Goal: Task Accomplishment & Management: Manage account settings

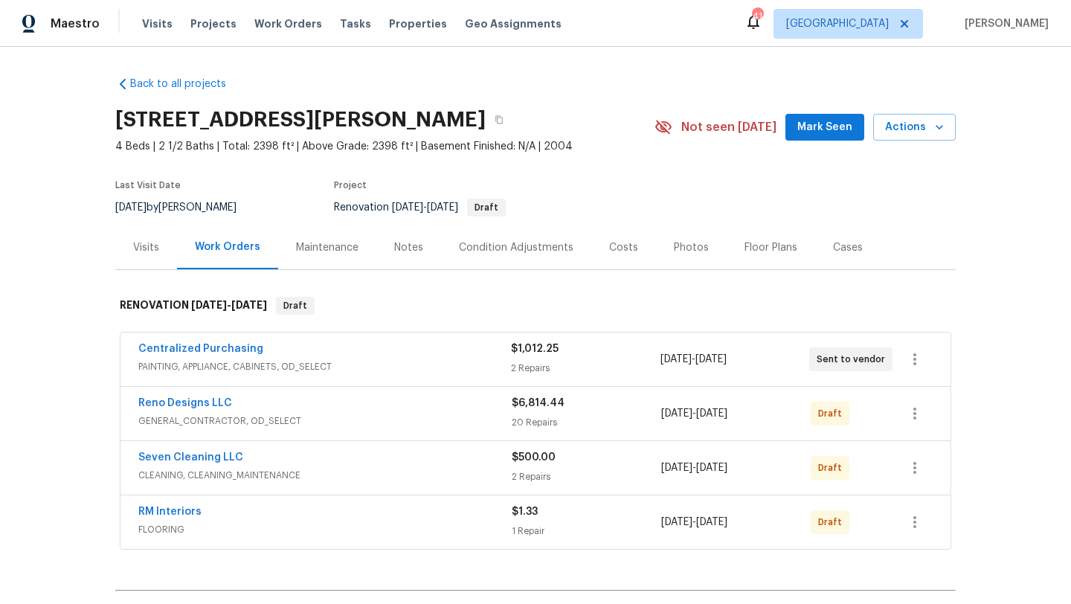
scroll to position [178, 0]
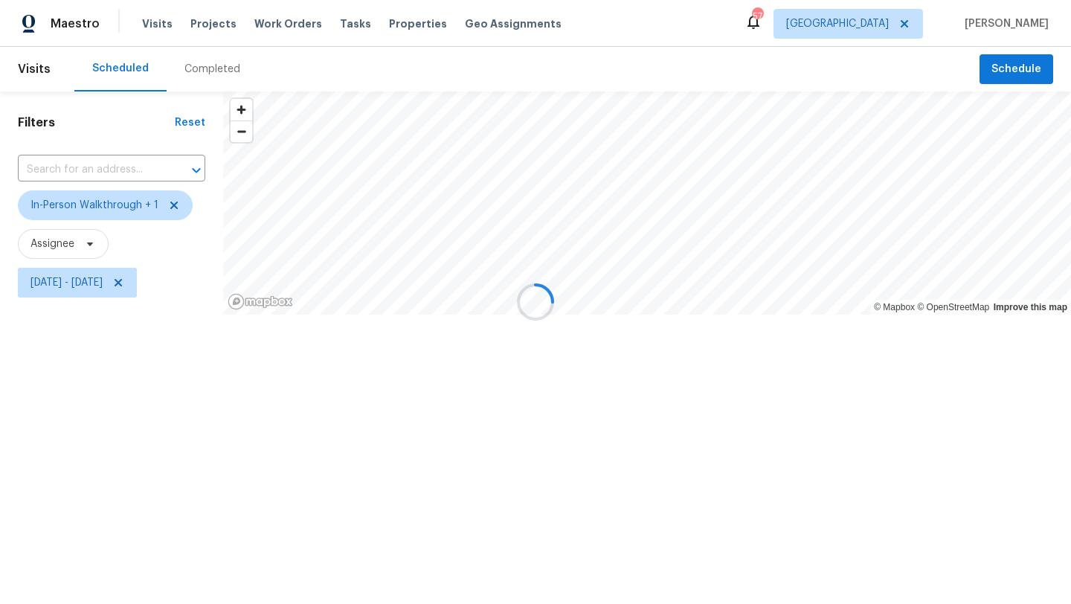
click at [113, 286] on div at bounding box center [535, 302] width 1071 height 604
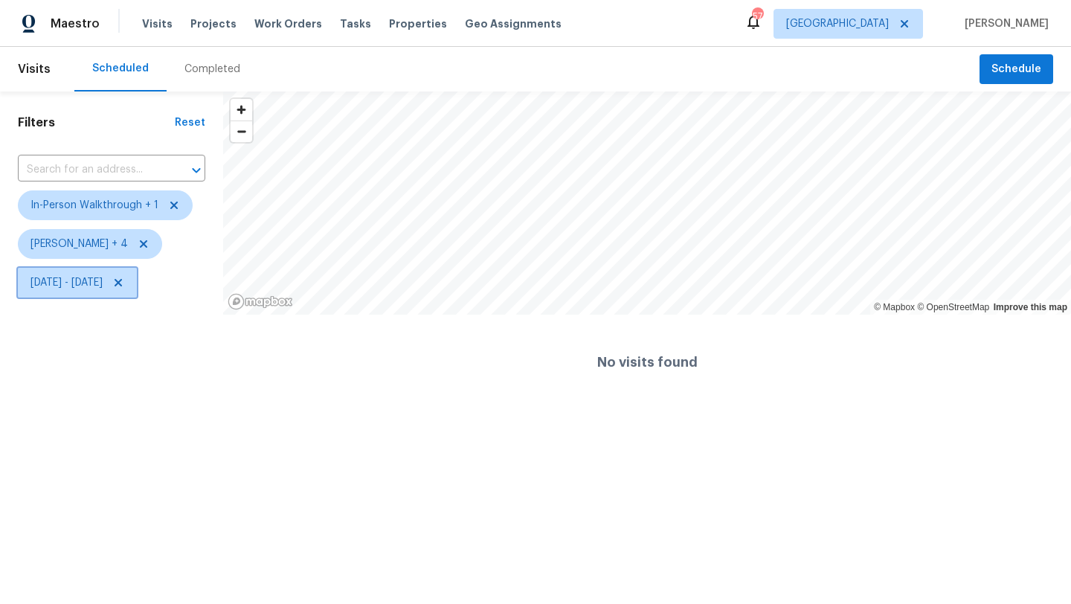
click at [103, 286] on span "Wed, Sep 24 - Wed, Sep 24" at bounding box center [67, 282] width 72 height 15
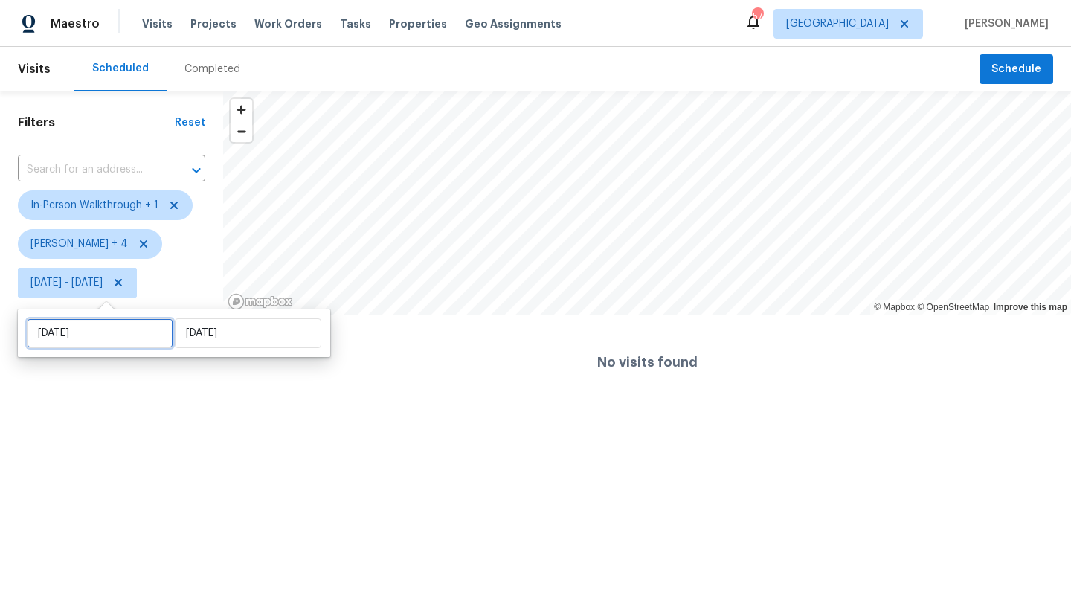
click at [113, 336] on input "Wed, Sep 24" at bounding box center [100, 333] width 147 height 30
select select "8"
select select "2025"
select select "9"
select select "2025"
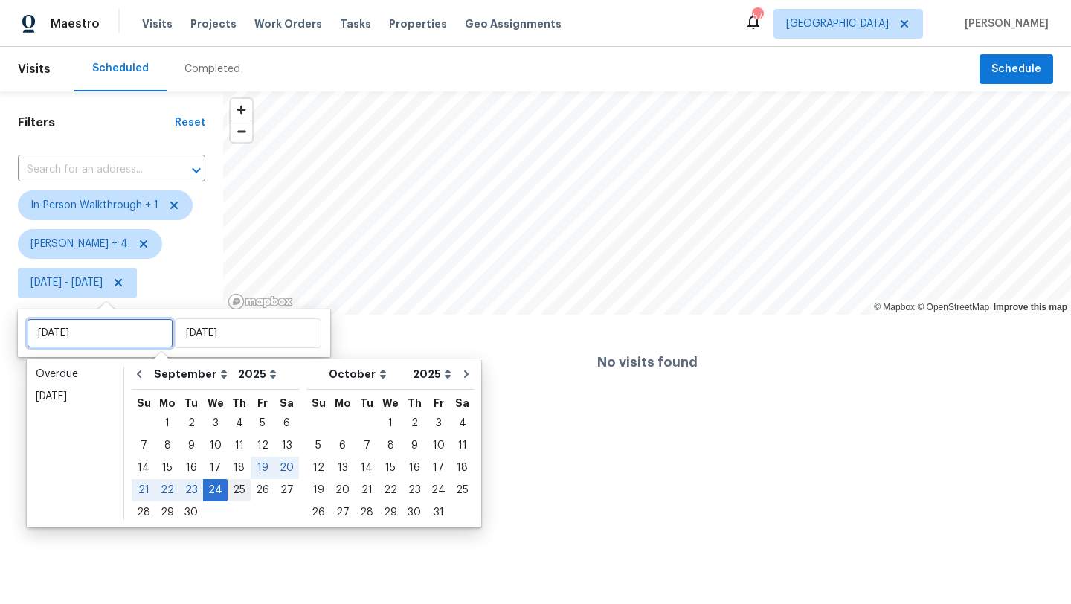
type input "Thu, Sep 25"
click at [234, 488] on div "25" at bounding box center [239, 490] width 23 height 21
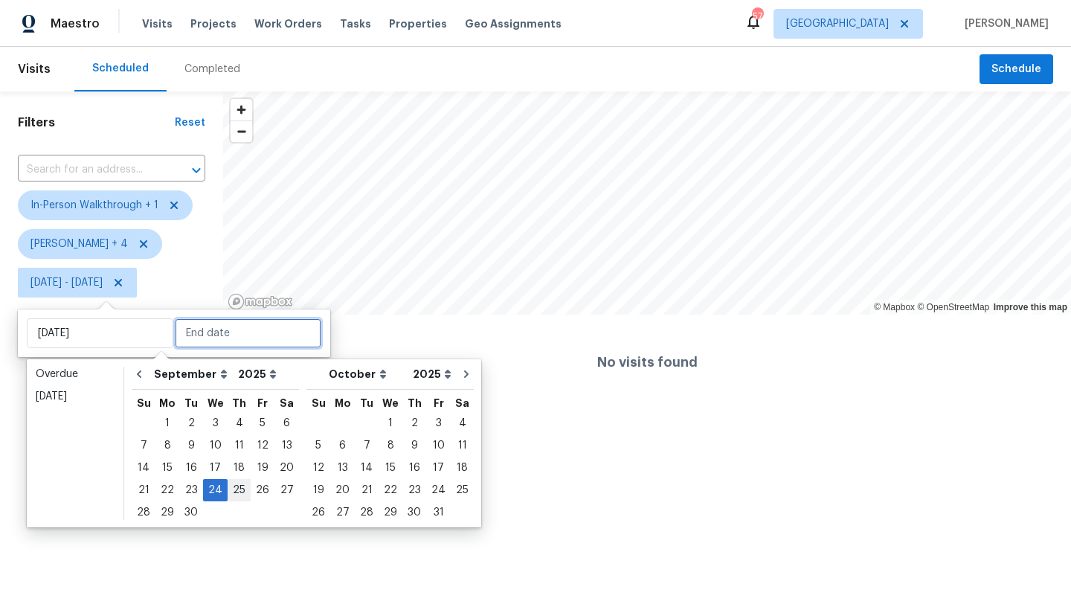
type input "Thu, Sep 25"
type input "Wed, Sep 24"
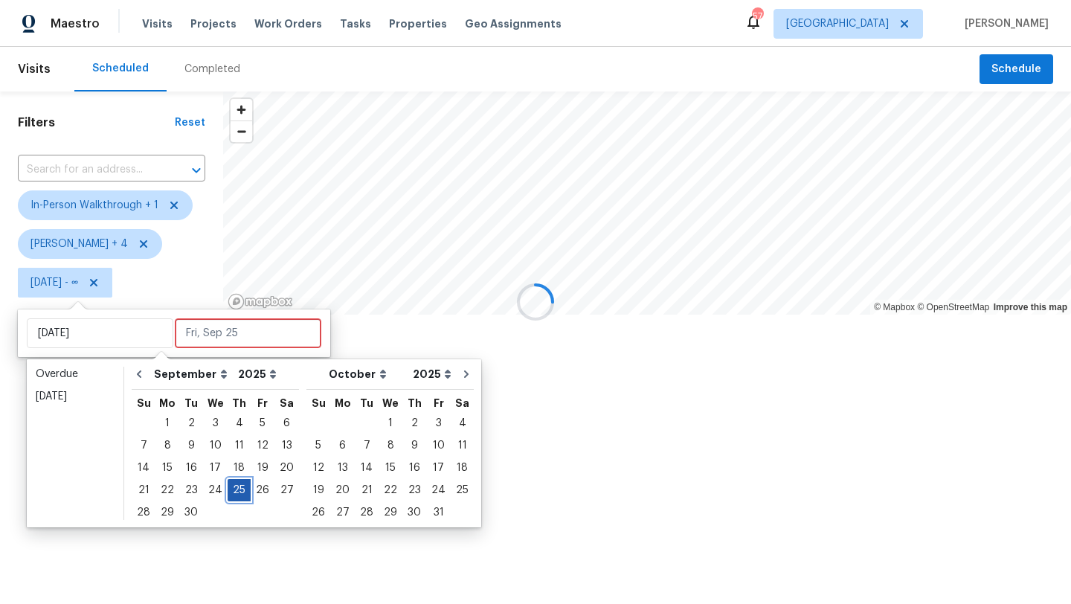
click at [234, 488] on div "25" at bounding box center [239, 490] width 23 height 21
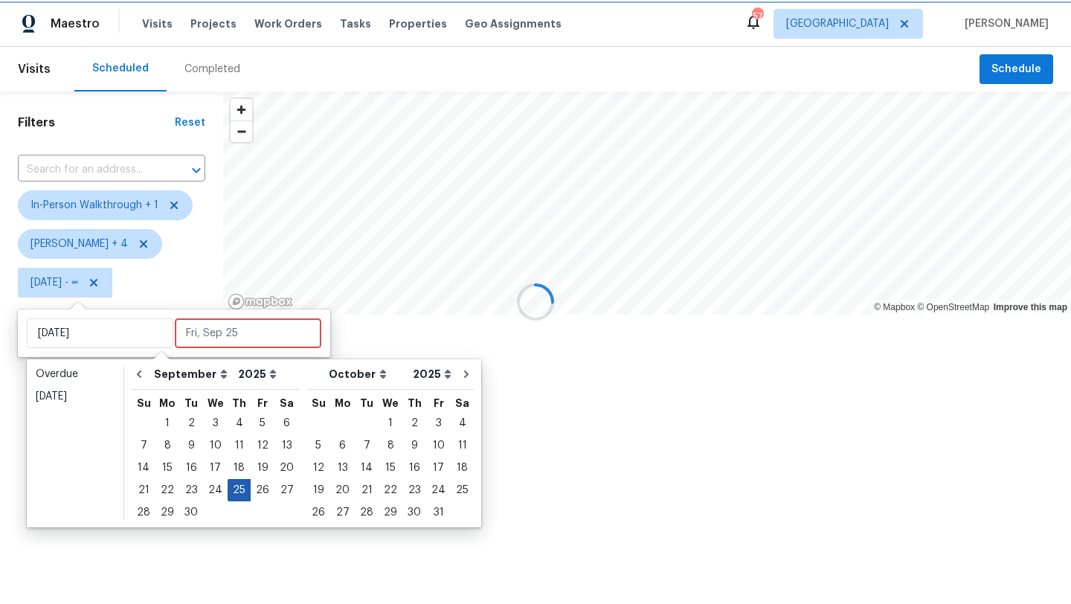
type input "Thu, Sep 25"
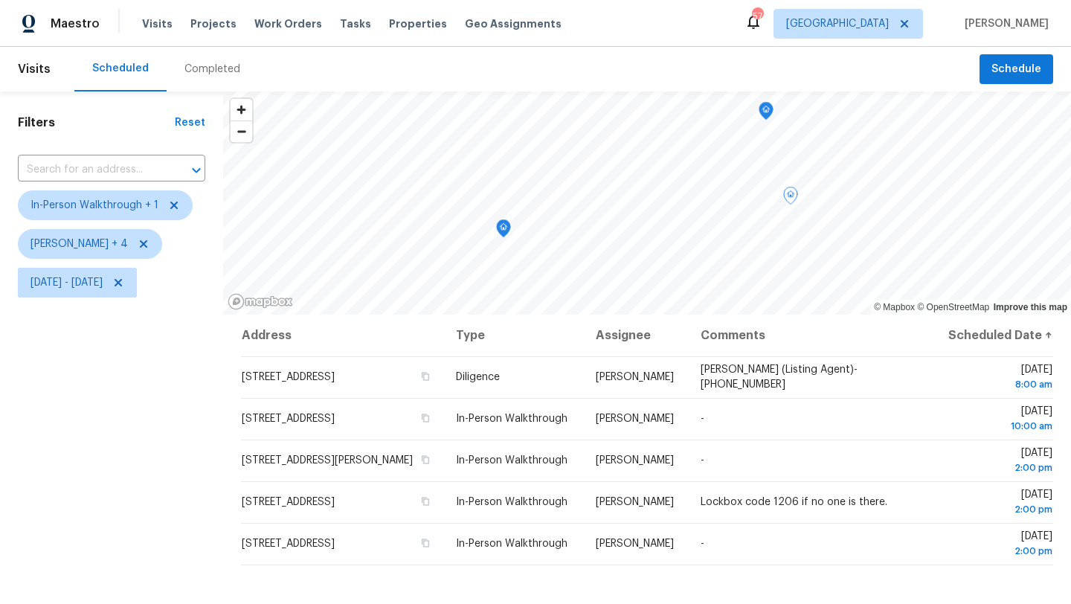
click at [182, 487] on div "Filters Reset ​ In-Person Walkthrough + 1 Alicia Anices + 4 Thu, Sep 25 - Thu, …" at bounding box center [111, 445] width 223 height 707
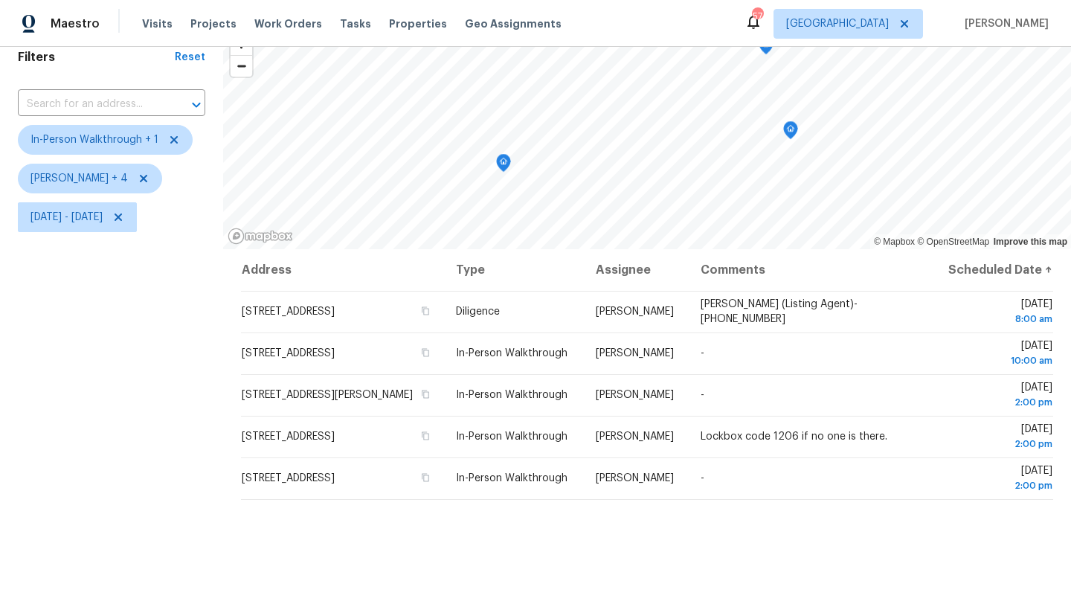
scroll to position [69, 0]
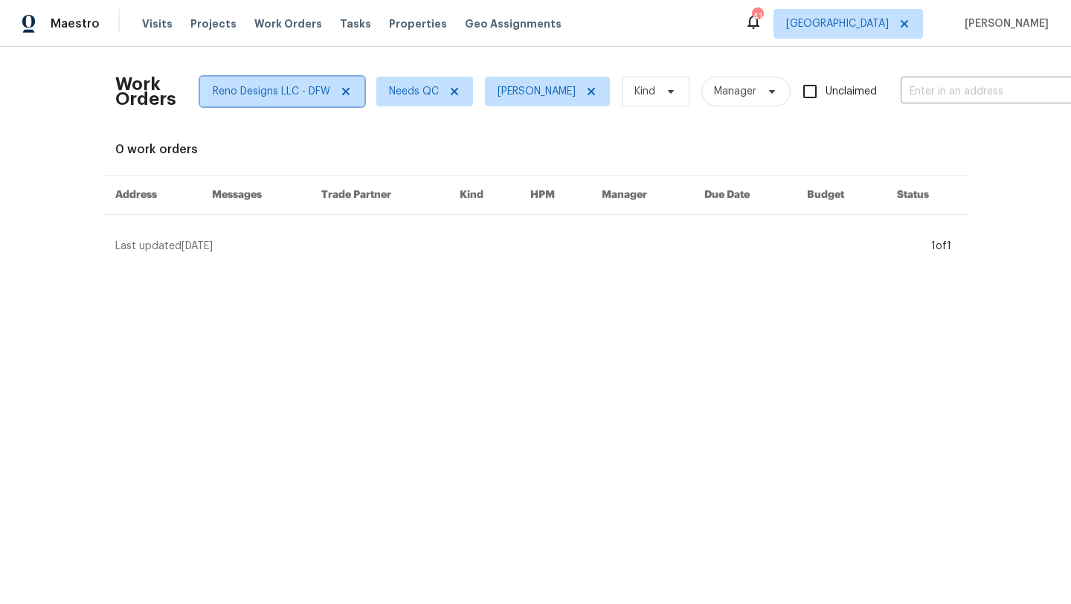
click at [344, 91] on icon at bounding box center [346, 92] width 12 height 12
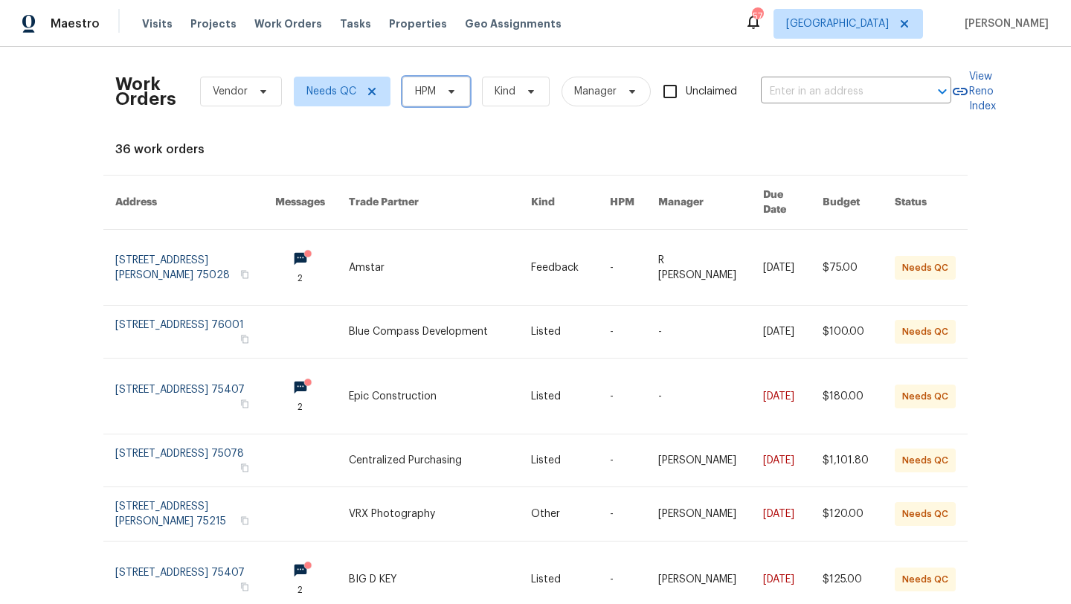
click at [441, 89] on span at bounding box center [449, 92] width 16 height 12
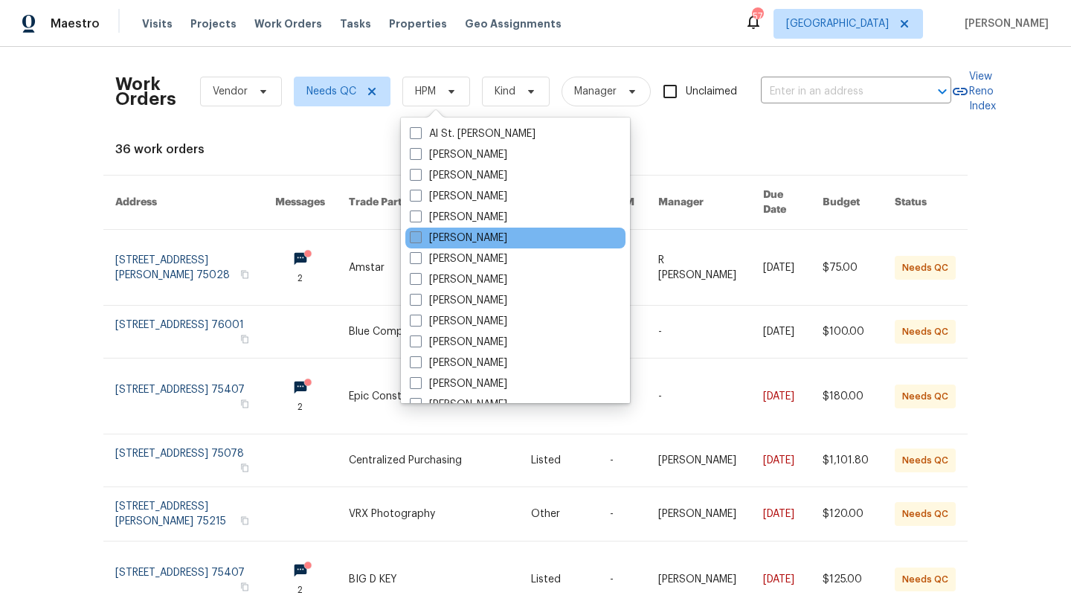
click at [453, 239] on label "[PERSON_NAME]" at bounding box center [458, 238] width 97 height 15
click at [420, 239] on input "[PERSON_NAME]" at bounding box center [415, 236] width 10 height 10
checkbox input "true"
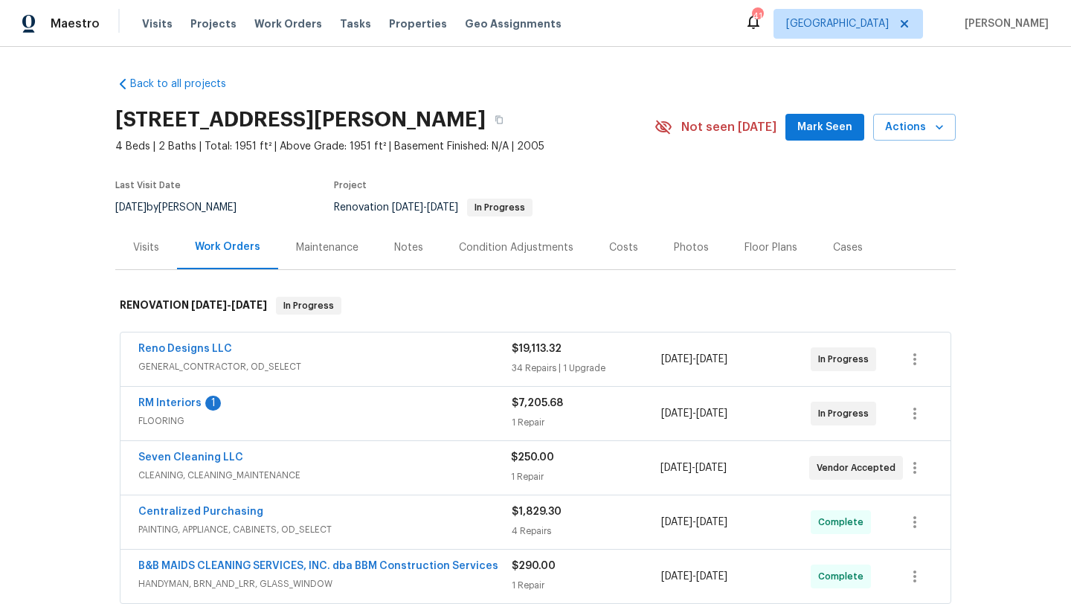
click at [260, 352] on div "Reno Designs LLC" at bounding box center [325, 351] width 374 height 18
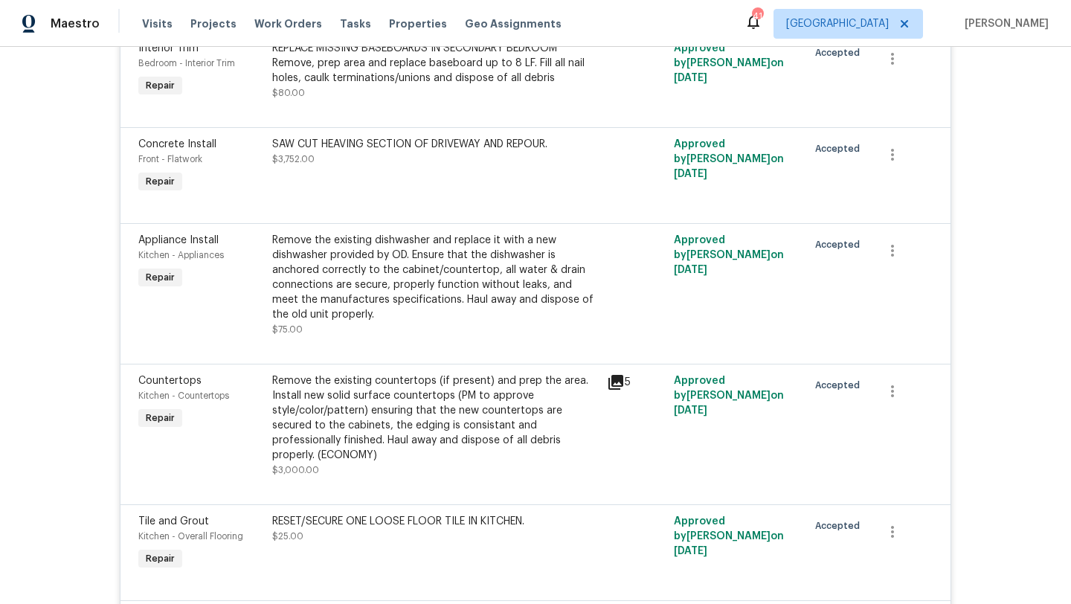
scroll to position [4023, 0]
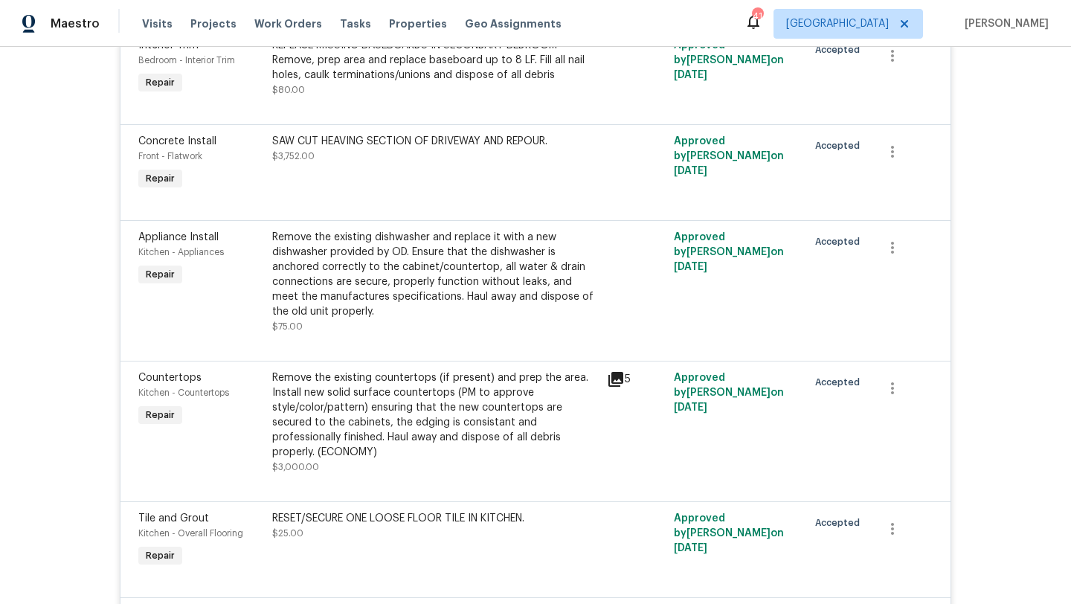
click at [364, 429] on div "Remove the existing countertops (if present) and prep the area. Install new sol…" at bounding box center [435, 415] width 326 height 89
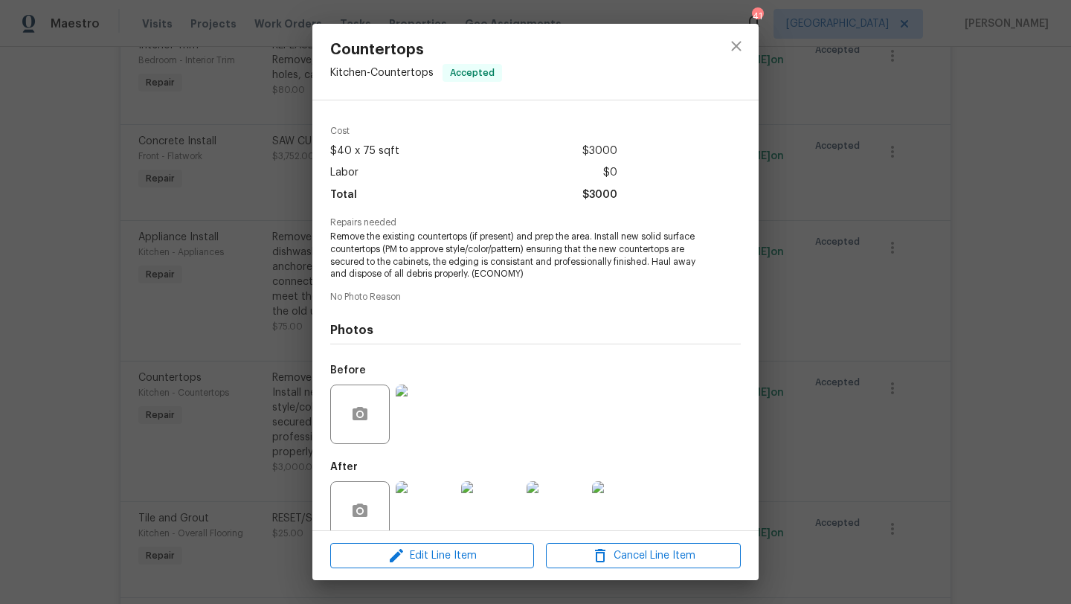
scroll to position [68, 0]
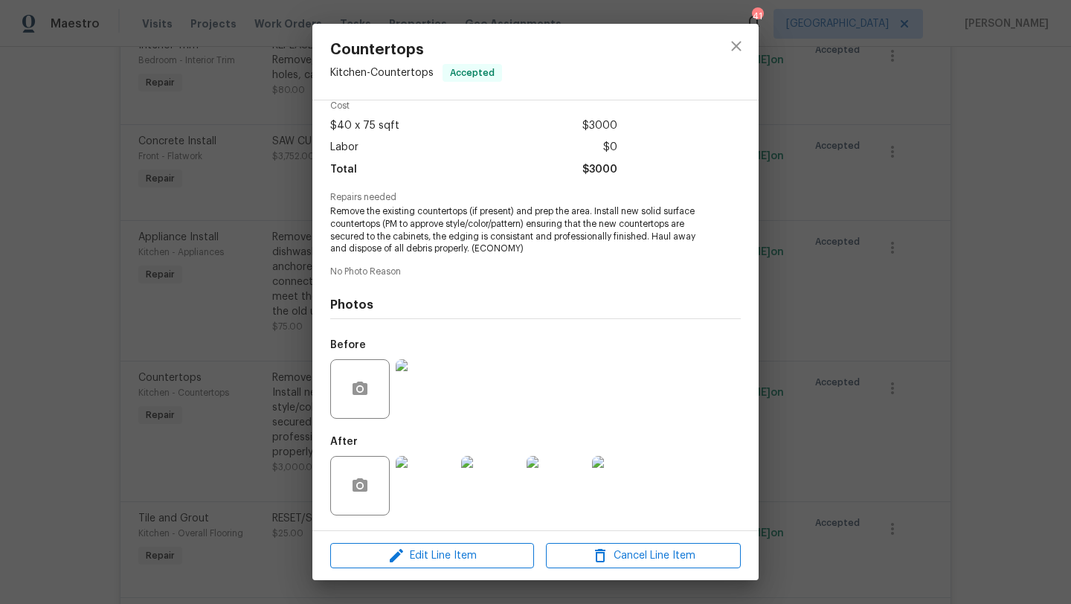
click at [422, 470] on img at bounding box center [426, 486] width 60 height 60
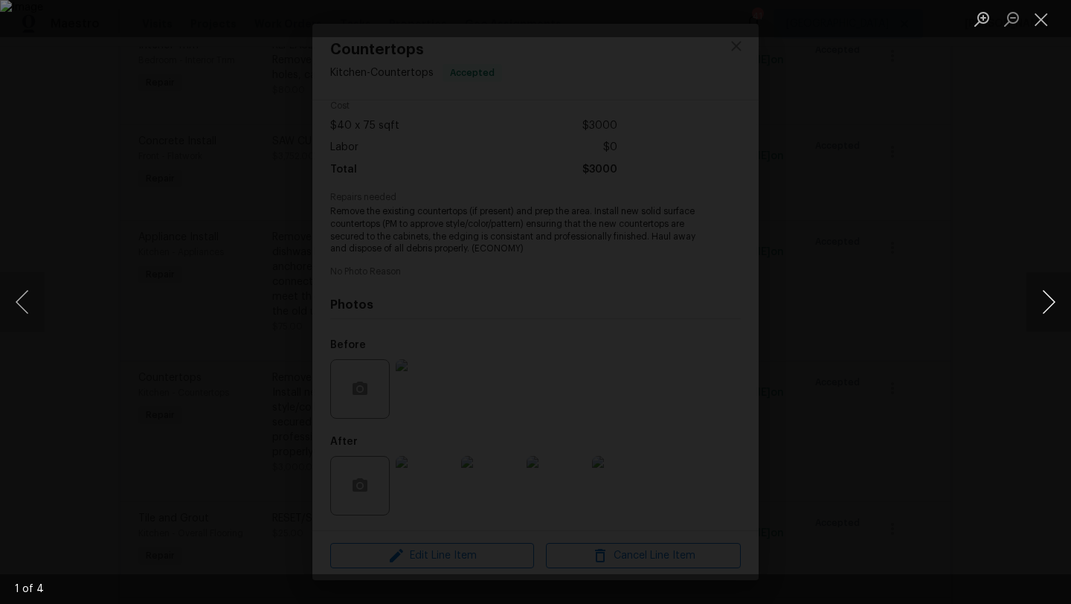
click at [1051, 302] on button "Next image" at bounding box center [1049, 302] width 45 height 60
click at [1043, 22] on button "Close lightbox" at bounding box center [1042, 19] width 30 height 26
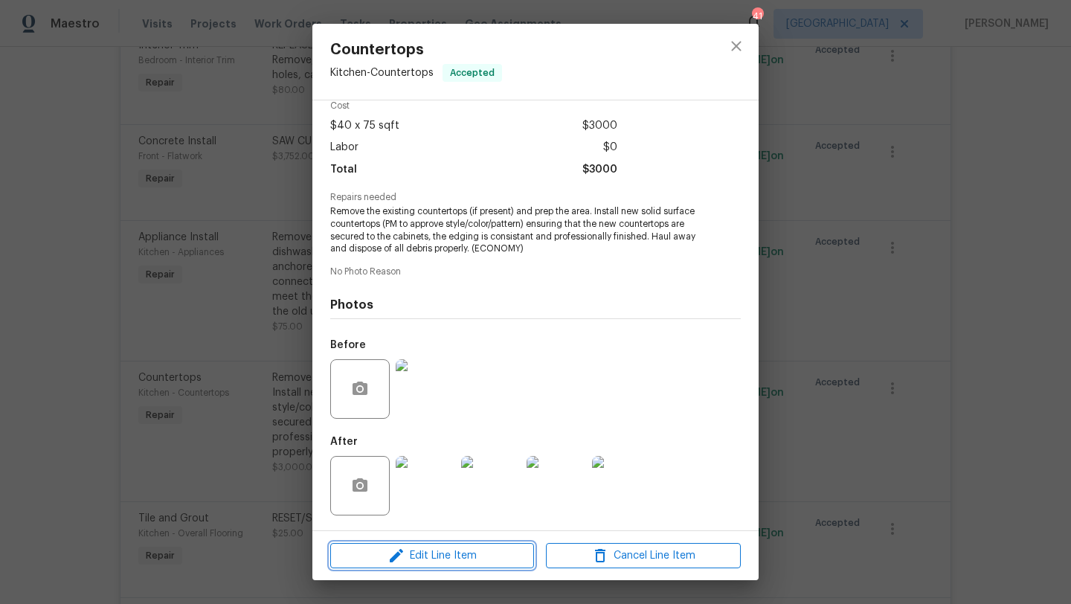
click at [467, 551] on span "Edit Line Item" at bounding box center [432, 556] width 195 height 19
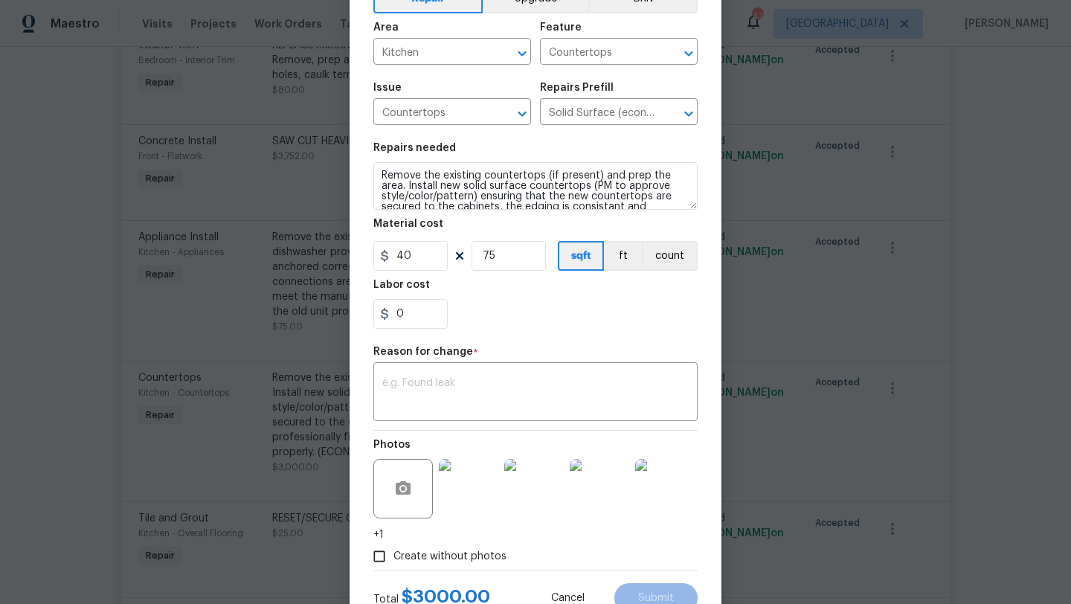
scroll to position [93, 0]
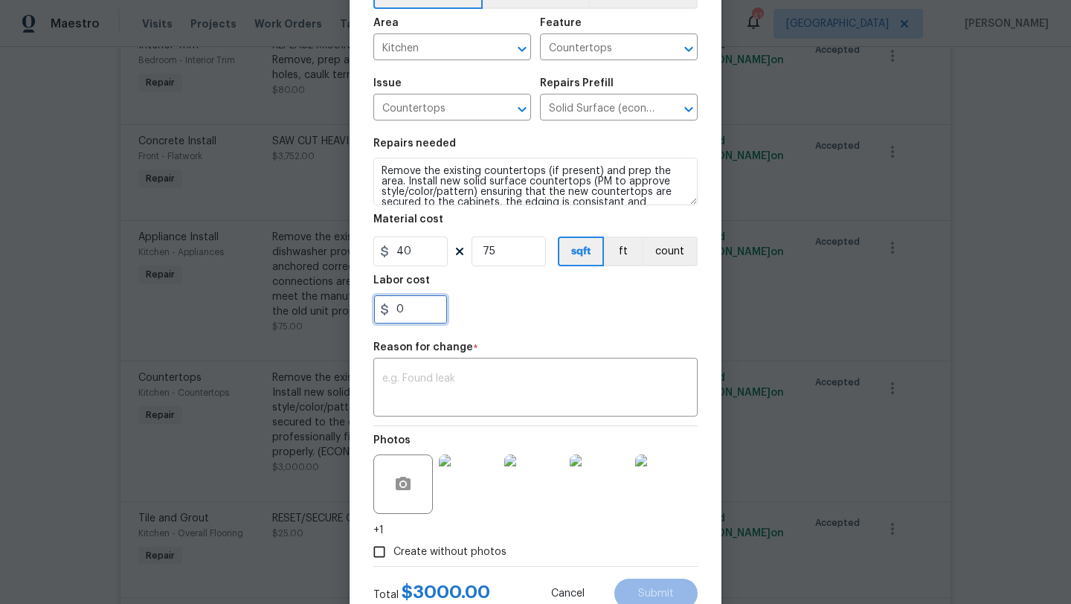
drag, startPoint x: 411, startPoint y: 309, endPoint x: 377, endPoint y: 309, distance: 33.5
click at [377, 309] on input "0" at bounding box center [411, 310] width 74 height 30
type input "400"
click at [499, 292] on div "Labor cost" at bounding box center [536, 284] width 324 height 19
click at [409, 377] on textarea at bounding box center [535, 389] width 307 height 31
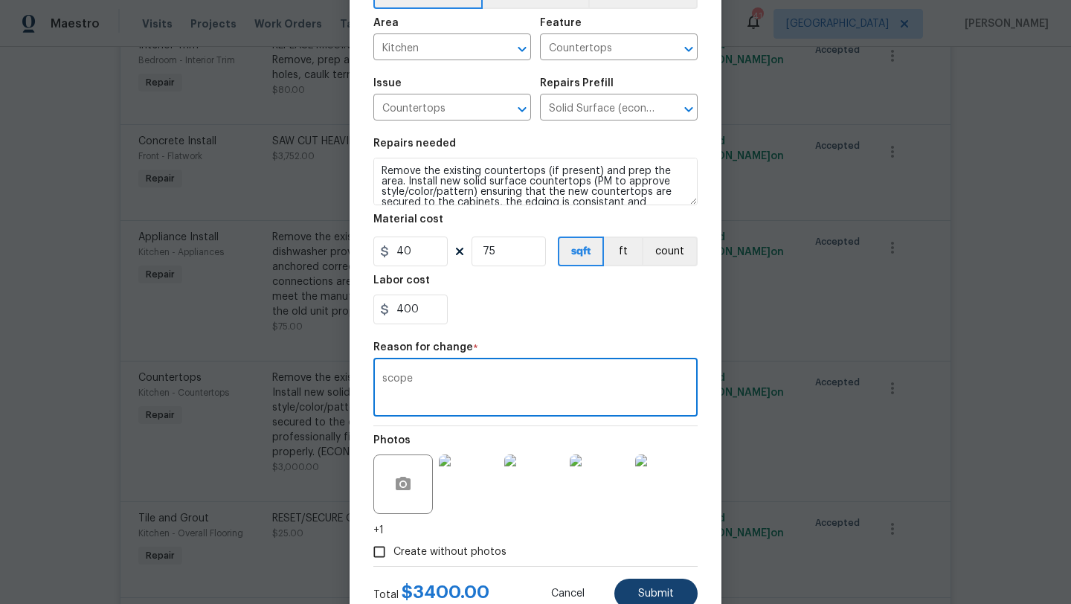
type textarea "scope"
click at [667, 589] on span "Submit" at bounding box center [656, 594] width 36 height 11
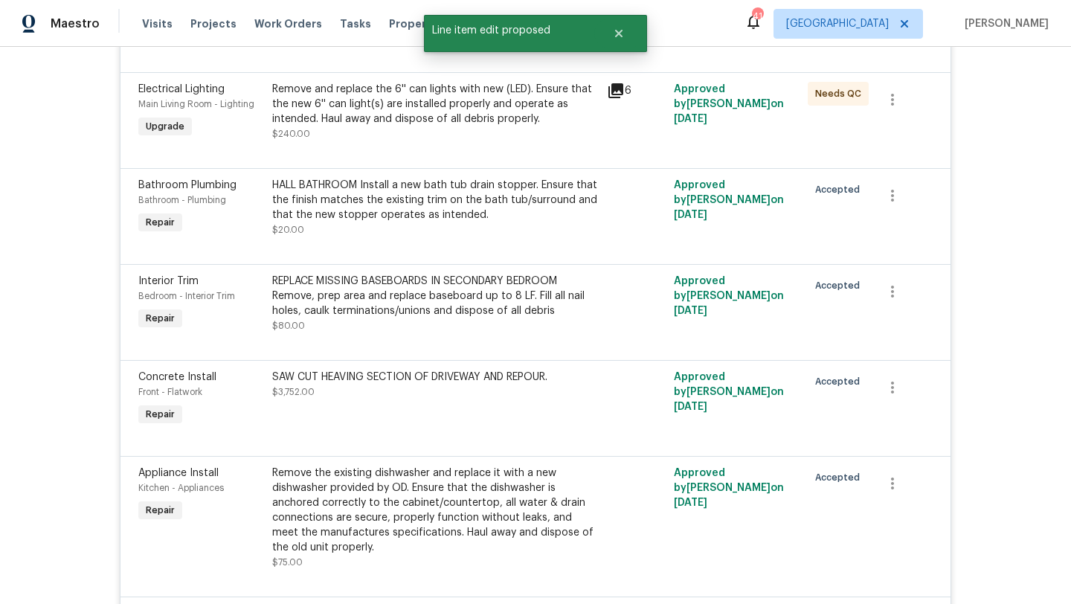
scroll to position [4048, 0]
click at [518, 386] on div "SAW CUT HEAVING SECTION OF DRIVEWAY AND REPOUR. $3,752.00" at bounding box center [435, 400] width 335 height 68
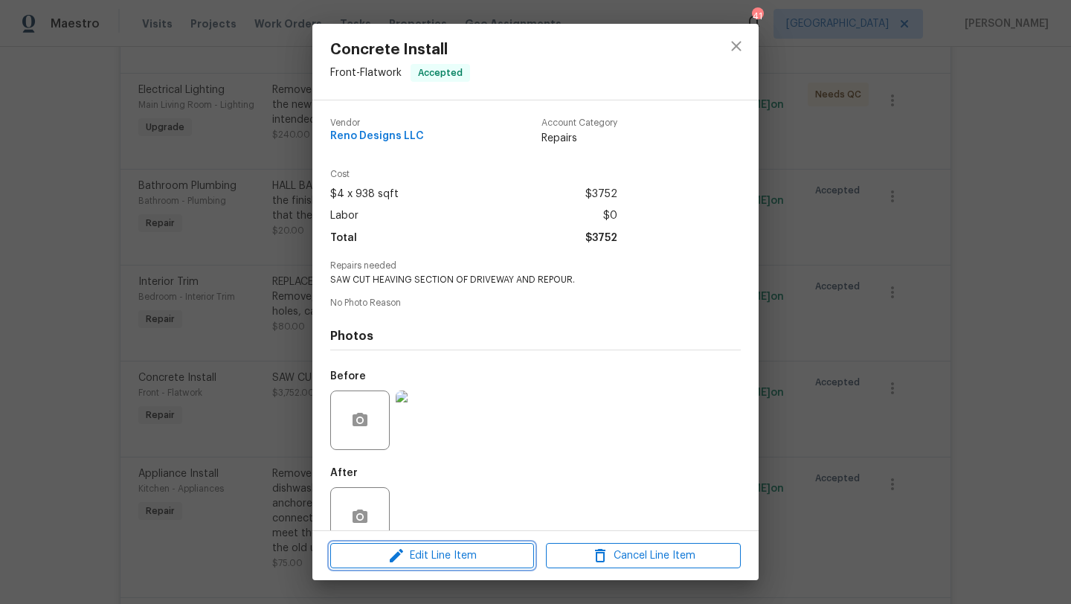
click at [443, 552] on span "Edit Line Item" at bounding box center [432, 556] width 195 height 19
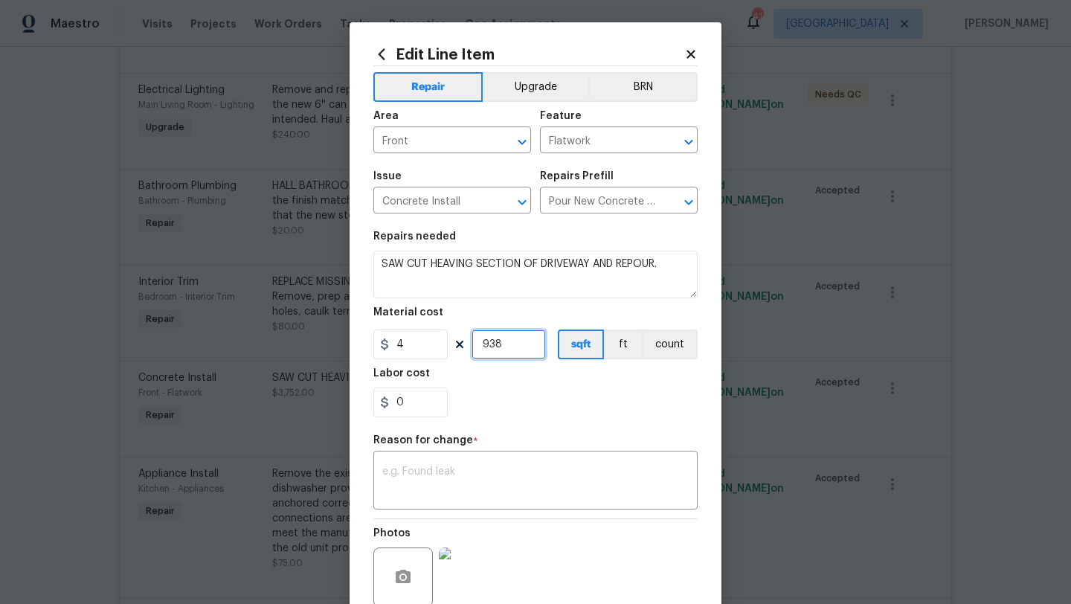
drag, startPoint x: 504, startPoint y: 349, endPoint x: 468, endPoint y: 347, distance: 36.5
click at [468, 347] on div "4 938 sqft ft count" at bounding box center [536, 345] width 324 height 30
type input "1075"
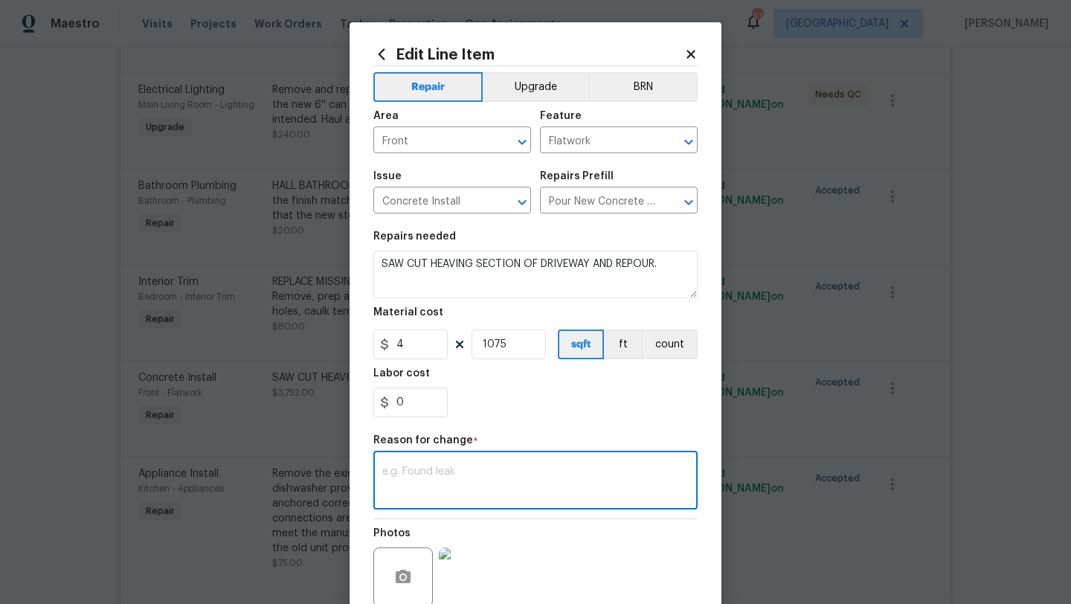
click at [458, 494] on textarea at bounding box center [535, 482] width 307 height 31
type textarea "scope"
click at [573, 438] on div "Reason for change *" at bounding box center [536, 444] width 324 height 19
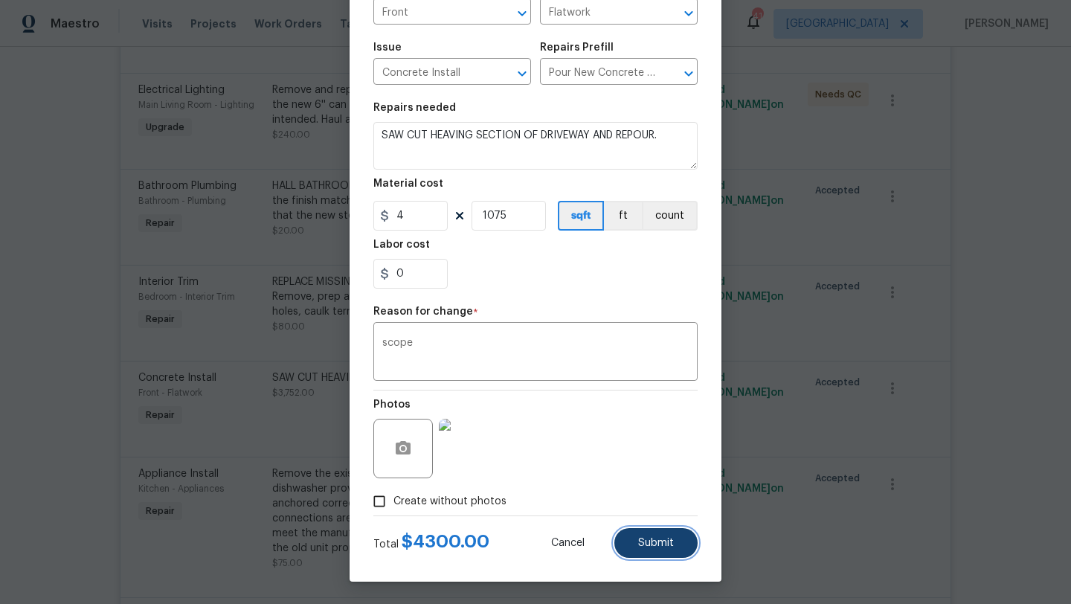
click at [635, 542] on button "Submit" at bounding box center [656, 543] width 83 height 30
type input "938"
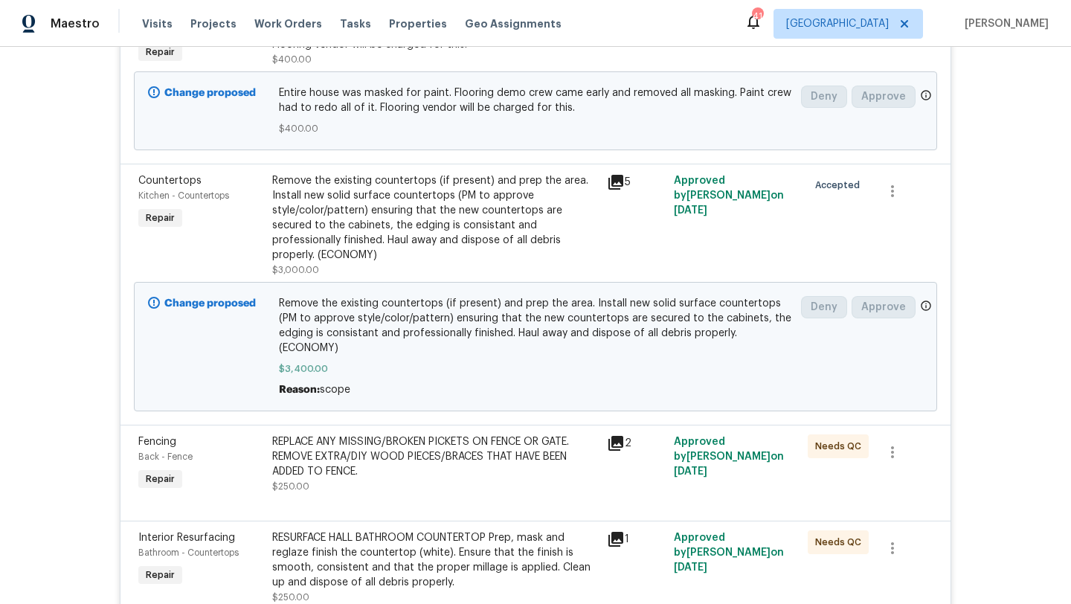
scroll to position [0, 0]
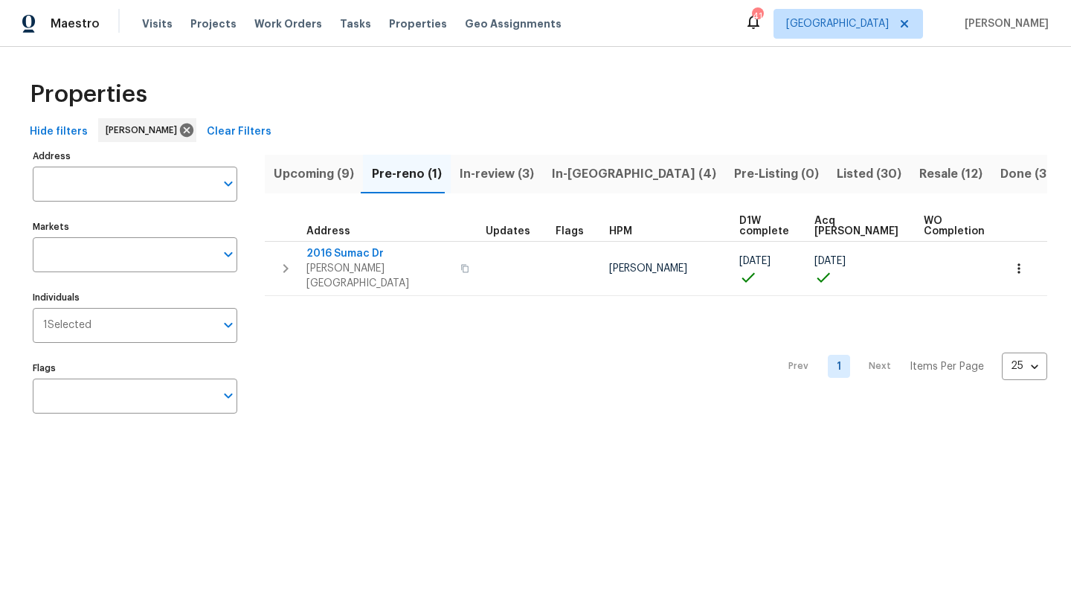
click at [593, 172] on span "In-[GEOGRAPHIC_DATA] (4)" at bounding box center [634, 174] width 164 height 21
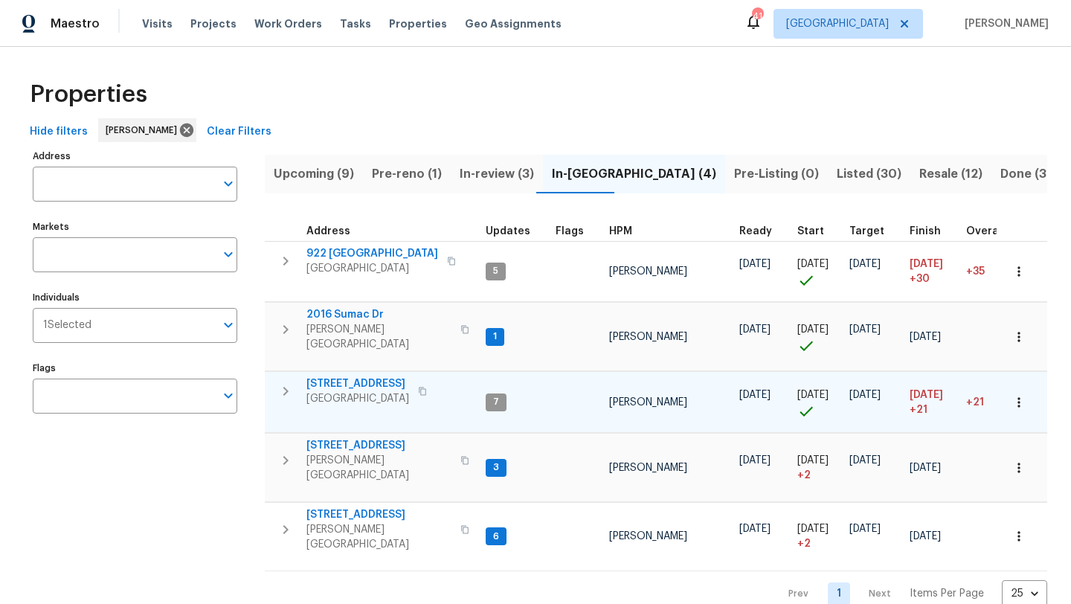
click at [376, 377] on span "[STREET_ADDRESS]" at bounding box center [358, 384] width 103 height 15
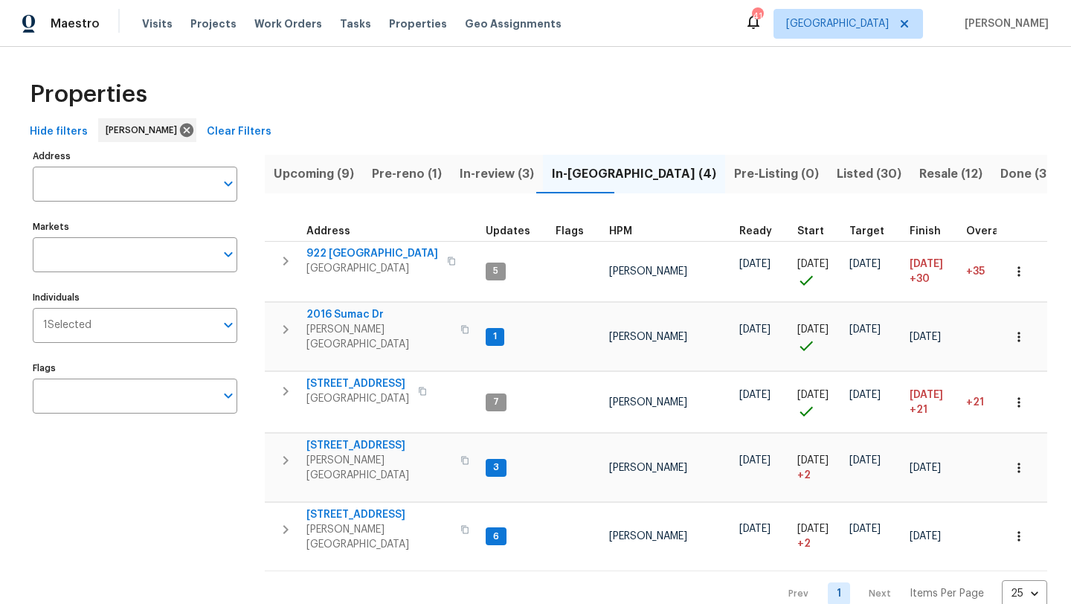
click at [837, 173] on span "Listed (30)" at bounding box center [869, 174] width 65 height 21
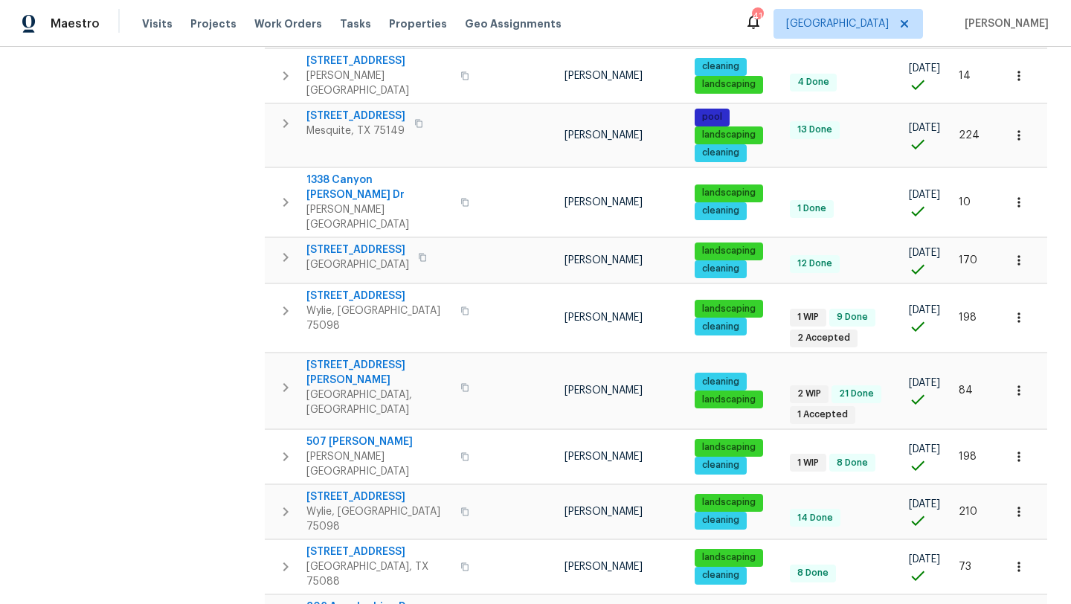
scroll to position [990, 0]
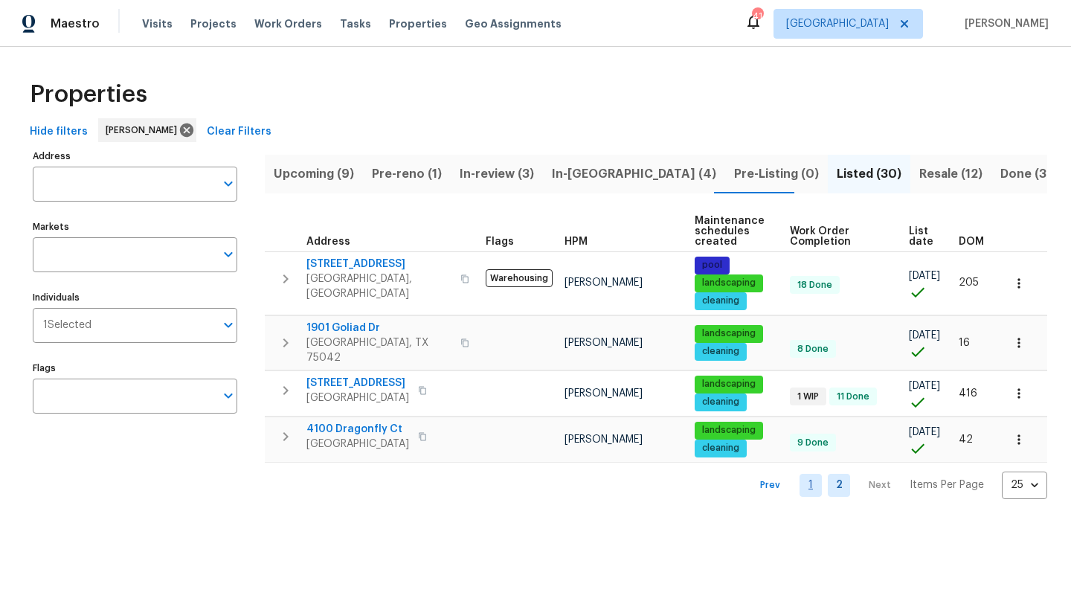
click at [813, 477] on link "1" at bounding box center [811, 485] width 22 height 23
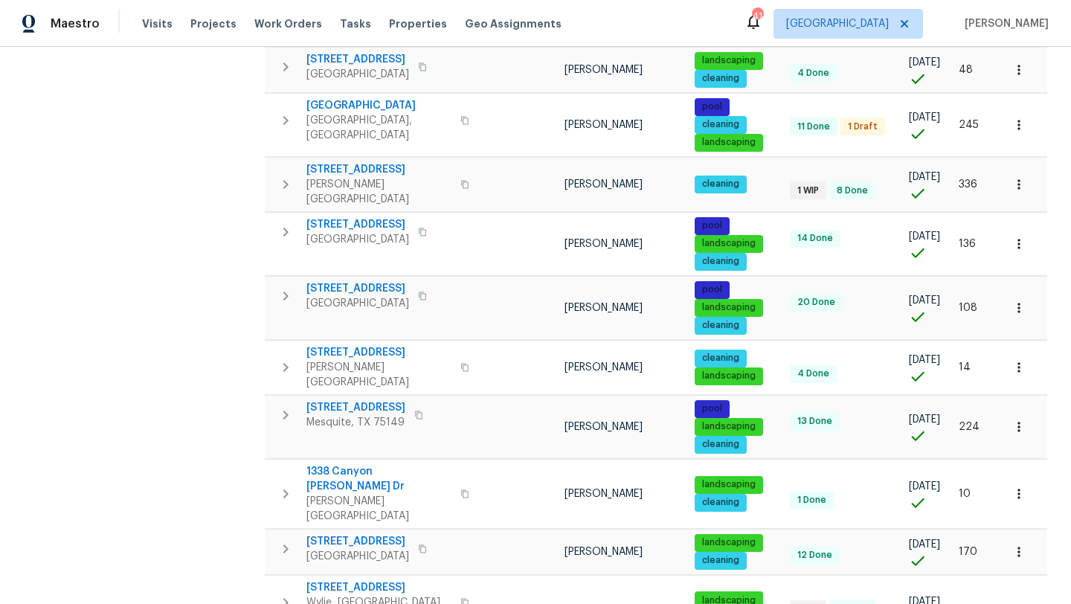
scroll to position [699, 0]
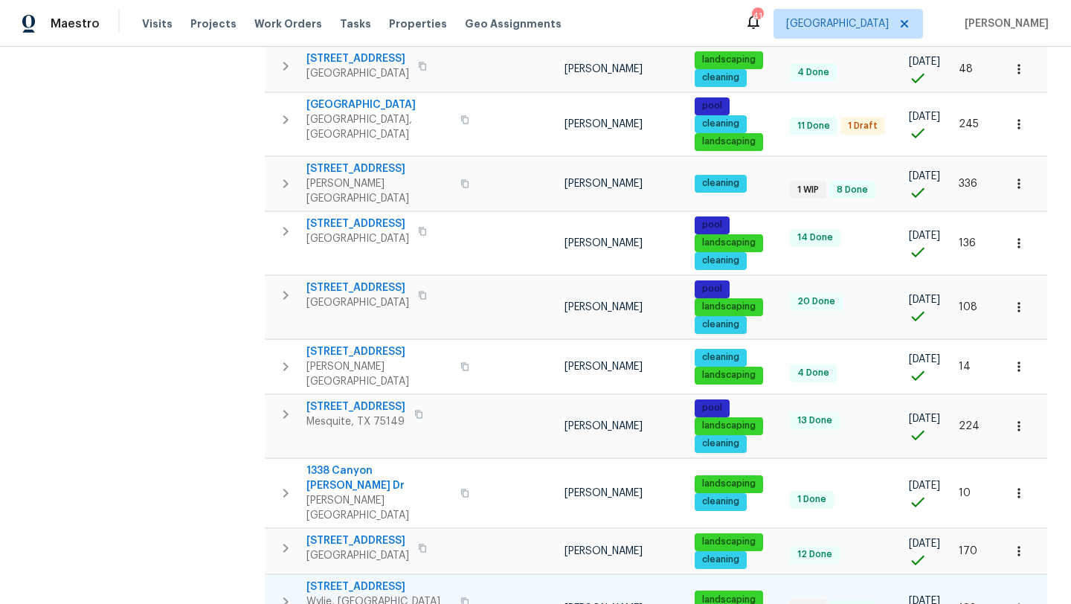
click at [385, 580] on span "[STREET_ADDRESS]" at bounding box center [379, 587] width 145 height 15
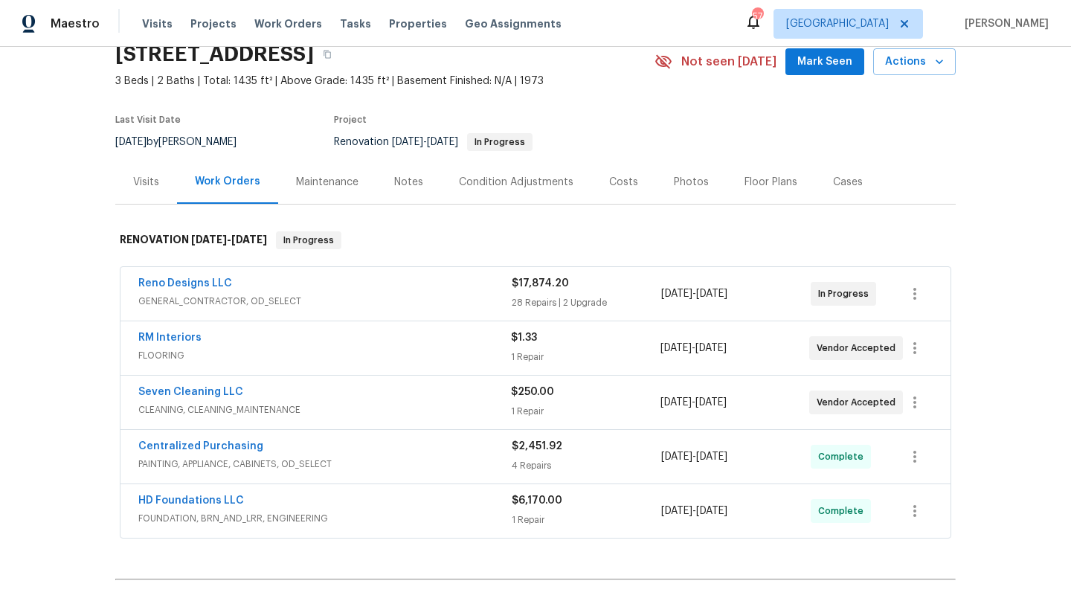
scroll to position [106, 0]
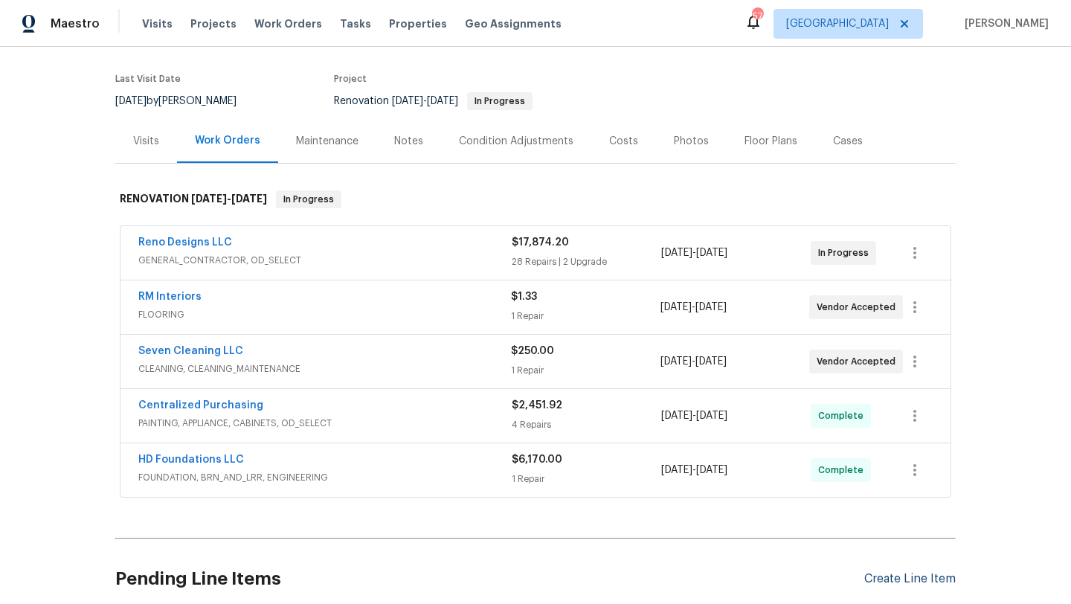
click at [924, 576] on div "Create Line Item" at bounding box center [911, 579] width 92 height 14
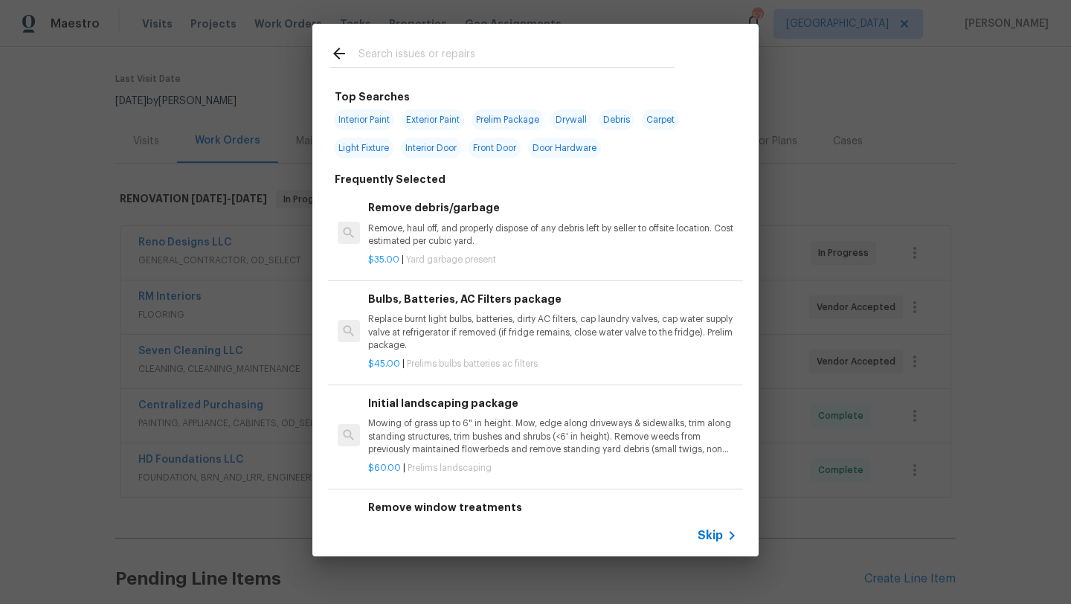
click at [451, 55] on input "text" at bounding box center [516, 56] width 315 height 22
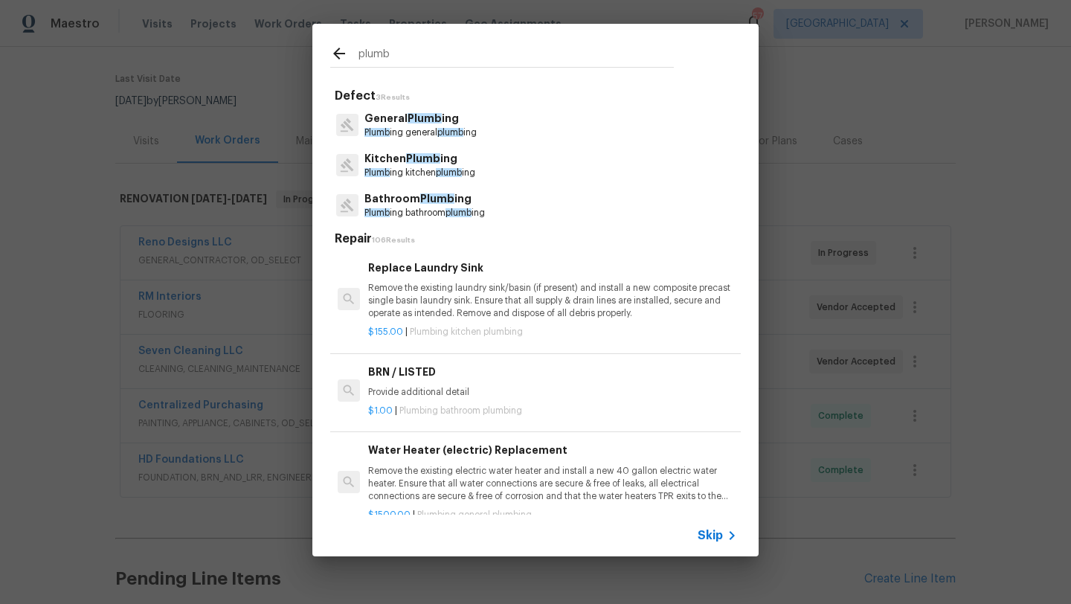
type input "plumb"
click at [435, 122] on span "Plumb" at bounding box center [425, 118] width 34 height 10
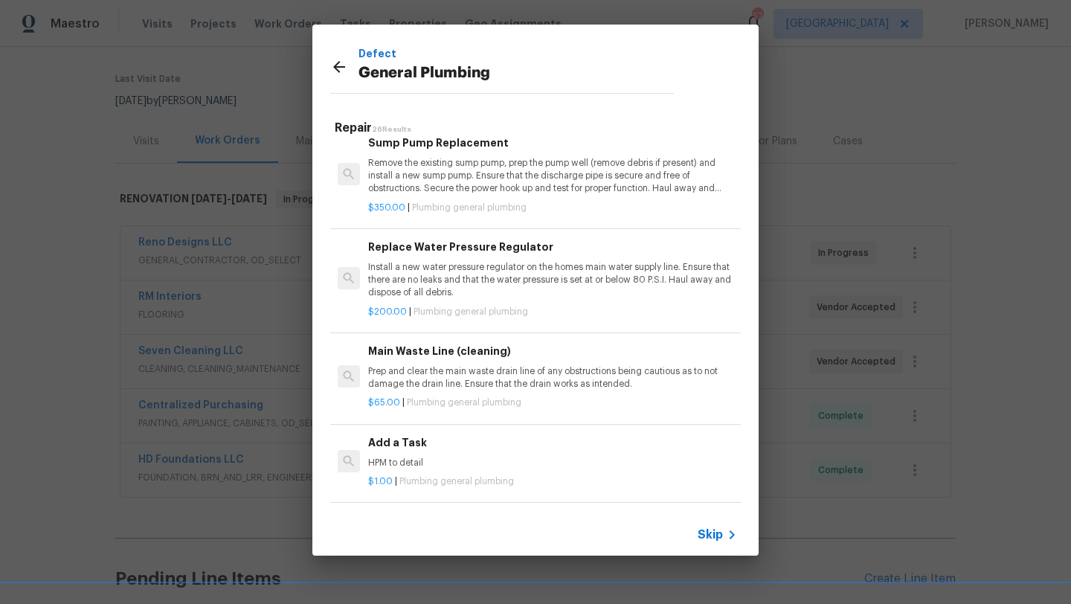
scroll to position [1400, 0]
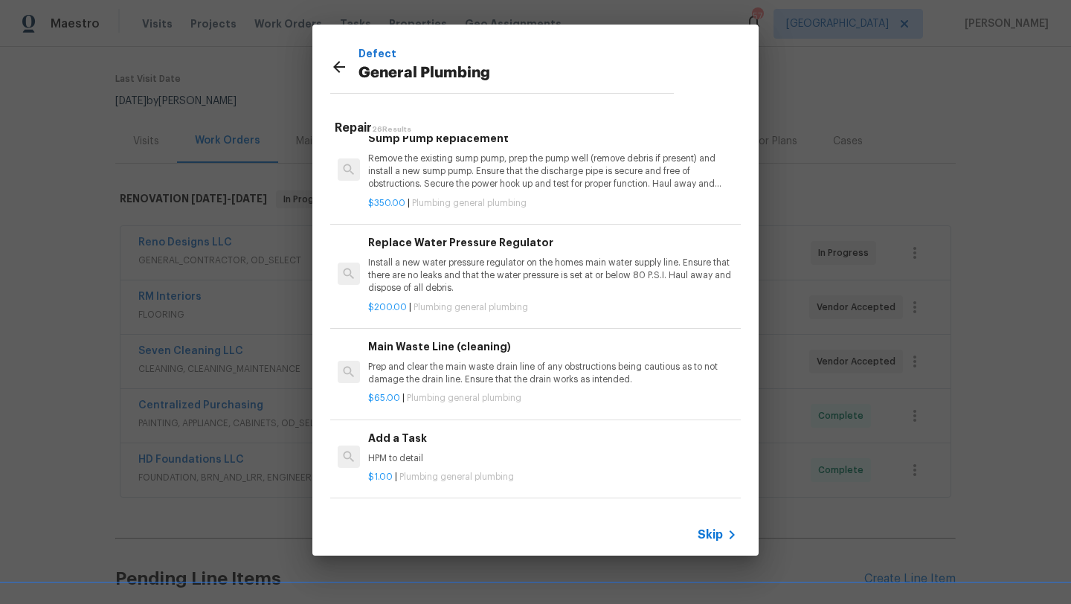
click at [411, 436] on h6 "Add a Task" at bounding box center [552, 438] width 369 height 16
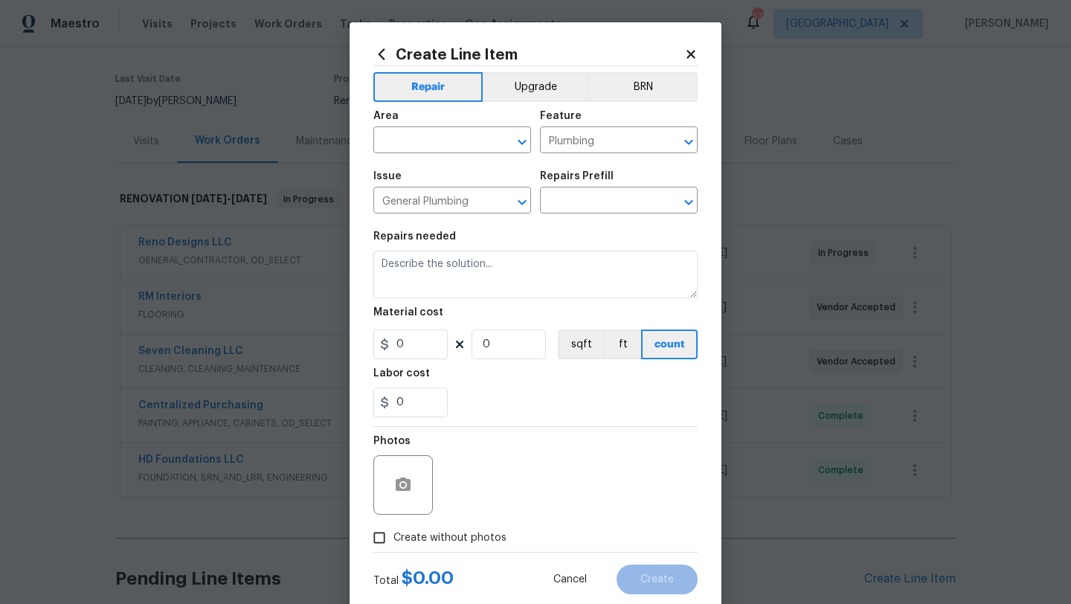
type input "Add a Task $1.00"
type textarea "HPM to detail"
type input "1"
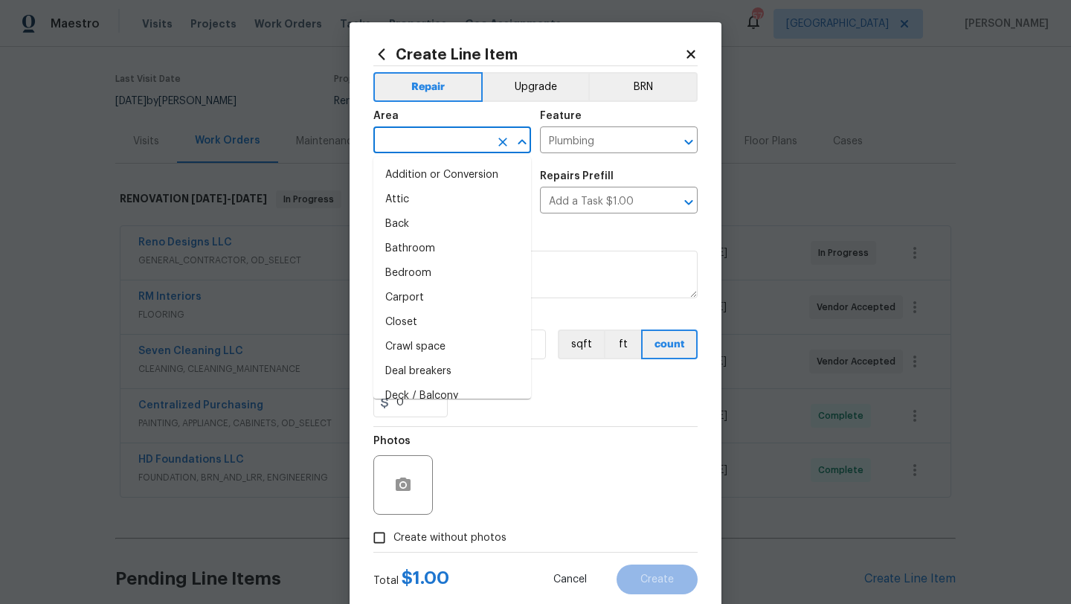
click at [413, 150] on input "text" at bounding box center [432, 141] width 116 height 23
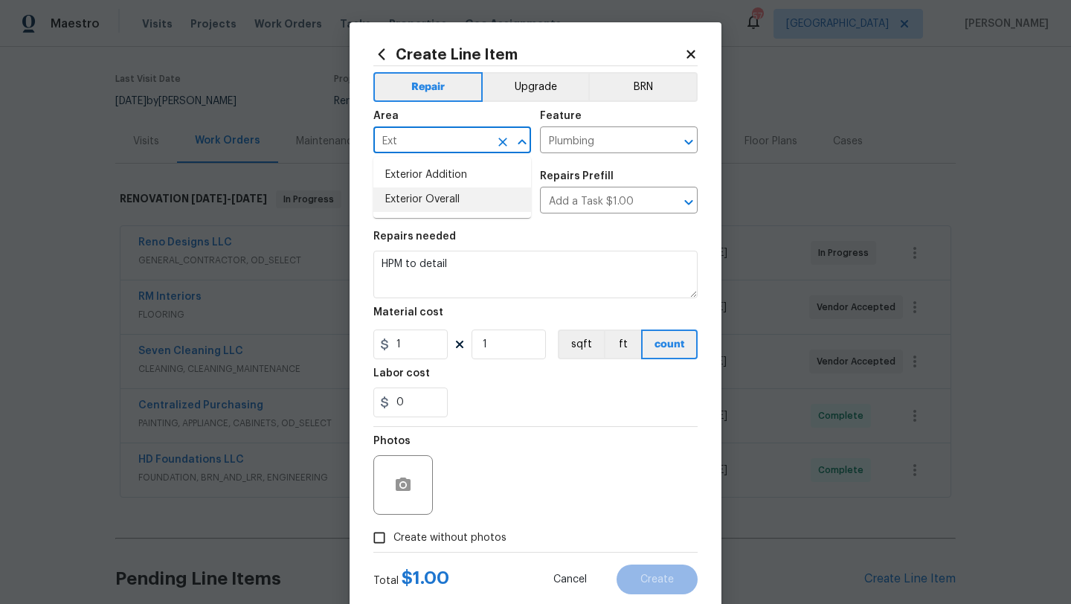
click at [436, 205] on li "Exterior Overall" at bounding box center [453, 200] width 158 height 25
type input "Exterior Overall"
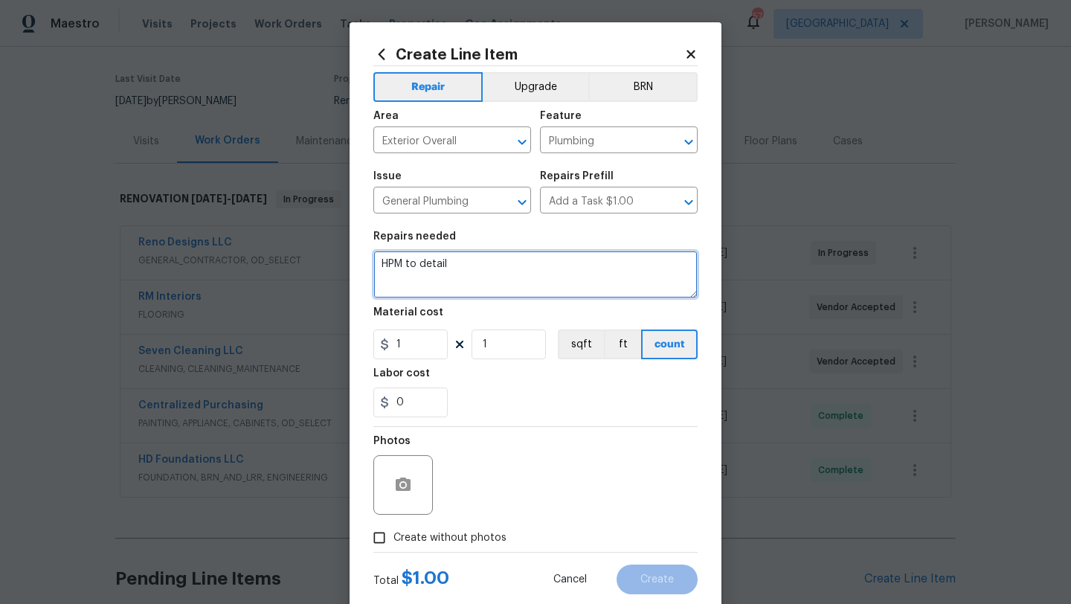
drag, startPoint x: 462, startPoint y: 273, endPoint x: 331, endPoint y: 261, distance: 131.5
click at [331, 261] on div "Create Line Item Repair Upgrade BRN Area Exterior Overall ​ Feature Plumbing ​ …" at bounding box center [535, 302] width 1071 height 604
type textarea "Post foundation plumbing repairs"
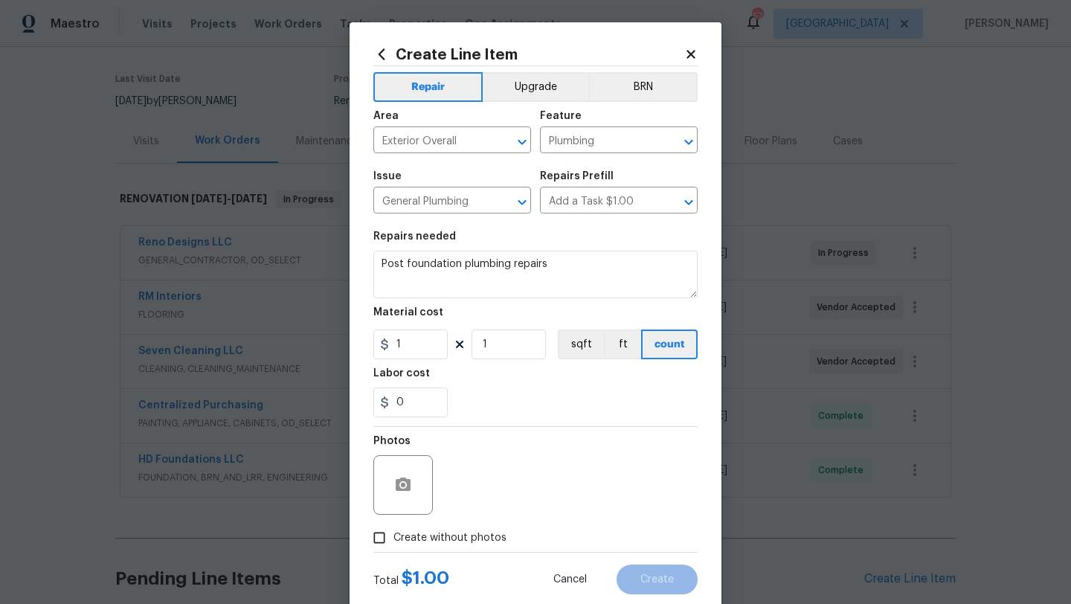
click at [425, 532] on span "Create without photos" at bounding box center [450, 539] width 113 height 16
click at [394, 532] on input "Create without photos" at bounding box center [379, 538] width 28 height 28
checkbox input "true"
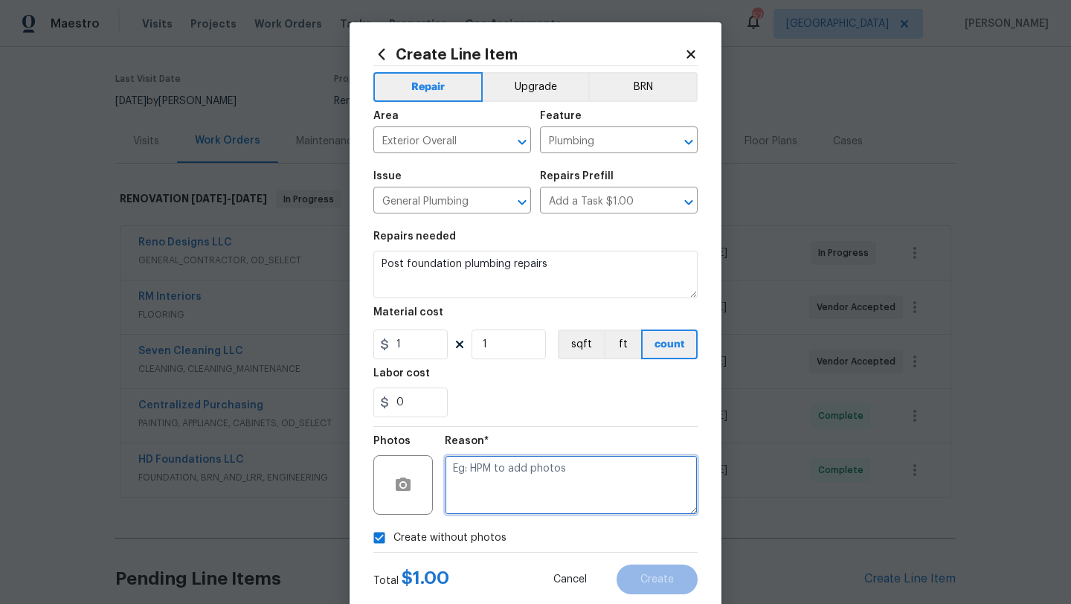
click at [481, 501] on textarea at bounding box center [571, 485] width 253 height 60
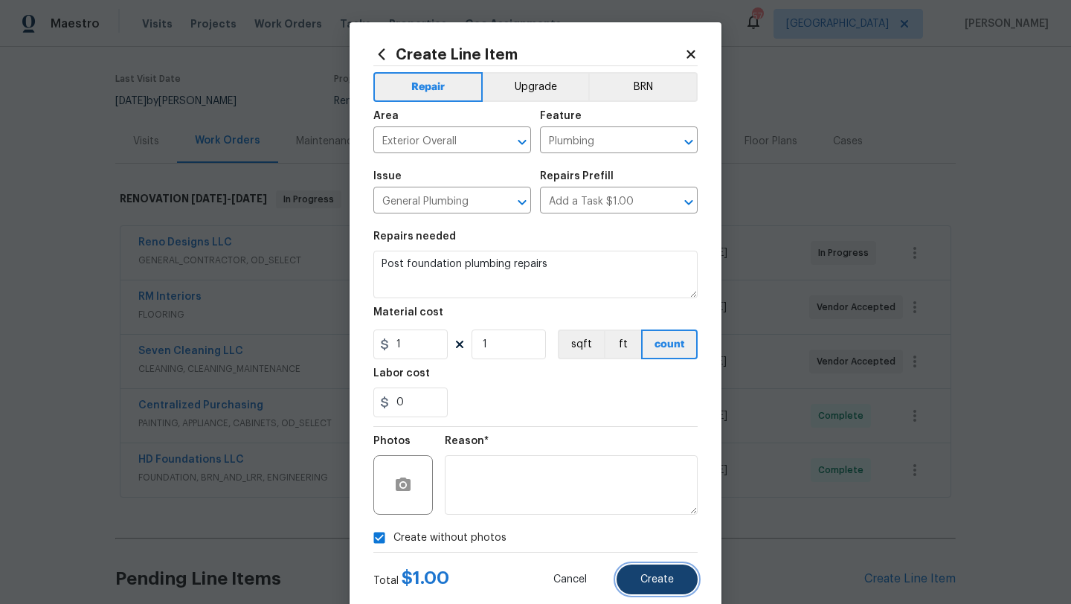
click at [661, 577] on span "Create" at bounding box center [657, 579] width 33 height 11
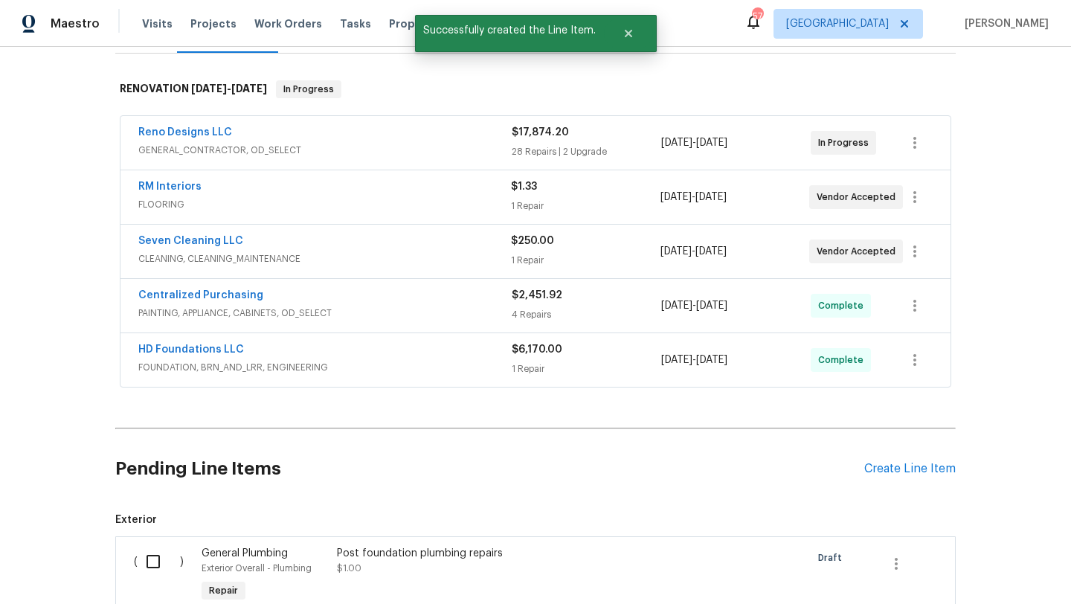
scroll to position [295, 0]
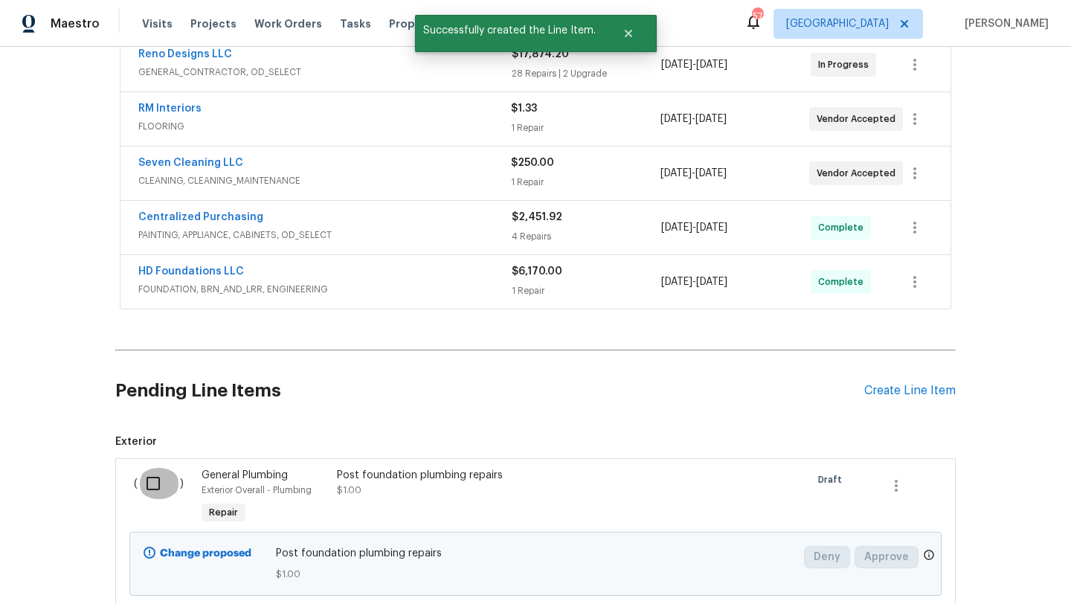
click at [153, 481] on input "checkbox" at bounding box center [159, 483] width 42 height 31
checkbox input "true"
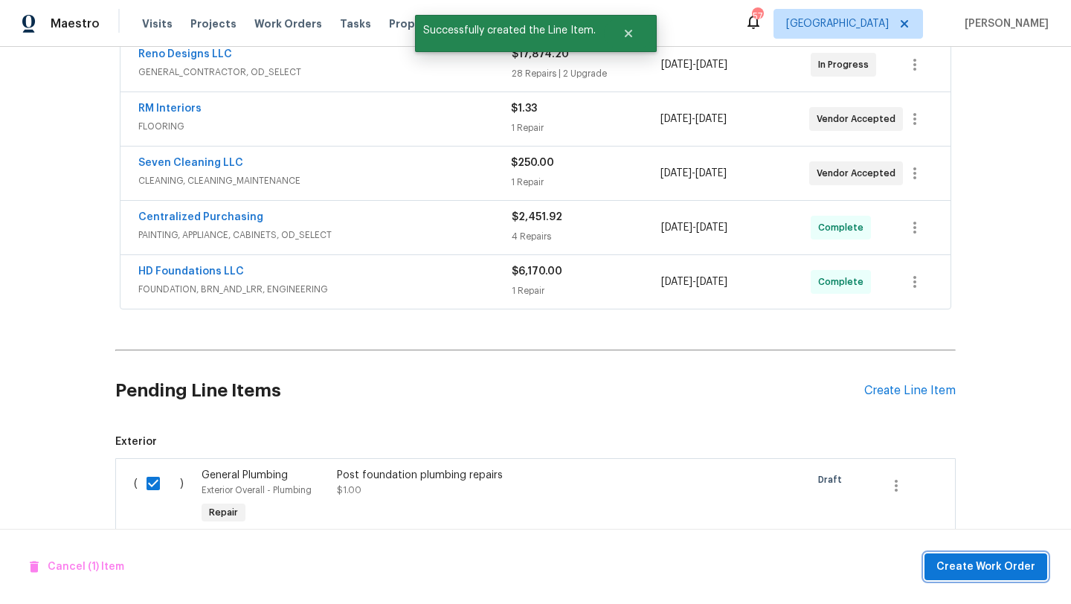
click at [939, 560] on button "Create Work Order" at bounding box center [986, 568] width 123 height 28
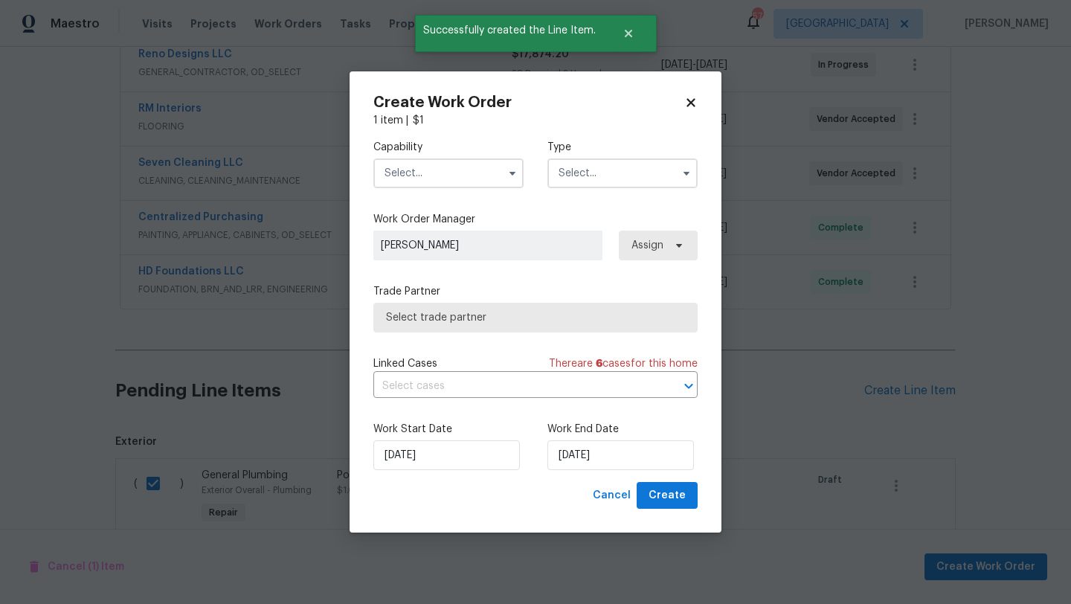
click at [455, 179] on input "text" at bounding box center [449, 173] width 150 height 30
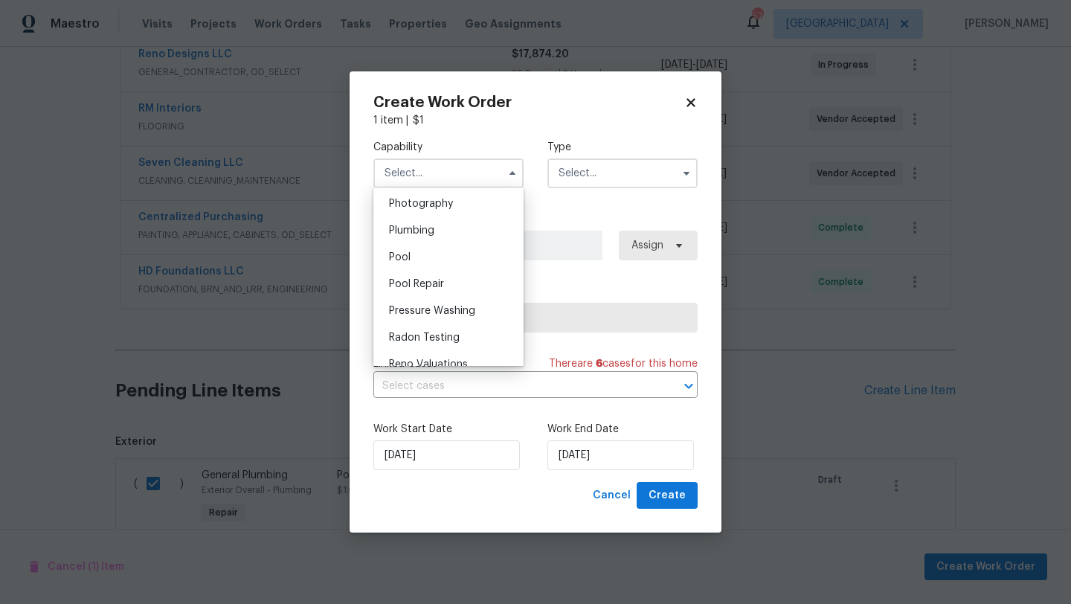
scroll to position [1313, 0]
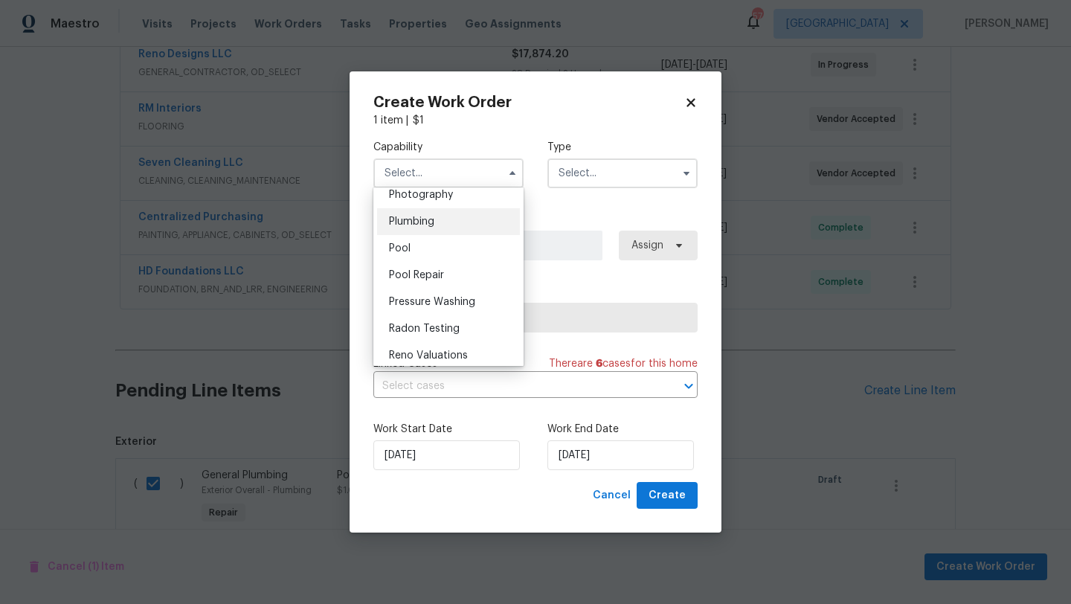
click at [452, 215] on div "Plumbing" at bounding box center [448, 221] width 143 height 27
type input "Plumbing"
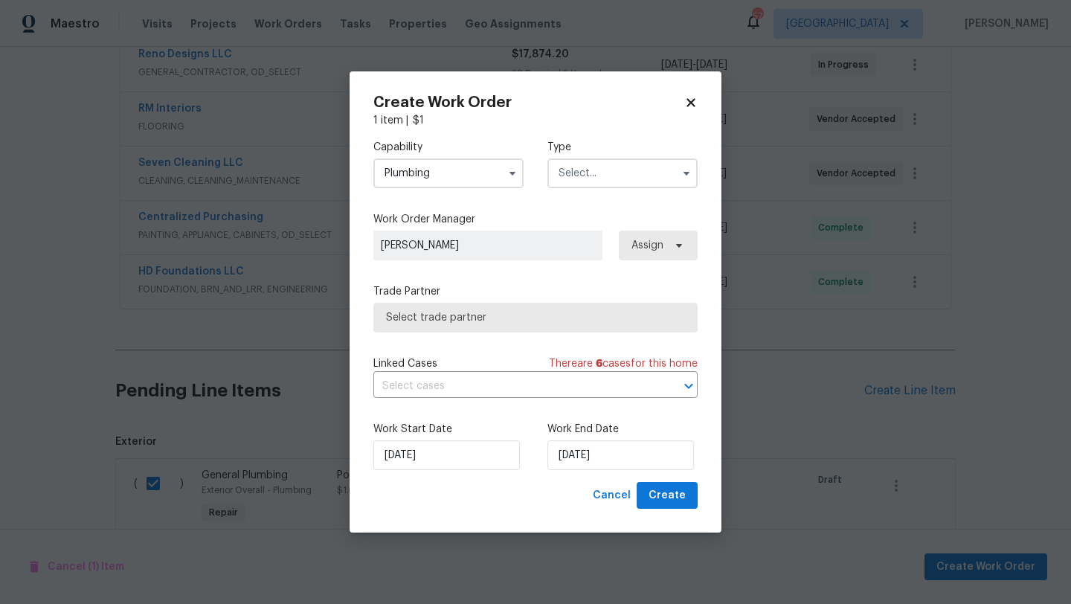
click at [598, 170] on input "text" at bounding box center [623, 173] width 150 height 30
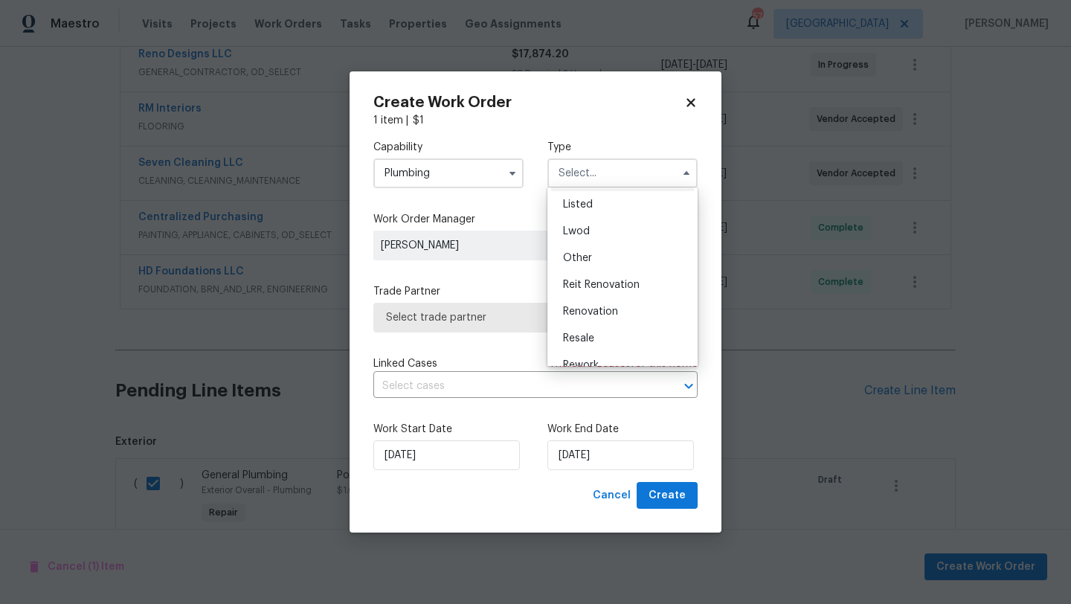
scroll to position [137, 0]
click at [626, 307] on div "Renovation" at bounding box center [622, 308] width 143 height 27
type input "Renovation"
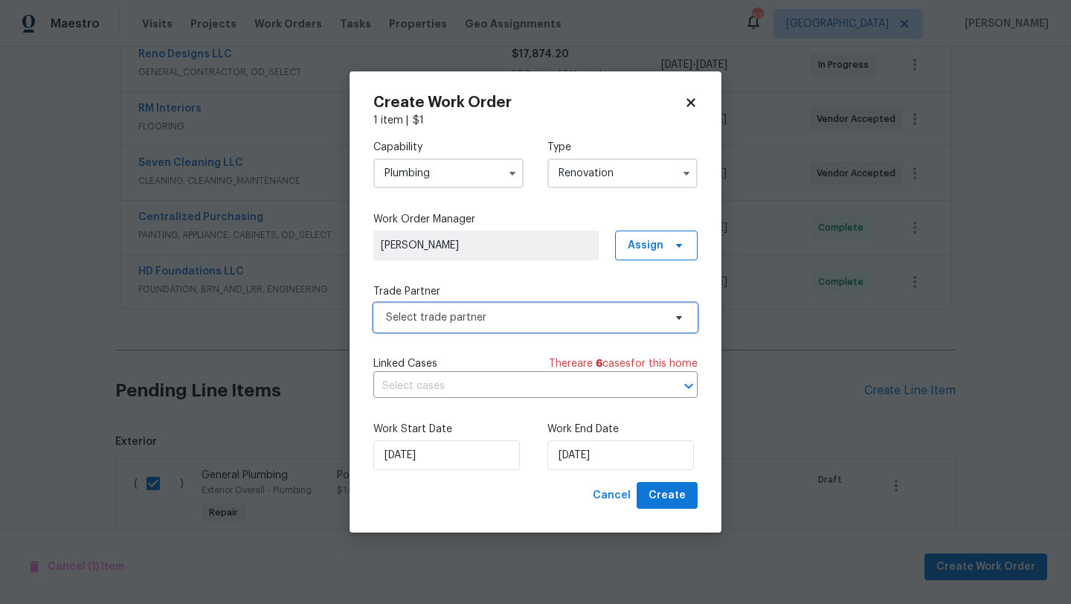
click at [650, 319] on span "Select trade partner" at bounding box center [525, 317] width 278 height 15
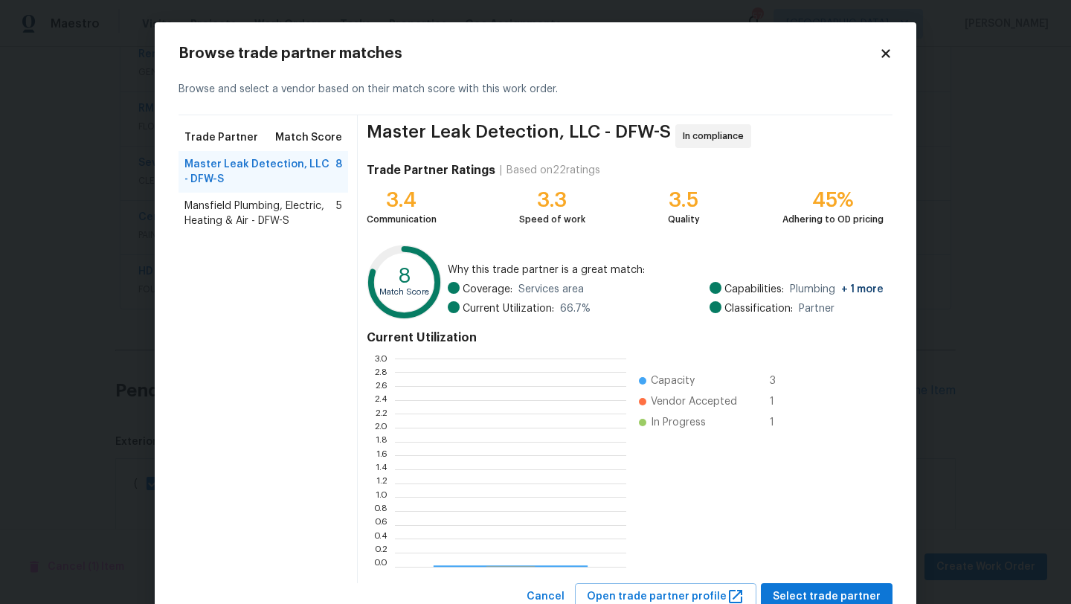
scroll to position [208, 231]
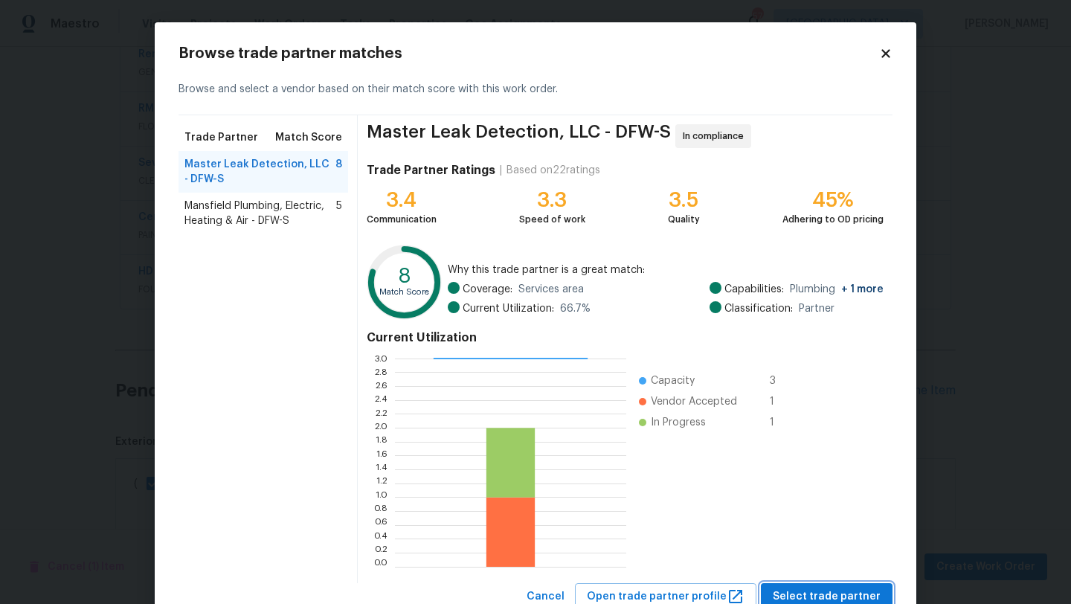
click at [858, 585] on button "Select trade partner" at bounding box center [827, 597] width 132 height 28
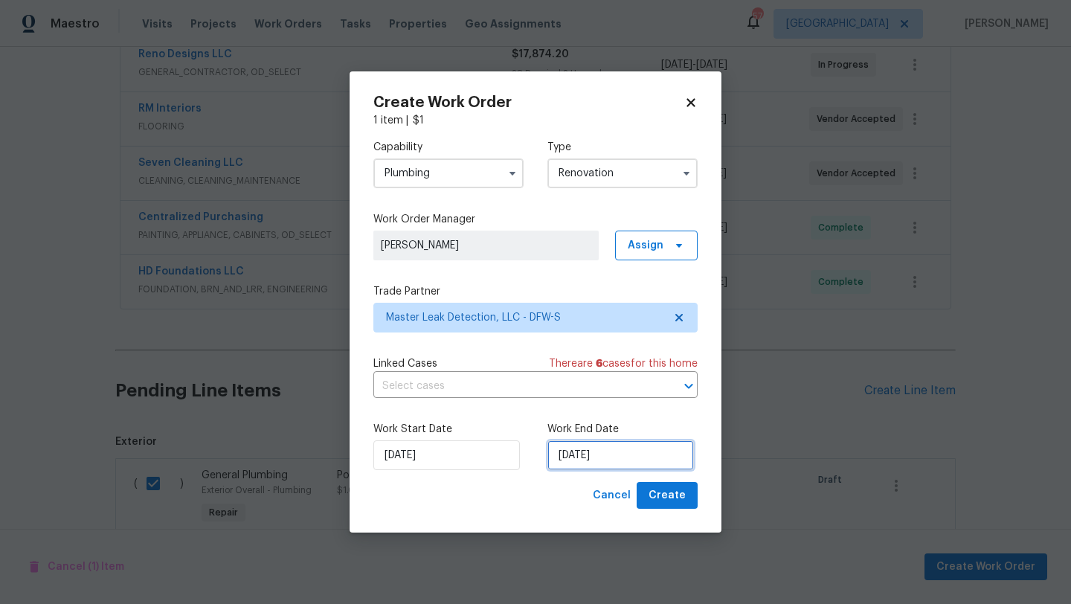
click at [642, 449] on input "9/25/2025" at bounding box center [621, 455] width 147 height 30
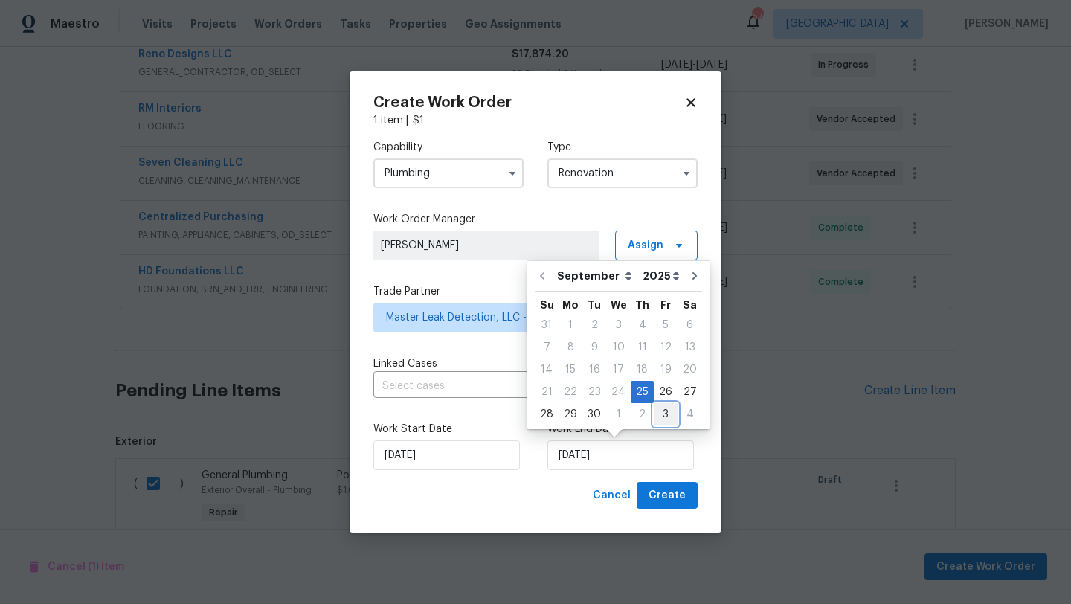
click at [659, 413] on div "3" at bounding box center [666, 414] width 24 height 21
type input "10/3/2025"
select select "9"
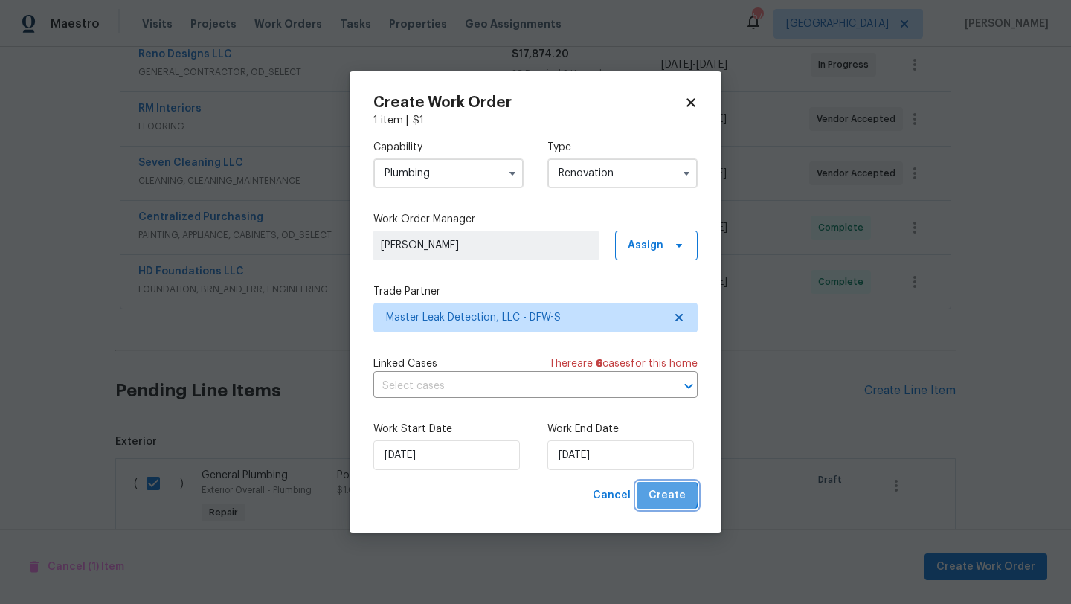
click at [668, 495] on span "Create" at bounding box center [667, 496] width 37 height 19
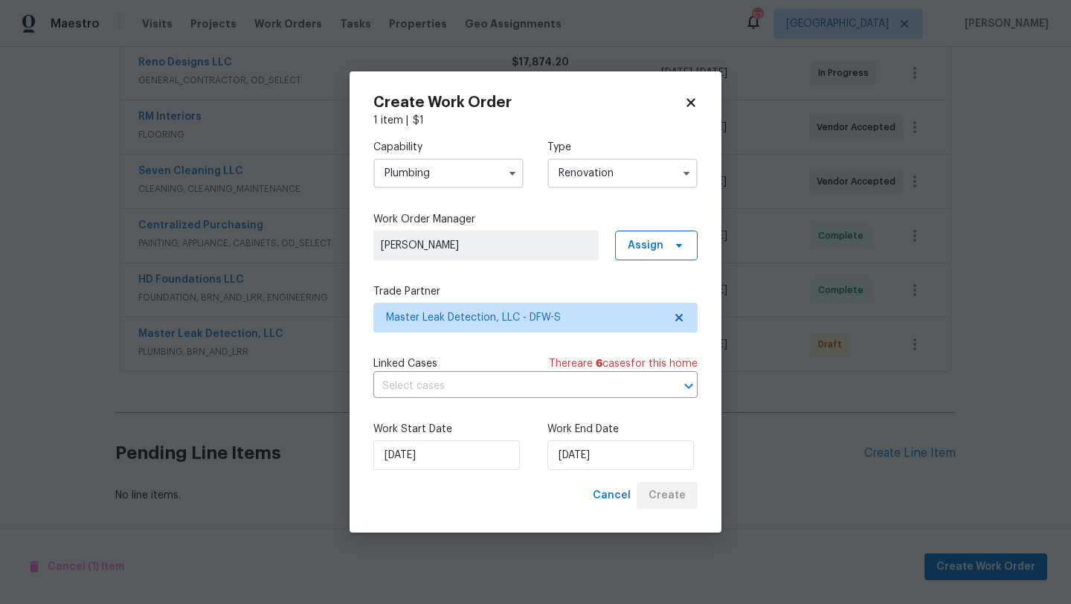
scroll to position [286, 0]
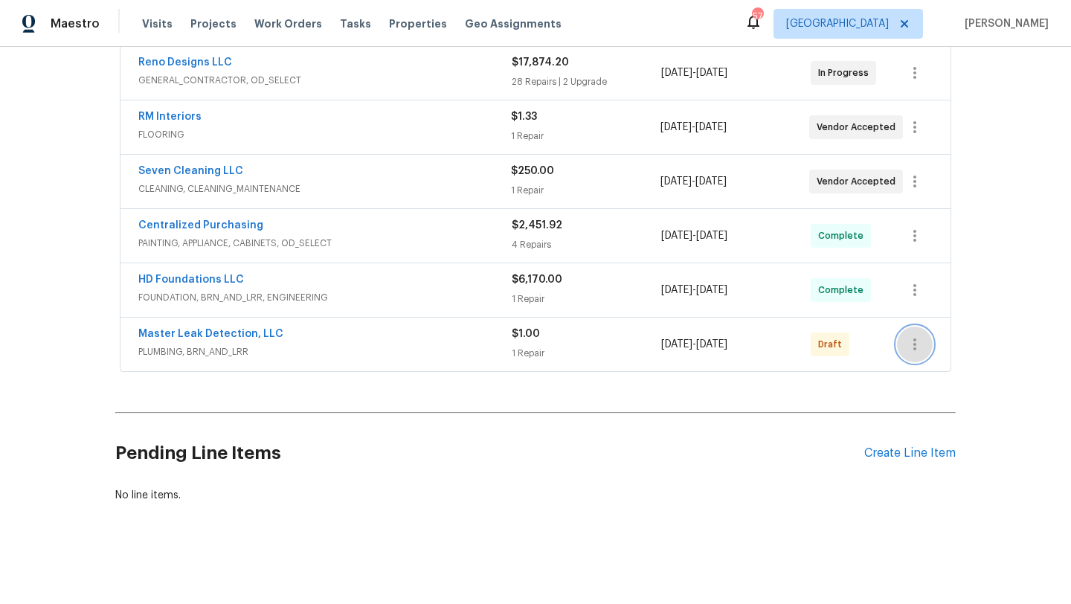
click at [920, 350] on icon "button" at bounding box center [915, 345] width 18 height 18
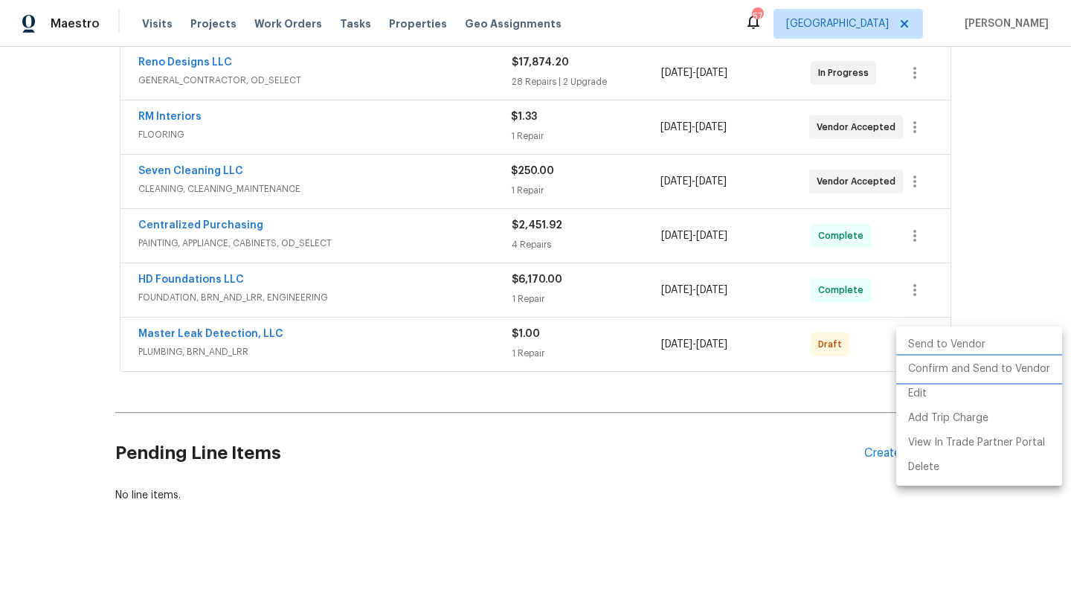
click at [920, 368] on li "Confirm and Send to Vendor" at bounding box center [980, 369] width 166 height 25
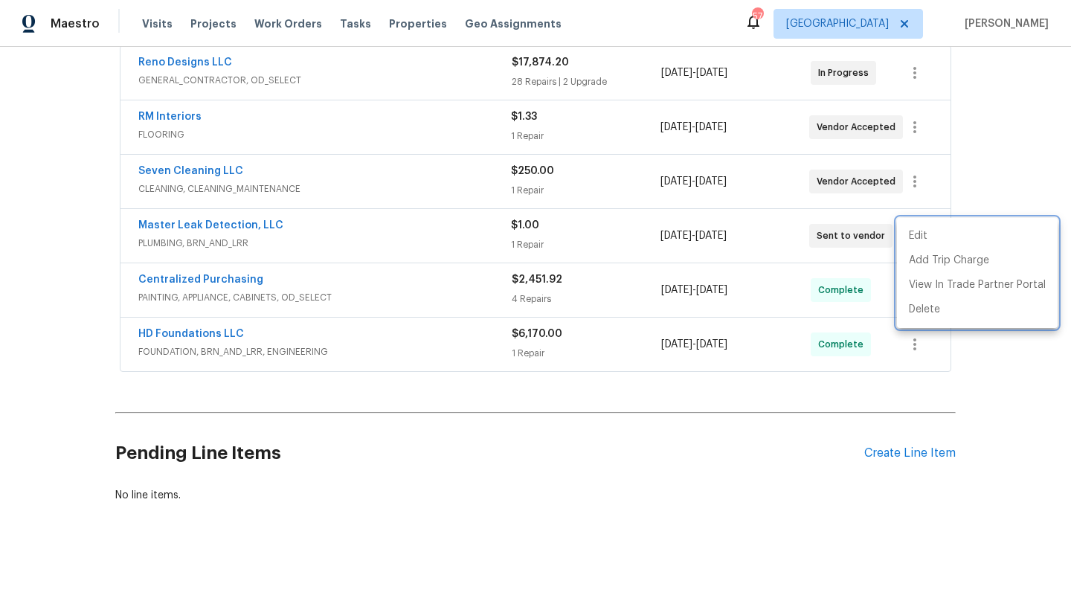
click at [686, 451] on div at bounding box center [535, 302] width 1071 height 604
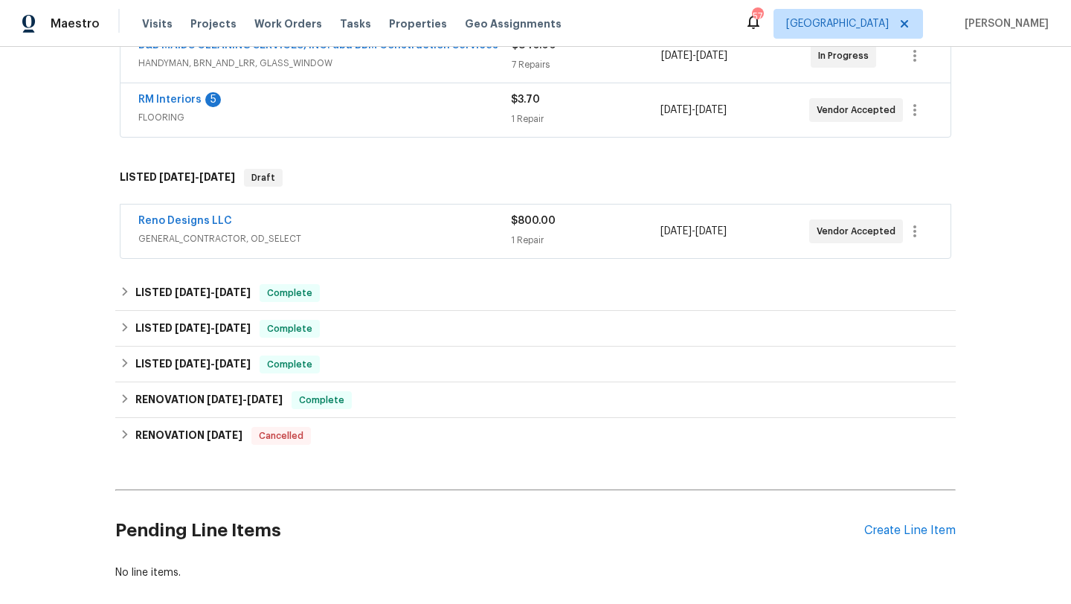
scroll to position [305, 0]
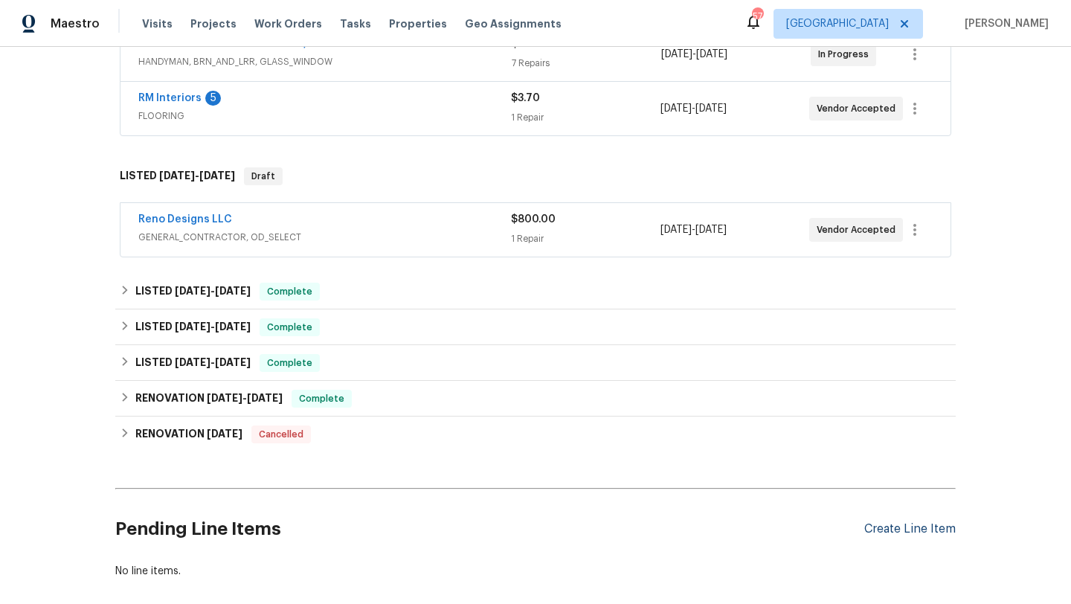
click at [920, 528] on div "Create Line Item" at bounding box center [911, 529] width 92 height 14
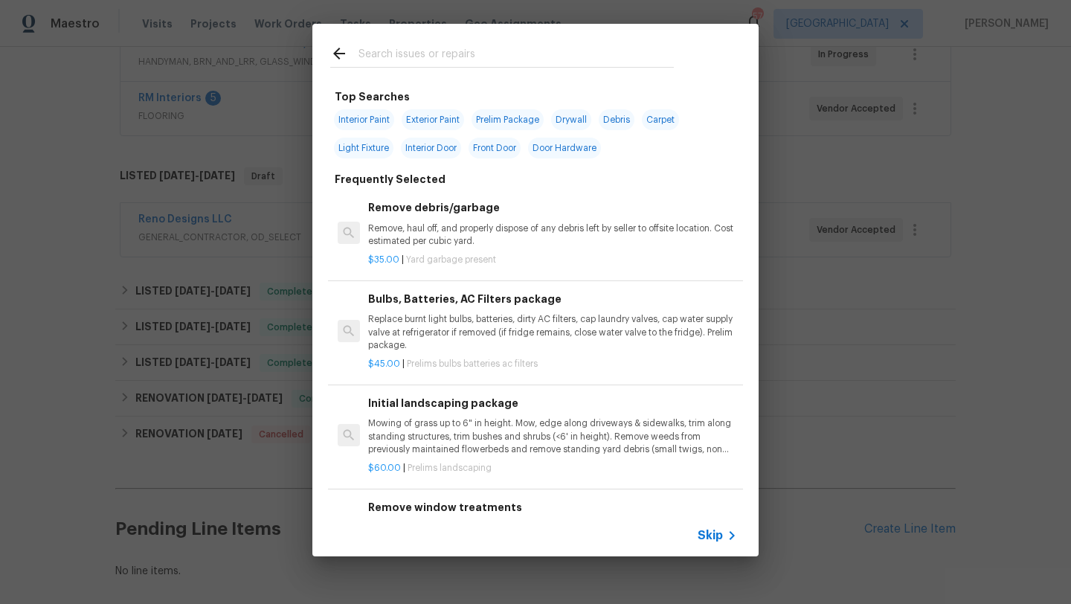
click at [428, 50] on input "text" at bounding box center [516, 56] width 315 height 22
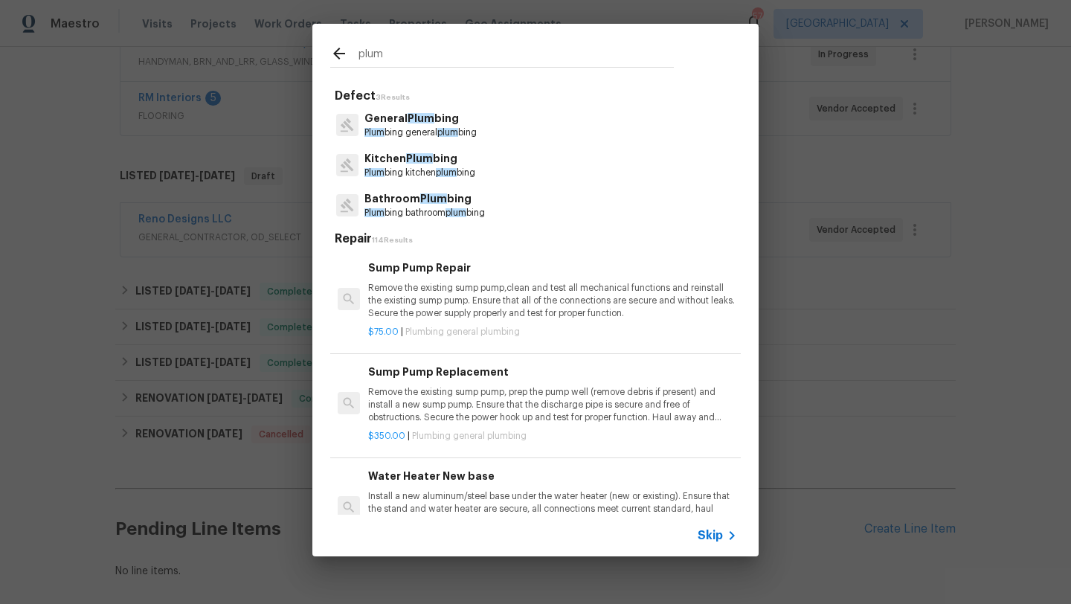
type input "plum"
click at [435, 115] on p "General Plum bing" at bounding box center [421, 119] width 112 height 16
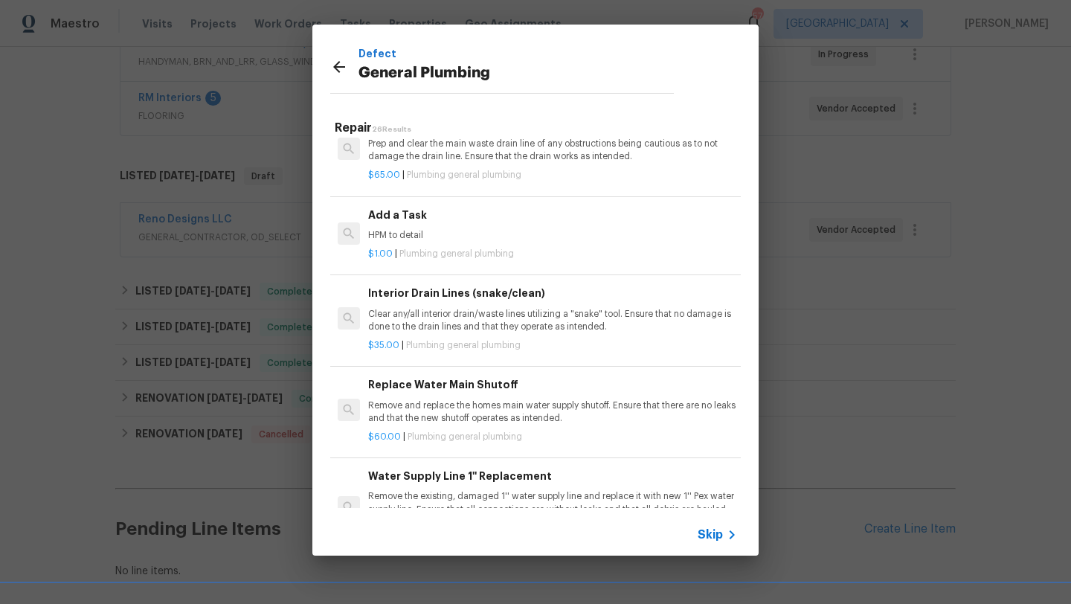
scroll to position [1710, 0]
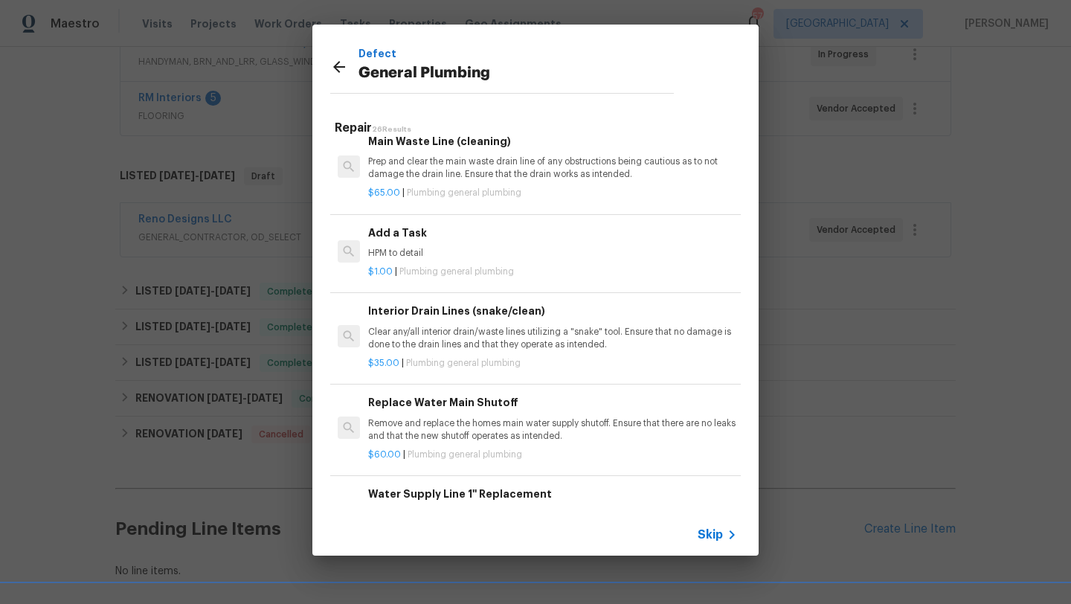
click at [423, 249] on p "HPM to detail" at bounding box center [552, 253] width 369 height 13
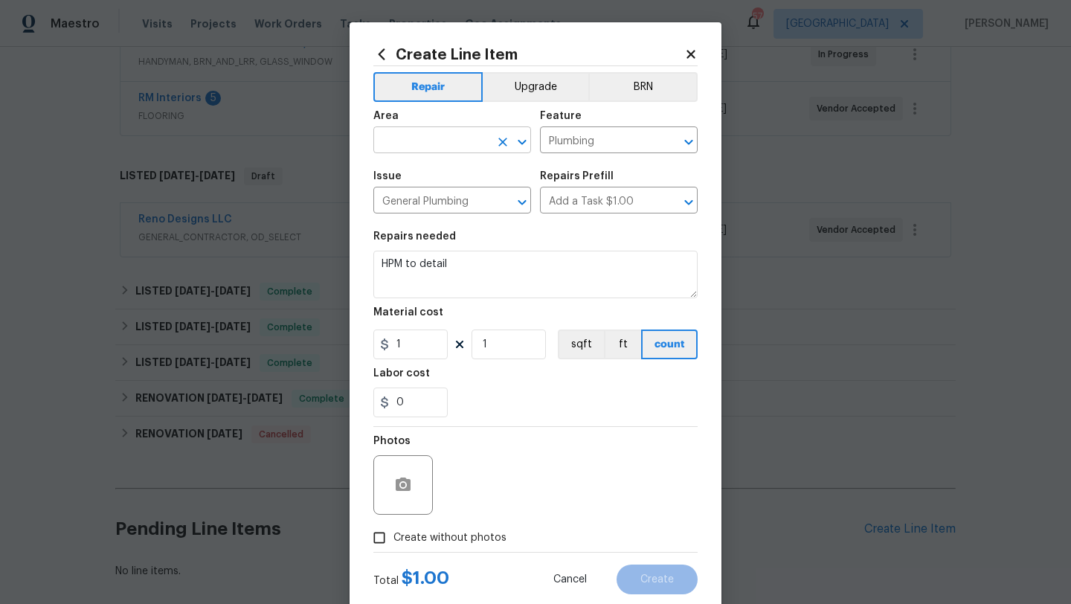
click at [412, 141] on input "text" at bounding box center [432, 141] width 116 height 23
click at [431, 196] on li "Exterior Overall" at bounding box center [453, 200] width 158 height 25
type input "Exterior Overall"
drag, startPoint x: 452, startPoint y: 262, endPoint x: 367, endPoint y: 260, distance: 85.6
click at [367, 260] on div "Create Line Item Repair Upgrade BRN Area Exterior Overall ​ Feature Plumbing ​ …" at bounding box center [536, 320] width 372 height 596
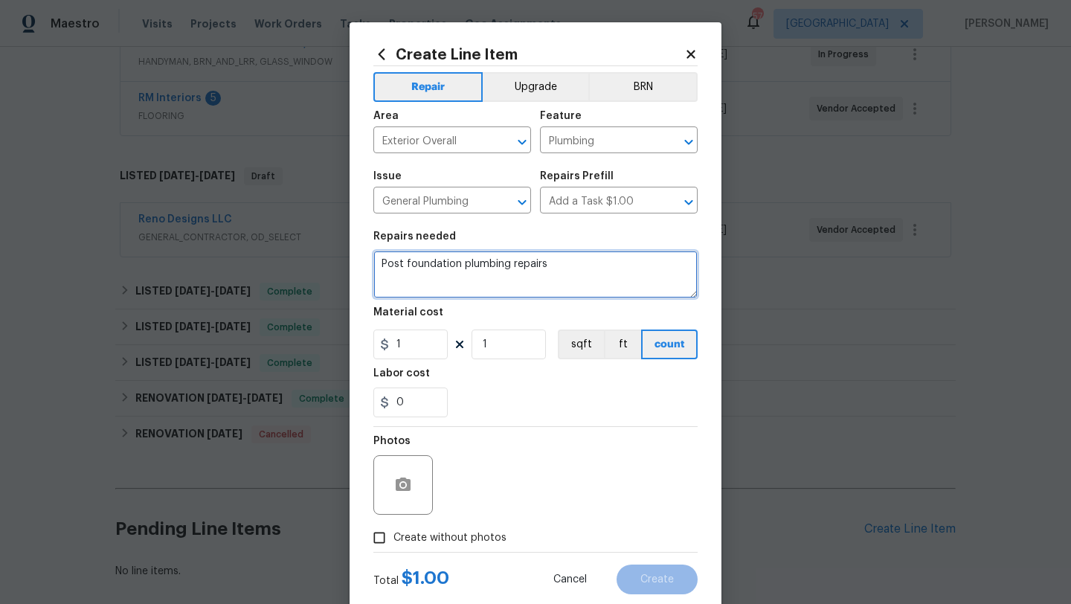
type textarea "Post foundation plumbing repairs"
click at [418, 536] on span "Create without photos" at bounding box center [450, 539] width 113 height 16
click at [394, 536] on input "Create without photos" at bounding box center [379, 538] width 28 height 28
checkbox input "true"
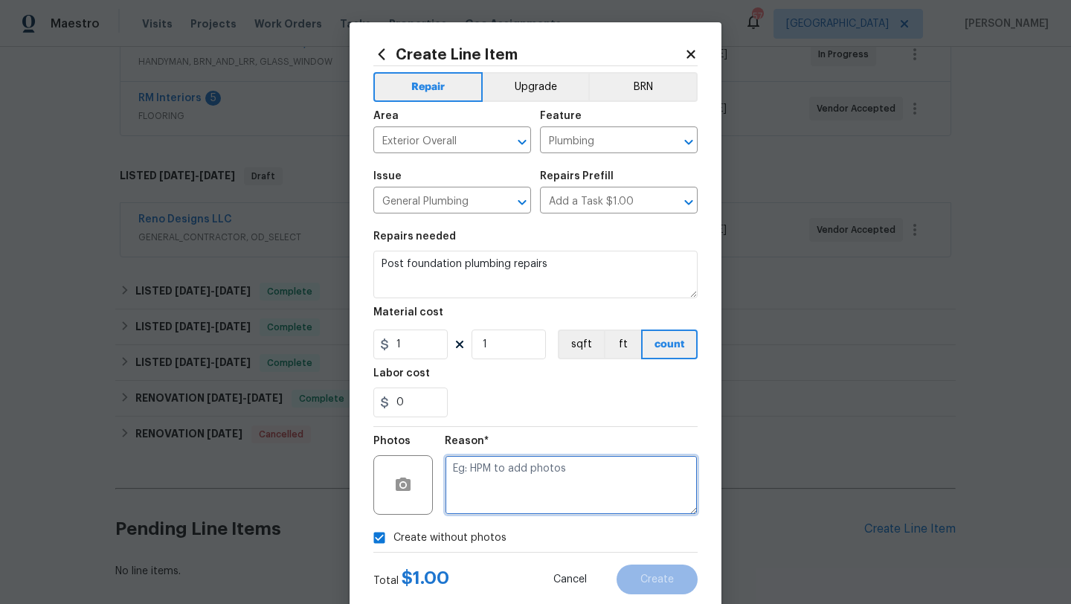
click at [477, 508] on textarea at bounding box center [571, 485] width 253 height 60
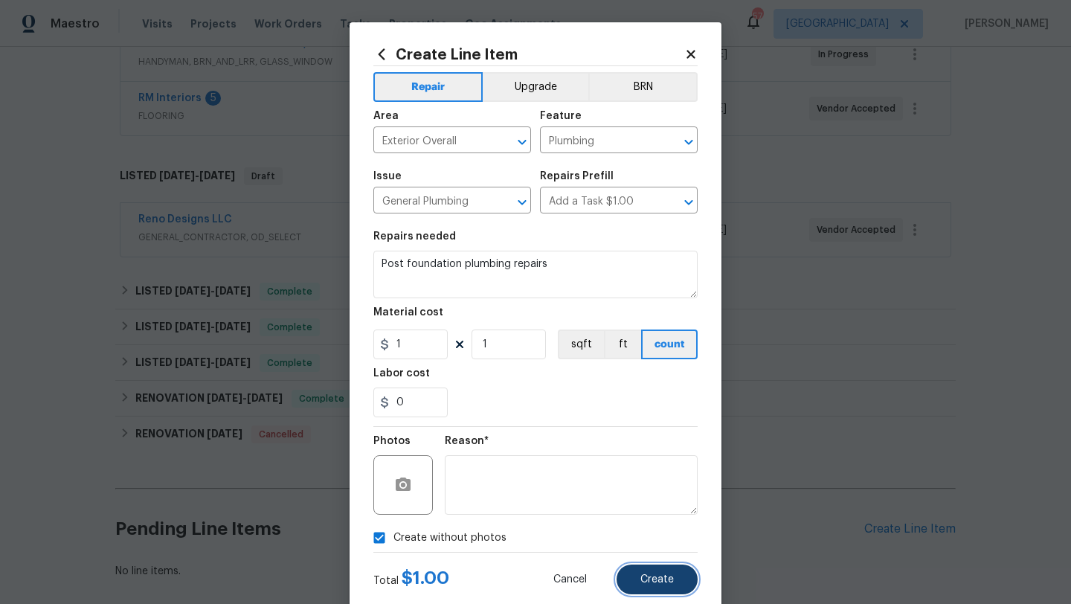
click at [638, 582] on button "Create" at bounding box center [657, 580] width 81 height 30
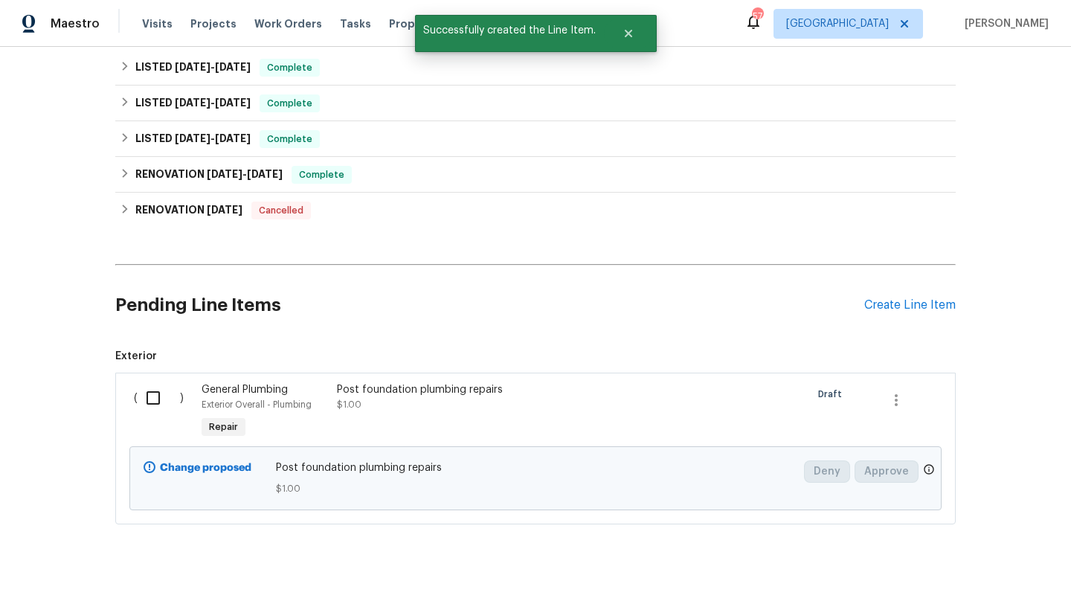
scroll to position [551, 0]
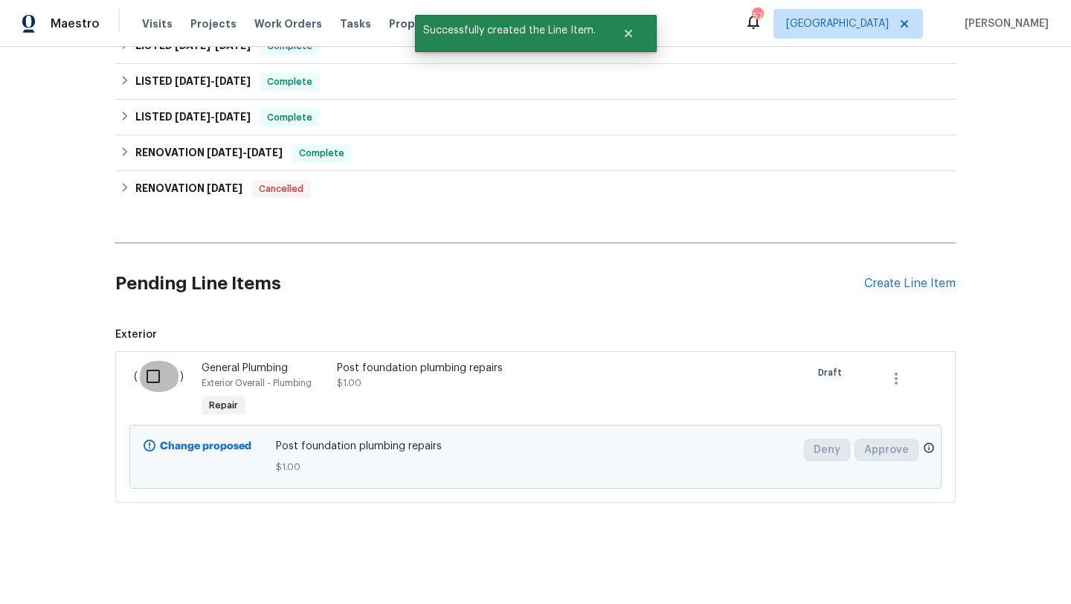
click at [148, 381] on input "checkbox" at bounding box center [159, 376] width 42 height 31
click at [1010, 548] on div "Cancel (1) Item Create Work Order" at bounding box center [535, 567] width 1071 height 76
click at [1016, 566] on span "Create Work Order" at bounding box center [986, 567] width 99 height 19
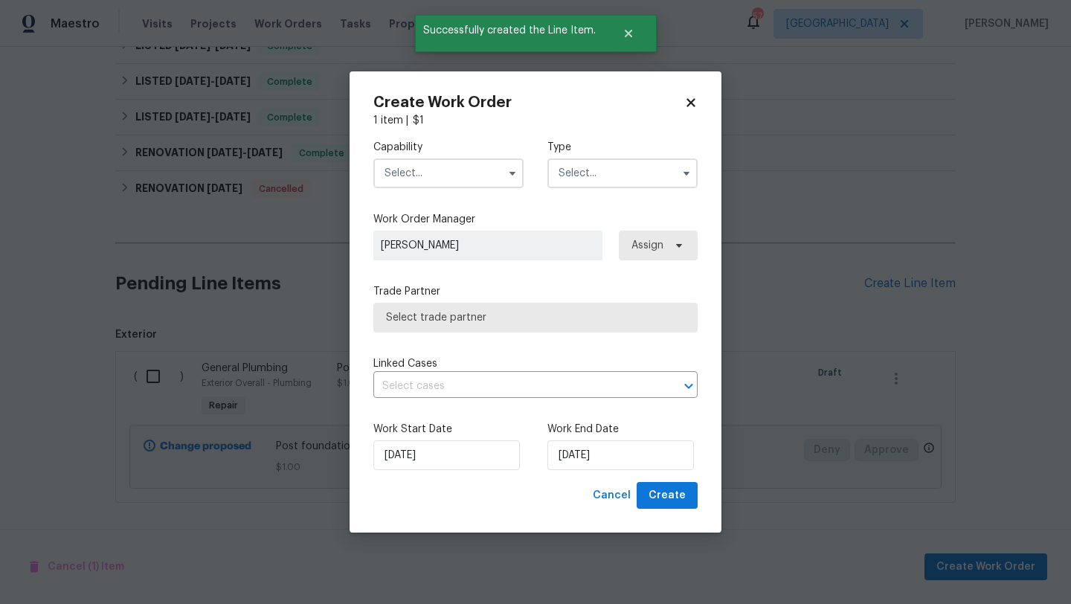
checkbox input "false"
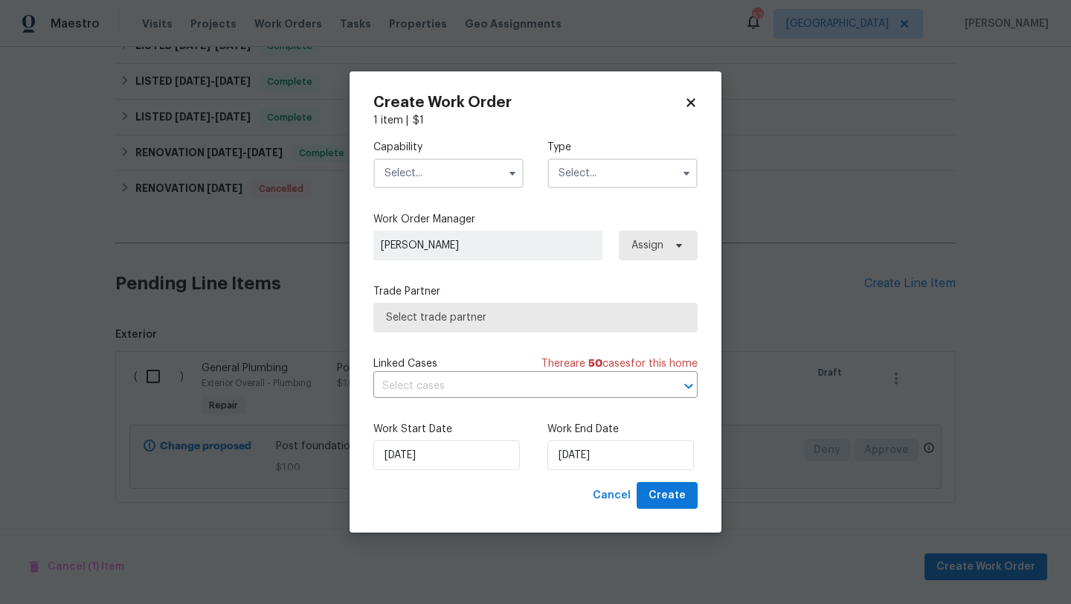
click at [484, 170] on input "text" at bounding box center [449, 173] width 150 height 30
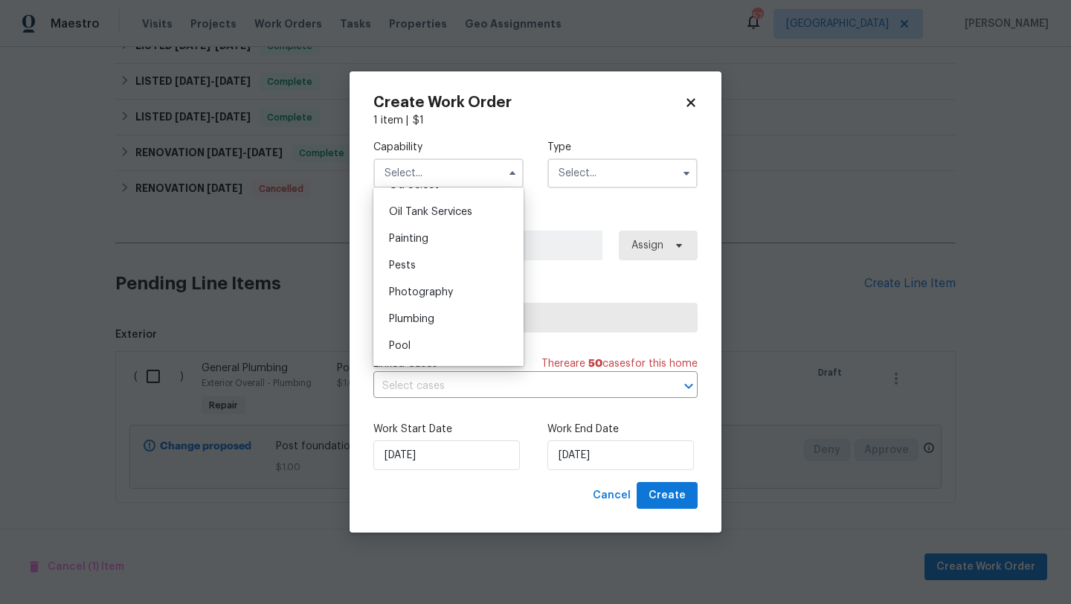
scroll to position [1227, 0]
click at [453, 301] on div "Plumbing" at bounding box center [448, 308] width 143 height 27
type input "Plumbing"
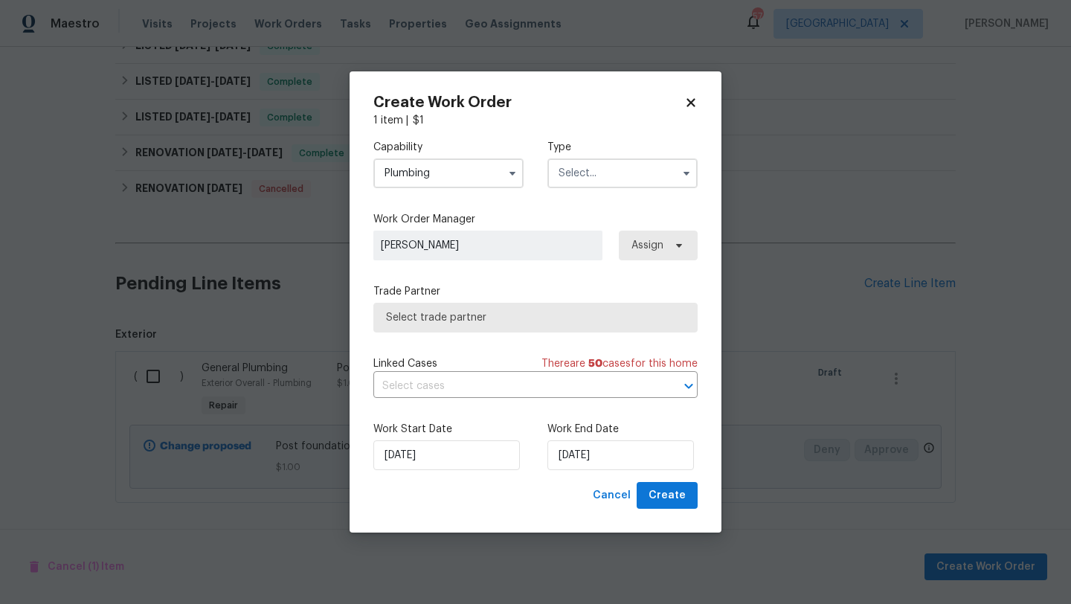
click at [592, 176] on input "text" at bounding box center [623, 173] width 150 height 30
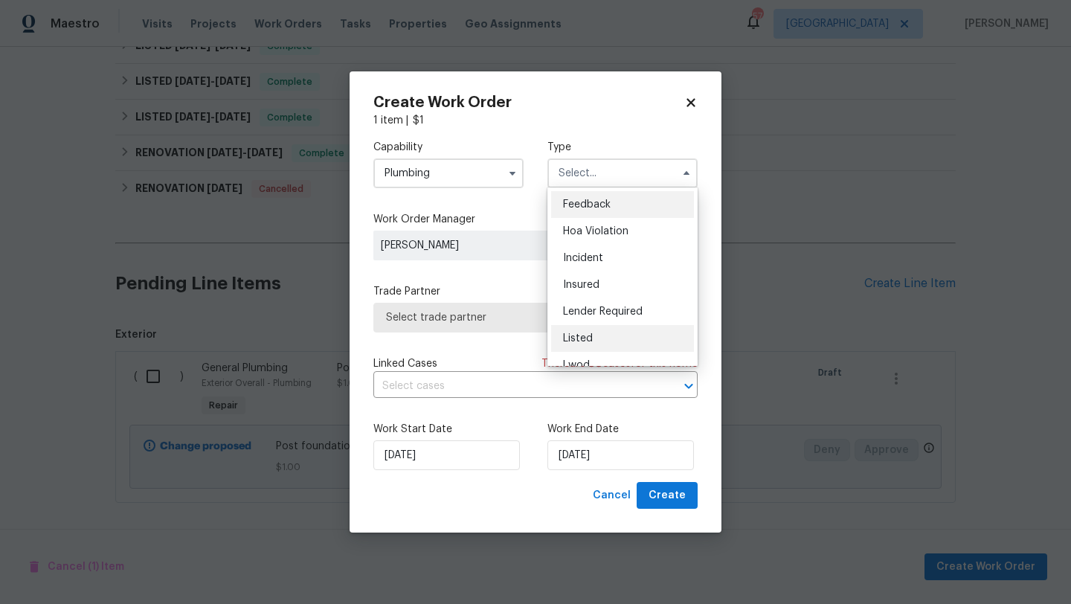
click at [583, 333] on div "Listed" at bounding box center [622, 338] width 143 height 27
type input "Listed"
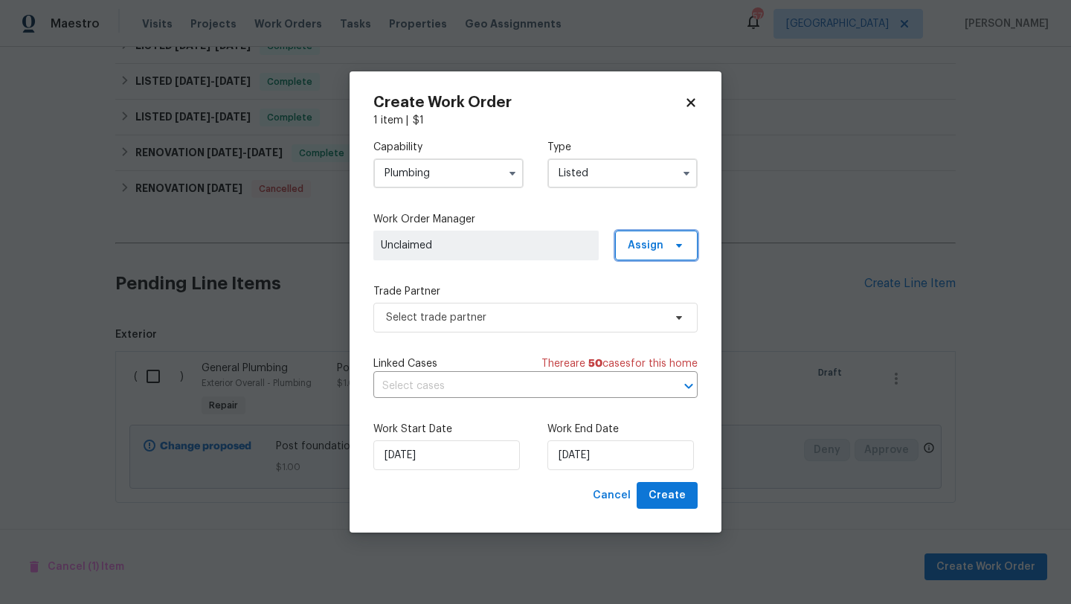
click at [648, 250] on span "Assign" at bounding box center [646, 245] width 36 height 15
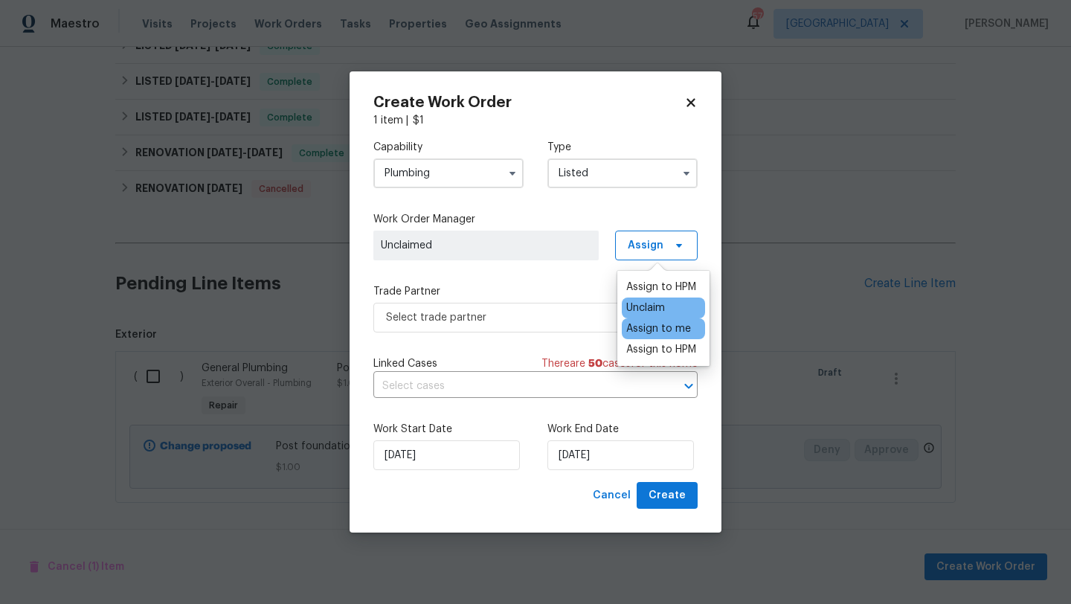
click at [652, 328] on div "Assign to me" at bounding box center [659, 328] width 65 height 15
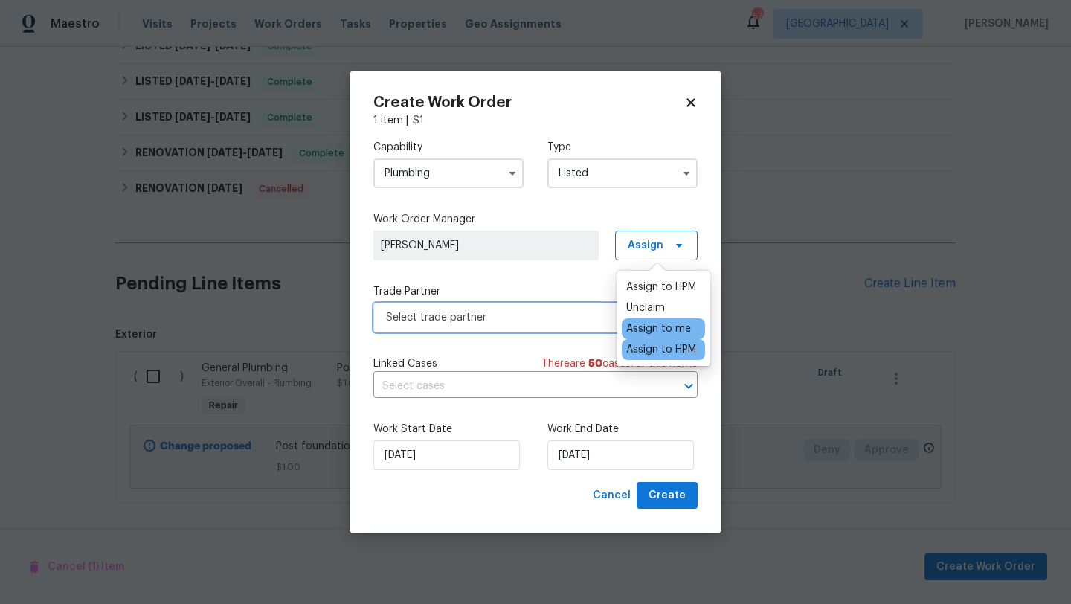
click at [581, 313] on span "Select trade partner" at bounding box center [525, 317] width 278 height 15
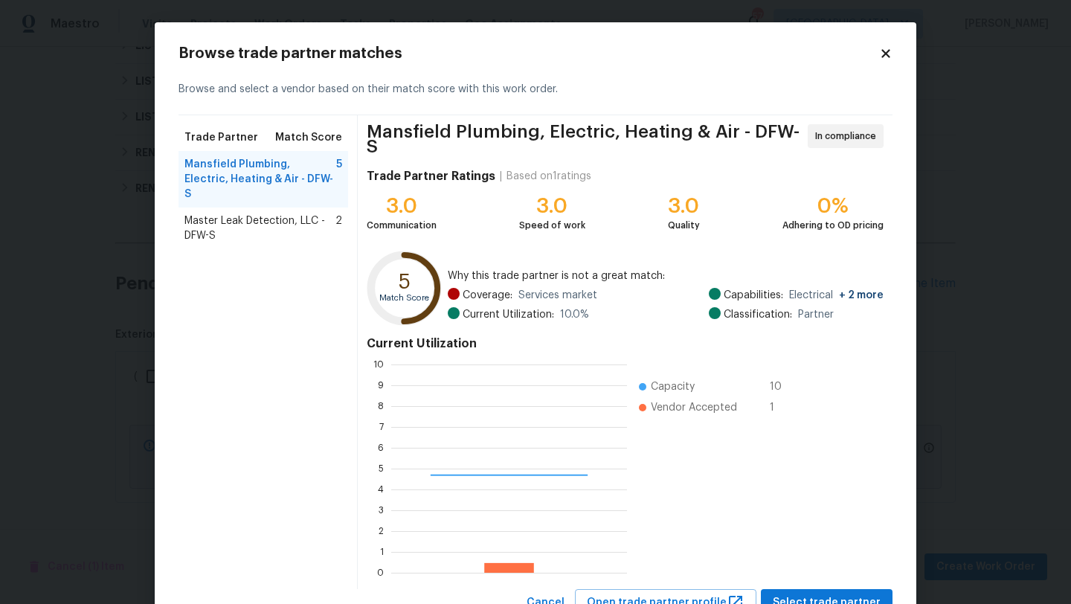
scroll to position [208, 236]
click at [246, 214] on span "Master Leak Detection, LLC - DFW-S" at bounding box center [260, 229] width 151 height 30
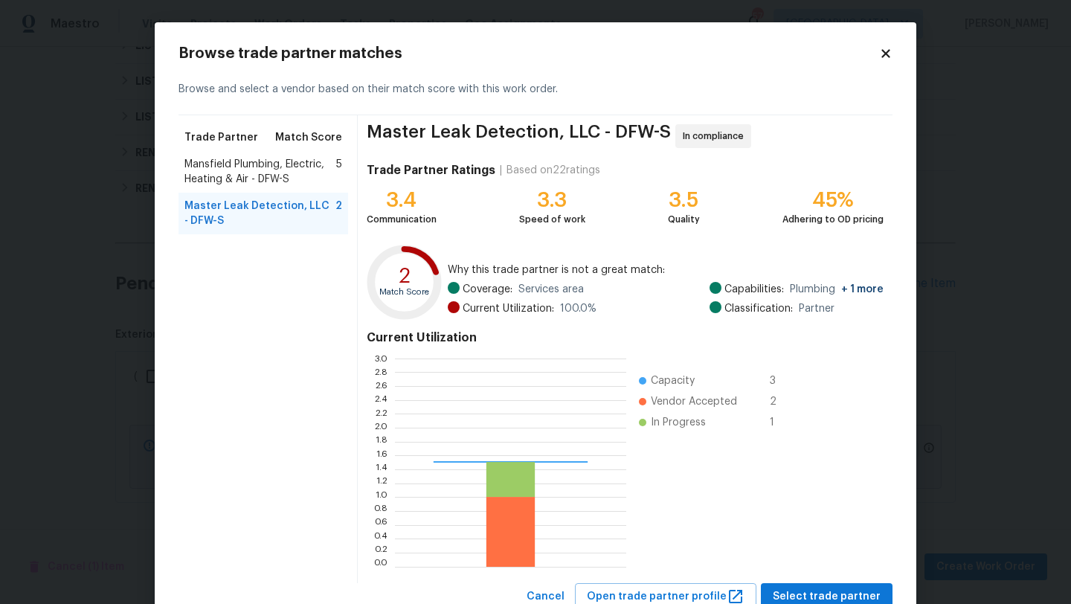
scroll to position [208, 231]
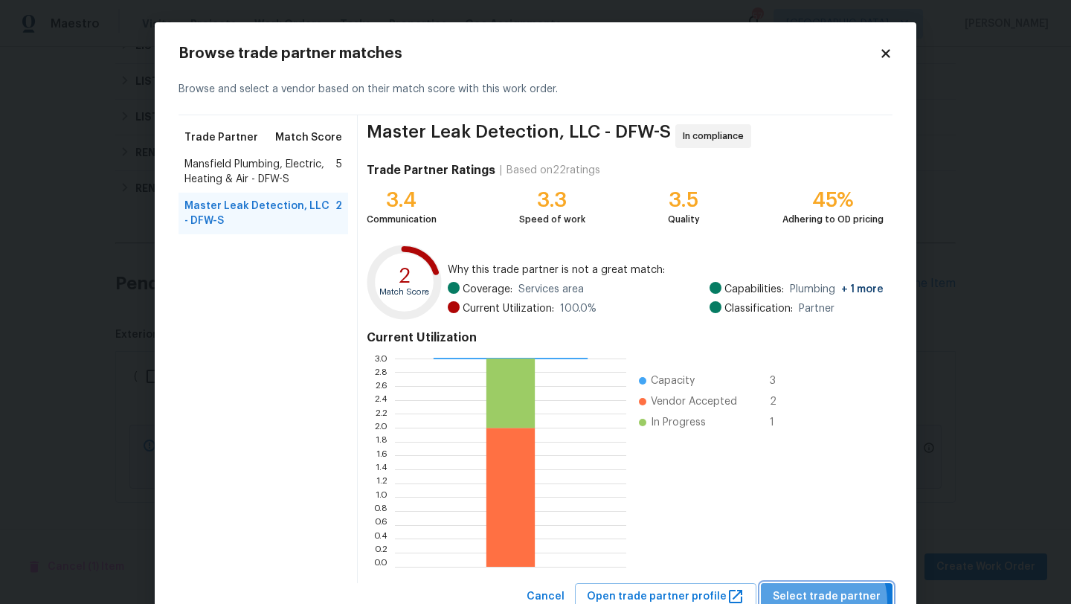
click at [822, 602] on span "Select trade partner" at bounding box center [827, 597] width 108 height 19
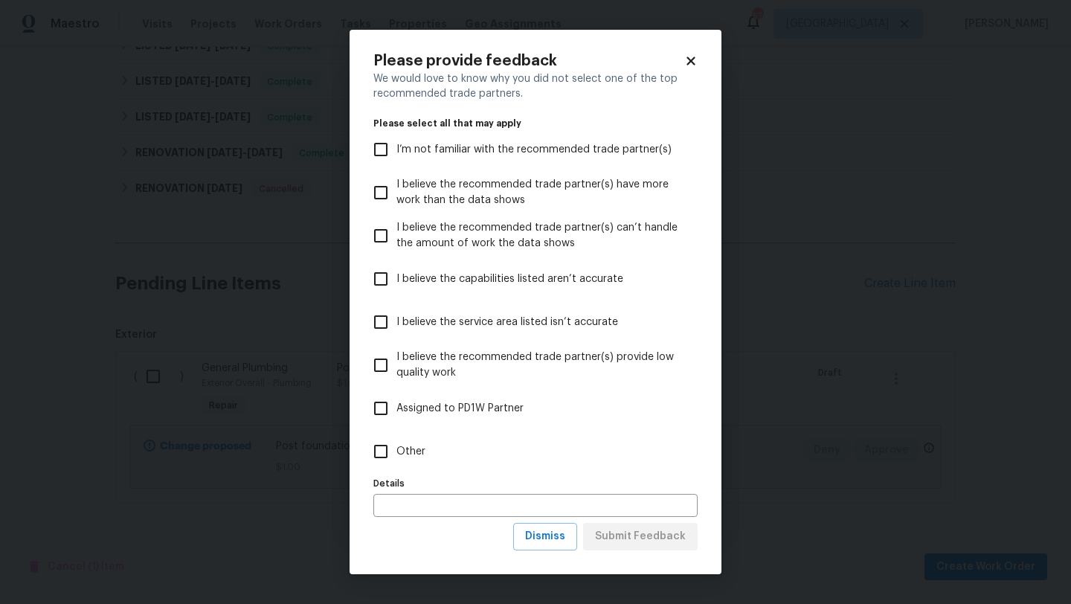
click at [411, 446] on span "Other" at bounding box center [411, 452] width 29 height 16
click at [397, 446] on input "Other" at bounding box center [380, 451] width 31 height 31
checkbox input "true"
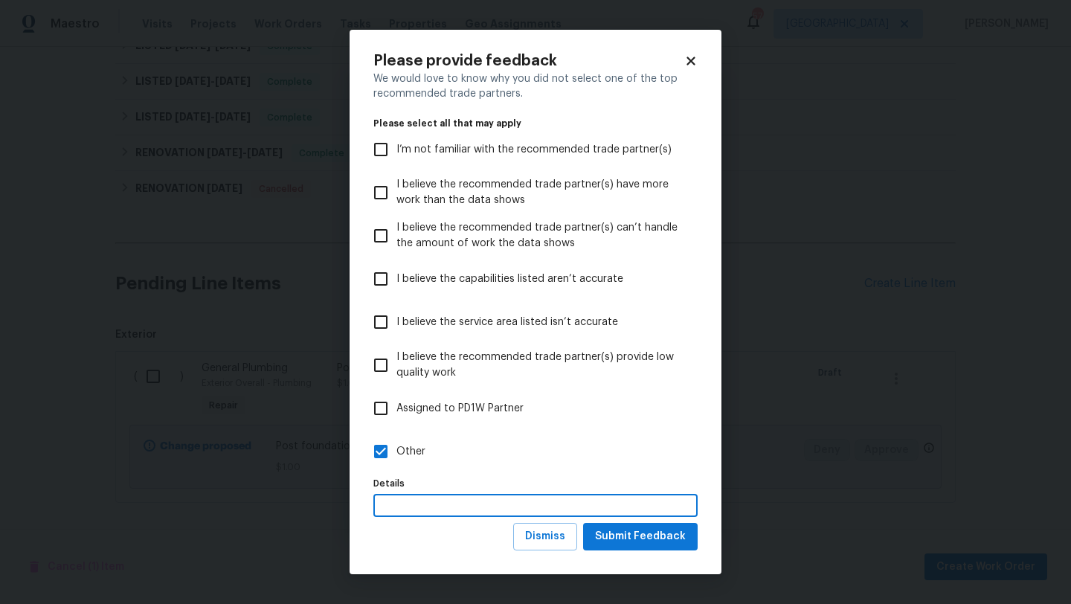
click at [411, 497] on input "text" at bounding box center [536, 505] width 324 height 23
click at [610, 535] on span "Submit Feedback" at bounding box center [640, 537] width 91 height 19
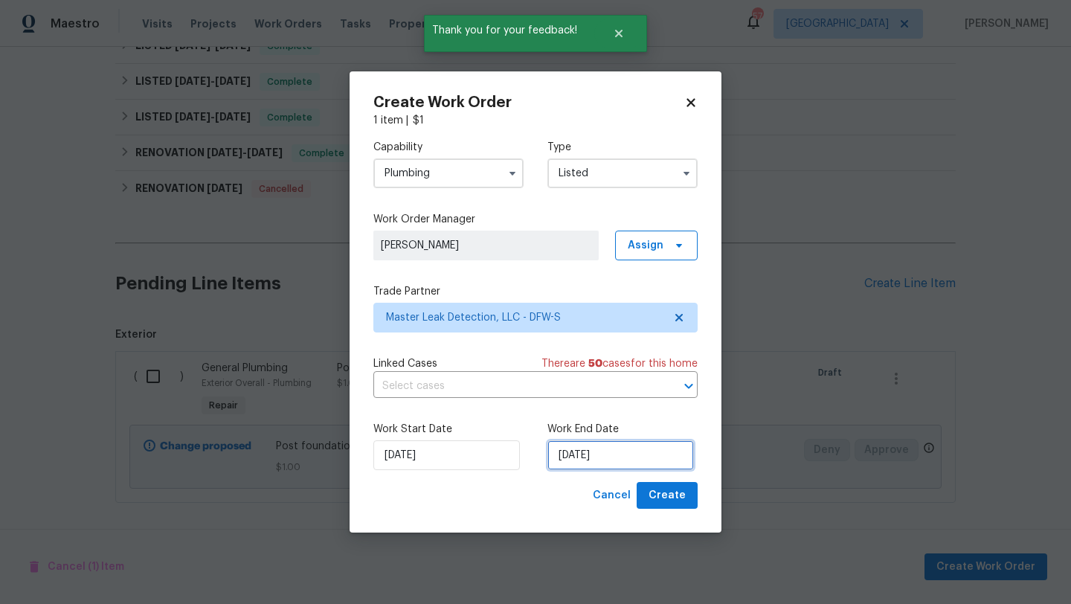
click at [663, 452] on input "[DATE]" at bounding box center [621, 455] width 147 height 30
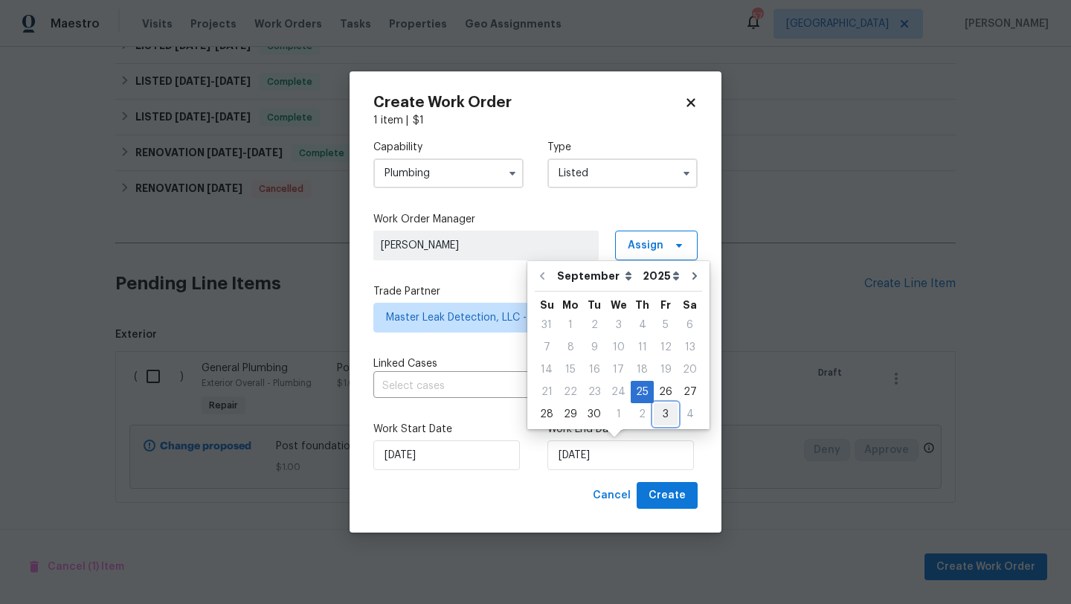
click at [660, 414] on div "3" at bounding box center [666, 414] width 24 height 21
type input "[DATE]"
select select "9"
click at [681, 509] on button "Create" at bounding box center [667, 496] width 61 height 28
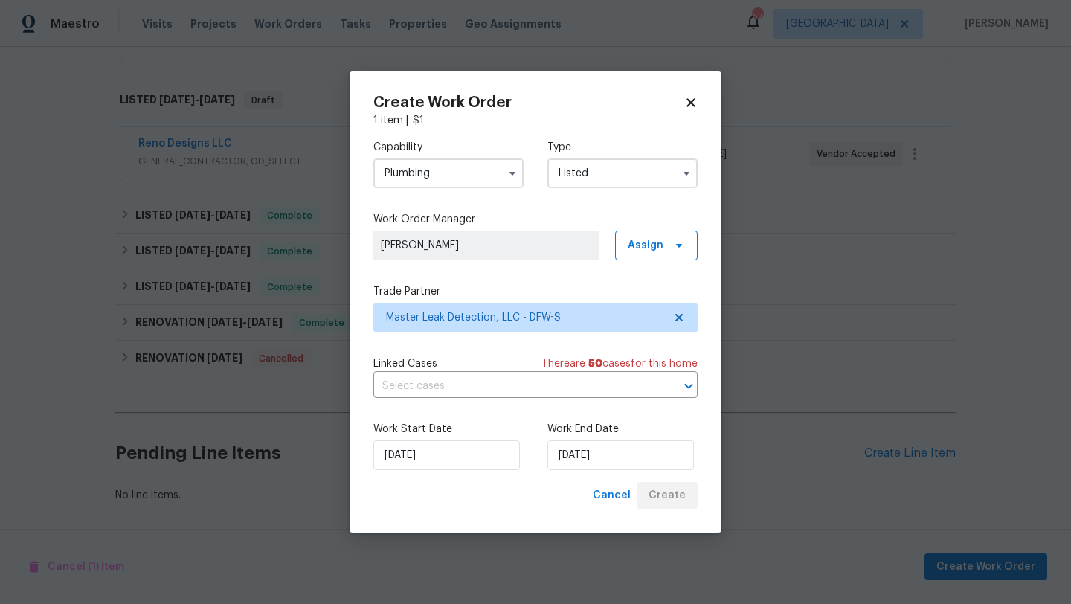
scroll to position [435, 0]
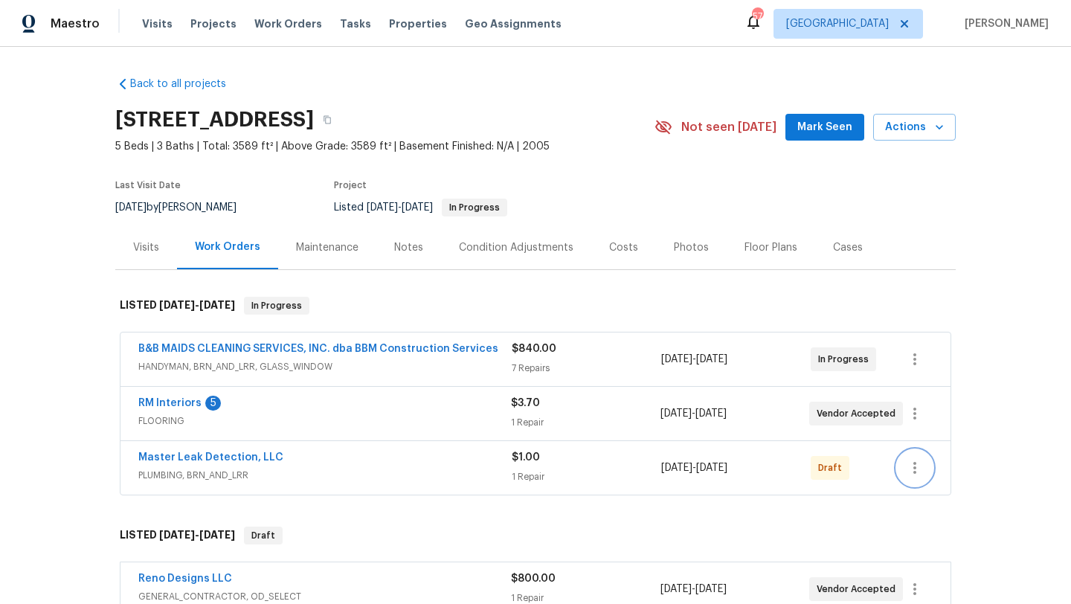
click at [914, 472] on icon "button" at bounding box center [915, 468] width 3 height 12
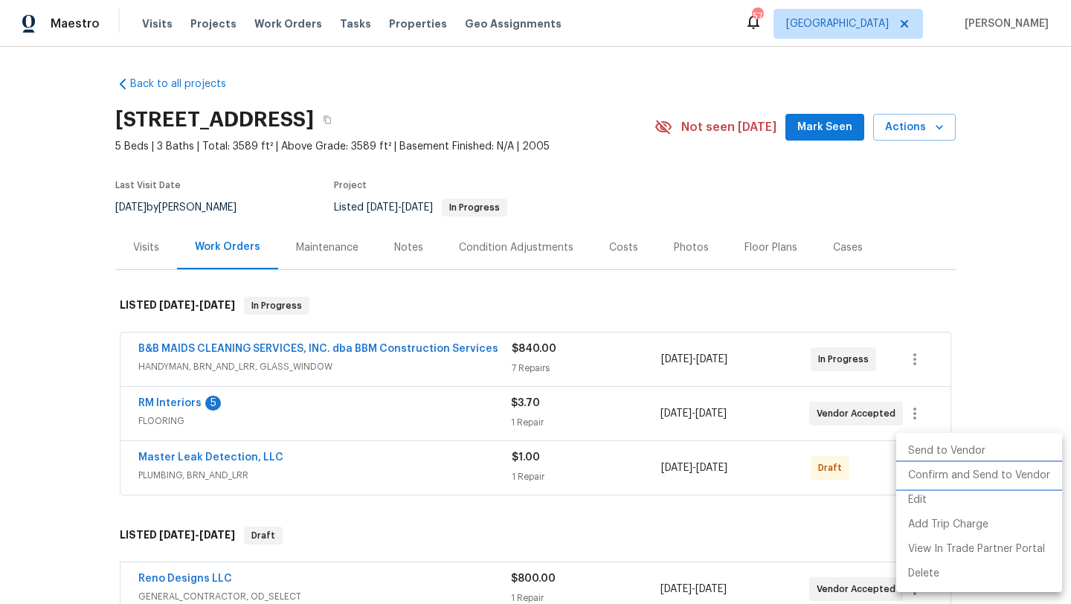
click at [929, 472] on li "Confirm and Send to Vendor" at bounding box center [980, 476] width 166 height 25
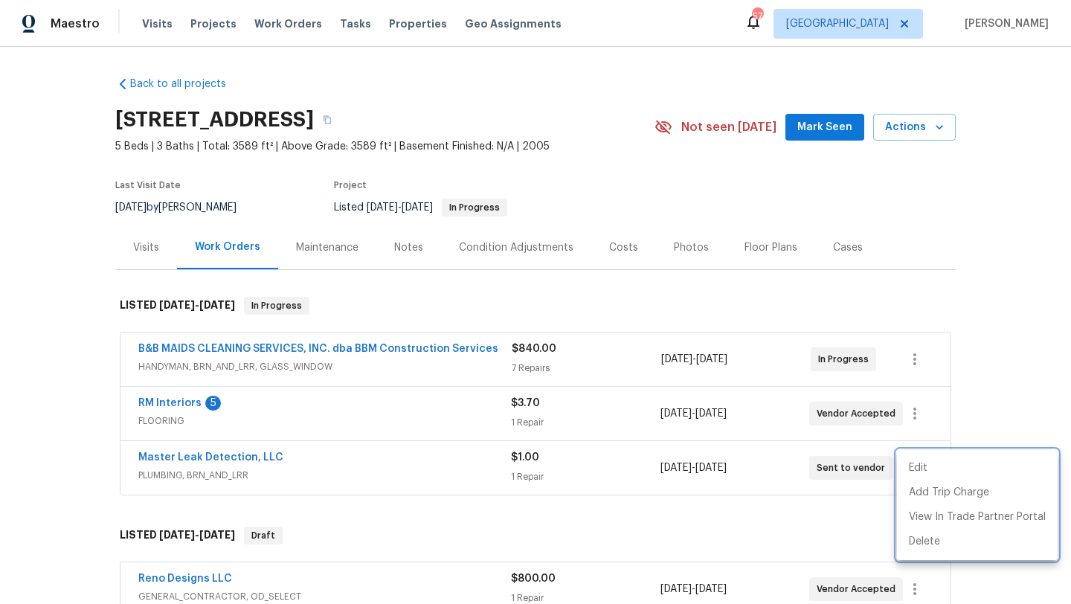
click at [737, 530] on div at bounding box center [535, 302] width 1071 height 604
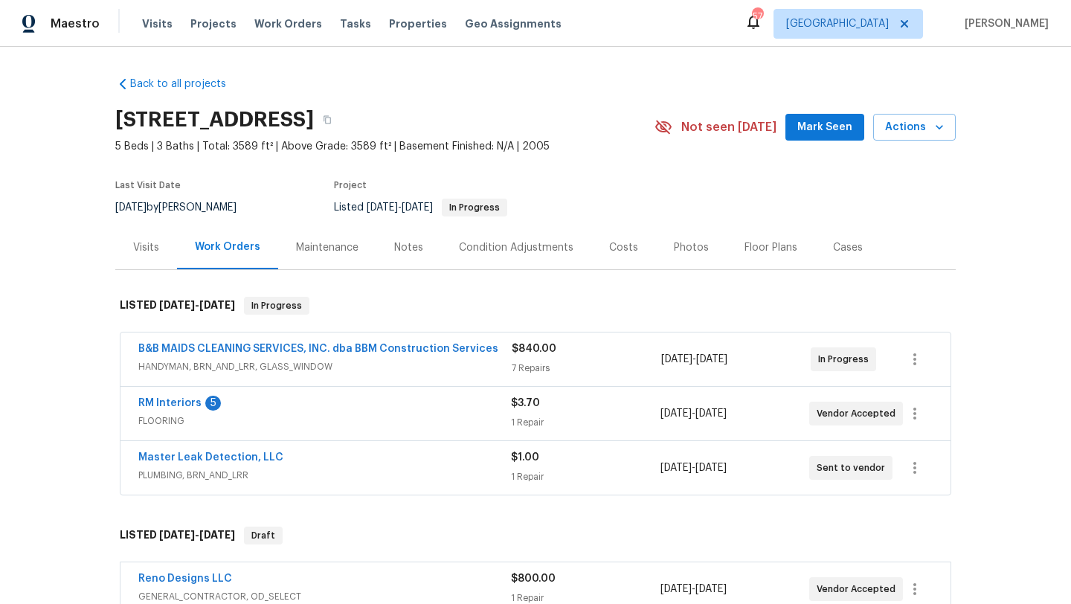
click at [191, 94] on div "Back to all projects [STREET_ADDRESS] 5 Beds | 3 Baths | Total: 3589 ft² | Abov…" at bounding box center [535, 507] width 841 height 885
click at [190, 85] on link "Back to all projects" at bounding box center [186, 84] width 143 height 15
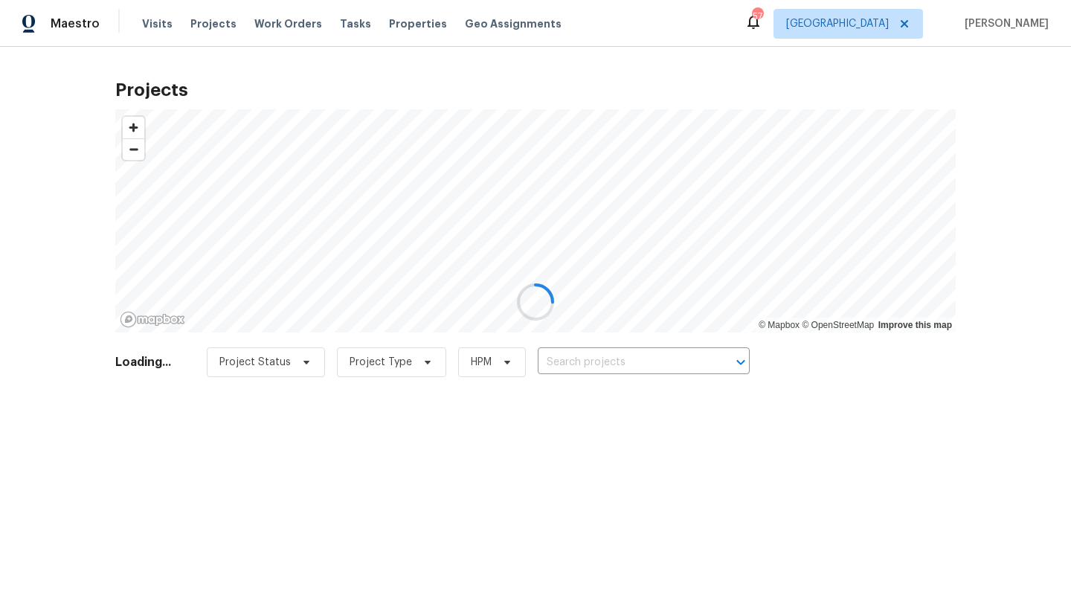
click at [630, 358] on div at bounding box center [535, 302] width 1071 height 604
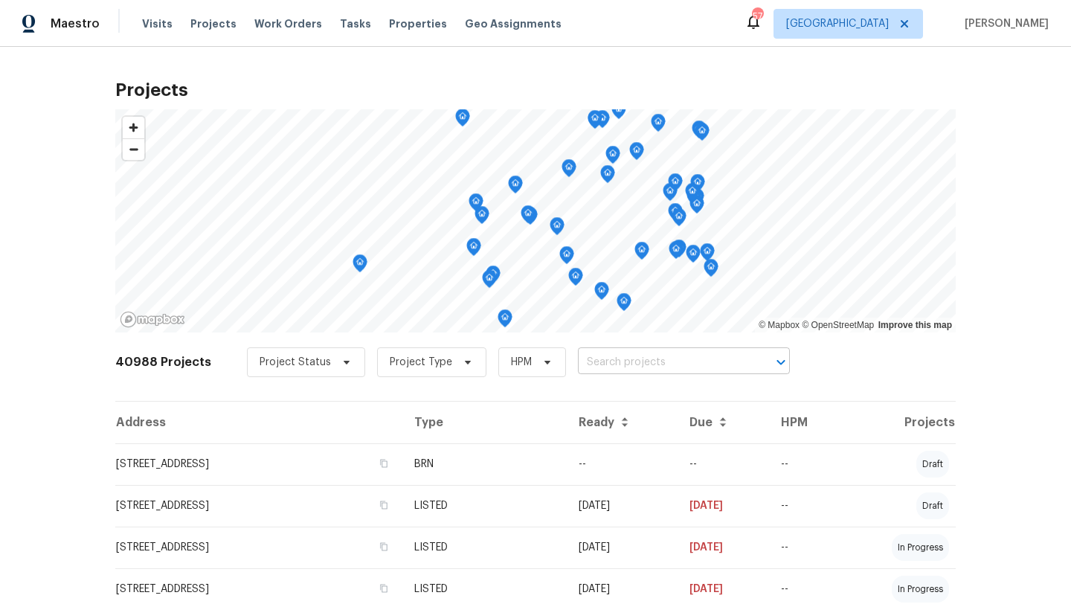
click at [603, 363] on input "text" at bounding box center [663, 362] width 170 height 23
type input "1409 carriage"
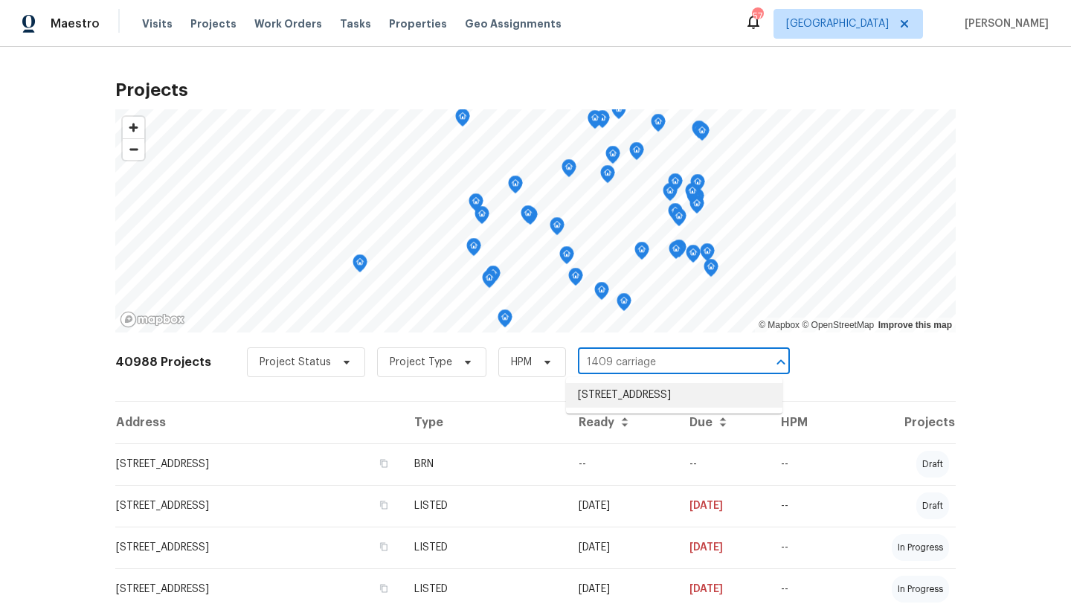
click at [603, 391] on li "[STREET_ADDRESS]" at bounding box center [674, 395] width 217 height 25
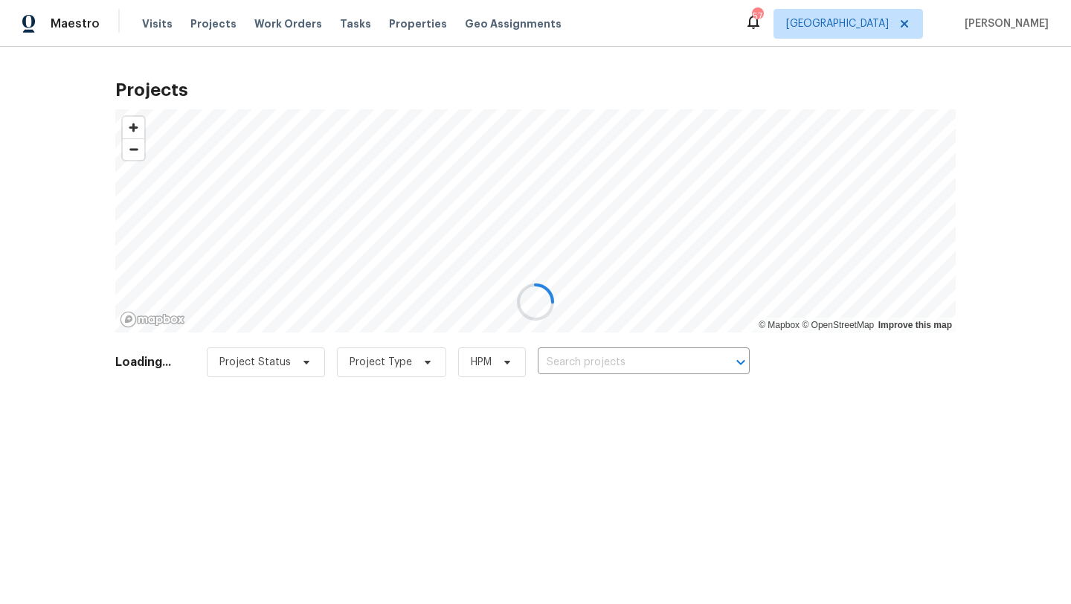
type input "[STREET_ADDRESS]"
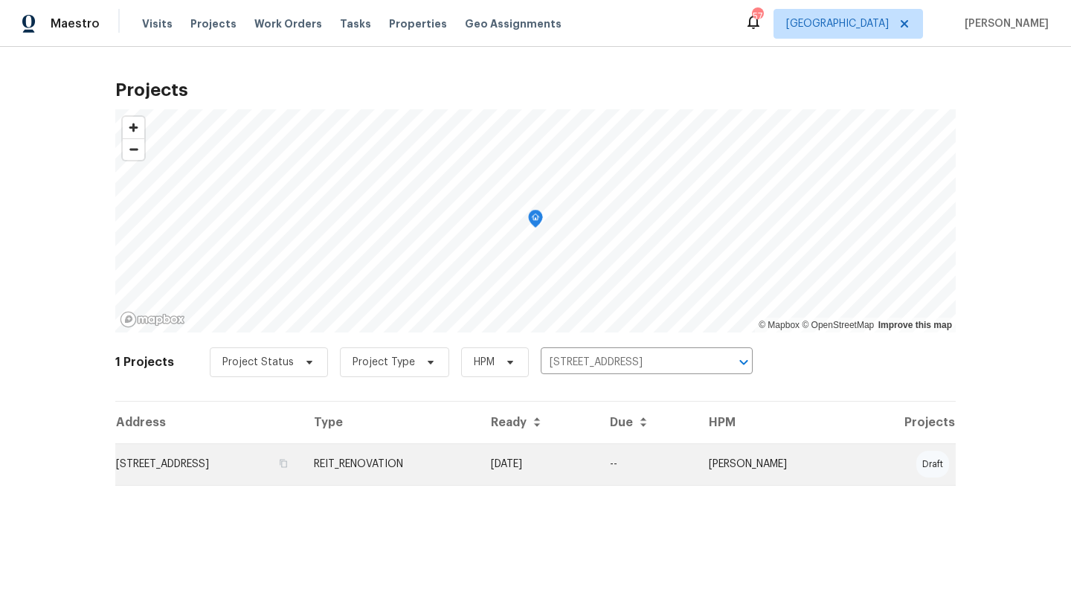
click at [302, 465] on td "[STREET_ADDRESS]" at bounding box center [208, 464] width 187 height 42
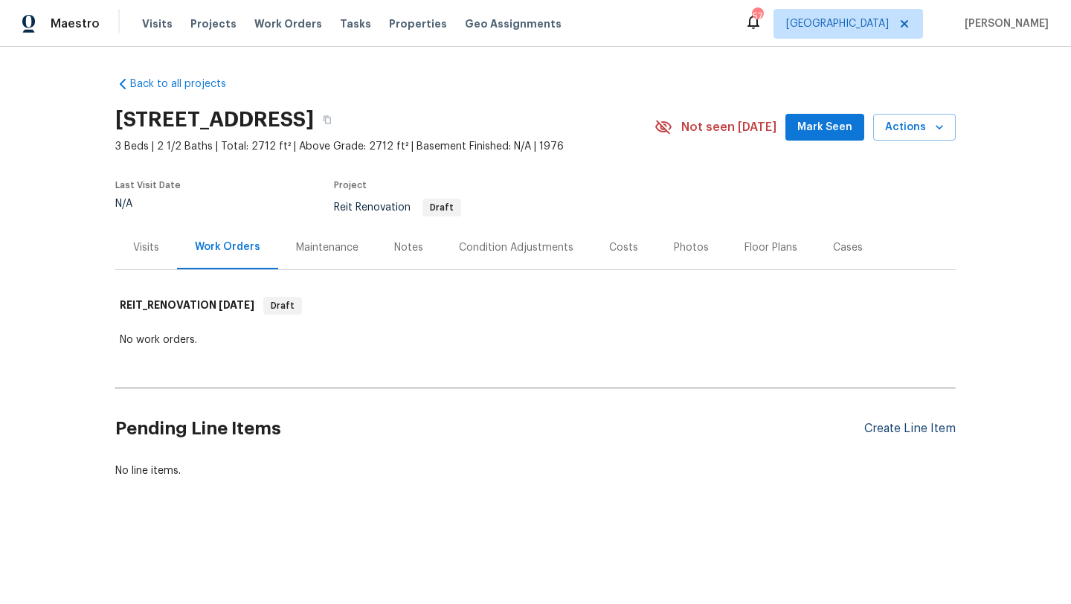
click at [883, 422] on div "Create Line Item" at bounding box center [911, 429] width 92 height 14
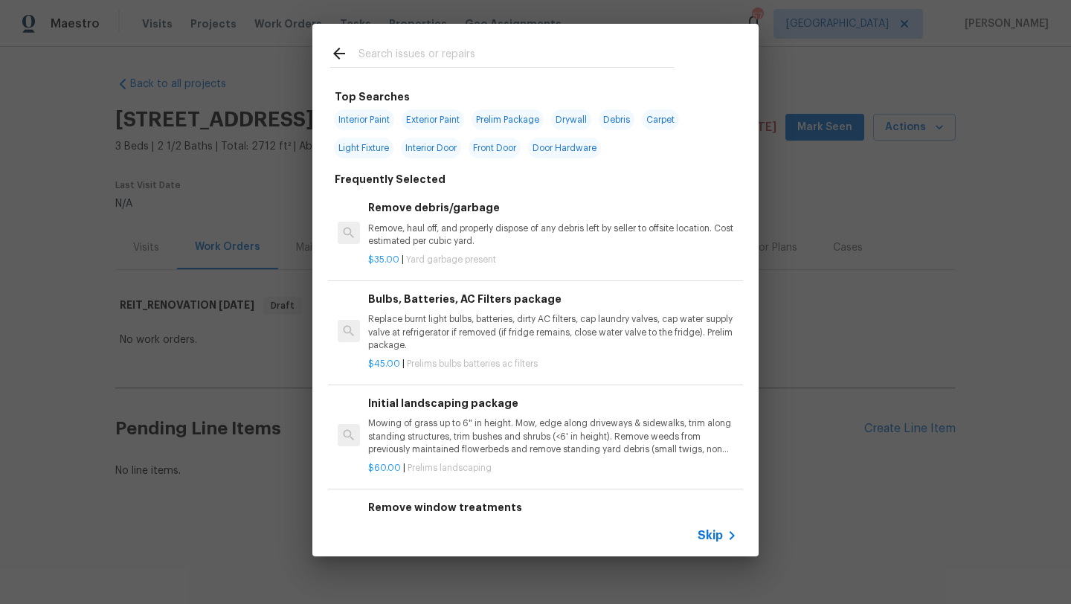
click at [421, 55] on input "text" at bounding box center [516, 56] width 315 height 22
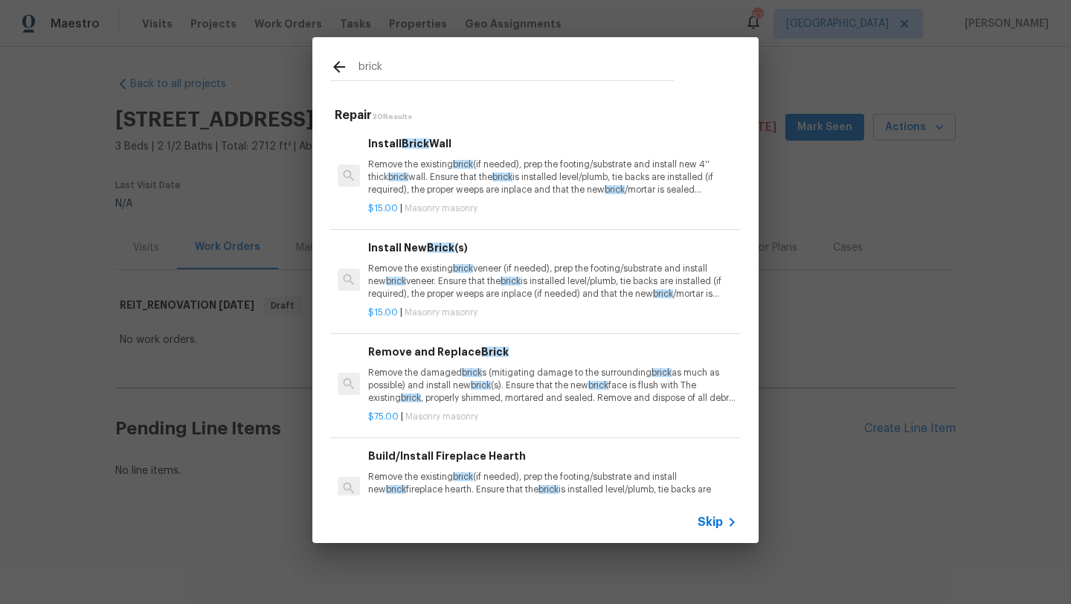
type input "brick"
click at [514, 269] on p "Remove the existing brick veneer (if needed), prep the footing/substrate and in…" at bounding box center [552, 282] width 369 height 38
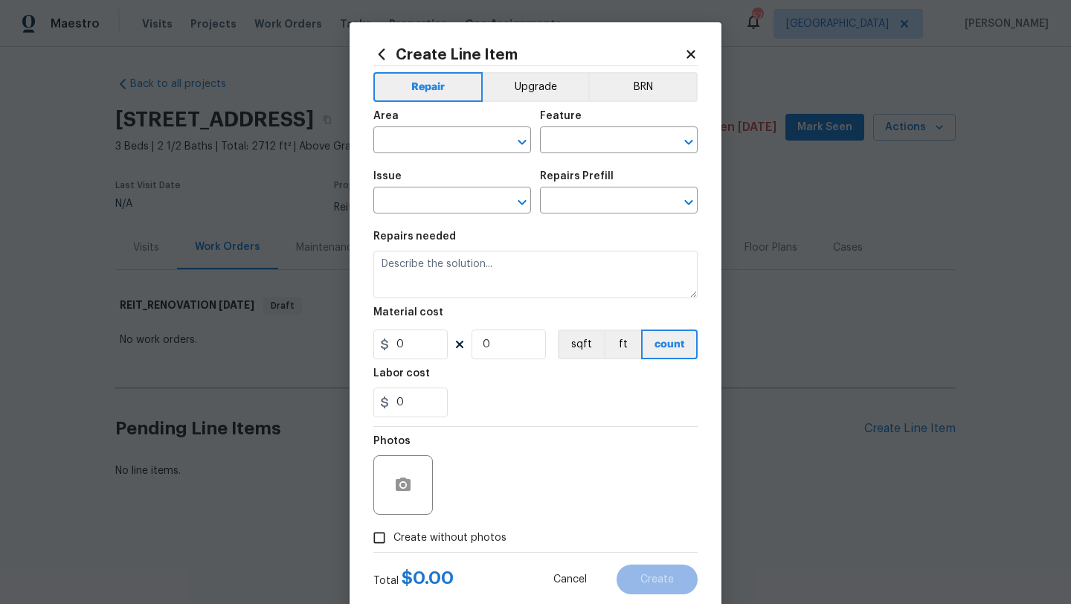
type input "Masonry"
type input "Install New Brick(s) $15.00"
type textarea "Remove the existing brick veneer (if needed), prep the footing/substrate and in…"
type input "15"
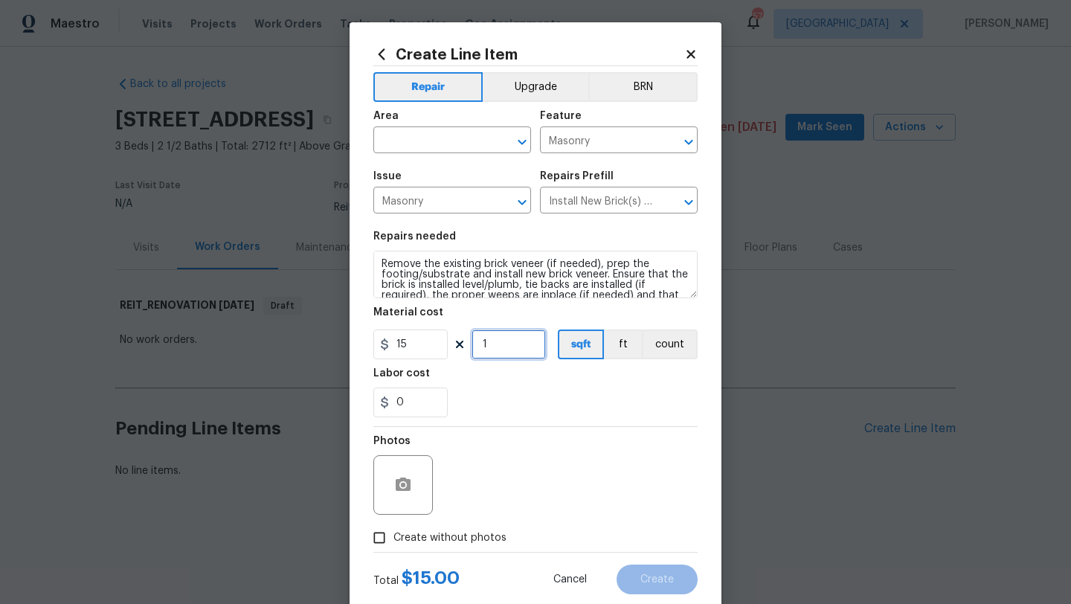
click at [516, 338] on input "1" at bounding box center [509, 345] width 74 height 30
type input "30"
click at [433, 145] on input "text" at bounding box center [432, 141] width 116 height 23
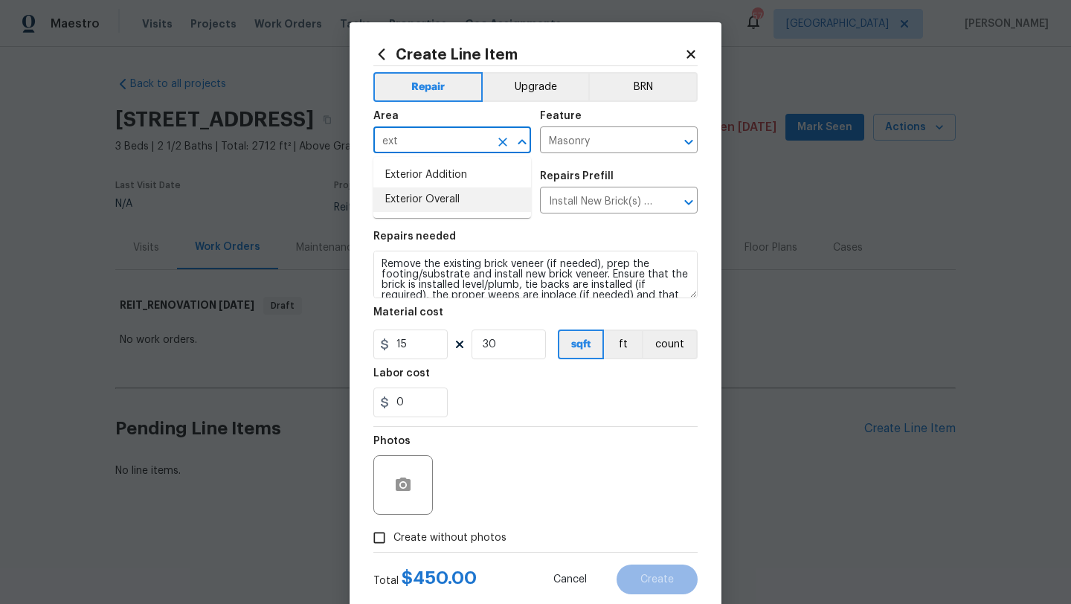
click at [446, 193] on li "Exterior Overall" at bounding box center [453, 200] width 158 height 25
type input "Exterior Overall"
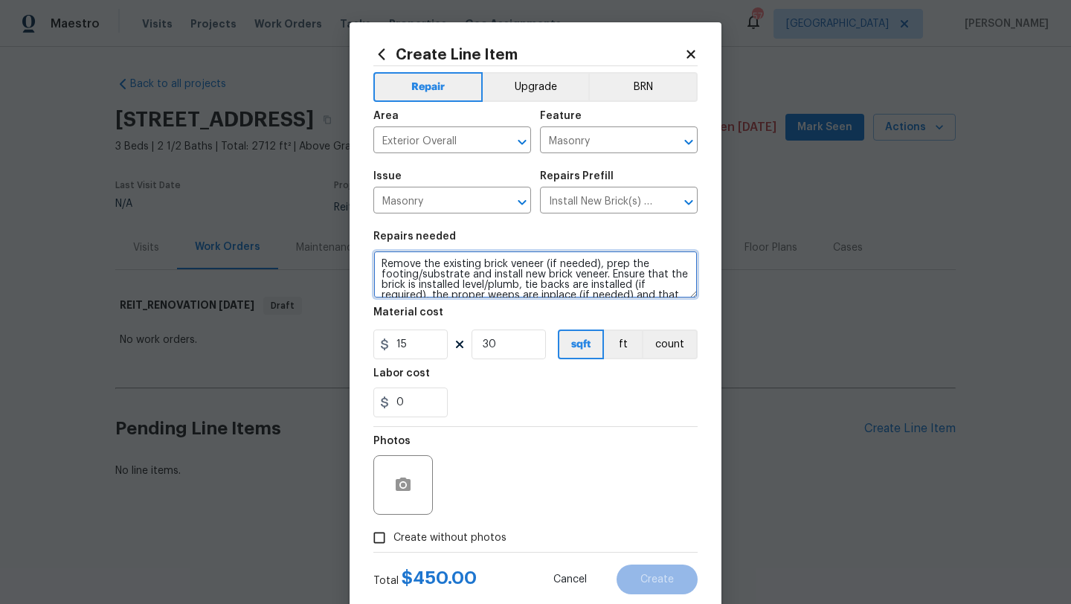
click at [382, 263] on textarea "Remove the existing brick veneer (if needed), prep the footing/substrate and in…" at bounding box center [536, 275] width 324 height 48
type textarea "stem wall repairs Remove the existing brick veneer (if needed), prep the footin…"
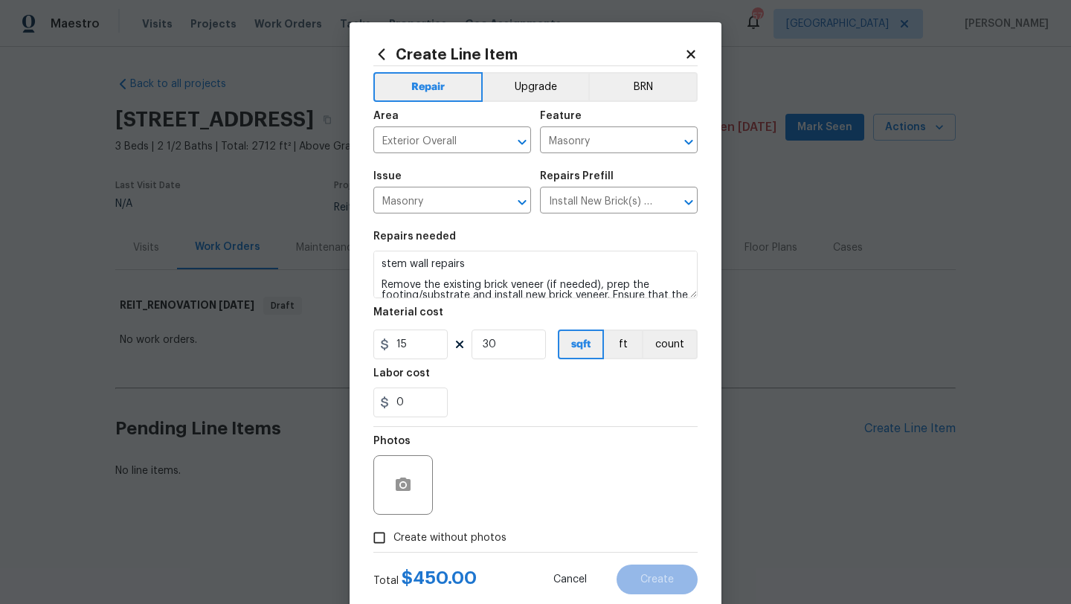
click at [417, 542] on span "Create without photos" at bounding box center [450, 539] width 113 height 16
click at [394, 542] on input "Create without photos" at bounding box center [379, 538] width 28 height 28
checkbox input "true"
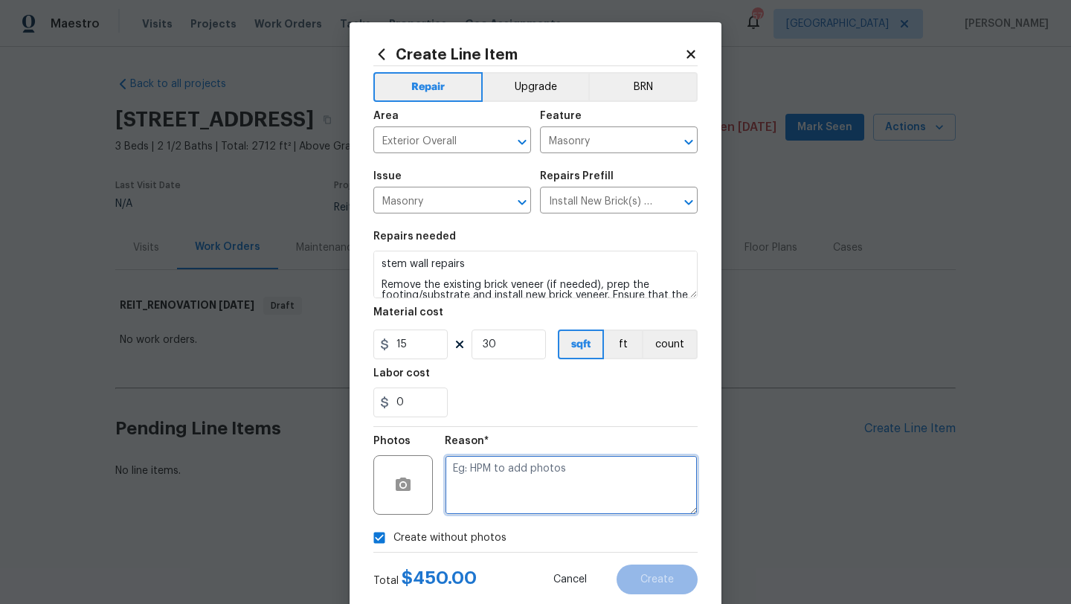
click at [482, 493] on textarea at bounding box center [571, 485] width 253 height 60
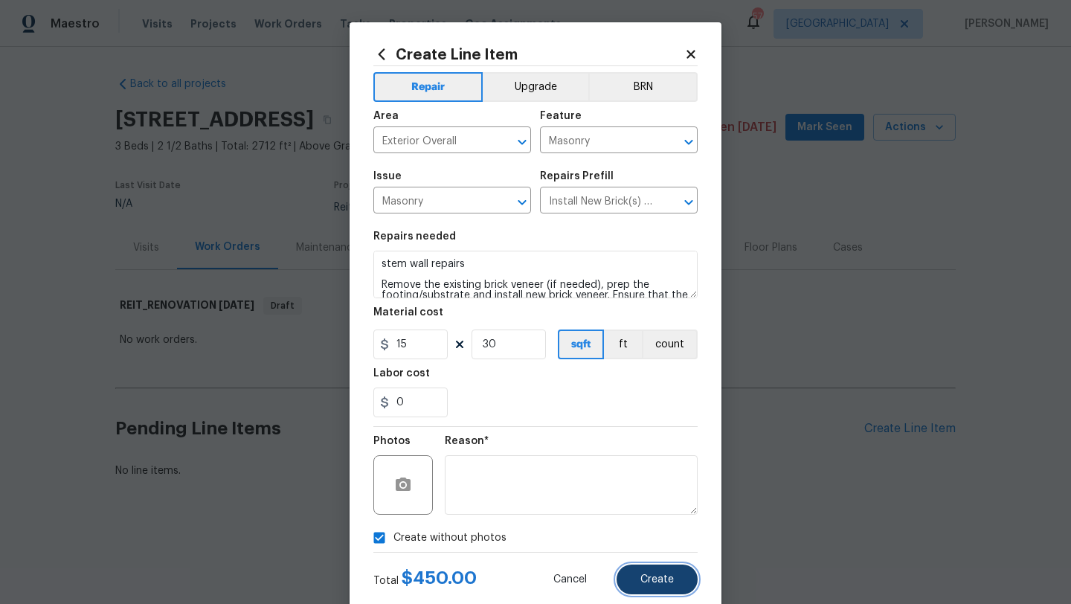
click at [647, 583] on span "Create" at bounding box center [657, 579] width 33 height 11
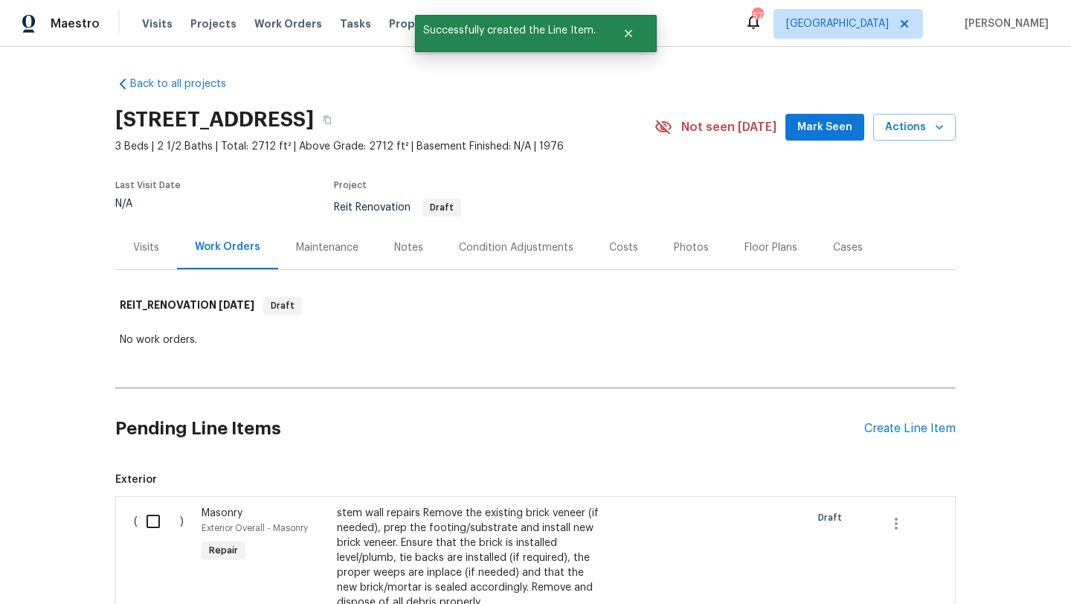
click at [876, 420] on div "Pending Line Items Create Line Item" at bounding box center [535, 428] width 841 height 69
click at [877, 430] on div "Create Line Item" at bounding box center [911, 429] width 92 height 14
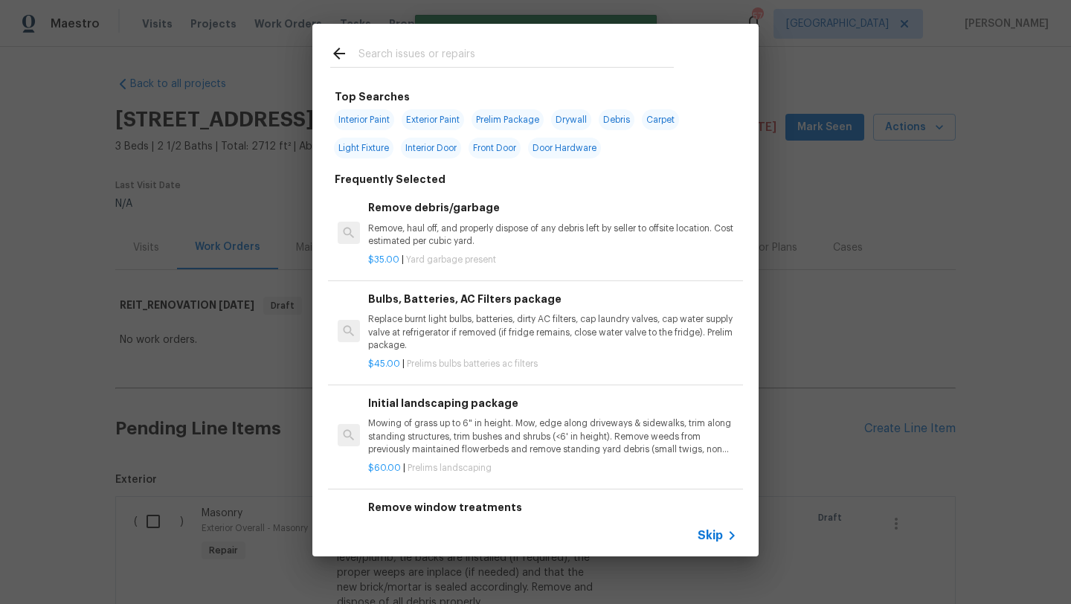
click at [432, 55] on input "text" at bounding box center [516, 56] width 315 height 22
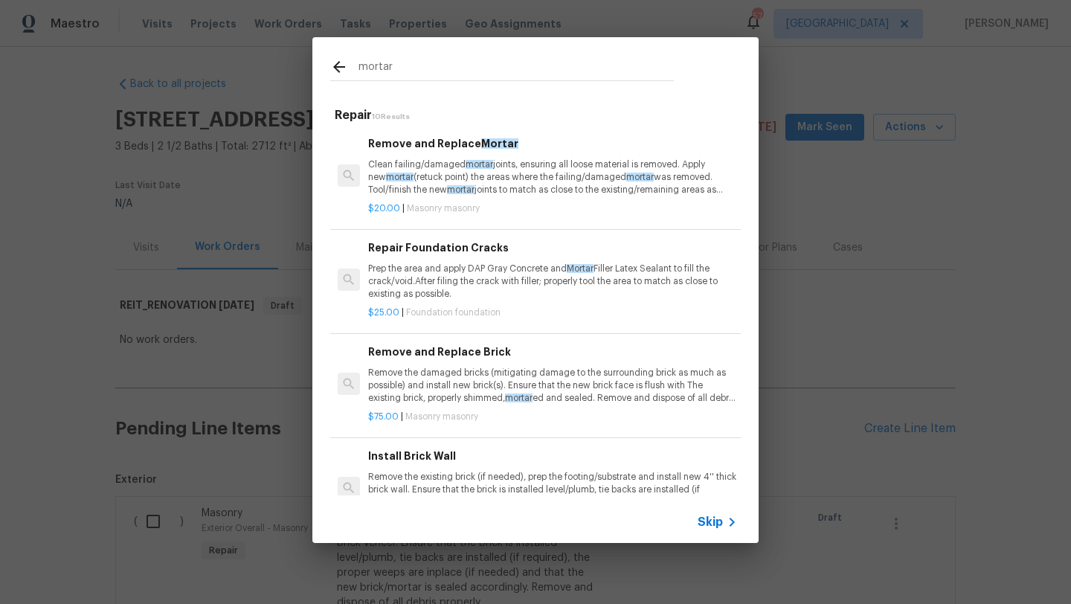
type input "mortar"
click at [443, 176] on p "Clean failing/damaged mortar joints, ensuring all loose material is removed. Ap…" at bounding box center [552, 177] width 369 height 38
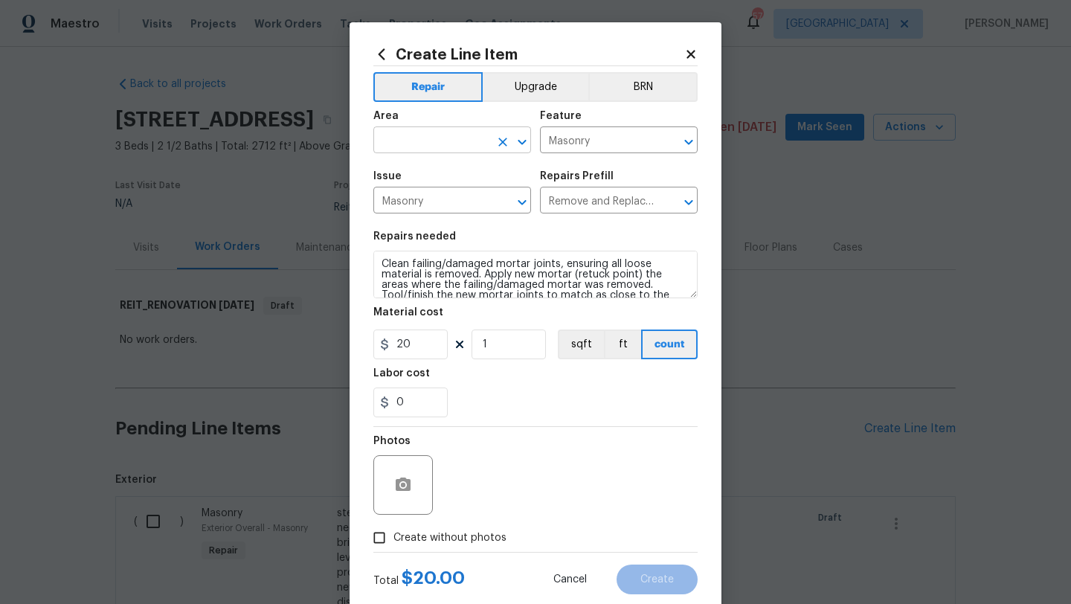
click at [457, 135] on input "text" at bounding box center [432, 141] width 116 height 23
click at [467, 196] on li "Exterior Overall" at bounding box center [453, 200] width 158 height 25
type input "Exterior Overall"
drag, startPoint x: 494, startPoint y: 347, endPoint x: 476, endPoint y: 347, distance: 17.9
click at [477, 347] on input "1" at bounding box center [509, 345] width 74 height 30
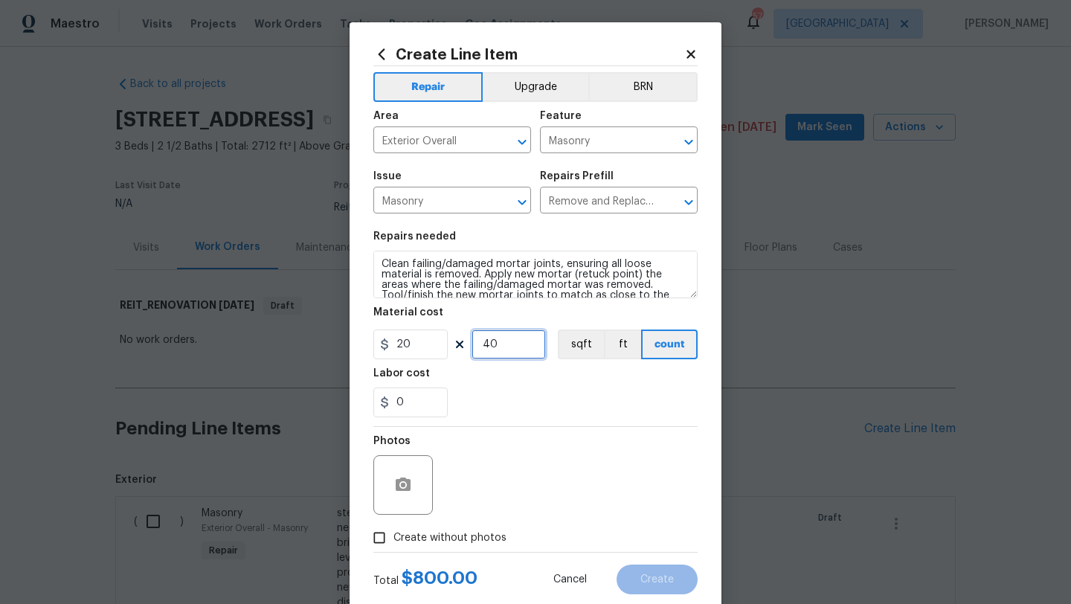
type input "40"
click at [475, 533] on span "Create without photos" at bounding box center [450, 539] width 113 height 16
click at [394, 533] on input "Create without photos" at bounding box center [379, 538] width 28 height 28
checkbox input "true"
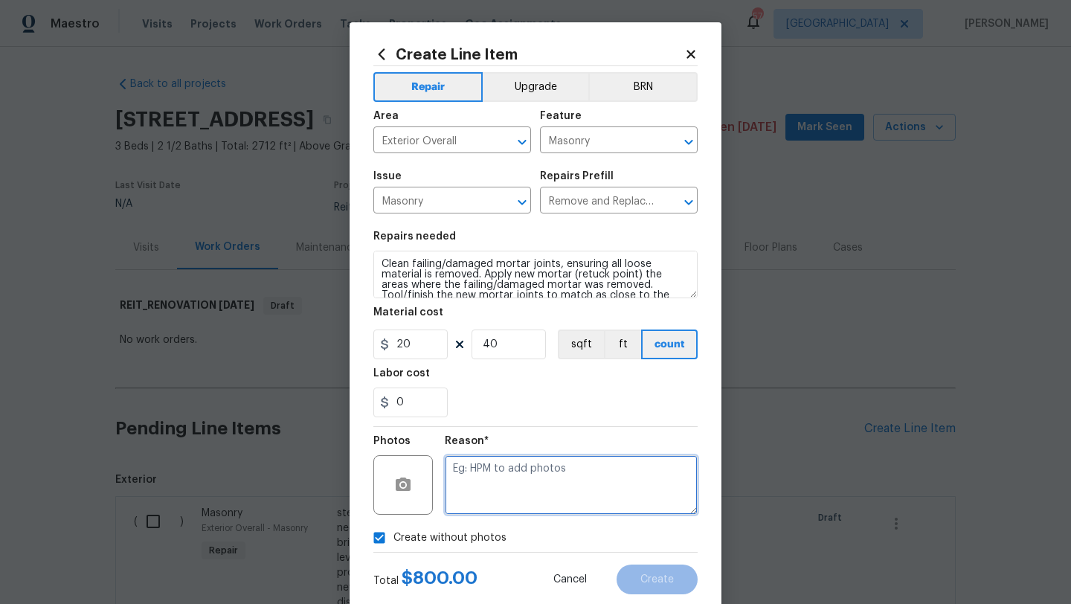
click at [512, 488] on textarea at bounding box center [571, 485] width 253 height 60
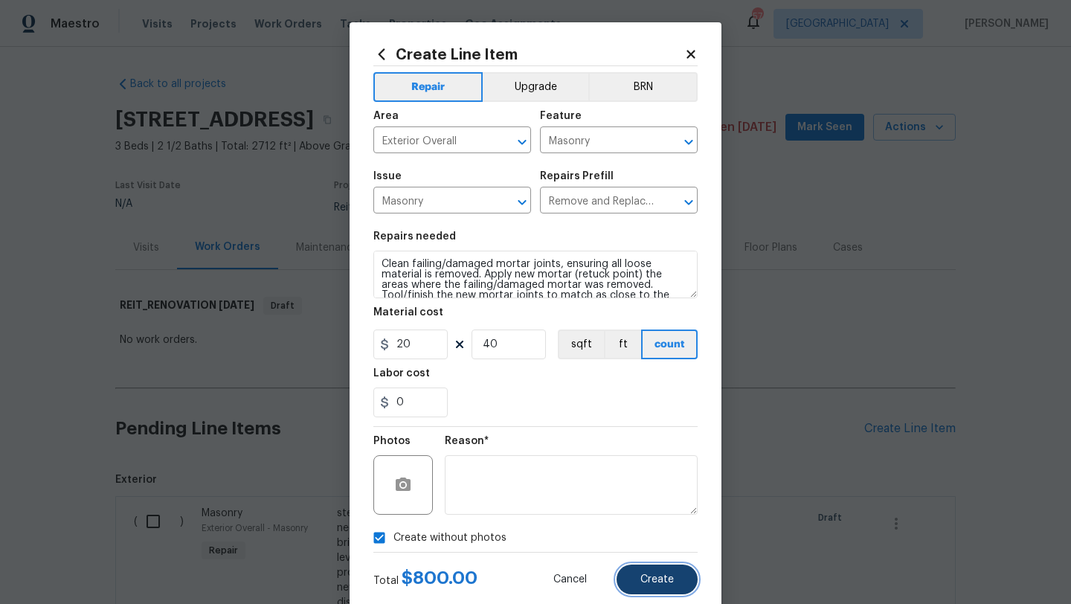
click at [658, 583] on span "Create" at bounding box center [657, 579] width 33 height 11
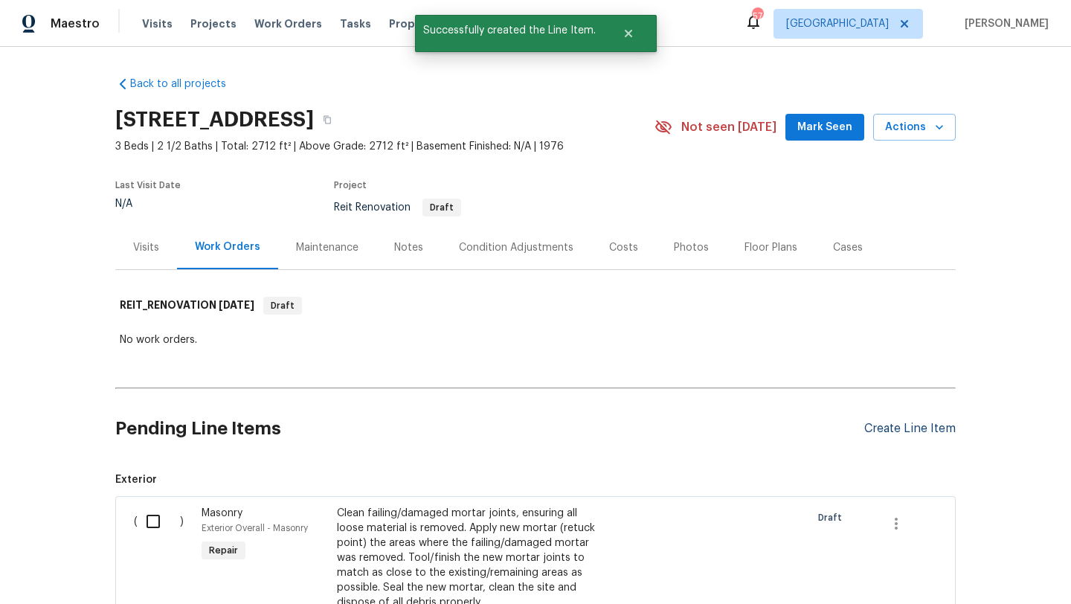
click at [888, 425] on div "Create Line Item" at bounding box center [911, 429] width 92 height 14
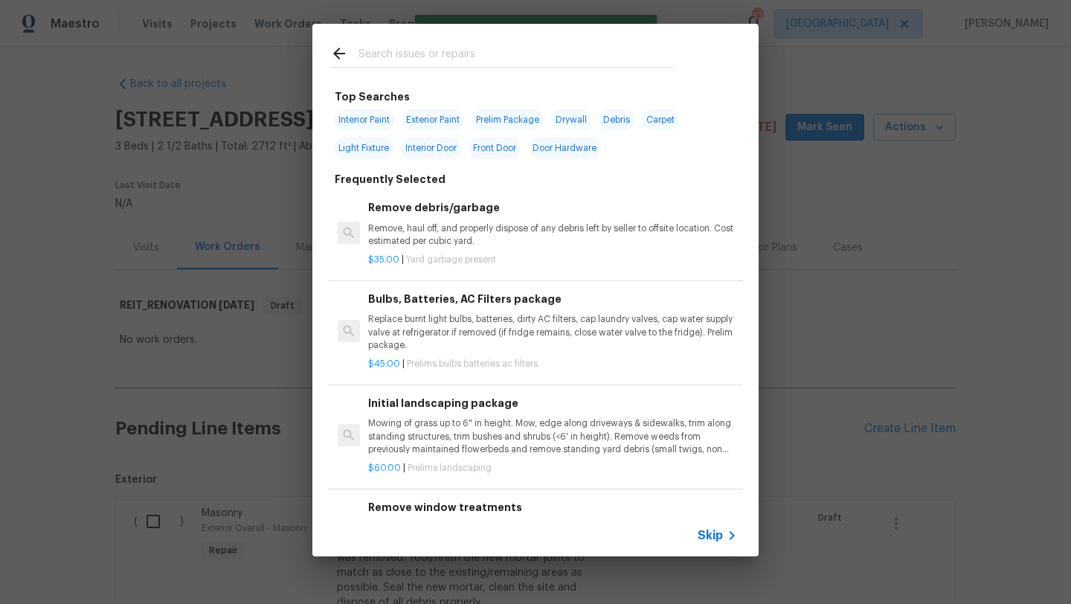
click at [422, 45] on input "text" at bounding box center [516, 56] width 315 height 22
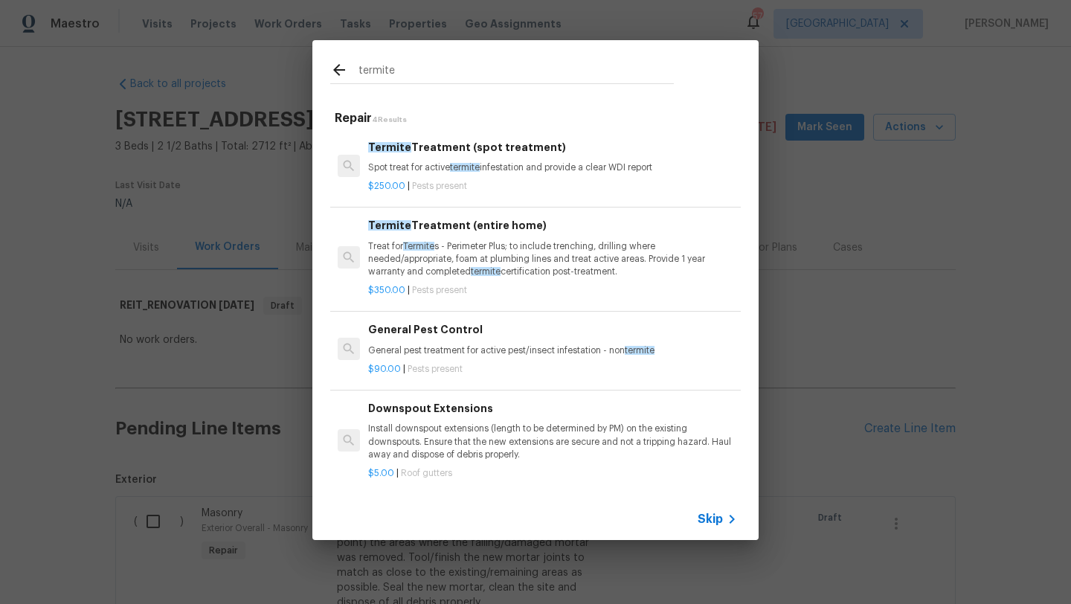
type input "termite"
click at [487, 254] on p "Treat for Termite s - Perimeter Plus; to include trenching, drilling where need…" at bounding box center [552, 259] width 369 height 38
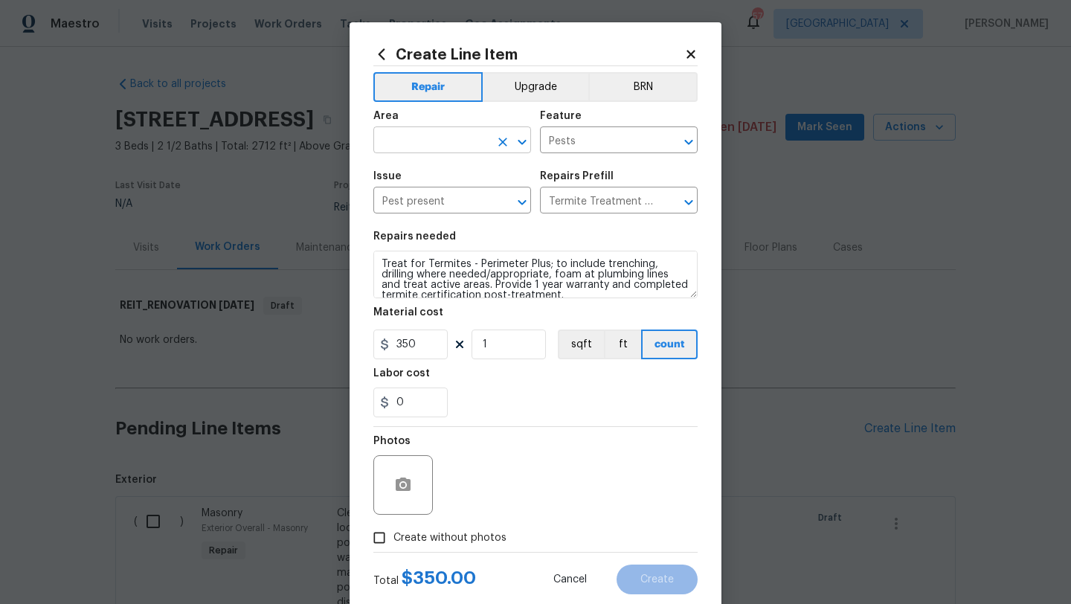
click at [463, 137] on input "text" at bounding box center [432, 141] width 116 height 23
click at [454, 195] on li "Interior Overall" at bounding box center [453, 200] width 158 height 25
type input "Interior Overall"
drag, startPoint x: 490, startPoint y: 347, endPoint x: 469, endPoint y: 347, distance: 20.8
click at [469, 347] on div "350 1 sqft ft count" at bounding box center [536, 345] width 324 height 30
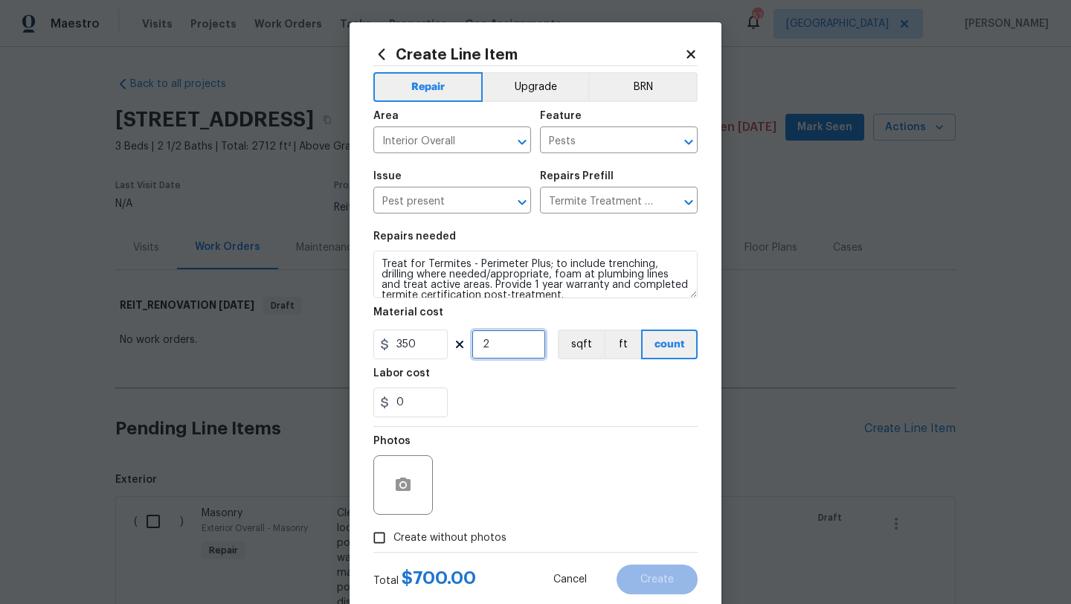
type input "2"
click at [458, 533] on span "Create without photos" at bounding box center [450, 539] width 113 height 16
click at [394, 533] on input "Create without photos" at bounding box center [379, 538] width 28 height 28
checkbox input "true"
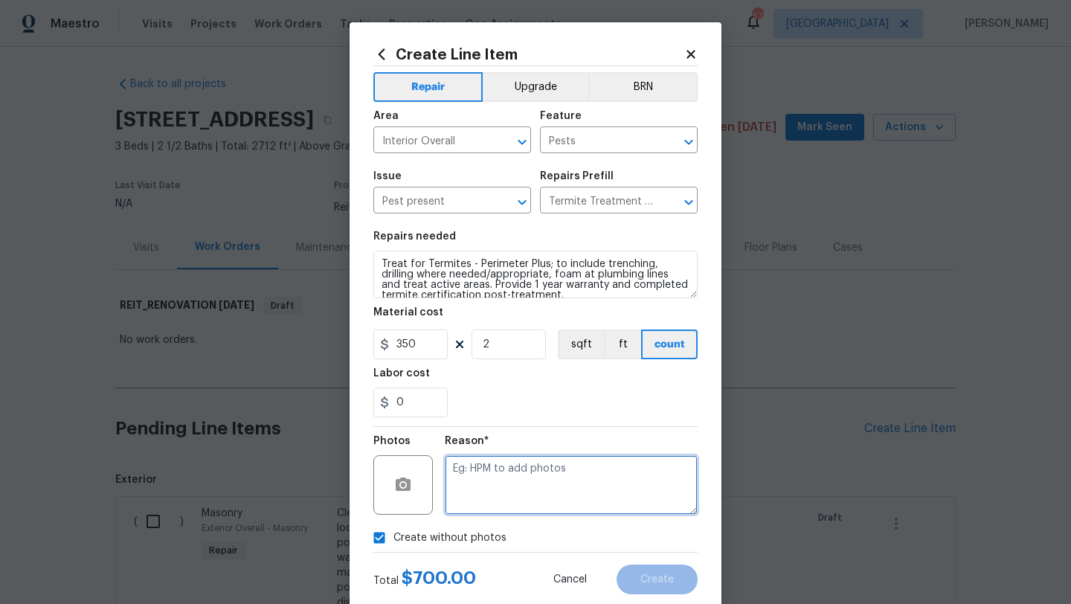
click at [488, 492] on textarea at bounding box center [571, 485] width 253 height 60
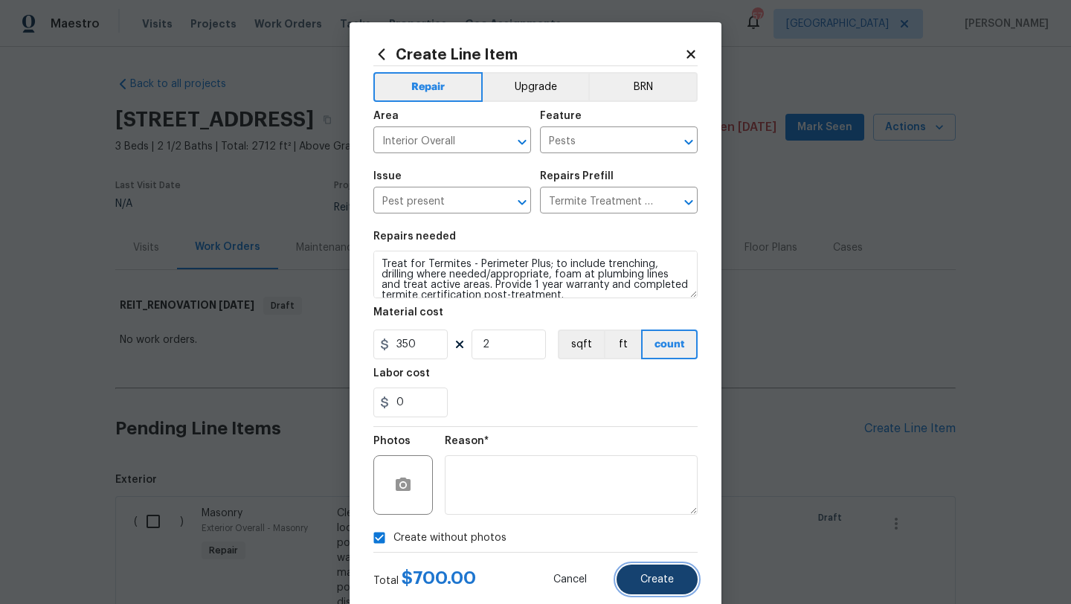
click at [629, 575] on button "Create" at bounding box center [657, 580] width 81 height 30
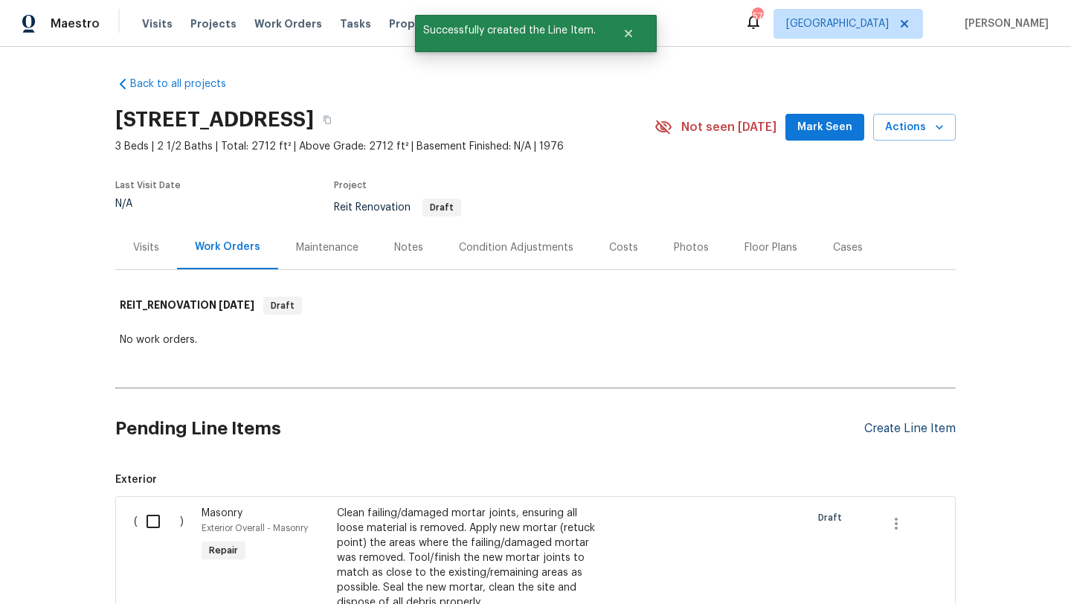
click at [898, 430] on div "Create Line Item" at bounding box center [911, 429] width 92 height 14
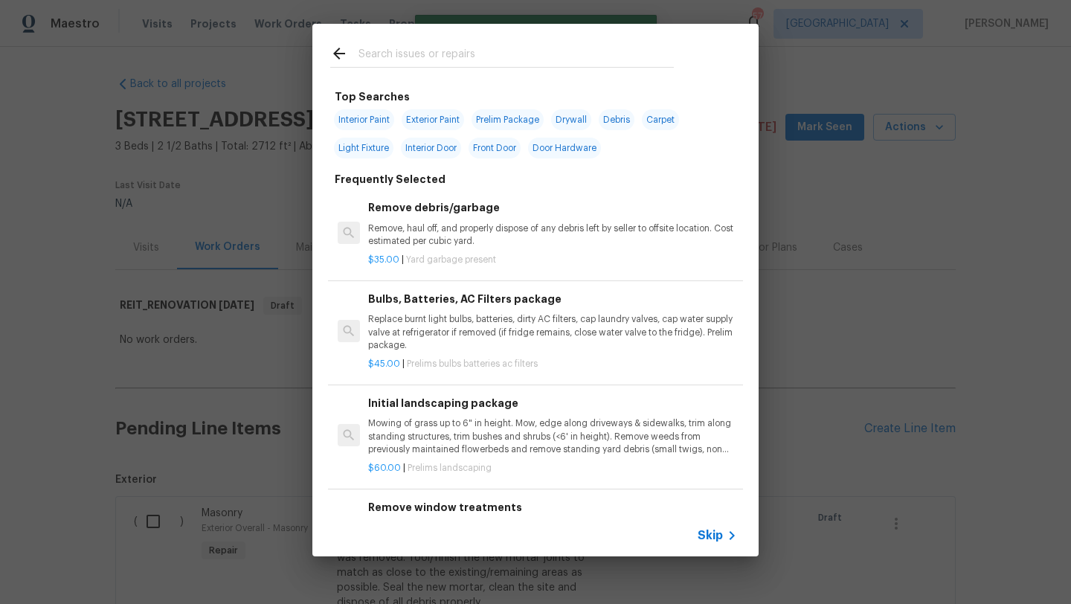
click at [522, 58] on input "text" at bounding box center [516, 56] width 315 height 22
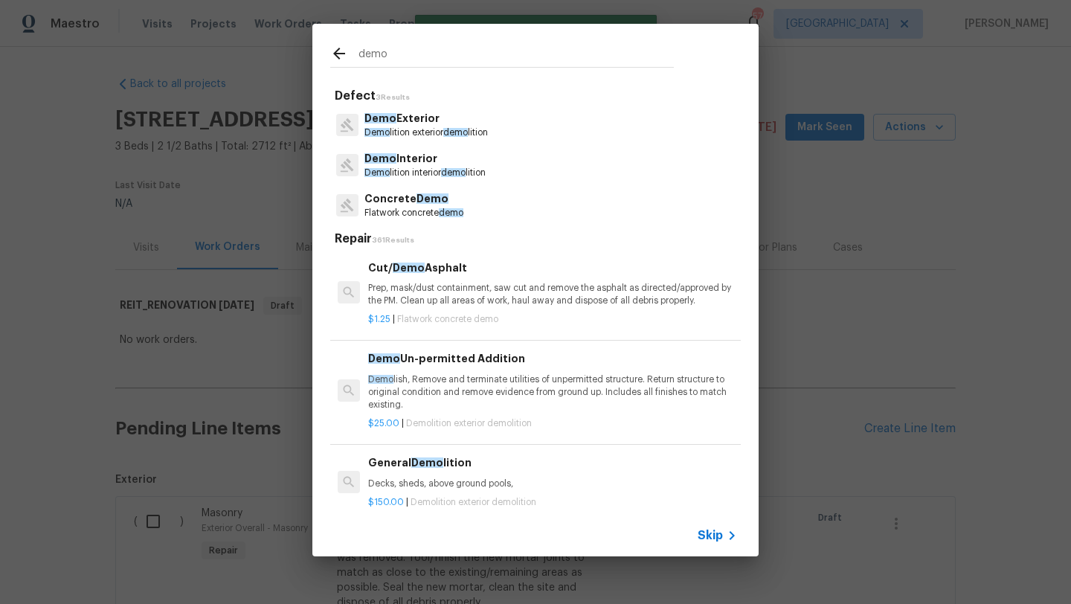
type input "demo"
click at [432, 117] on p "Demo Exterior" at bounding box center [427, 119] width 124 height 16
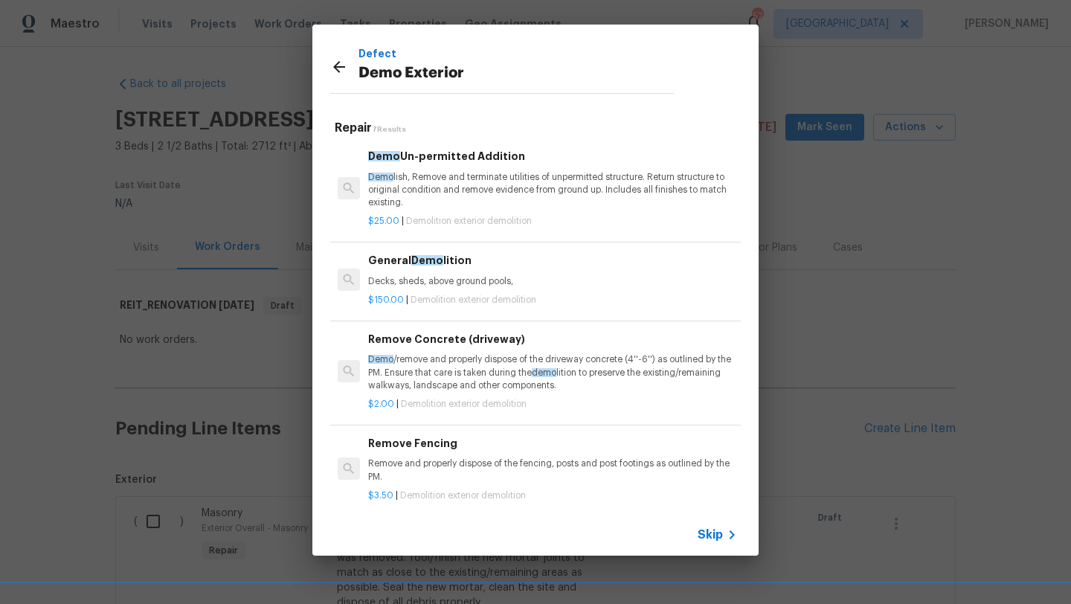
click at [469, 269] on div "General Demo lition Decks, sheds, above ground pools," at bounding box center [552, 270] width 369 height 36
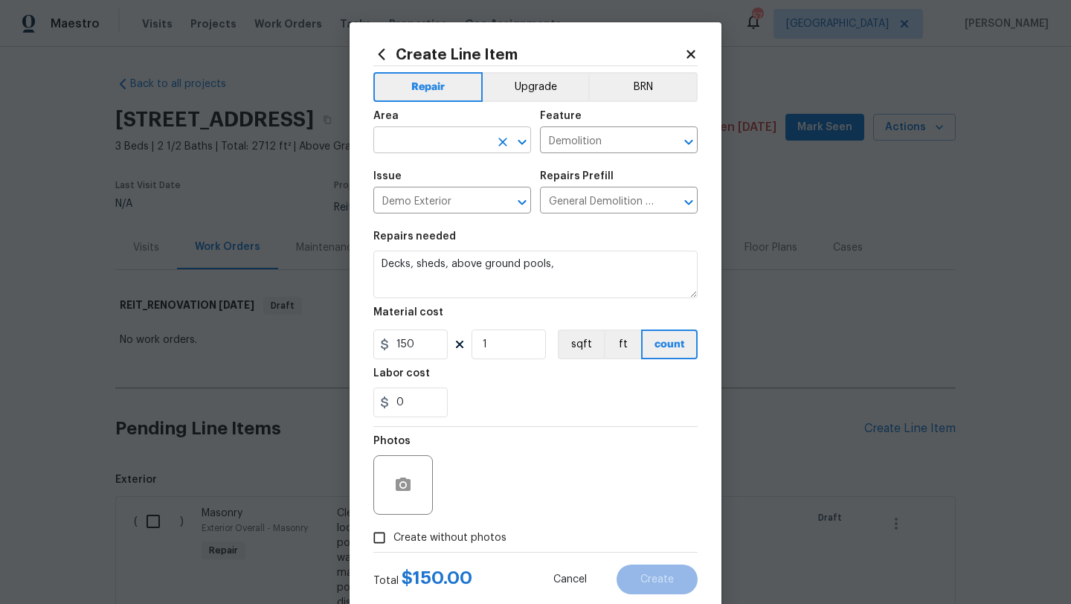
click at [457, 138] on input "text" at bounding box center [432, 141] width 116 height 23
type input "e"
click at [423, 172] on li "Back" at bounding box center [453, 175] width 158 height 25
type input "Back"
drag, startPoint x: 565, startPoint y: 266, endPoint x: 364, endPoint y: 251, distance: 201.5
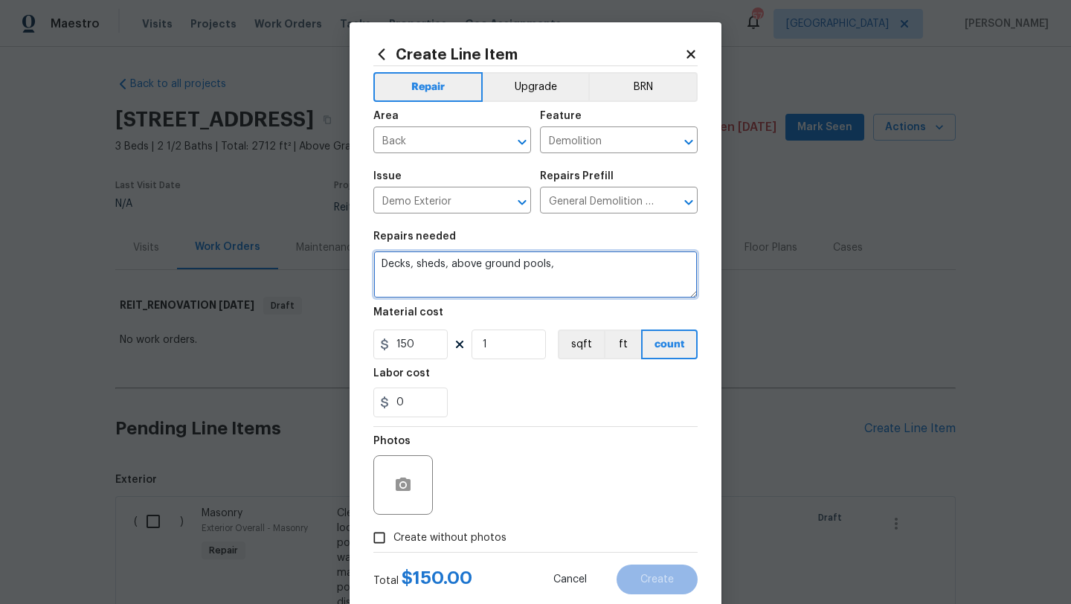
click at [364, 251] on div "Create Line Item Repair Upgrade BRN Area Back ​ Feature Demolition ​ Issue Demo…" at bounding box center [536, 320] width 372 height 596
type textarea "Demo stone outdoor kitchen area with failing/falling stone sections"
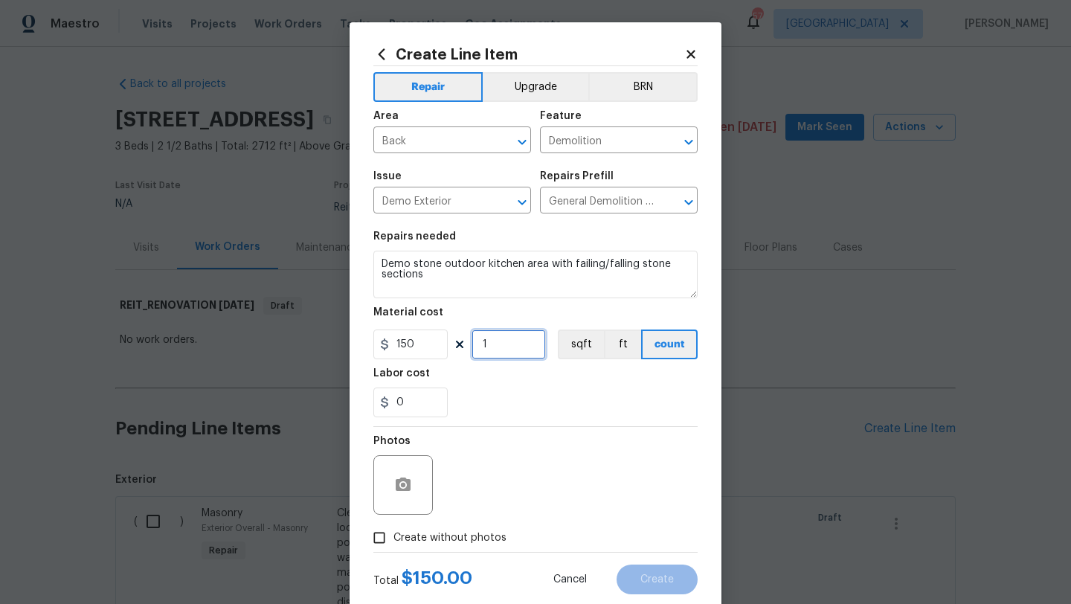
drag, startPoint x: 493, startPoint y: 345, endPoint x: 468, endPoint y: 344, distance: 24.6
click at [468, 345] on div "150 1 sqft ft count" at bounding box center [536, 345] width 324 height 30
type input "50"
click at [473, 532] on span "Create without photos" at bounding box center [450, 539] width 113 height 16
click at [394, 532] on input "Create without photos" at bounding box center [379, 538] width 28 height 28
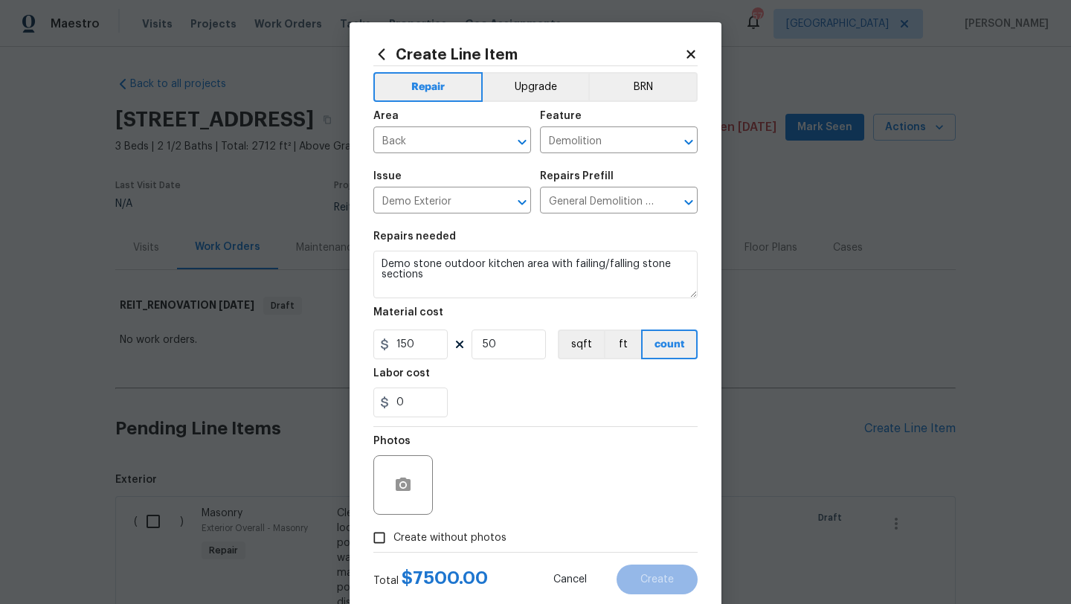
checkbox input "true"
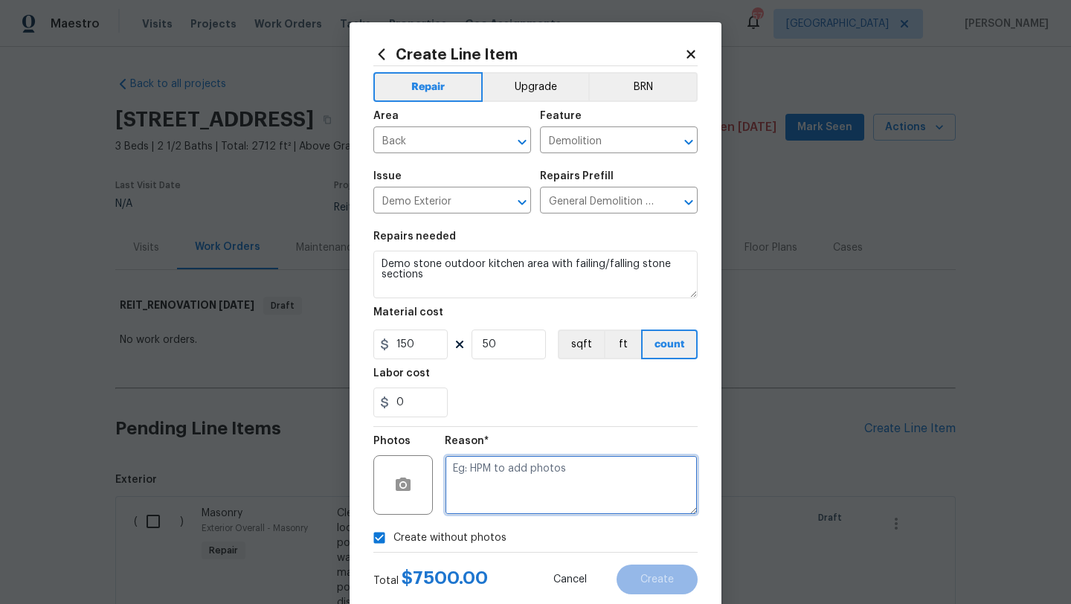
click at [495, 507] on textarea at bounding box center [571, 485] width 253 height 60
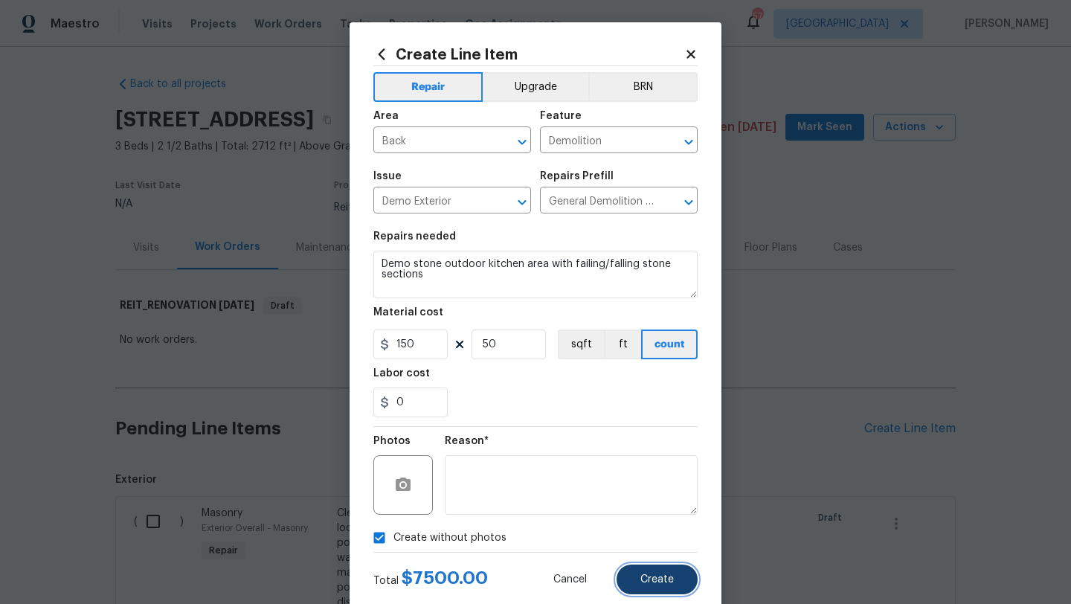
click at [649, 574] on span "Create" at bounding box center [657, 579] width 33 height 11
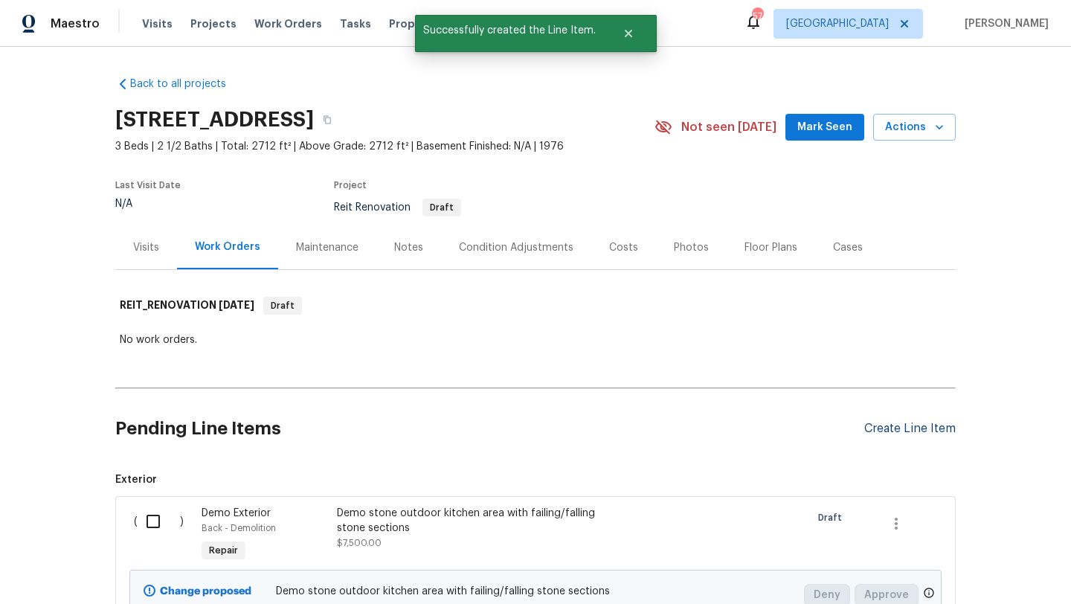
click at [875, 428] on div "Create Line Item" at bounding box center [911, 429] width 92 height 14
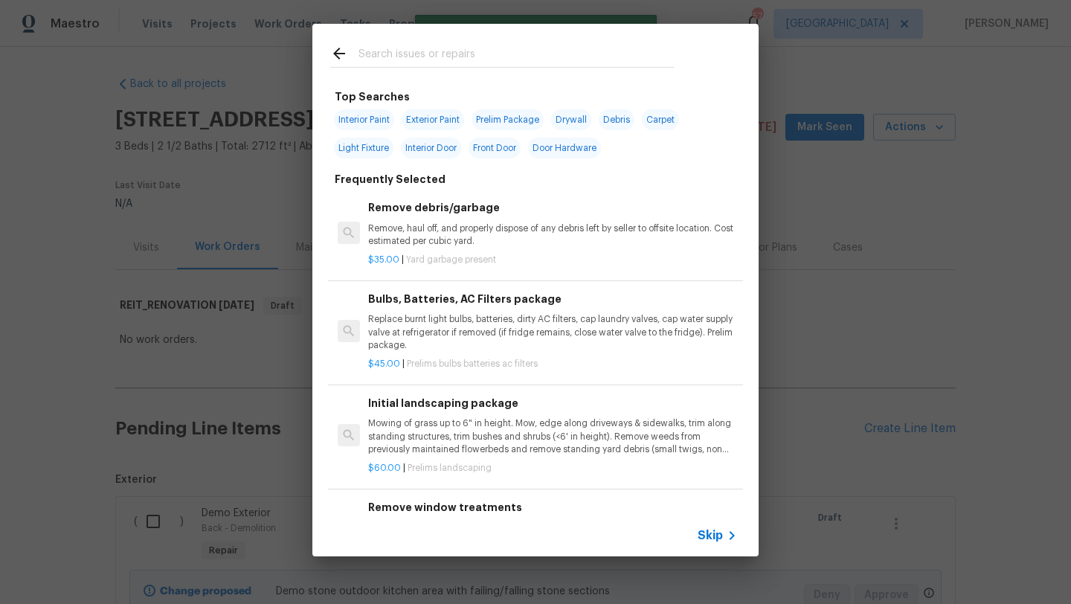
click at [401, 42] on div at bounding box center [502, 53] width 379 height 59
click at [401, 49] on input "text" at bounding box center [516, 56] width 315 height 22
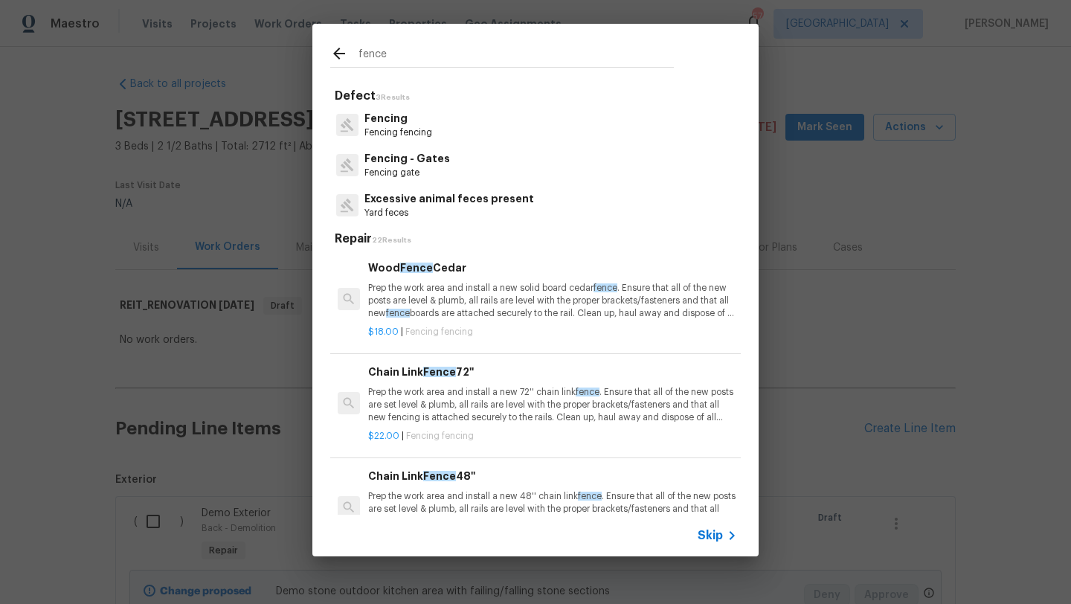
type input "fence"
click at [469, 305] on p "Prep the work area and install a new solid board cedar fence . Ensure that all …" at bounding box center [552, 301] width 369 height 38
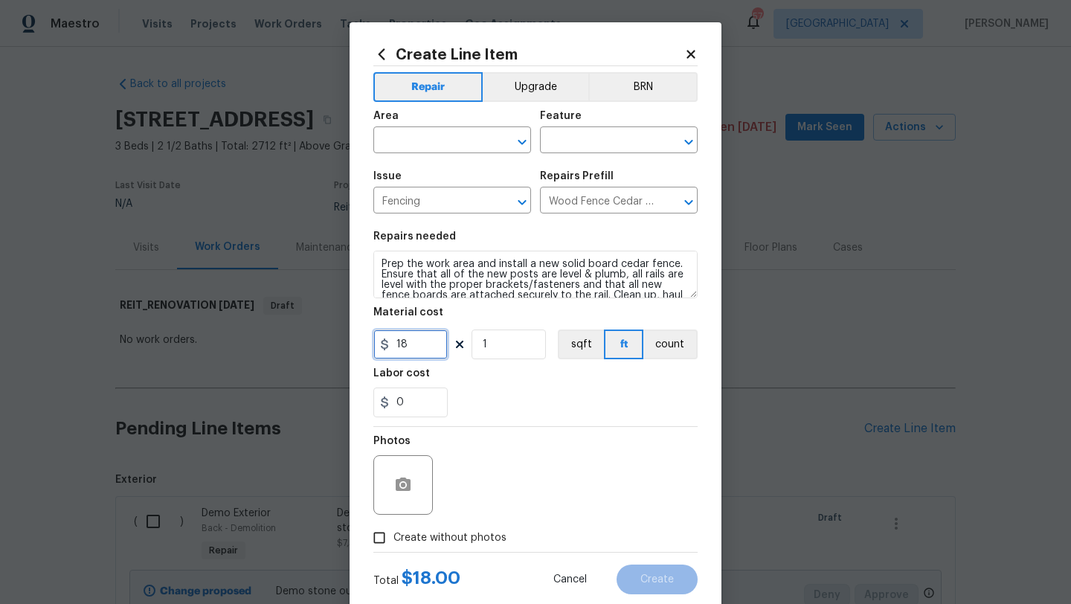
drag, startPoint x: 420, startPoint y: 342, endPoint x: 324, endPoint y: 341, distance: 96.0
click at [324, 341] on div "Create Line Item Repair Upgrade BRN Area ​ Feature ​ Issue Fencing ​ Repairs Pr…" at bounding box center [535, 302] width 1071 height 604
type input "32"
drag, startPoint x: 493, startPoint y: 350, endPoint x: 474, endPoint y: 349, distance: 18.6
click at [474, 349] on input "1" at bounding box center [509, 345] width 74 height 30
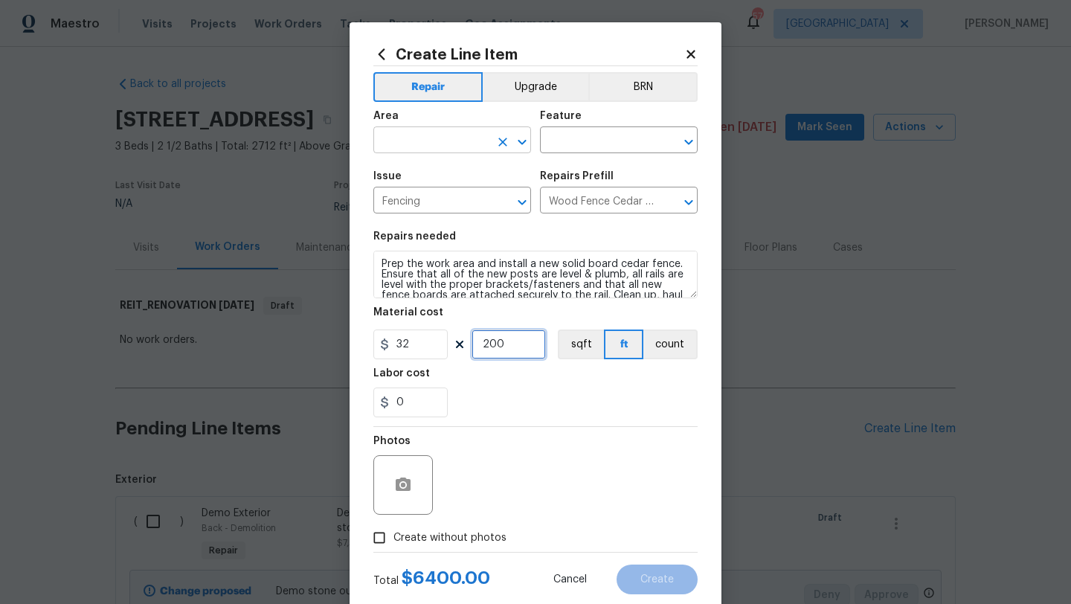
type input "200"
click at [459, 147] on input "text" at bounding box center [432, 141] width 116 height 23
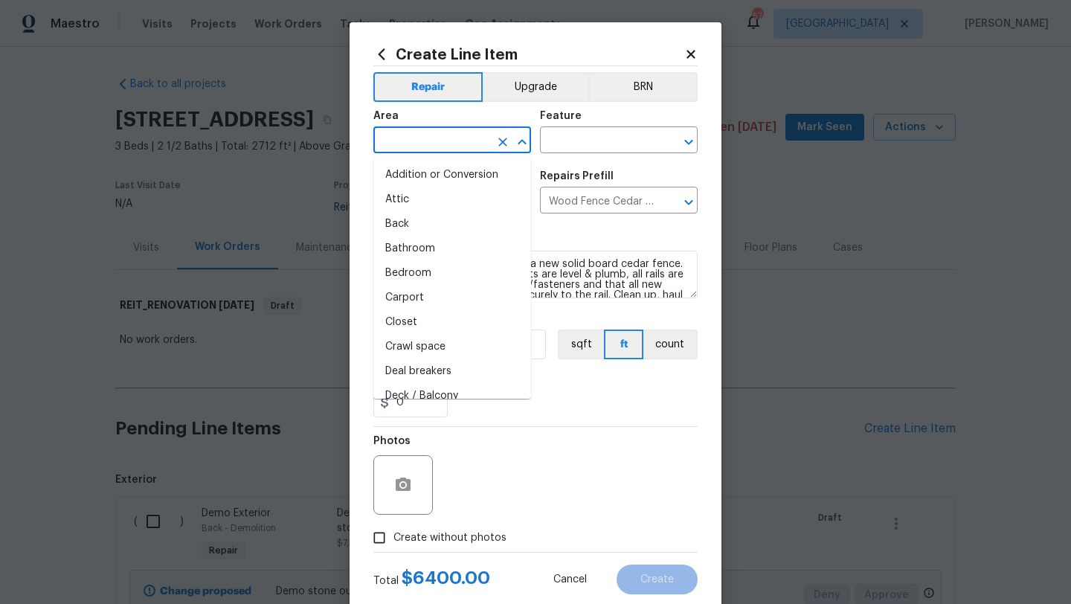
type input "e"
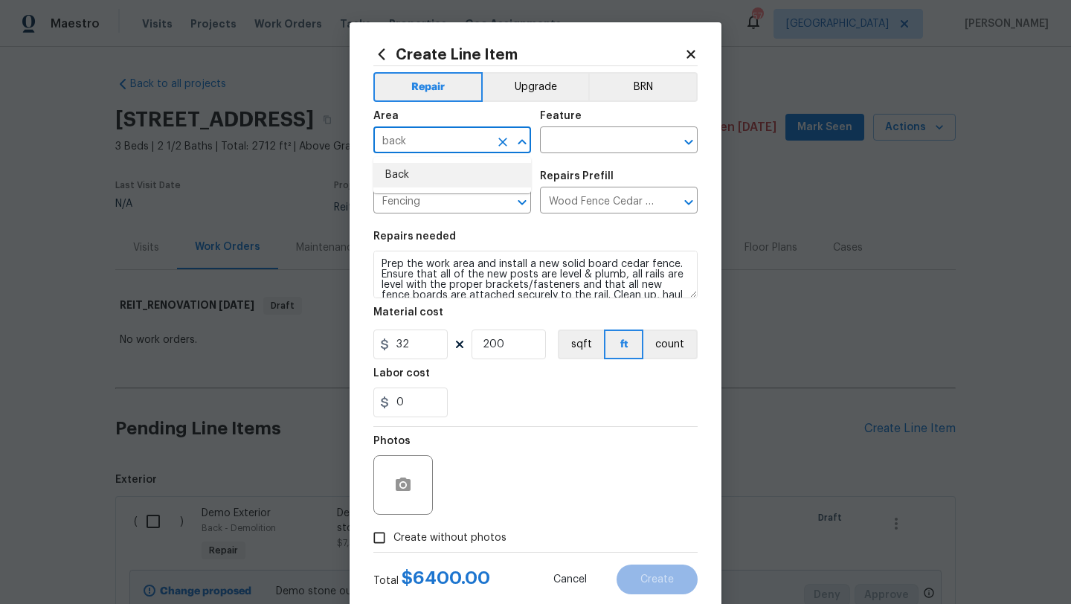
click at [450, 176] on li "Back" at bounding box center [453, 175] width 158 height 25
type input "Back"
click at [565, 145] on input "text" at bounding box center [598, 141] width 116 height 23
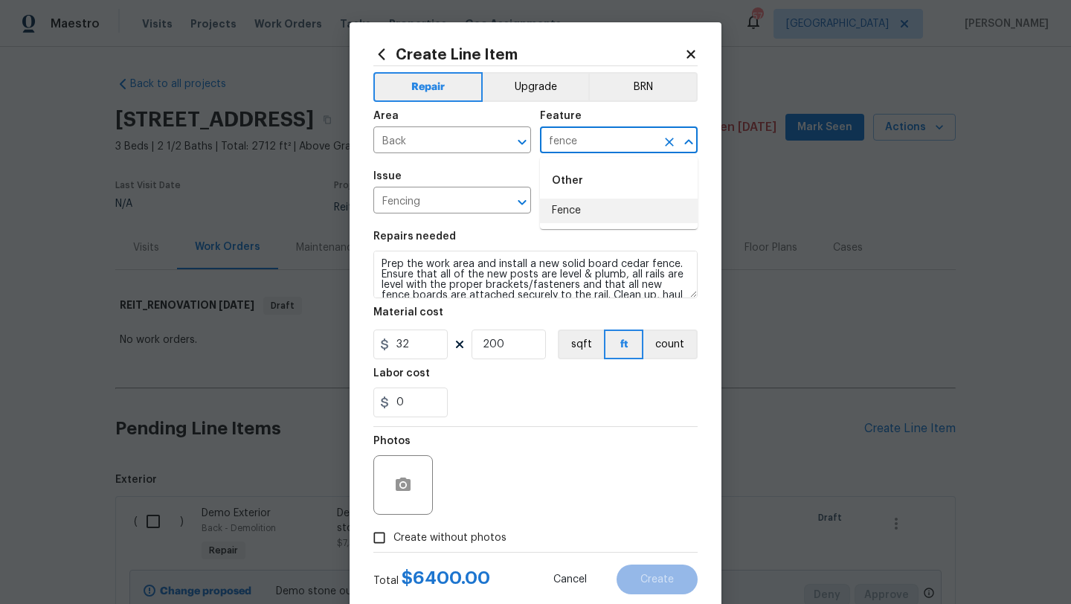
click at [568, 209] on li "Fence" at bounding box center [619, 211] width 158 height 25
type input "Fence"
click at [470, 535] on span "Create without photos" at bounding box center [450, 539] width 113 height 16
click at [394, 535] on input "Create without photos" at bounding box center [379, 538] width 28 height 28
checkbox input "true"
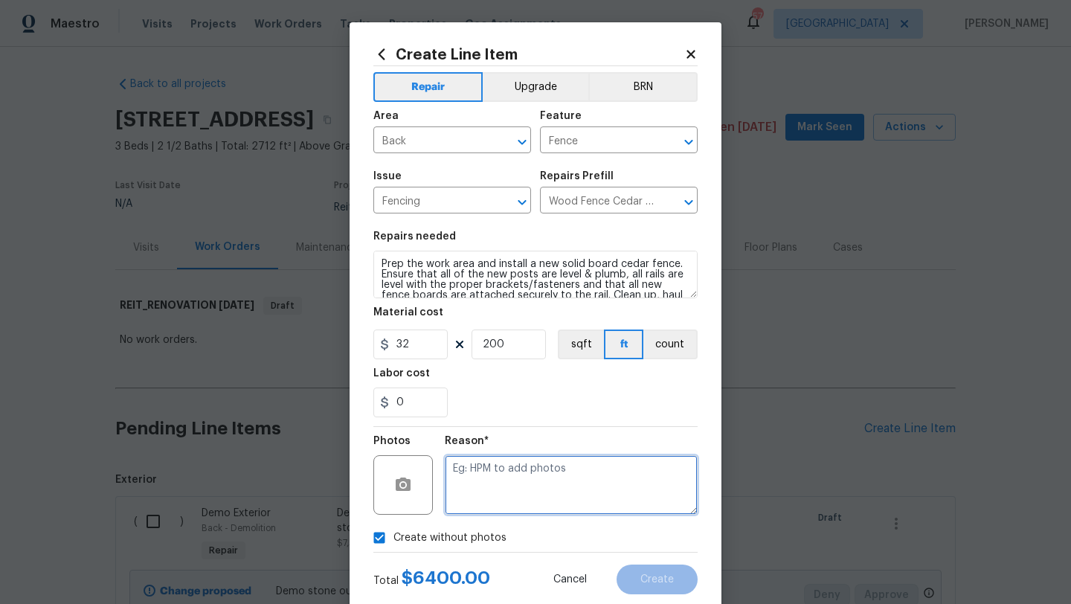
click at [481, 510] on textarea at bounding box center [571, 485] width 253 height 60
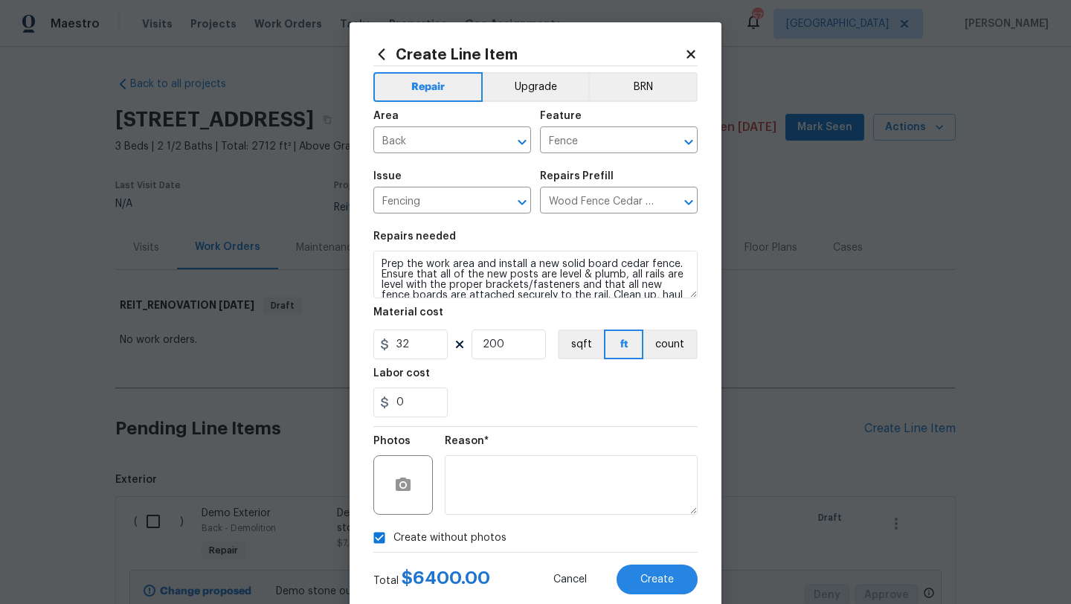
click at [644, 555] on div "Total $ 6400.00 Cancel Create" at bounding box center [536, 574] width 324 height 42
click at [644, 564] on div "Total $ 6400.00 Cancel Create" at bounding box center [536, 574] width 324 height 42
click at [647, 577] on span "Create" at bounding box center [657, 579] width 33 height 11
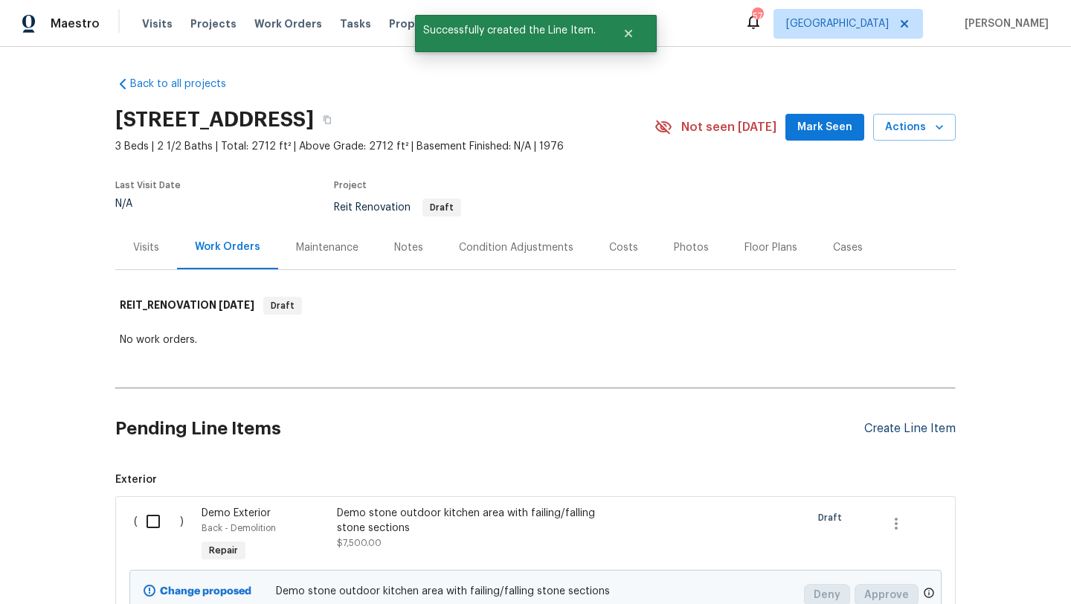
click at [879, 431] on div "Create Line Item" at bounding box center [911, 429] width 92 height 14
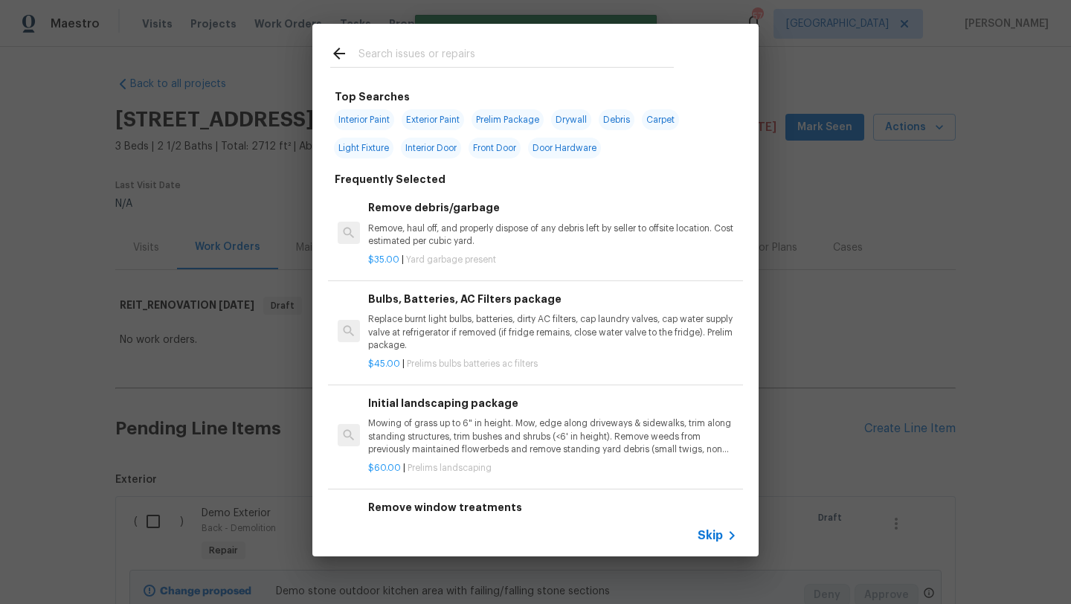
click at [423, 54] on input "text" at bounding box center [516, 56] width 315 height 22
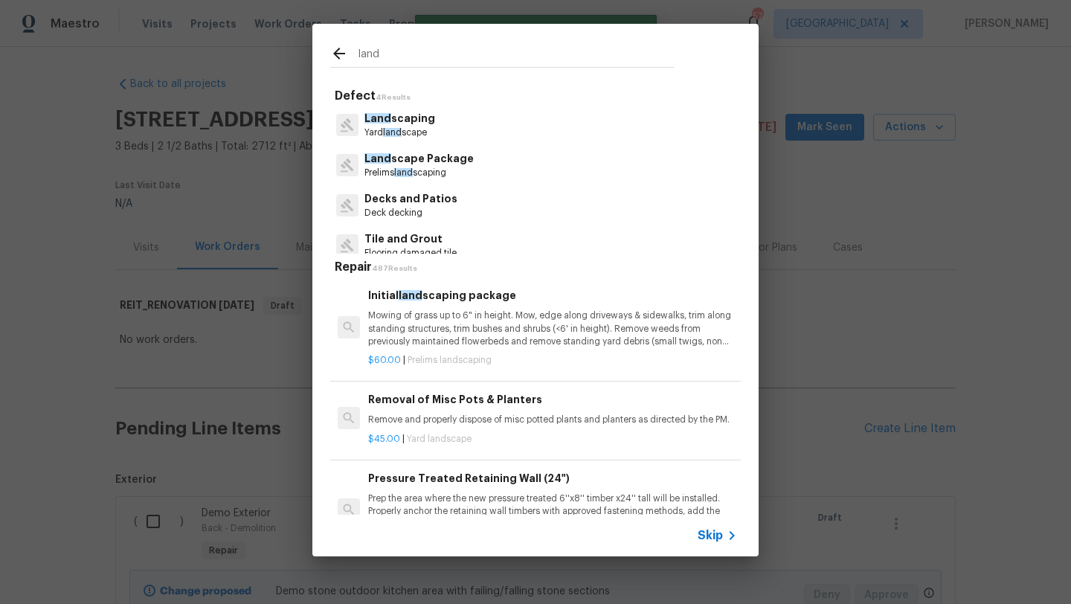
type input "land"
click at [418, 158] on p "Land scape Package" at bounding box center [419, 159] width 109 height 16
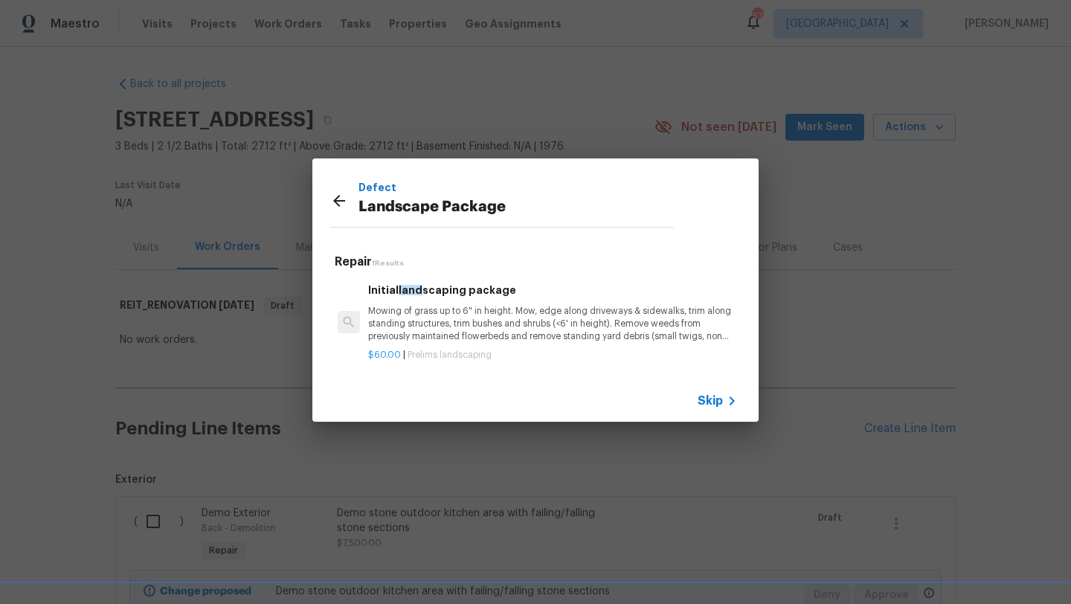
click at [446, 311] on p "Mowing of grass up to 6" in height. Mow, edge along driveways & sidewalks, trim…" at bounding box center [552, 324] width 369 height 38
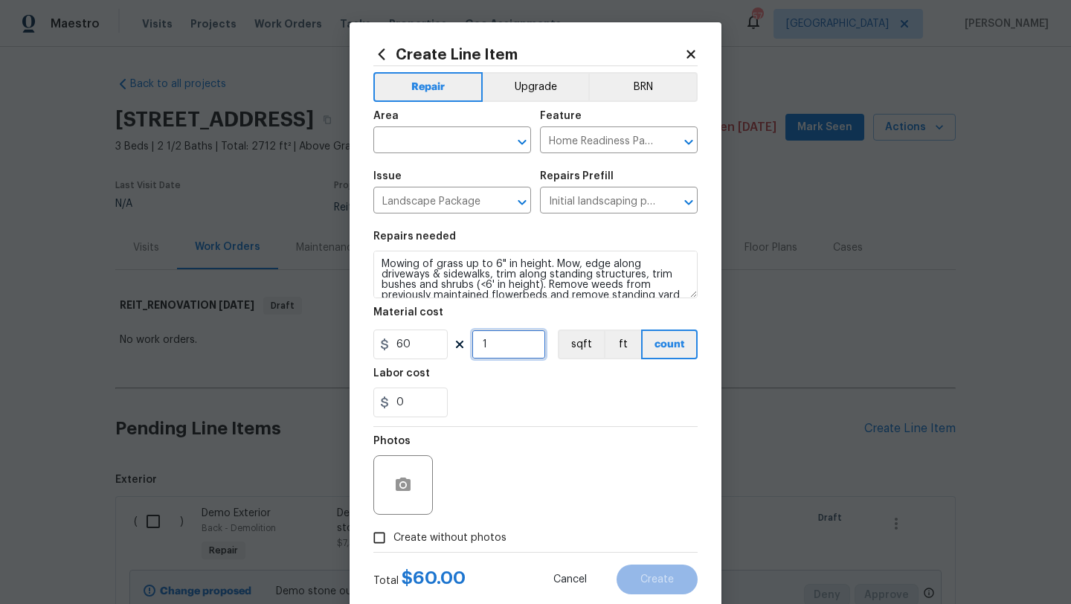
drag, startPoint x: 490, startPoint y: 350, endPoint x: 476, endPoint y: 350, distance: 13.4
click at [479, 350] on input "1" at bounding box center [509, 345] width 74 height 30
type input "2"
click at [470, 528] on label "Create without photos" at bounding box center [435, 538] width 141 height 28
click at [394, 528] on input "Create without photos" at bounding box center [379, 538] width 28 height 28
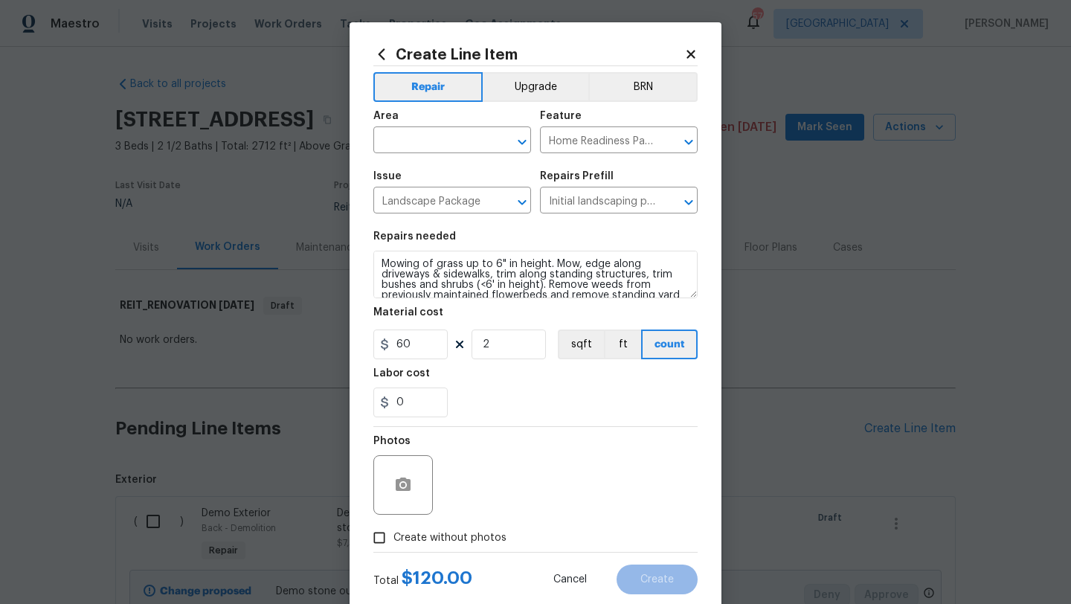
checkbox input "true"
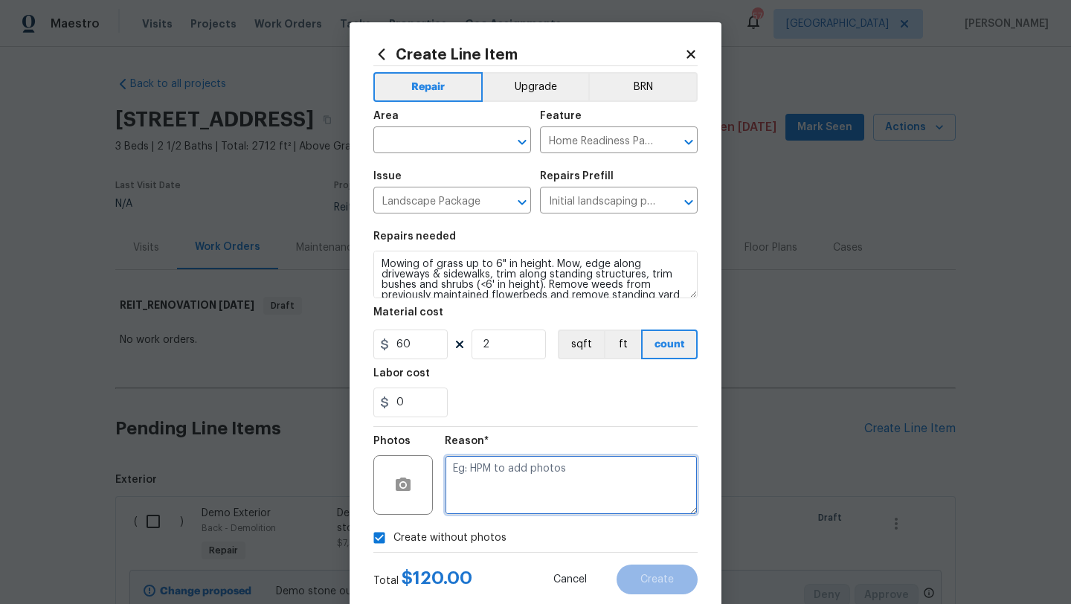
click at [475, 514] on textarea at bounding box center [571, 485] width 253 height 60
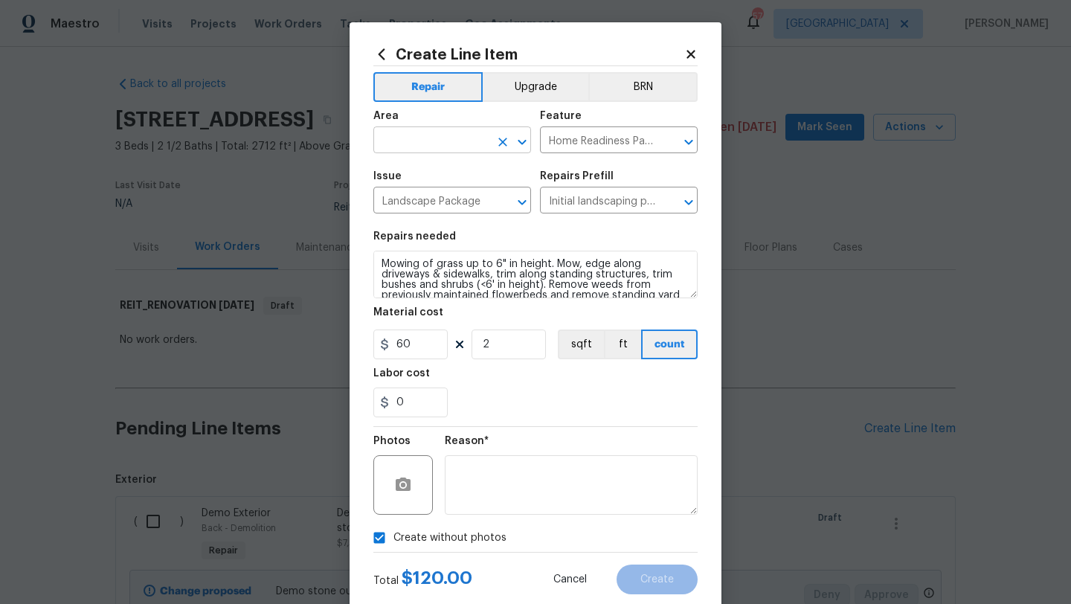
click at [459, 146] on input "text" at bounding box center [432, 141] width 116 height 23
click at [452, 192] on li "Exterior Overall" at bounding box center [453, 200] width 158 height 25
type input "Exterior Overall"
click at [644, 583] on span "Create" at bounding box center [657, 579] width 33 height 11
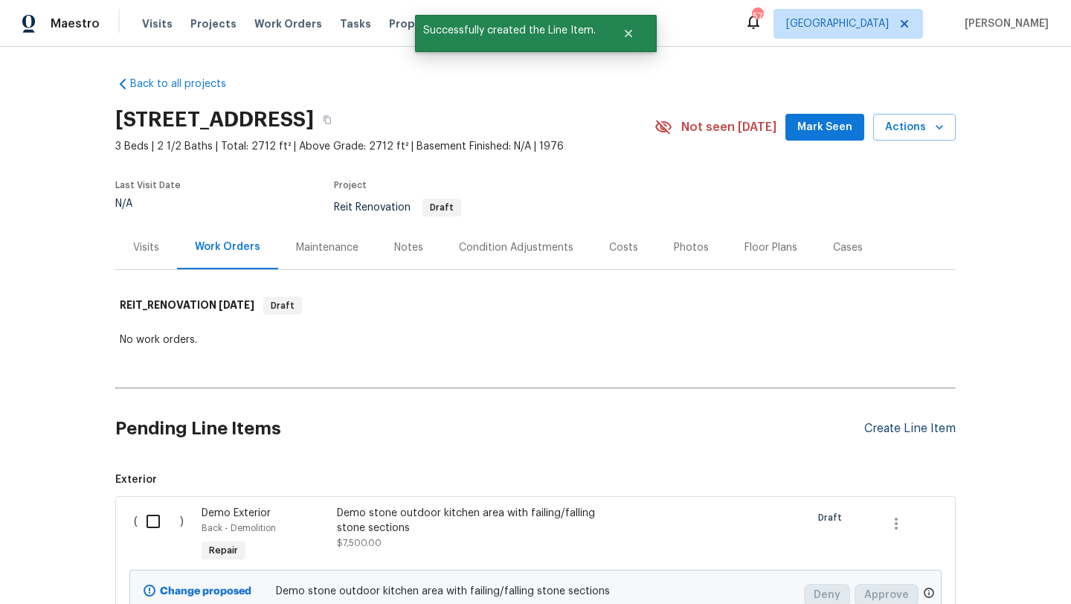
click at [906, 429] on div "Create Line Item" at bounding box center [911, 429] width 92 height 14
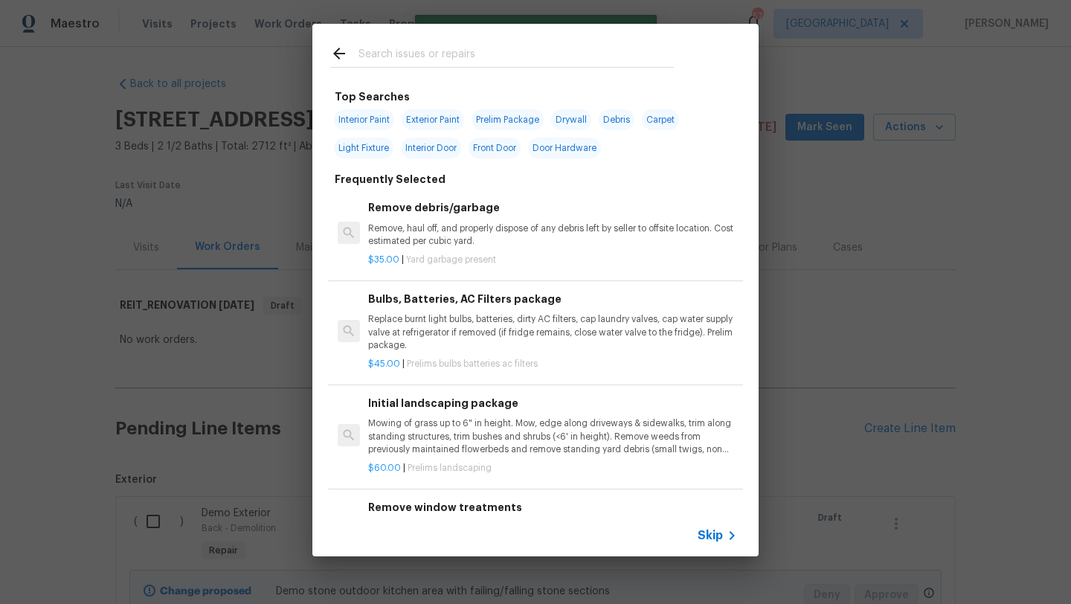
click at [466, 51] on input "text" at bounding box center [516, 56] width 315 height 22
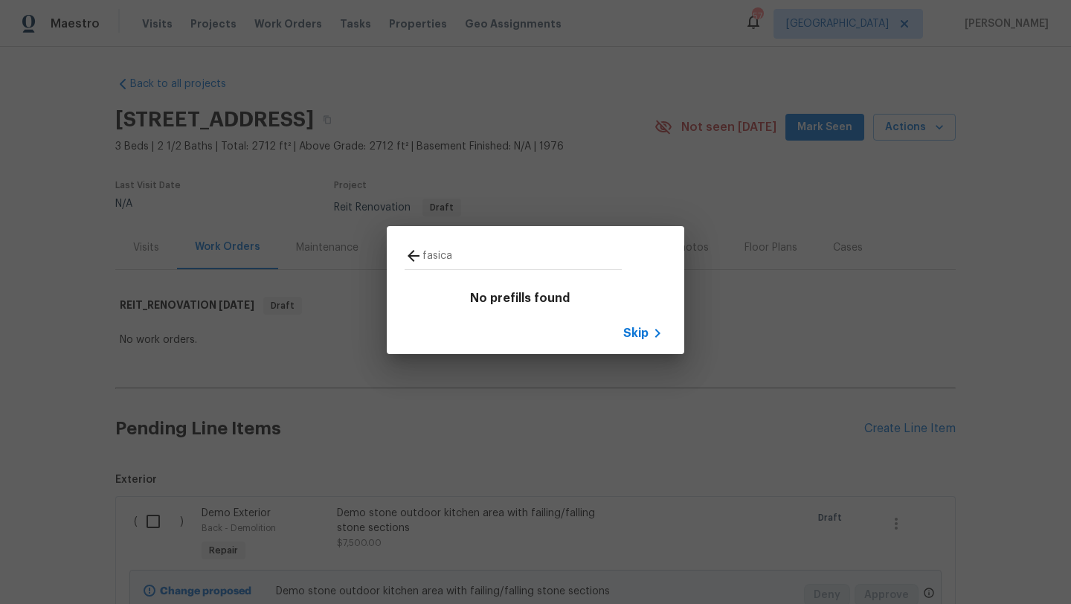
type input "fasica"
click at [641, 337] on span "Skip" at bounding box center [636, 333] width 25 height 15
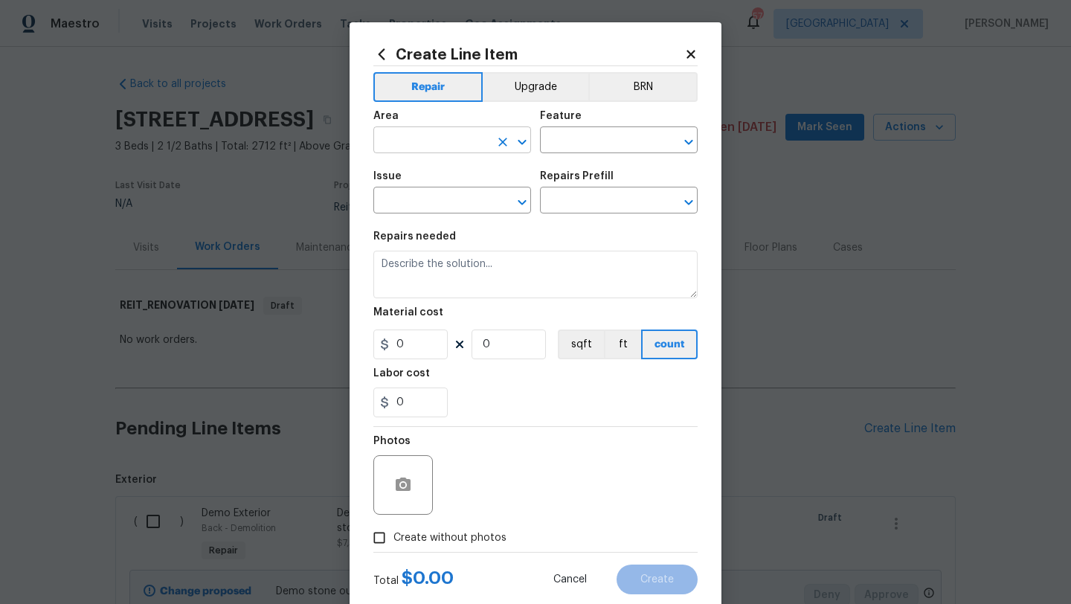
click at [420, 138] on input "text" at bounding box center [432, 141] width 116 height 23
click at [423, 202] on li "Exterior Overall" at bounding box center [453, 200] width 158 height 25
type input "Exterior Overall"
click at [585, 144] on input "text" at bounding box center [598, 141] width 116 height 23
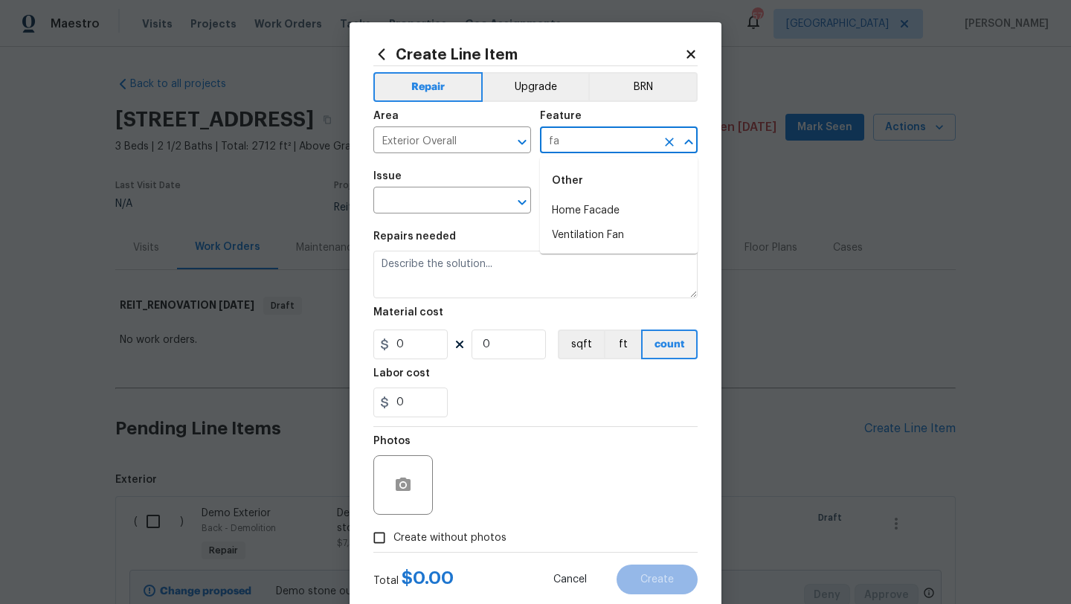
type input "f"
click at [574, 280] on li "Overall" at bounding box center [619, 271] width 158 height 25
type input "Overall"
click at [463, 208] on input "text" at bounding box center [432, 201] width 116 height 23
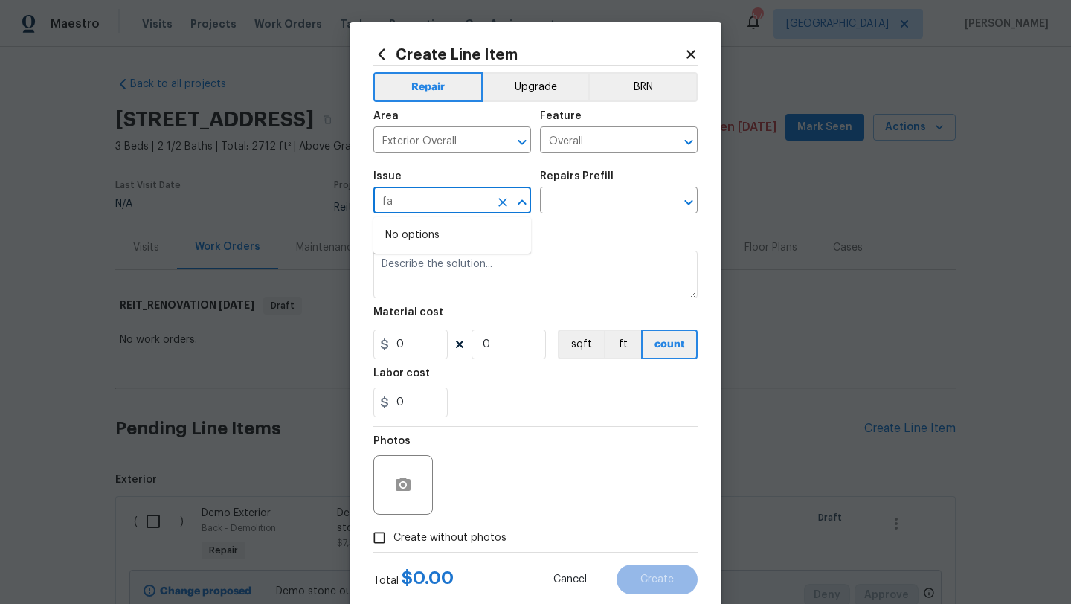
type input "f"
click at [438, 269] on li "Siding" at bounding box center [453, 271] width 158 height 25
type input "Siding"
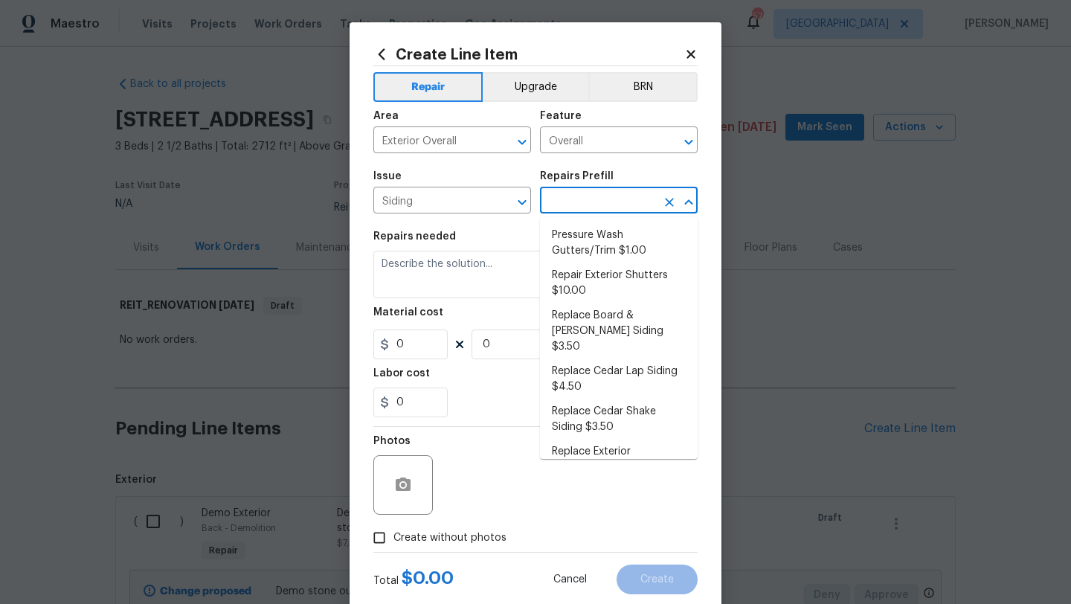
click at [569, 203] on input "text" at bounding box center [598, 201] width 116 height 23
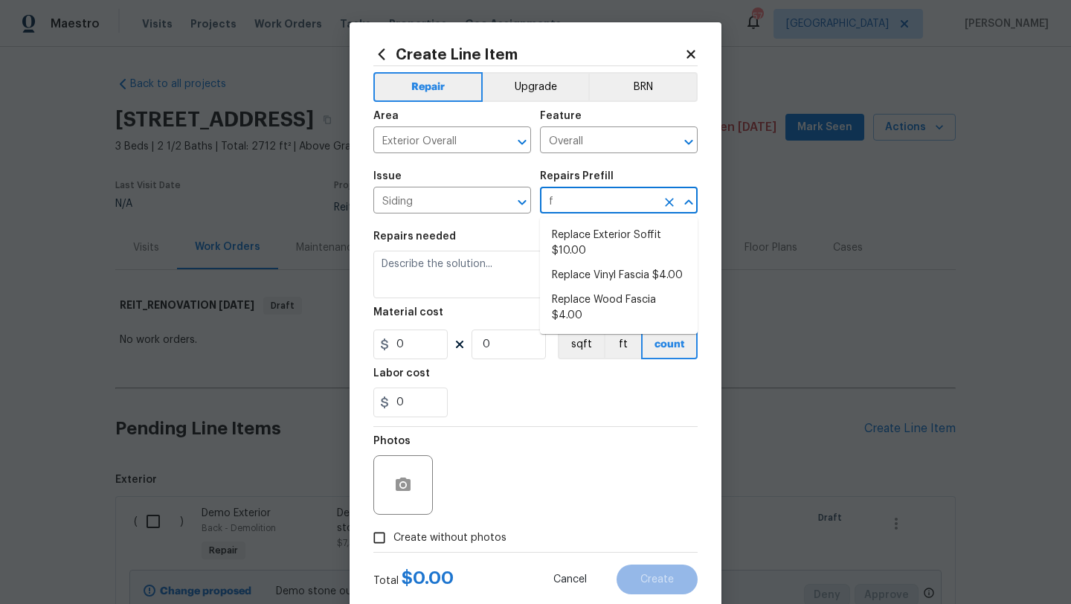
type input "fa"
click at [615, 261] on li "Replace Wood Fascia $4.00" at bounding box center [619, 268] width 158 height 40
type input "Siding"
type input "Replace Wood Fascia $4.00"
type textarea "Remove the existing/damaged wood fascia. Prep the substrate ensuring there is n…"
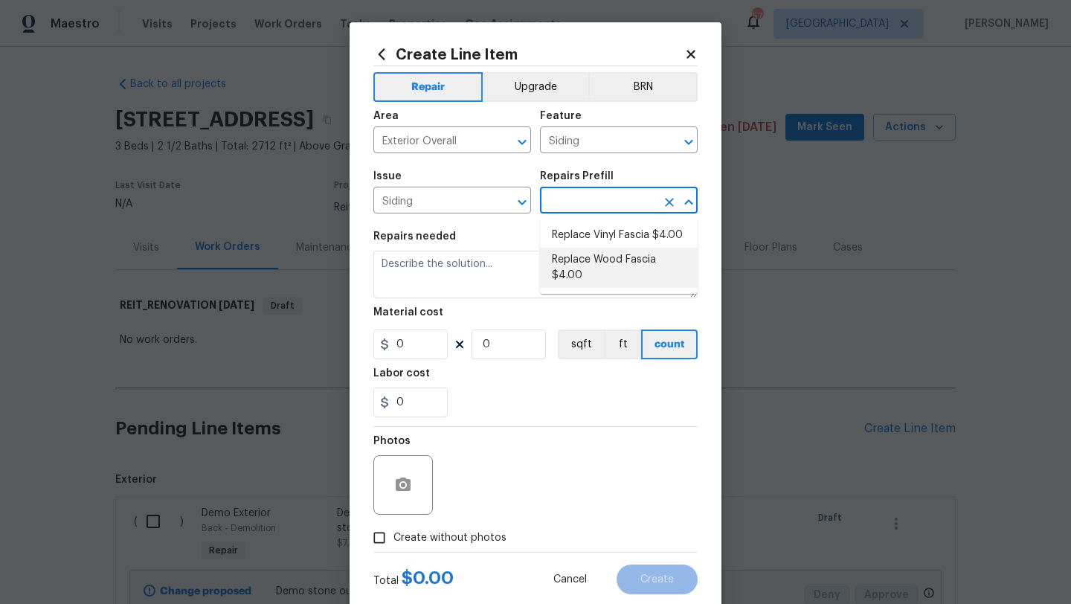
type input "4"
type input "1"
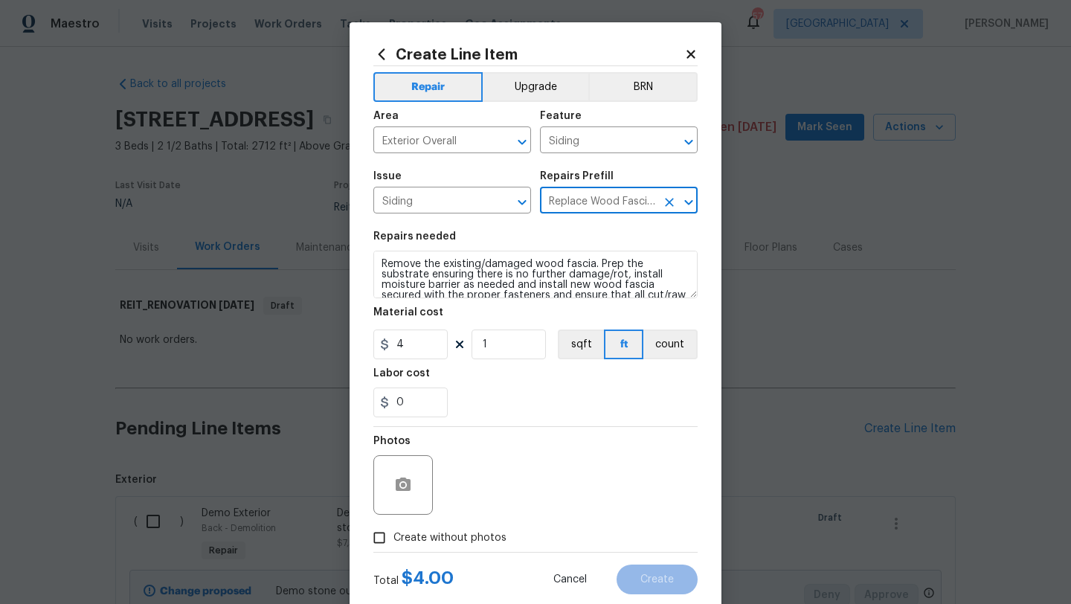
type input "Replace Wood Fascia $4.00"
drag, startPoint x: 506, startPoint y: 347, endPoint x: 428, endPoint y: 350, distance: 78.2
click at [428, 350] on div "4 1 sqft ft count" at bounding box center [536, 345] width 324 height 30
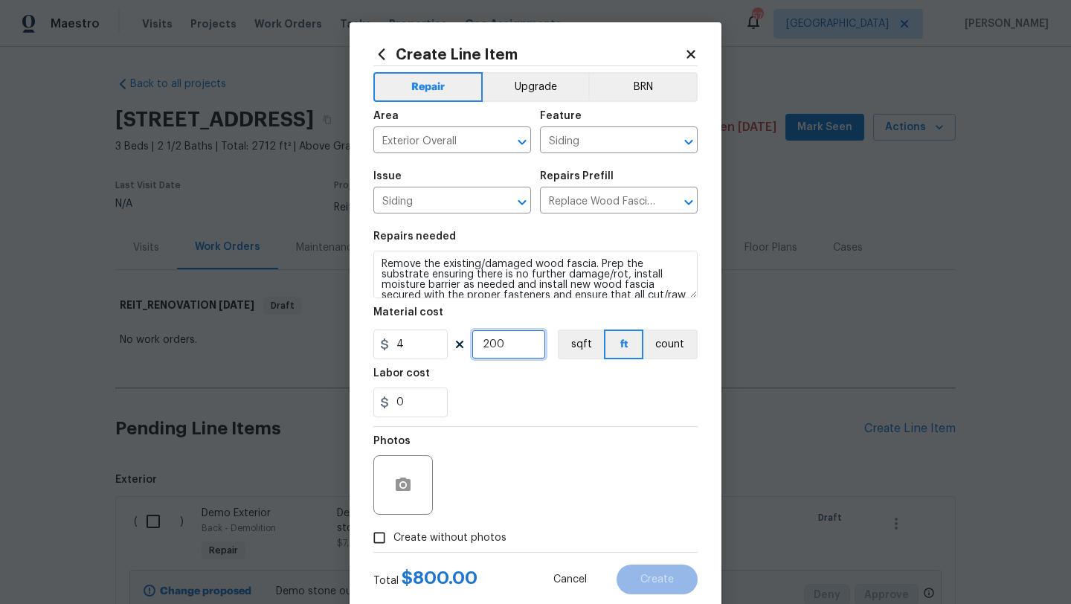
type input "200"
click at [443, 545] on span "Create without photos" at bounding box center [450, 539] width 113 height 16
click at [394, 545] on input "Create without photos" at bounding box center [379, 538] width 28 height 28
checkbox input "true"
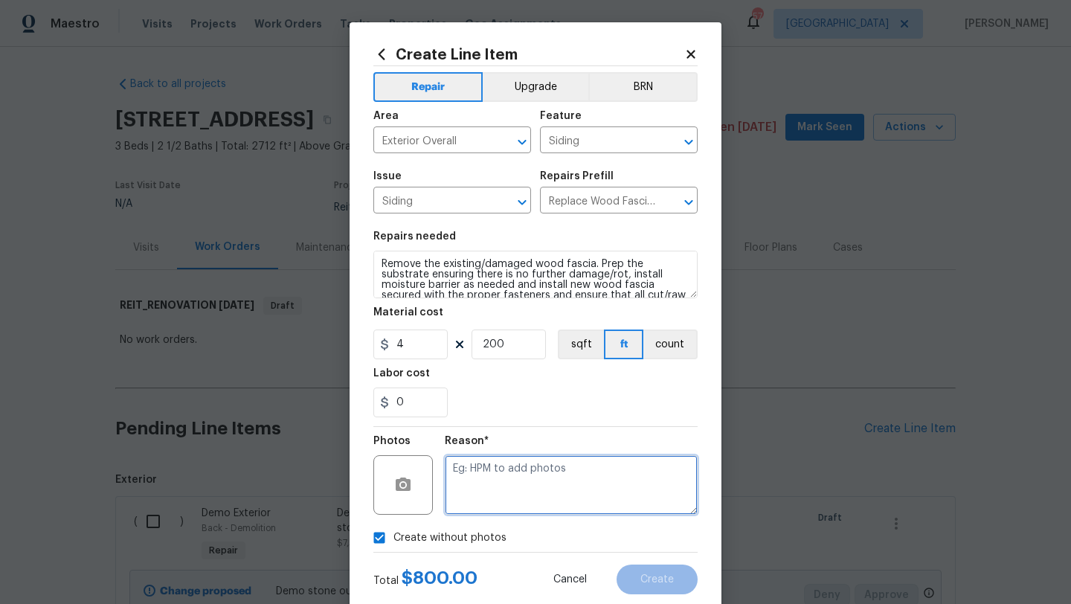
click at [501, 481] on textarea at bounding box center [571, 485] width 253 height 60
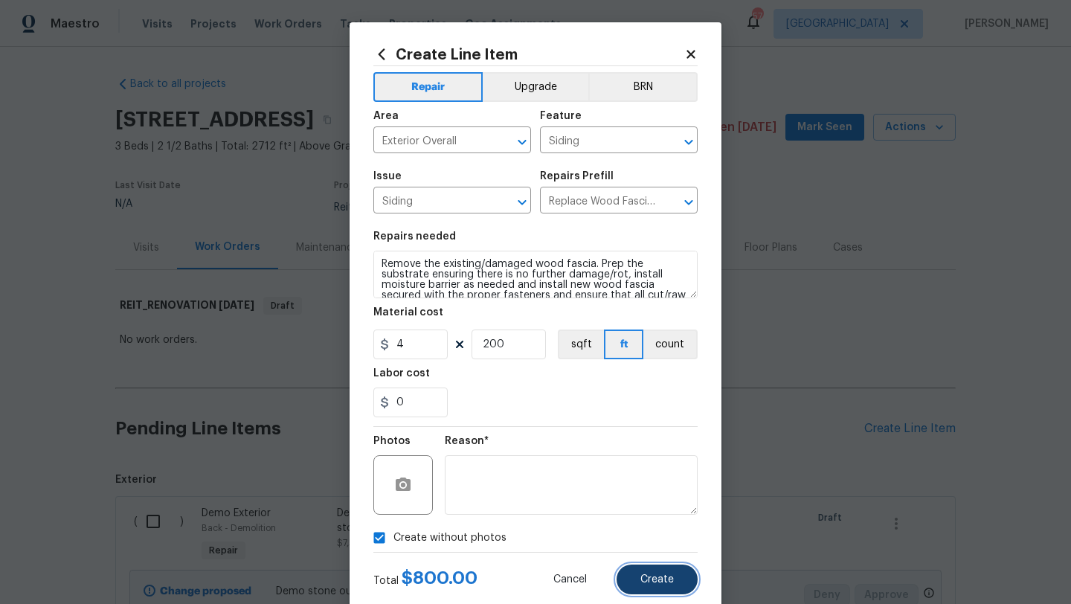
click at [650, 586] on button "Create" at bounding box center [657, 580] width 81 height 30
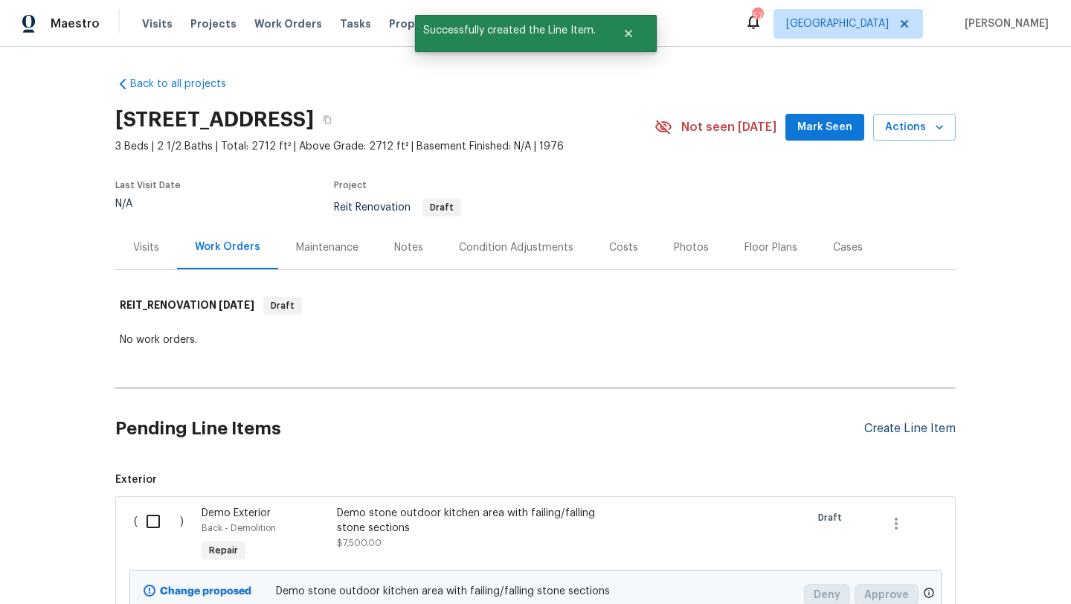
click at [894, 426] on div "Create Line Item" at bounding box center [911, 429] width 92 height 14
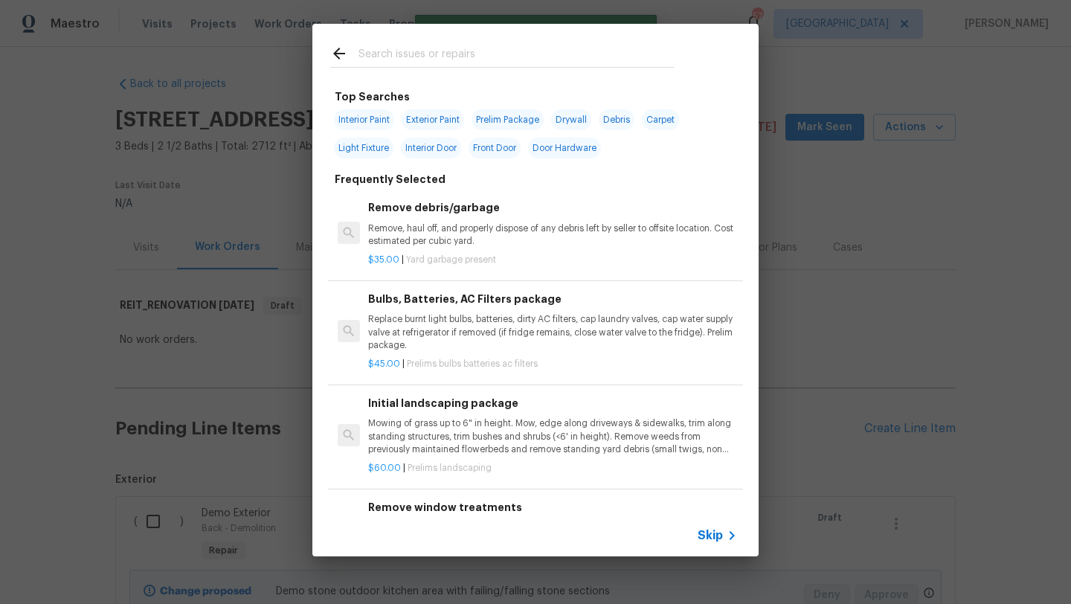
click at [408, 55] on input "text" at bounding box center [516, 56] width 315 height 22
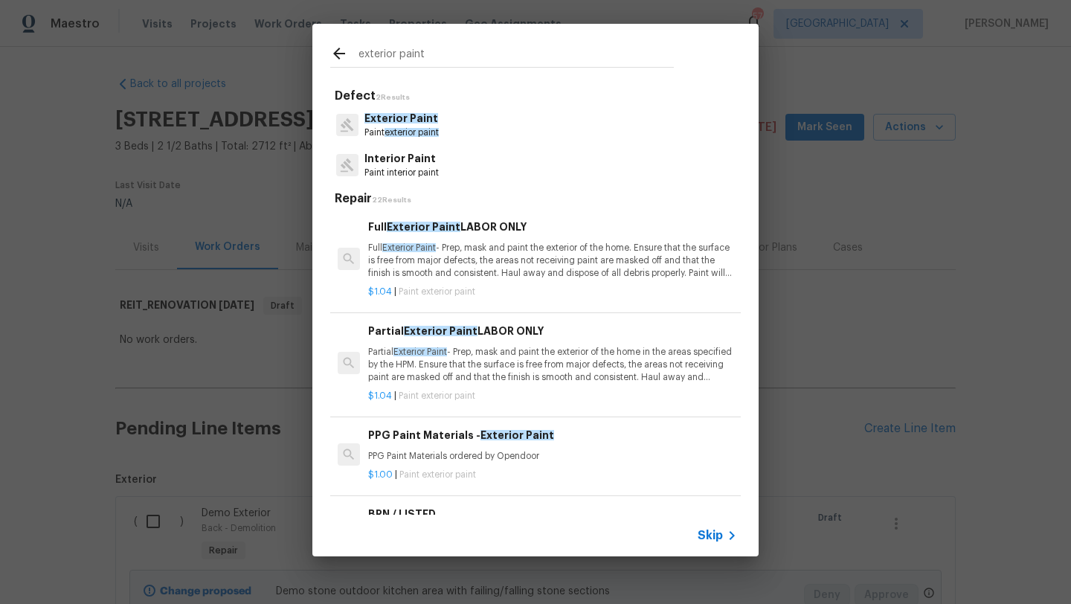
type input "exterior paint"
click at [484, 266] on p "Full Exterior Paint - Prep, mask and paint the exterior of the home. Ensure tha…" at bounding box center [552, 261] width 369 height 38
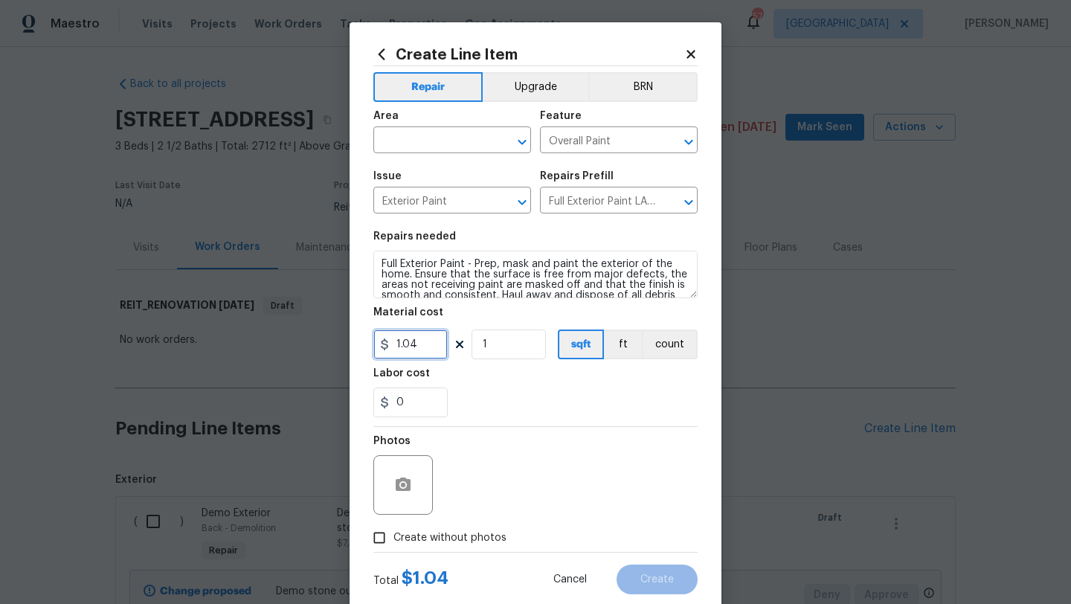
click at [429, 345] on input "1.04" at bounding box center [411, 345] width 74 height 30
type input "1.5"
drag, startPoint x: 500, startPoint y: 350, endPoint x: 430, endPoint y: 350, distance: 69.9
click at [431, 350] on div "1.5 1 sqft ft count" at bounding box center [536, 345] width 324 height 30
type input "2712"
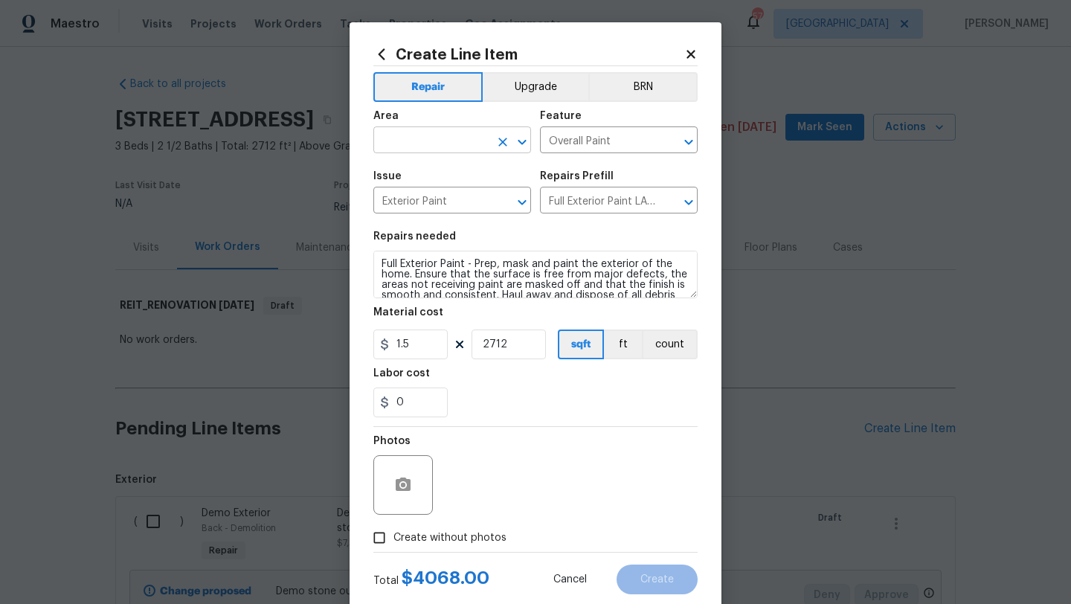
click at [463, 141] on input "text" at bounding box center [432, 141] width 116 height 23
click at [467, 193] on li "Exterior Overall" at bounding box center [453, 200] width 158 height 25
type input "Exterior Overall"
click at [435, 535] on span "Create without photos" at bounding box center [450, 539] width 113 height 16
click at [394, 535] on input "Create without photos" at bounding box center [379, 538] width 28 height 28
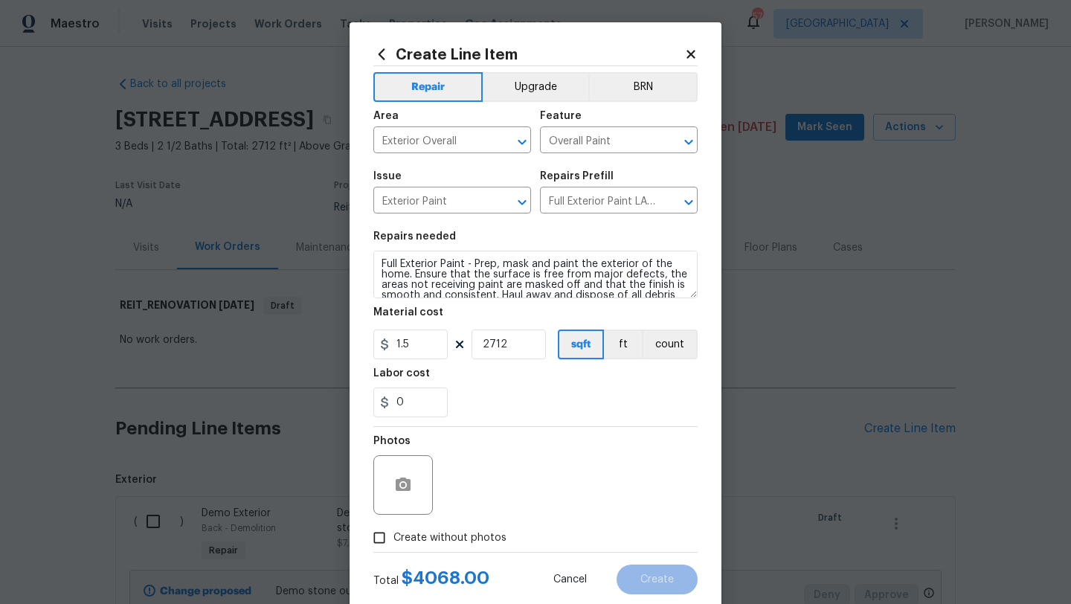
checkbox input "true"
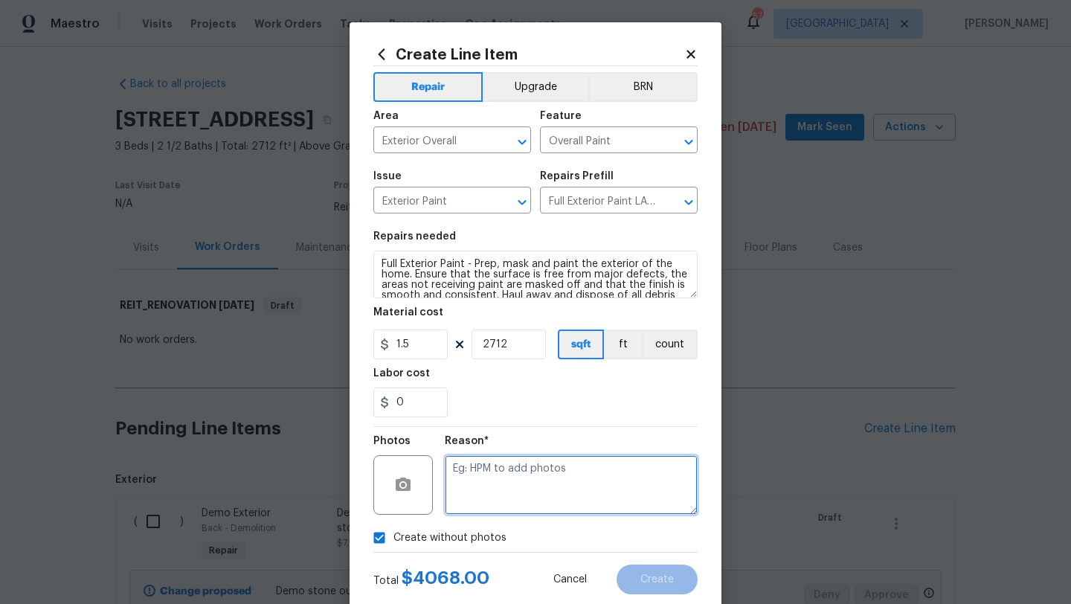
click at [477, 500] on textarea at bounding box center [571, 485] width 253 height 60
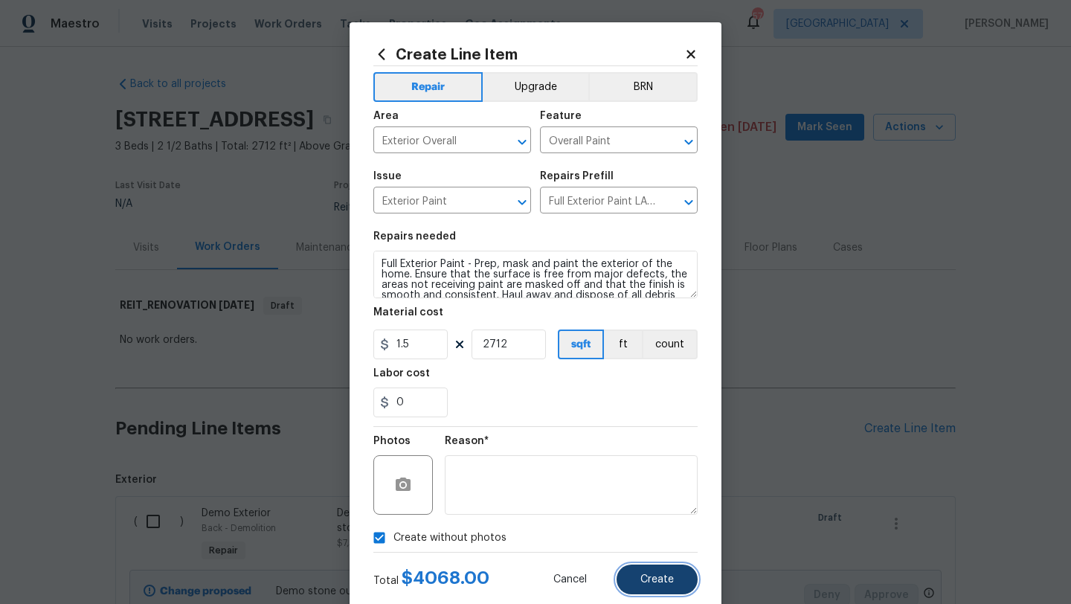
click at [650, 592] on button "Create" at bounding box center [657, 580] width 81 height 30
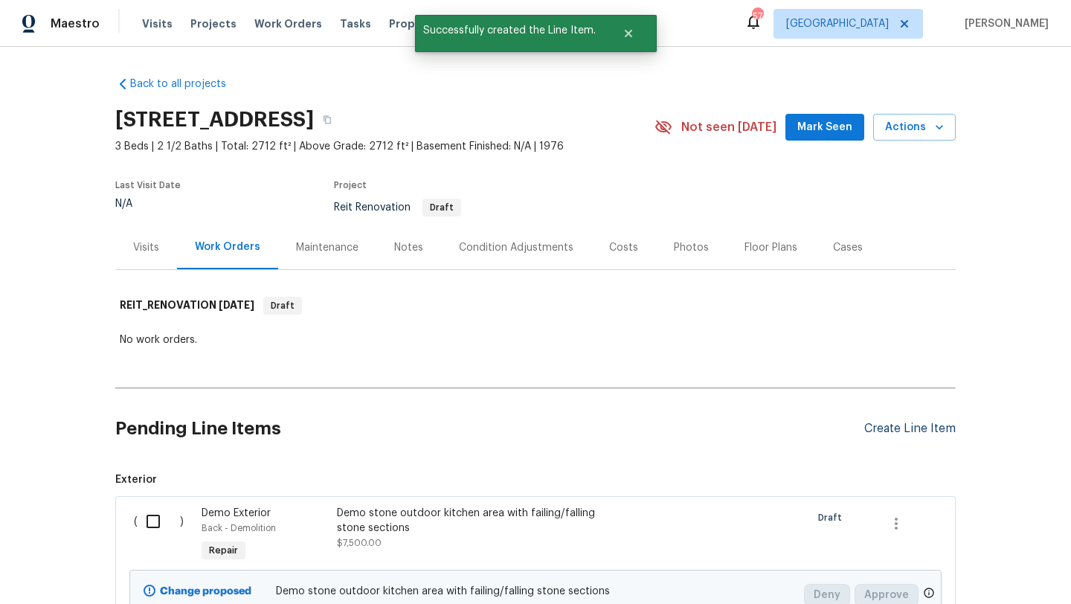
click at [888, 429] on div "Create Line Item" at bounding box center [911, 429] width 92 height 14
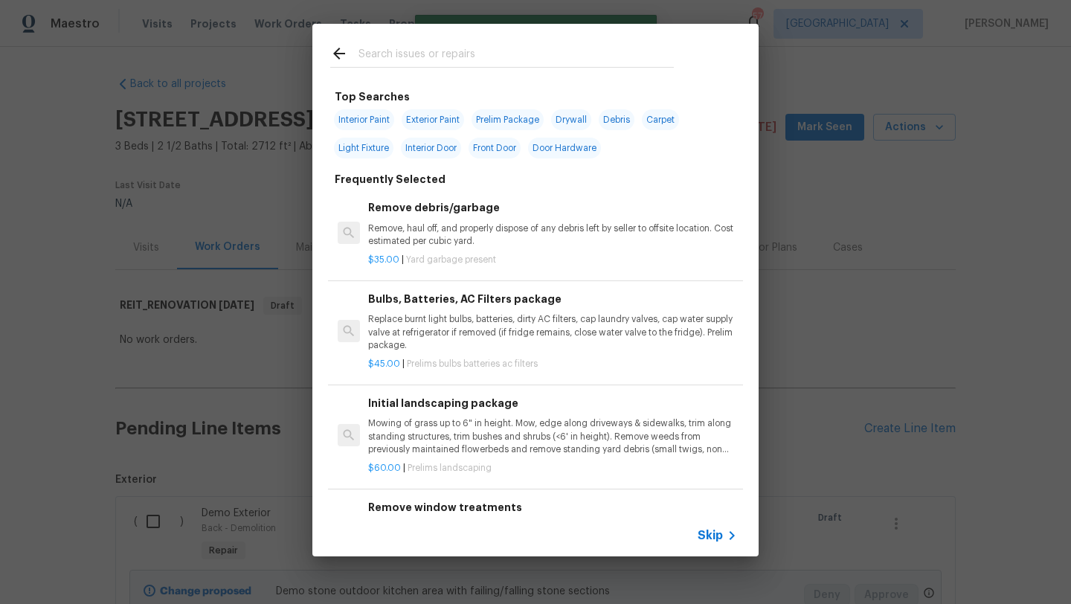
click at [447, 55] on input "text" at bounding box center [516, 56] width 315 height 22
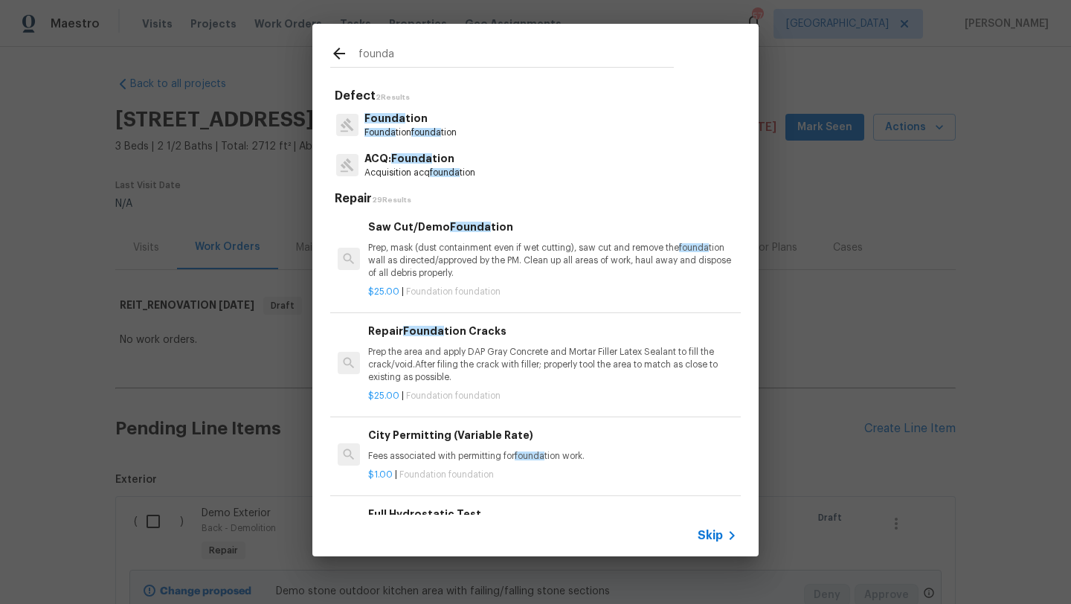
type input "founda"
click at [403, 160] on span "Founda" at bounding box center [411, 158] width 41 height 10
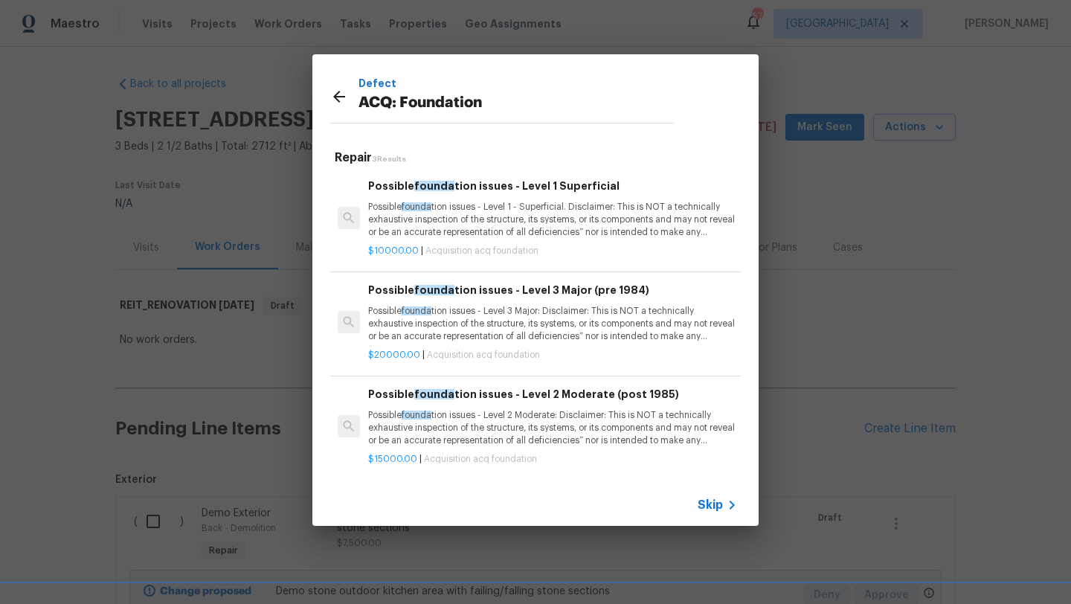
click at [455, 322] on p "Possible founda tion issues - Level 3 Major: Disclaimer: This is NOT a technica…" at bounding box center [552, 324] width 369 height 38
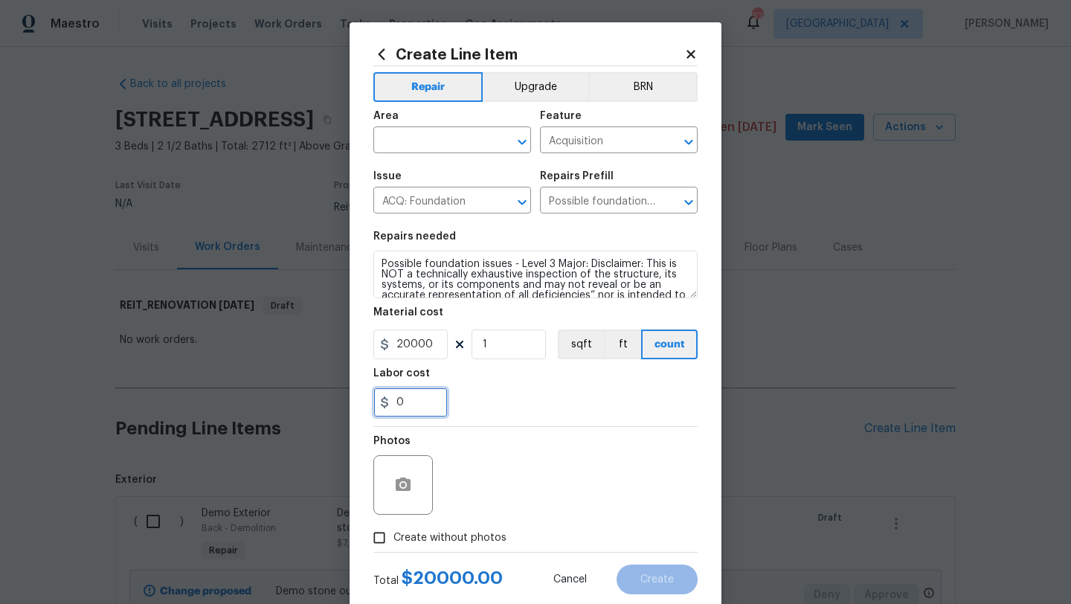
drag, startPoint x: 412, startPoint y: 403, endPoint x: 359, endPoint y: 403, distance: 53.6
click at [359, 403] on div "Create Line Item Repair Upgrade BRN Area ​ Feature Acquisition ​ Issue ACQ: Fou…" at bounding box center [536, 320] width 372 height 596
drag, startPoint x: 402, startPoint y: 349, endPoint x: 371, endPoint y: 350, distance: 30.5
click at [372, 350] on div "Create Line Item Repair Upgrade BRN Area ​ Feature Acquisition ​ Issue ACQ: Fou…" at bounding box center [536, 320] width 372 height 596
type input "30000"
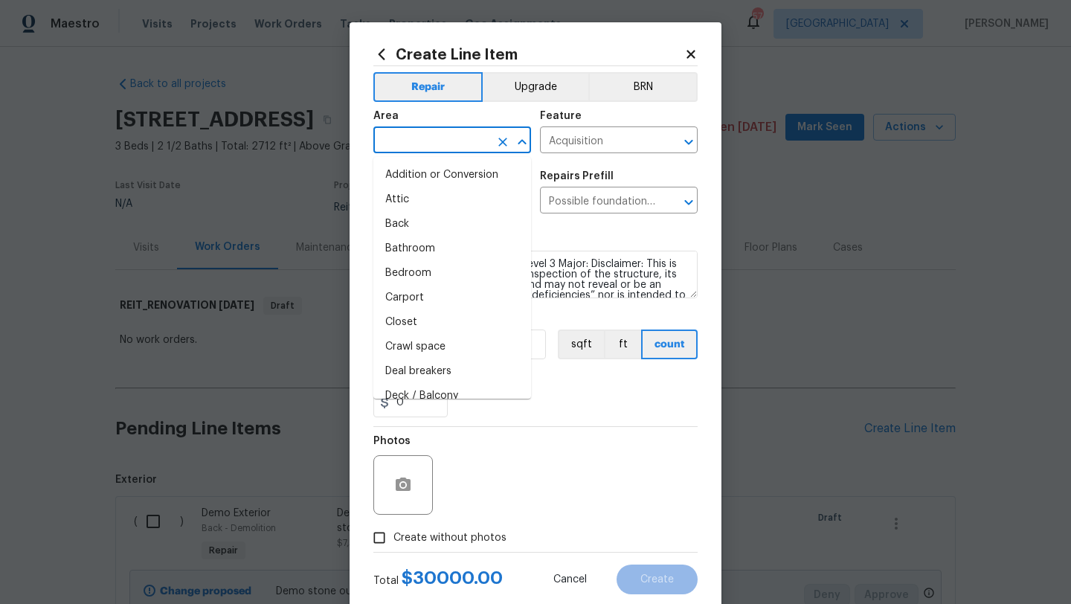
click at [439, 142] on input "text" at bounding box center [432, 141] width 116 height 23
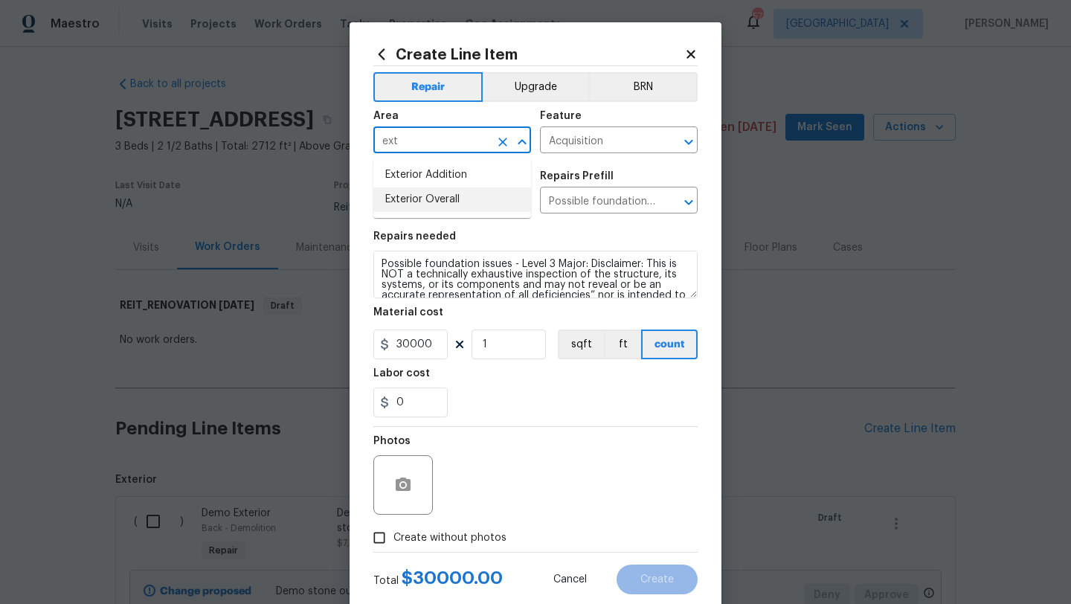
click at [458, 191] on li "Exterior Overall" at bounding box center [453, 200] width 158 height 25
type input "Exterior Overall"
click at [473, 532] on span "Create without photos" at bounding box center [450, 539] width 113 height 16
click at [394, 532] on input "Create without photos" at bounding box center [379, 538] width 28 height 28
checkbox input "true"
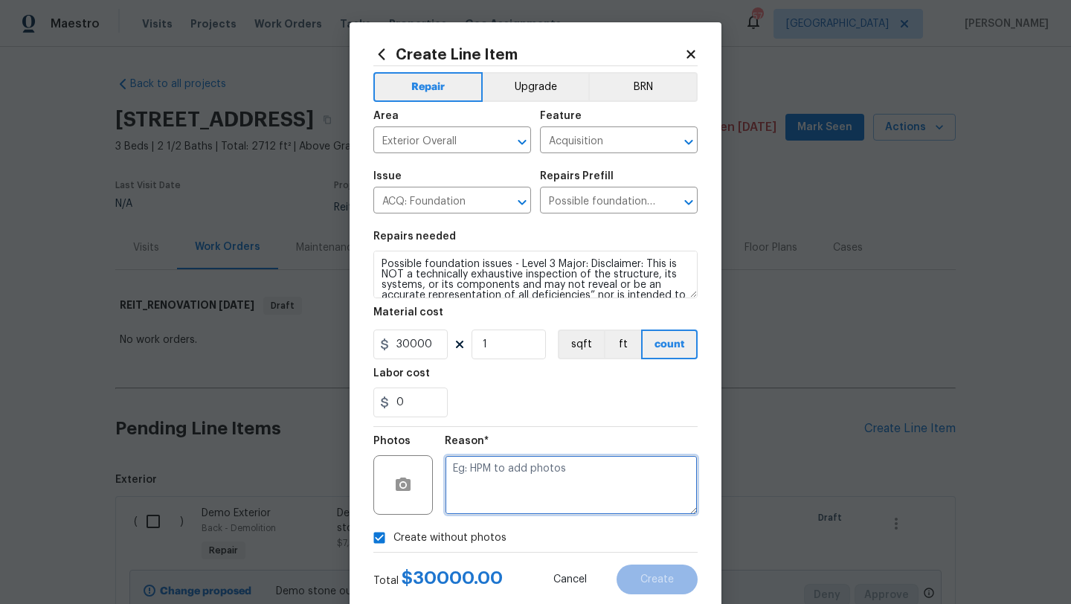
click at [516, 484] on textarea at bounding box center [571, 485] width 253 height 60
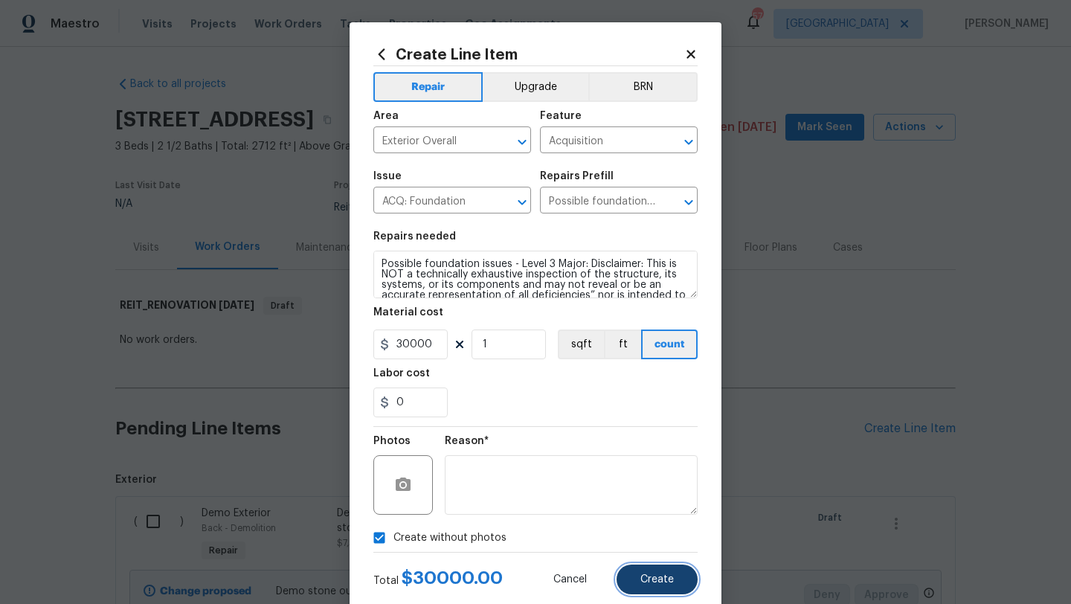
click at [636, 577] on button "Create" at bounding box center [657, 580] width 81 height 30
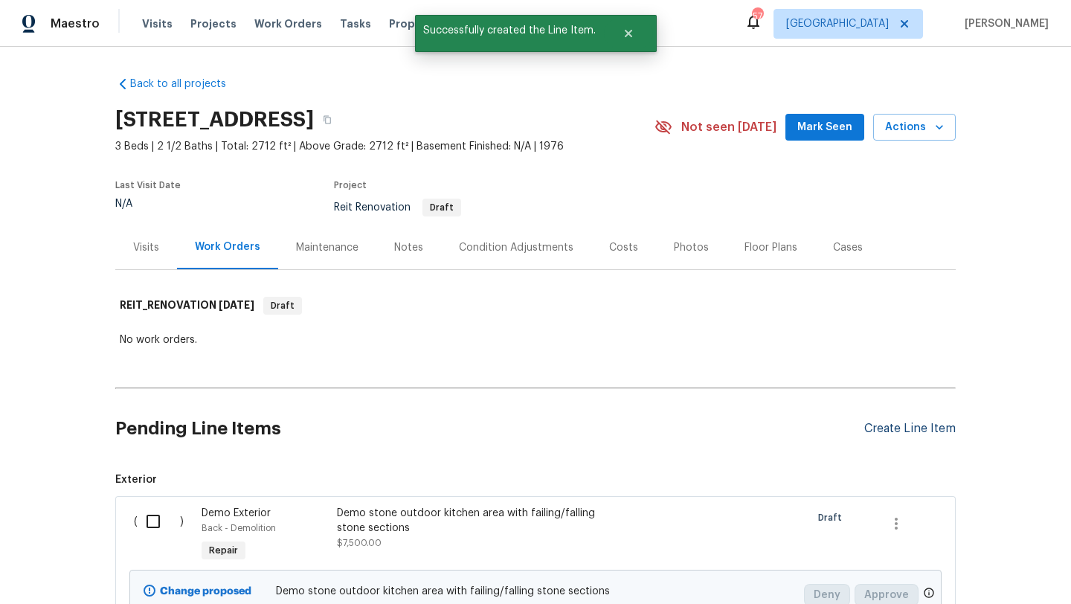
click at [877, 427] on div "Create Line Item" at bounding box center [911, 429] width 92 height 14
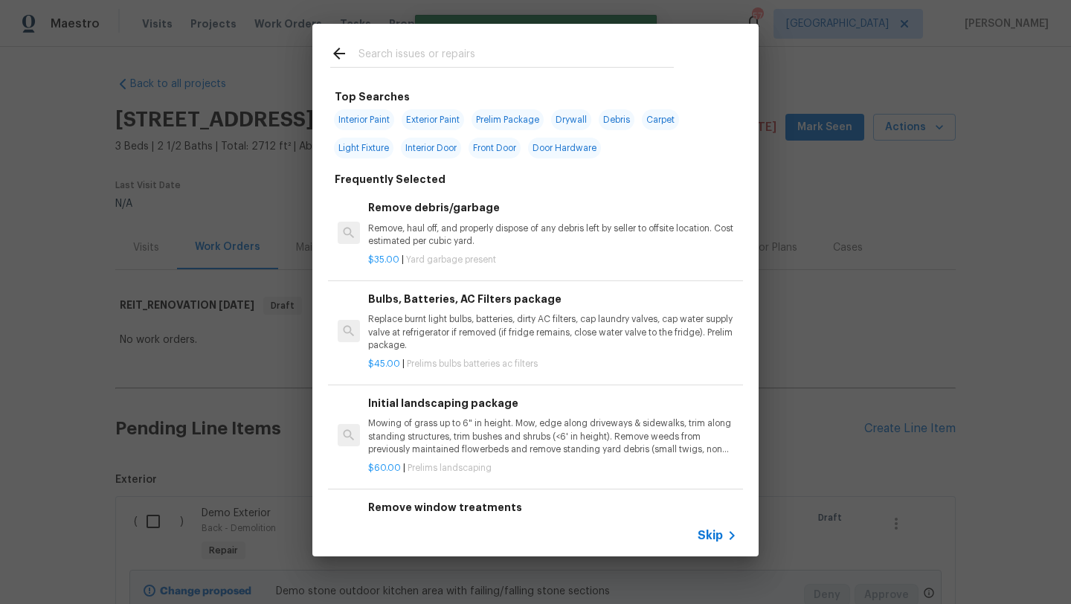
click at [449, 51] on input "text" at bounding box center [516, 56] width 315 height 22
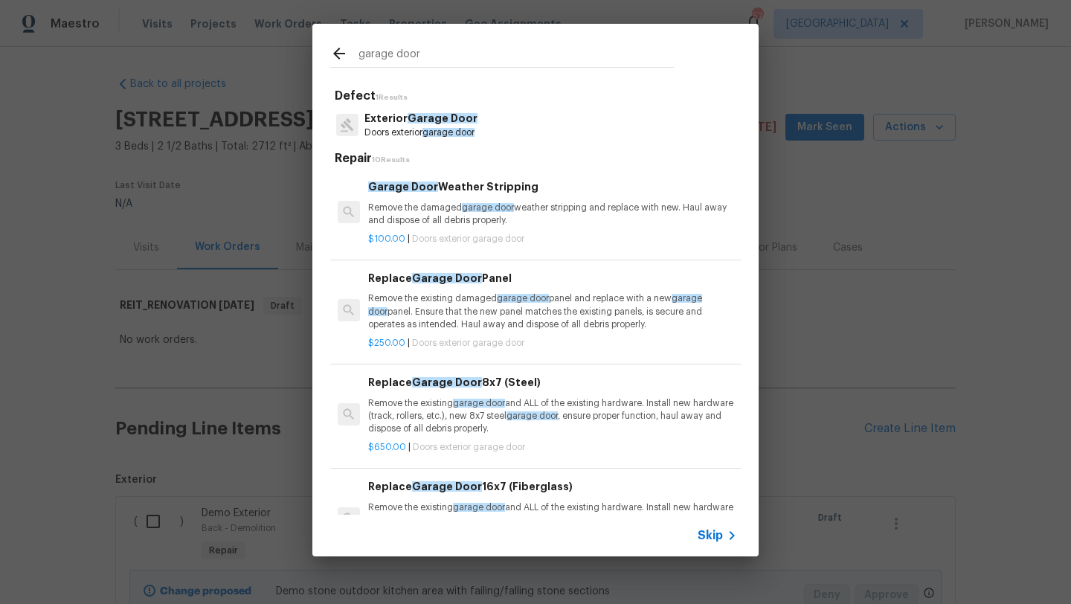
type input "garage door"
click at [496, 283] on h6 "Replace Garage Door Panel" at bounding box center [552, 278] width 369 height 16
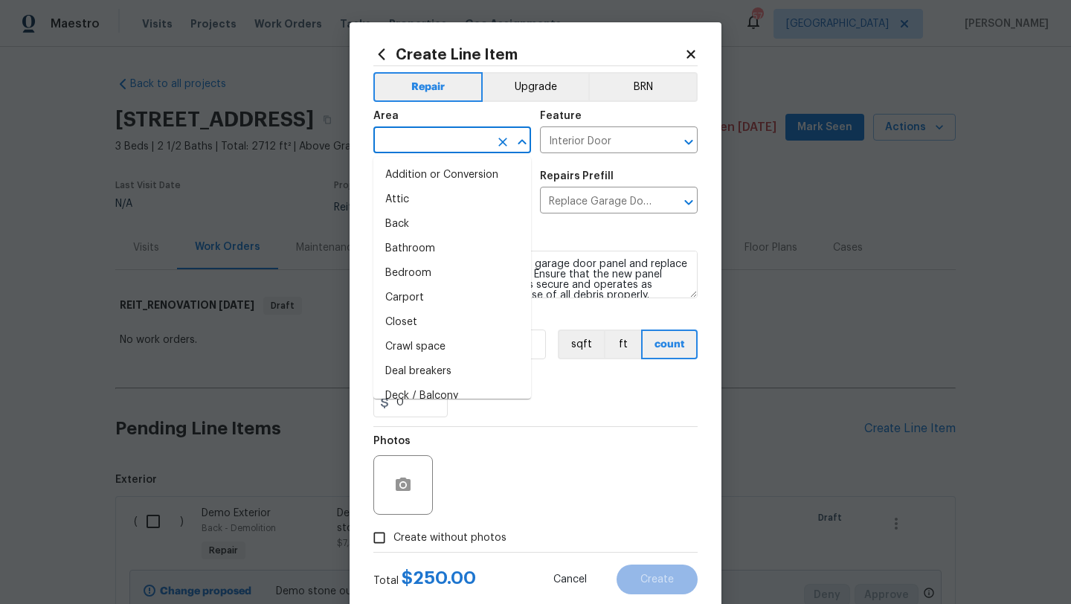
click at [437, 141] on input "text" at bounding box center [432, 141] width 116 height 23
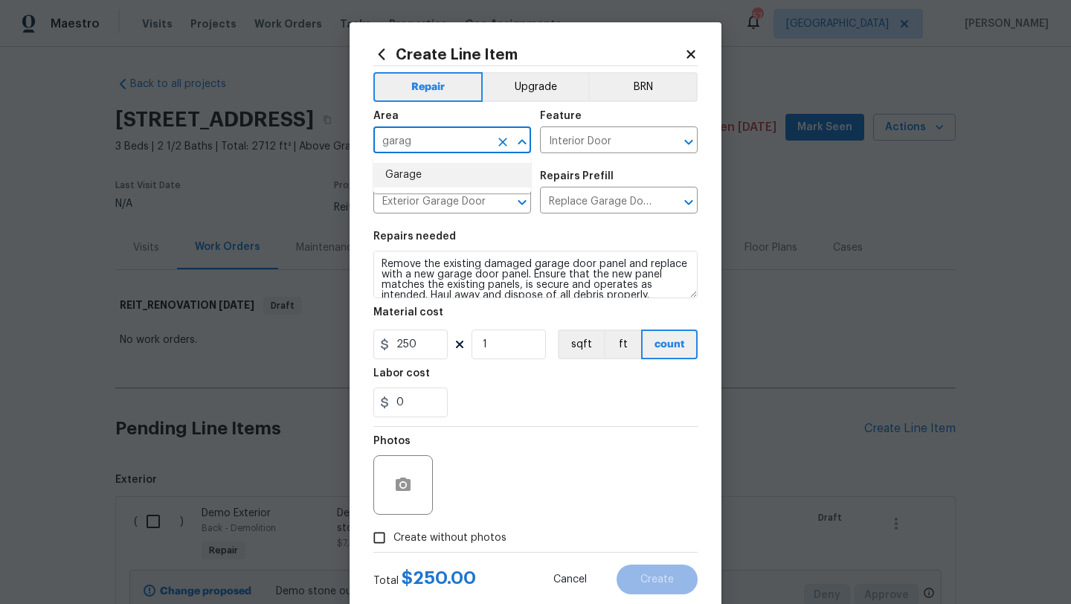
click at [420, 174] on li "Garage" at bounding box center [453, 175] width 158 height 25
type input "Garage"
click at [467, 534] on span "Create without photos" at bounding box center [450, 539] width 113 height 16
click at [394, 534] on input "Create without photos" at bounding box center [379, 538] width 28 height 28
checkbox input "true"
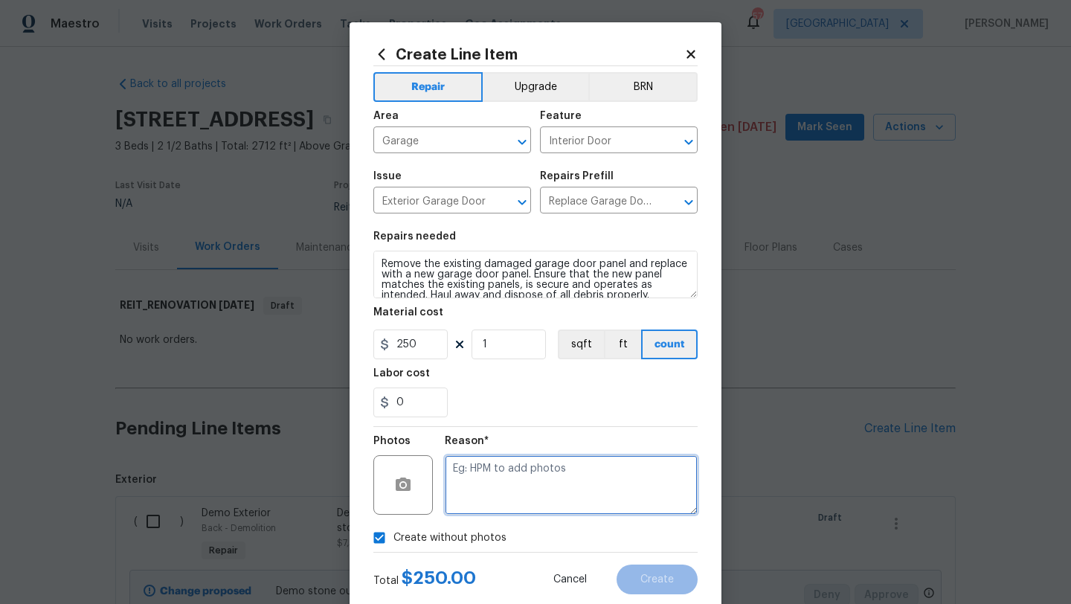
click at [497, 496] on textarea at bounding box center [571, 485] width 253 height 60
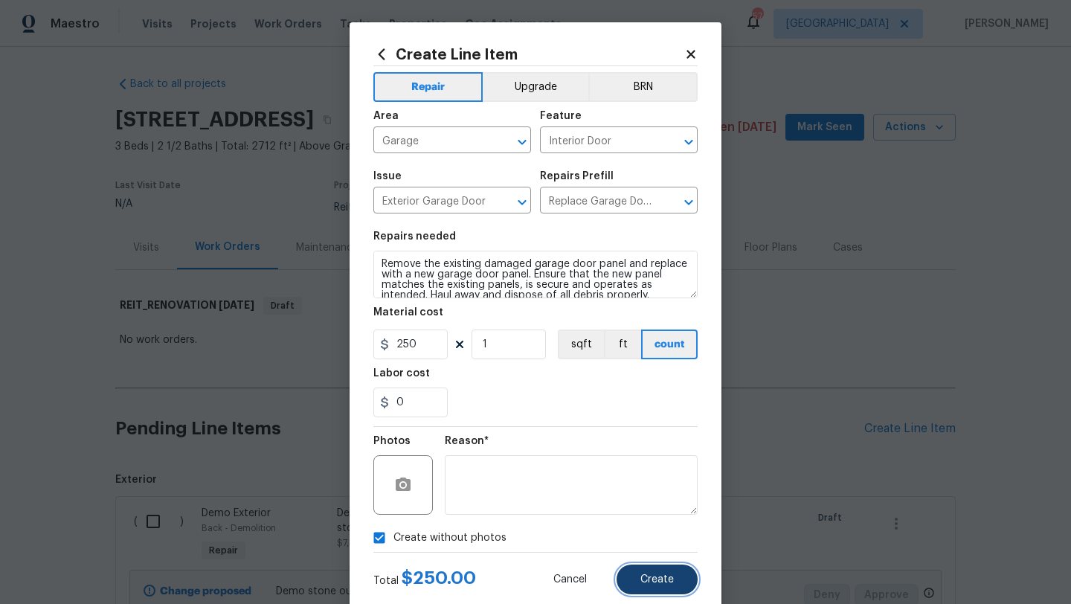
click at [664, 592] on button "Create" at bounding box center [657, 580] width 81 height 30
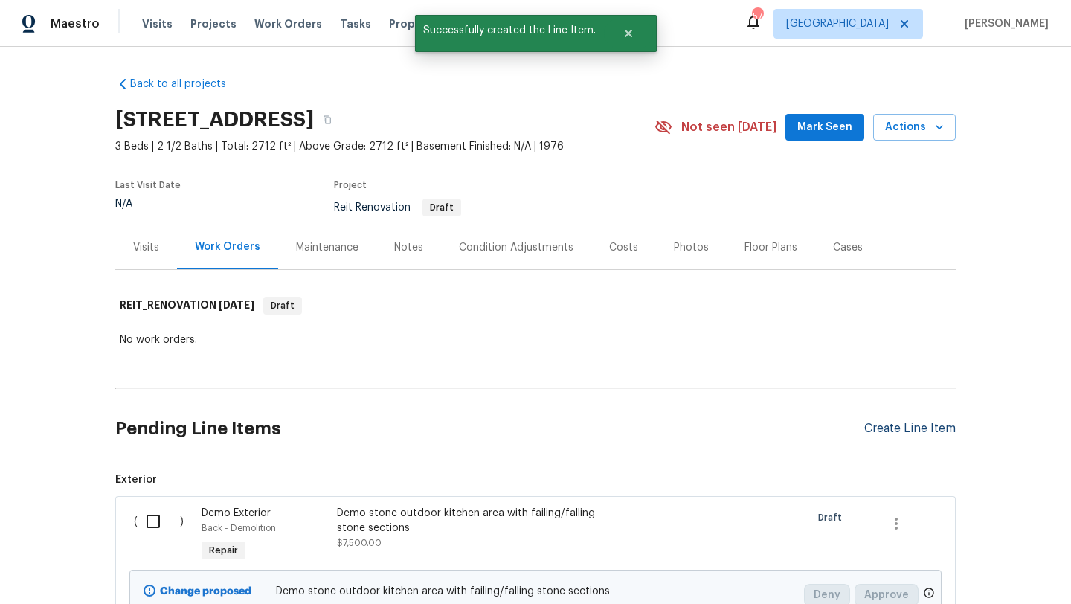
click at [885, 431] on div "Create Line Item" at bounding box center [911, 429] width 92 height 14
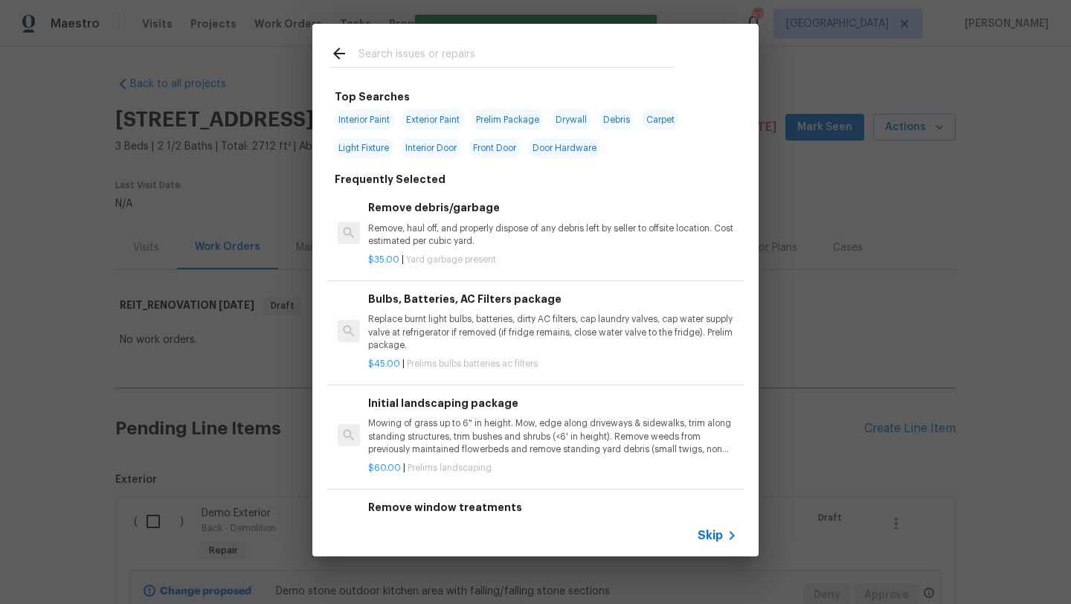
click at [485, 59] on input "text" at bounding box center [516, 56] width 315 height 22
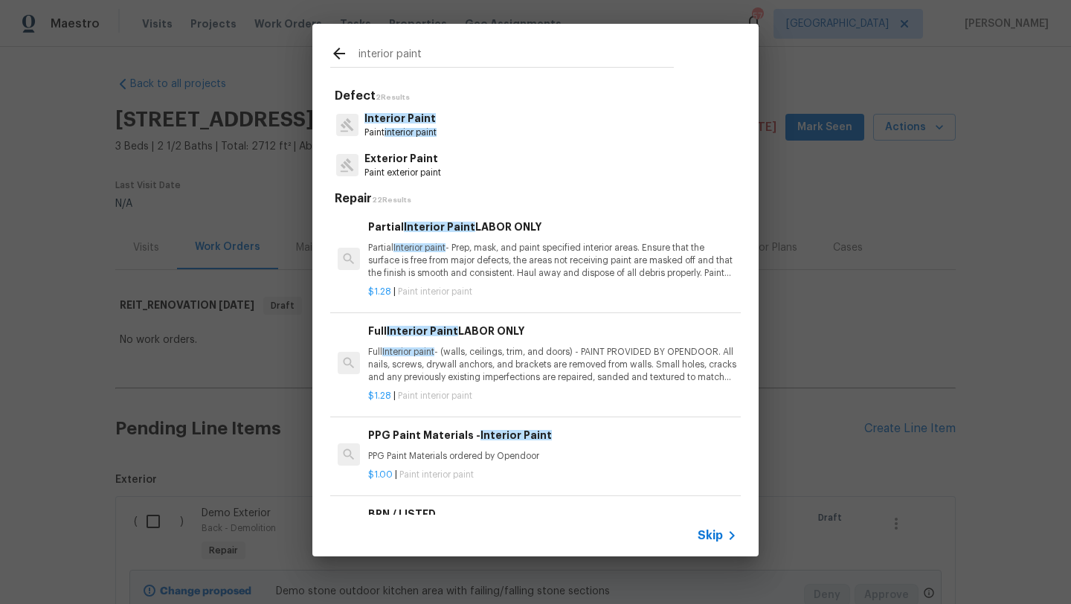
type input "interior paint"
click at [516, 248] on p "Partial Interior paint - Prep, mask, and paint specified interior areas. Ensure…" at bounding box center [552, 261] width 369 height 38
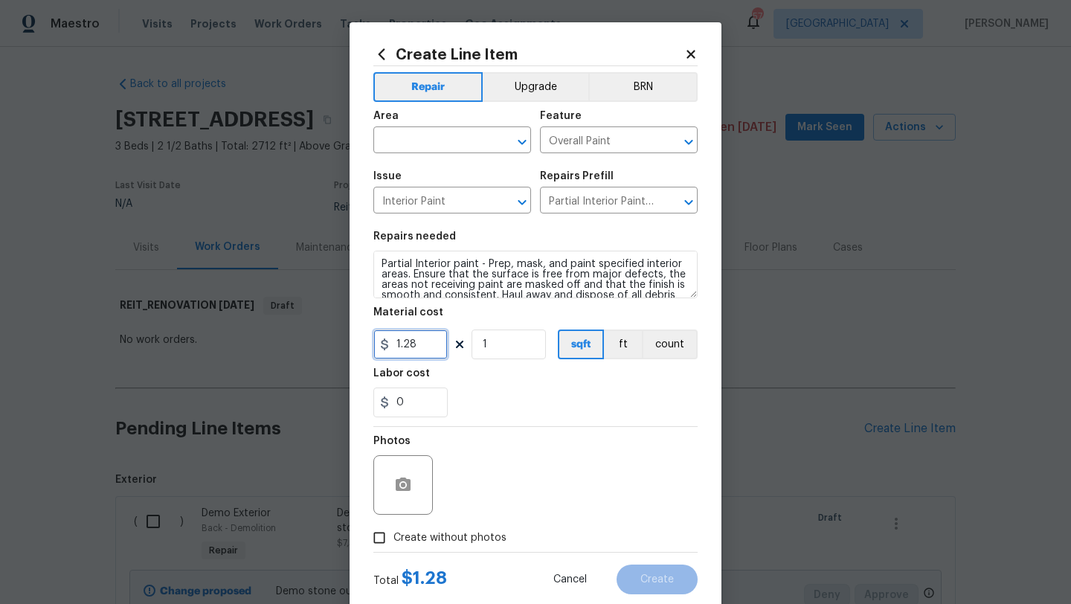
click at [424, 345] on input "1.28" at bounding box center [411, 345] width 74 height 30
type input "1.5"
drag, startPoint x: 496, startPoint y: 347, endPoint x: 443, endPoint y: 346, distance: 52.1
click at [443, 347] on div "1.5 1 sqft ft count" at bounding box center [536, 345] width 324 height 30
type input "2712"
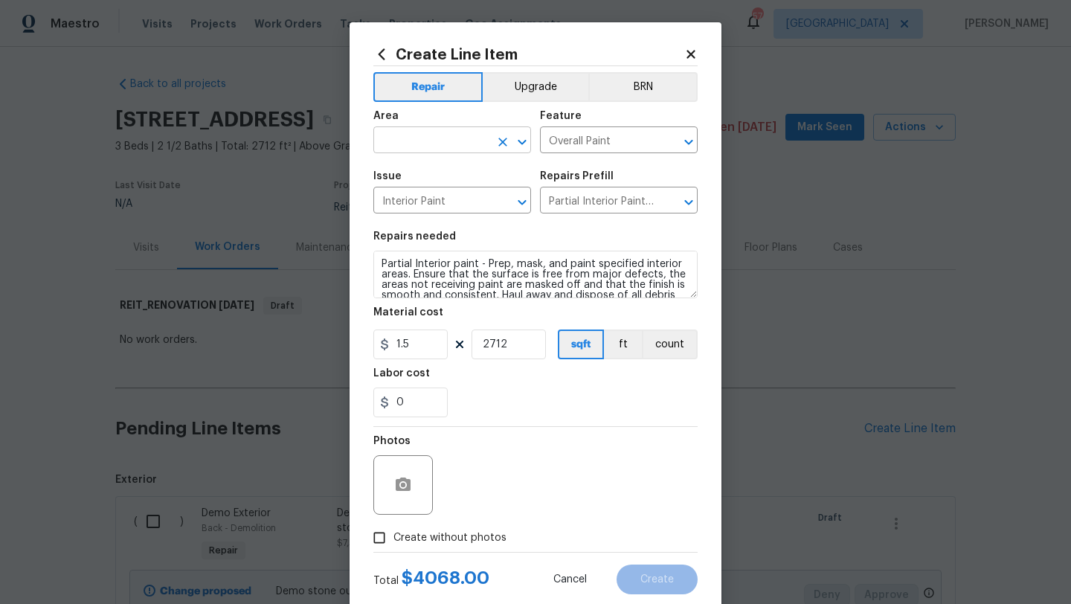
click at [422, 137] on input "text" at bounding box center [432, 141] width 116 height 23
click at [432, 196] on li "Interior Overall" at bounding box center [453, 200] width 158 height 25
type input "Interior Overall"
click at [446, 534] on span "Create without photos" at bounding box center [450, 539] width 113 height 16
click at [394, 534] on input "Create without photos" at bounding box center [379, 538] width 28 height 28
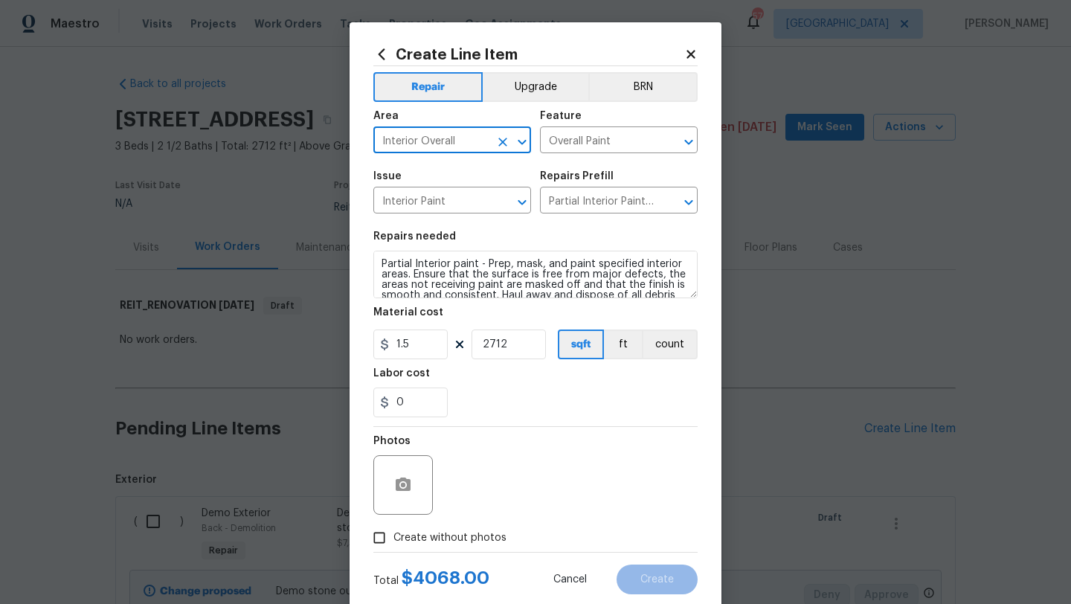
checkbox input "true"
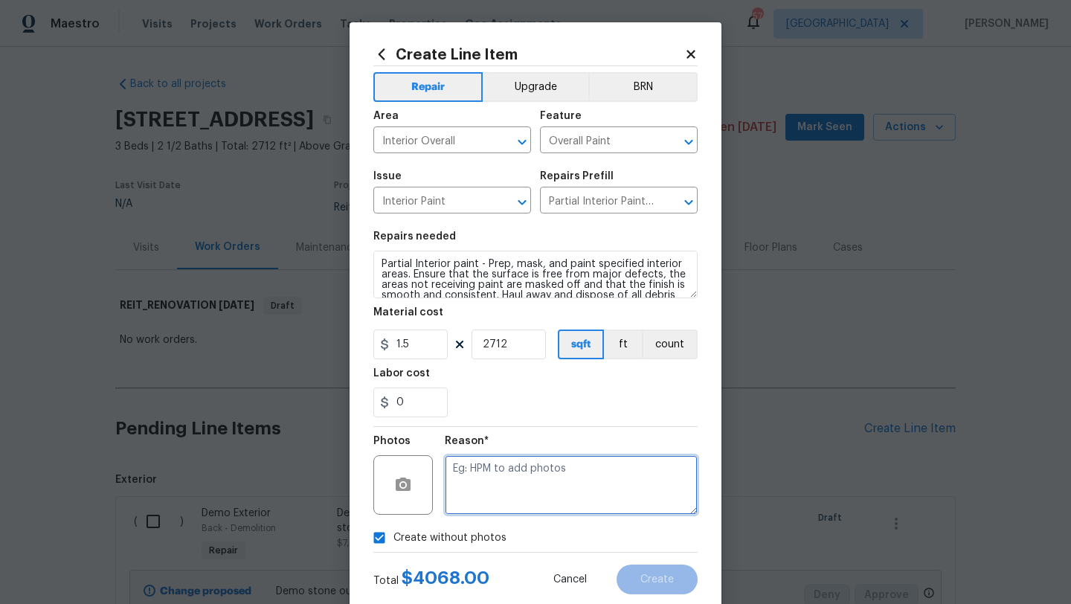
click at [490, 488] on textarea at bounding box center [571, 485] width 253 height 60
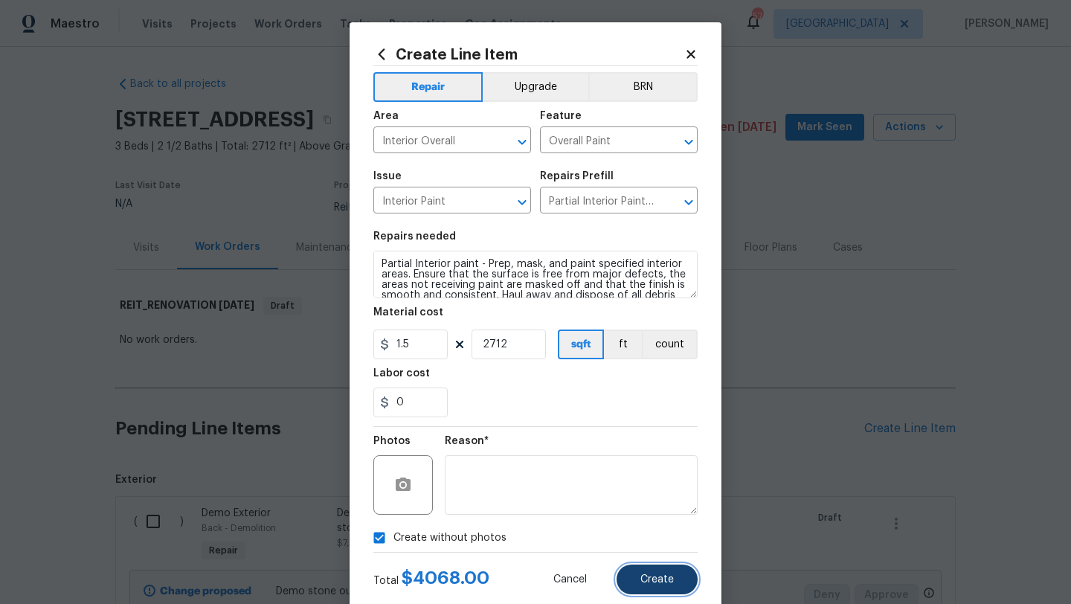
click at [654, 587] on button "Create" at bounding box center [657, 580] width 81 height 30
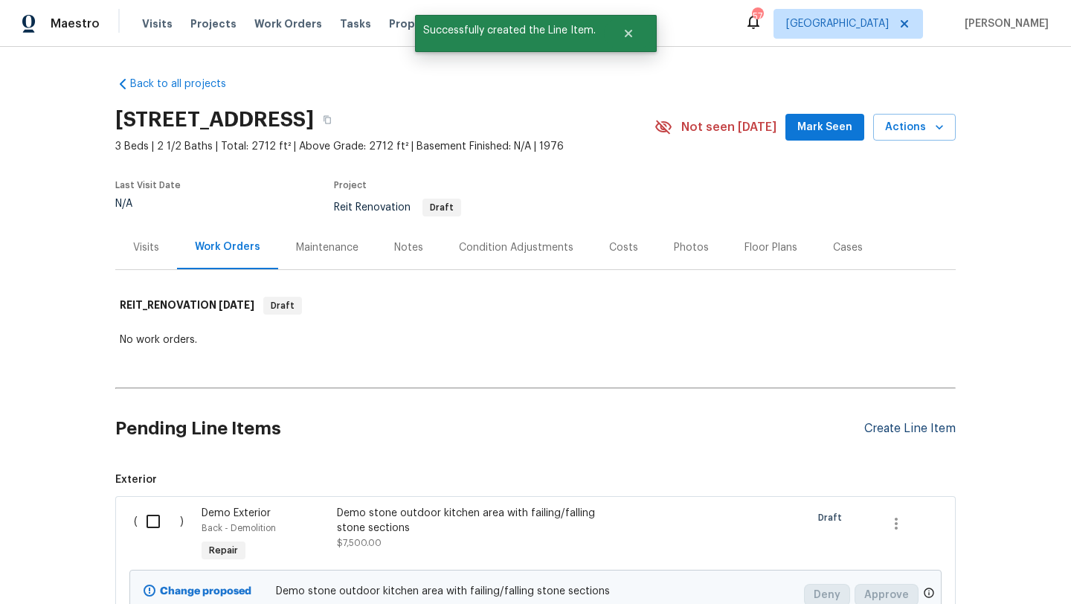
click at [907, 426] on div "Create Line Item" at bounding box center [911, 429] width 92 height 14
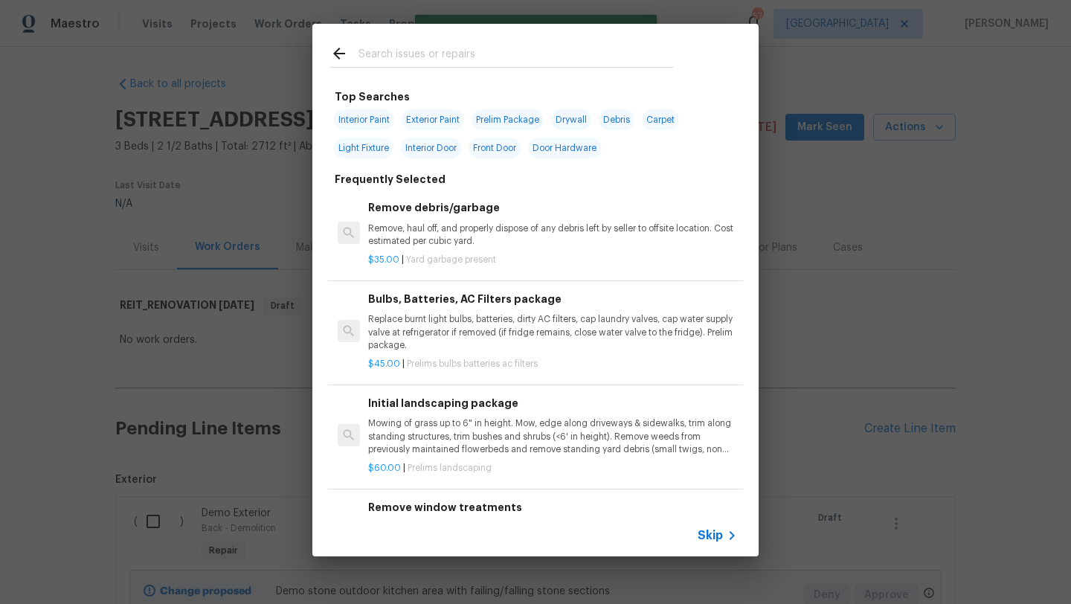
click at [481, 47] on input "text" at bounding box center [516, 56] width 315 height 22
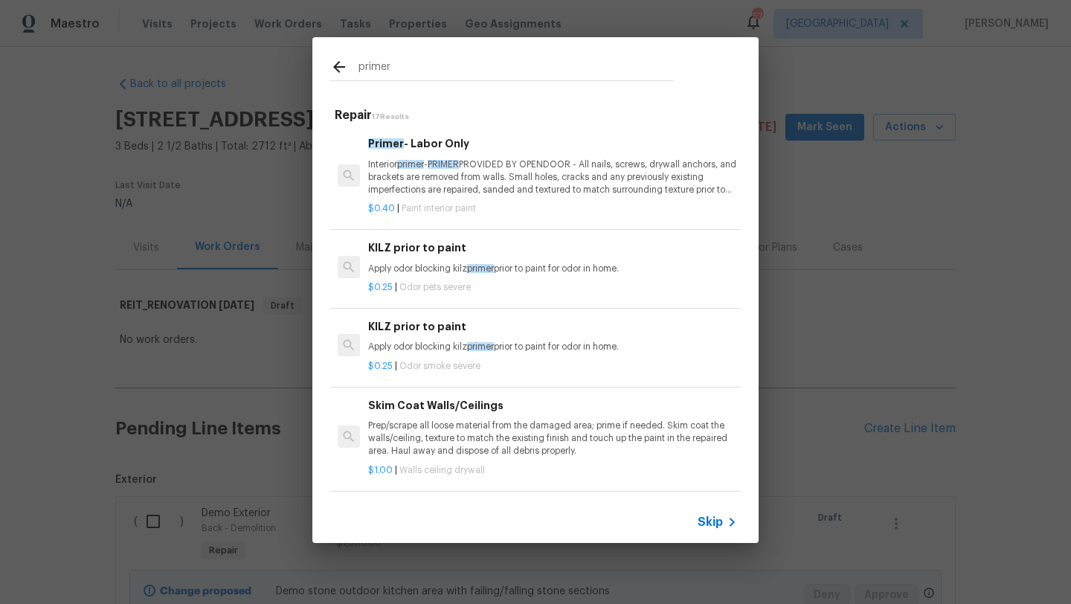
type input "primer"
click at [490, 168] on p "Interior primer - PRIMER PROVIDED BY OPENDOOR - All nails, screws, drywall anch…" at bounding box center [552, 177] width 369 height 38
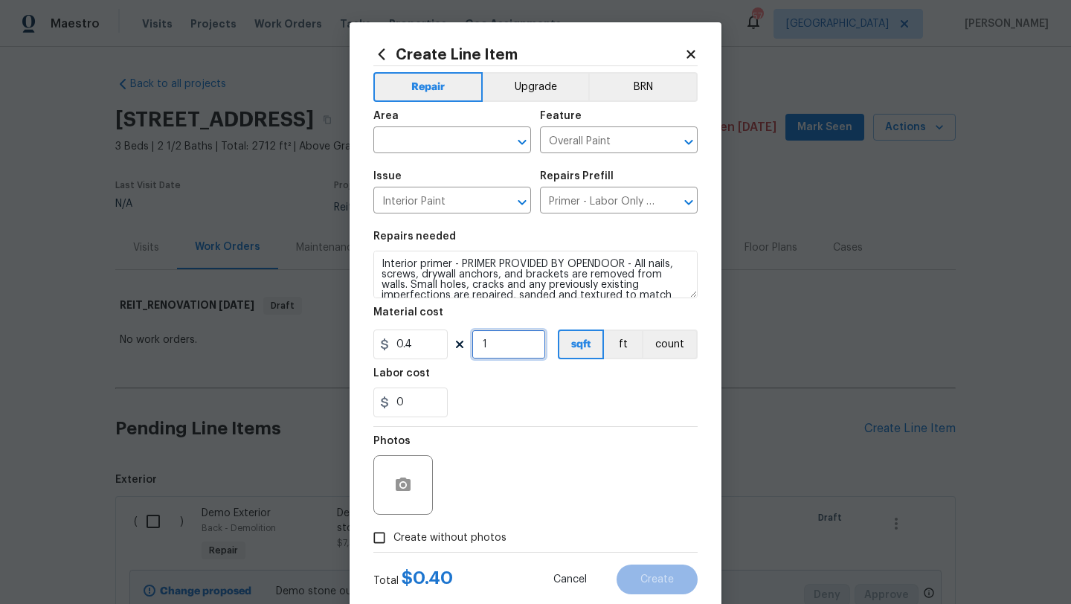
drag, startPoint x: 487, startPoint y: 346, endPoint x: 461, endPoint y: 345, distance: 26.8
click at [461, 345] on div "0.4 1 sqft ft count" at bounding box center [536, 345] width 324 height 30
type input "2712"
click at [422, 345] on input "0.4" at bounding box center [411, 345] width 74 height 30
type input "0.6"
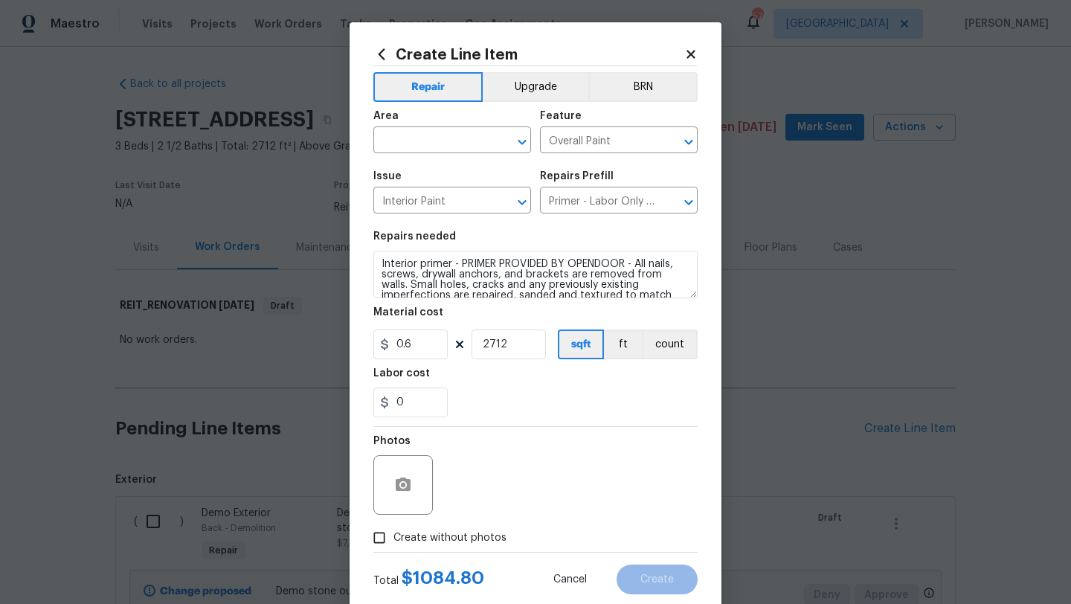
click at [468, 535] on span "Create without photos" at bounding box center [450, 539] width 113 height 16
click at [394, 535] on input "Create without photos" at bounding box center [379, 538] width 28 height 28
checkbox input "true"
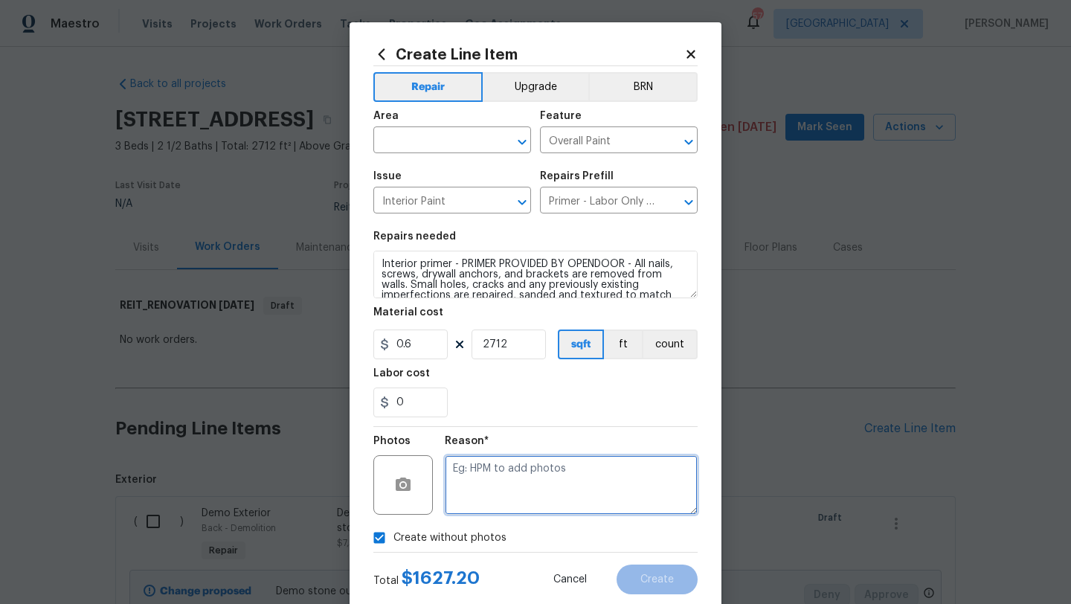
click at [507, 497] on textarea at bounding box center [571, 485] width 253 height 60
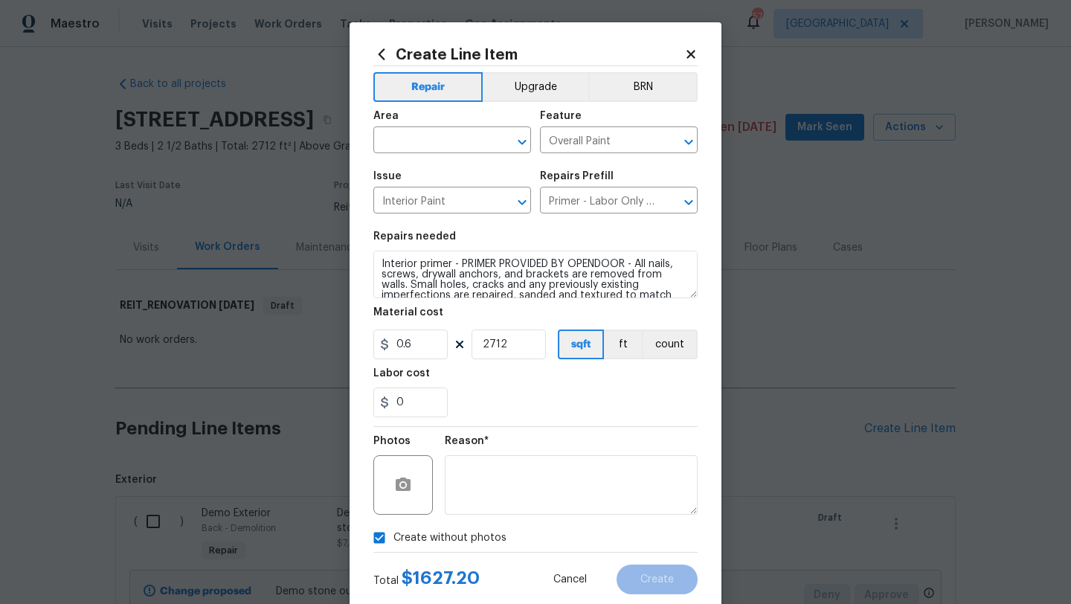
click at [436, 126] on div "Area" at bounding box center [453, 120] width 158 height 19
click at [435, 141] on input "text" at bounding box center [432, 141] width 116 height 23
click at [438, 197] on li "Interior Overall" at bounding box center [453, 200] width 158 height 25
type input "Interior Overall"
click at [654, 582] on span "Create" at bounding box center [657, 579] width 33 height 11
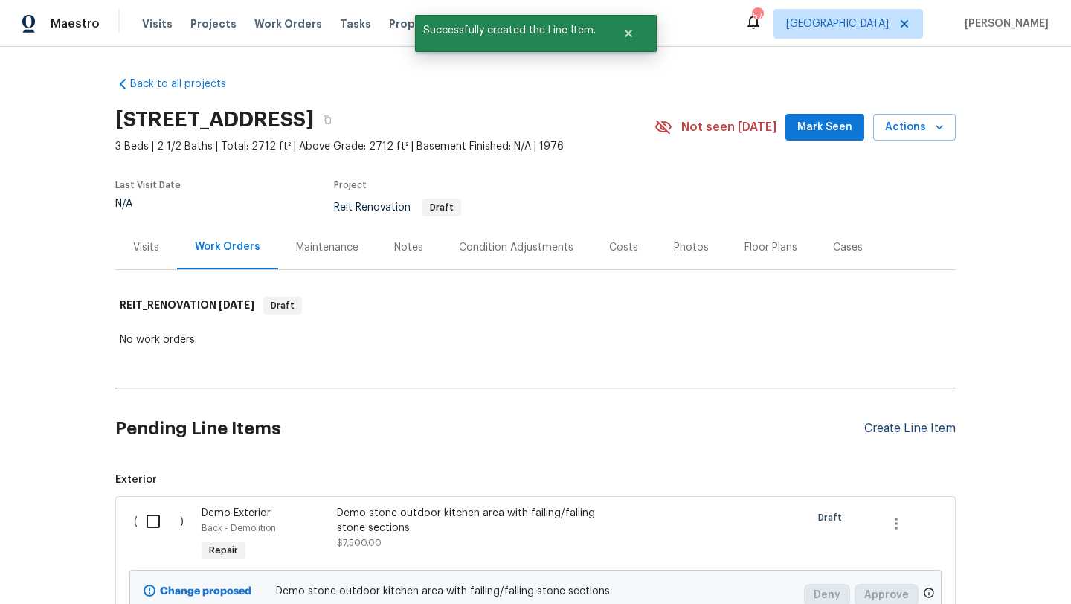
click at [895, 428] on div "Create Line Item" at bounding box center [911, 429] width 92 height 14
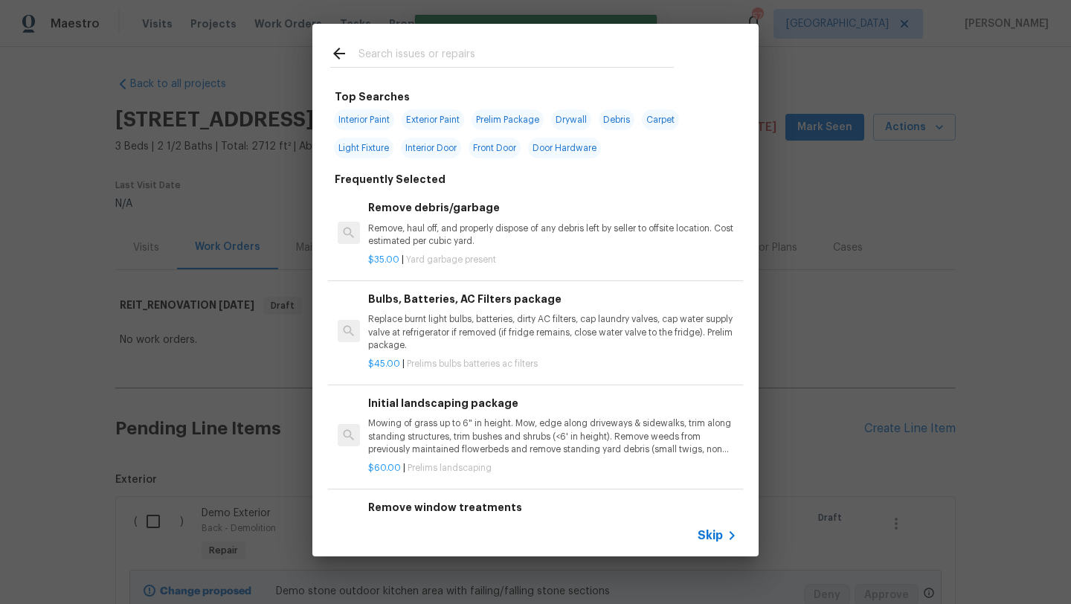
click at [461, 45] on input "text" at bounding box center [516, 56] width 315 height 22
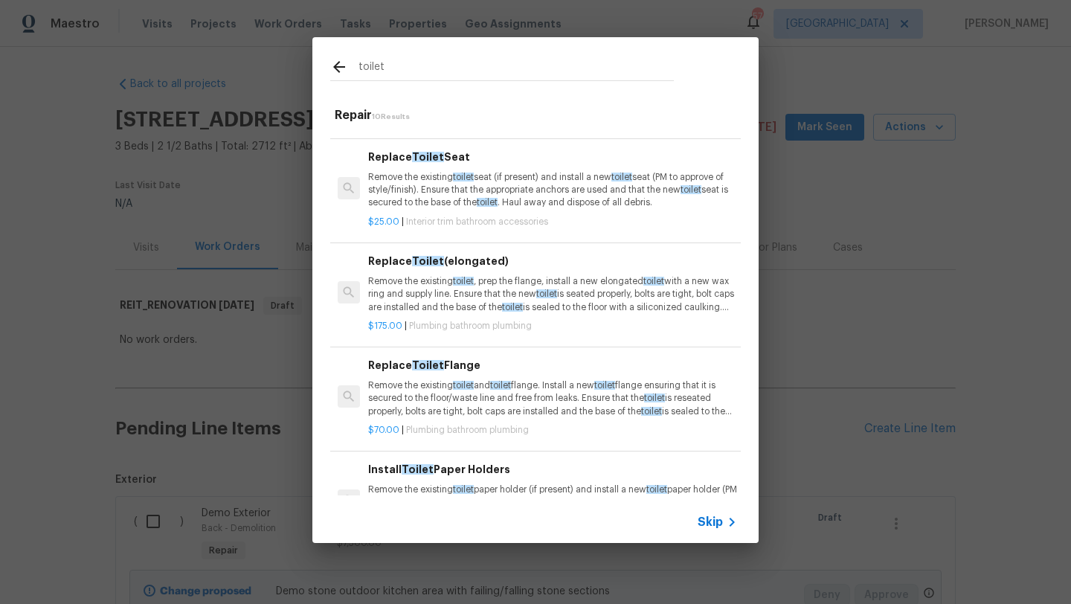
scroll to position [256, 0]
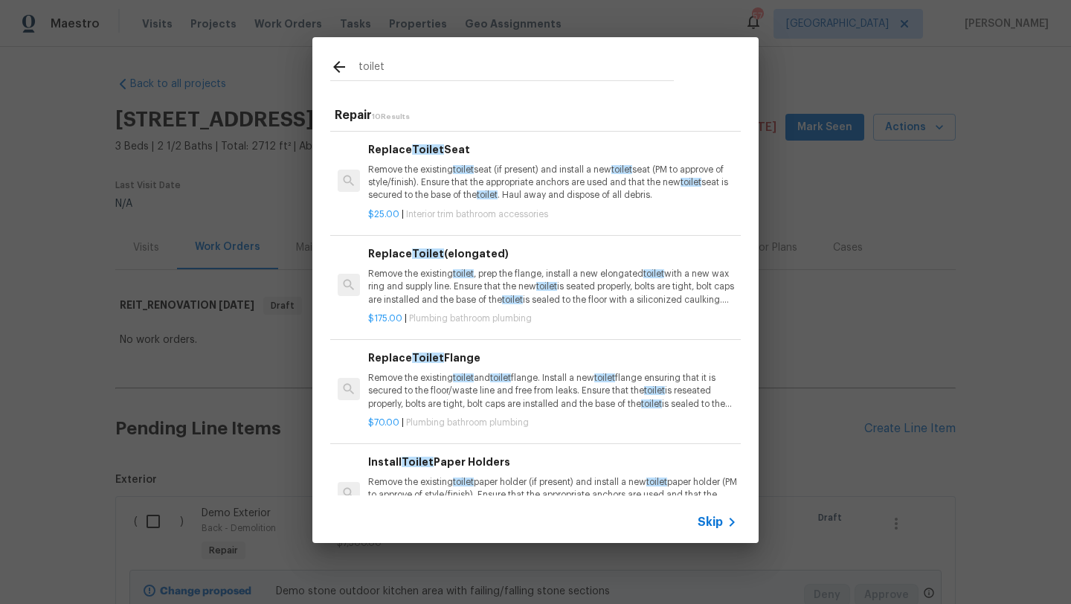
type input "toilet"
click at [489, 289] on p "Remove the existing toilet , prep the flange, install a new elongated toilet wi…" at bounding box center [552, 287] width 369 height 38
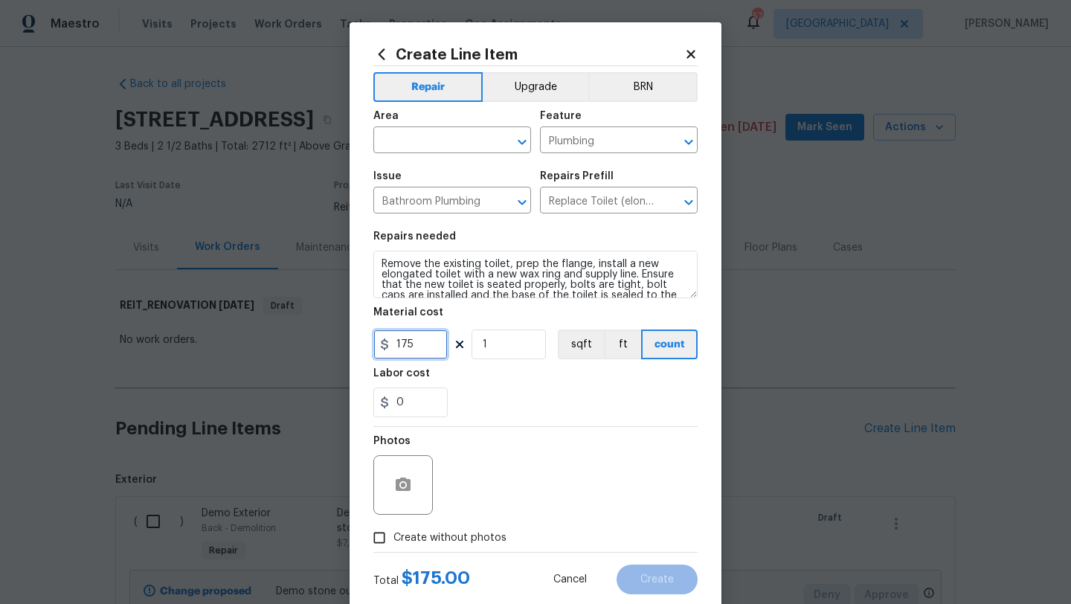
drag, startPoint x: 423, startPoint y: 345, endPoint x: 357, endPoint y: 345, distance: 65.5
click at [357, 345] on div "Create Line Item Repair Upgrade BRN Area ​ Feature Plumbing ​ Issue Bathroom Pl…" at bounding box center [536, 320] width 372 height 596
type input "300"
drag, startPoint x: 493, startPoint y: 348, endPoint x: 482, endPoint y: 348, distance: 10.4
click at [482, 348] on input "1" at bounding box center [509, 345] width 74 height 30
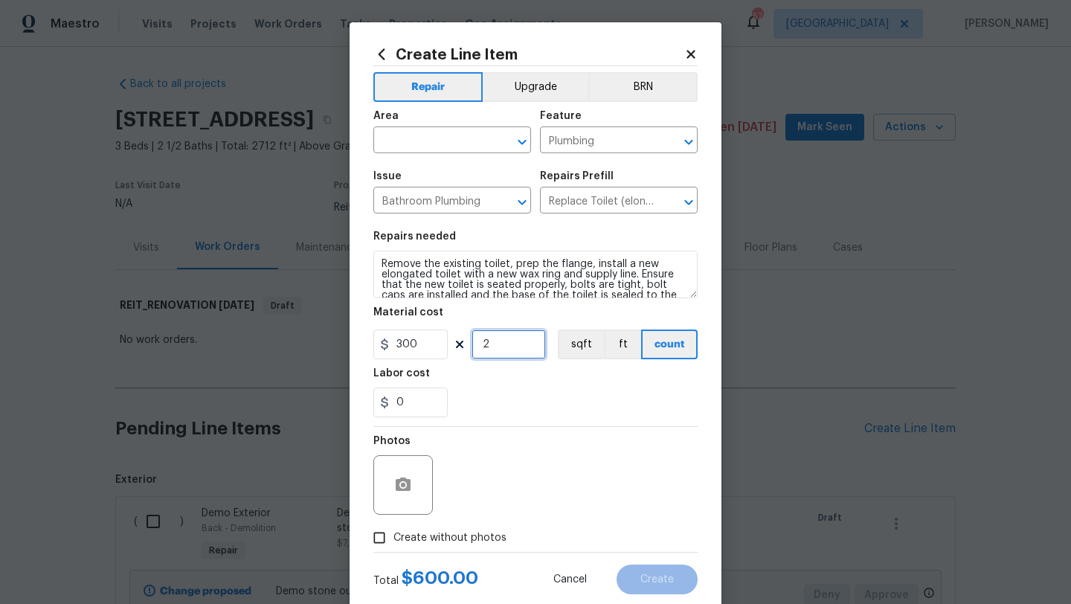
type input "2"
click at [443, 155] on span "Area ​" at bounding box center [453, 132] width 158 height 60
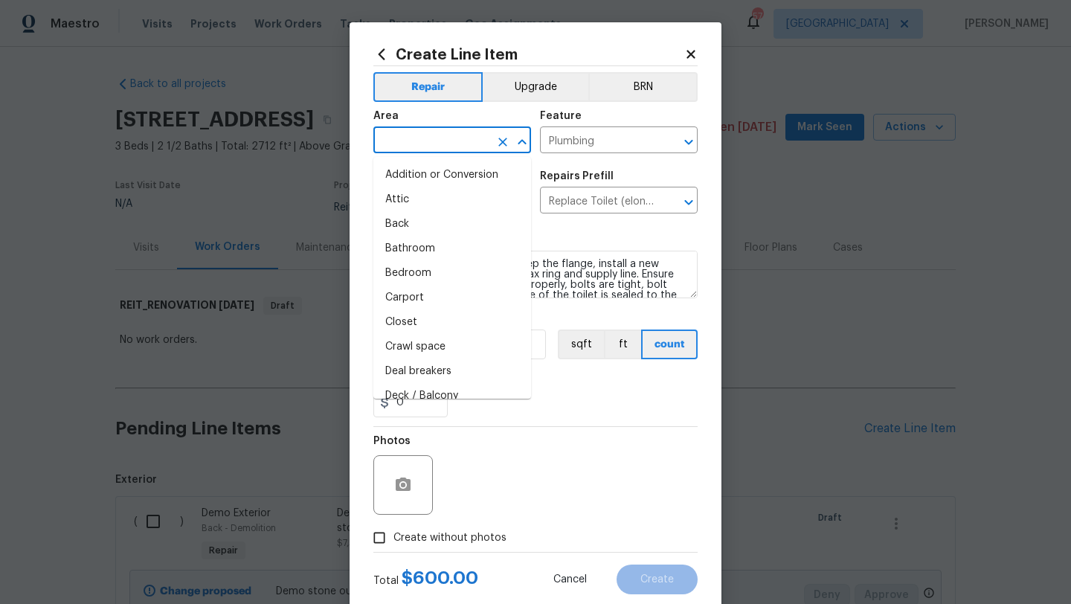
click at [444, 142] on input "text" at bounding box center [432, 141] width 116 height 23
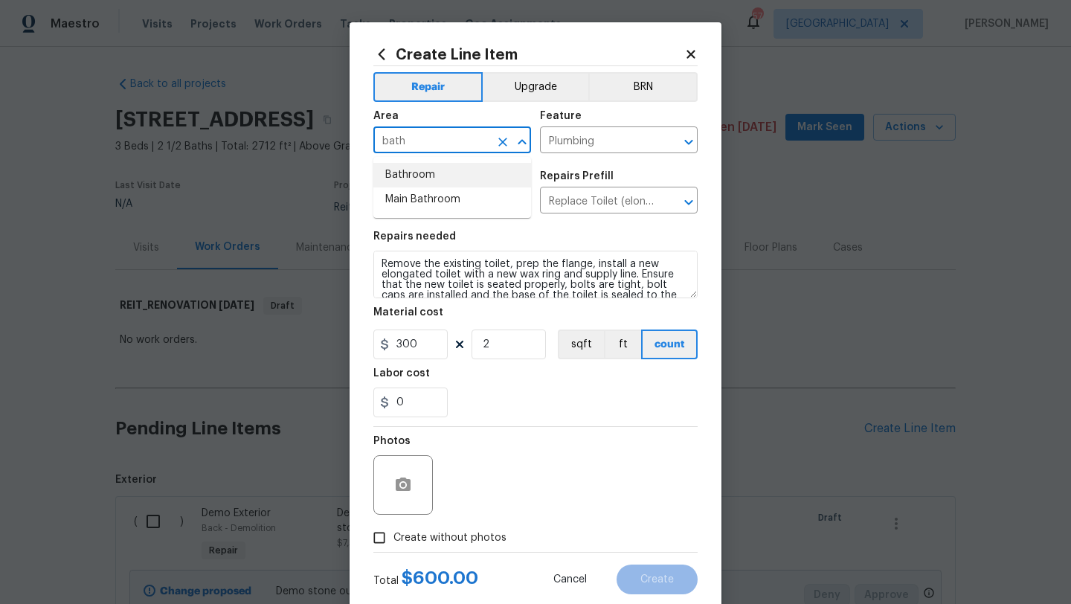
click at [435, 169] on li "Bathroom" at bounding box center [453, 175] width 158 height 25
type input "Bathroom"
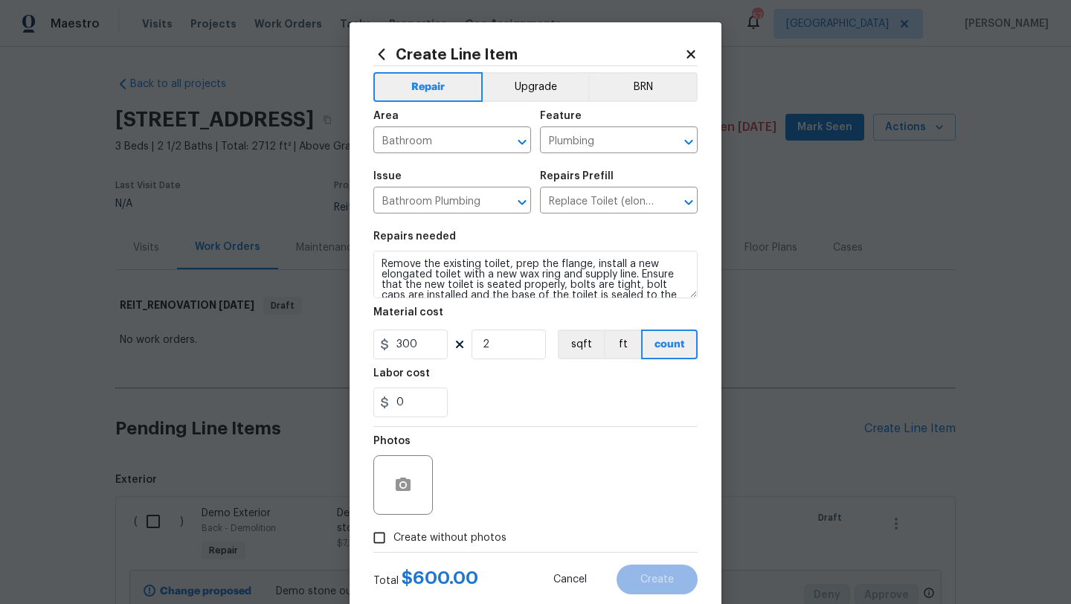
click at [484, 533] on span "Create without photos" at bounding box center [450, 539] width 113 height 16
click at [394, 533] on input "Create without photos" at bounding box center [379, 538] width 28 height 28
checkbox input "true"
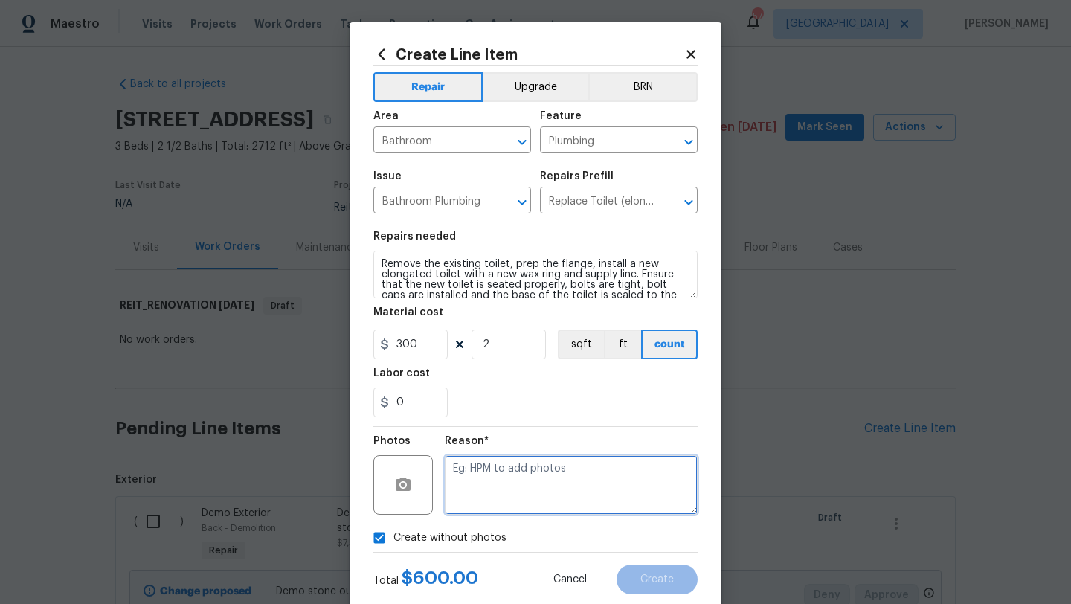
click at [506, 505] on textarea at bounding box center [571, 485] width 253 height 60
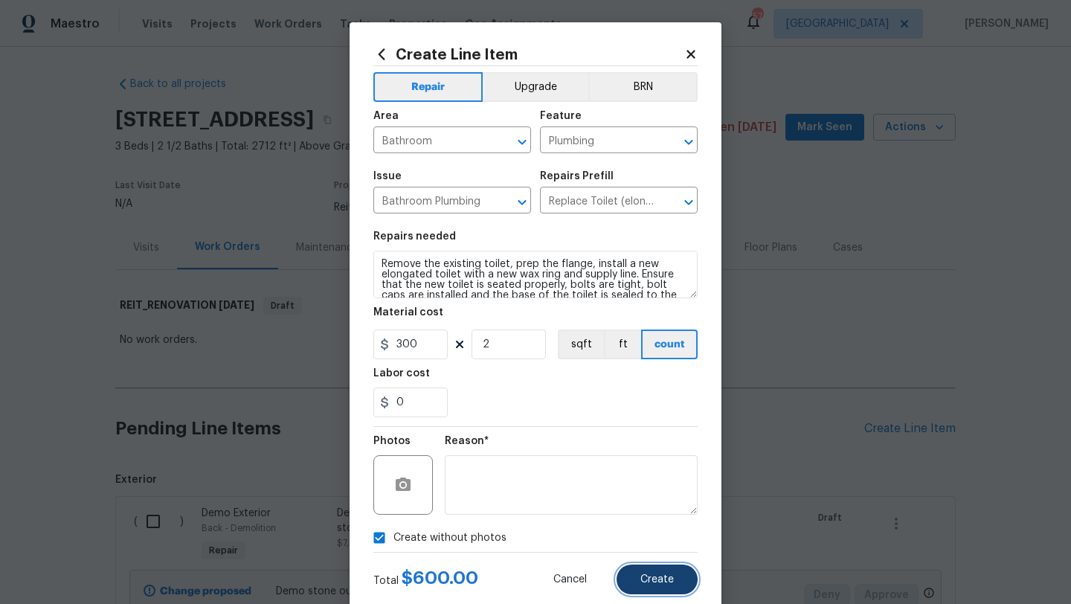
click at [654, 587] on button "Create" at bounding box center [657, 580] width 81 height 30
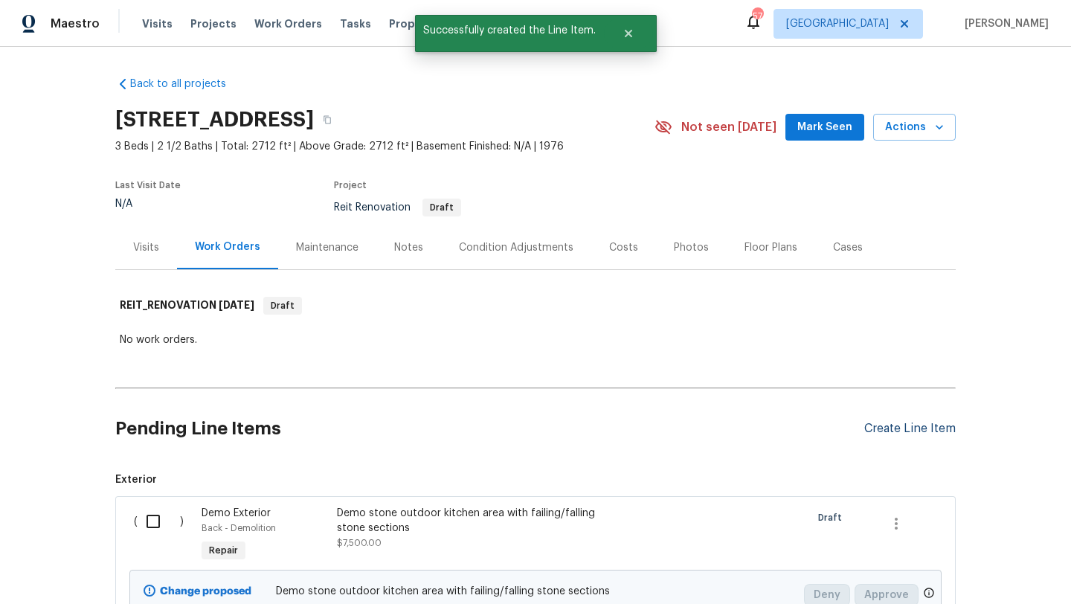
click at [888, 431] on div "Create Line Item" at bounding box center [911, 429] width 92 height 14
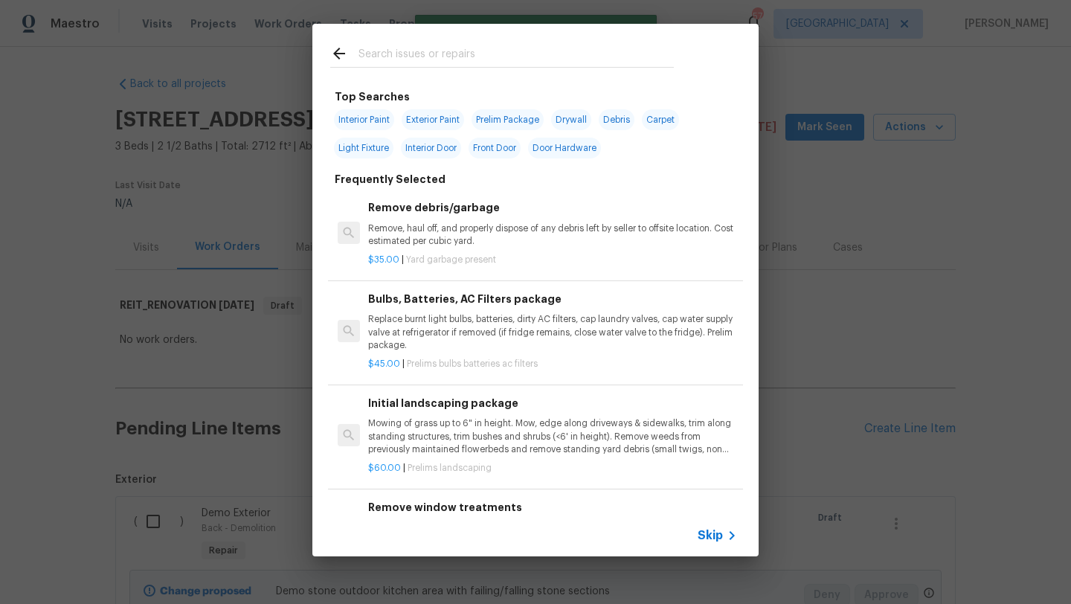
click at [447, 63] on input "text" at bounding box center [516, 56] width 315 height 22
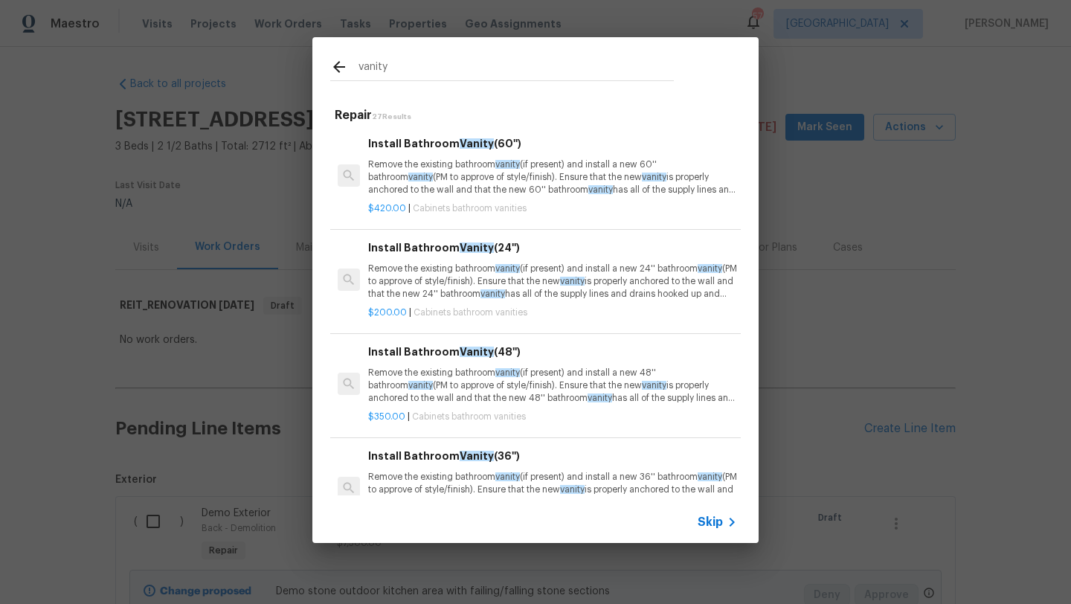
type input "vanity"
click at [478, 191] on p "Remove the existing bathroom vanity (if present) and install a new 60'' bathroo…" at bounding box center [552, 177] width 369 height 38
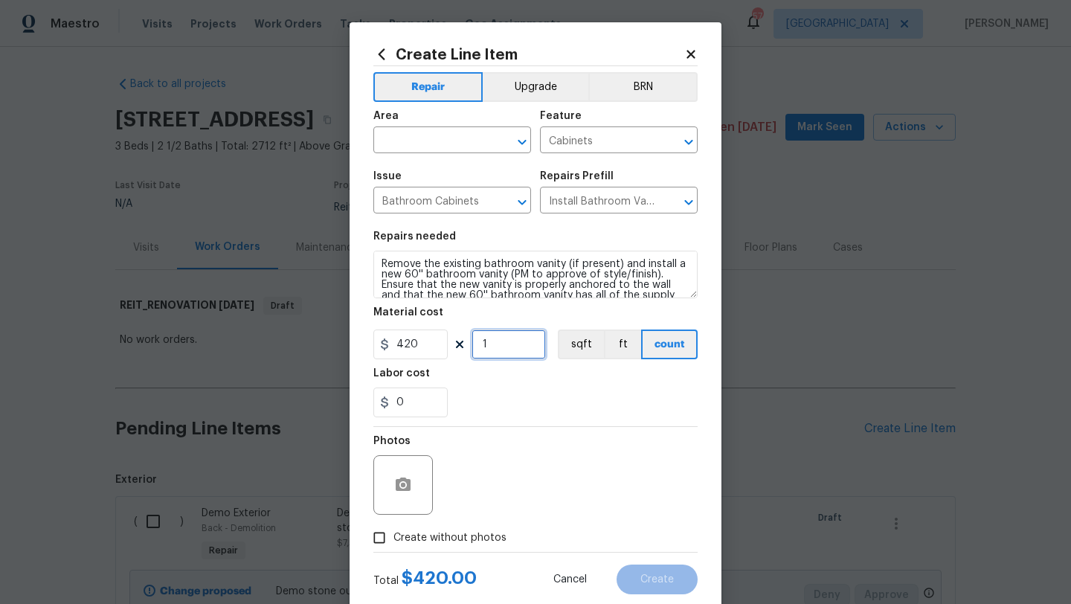
drag, startPoint x: 490, startPoint y: 348, endPoint x: 475, endPoint y: 348, distance: 14.1
click at [475, 348] on input "1" at bounding box center [509, 345] width 74 height 30
type input "3"
click at [453, 147] on input "text" at bounding box center [432, 141] width 116 height 23
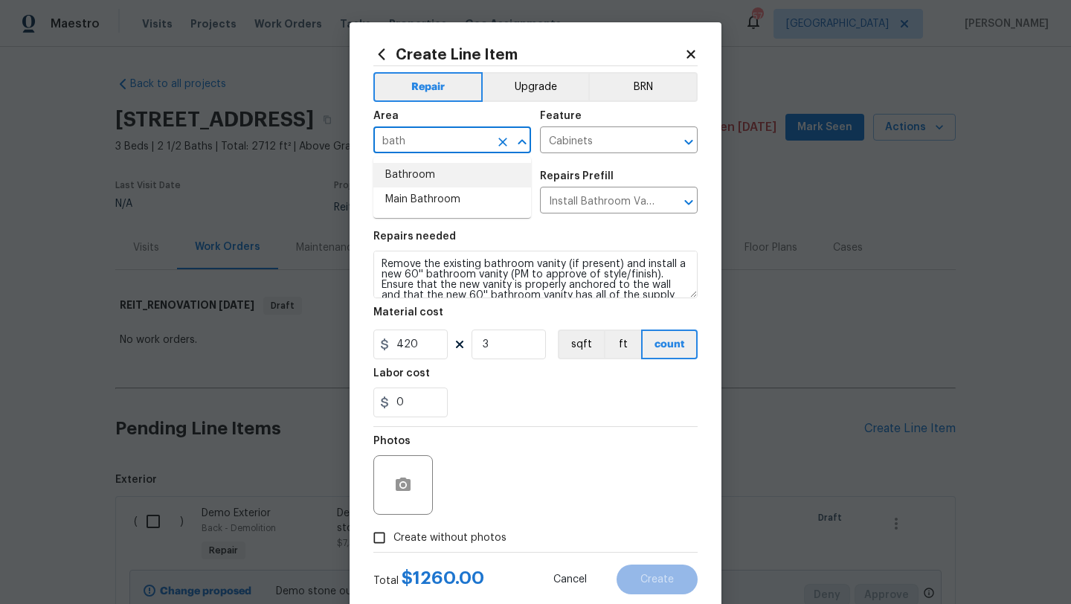
click at [441, 176] on li "Bathroom" at bounding box center [453, 175] width 158 height 25
type input "Bathroom"
click at [486, 531] on span "Create without photos" at bounding box center [450, 539] width 113 height 16
click at [394, 531] on input "Create without photos" at bounding box center [379, 538] width 28 height 28
checkbox input "true"
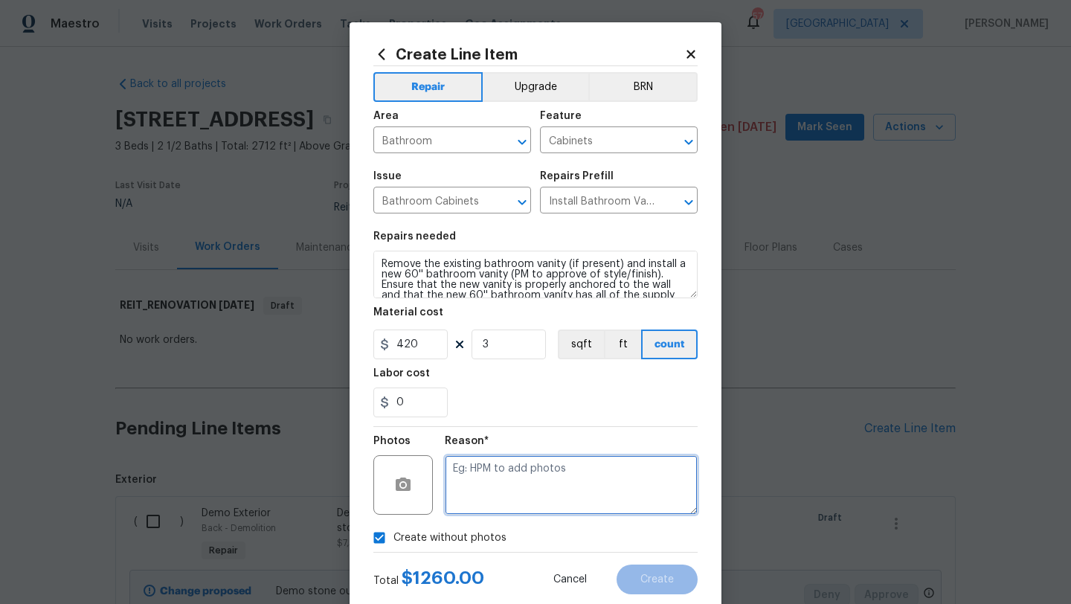
click at [528, 497] on textarea at bounding box center [571, 485] width 253 height 60
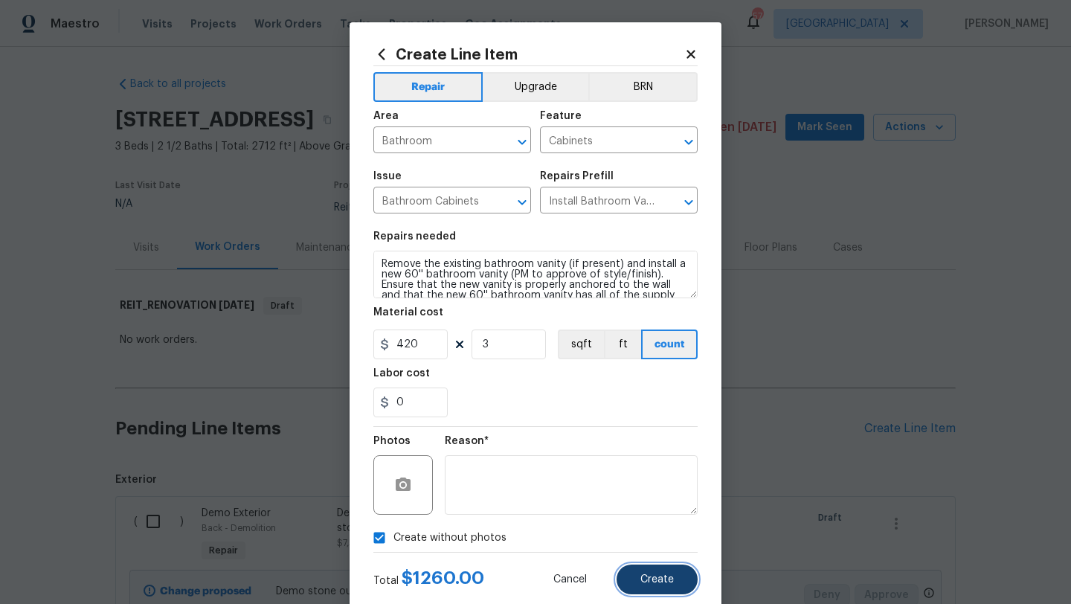
click at [639, 581] on button "Create" at bounding box center [657, 580] width 81 height 30
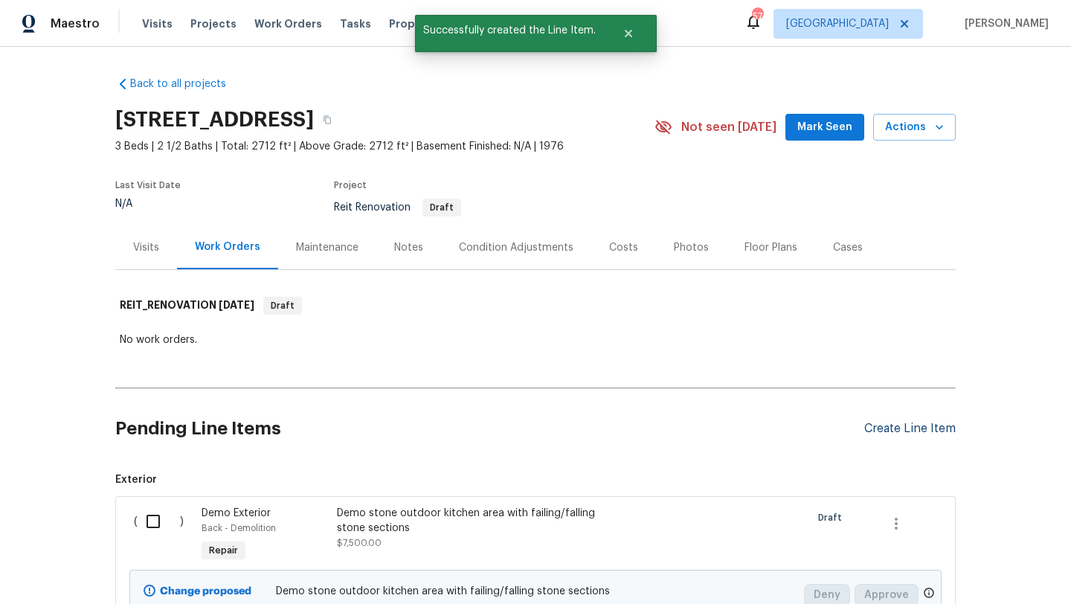
click at [871, 429] on div "Create Line Item" at bounding box center [911, 429] width 92 height 14
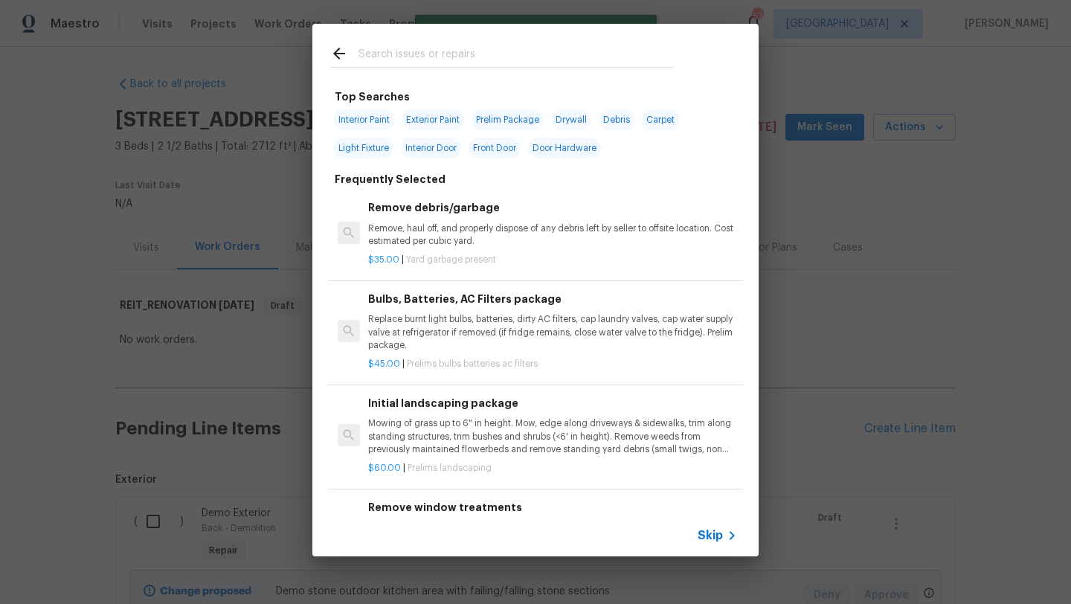
click at [472, 54] on input "text" at bounding box center [516, 56] width 315 height 22
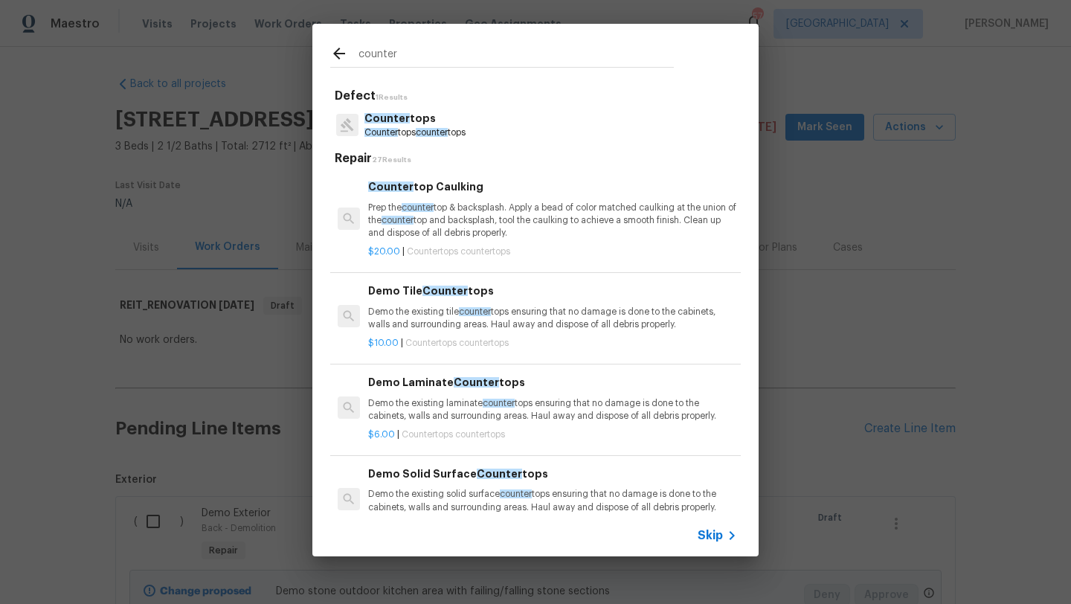
type input "counter"
click at [440, 125] on p "Counter tops" at bounding box center [415, 119] width 101 height 16
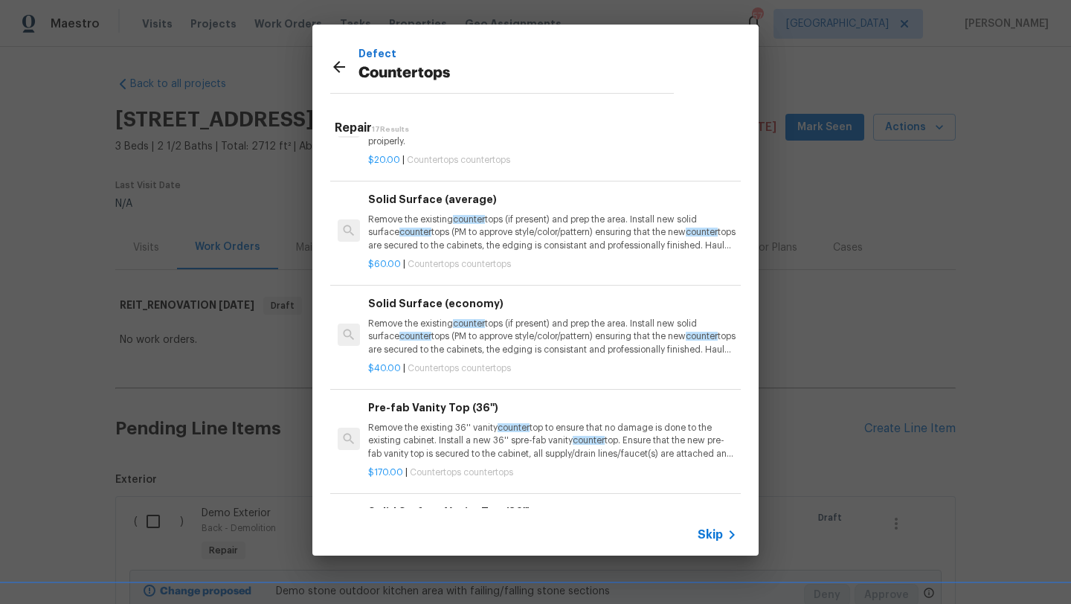
scroll to position [532, 0]
click at [519, 233] on p "Remove the existing counter tops (if present) and prep the area. Install new so…" at bounding box center [552, 232] width 369 height 38
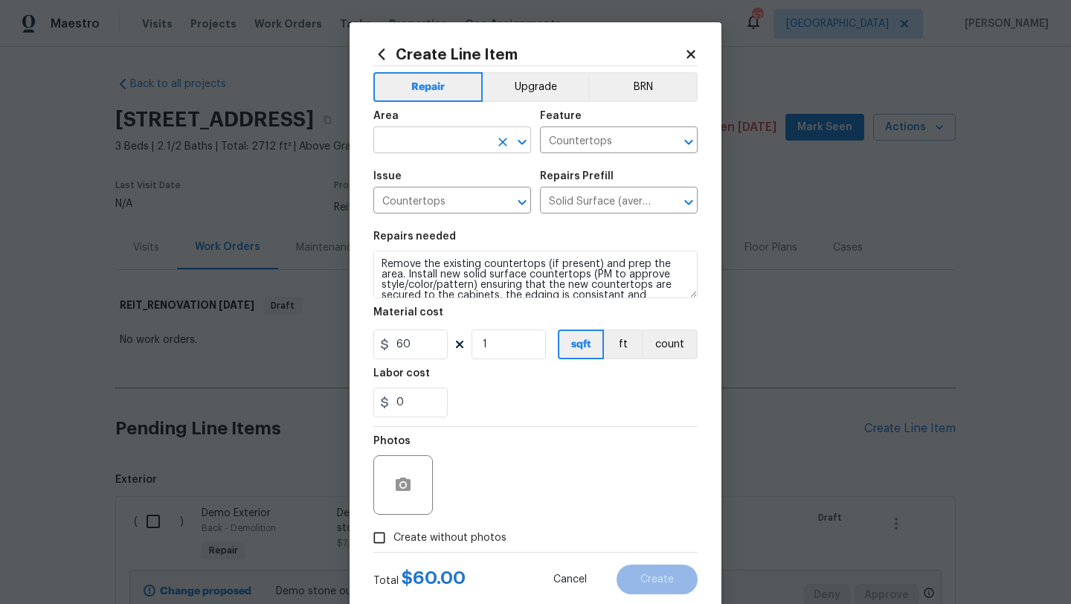
click at [428, 150] on input "text" at bounding box center [432, 141] width 116 height 23
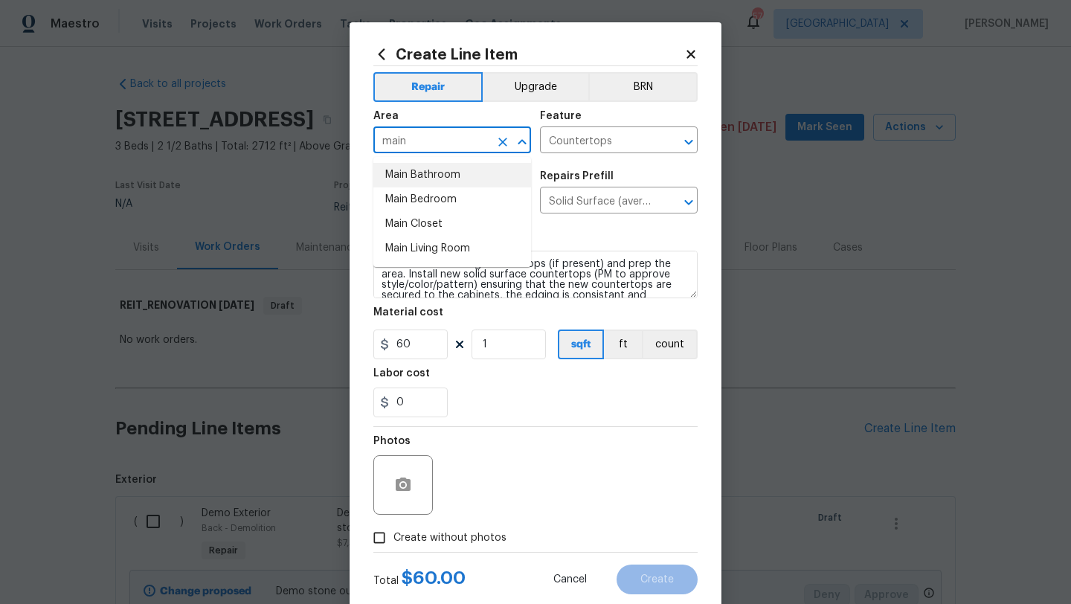
click at [423, 176] on li "Main Bathroom" at bounding box center [453, 175] width 158 height 25
type input "Main Bathroom"
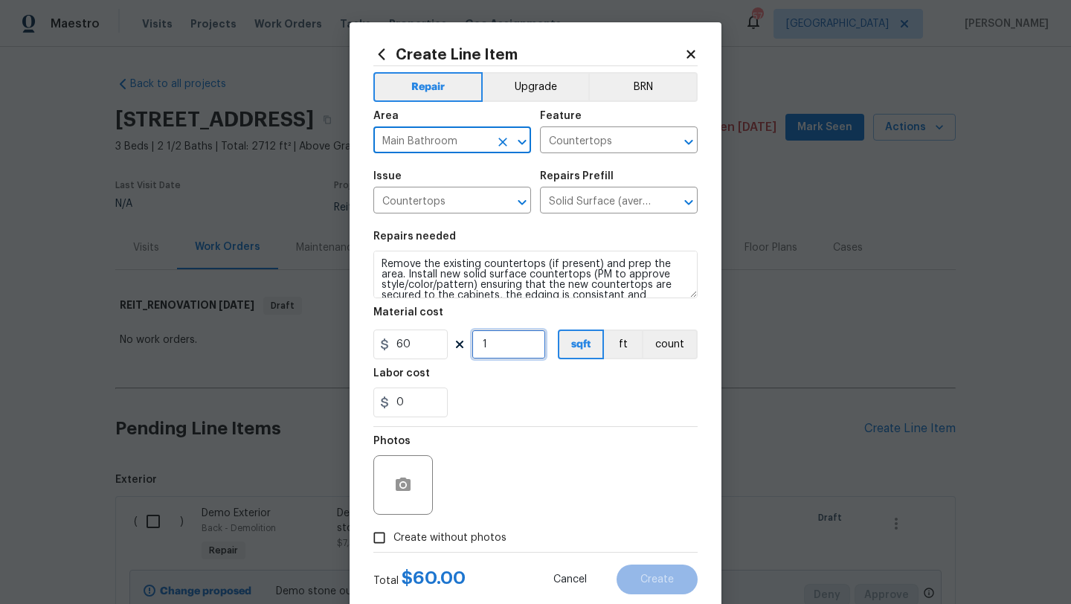
drag, startPoint x: 490, startPoint y: 347, endPoint x: 474, endPoint y: 347, distance: 15.6
click at [474, 347] on input "1" at bounding box center [509, 345] width 74 height 30
type input "30"
click at [469, 524] on label "Create without photos" at bounding box center [435, 538] width 141 height 28
click at [394, 524] on input "Create without photos" at bounding box center [379, 538] width 28 height 28
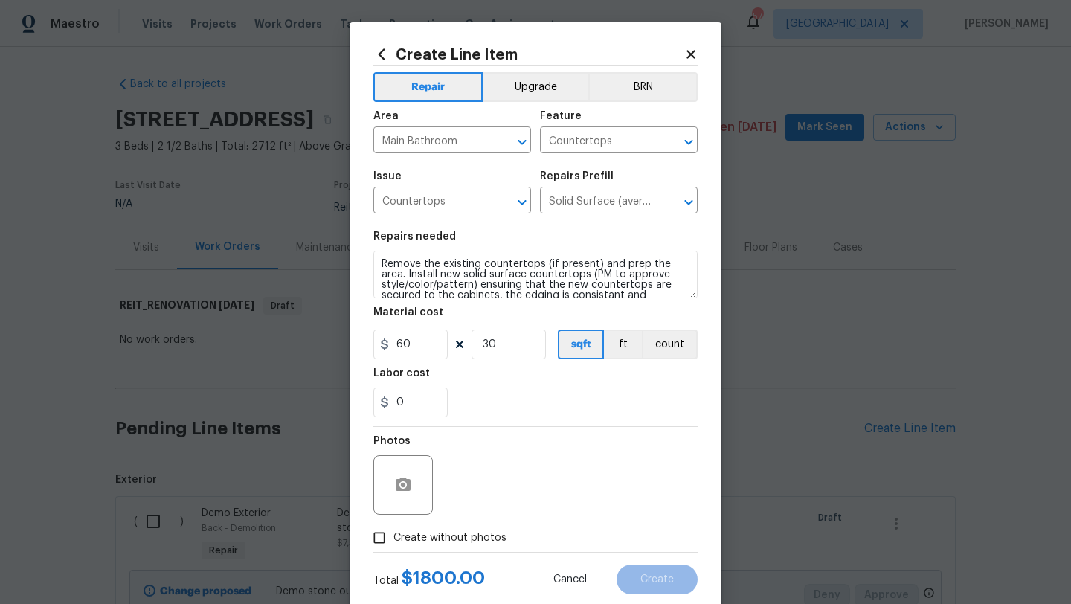
checkbox input "true"
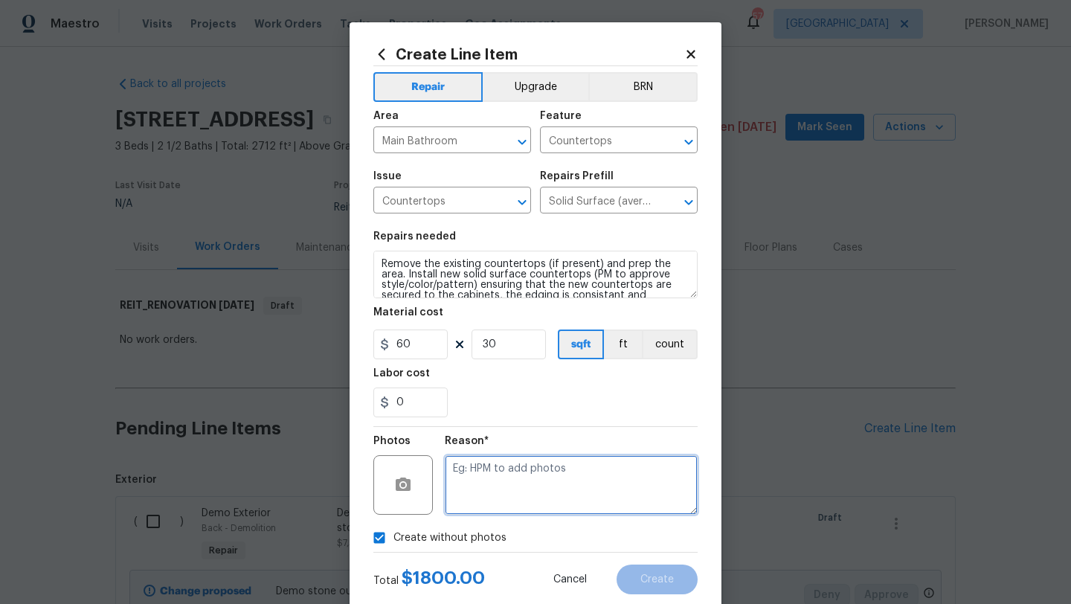
click at [503, 479] on textarea at bounding box center [571, 485] width 253 height 60
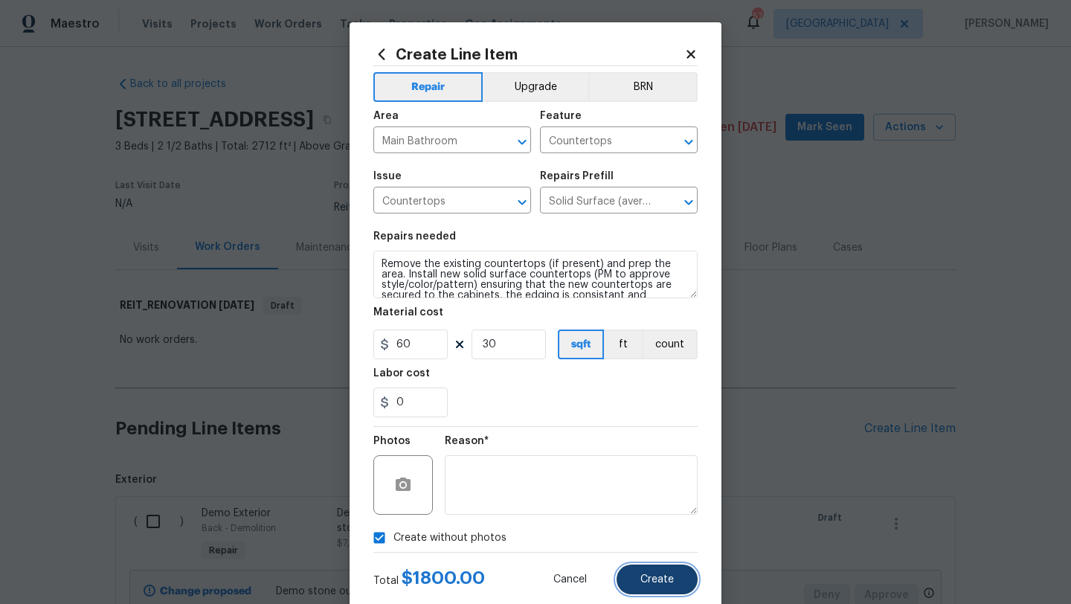
click at [642, 577] on span "Create" at bounding box center [657, 579] width 33 height 11
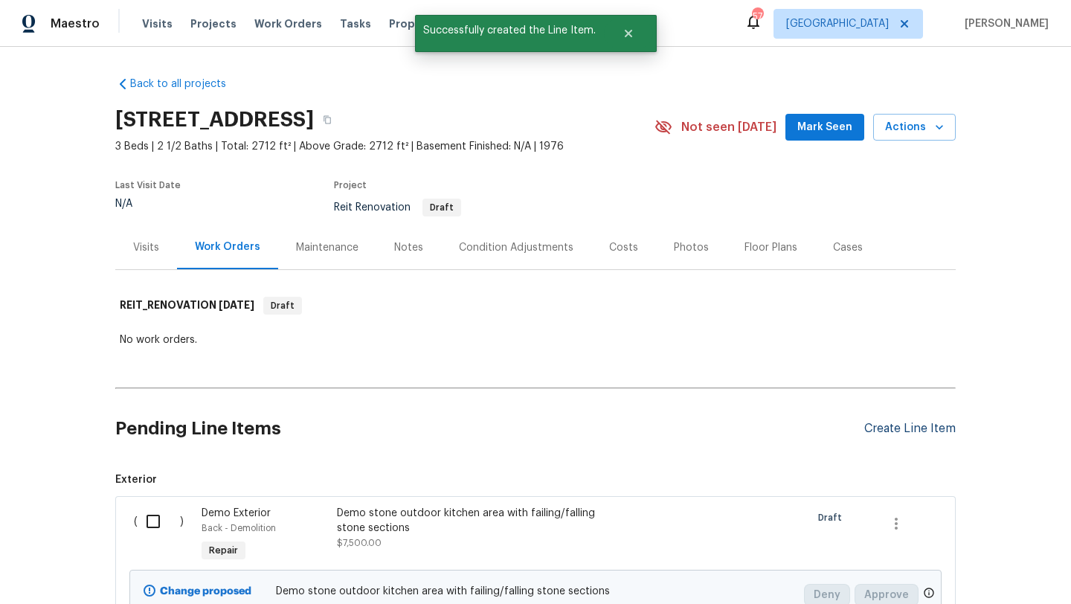
click at [869, 427] on div "Create Line Item" at bounding box center [911, 429] width 92 height 14
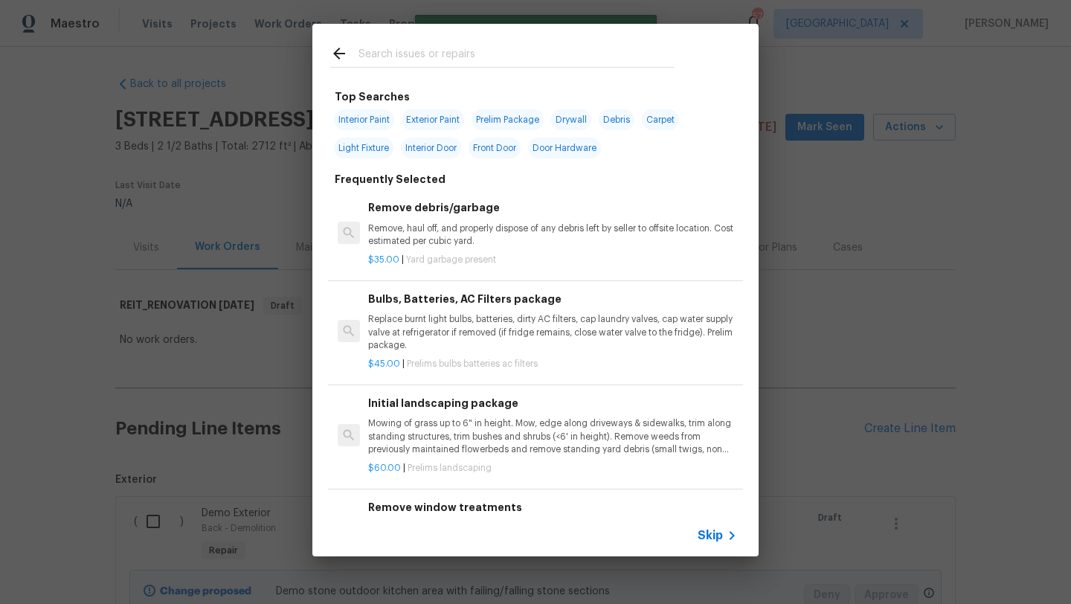
click at [431, 51] on input "text" at bounding box center [516, 56] width 315 height 22
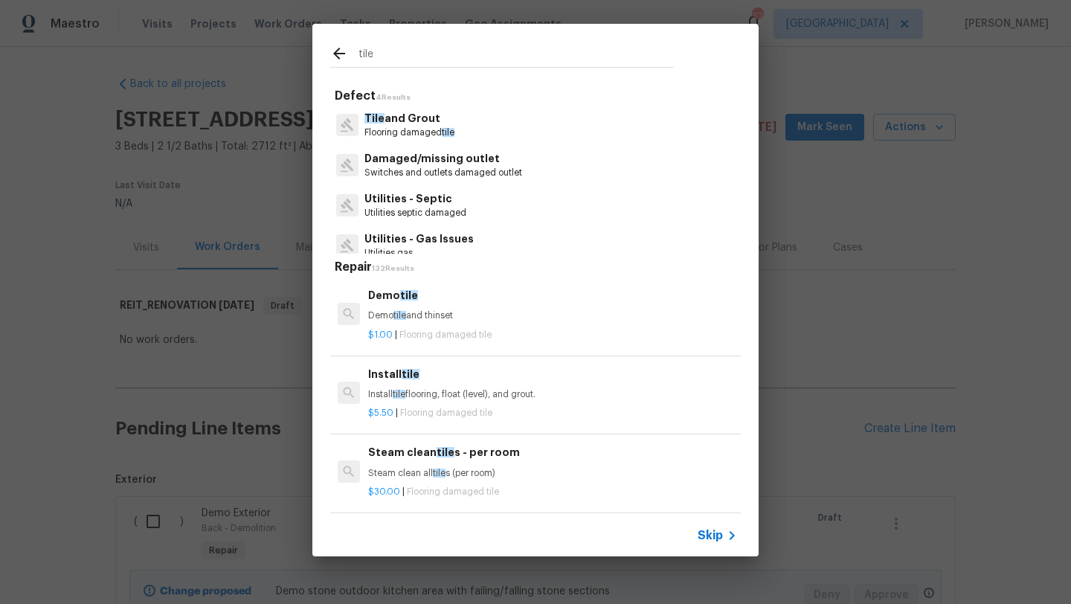
drag, startPoint x: 379, startPoint y: 54, endPoint x: 336, endPoint y: 54, distance: 42.4
click at [336, 54] on div "tile" at bounding box center [502, 56] width 344 height 22
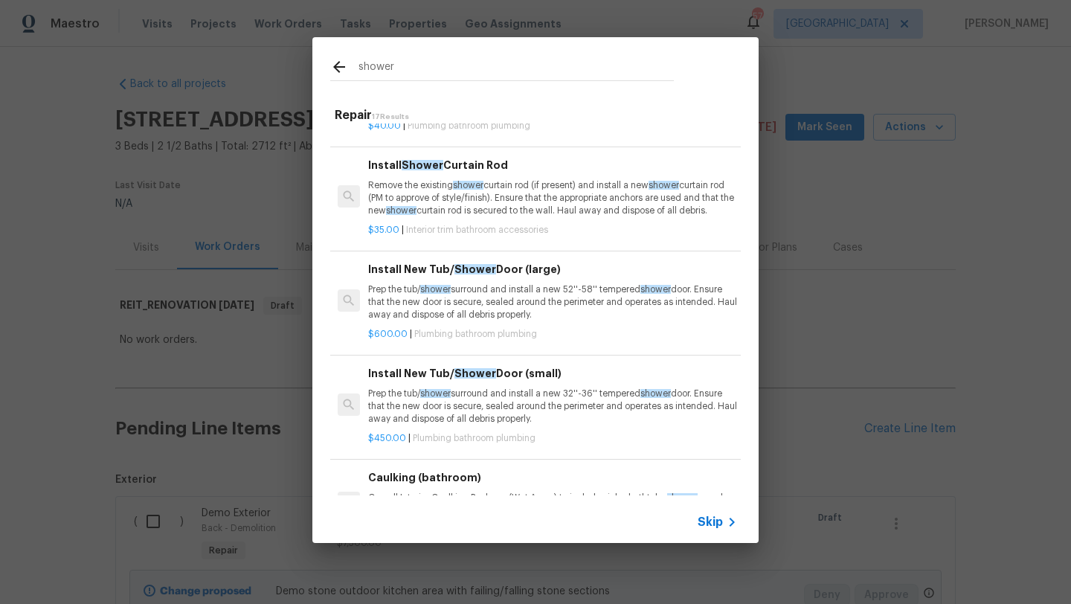
scroll to position [647, 0]
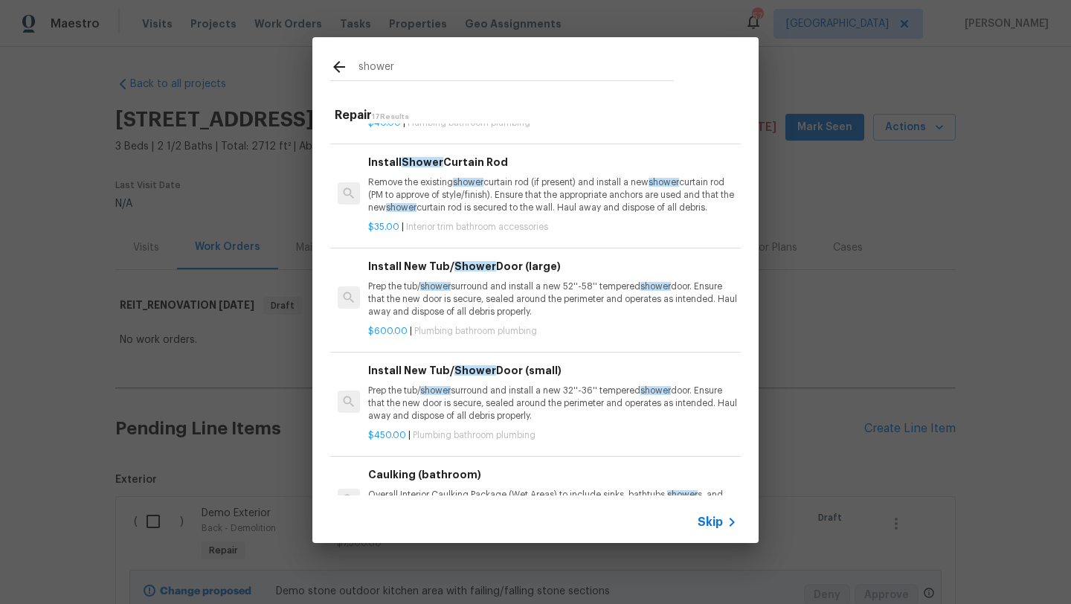
type input "shower"
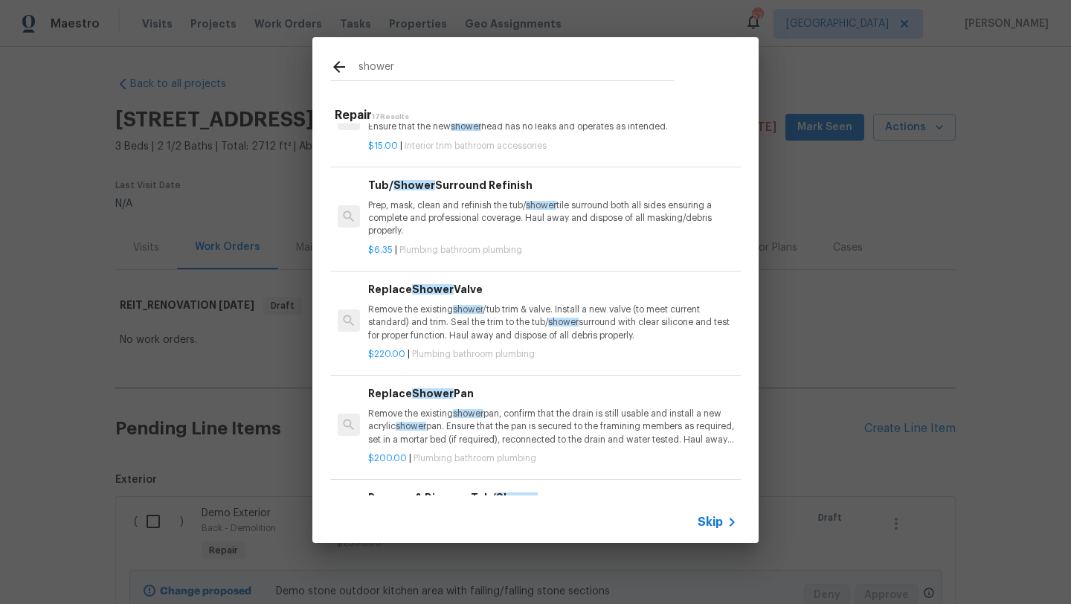
scroll to position [0, 0]
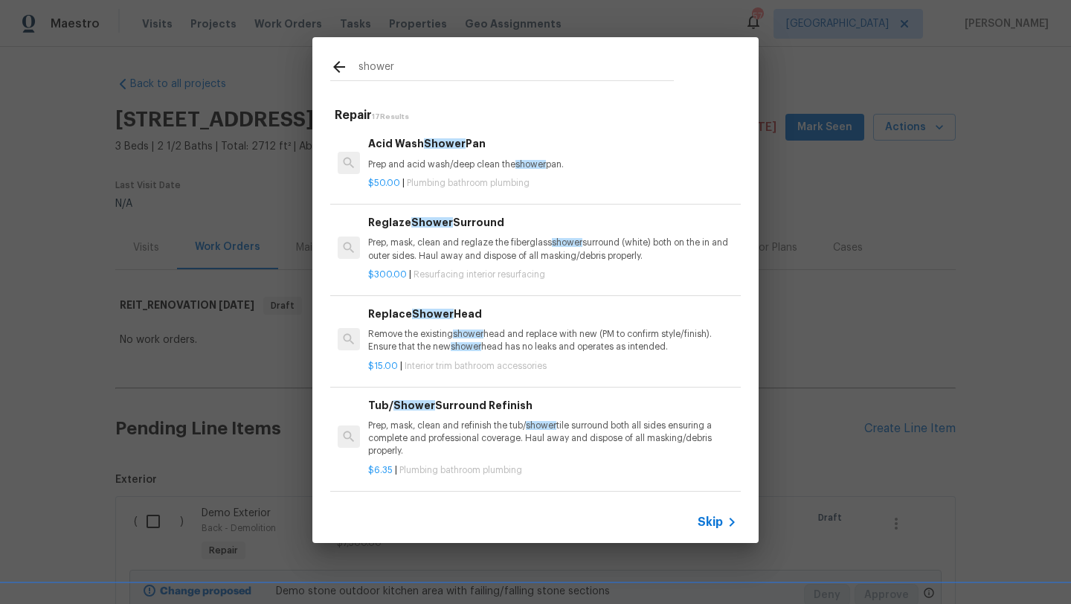
click at [704, 525] on span "Skip" at bounding box center [710, 522] width 25 height 15
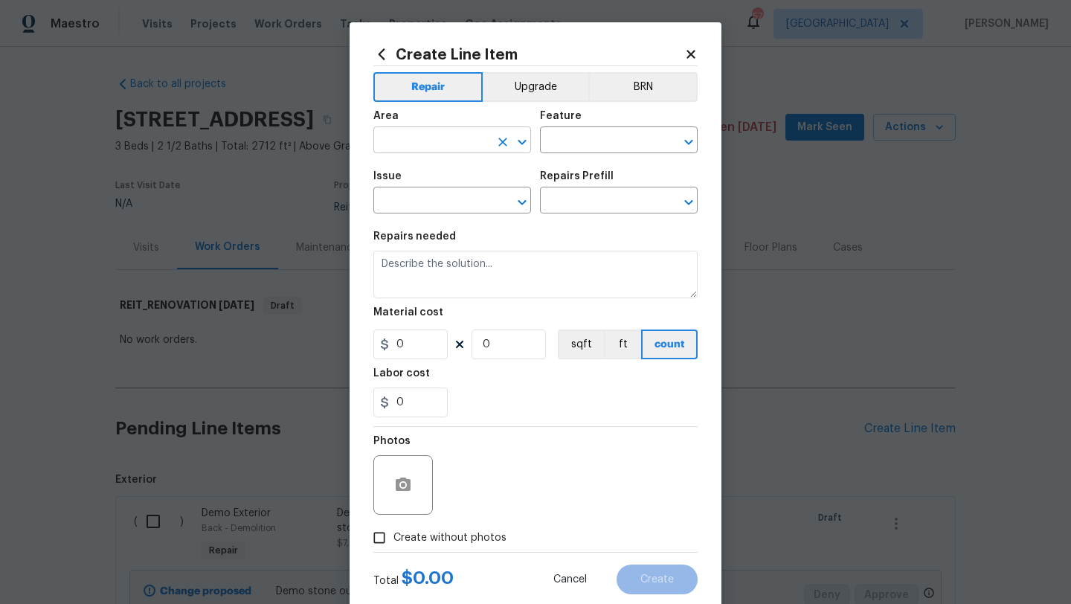
click at [452, 144] on input "text" at bounding box center [432, 141] width 116 height 23
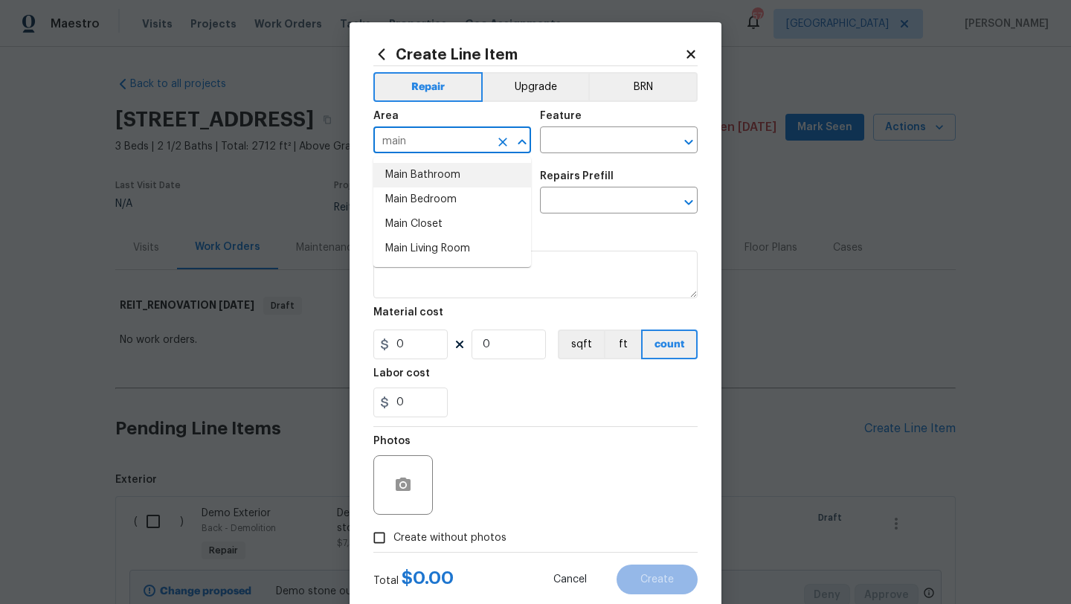
click at [455, 177] on li "Main Bathroom" at bounding box center [453, 175] width 158 height 25
type input "Main Bathroom"
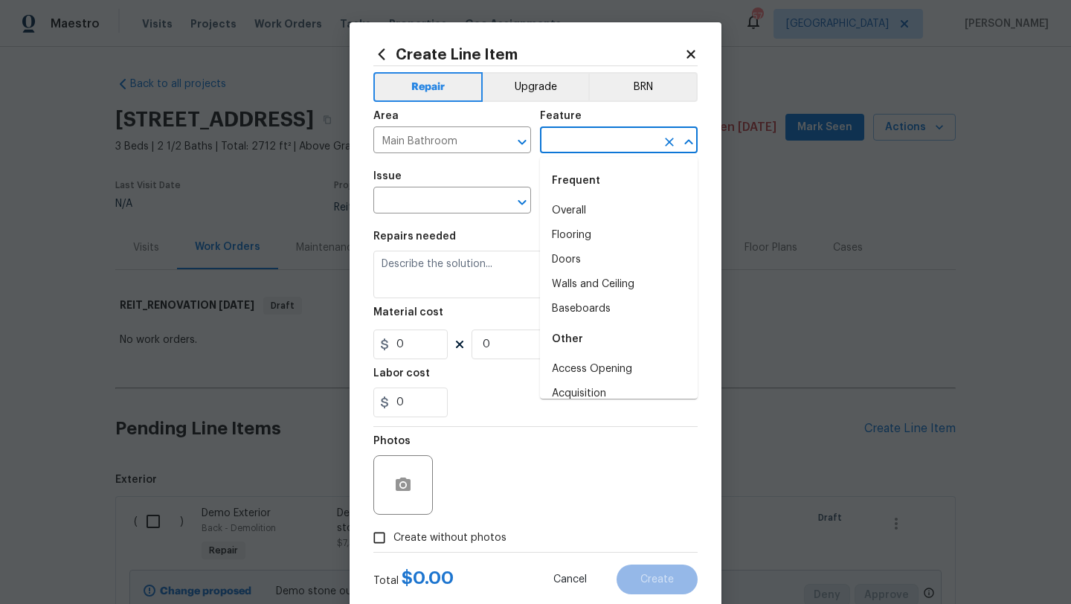
click at [586, 147] on input "text" at bounding box center [598, 141] width 116 height 23
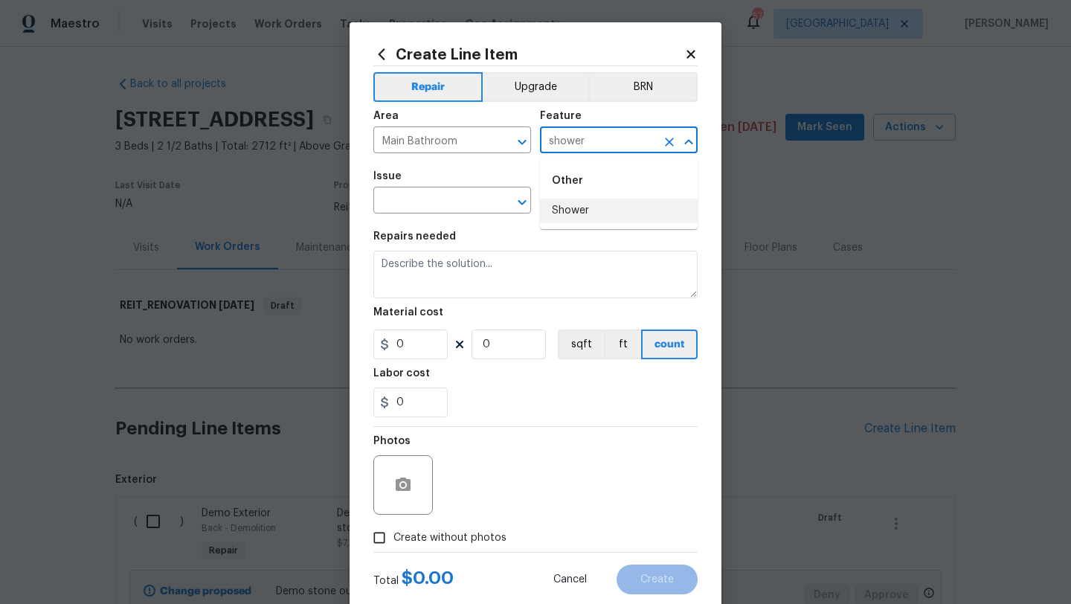
click at [577, 208] on li "Shower" at bounding box center [619, 211] width 158 height 25
type input "Shower"
click at [449, 200] on input "text" at bounding box center [432, 201] width 116 height 23
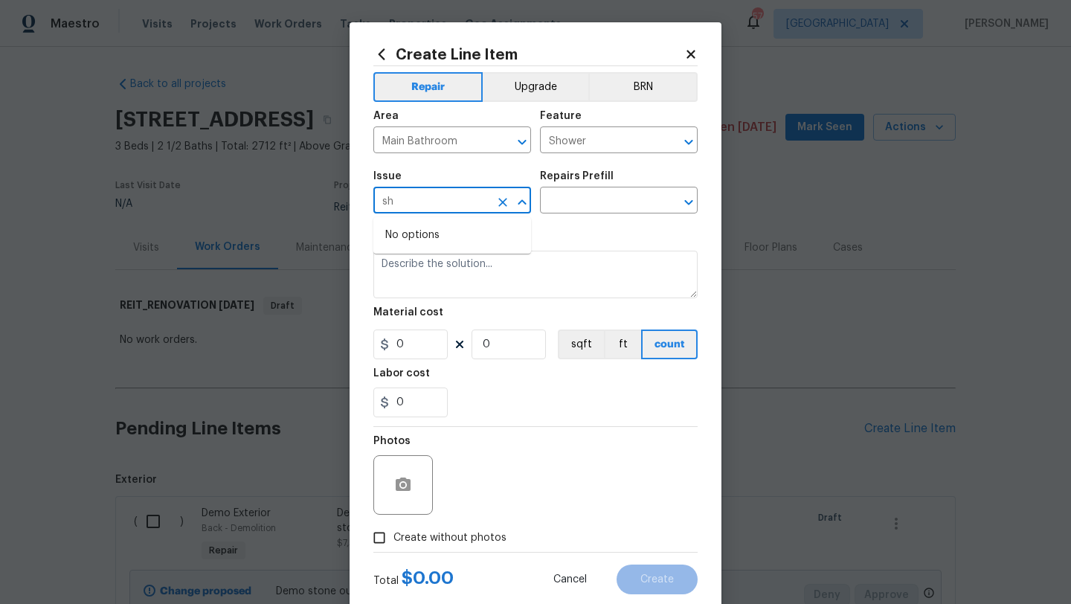
type input "s"
click at [459, 267] on li "Tile and Grout" at bounding box center [453, 271] width 158 height 25
type input "Tile and Grout"
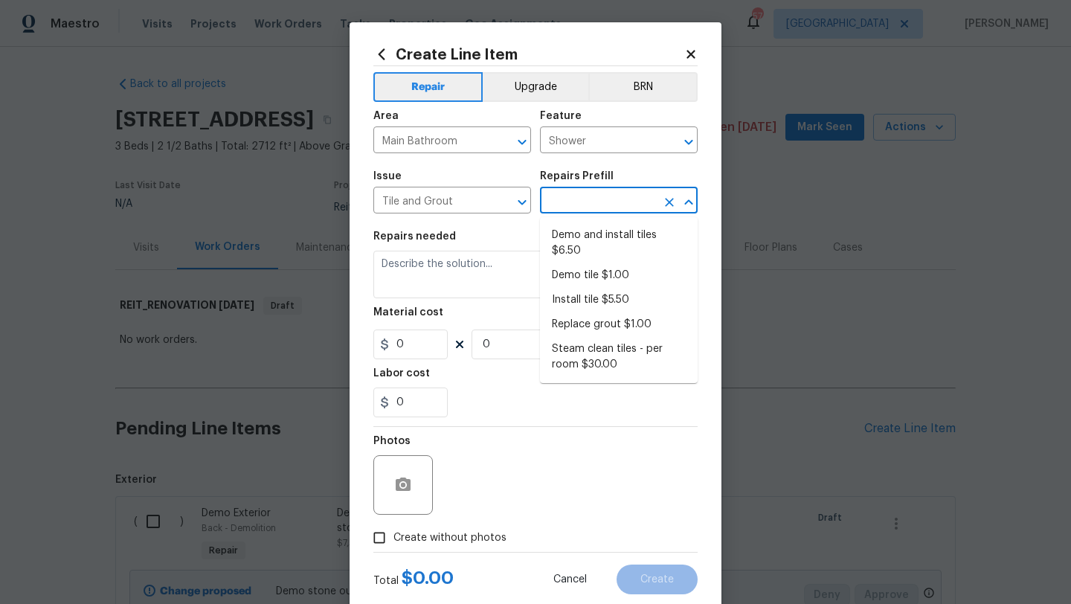
click at [571, 204] on input "text" at bounding box center [598, 201] width 116 height 23
click at [576, 237] on li "Demo and install tiles $6.50" at bounding box center [619, 243] width 158 height 40
type input "Overall Flooring"
type input "Demo and install tiles $6.50"
type textarea "Demo damaged tile and trowel thinset. Install tile flooring, float (level), and…"
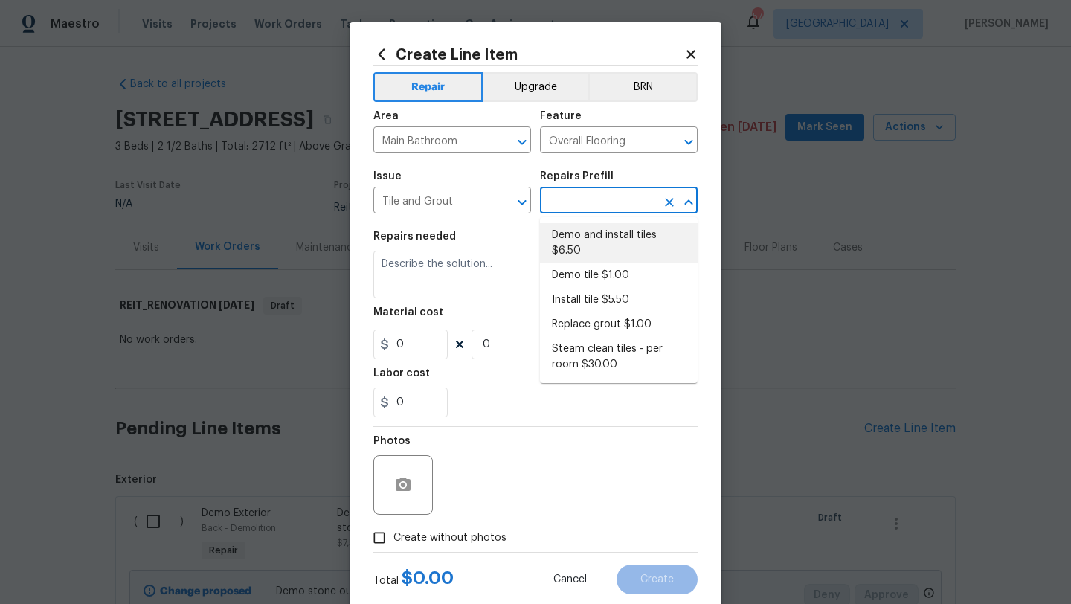
type input "6.5"
type input "1"
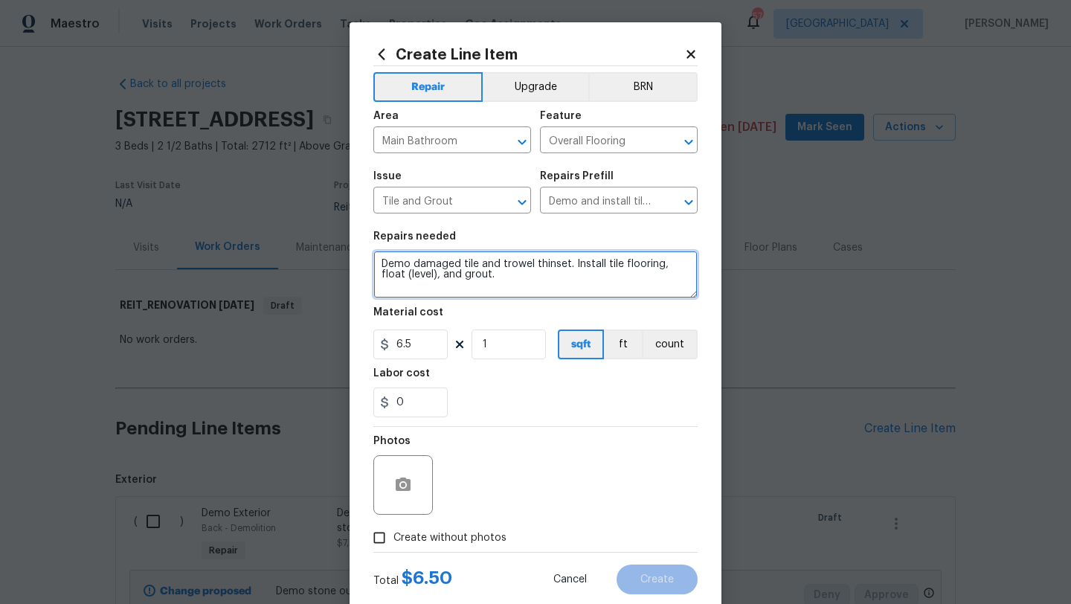
drag, startPoint x: 489, startPoint y: 278, endPoint x: 365, endPoint y: 262, distance: 124.5
click at [365, 262] on div "Create Line Item Repair Upgrade BRN Area Main Bathroom ​ Feature Overall Floori…" at bounding box center [536, 320] width 372 height 596
type textarea "Needs new surround"
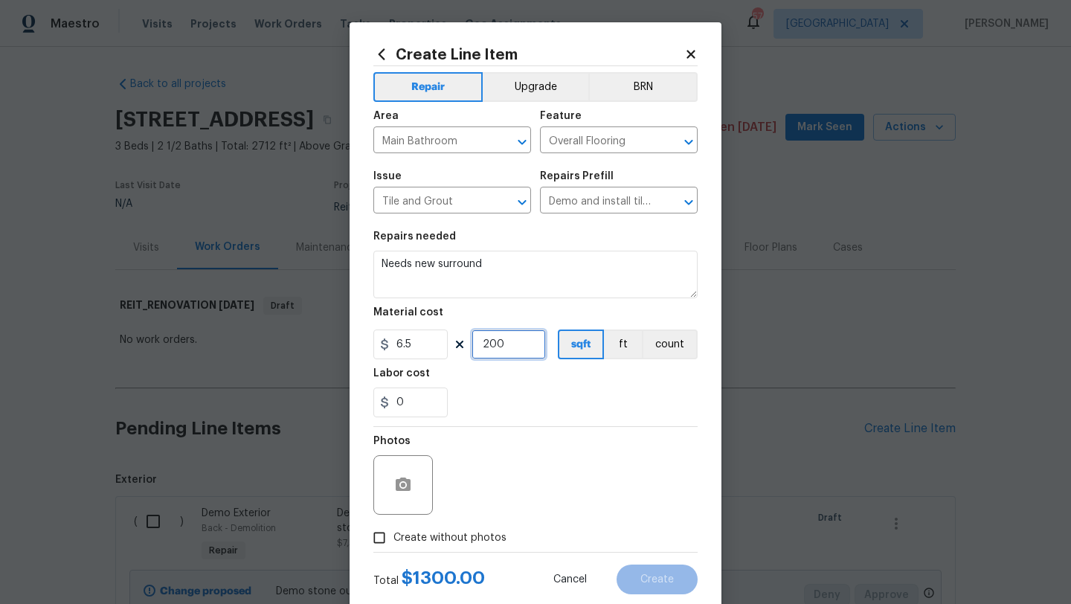
type input "200"
click at [432, 537] on span "Create without photos" at bounding box center [450, 539] width 113 height 16
click at [394, 537] on input "Create without photos" at bounding box center [379, 538] width 28 height 28
checkbox input "true"
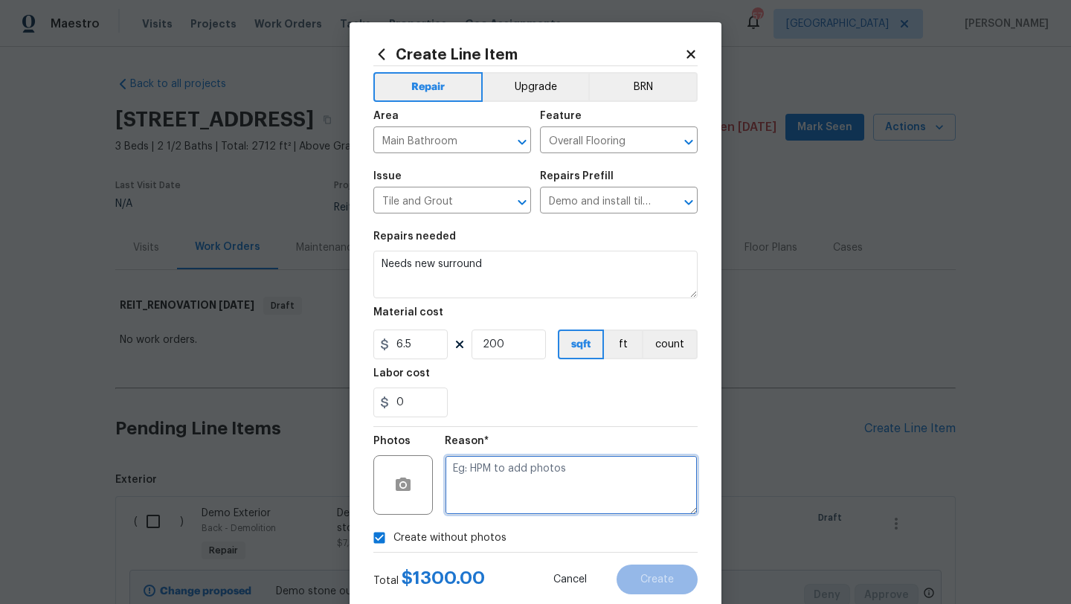
click at [493, 486] on textarea at bounding box center [571, 485] width 253 height 60
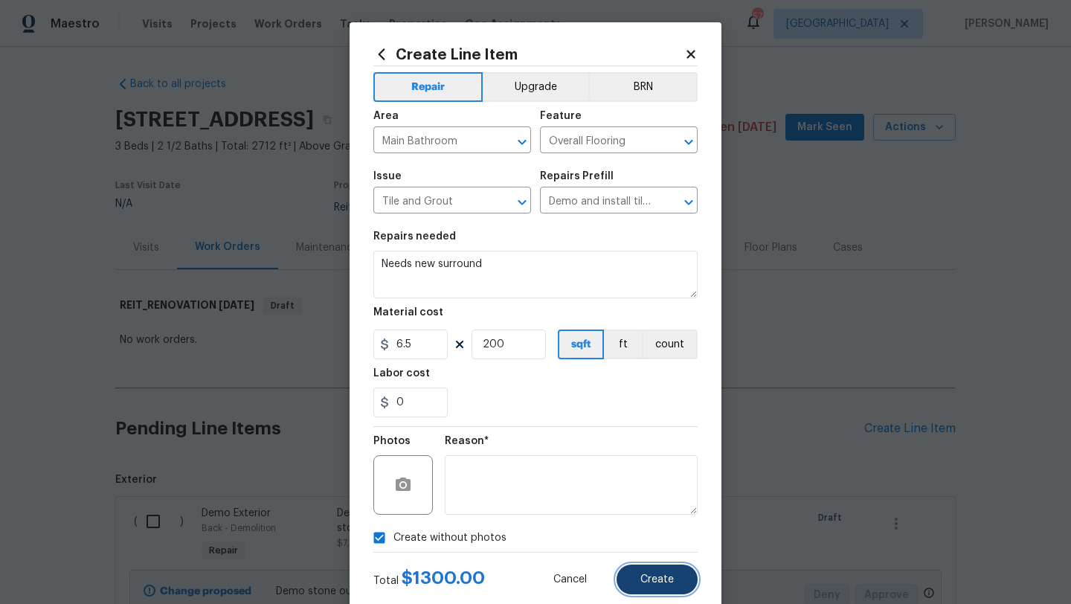
click at [642, 580] on span "Create" at bounding box center [657, 579] width 33 height 11
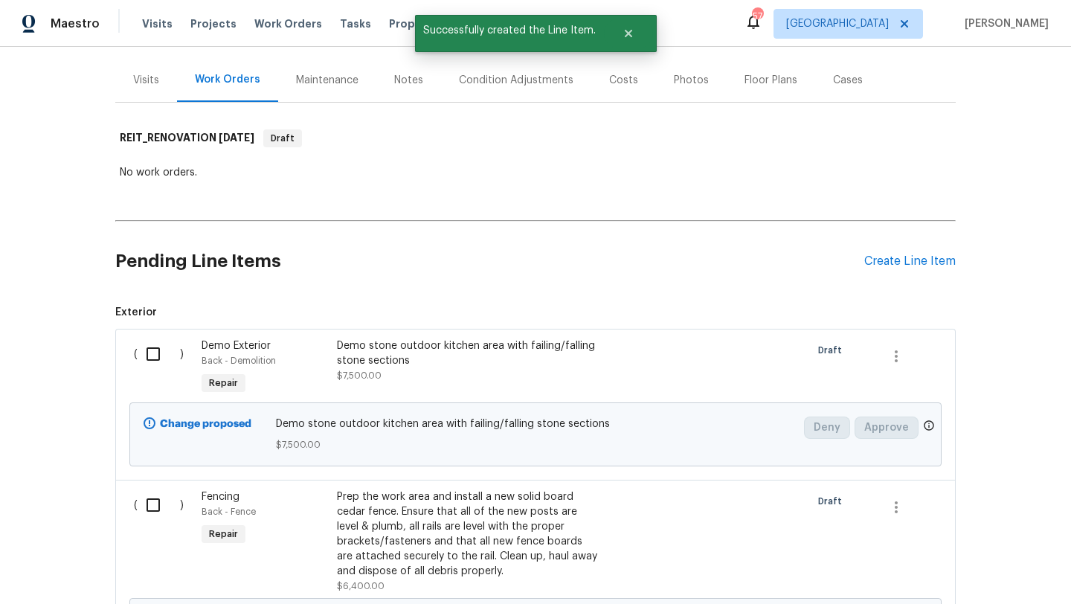
scroll to position [169, 0]
click at [894, 263] on div "Create Line Item" at bounding box center [911, 260] width 92 height 14
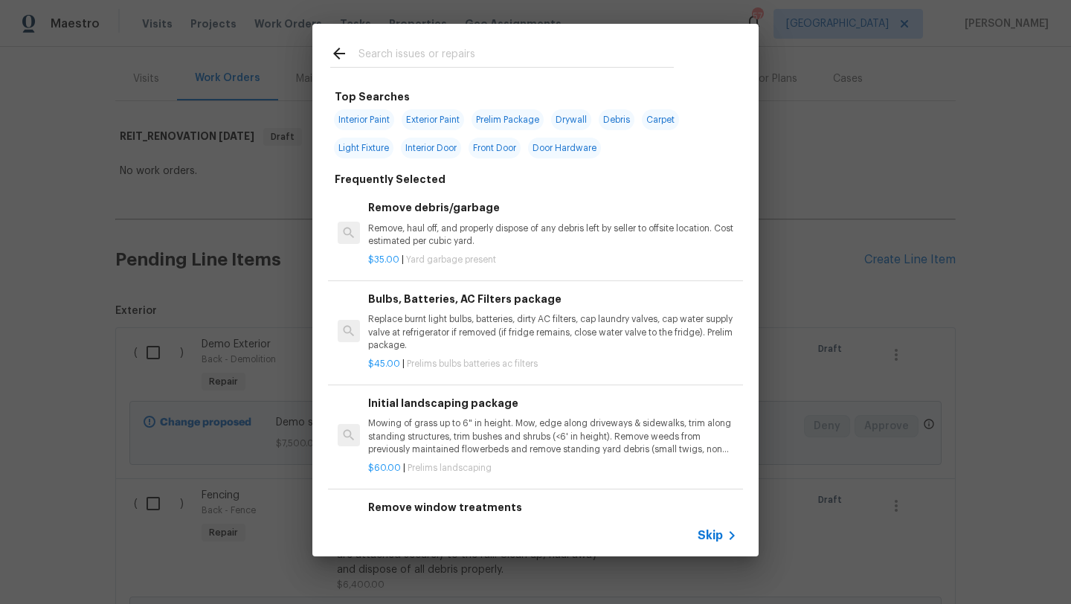
click at [441, 60] on input "text" at bounding box center [516, 56] width 315 height 22
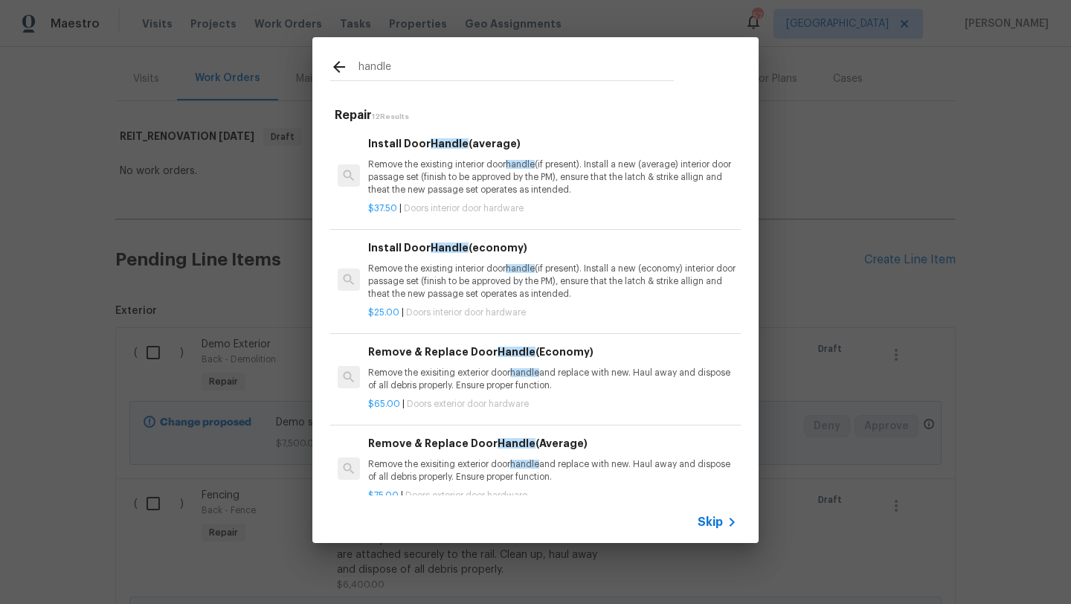
type input "handle"
click at [452, 177] on p "Remove the existing interior door handle (if present). Install a new (average) …" at bounding box center [552, 177] width 369 height 38
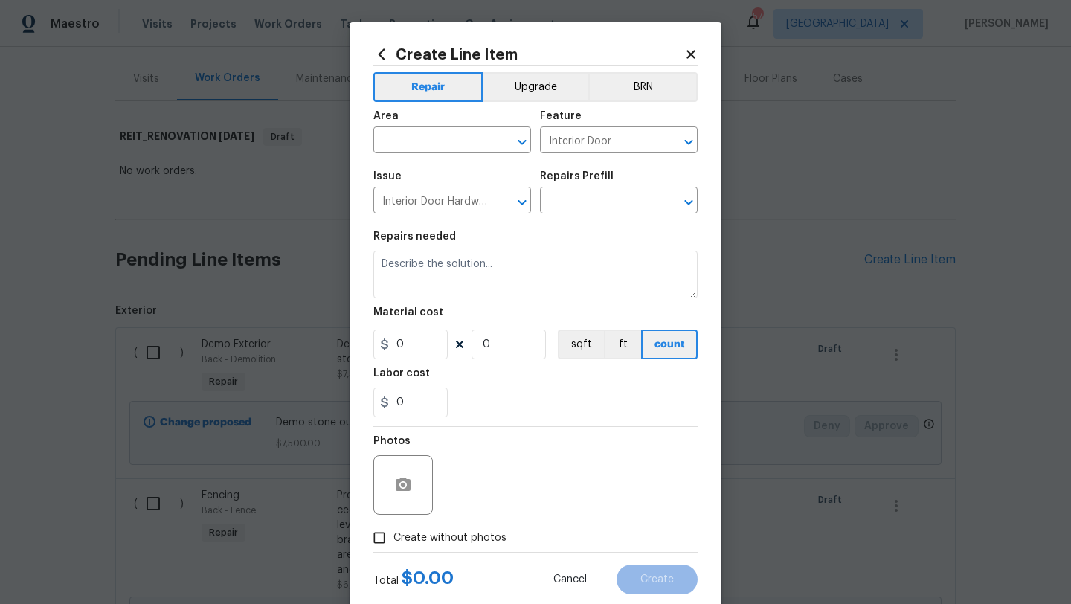
type input "Install Door Handle (average) $37.50"
type textarea "Remove the existing interior door handle (if present). Install a new (average) …"
type input "37.5"
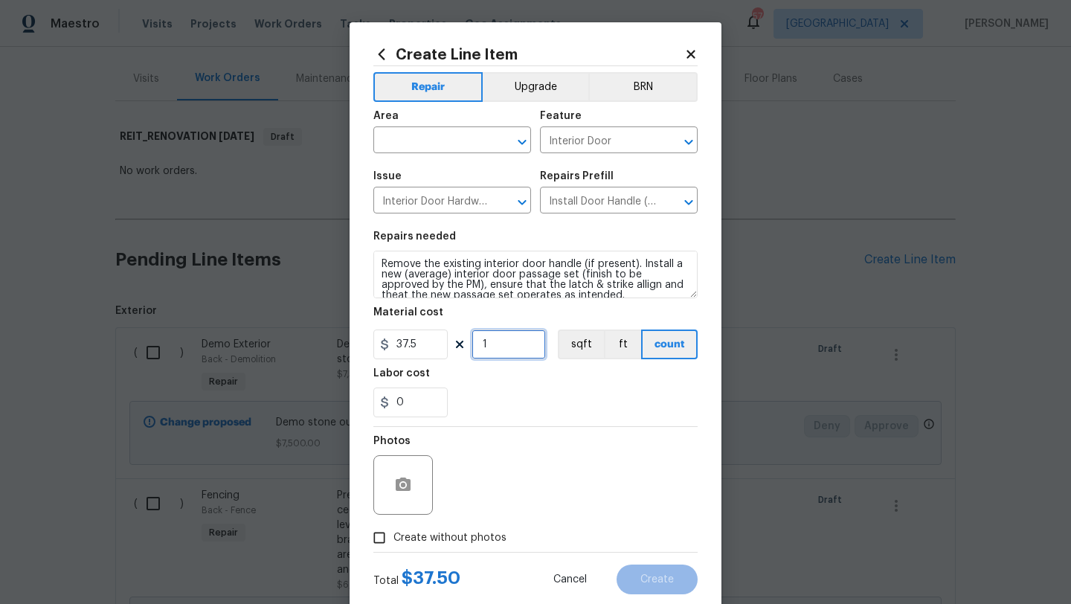
drag, startPoint x: 505, startPoint y: 342, endPoint x: 417, endPoint y: 337, distance: 88.0
click at [417, 337] on div "37.5 1 sqft ft count" at bounding box center [536, 345] width 324 height 30
type input "30"
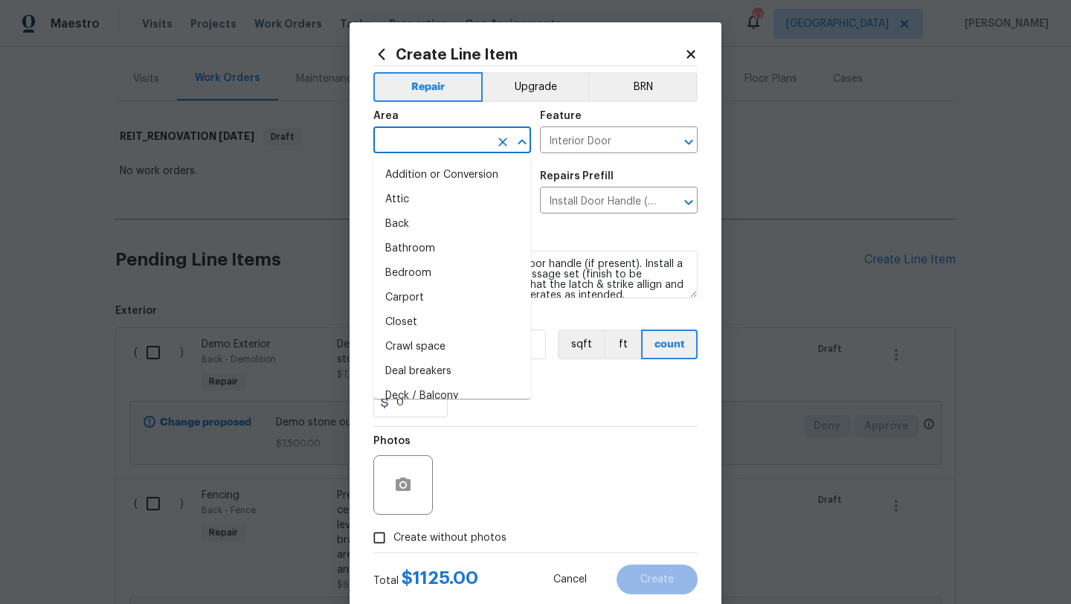
click at [435, 135] on input "text" at bounding box center [432, 141] width 116 height 23
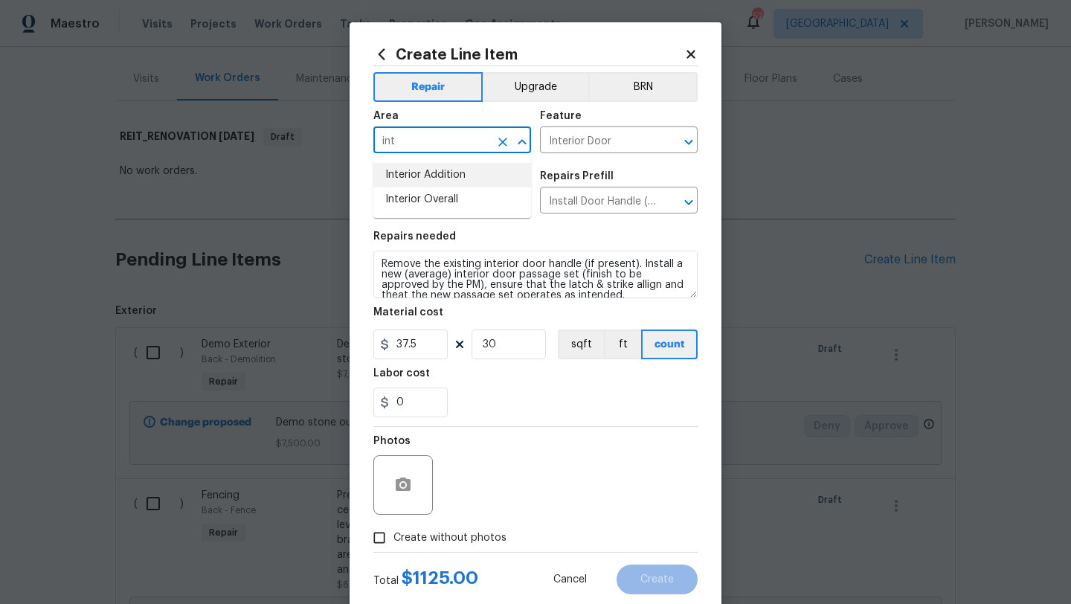
click at [443, 203] on li "Interior Overall" at bounding box center [453, 200] width 158 height 25
type input "Interior Overall"
click at [441, 541] on span "Create without photos" at bounding box center [450, 539] width 113 height 16
click at [394, 541] on input "Create without photos" at bounding box center [379, 538] width 28 height 28
checkbox input "true"
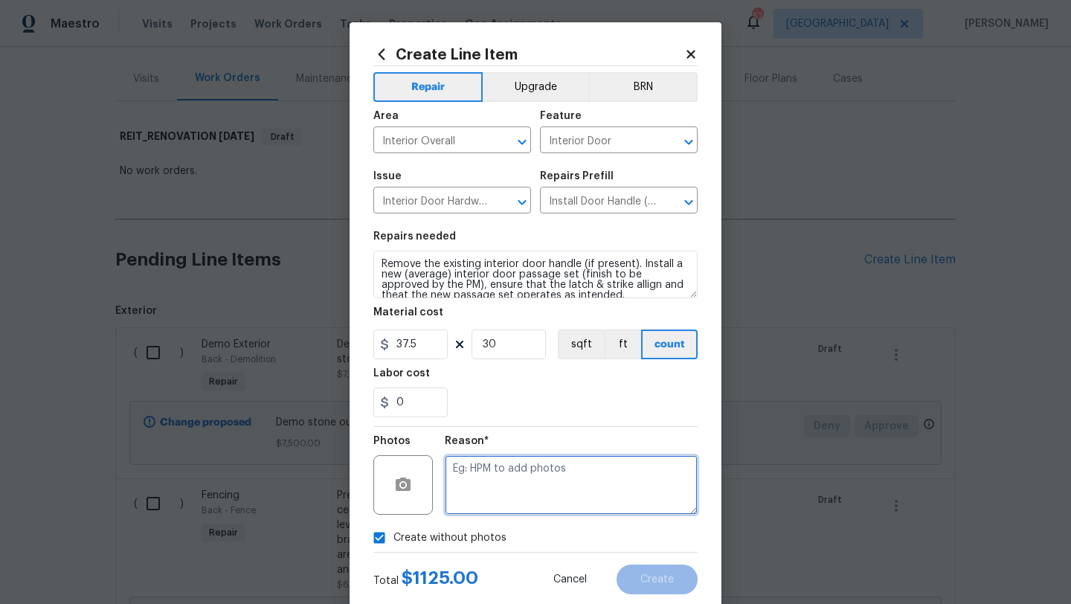
click at [496, 489] on textarea at bounding box center [571, 485] width 253 height 60
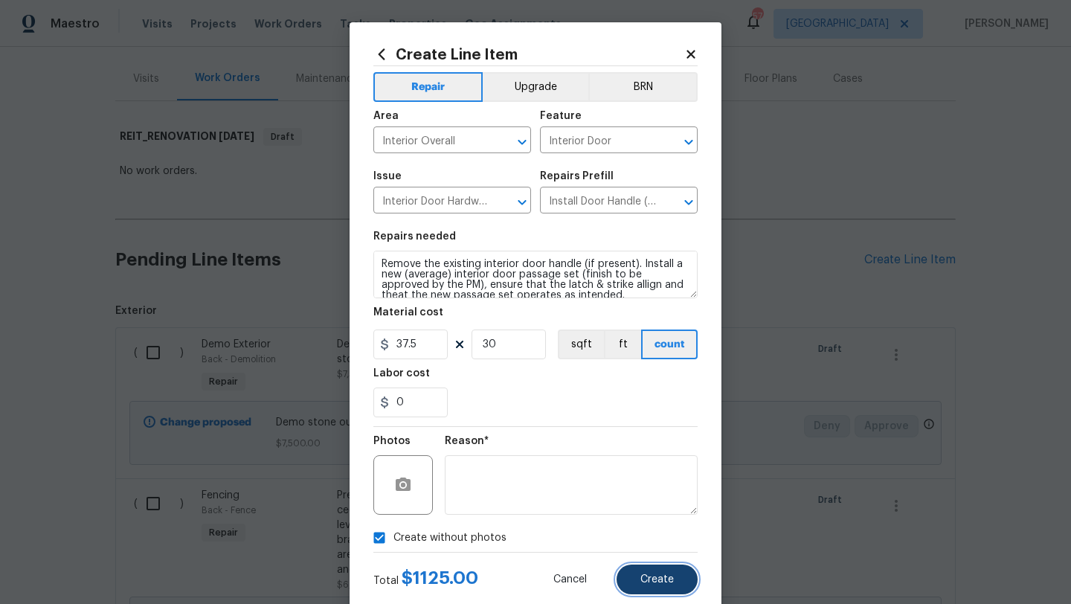
click at [662, 576] on span "Create" at bounding box center [657, 579] width 33 height 11
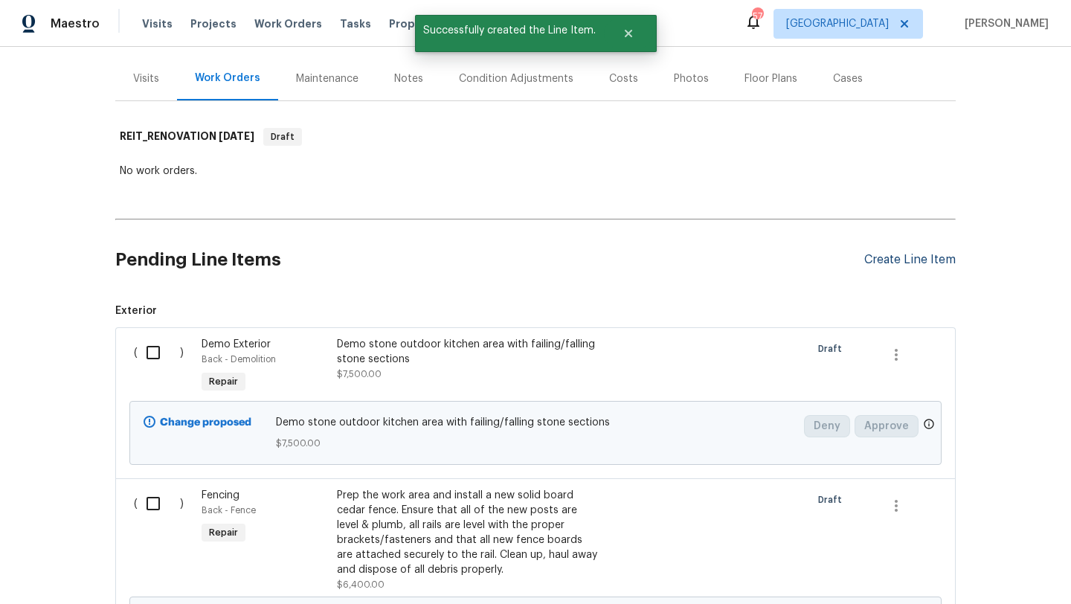
click at [891, 262] on div "Create Line Item" at bounding box center [911, 260] width 92 height 14
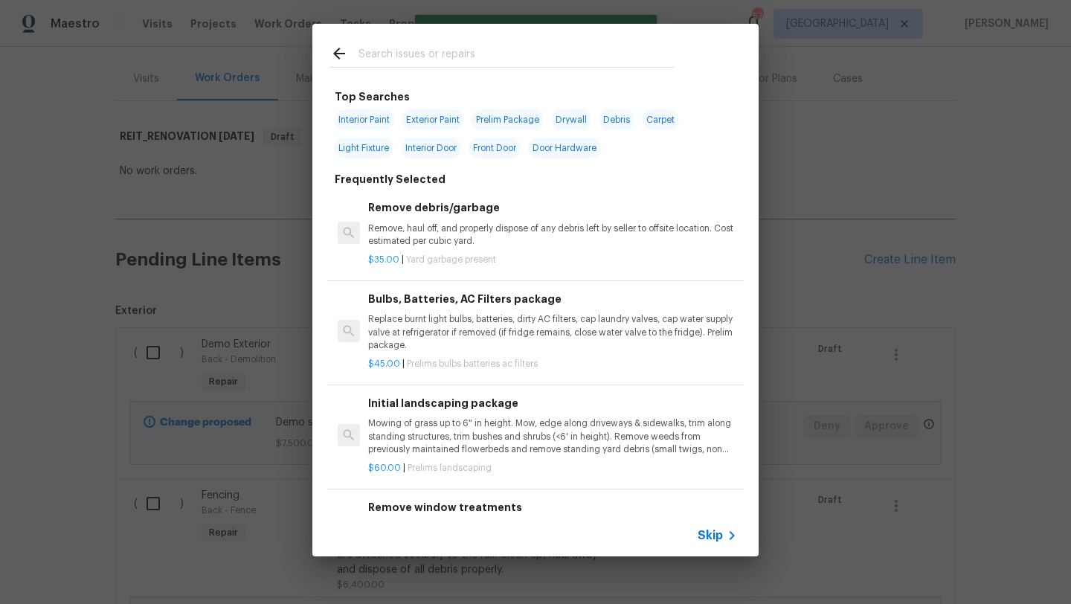
click at [449, 56] on input "text" at bounding box center [516, 56] width 315 height 22
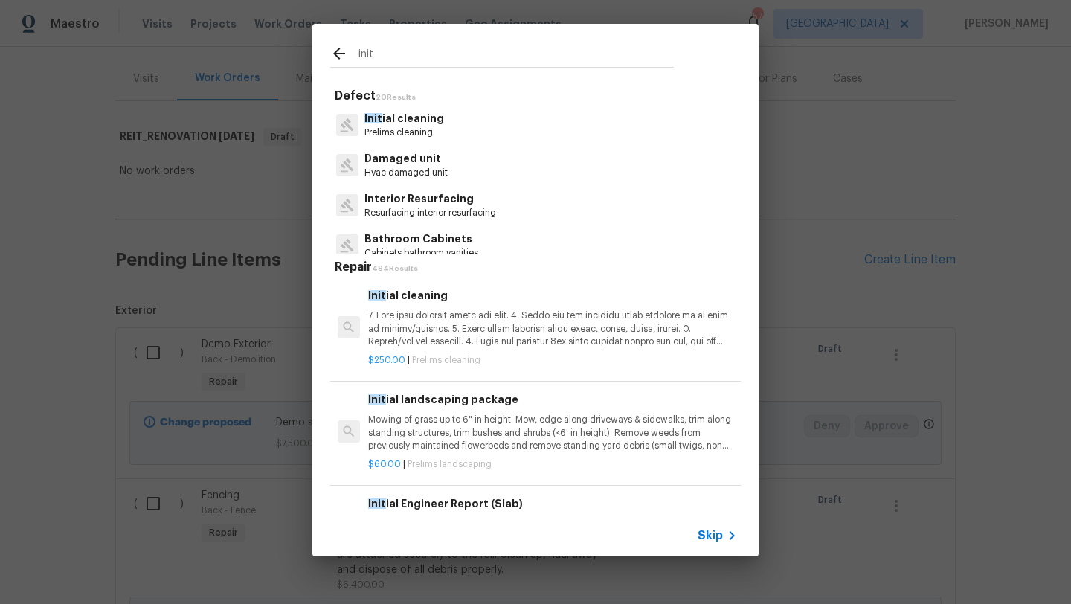
type input "init"
click at [430, 113] on p "Init ial cleaning" at bounding box center [405, 119] width 80 height 16
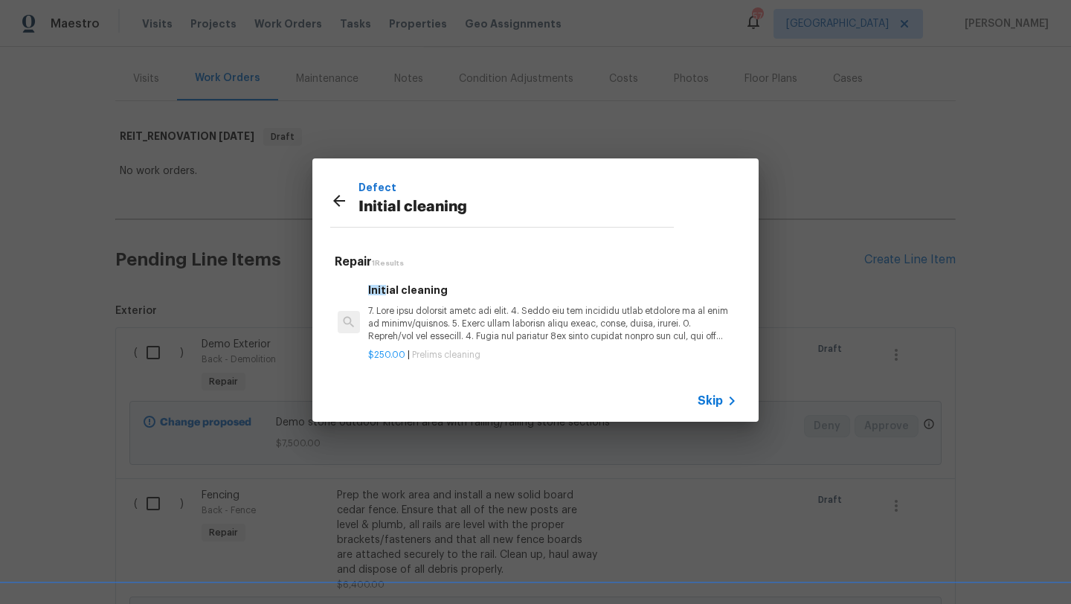
click at [708, 400] on span "Skip" at bounding box center [710, 401] width 25 height 15
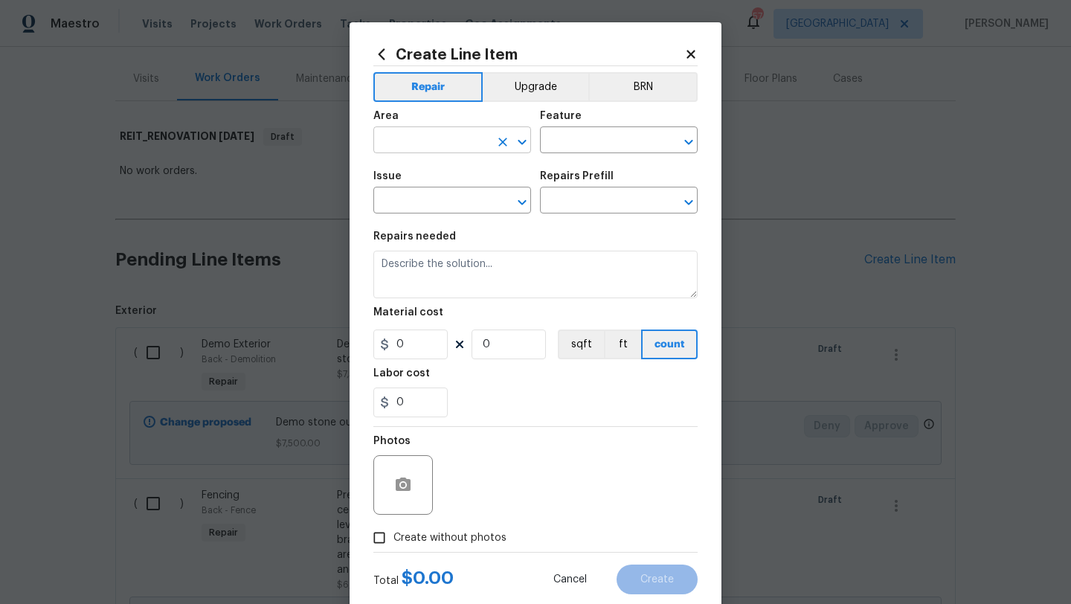
click at [446, 143] on input "text" at bounding box center [432, 141] width 116 height 23
click at [450, 202] on li "Interior Overall" at bounding box center [453, 200] width 158 height 25
type input "Interior Overall"
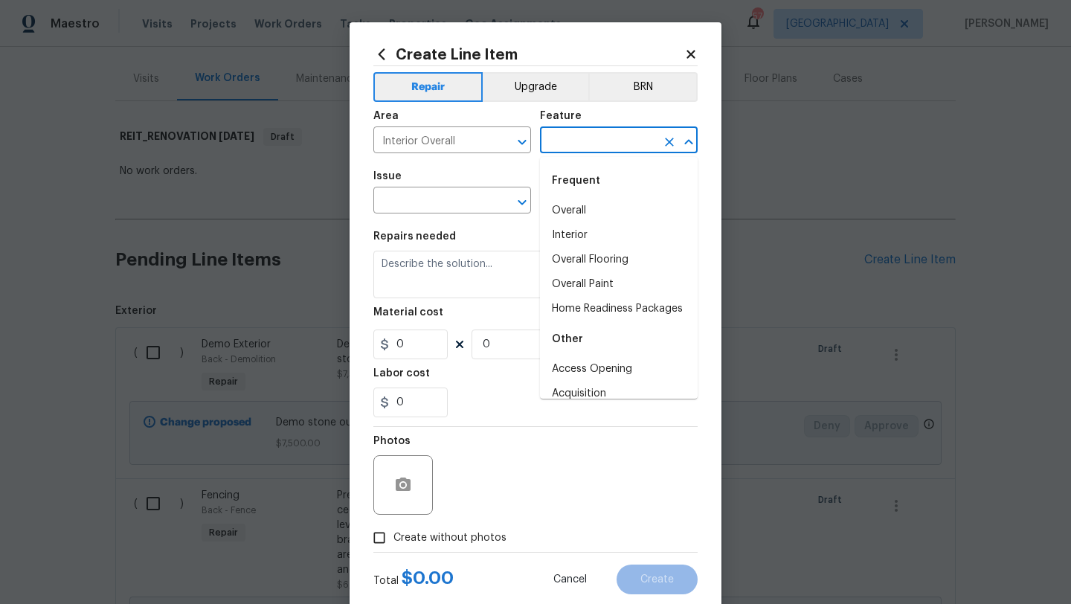
click at [582, 150] on input "text" at bounding box center [598, 141] width 116 height 23
type input "i"
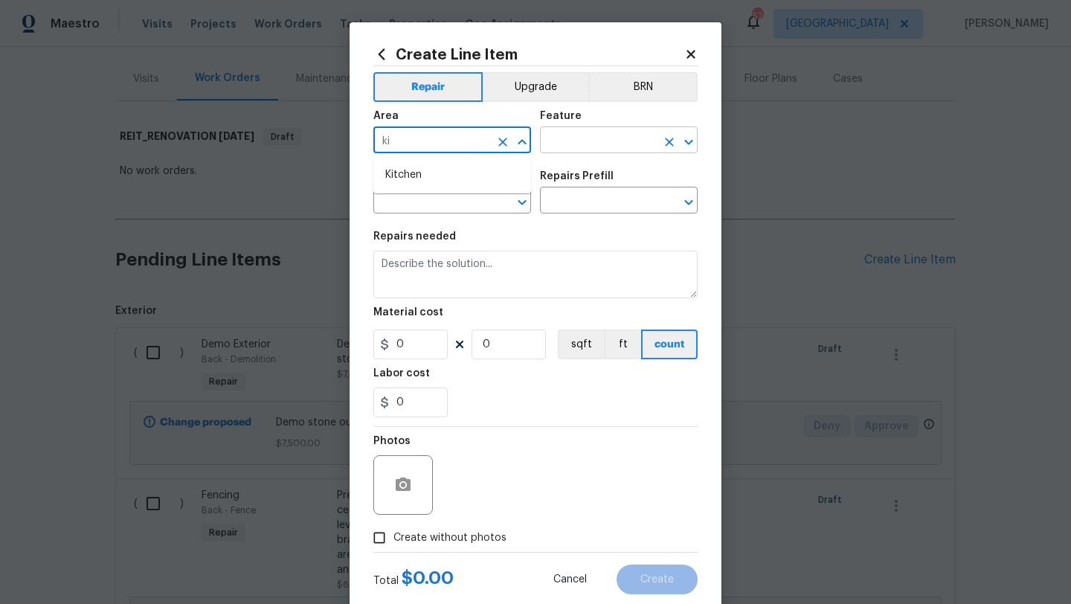
type input "k"
click at [495, 181] on li "Kitchen" at bounding box center [453, 175] width 158 height 25
type input "Kitchen"
click at [577, 144] on input "text" at bounding box center [598, 141] width 116 height 23
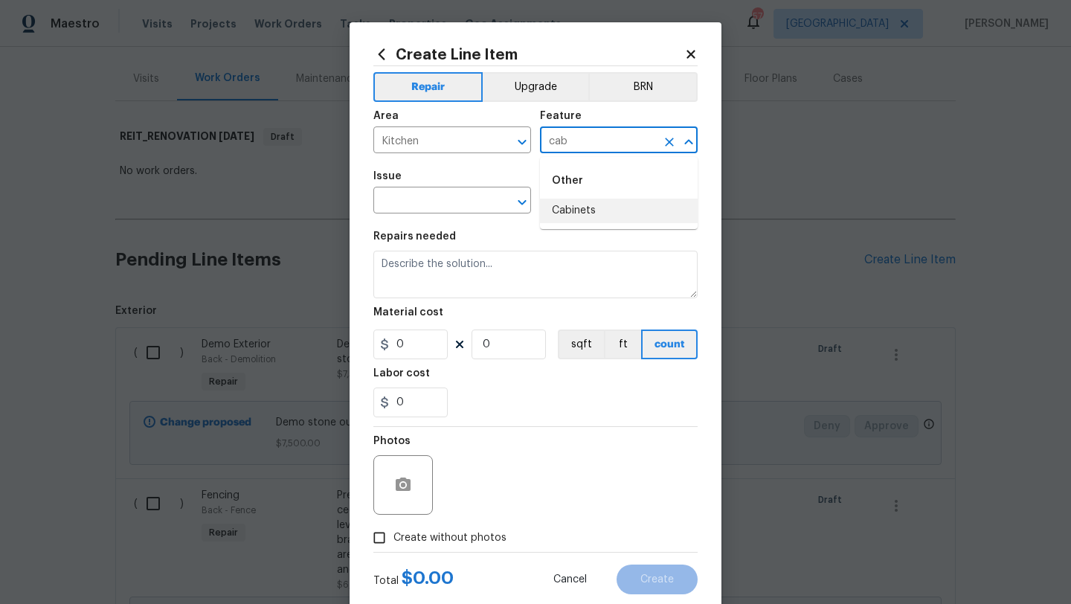
click at [576, 211] on li "Cabinets" at bounding box center [619, 211] width 158 height 25
type input "Cabinets"
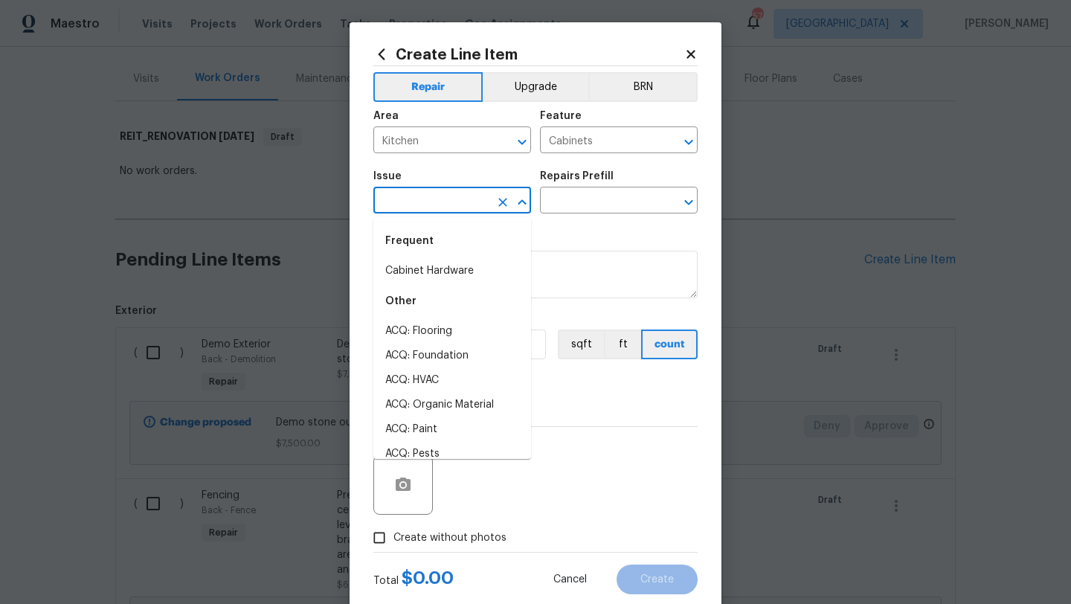
click at [444, 199] on input "text" at bounding box center [432, 201] width 116 height 23
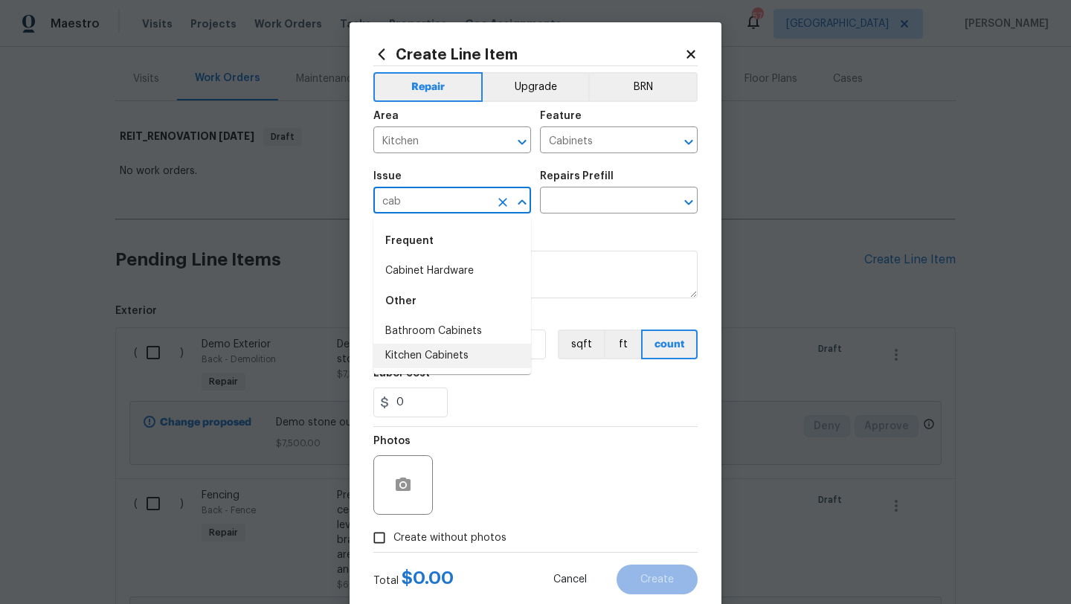
click at [443, 352] on li "Kitchen Cabinets" at bounding box center [453, 356] width 158 height 25
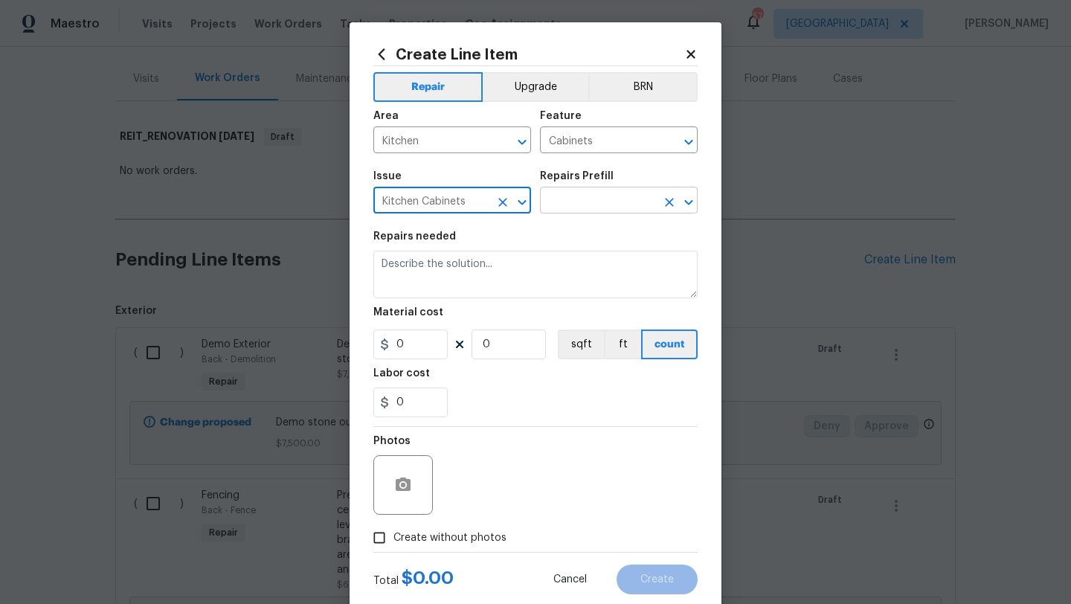
type input "Kitchen Cabinets"
click at [578, 208] on input "text" at bounding box center [598, 201] width 116 height 23
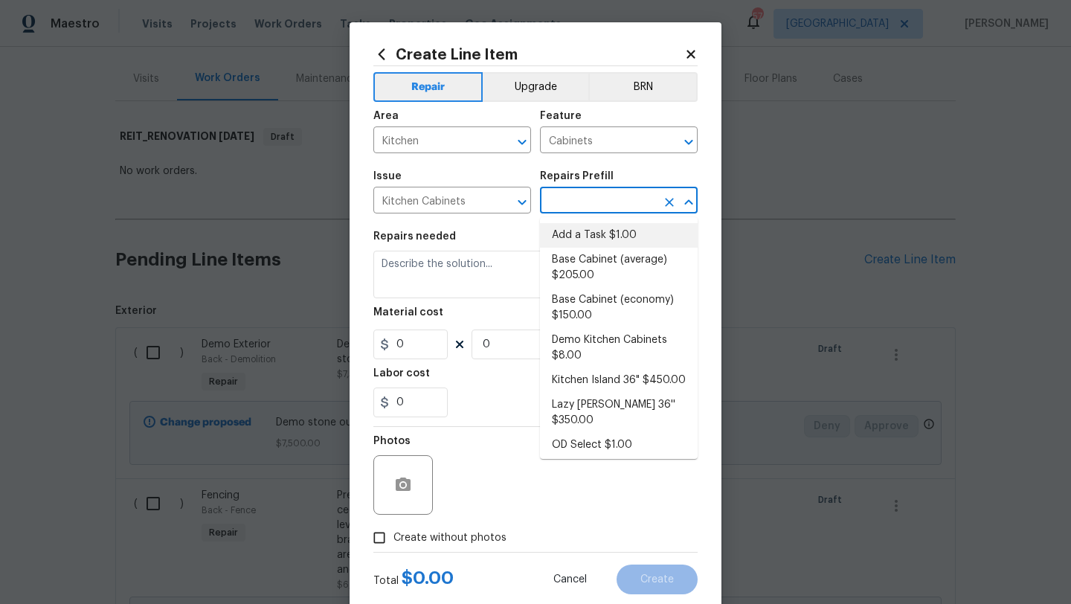
click at [583, 238] on li "Add a Task $1.00" at bounding box center [619, 235] width 158 height 25
type input "Add a Task $1.00"
type textarea "HPM to detail"
type input "1"
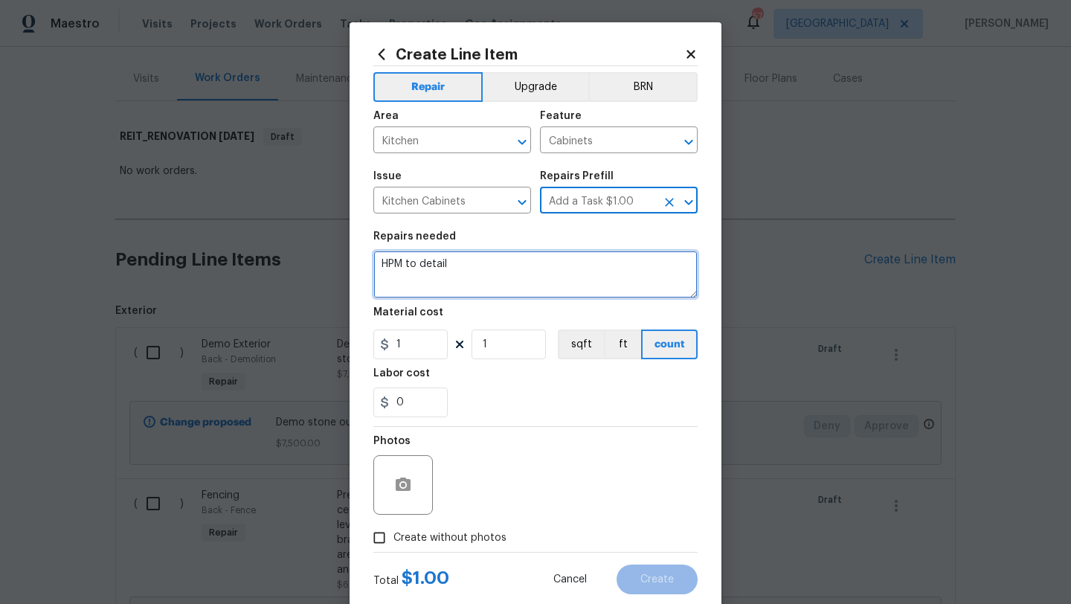
click at [466, 281] on textarea "HPM to detail" at bounding box center [536, 275] width 324 height 48
drag, startPoint x: 466, startPoint y: 281, endPoint x: 365, endPoint y: 263, distance: 102.6
click at [365, 263] on div "Create Line Item Repair Upgrade BRN Area Kitchen ​ Feature Cabinets ​ Issue Kit…" at bounding box center [536, 320] width 372 height 596
type textarea "Demo and replace all kitchen cabinets due to damage"
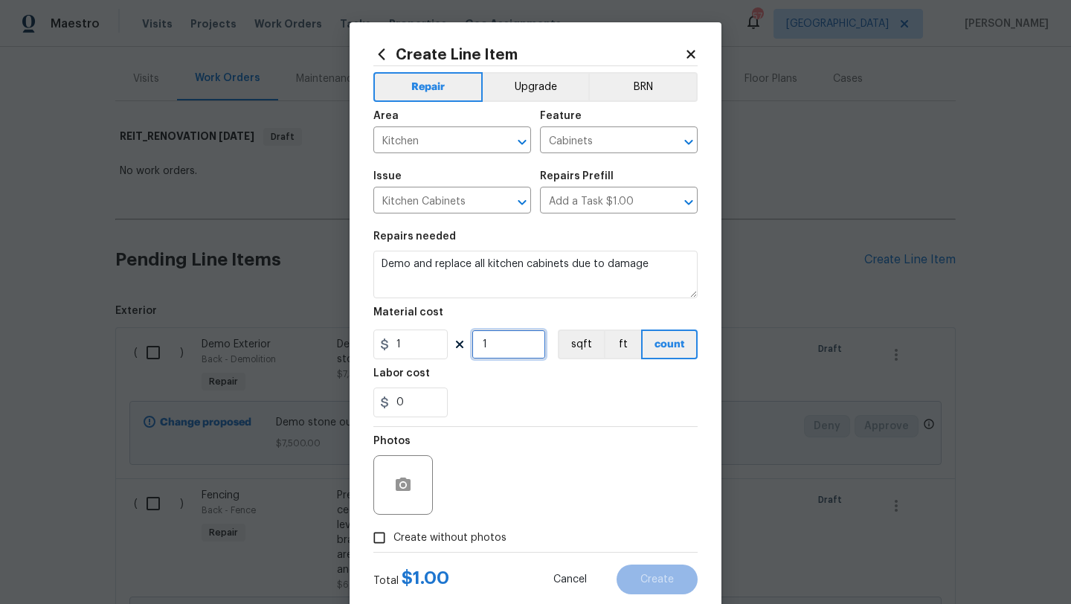
drag, startPoint x: 492, startPoint y: 345, endPoint x: 464, endPoint y: 345, distance: 28.3
click at [464, 345] on div "1 1 sqft ft count" at bounding box center [536, 345] width 324 height 30
type input "8000"
click at [475, 530] on label "Create without photos" at bounding box center [435, 538] width 141 height 28
click at [394, 530] on input "Create without photos" at bounding box center [379, 538] width 28 height 28
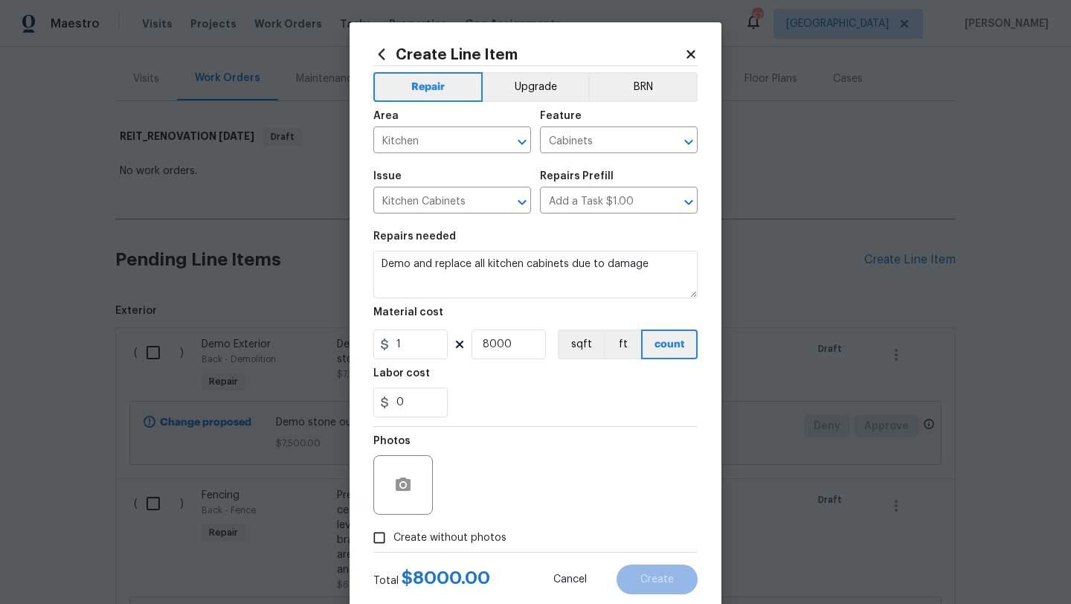
checkbox input "true"
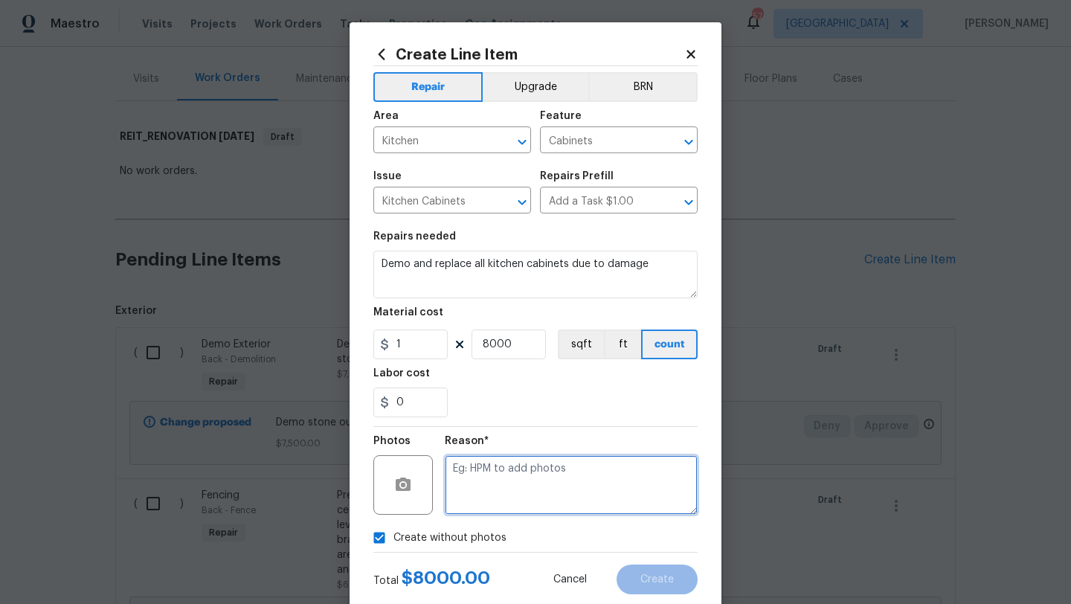
click at [506, 490] on textarea at bounding box center [571, 485] width 253 height 60
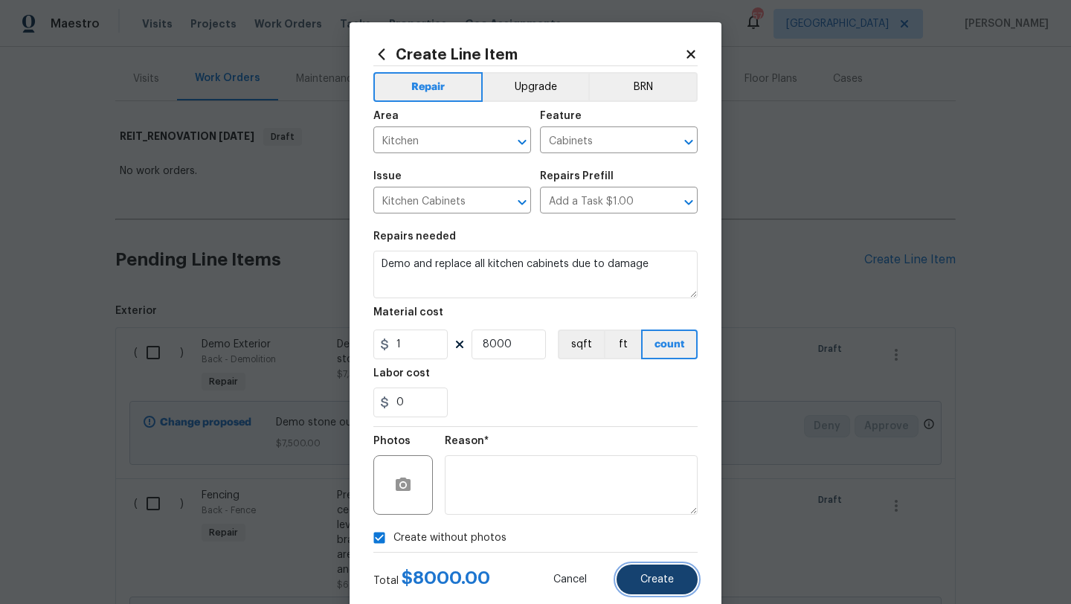
click at [647, 577] on span "Create" at bounding box center [657, 579] width 33 height 11
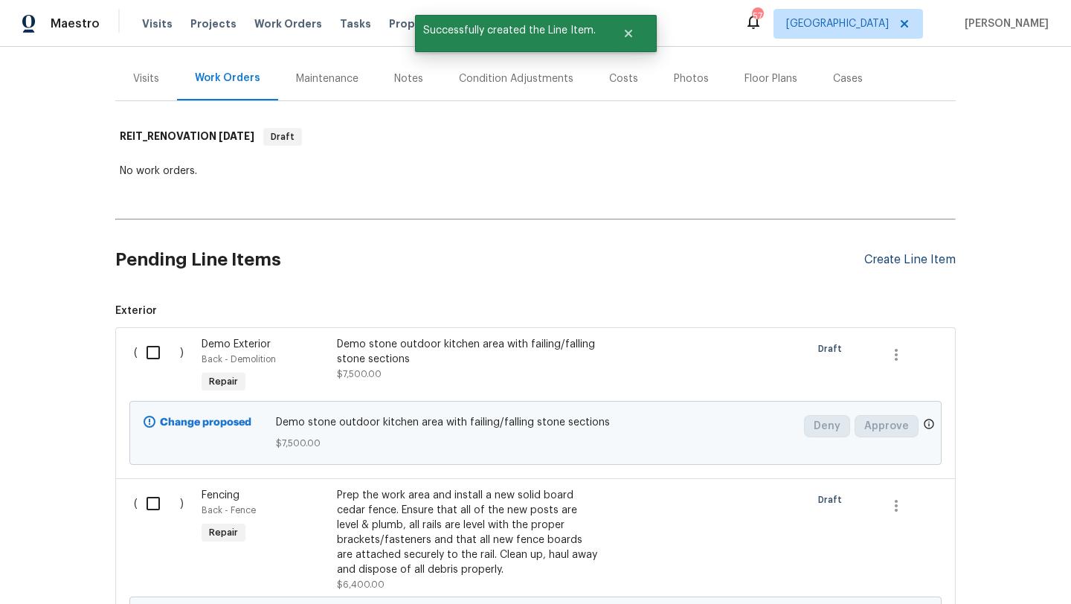
click at [889, 260] on div "Create Line Item" at bounding box center [911, 260] width 92 height 14
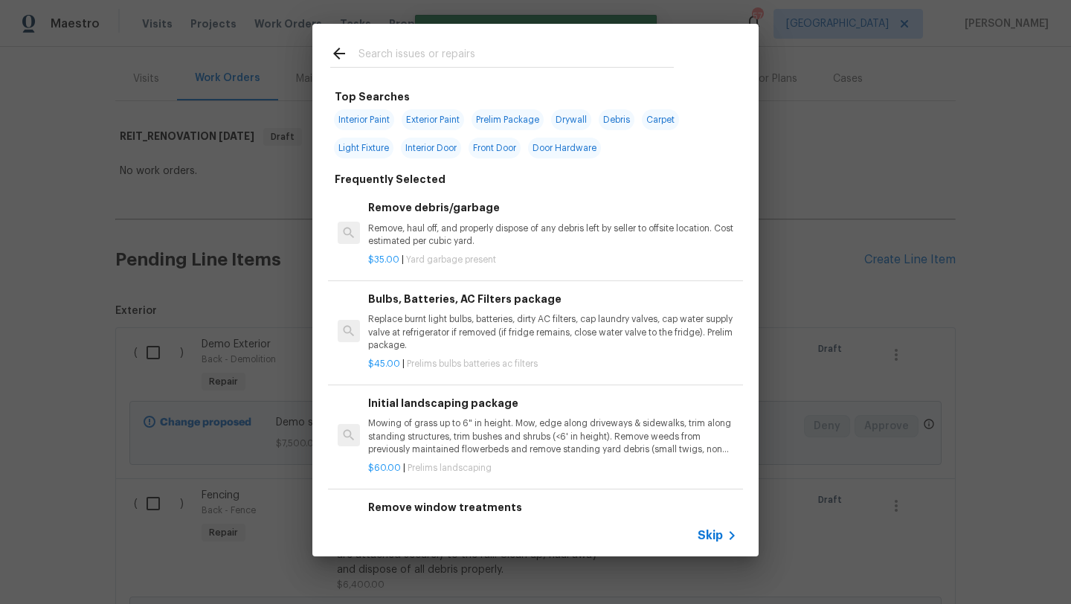
click at [448, 54] on input "text" at bounding box center [516, 56] width 315 height 22
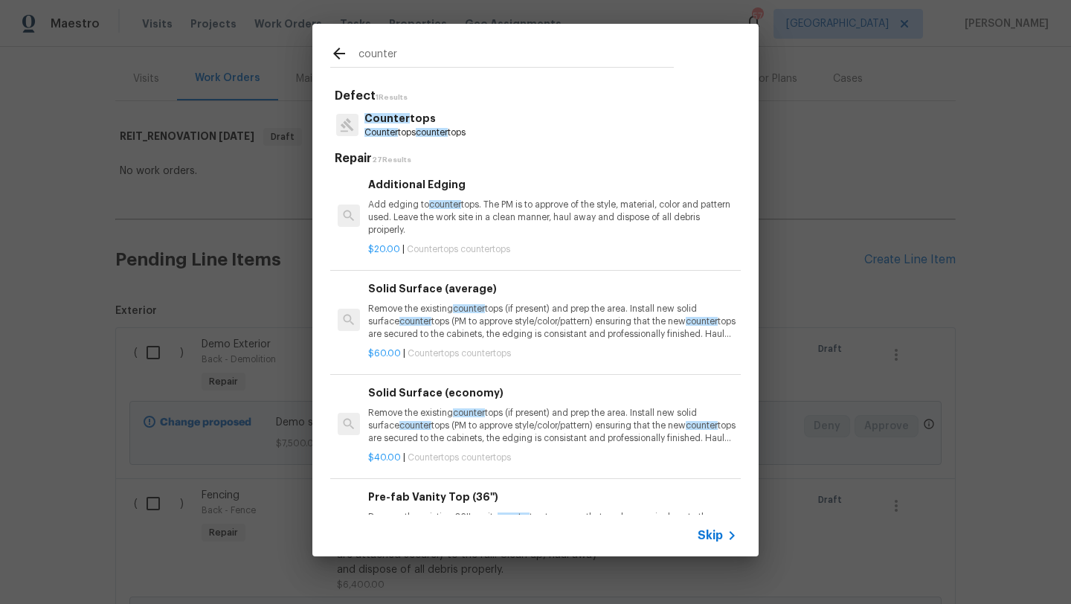
scroll to position [490, 0]
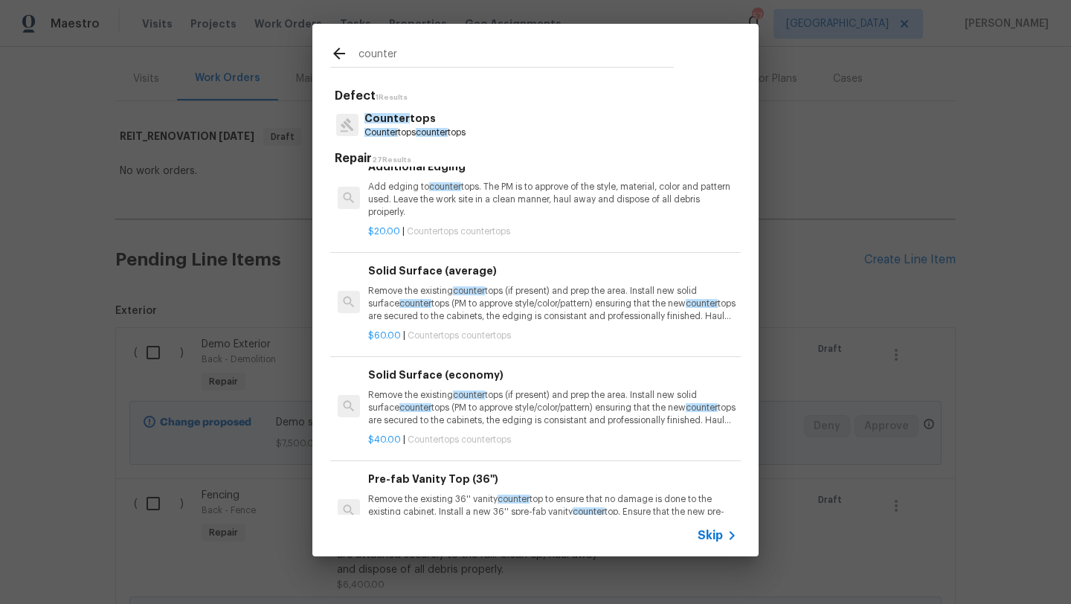
type input "counter"
click at [453, 402] on p "Remove the existing counter tops (if present) and prep the area. Install new so…" at bounding box center [552, 408] width 369 height 38
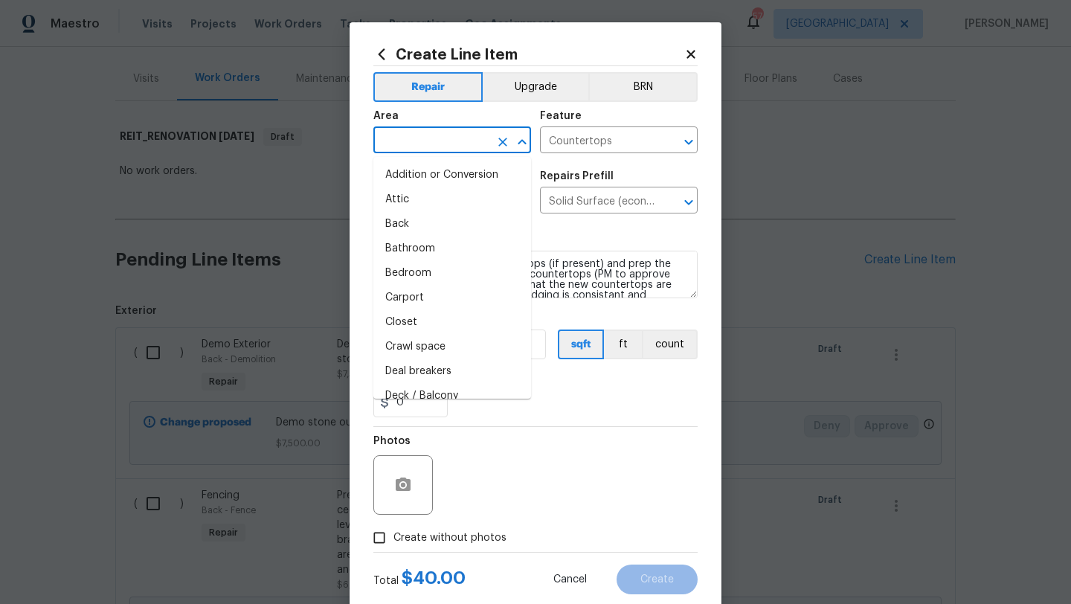
click at [460, 141] on input "text" at bounding box center [432, 141] width 116 height 23
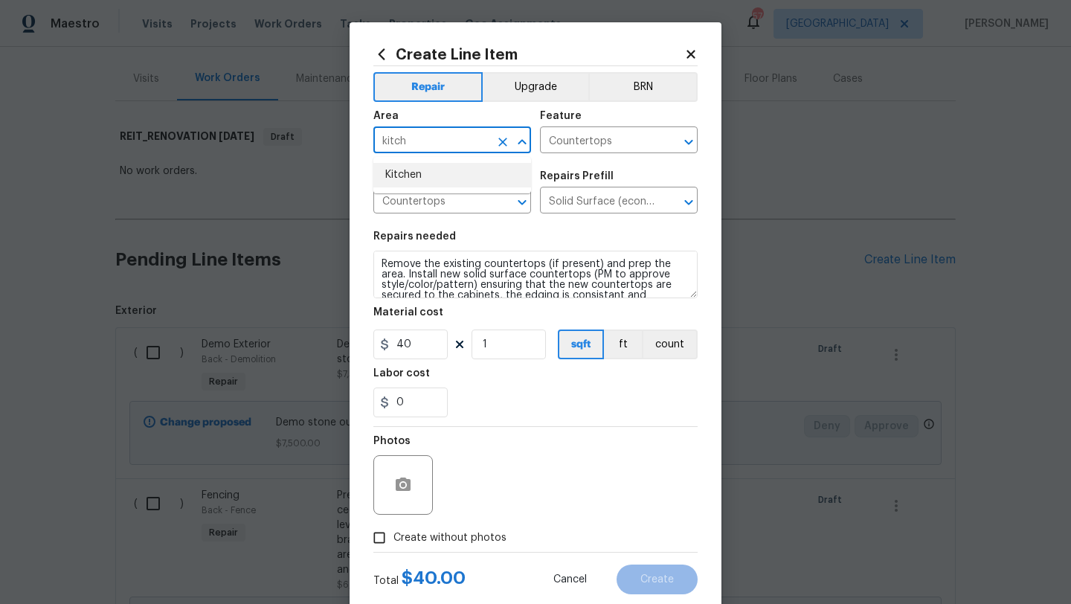
click at [442, 167] on li "Kitchen" at bounding box center [453, 175] width 158 height 25
type input "Kitchen"
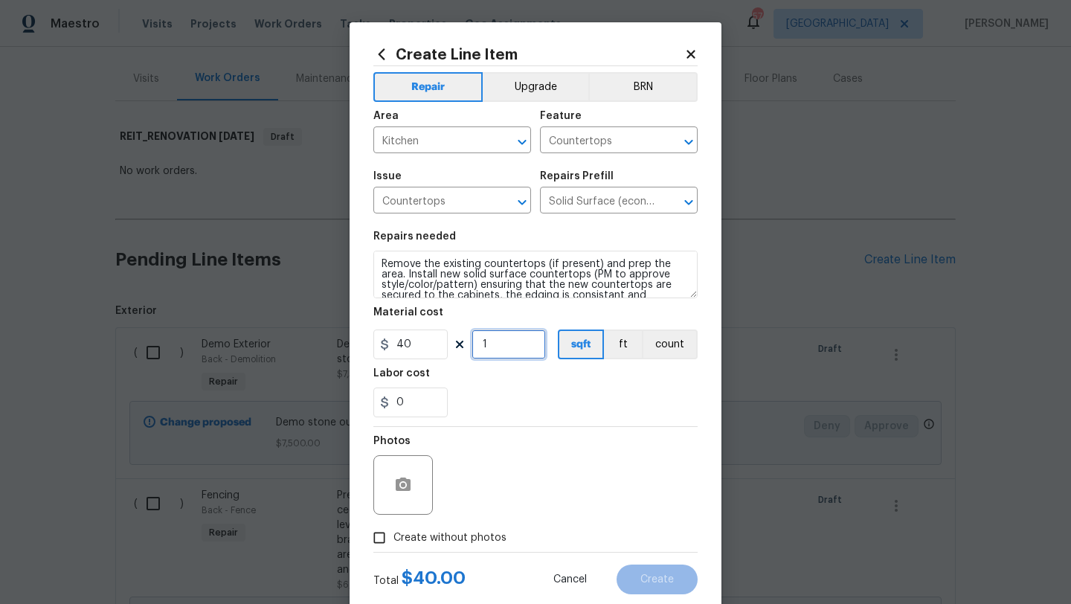
drag, startPoint x: 499, startPoint y: 349, endPoint x: 449, endPoint y: 350, distance: 49.9
click at [449, 350] on div "40 1 sqft ft count" at bounding box center [536, 345] width 324 height 30
type input "100"
click at [463, 539] on span "Create without photos" at bounding box center [450, 539] width 113 height 16
click at [394, 539] on input "Create without photos" at bounding box center [379, 538] width 28 height 28
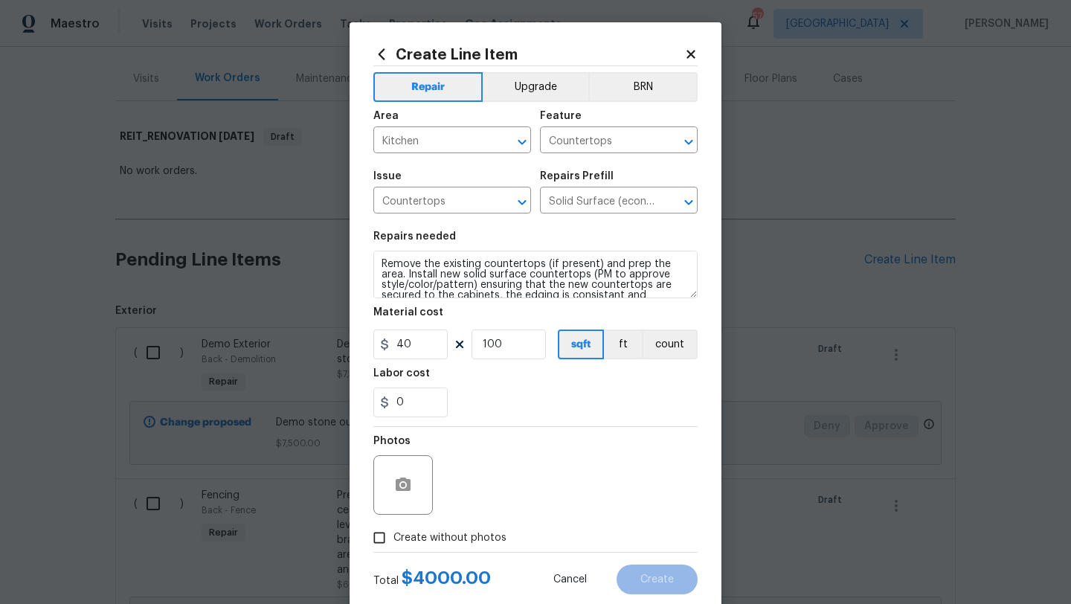
checkbox input "true"
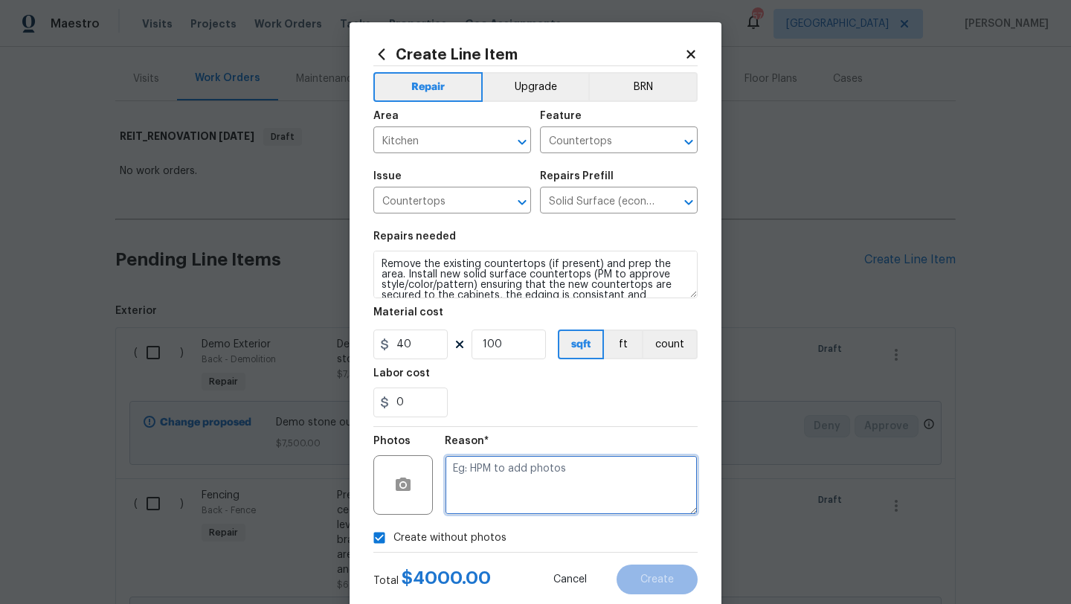
click at [496, 495] on textarea at bounding box center [571, 485] width 253 height 60
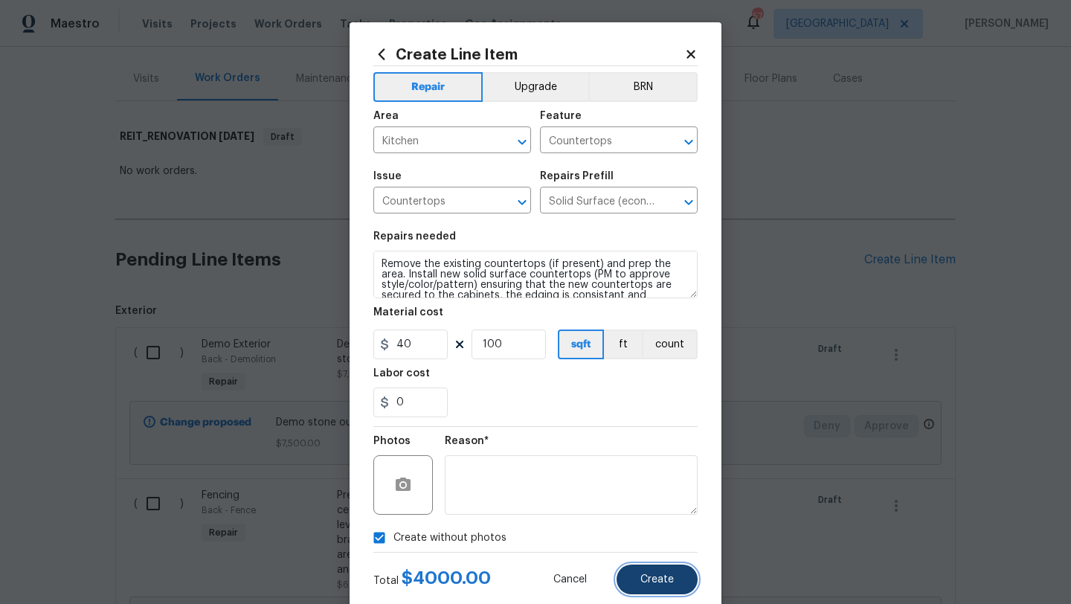
click at [635, 570] on button "Create" at bounding box center [657, 580] width 81 height 30
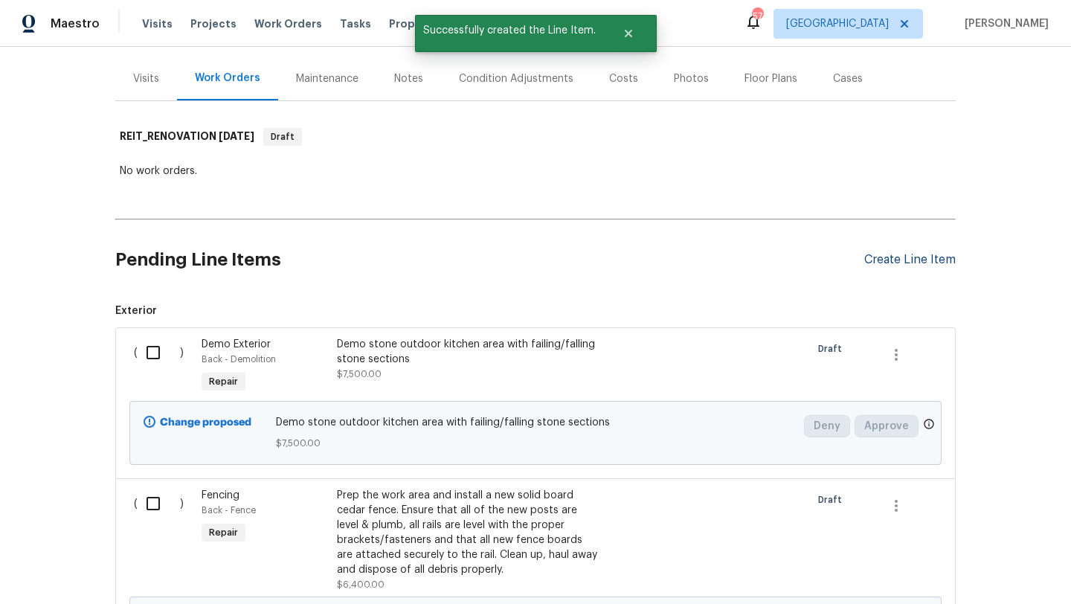
click at [882, 260] on div "Create Line Item" at bounding box center [911, 260] width 92 height 14
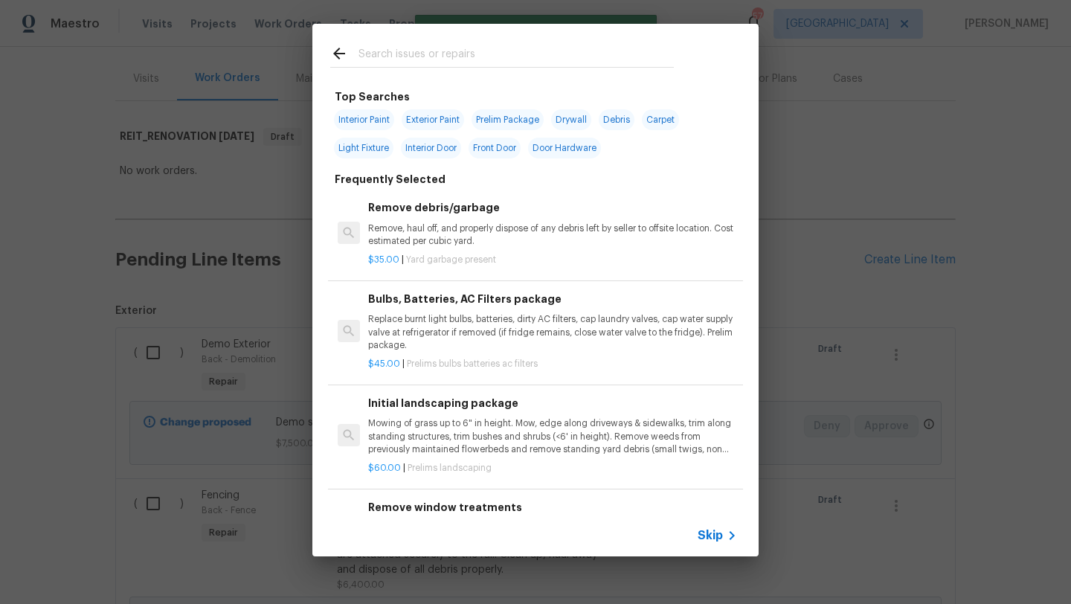
click at [420, 50] on input "text" at bounding box center [516, 56] width 315 height 22
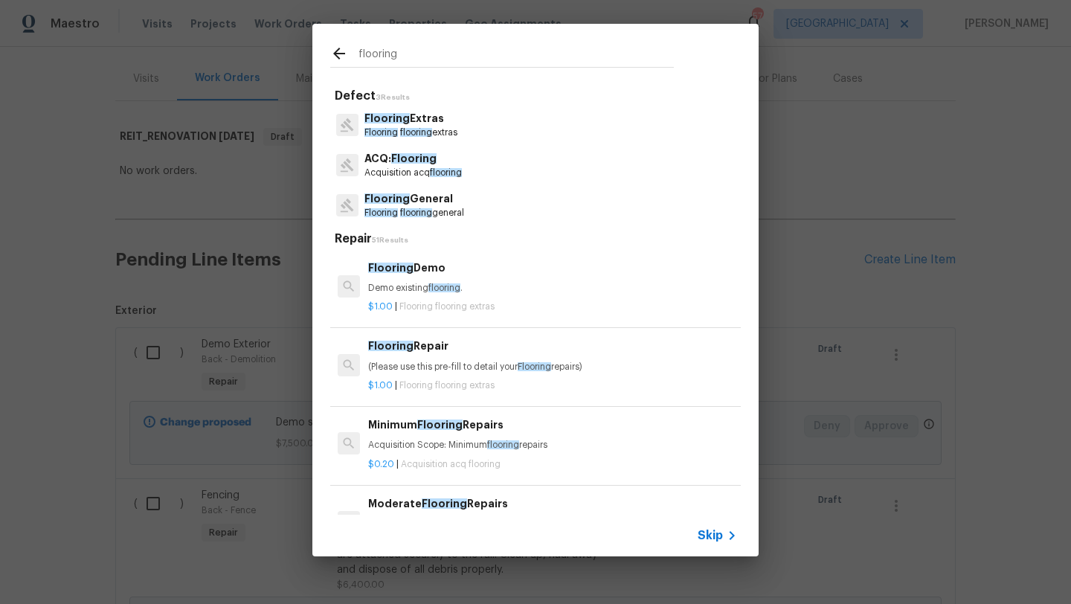
type input "flooring"
click at [418, 197] on p "Flooring General" at bounding box center [415, 199] width 100 height 16
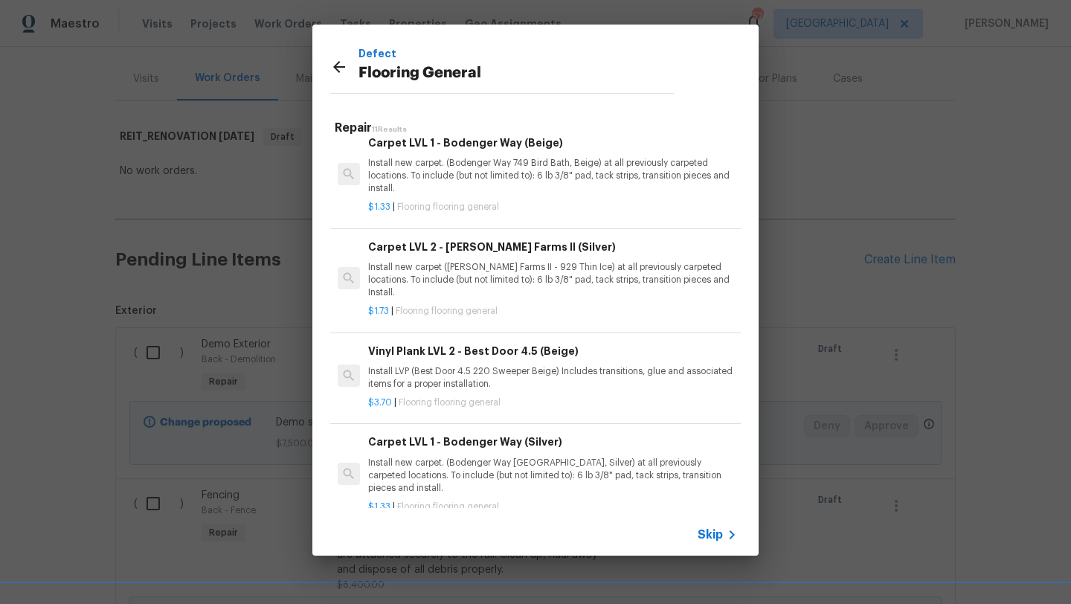
scroll to position [674, 0]
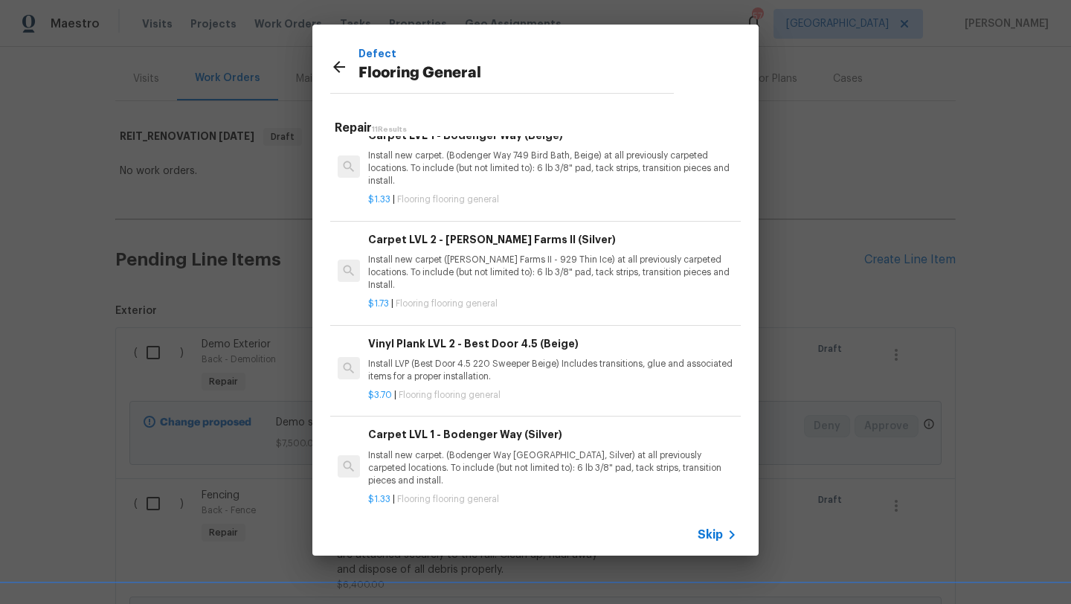
click at [470, 358] on p "Install LVP (Best Door 4.5 220 Sweeper Beige) Includes transitions, glue and as…" at bounding box center [552, 370] width 369 height 25
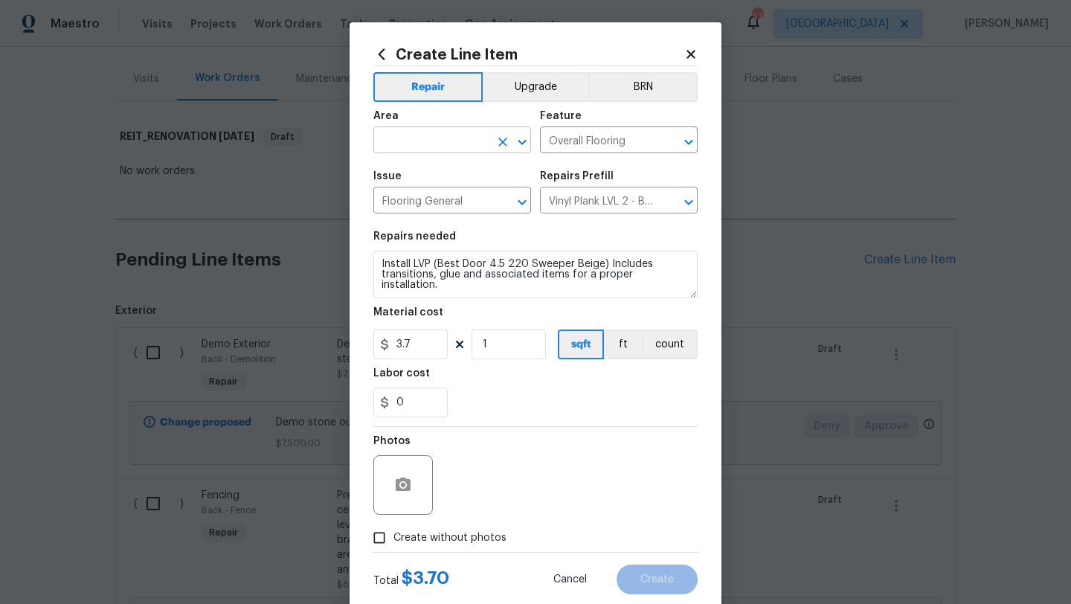
click at [449, 144] on input "text" at bounding box center [432, 141] width 116 height 23
click at [448, 196] on li "Interior Overall" at bounding box center [453, 200] width 158 height 25
type input "Interior Overall"
drag, startPoint x: 497, startPoint y: 347, endPoint x: 472, endPoint y: 347, distance: 25.3
click at [472, 347] on input "1" at bounding box center [509, 345] width 74 height 30
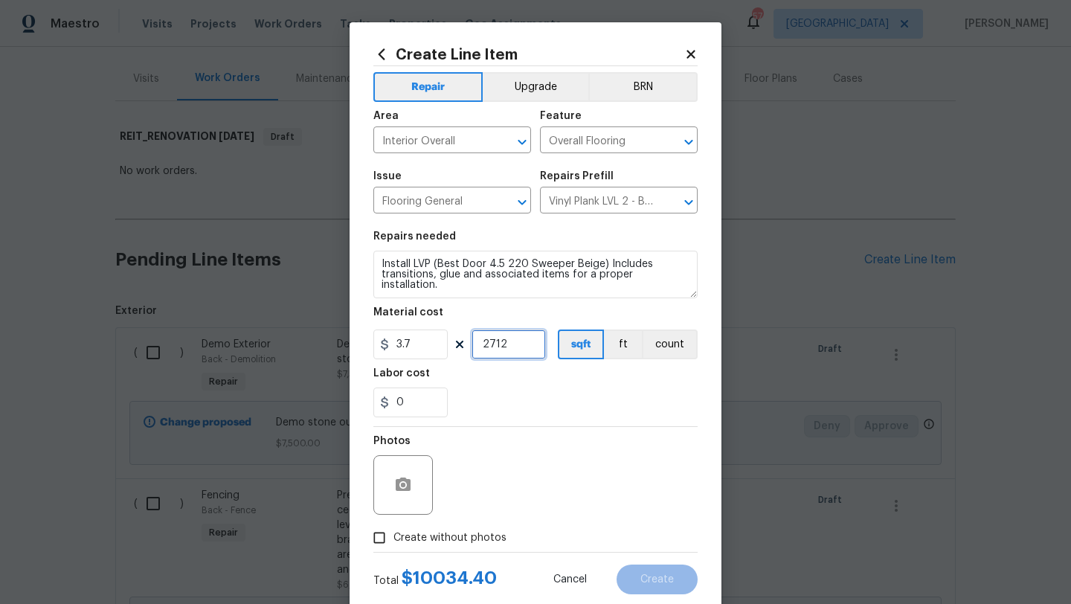
type input "2712"
drag, startPoint x: 425, startPoint y: 347, endPoint x: 365, endPoint y: 347, distance: 59.5
click at [365, 347] on div "Create Line Item Repair Upgrade BRN Area Interior Overall ​ Feature Overall Flo…" at bounding box center [536, 320] width 372 height 596
type input "4.2"
click at [528, 401] on div "0" at bounding box center [536, 403] width 324 height 30
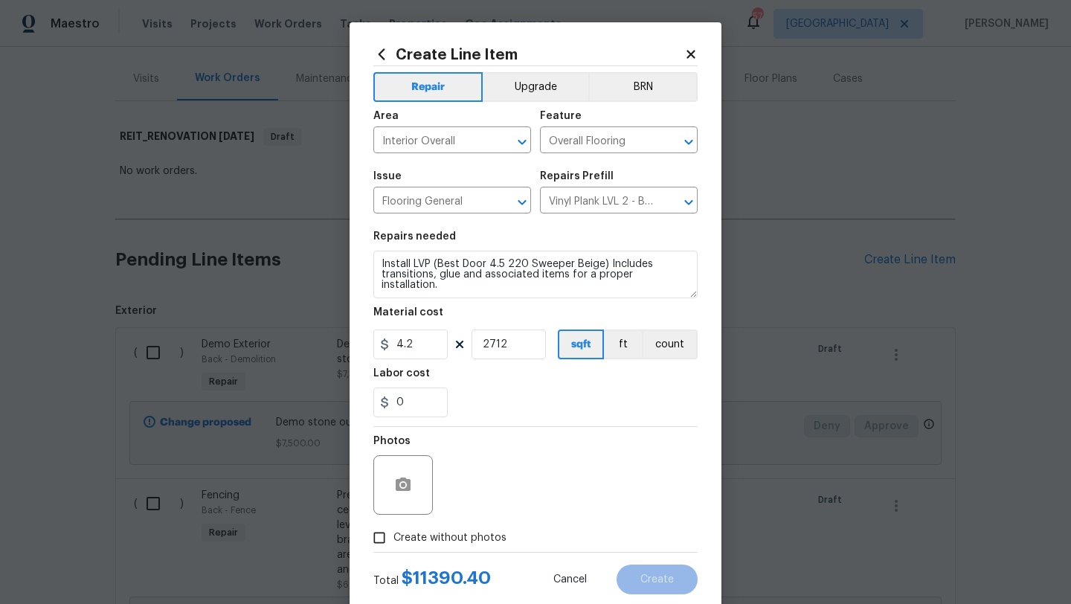
click at [479, 538] on span "Create without photos" at bounding box center [450, 539] width 113 height 16
click at [394, 538] on input "Create without photos" at bounding box center [379, 538] width 28 height 28
checkbox input "true"
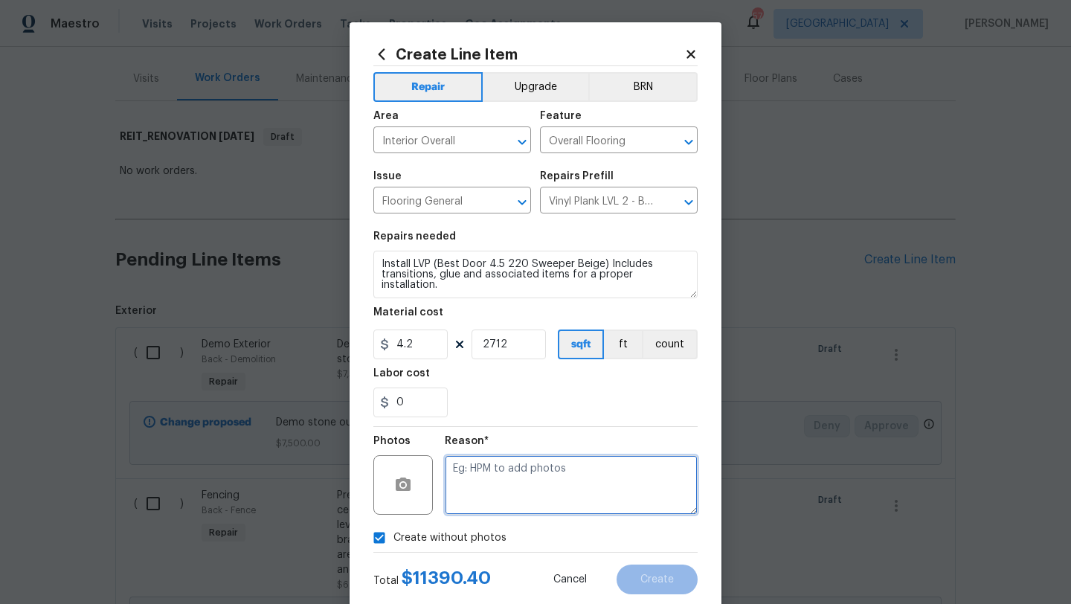
click at [524, 487] on textarea at bounding box center [571, 485] width 253 height 60
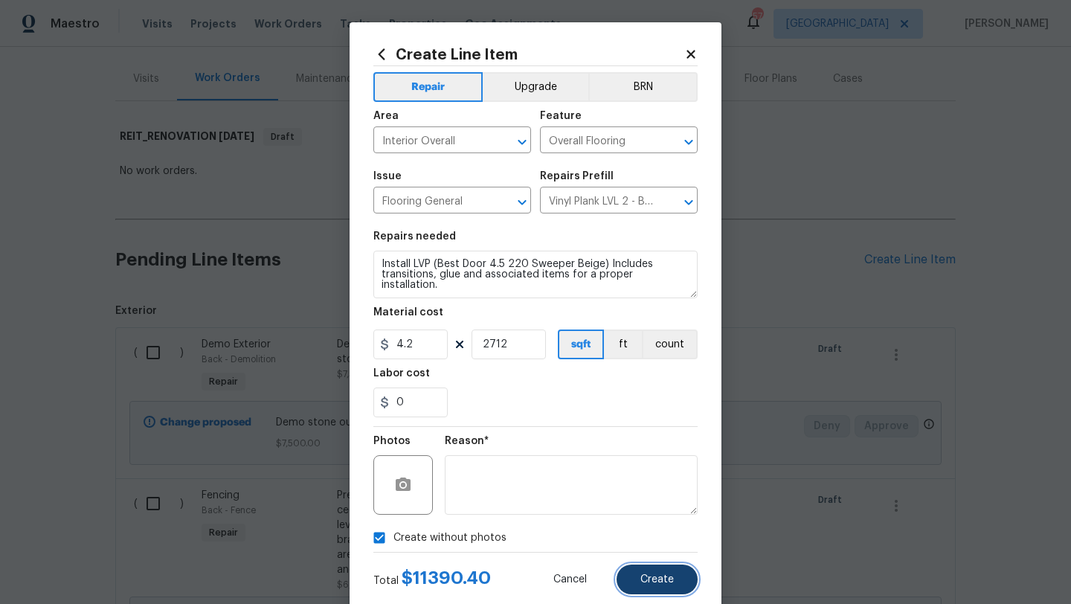
click at [653, 579] on span "Create" at bounding box center [657, 579] width 33 height 11
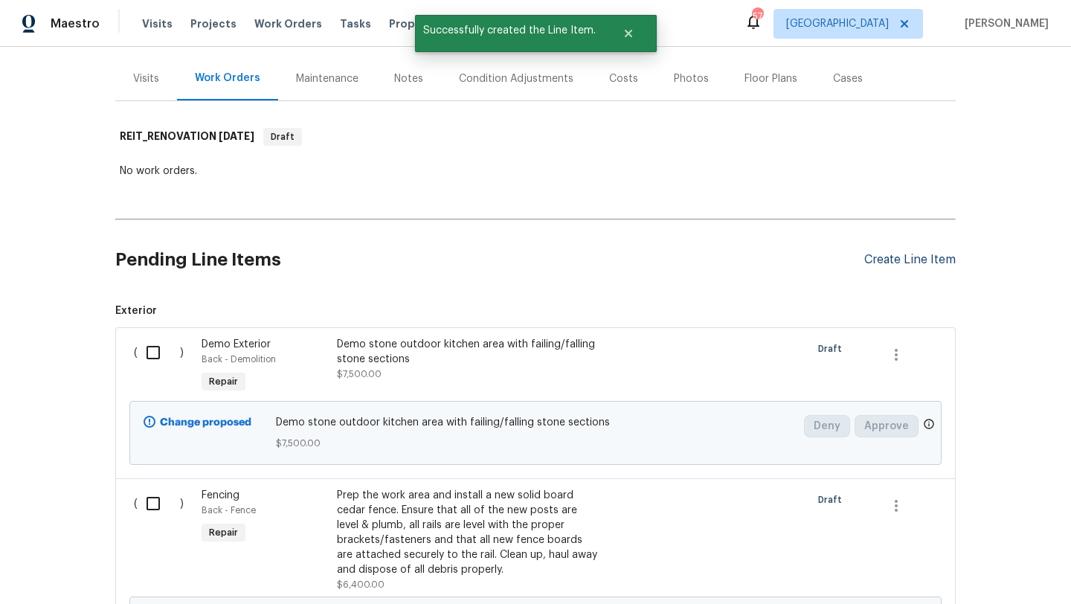
click at [891, 256] on div "Create Line Item" at bounding box center [911, 260] width 92 height 14
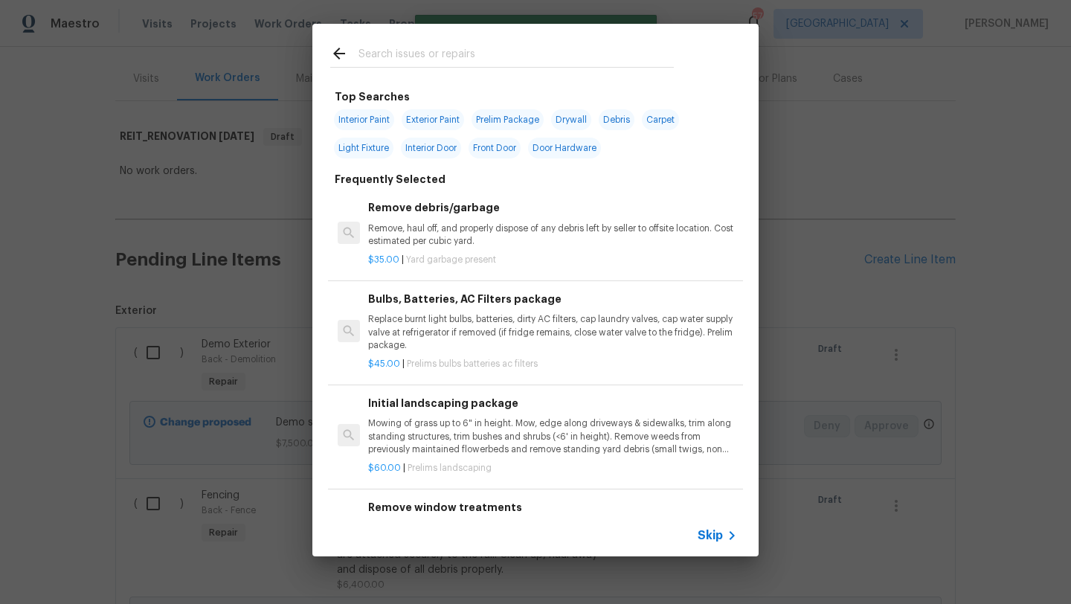
click at [438, 59] on input "text" at bounding box center [516, 56] width 315 height 22
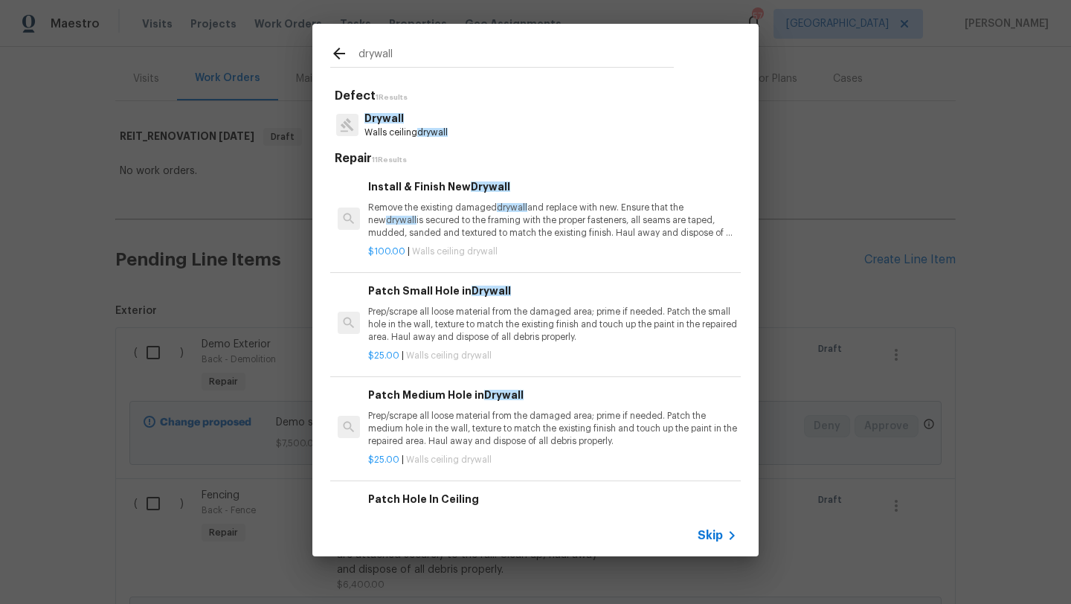
type input "drywall"
click at [478, 213] on p "Remove the existing damaged drywall and replace with new. Ensure that the new d…" at bounding box center [552, 221] width 369 height 38
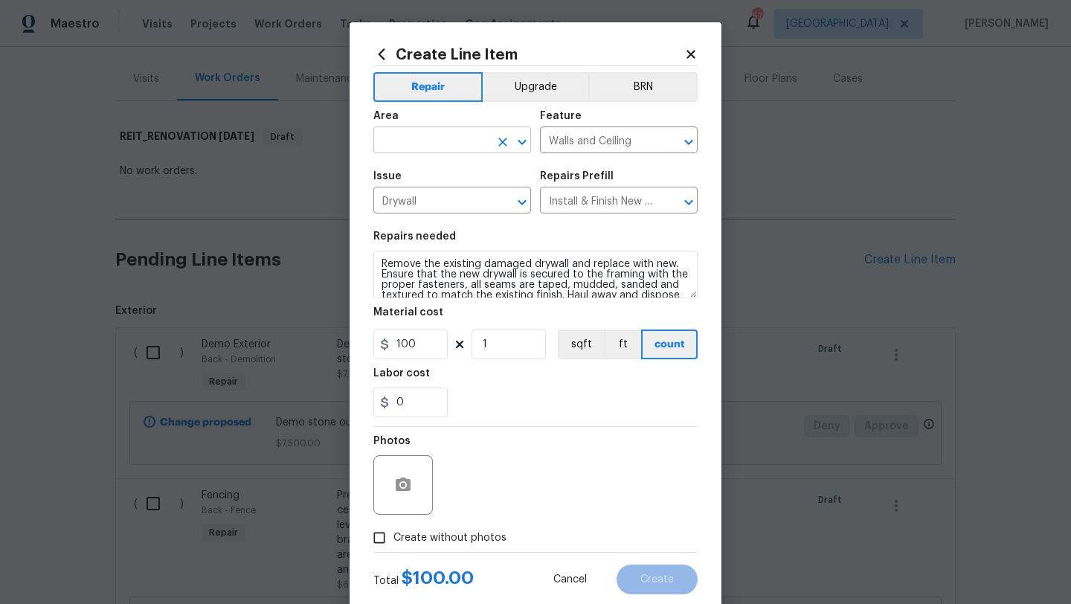
click at [463, 143] on input "text" at bounding box center [432, 141] width 116 height 23
click at [453, 197] on li "Interior Overall" at bounding box center [453, 200] width 158 height 25
type input "Interior Overall"
click at [504, 346] on input "1" at bounding box center [509, 345] width 74 height 30
type input "100"
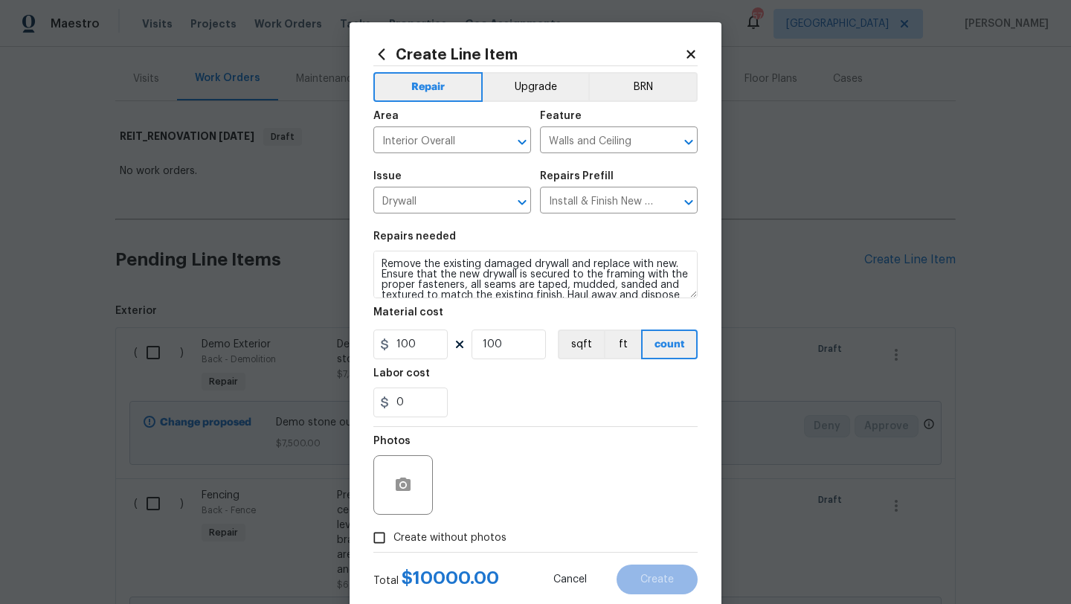
click at [483, 536] on span "Create without photos" at bounding box center [450, 539] width 113 height 16
click at [394, 536] on input "Create without photos" at bounding box center [379, 538] width 28 height 28
checkbox input "true"
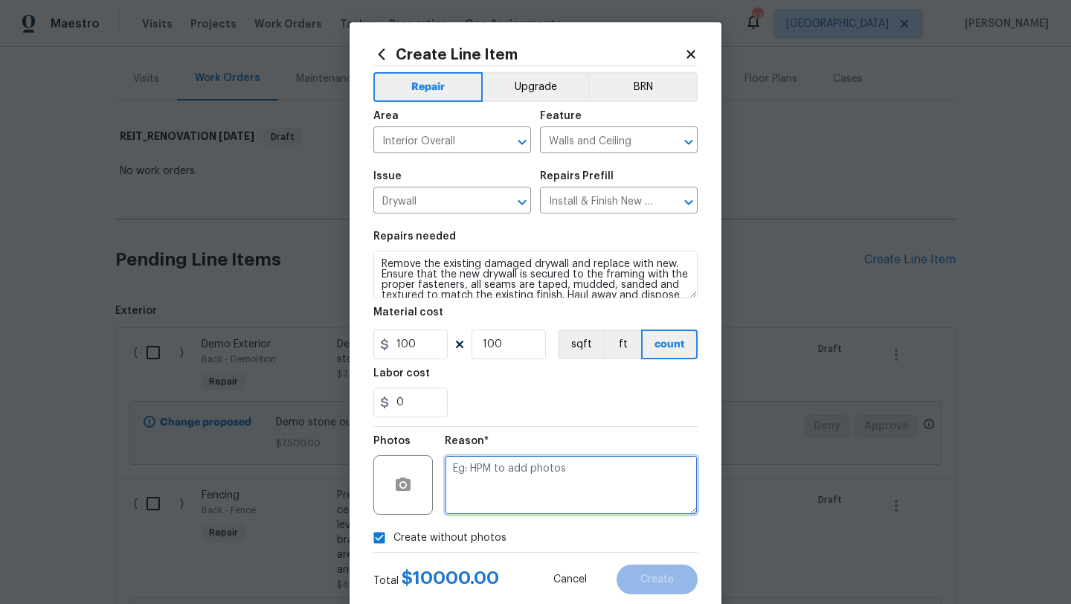
click at [504, 503] on textarea at bounding box center [571, 485] width 253 height 60
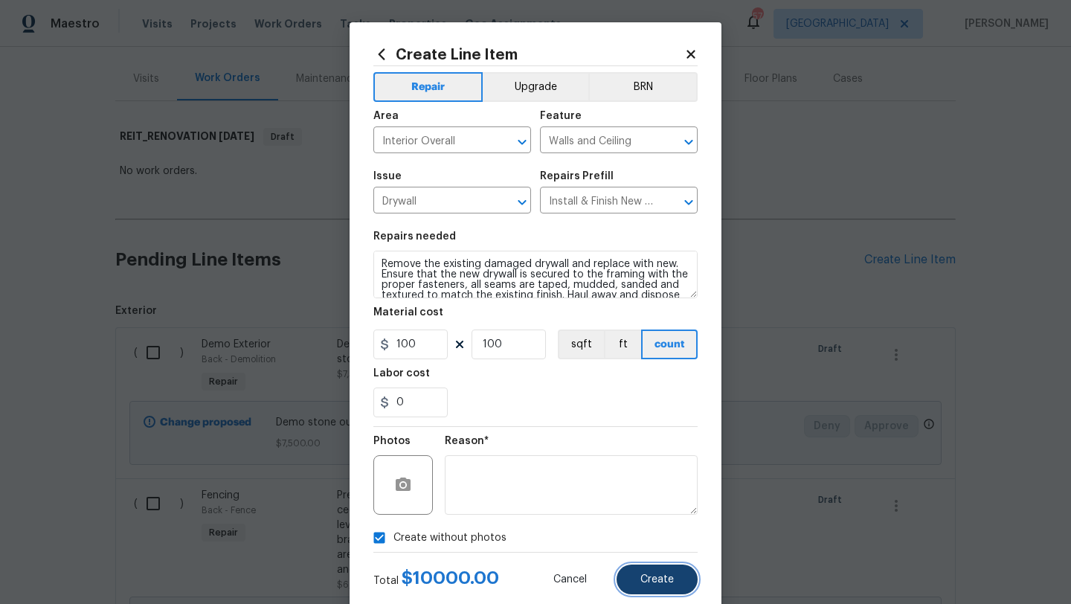
click at [654, 577] on span "Create" at bounding box center [657, 579] width 33 height 11
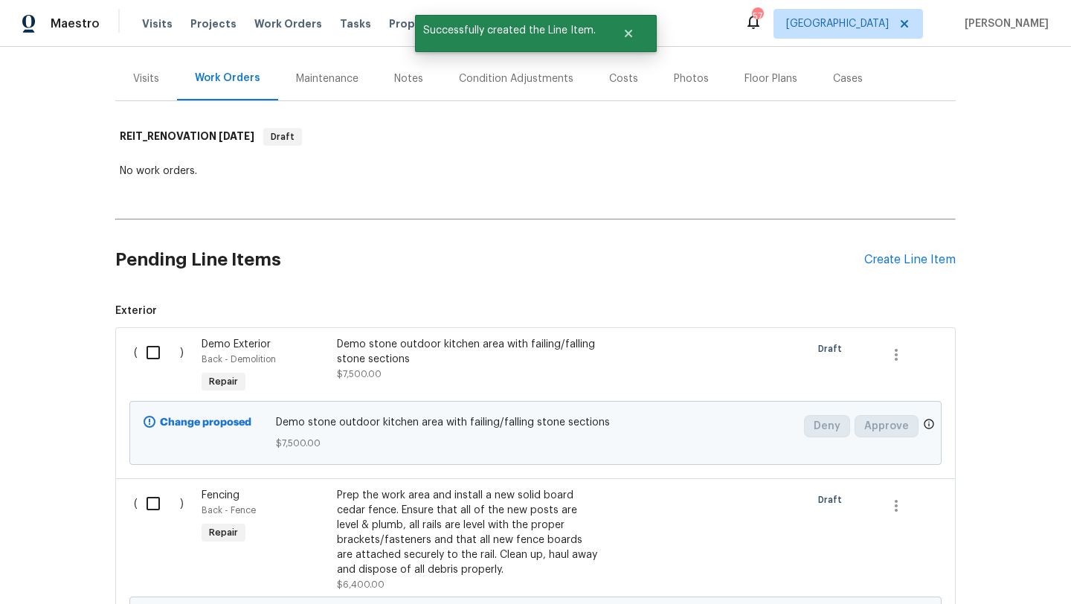
click at [892, 256] on div "Create Line Item" at bounding box center [911, 260] width 92 height 14
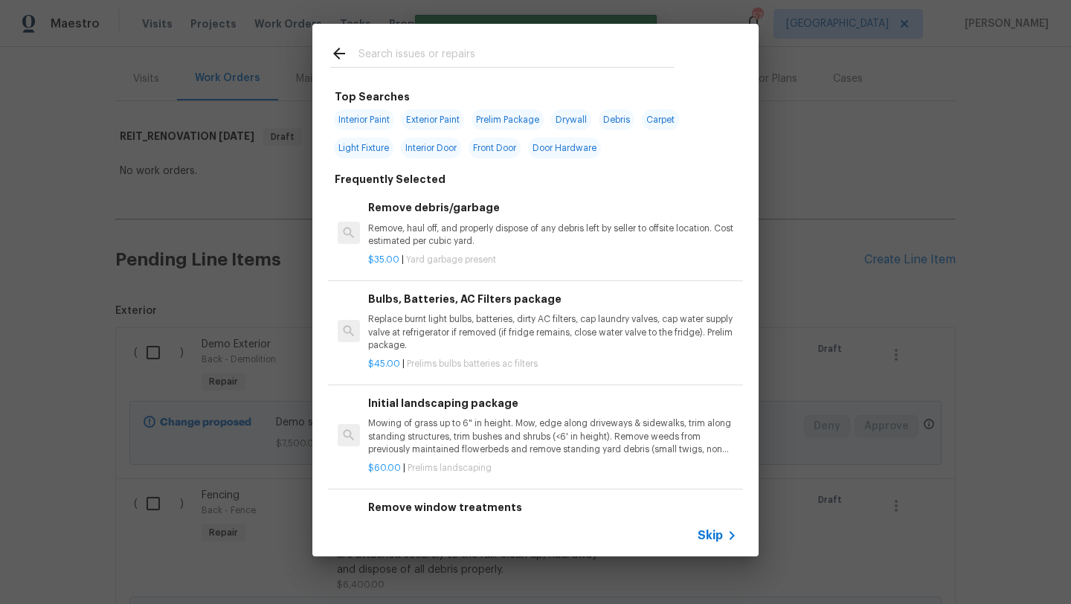
click at [464, 49] on input "text" at bounding box center [516, 56] width 315 height 22
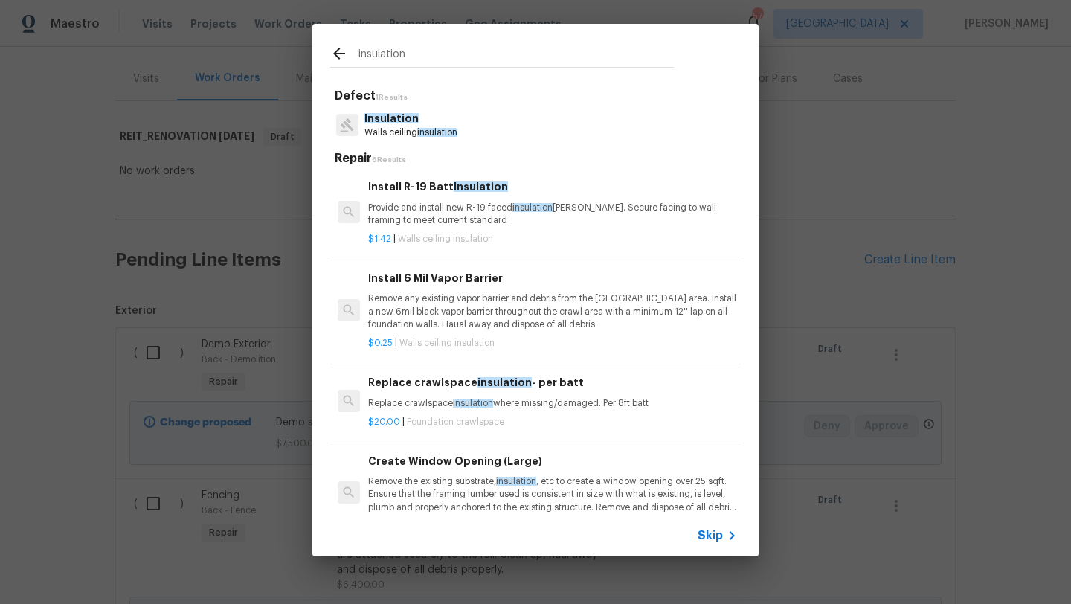
type input "insulation"
click at [495, 217] on p "Provide and install new R-19 faced insulation batts. Secure facing to wall fram…" at bounding box center [552, 214] width 369 height 25
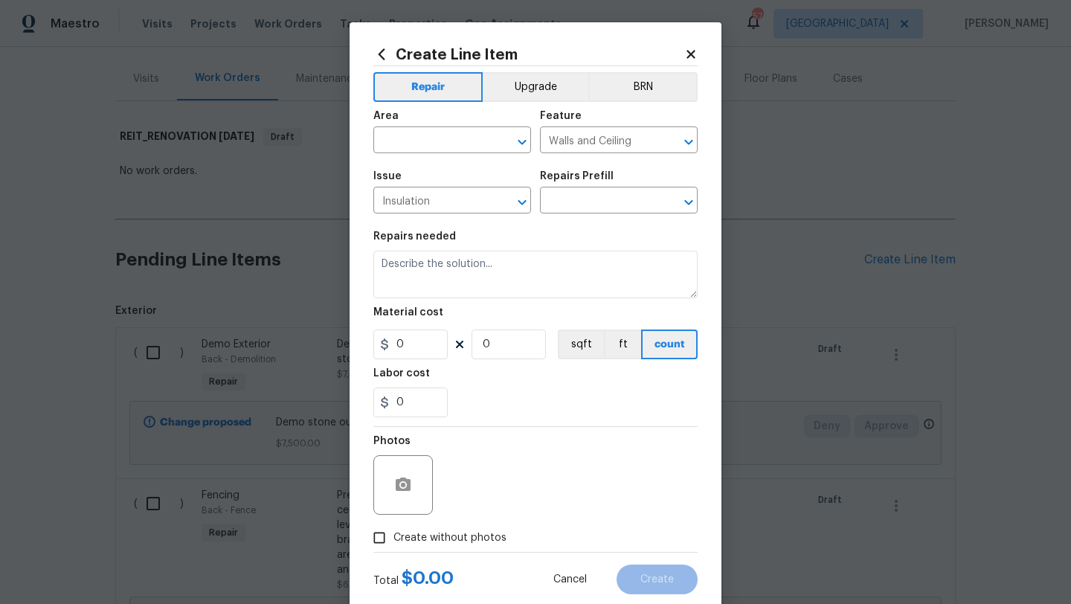
type input "Install R-19 Batt Insulation $1.42"
type textarea "Provide and install new R-19 faced insulation batts. Secure facing to wall fram…"
type input "1.42"
type input "1"
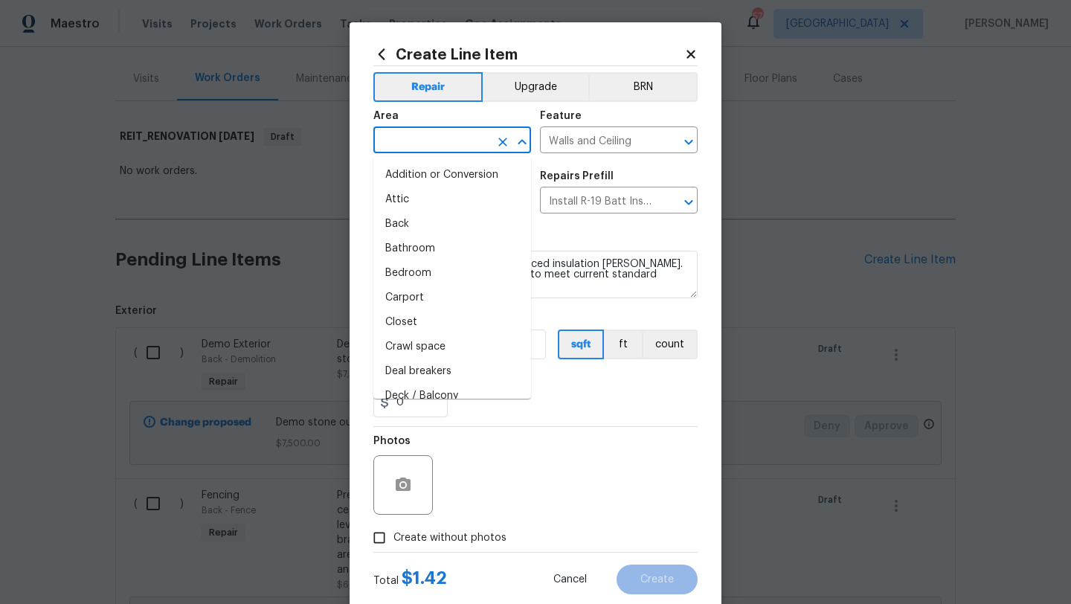
click at [473, 147] on input "text" at bounding box center [432, 141] width 116 height 23
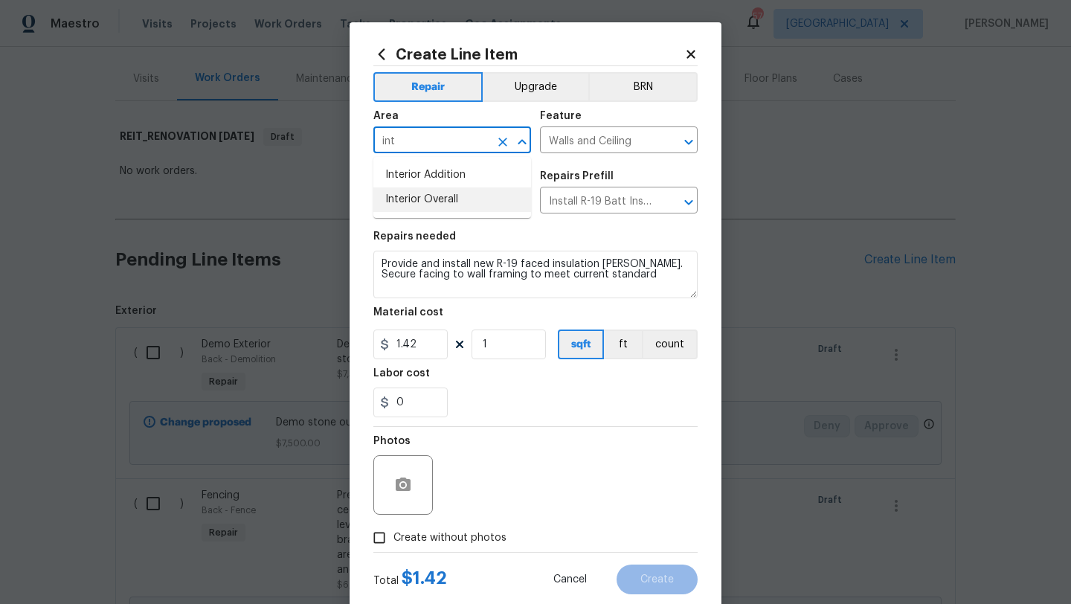
click at [464, 197] on li "Interior Overall" at bounding box center [453, 200] width 158 height 25
type input "Interior Overall"
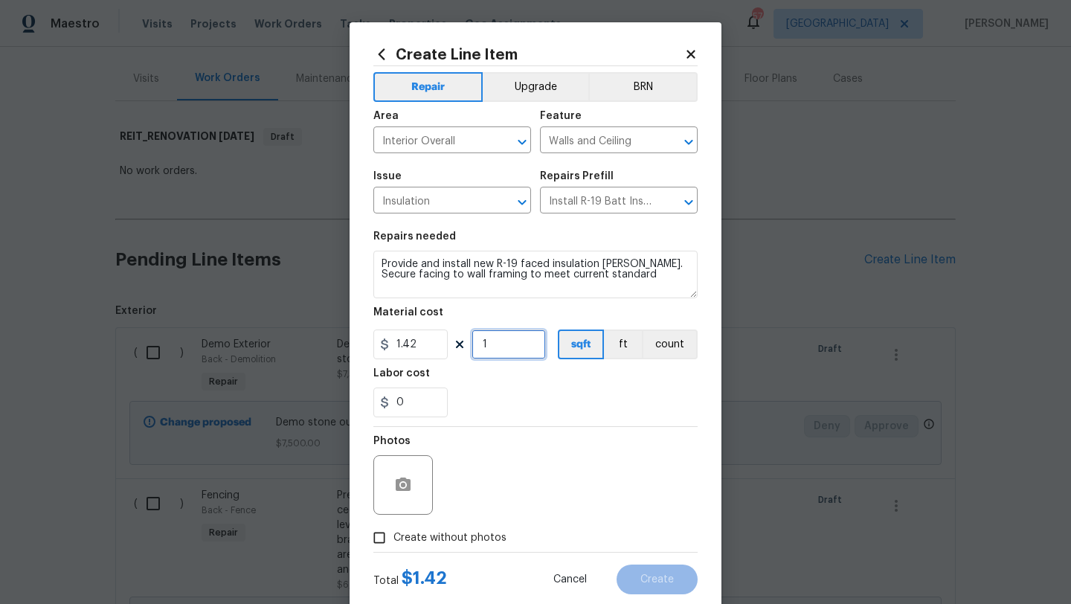
drag, startPoint x: 497, startPoint y: 345, endPoint x: 476, endPoint y: 345, distance: 20.8
click at [477, 345] on input "1" at bounding box center [509, 345] width 74 height 30
type input "2000"
click at [485, 534] on span "Create without photos" at bounding box center [450, 539] width 113 height 16
click at [394, 534] on input "Create without photos" at bounding box center [379, 538] width 28 height 28
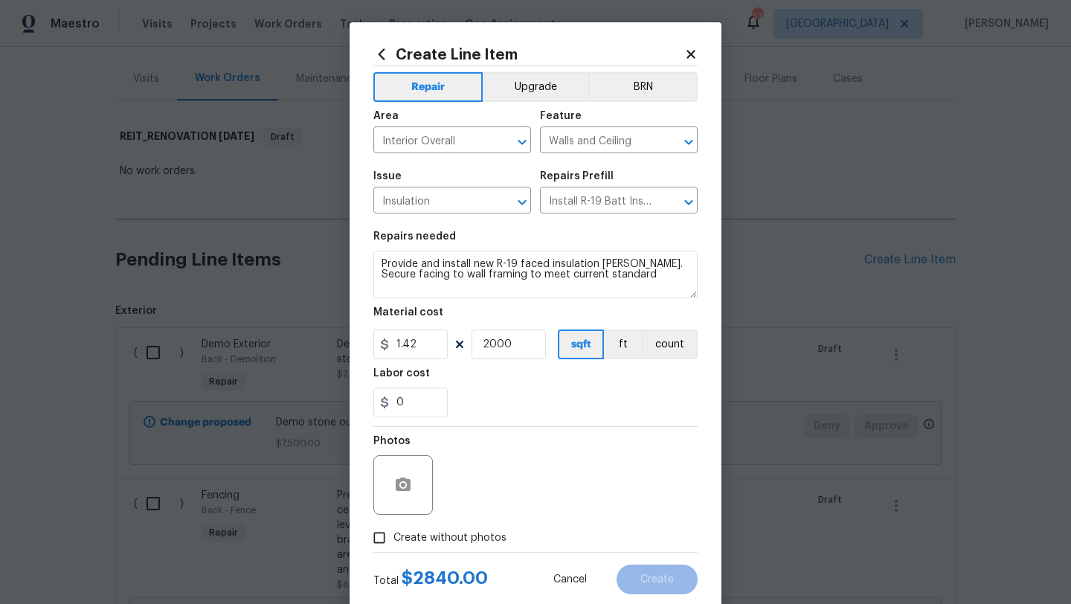
checkbox input "true"
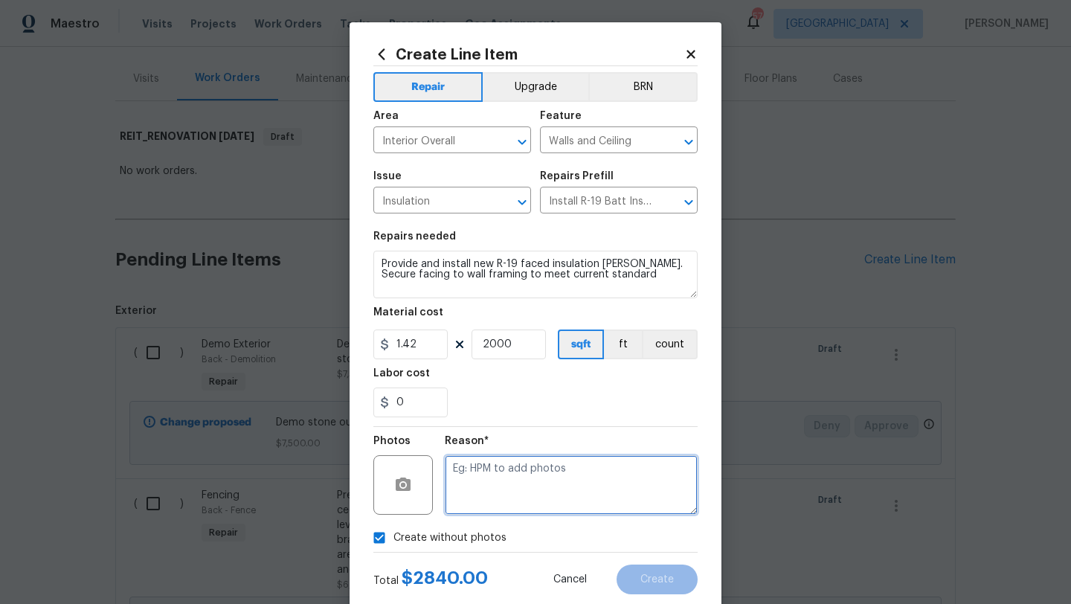
click at [497, 505] on textarea at bounding box center [571, 485] width 253 height 60
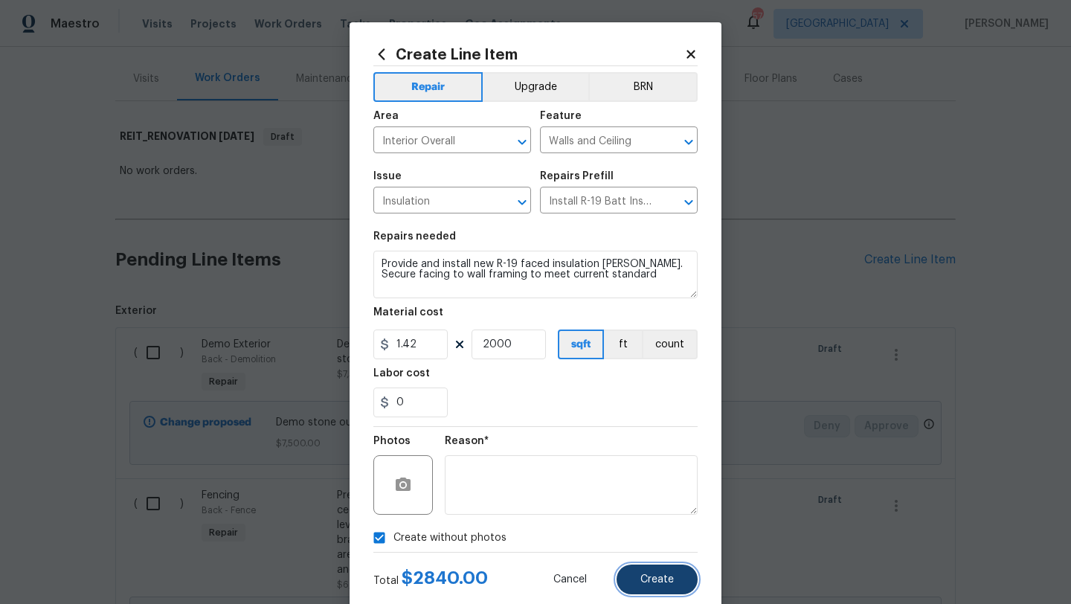
click at [634, 577] on button "Create" at bounding box center [657, 580] width 81 height 30
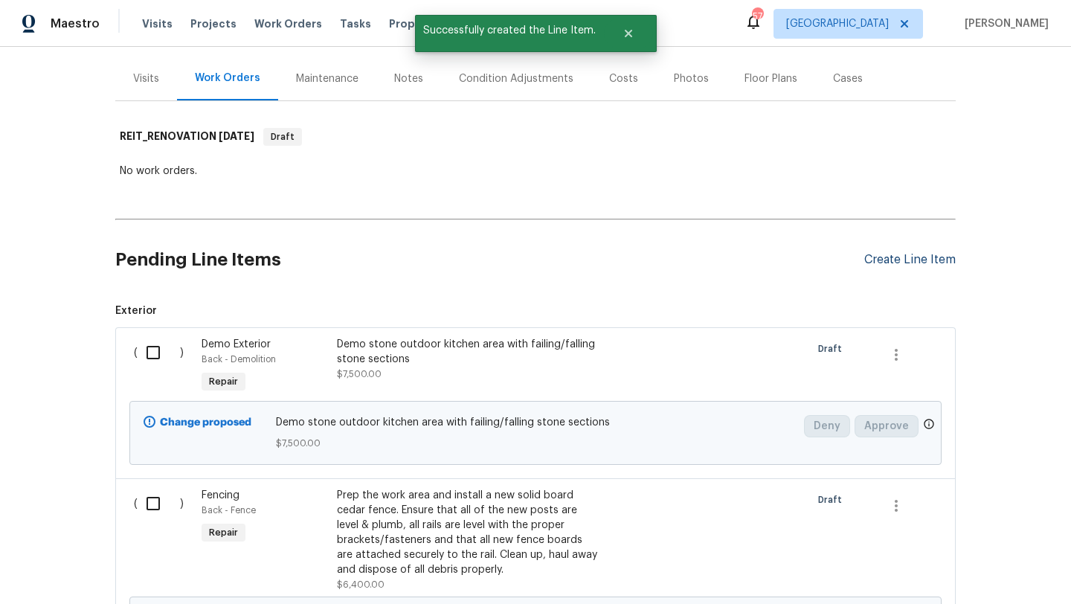
click at [886, 256] on div "Create Line Item" at bounding box center [911, 260] width 92 height 14
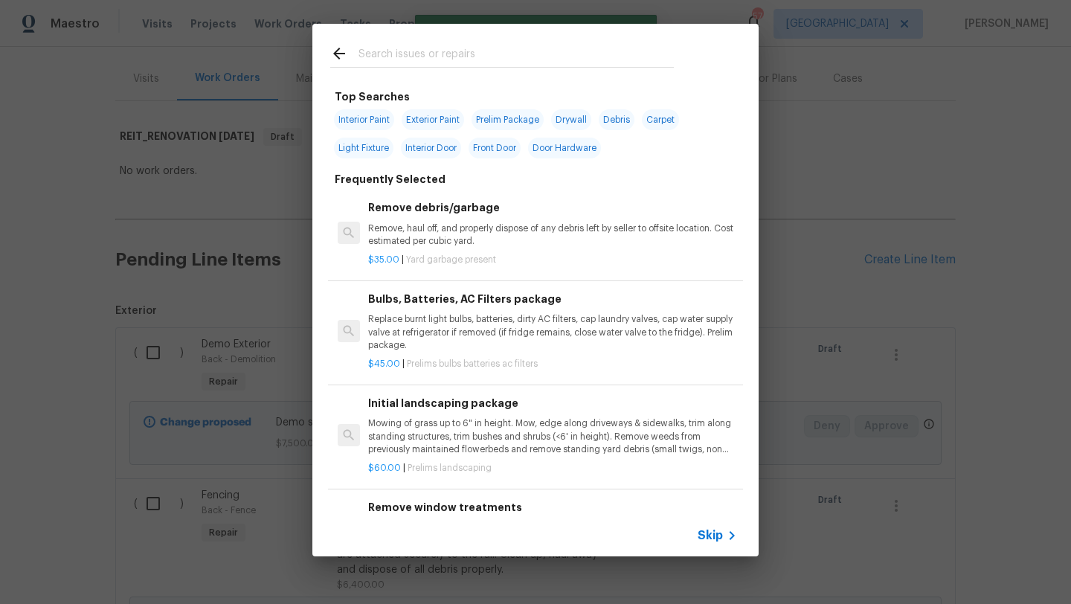
click at [433, 45] on input "text" at bounding box center [516, 56] width 315 height 22
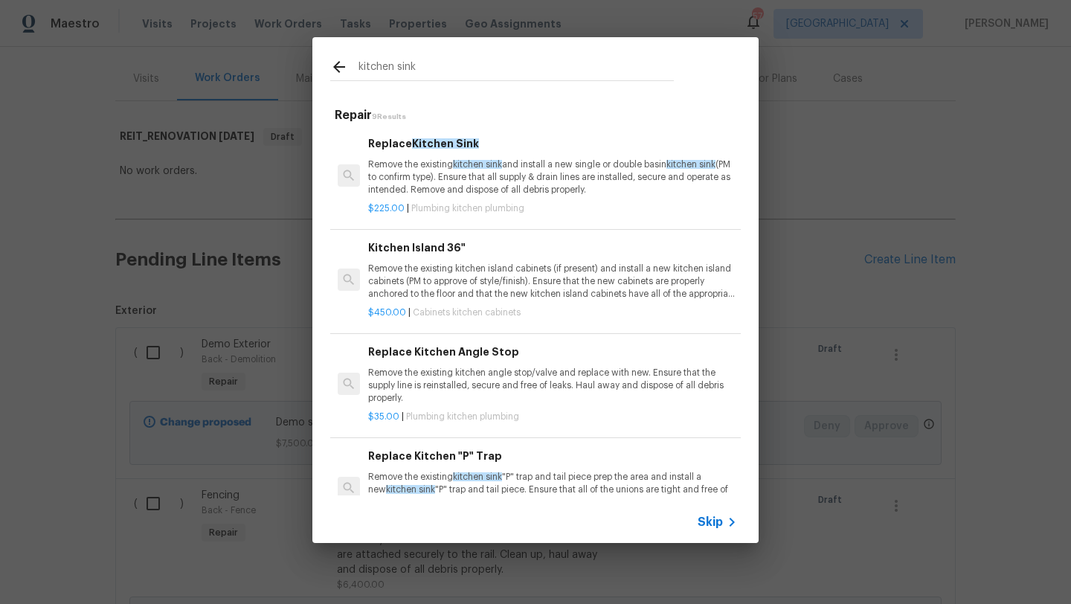
type input "kitchen sink"
click at [442, 172] on p "Remove the existing kitchen sink and install a new single or double basin kitch…" at bounding box center [552, 177] width 369 height 38
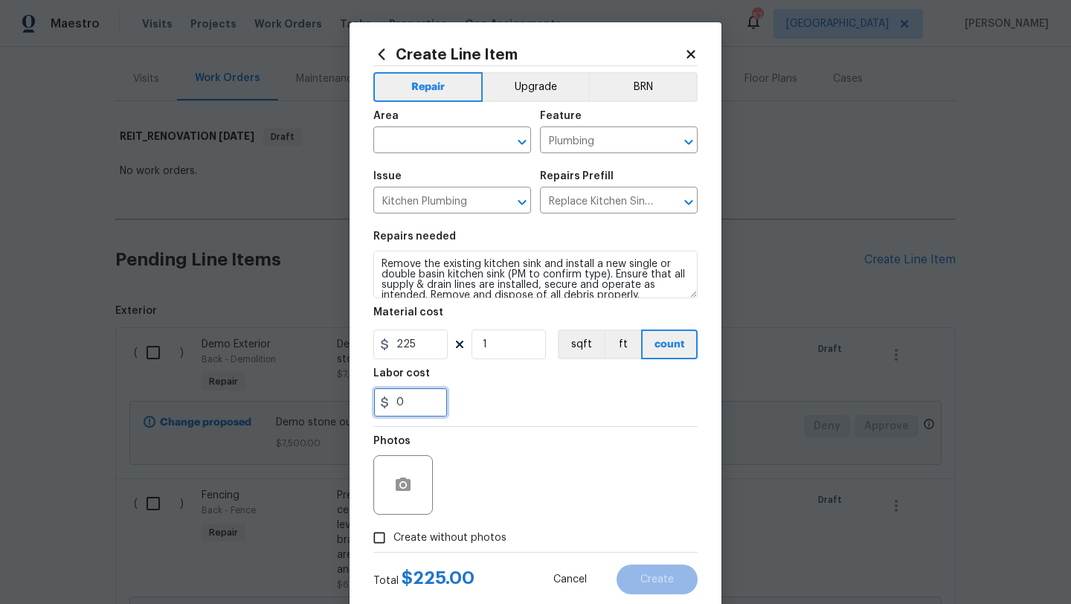
drag, startPoint x: 412, startPoint y: 401, endPoint x: 369, endPoint y: 401, distance: 43.2
click at [369, 401] on div "Create Line Item Repair Upgrade BRN Area ​ Feature Plumbing ​ Issue Kitchen Plu…" at bounding box center [536, 320] width 372 height 596
type input "100"
click at [447, 147] on input "text" at bounding box center [432, 141] width 116 height 23
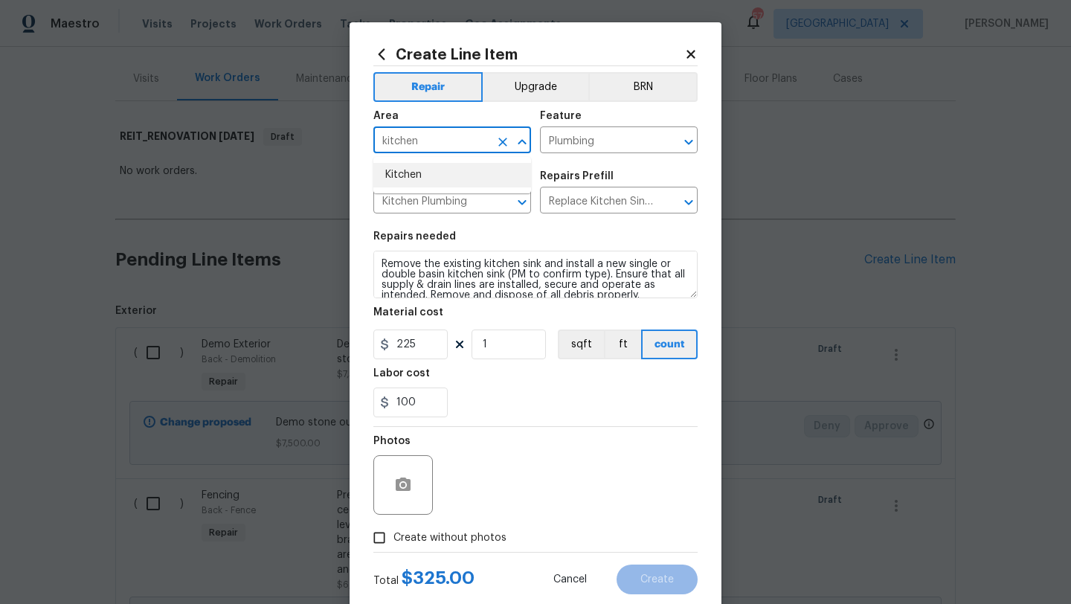
click at [417, 183] on li "Kitchen" at bounding box center [453, 175] width 158 height 25
type input "Kitchen"
click at [452, 534] on span "Create without photos" at bounding box center [450, 539] width 113 height 16
click at [394, 534] on input "Create without photos" at bounding box center [379, 538] width 28 height 28
checkbox input "true"
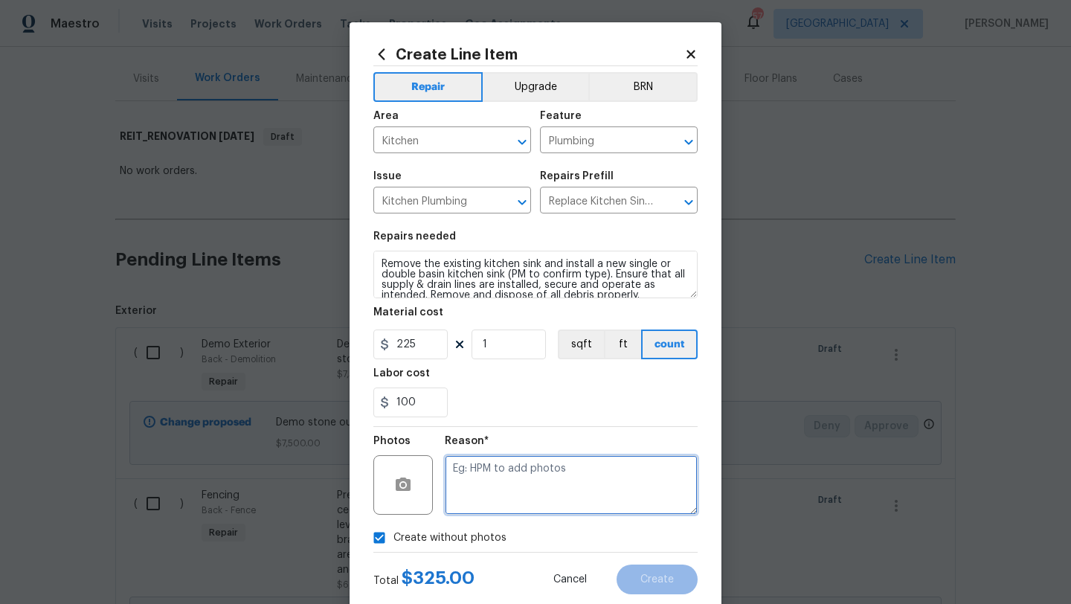
click at [506, 493] on textarea at bounding box center [571, 485] width 253 height 60
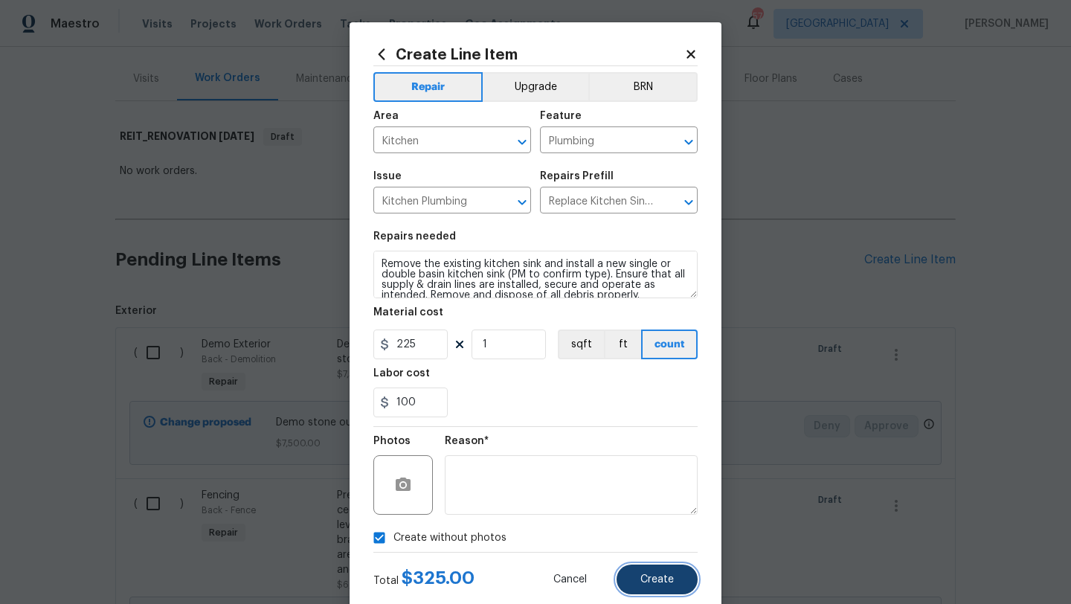
click at [654, 586] on button "Create" at bounding box center [657, 580] width 81 height 30
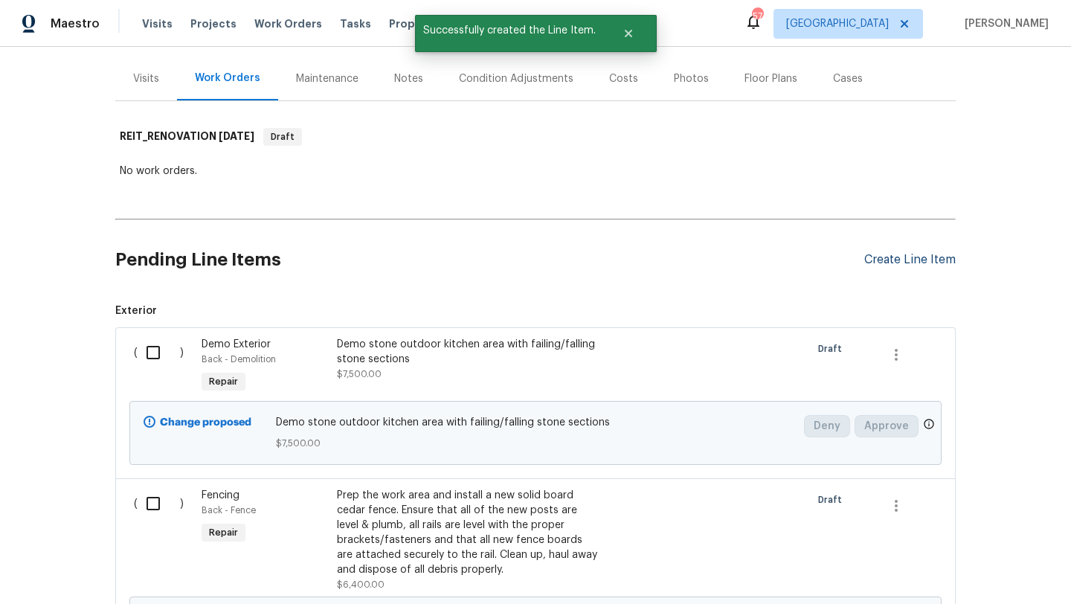
click at [877, 257] on div "Create Line Item" at bounding box center [911, 260] width 92 height 14
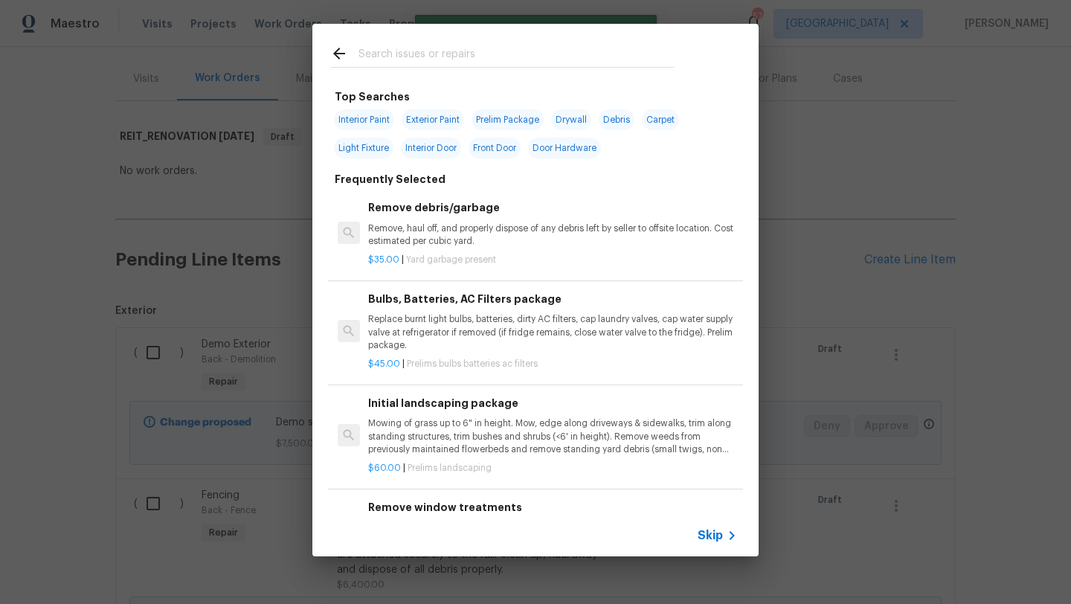
click at [438, 54] on input "text" at bounding box center [516, 56] width 315 height 22
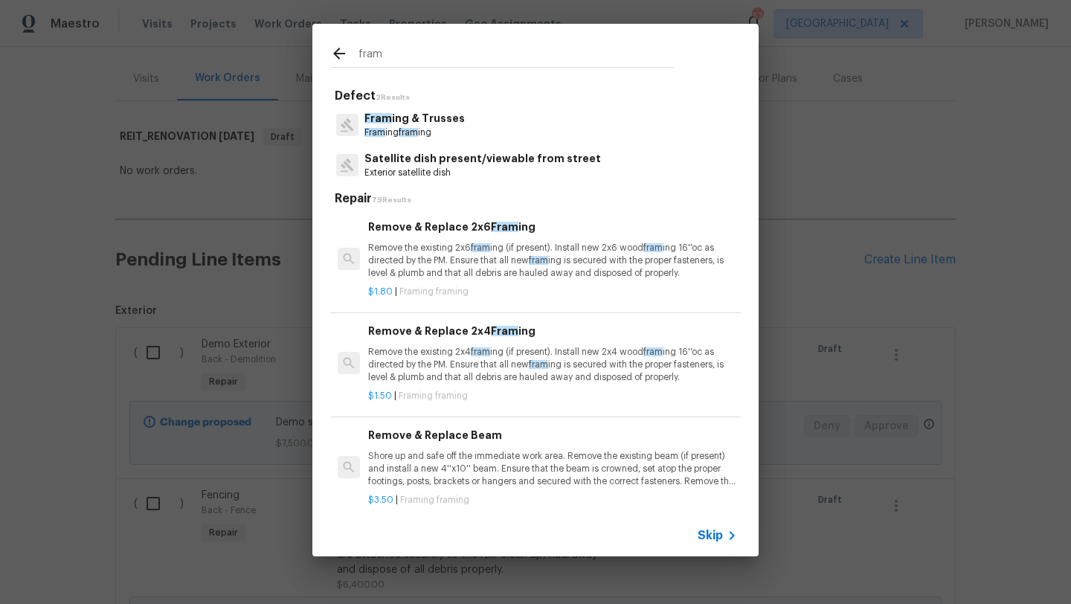
type input "fram"
click at [412, 118] on p "Fram ing & Trusses" at bounding box center [415, 119] width 100 height 16
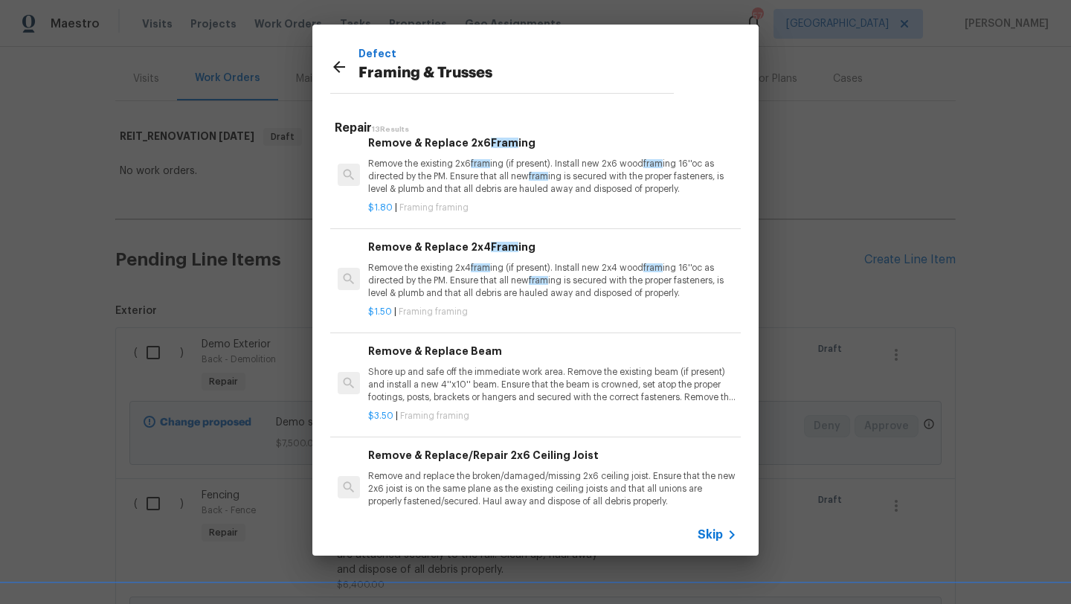
scroll to position [15, 0]
click at [591, 289] on p "Remove the existing 2x4 fram ing (if present). Install new 2x4 wood fram ing 16…" at bounding box center [552, 279] width 369 height 38
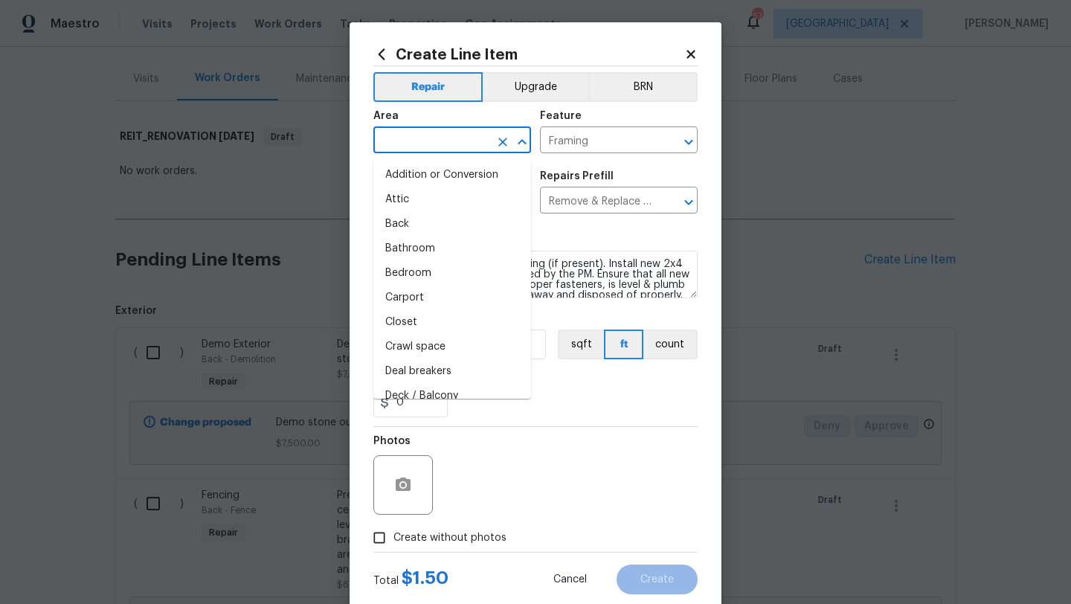
click at [464, 146] on input "text" at bounding box center [432, 141] width 116 height 23
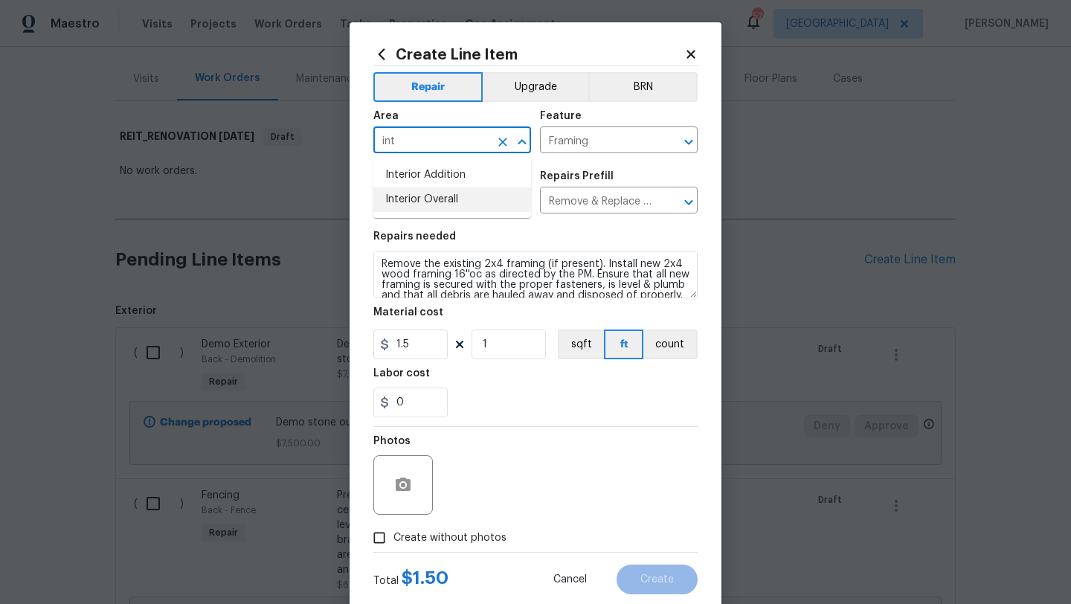
click at [456, 193] on li "Interior Overall" at bounding box center [453, 200] width 158 height 25
type input "Interior Overall"
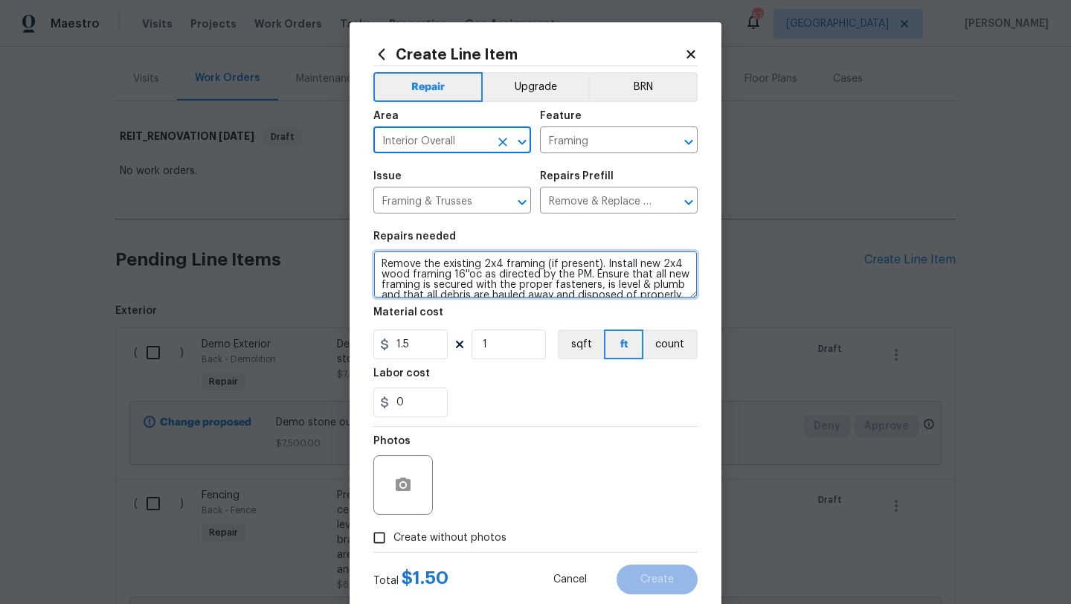
click at [380, 260] on textarea "Remove the existing 2x4 framing (if present). Install new 2x4 wood framing 16''…" at bounding box center [536, 275] width 324 height 48
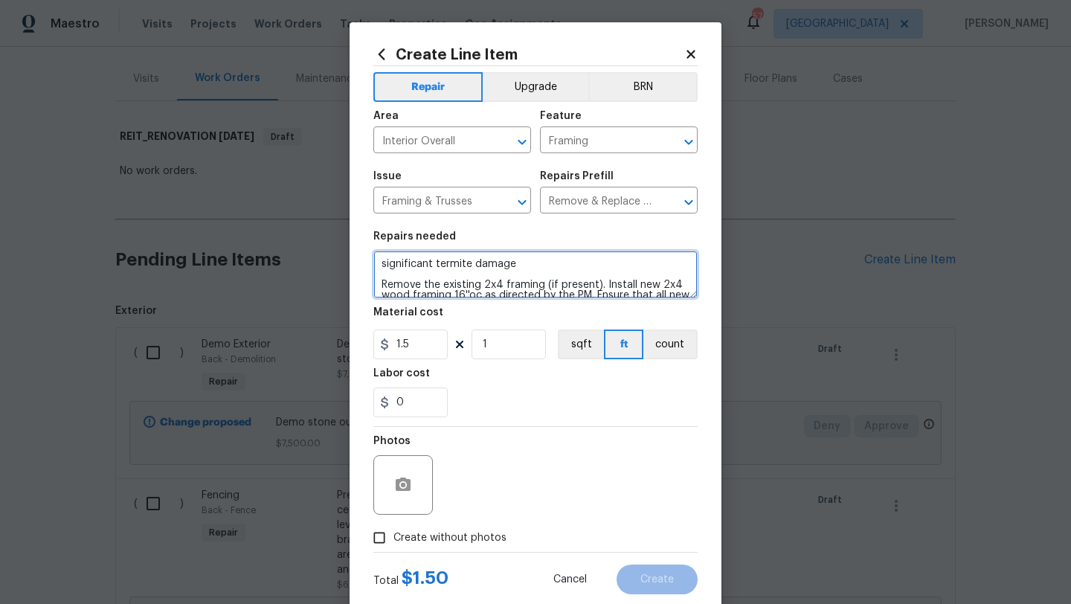
type textarea "significant termite damage Remove the existing 2x4 framing (if present). Instal…"
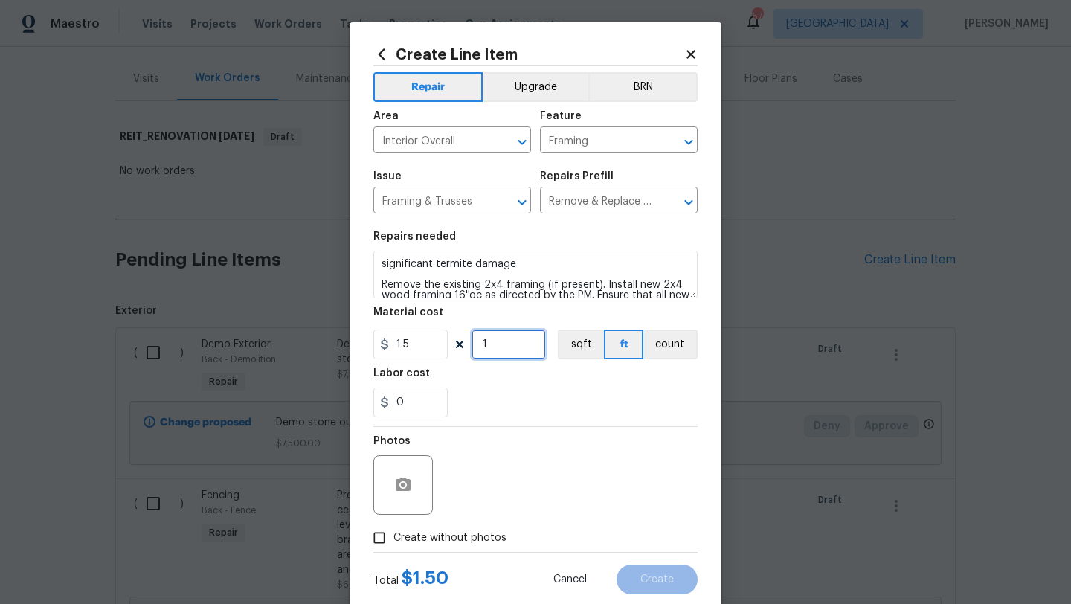
drag, startPoint x: 507, startPoint y: 340, endPoint x: 462, endPoint y: 339, distance: 44.7
click at [462, 339] on div "1.5 1 sqft ft count" at bounding box center [536, 345] width 324 height 30
type input "20000"
click at [471, 534] on span "Create without photos" at bounding box center [450, 539] width 113 height 16
click at [394, 534] on input "Create without photos" at bounding box center [379, 538] width 28 height 28
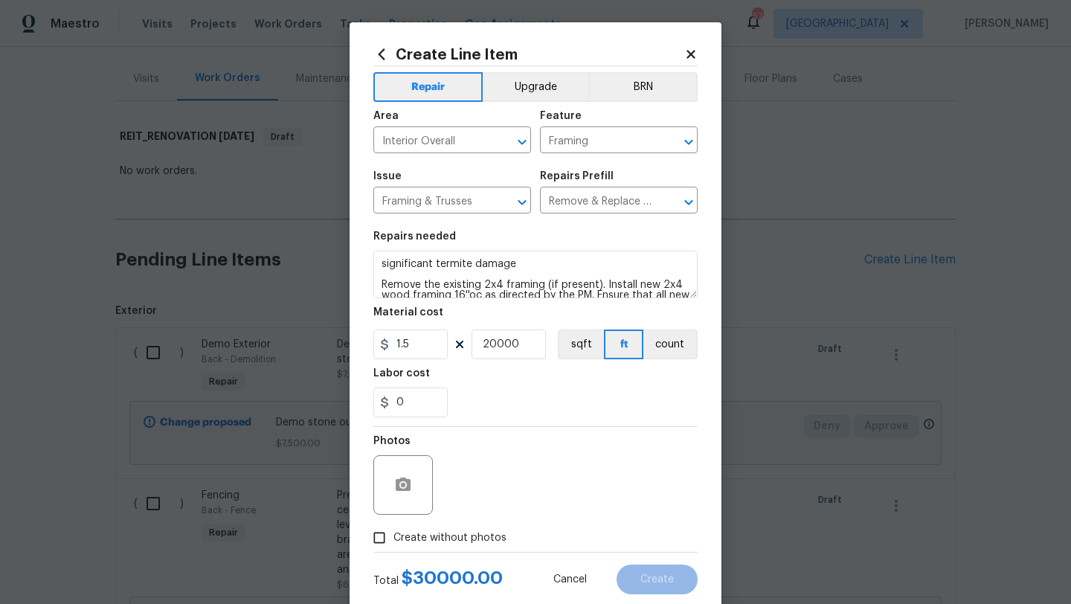
checkbox input "true"
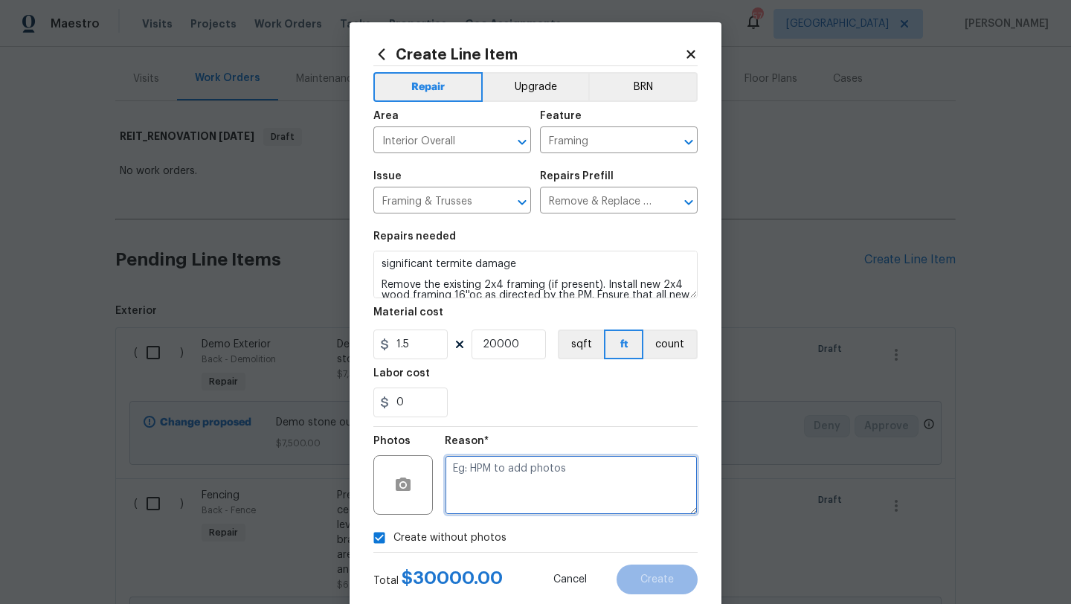
click at [476, 505] on textarea at bounding box center [571, 485] width 253 height 60
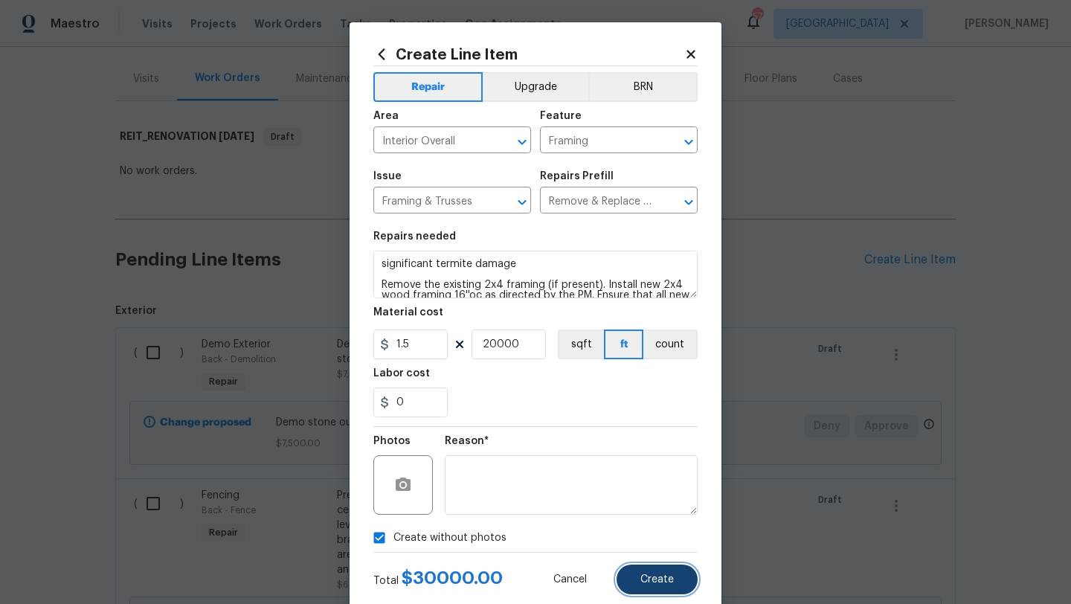
click at [642, 586] on button "Create" at bounding box center [657, 580] width 81 height 30
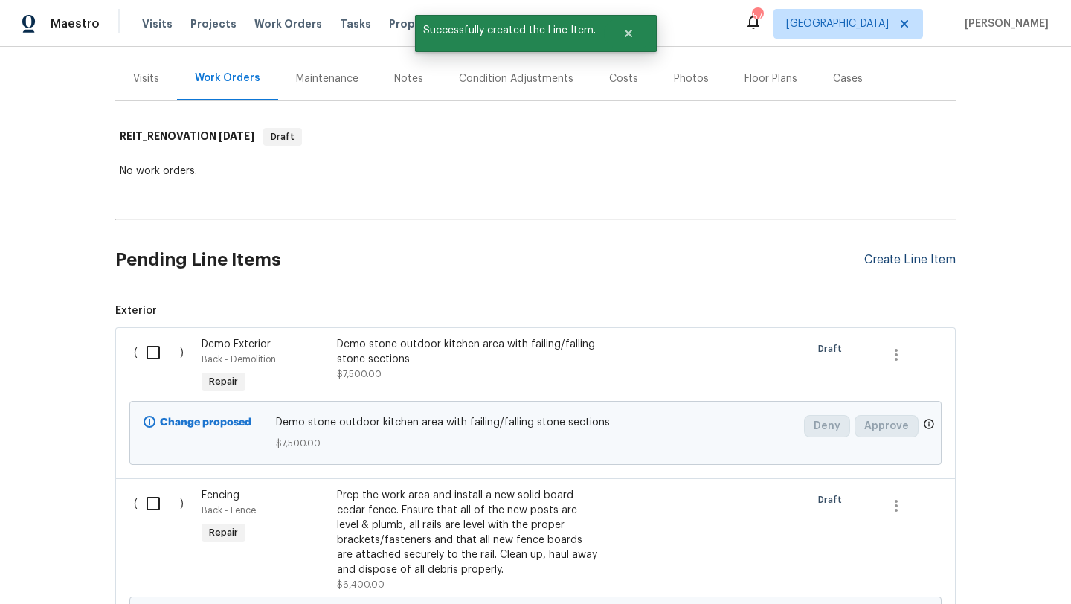
click at [897, 260] on div "Create Line Item" at bounding box center [911, 260] width 92 height 14
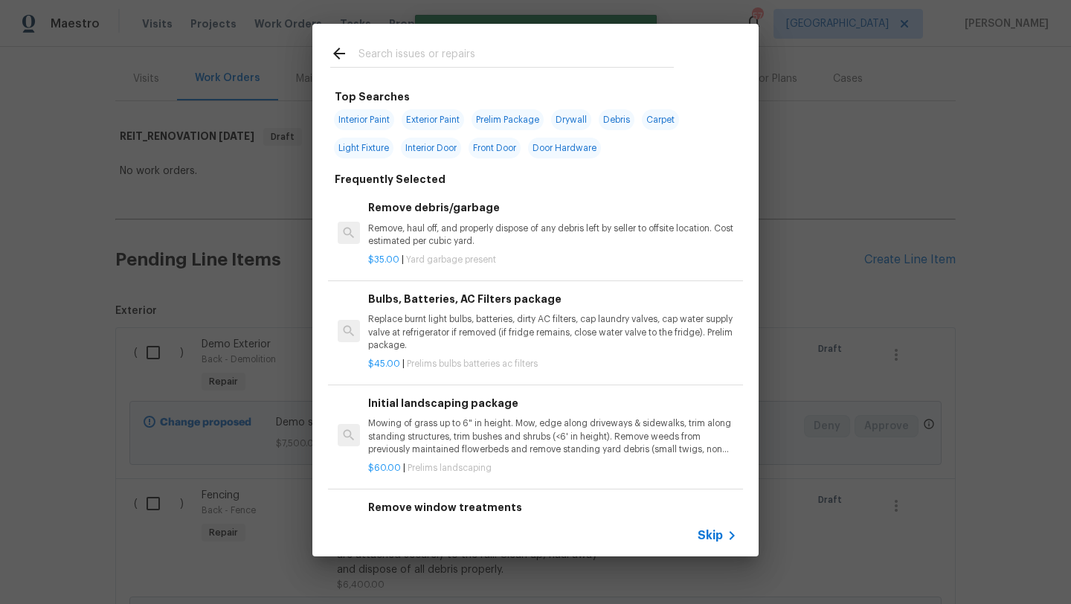
click at [460, 54] on input "text" at bounding box center [516, 56] width 315 height 22
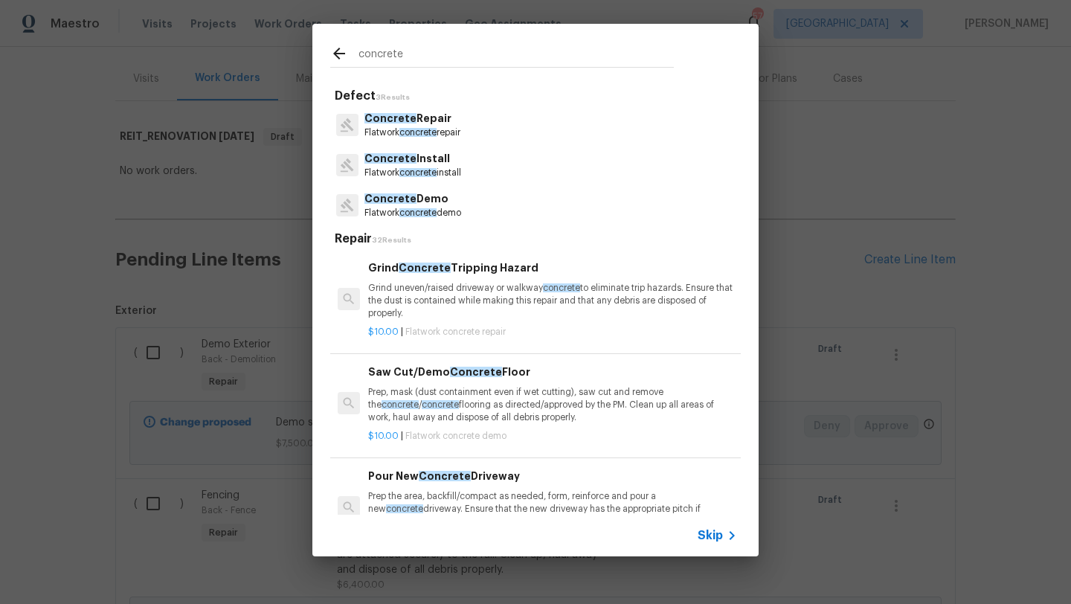
type input "concrete"
click at [440, 118] on p "Concrete Repair" at bounding box center [413, 119] width 96 height 16
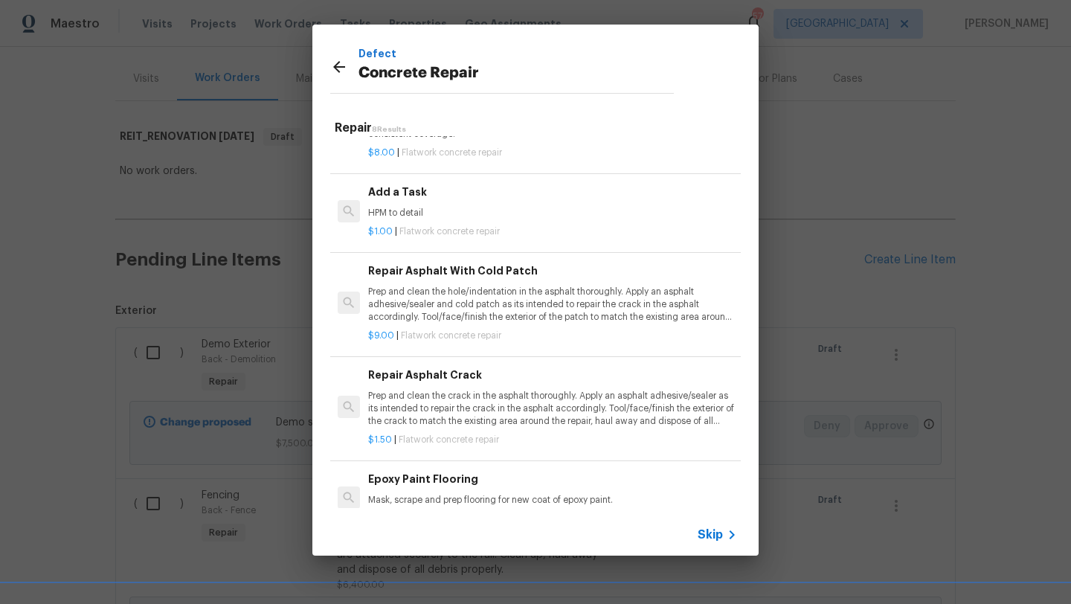
scroll to position [272, 0]
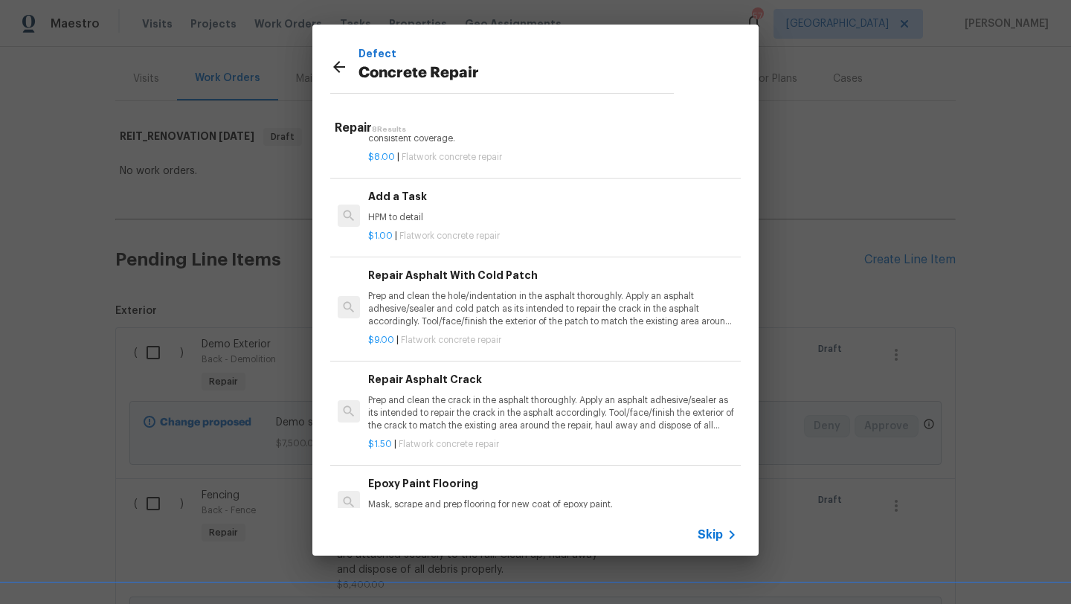
click at [397, 207] on div "Add a Task HPM to detail" at bounding box center [552, 206] width 369 height 36
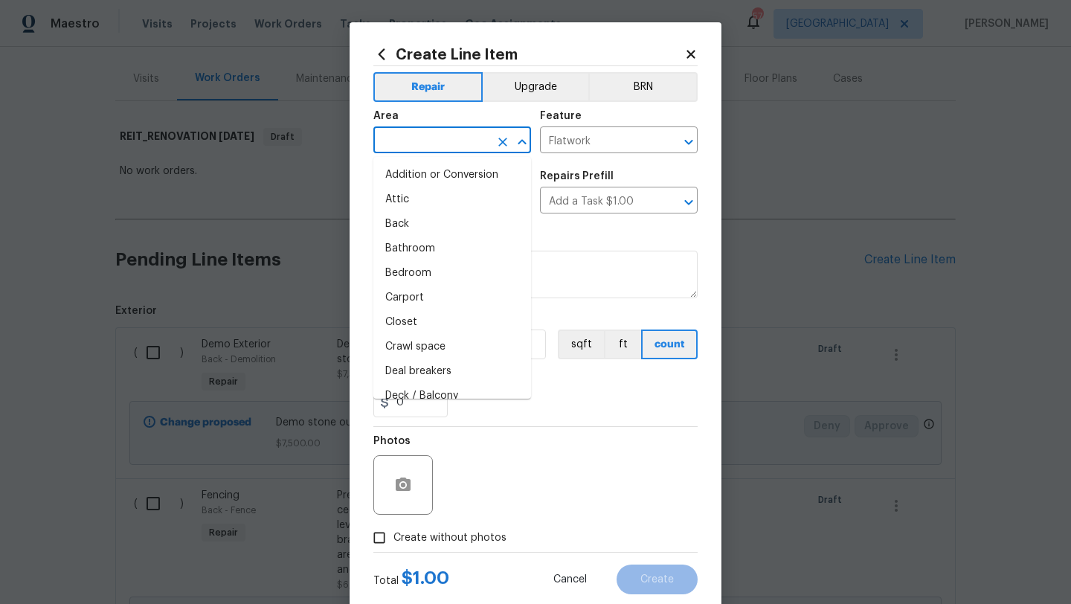
click at [422, 137] on input "text" at bounding box center [432, 141] width 116 height 23
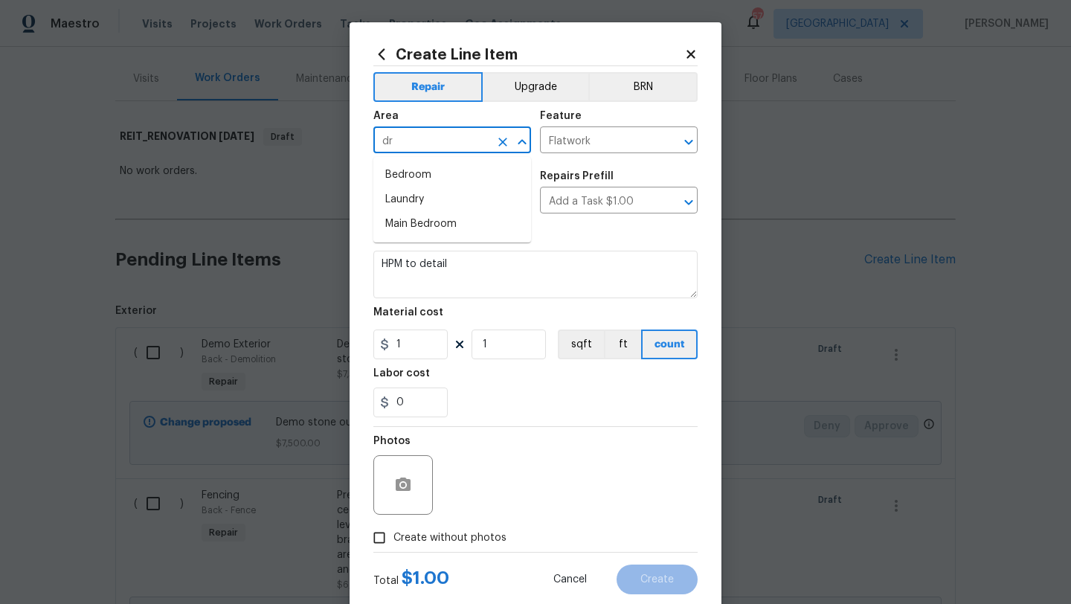
type input "d"
click at [422, 198] on li "Exterior Overall" at bounding box center [453, 200] width 158 height 25
type input "Exterior Overall"
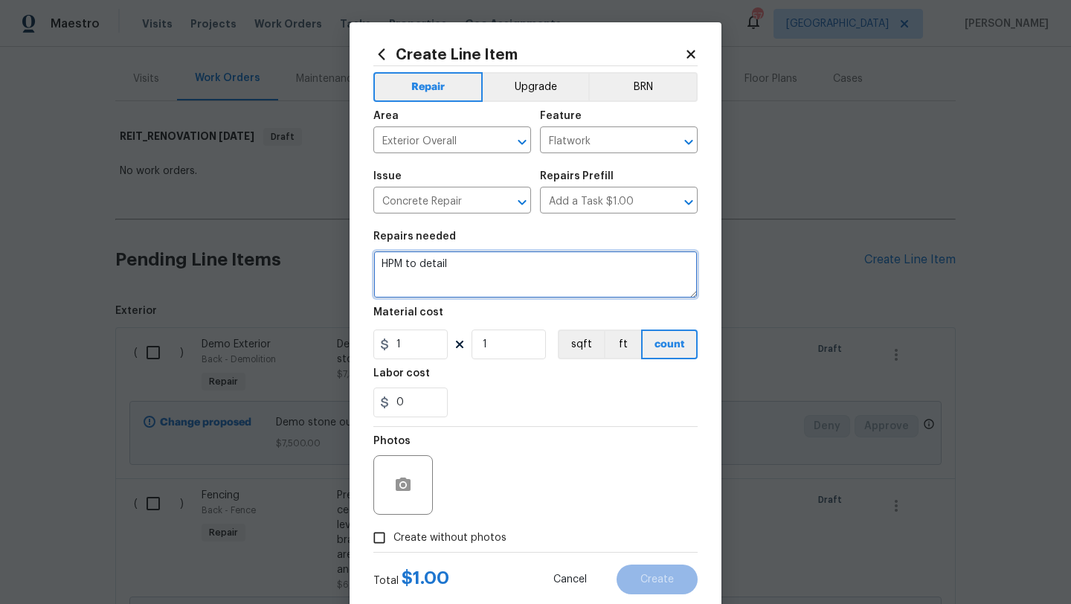
drag, startPoint x: 461, startPoint y: 264, endPoint x: 330, endPoint y: 262, distance: 131.0
click at [330, 262] on div "Create Line Item Repair Upgrade BRN Area Exterior Overall ​ Feature Flatwork ​ …" at bounding box center [535, 302] width 1071 height 604
type textarea "skimcoat driveway"
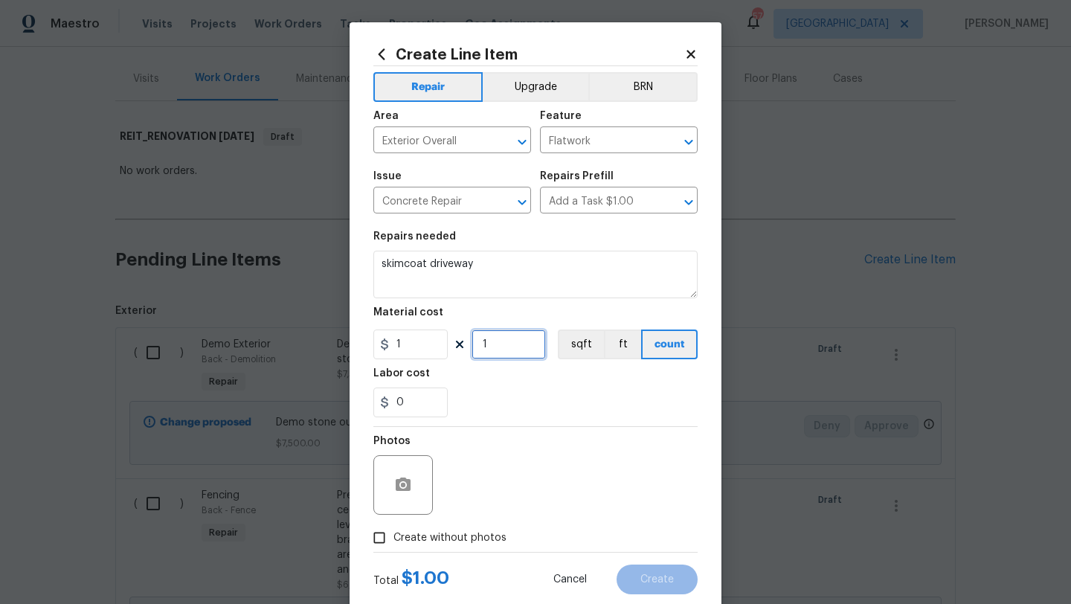
drag, startPoint x: 495, startPoint y: 345, endPoint x: 465, endPoint y: 345, distance: 29.8
click at [465, 345] on div "1 1 sqft ft count" at bounding box center [536, 345] width 324 height 30
type input "2000"
click at [484, 531] on span "Create without photos" at bounding box center [450, 539] width 113 height 16
click at [394, 531] on input "Create without photos" at bounding box center [379, 538] width 28 height 28
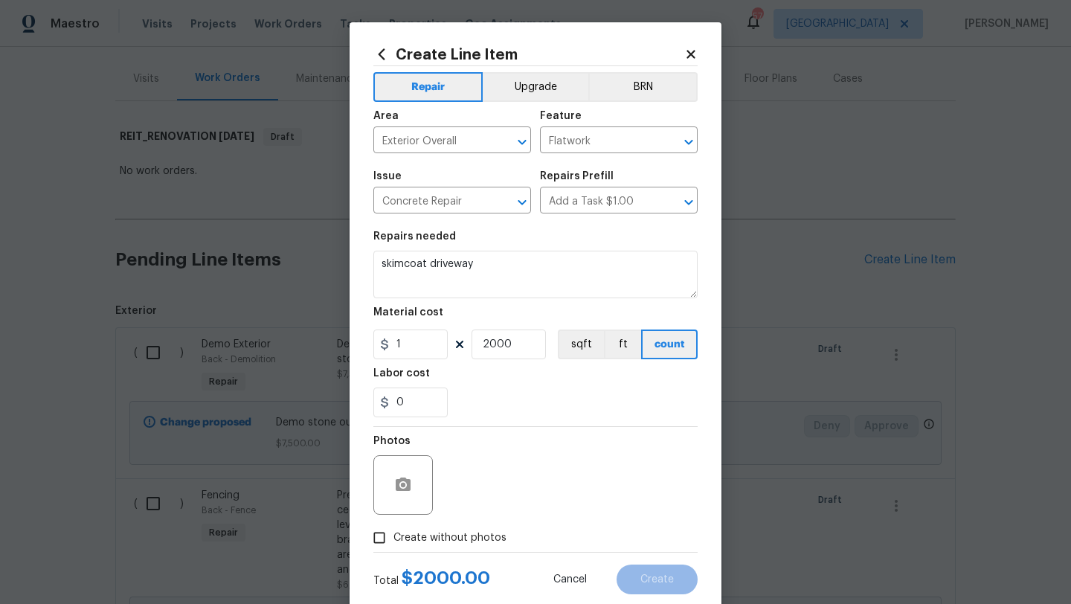
checkbox input "true"
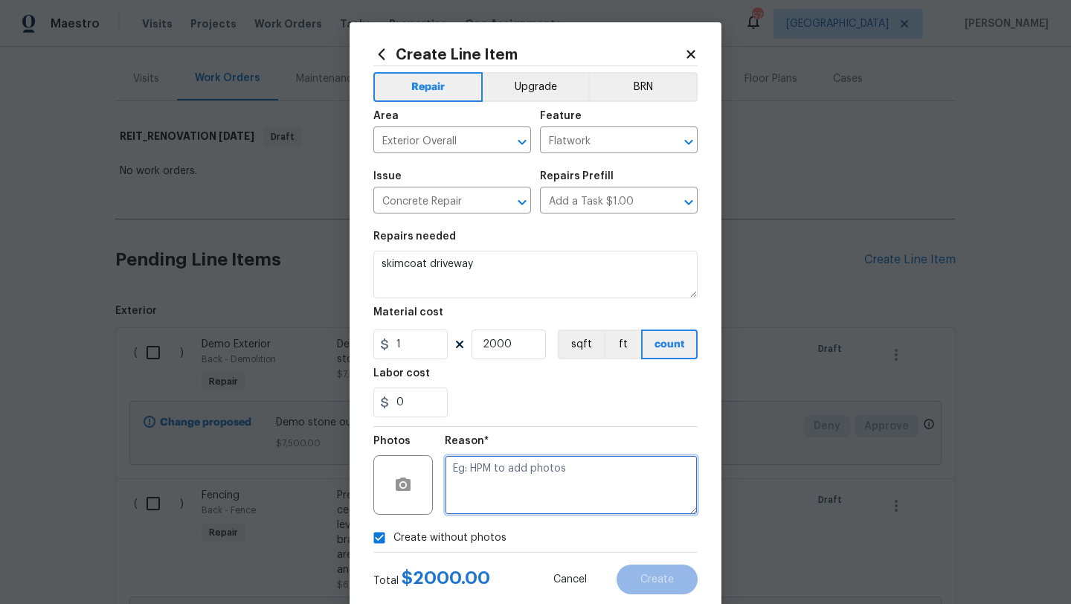
click at [513, 490] on textarea at bounding box center [571, 485] width 253 height 60
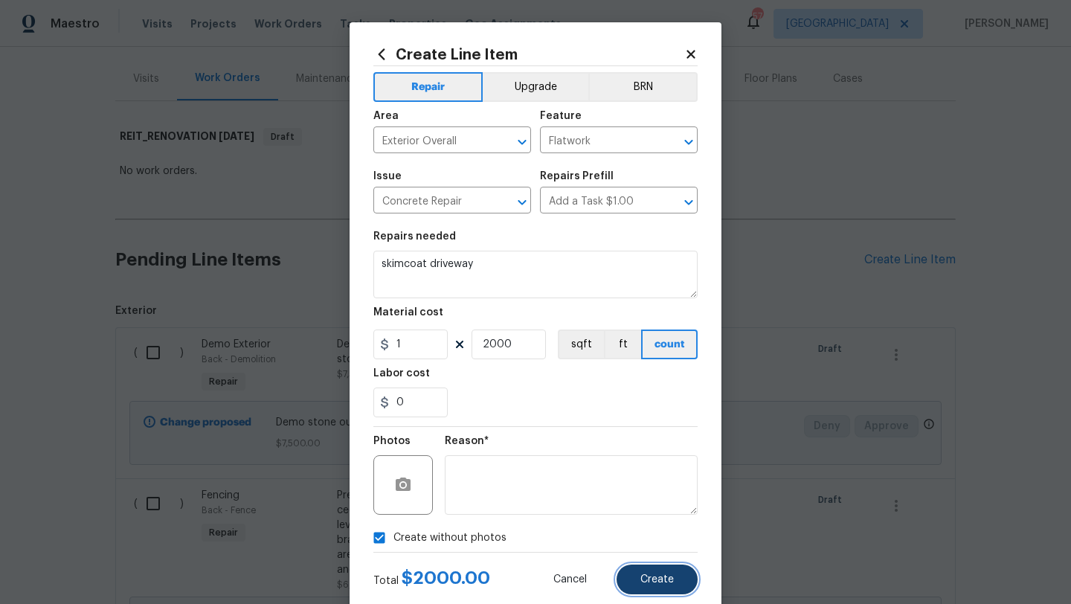
click at [654, 581] on span "Create" at bounding box center [657, 579] width 33 height 11
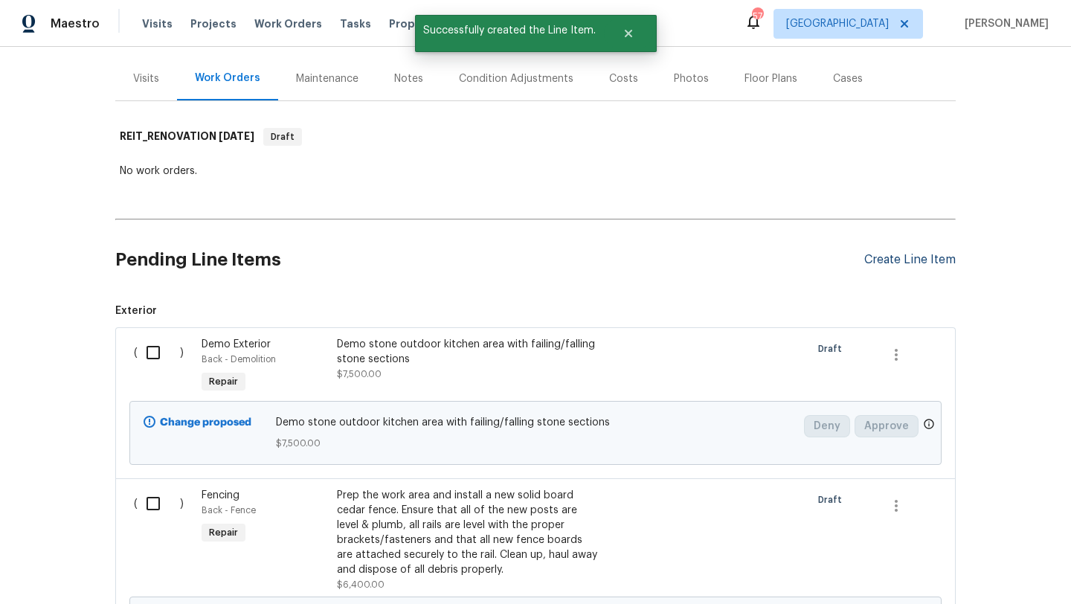
click at [884, 260] on div "Create Line Item" at bounding box center [911, 260] width 92 height 14
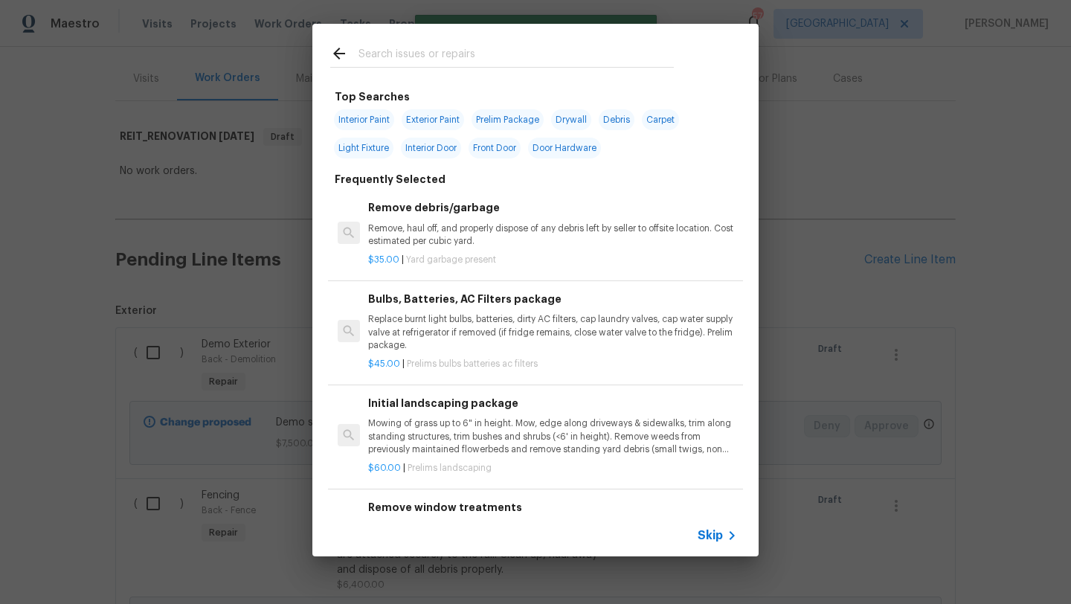
click at [502, 44] on div at bounding box center [502, 53] width 379 height 59
click at [468, 57] on input "text" at bounding box center [516, 56] width 315 height 22
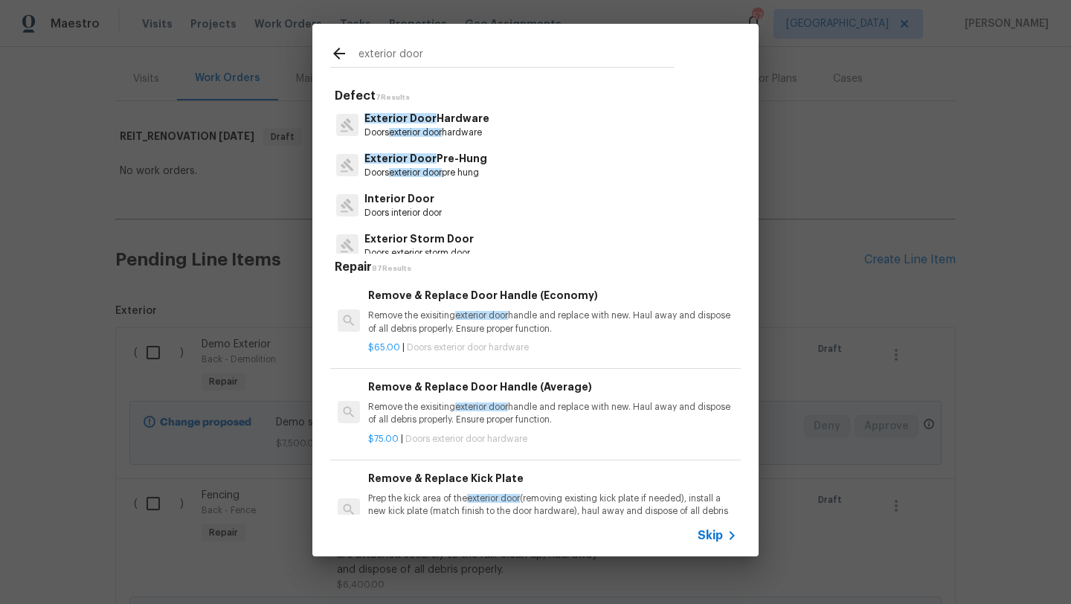
type input "exterior door"
click at [469, 157] on p "Exterior Door Pre-Hung" at bounding box center [426, 159] width 123 height 16
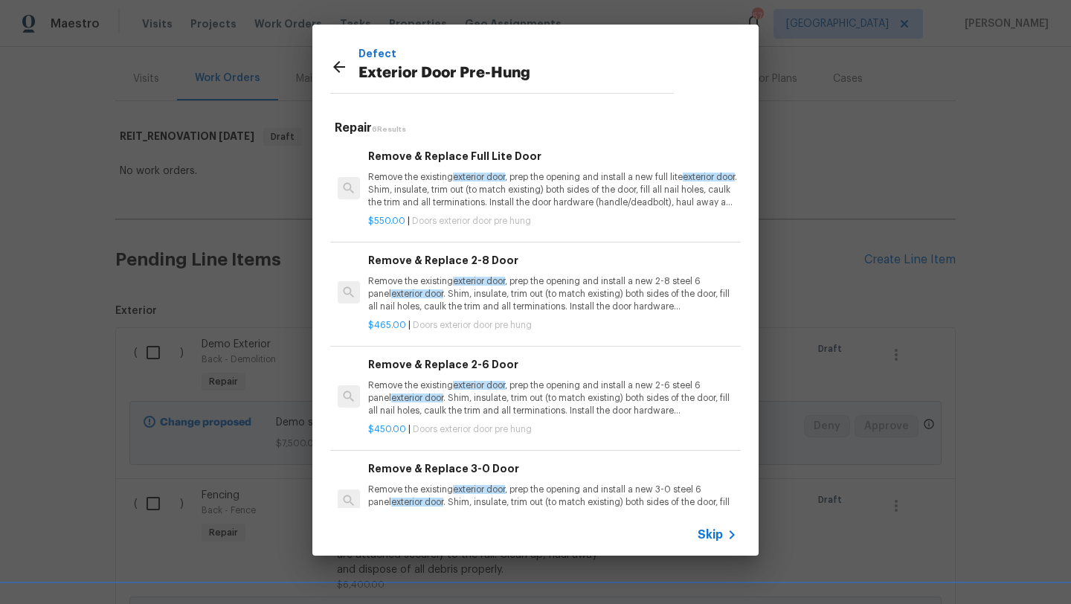
click at [481, 189] on p "Remove the existing exterior door , prep the opening and install a new full lit…" at bounding box center [552, 190] width 369 height 38
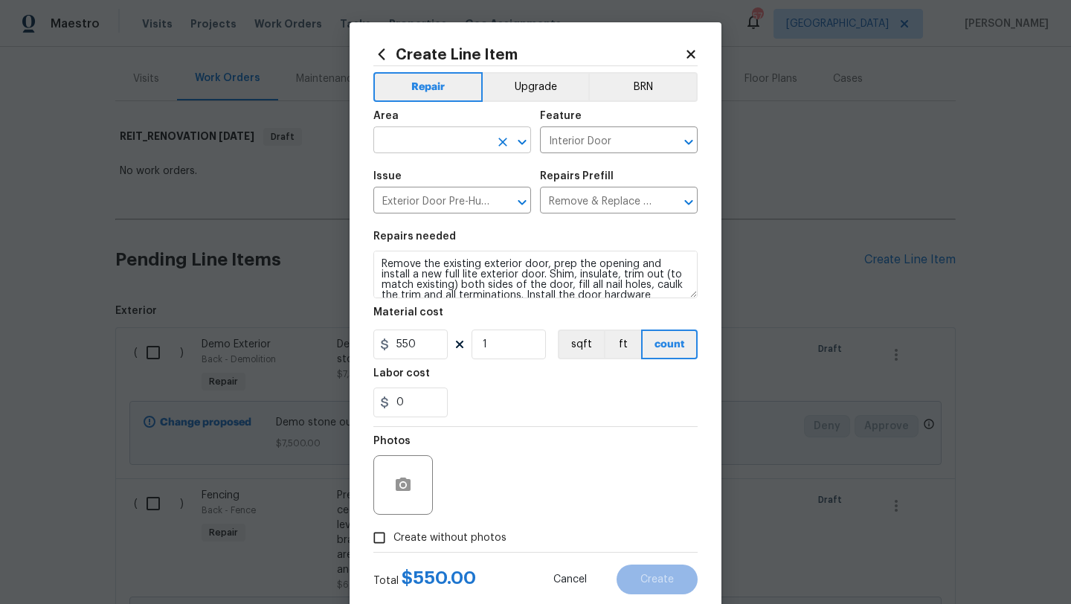
click at [470, 141] on input "text" at bounding box center [432, 141] width 116 height 23
click at [444, 175] on li "Back" at bounding box center [453, 175] width 158 height 25
type input "Back"
click at [479, 531] on span "Create without photos" at bounding box center [450, 539] width 113 height 16
click at [394, 531] on input "Create without photos" at bounding box center [379, 538] width 28 height 28
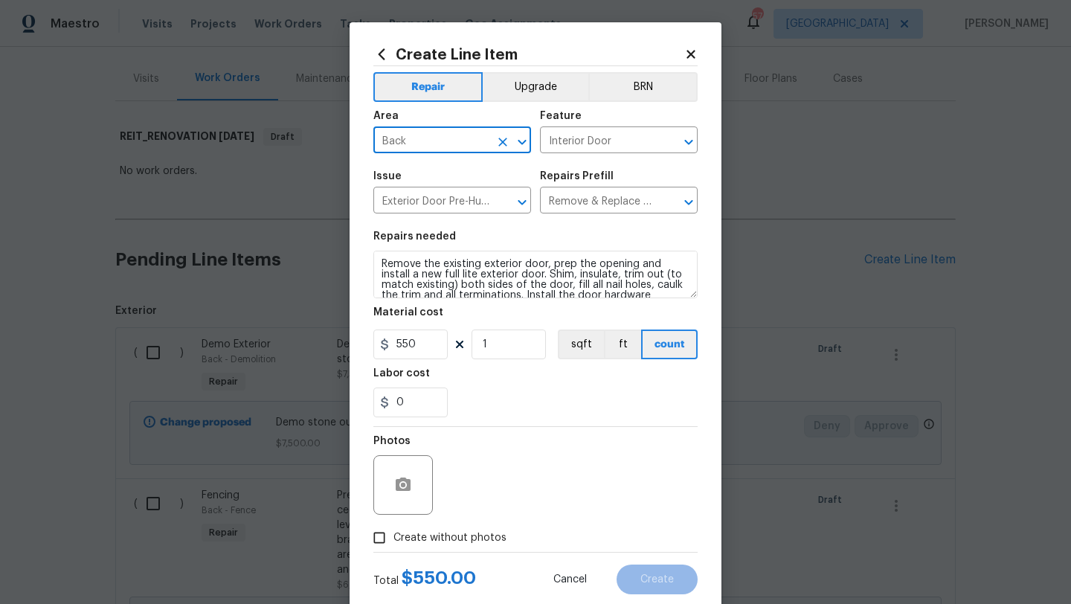
checkbox input "true"
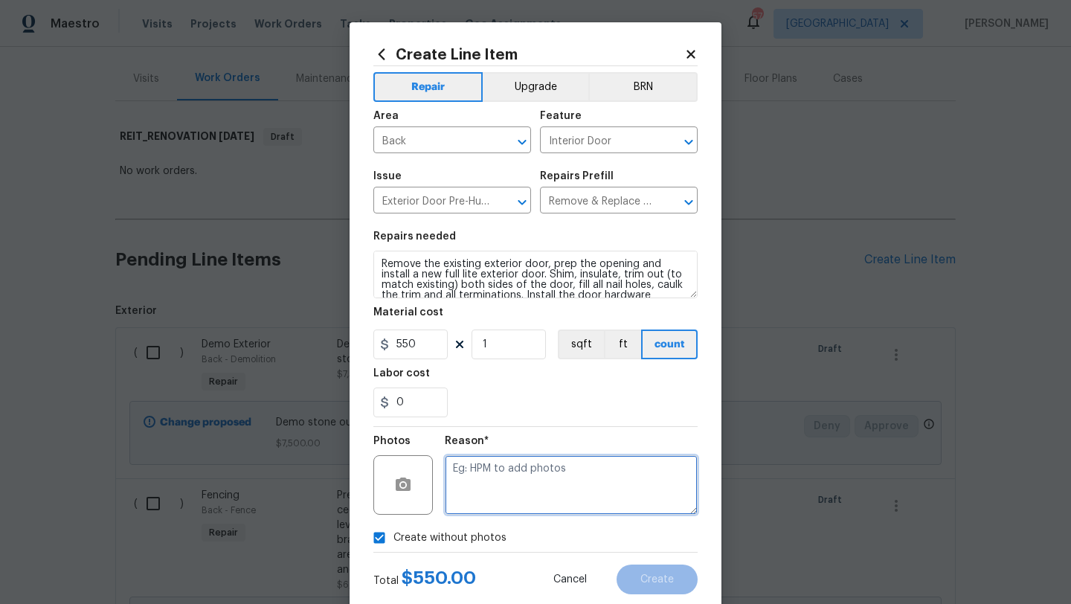
click at [516, 492] on textarea at bounding box center [571, 485] width 253 height 60
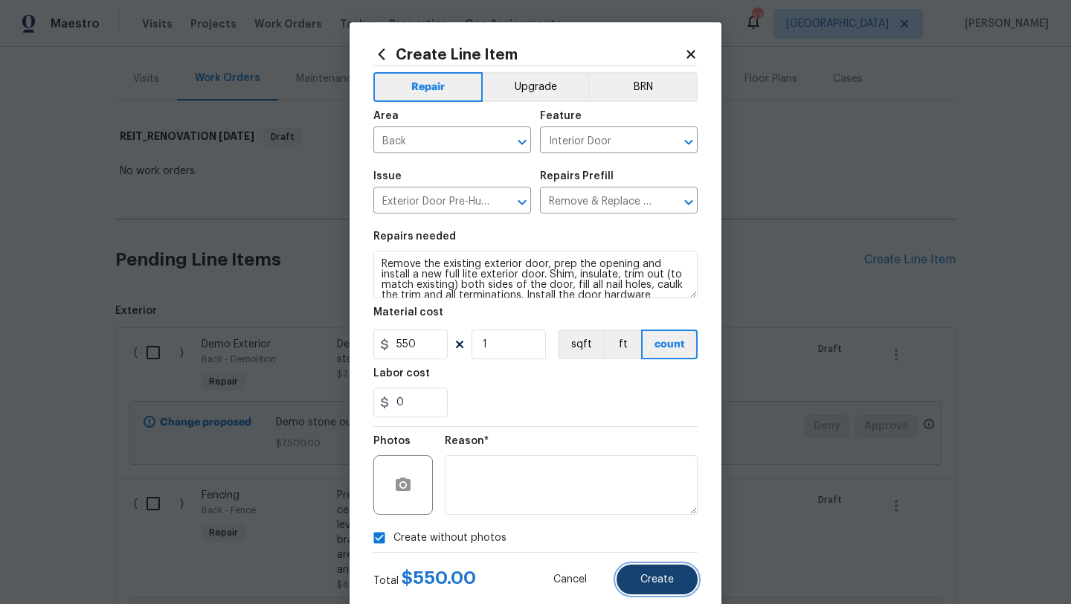
click at [640, 580] on button "Create" at bounding box center [657, 580] width 81 height 30
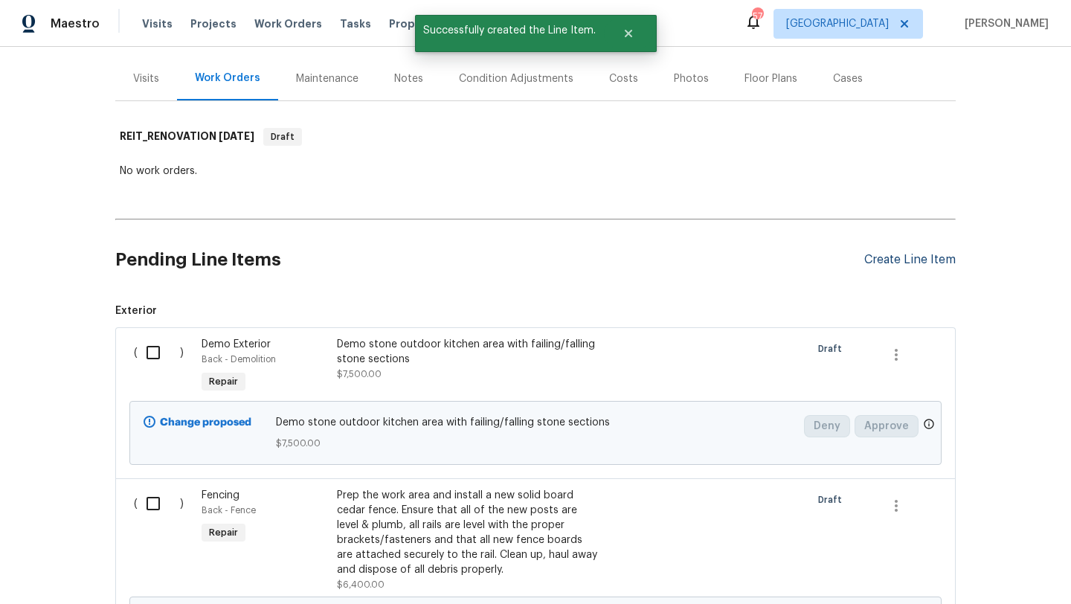
click at [885, 261] on div "Create Line Item" at bounding box center [911, 260] width 92 height 14
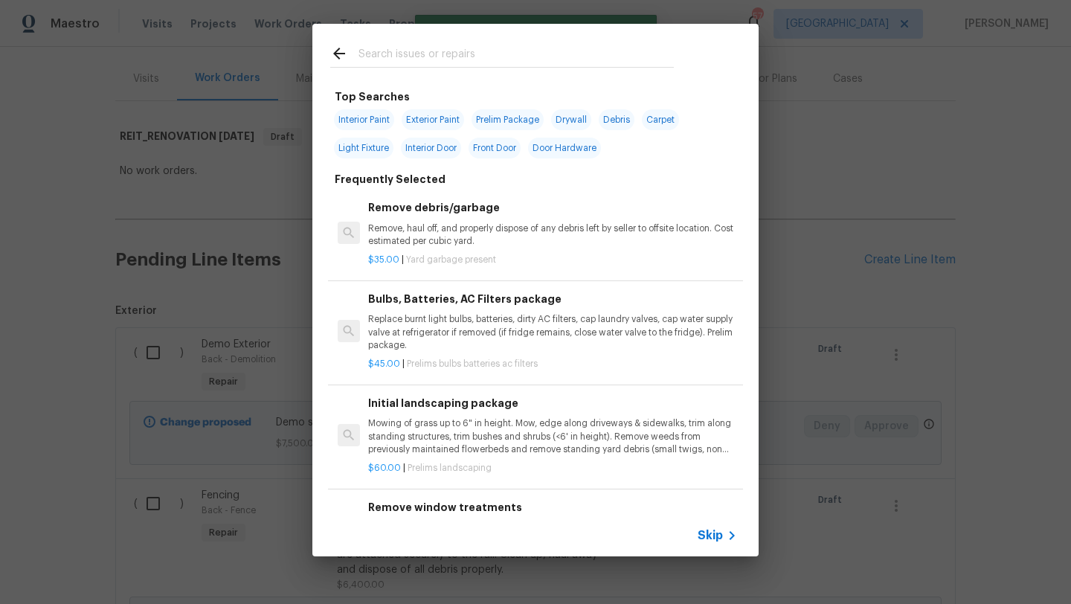
click at [476, 56] on input "text" at bounding box center [516, 56] width 315 height 22
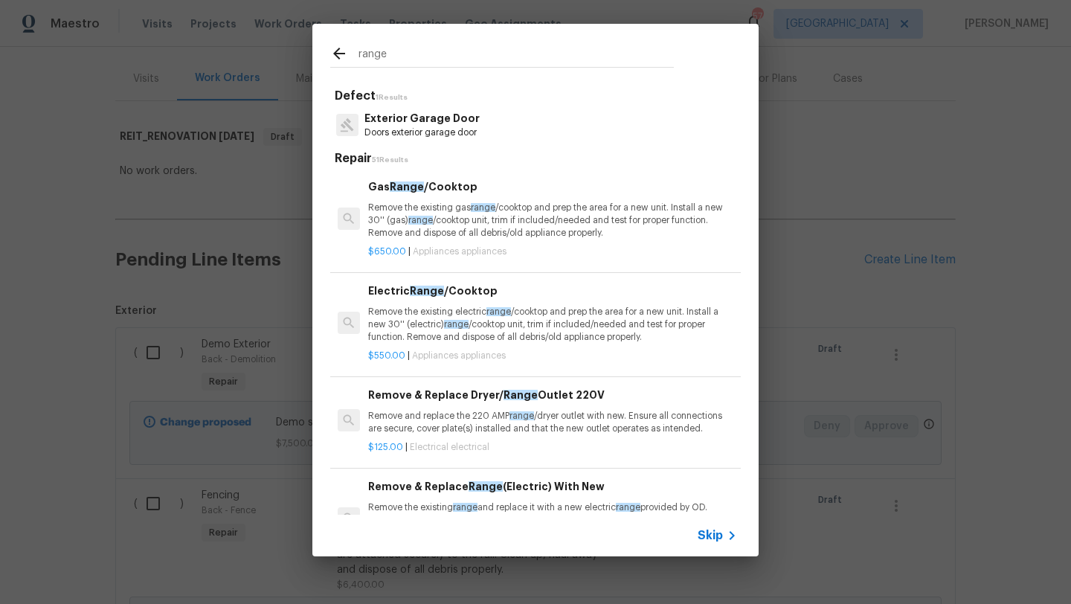
type input "range"
click at [545, 324] on p "Remove the existing electric range /cooktop and prep the area for a new unit. I…" at bounding box center [552, 325] width 369 height 38
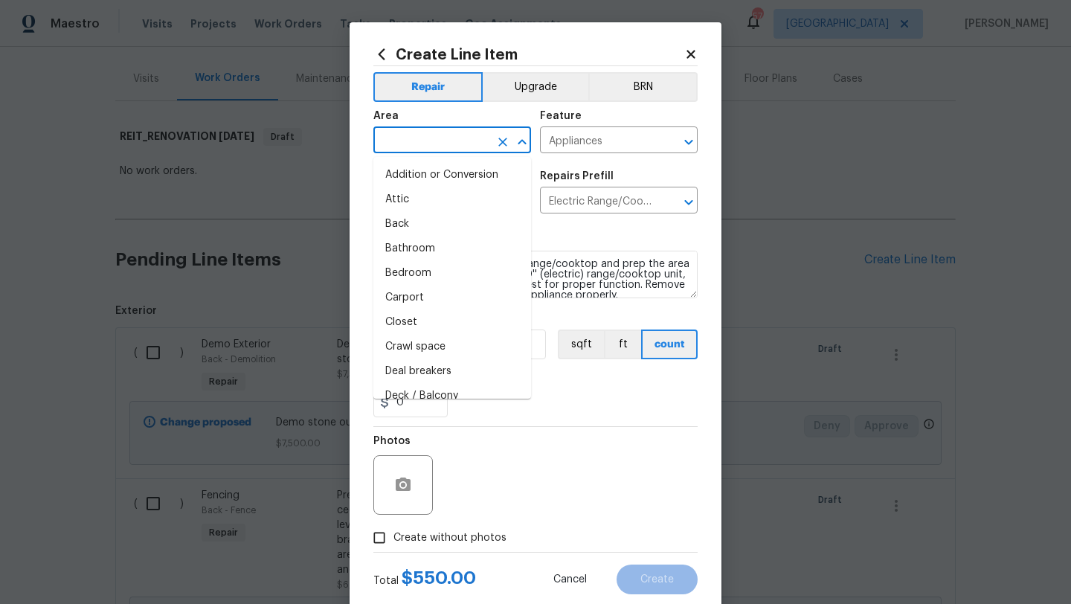
click at [441, 141] on input "text" at bounding box center [432, 141] width 116 height 23
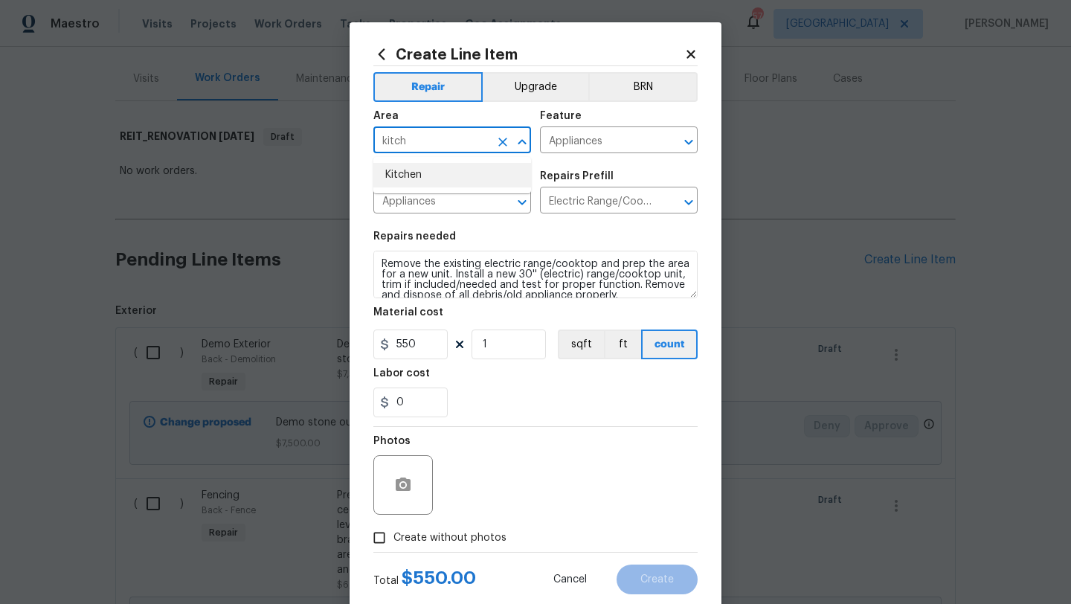
click at [420, 174] on li "Kitchen" at bounding box center [453, 175] width 158 height 25
type input "Kitchen"
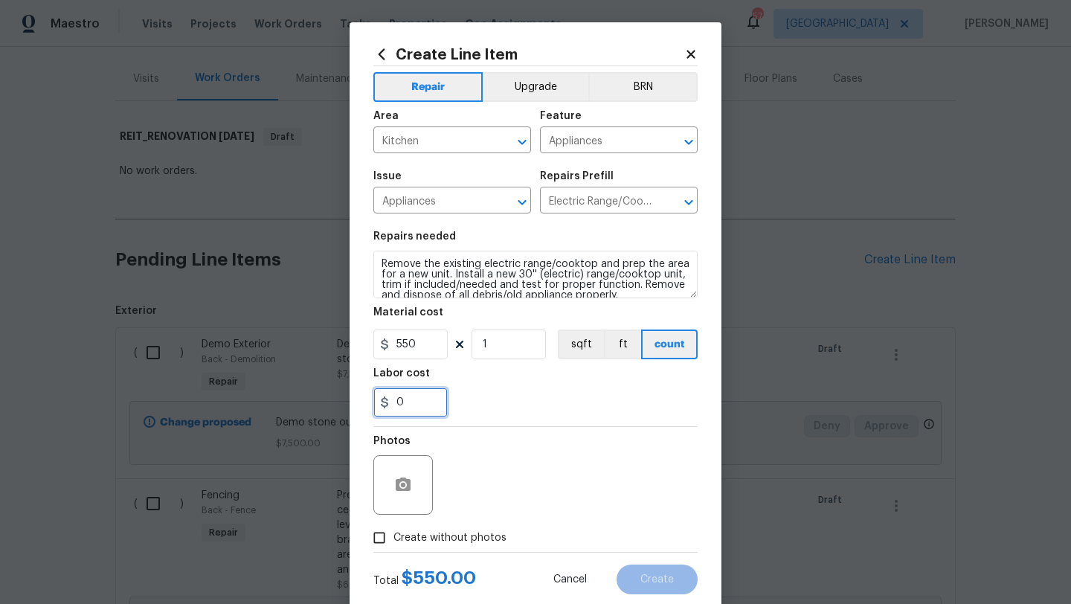
drag, startPoint x: 413, startPoint y: 403, endPoint x: 377, endPoint y: 403, distance: 36.5
click at [377, 403] on input "0" at bounding box center [411, 403] width 74 height 30
type input "300"
click at [410, 530] on label "Create without photos" at bounding box center [435, 538] width 141 height 28
click at [394, 530] on input "Create without photos" at bounding box center [379, 538] width 28 height 28
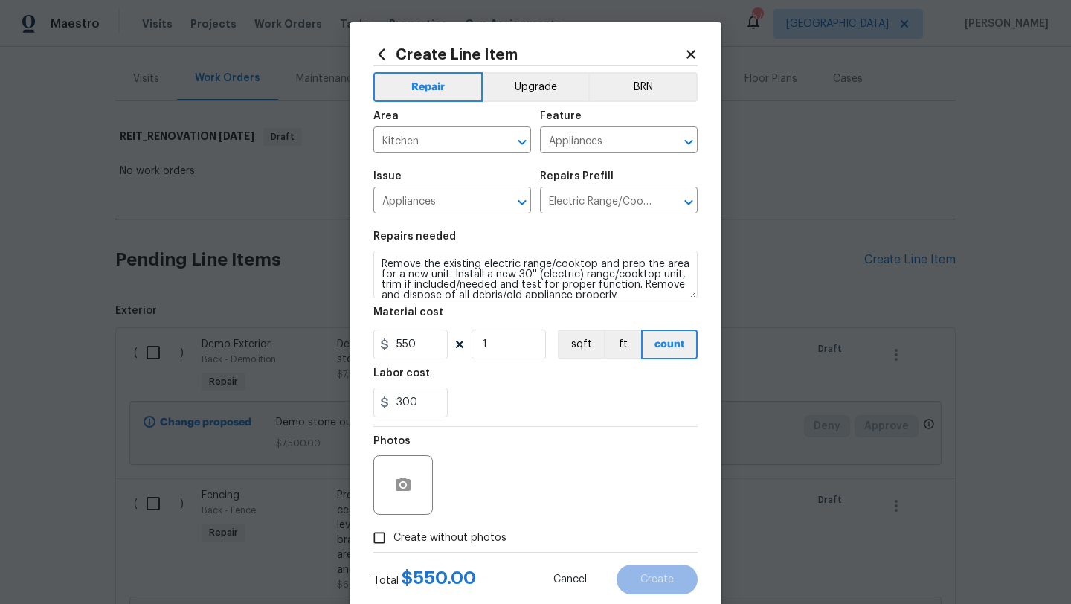
checkbox input "true"
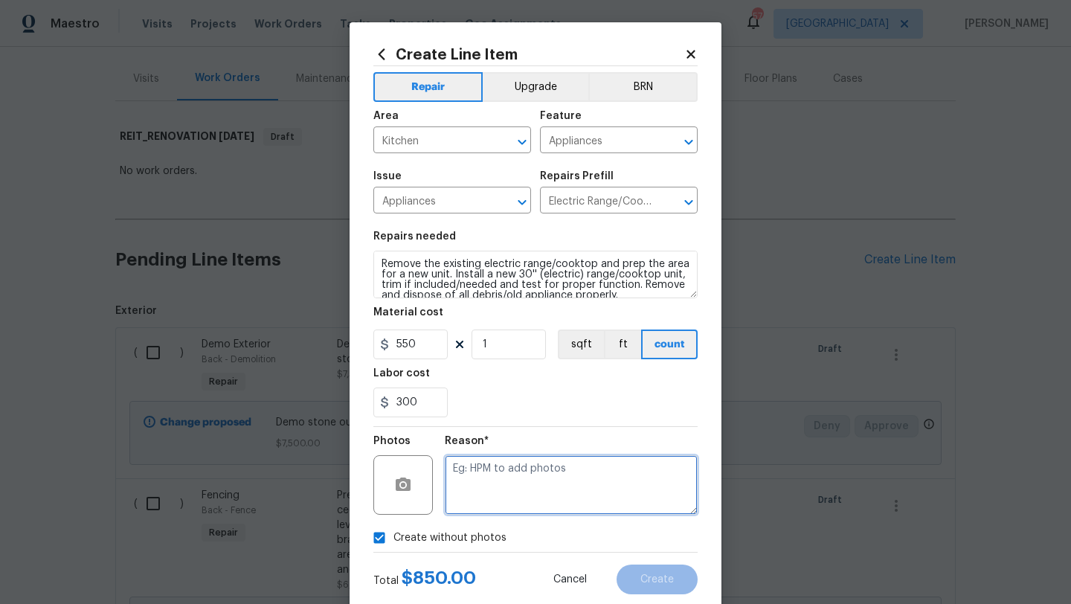
click at [509, 486] on textarea at bounding box center [571, 485] width 253 height 60
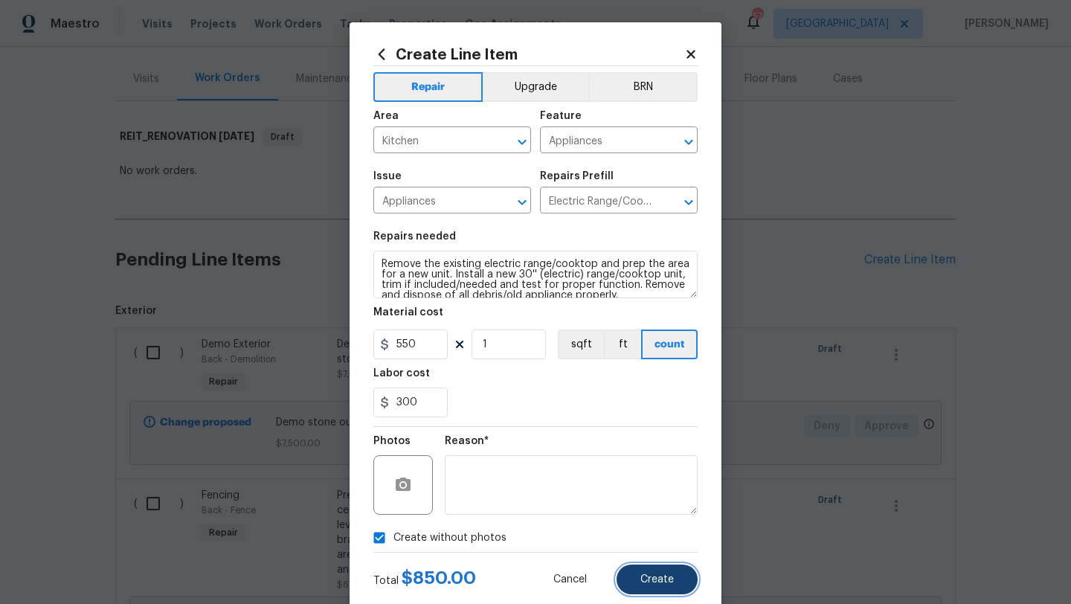
click at [647, 581] on span "Create" at bounding box center [657, 579] width 33 height 11
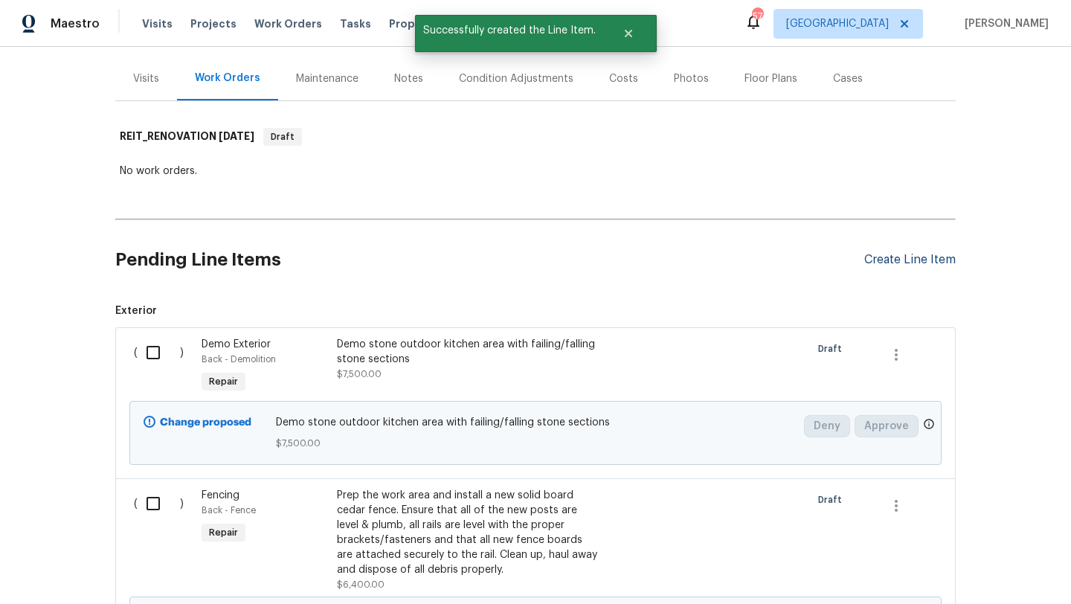
click at [881, 260] on div "Create Line Item" at bounding box center [911, 260] width 92 height 14
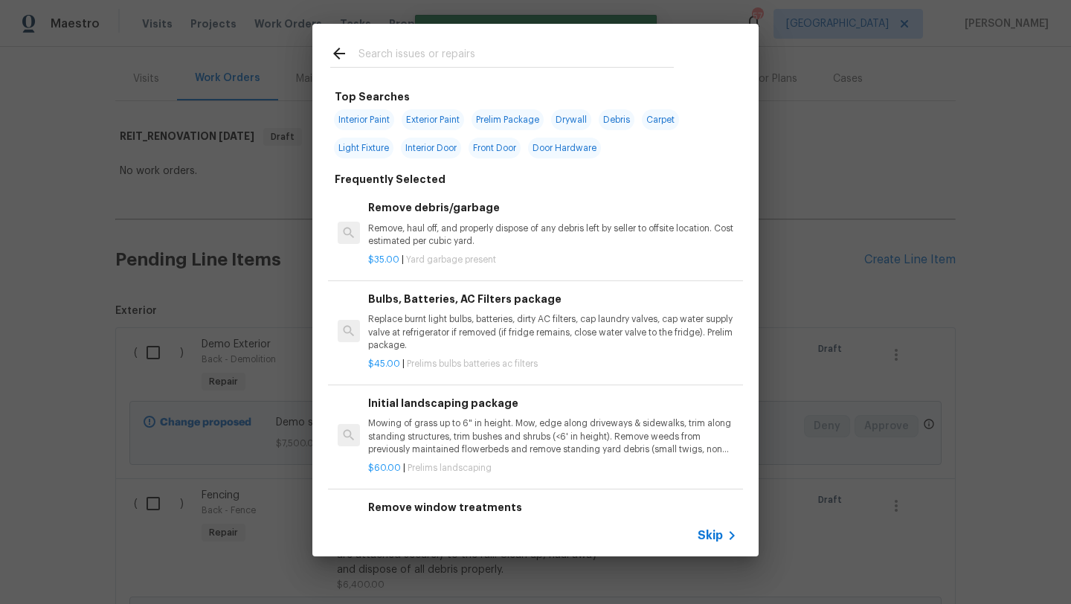
click at [458, 53] on input "text" at bounding box center [516, 56] width 315 height 22
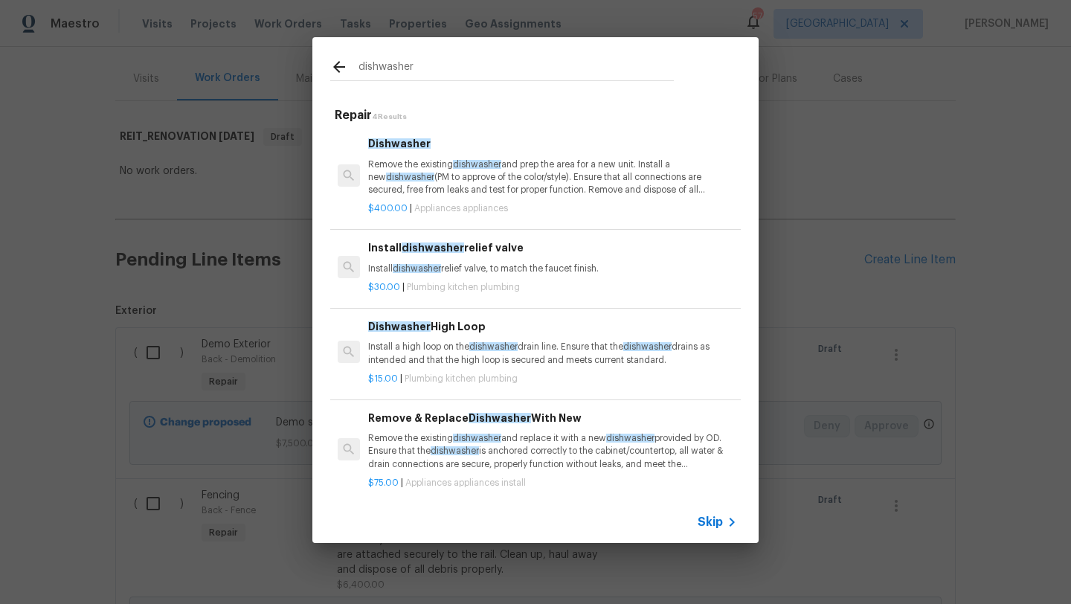
type input "dishwasher"
click at [514, 186] on p "Remove the existing dishwasher and prep the area for a new unit. Install a new …" at bounding box center [552, 177] width 369 height 38
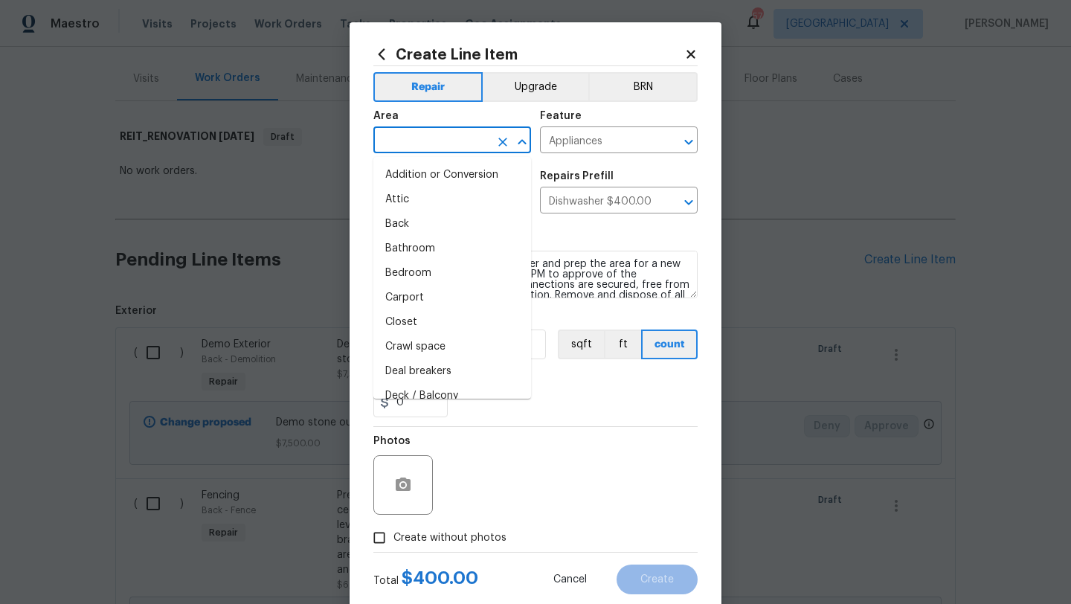
click at [480, 142] on input "text" at bounding box center [432, 141] width 116 height 23
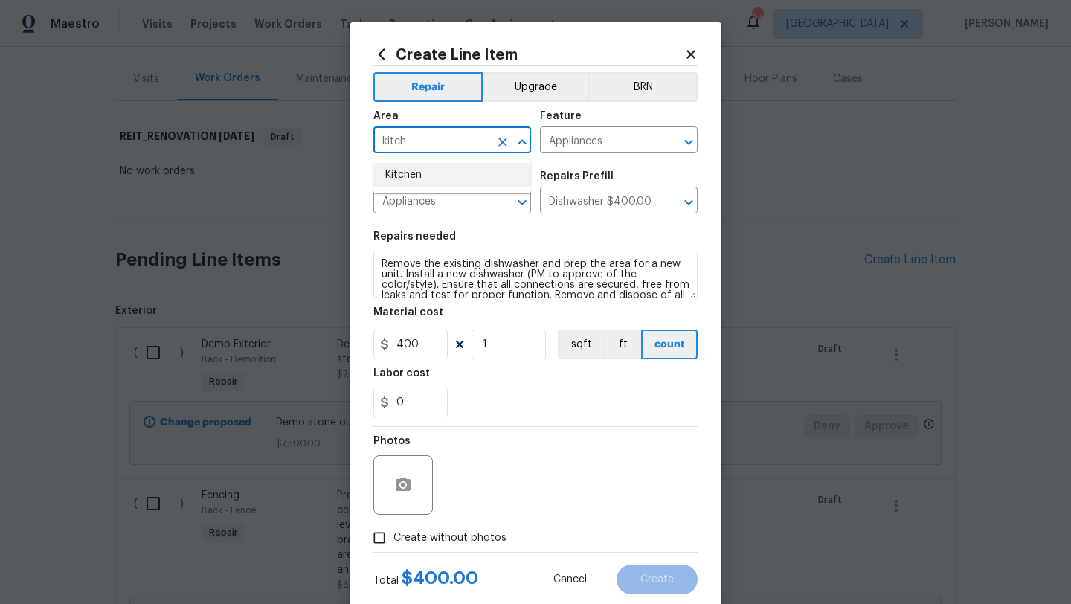
click at [456, 170] on li "Kitchen" at bounding box center [453, 175] width 158 height 25
type input "Kitchen"
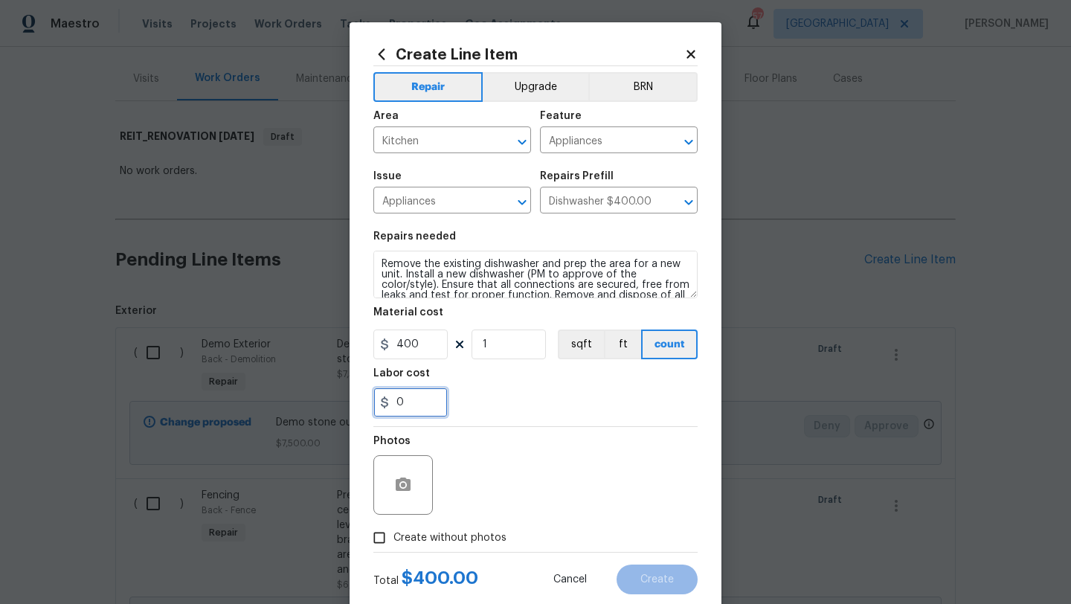
drag, startPoint x: 413, startPoint y: 403, endPoint x: 377, endPoint y: 403, distance: 36.5
click at [377, 403] on input "0" at bounding box center [411, 403] width 74 height 30
type input "250"
click at [445, 536] on span "Create without photos" at bounding box center [450, 539] width 113 height 16
click at [394, 536] on input "Create without photos" at bounding box center [379, 538] width 28 height 28
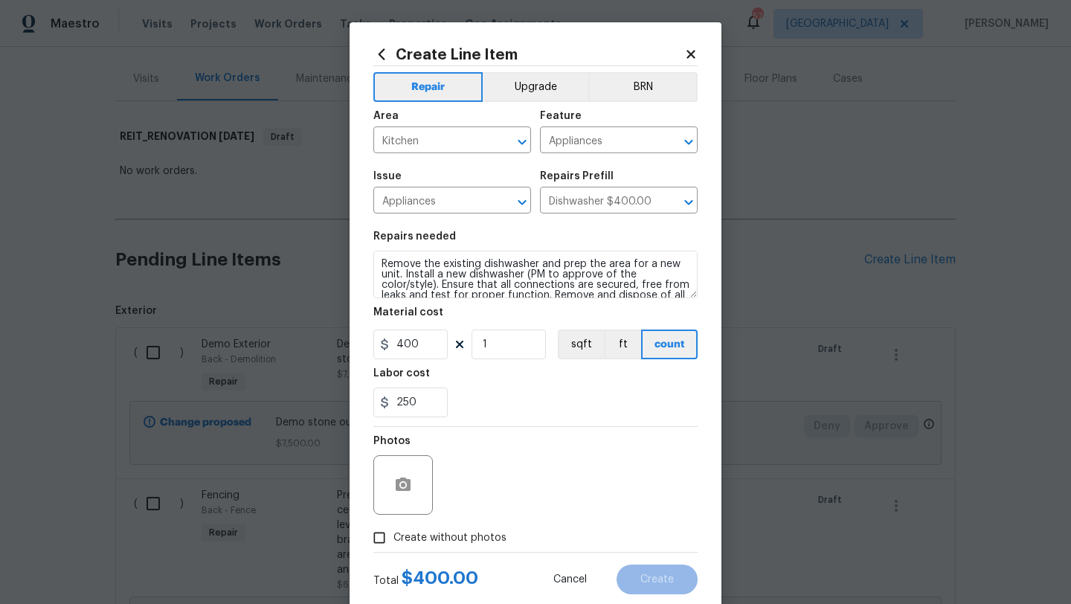
checkbox input "true"
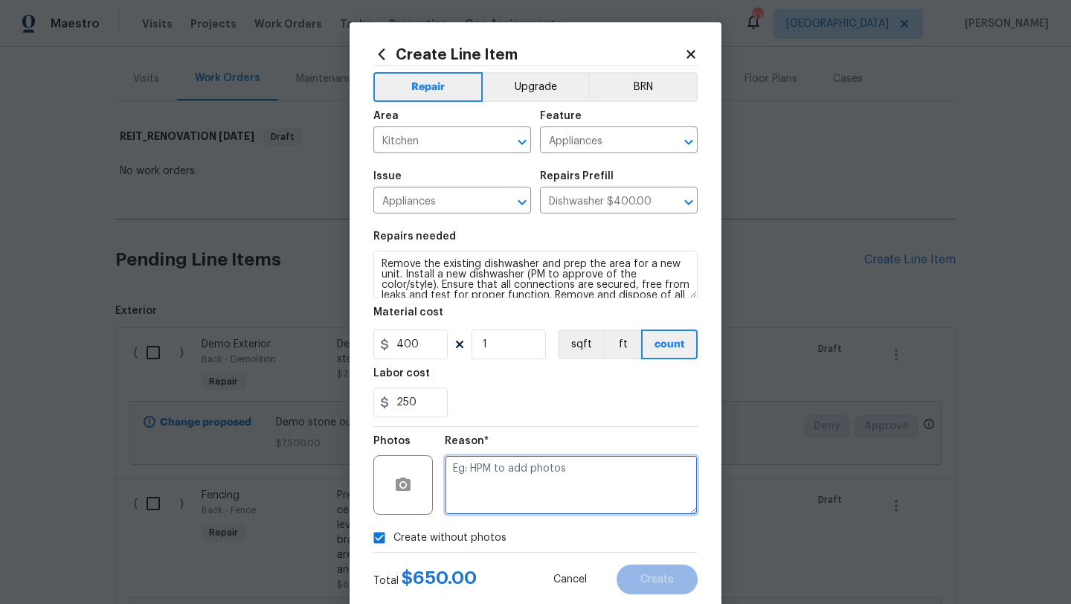
click at [499, 490] on textarea at bounding box center [571, 485] width 253 height 60
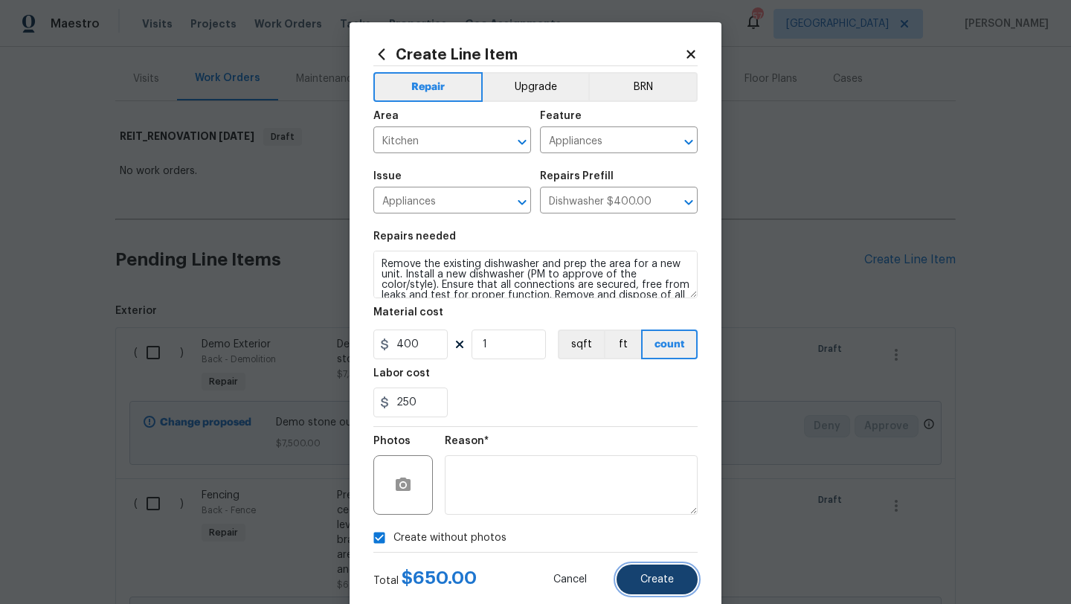
click at [645, 578] on span "Create" at bounding box center [657, 579] width 33 height 11
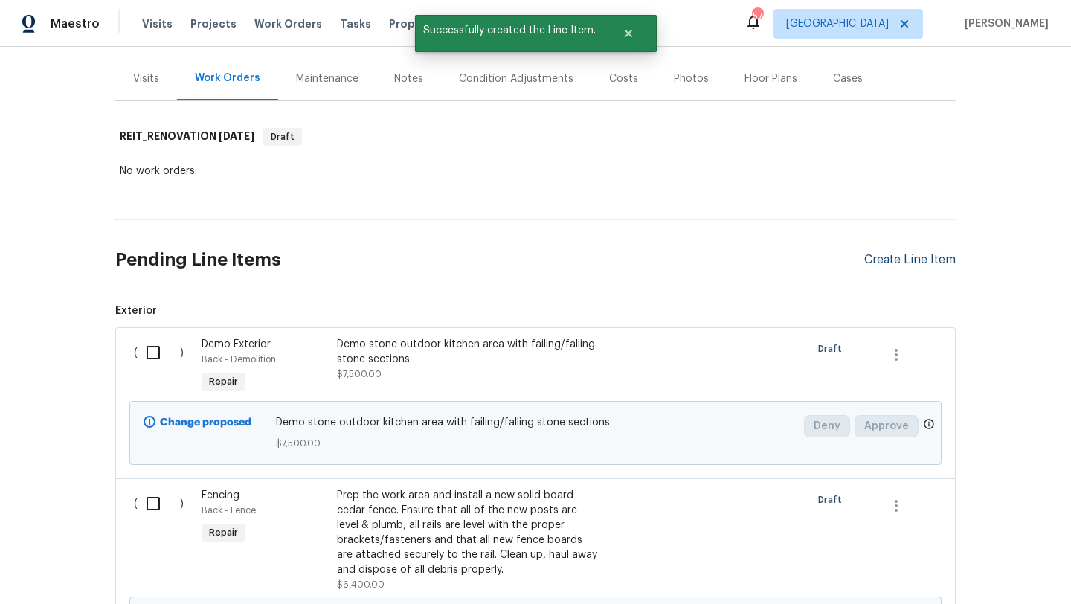
click at [888, 260] on div "Create Line Item" at bounding box center [911, 260] width 92 height 14
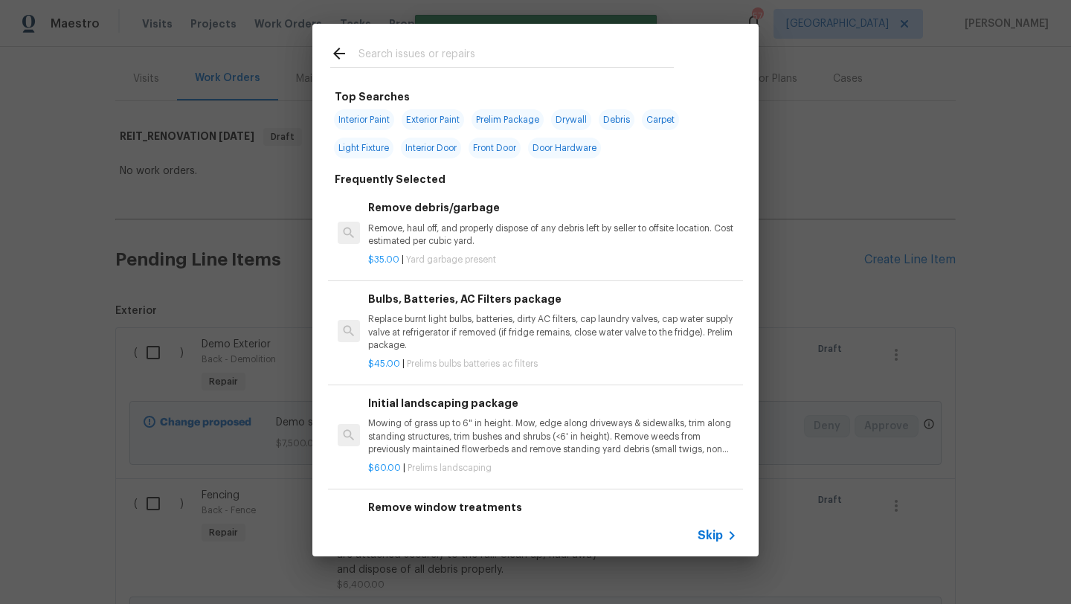
click at [460, 60] on input "text" at bounding box center [516, 56] width 315 height 22
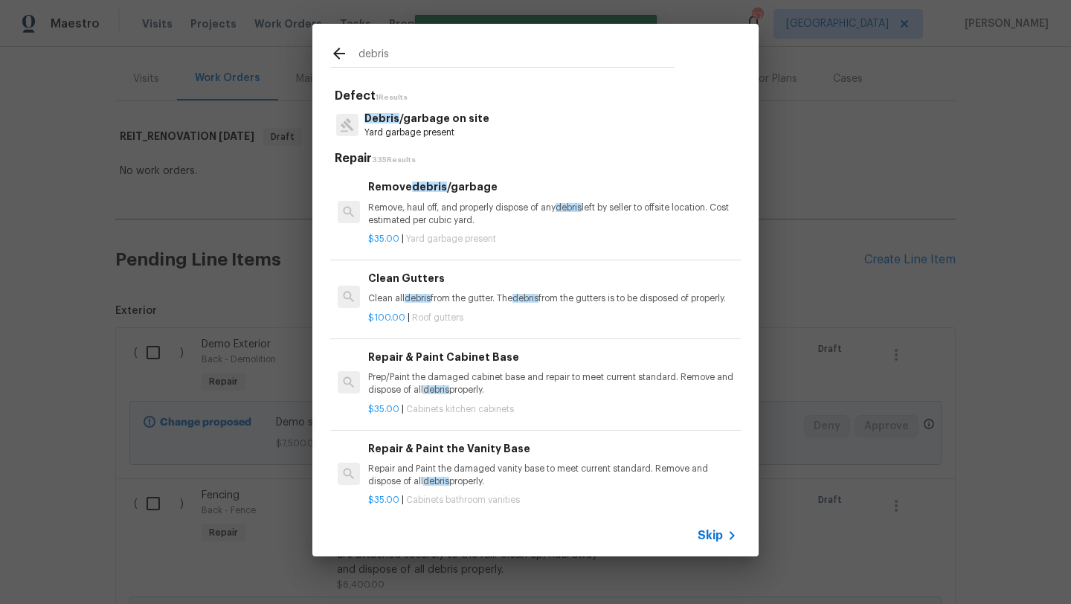
type input "debris"
click at [476, 197] on div "Remove debris /garbage Remove, haul off, and properly dispose of any debris lef…" at bounding box center [552, 203] width 369 height 48
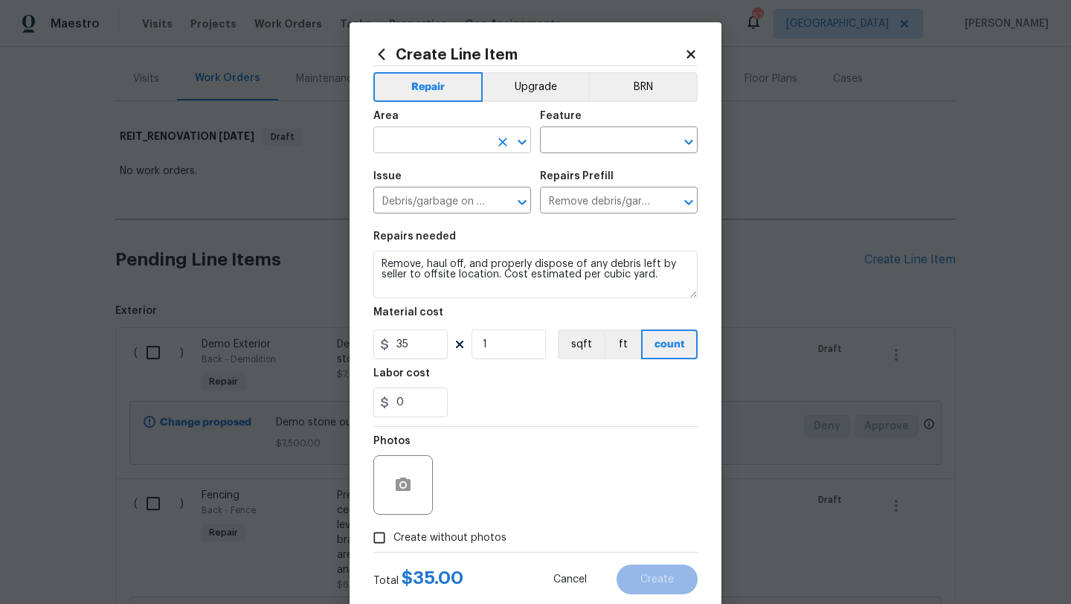
click at [465, 147] on input "text" at bounding box center [432, 141] width 116 height 23
click at [458, 200] on li "Interior Overall" at bounding box center [453, 200] width 158 height 25
type input "Interior Overall"
click at [568, 138] on input "text" at bounding box center [598, 141] width 116 height 23
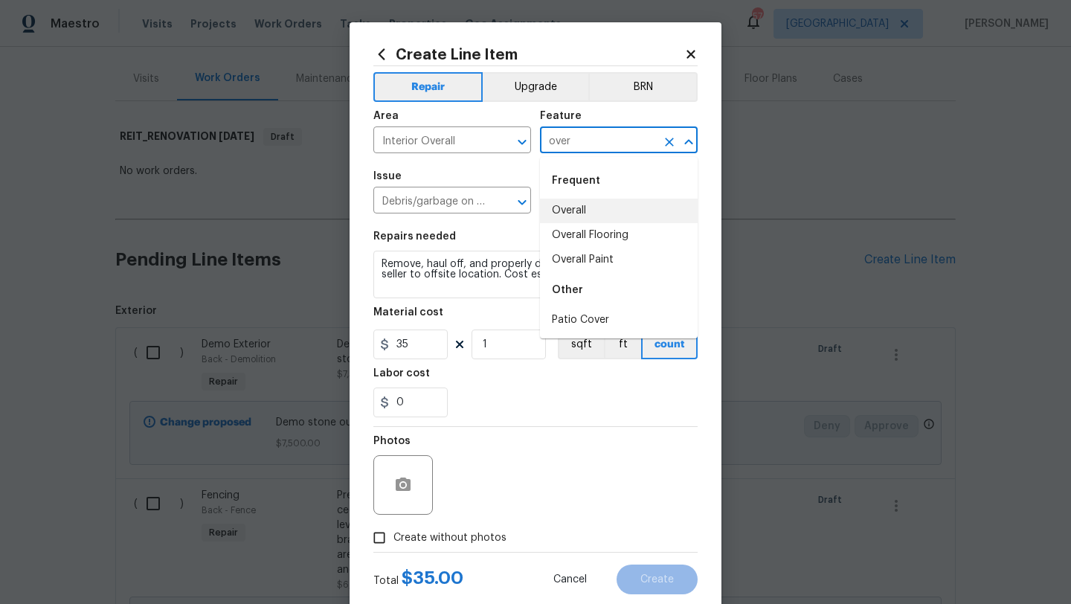
click at [571, 209] on li "Overall" at bounding box center [619, 211] width 158 height 25
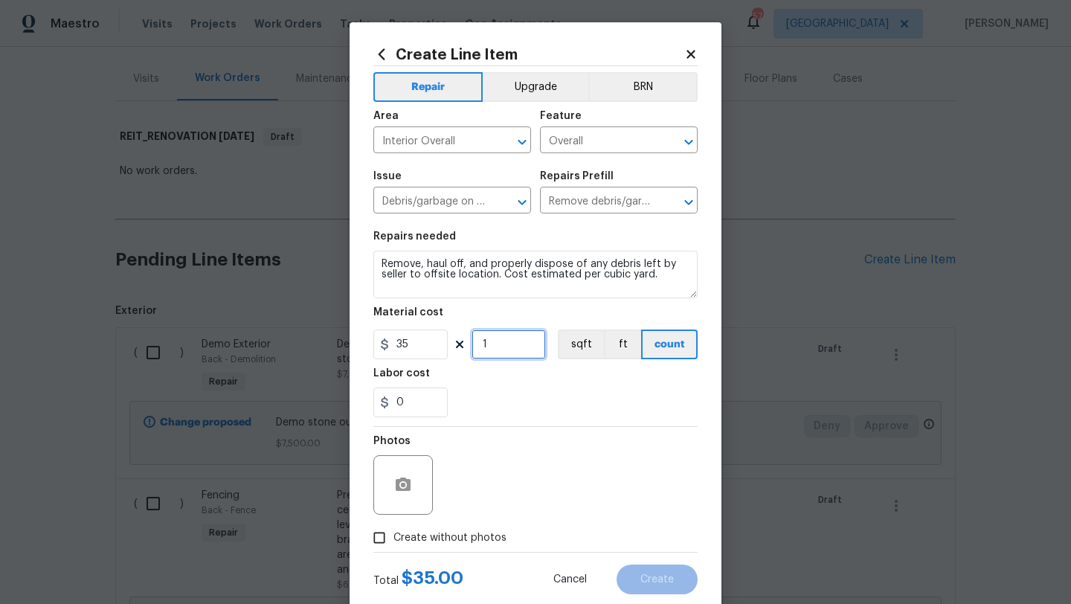
drag, startPoint x: 499, startPoint y: 345, endPoint x: 458, endPoint y: 345, distance: 40.9
click at [459, 345] on div "35 1 sqft ft count" at bounding box center [536, 345] width 324 height 30
click at [461, 531] on span "Create without photos" at bounding box center [450, 539] width 113 height 16
click at [394, 531] on input "Create without photos" at bounding box center [379, 538] width 28 height 28
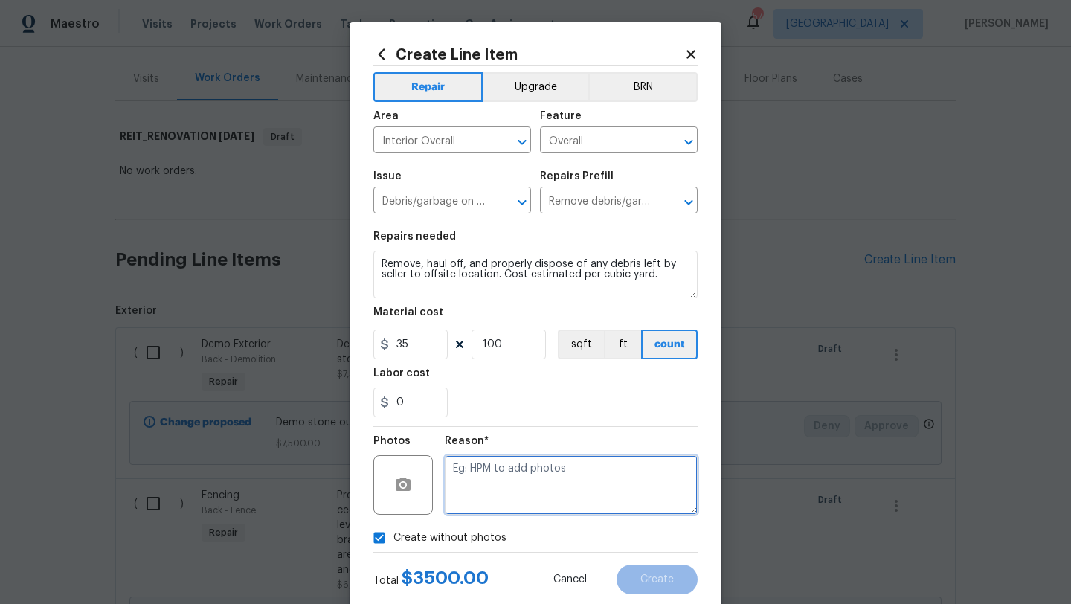
click at [486, 496] on textarea at bounding box center [571, 485] width 253 height 60
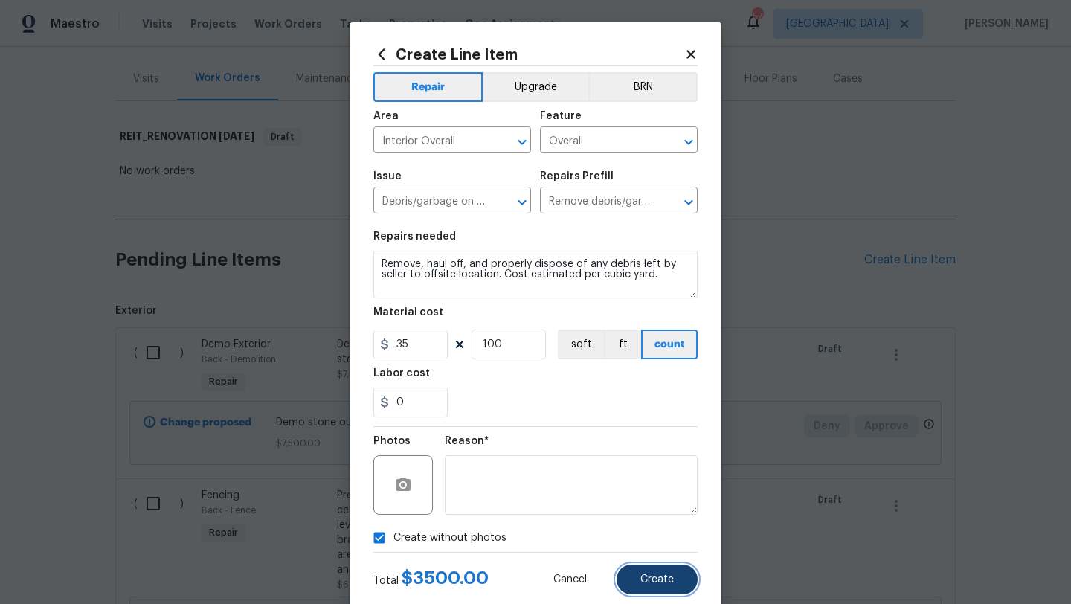
click at [633, 570] on button "Create" at bounding box center [657, 580] width 81 height 30
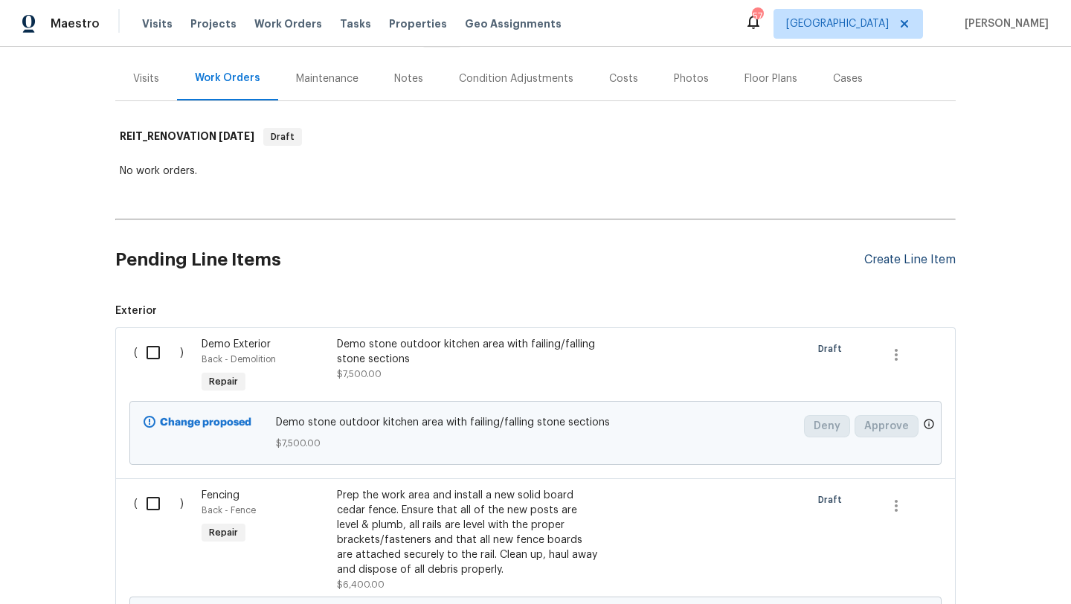
click at [895, 255] on div "Create Line Item" at bounding box center [911, 260] width 92 height 14
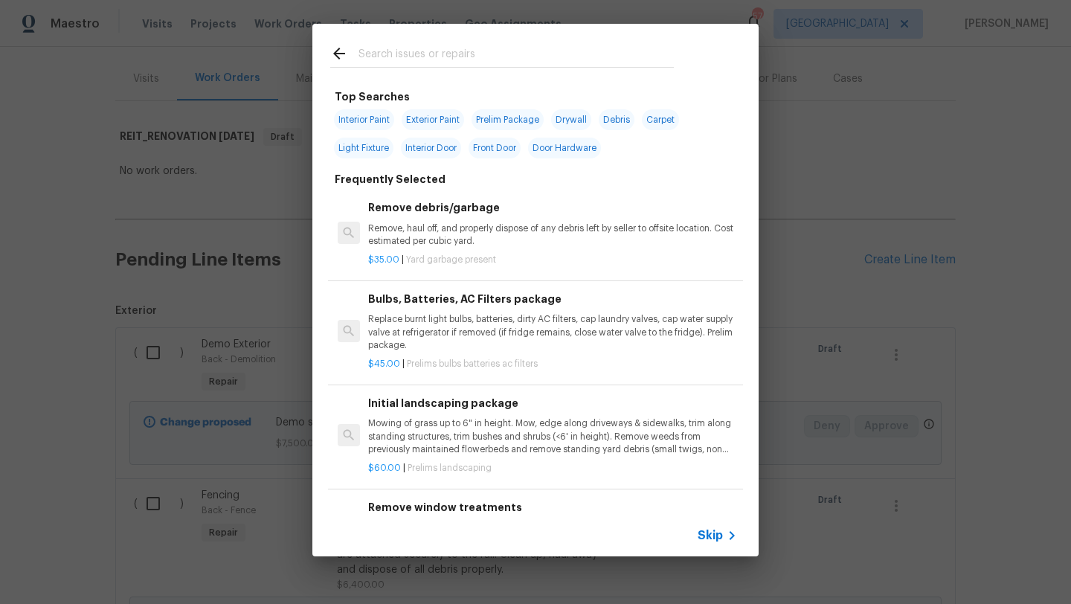
click at [438, 50] on input "text" at bounding box center [516, 56] width 315 height 22
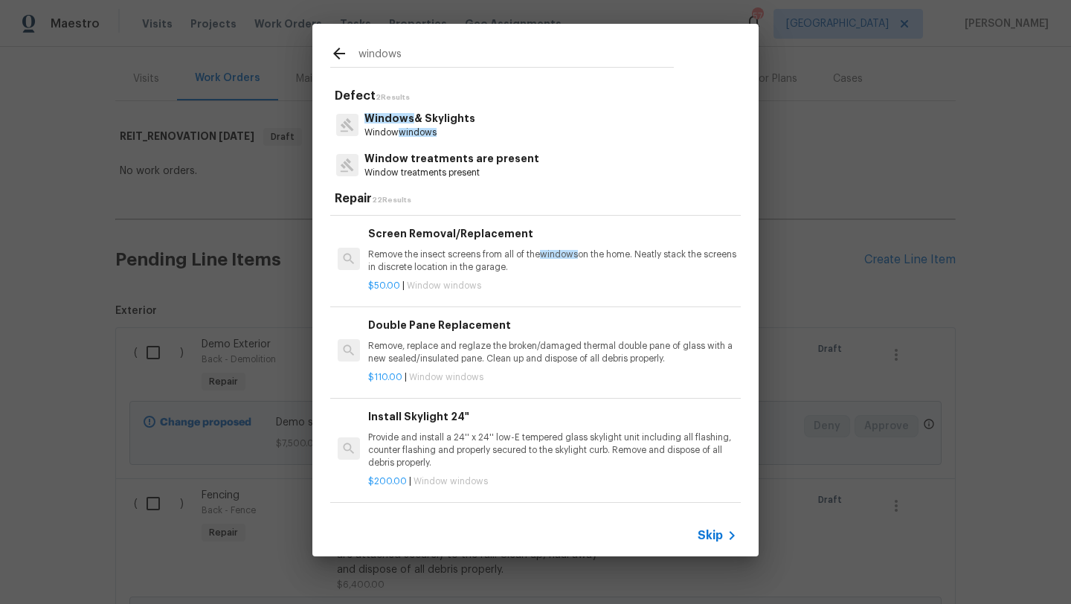
scroll to position [397, 0]
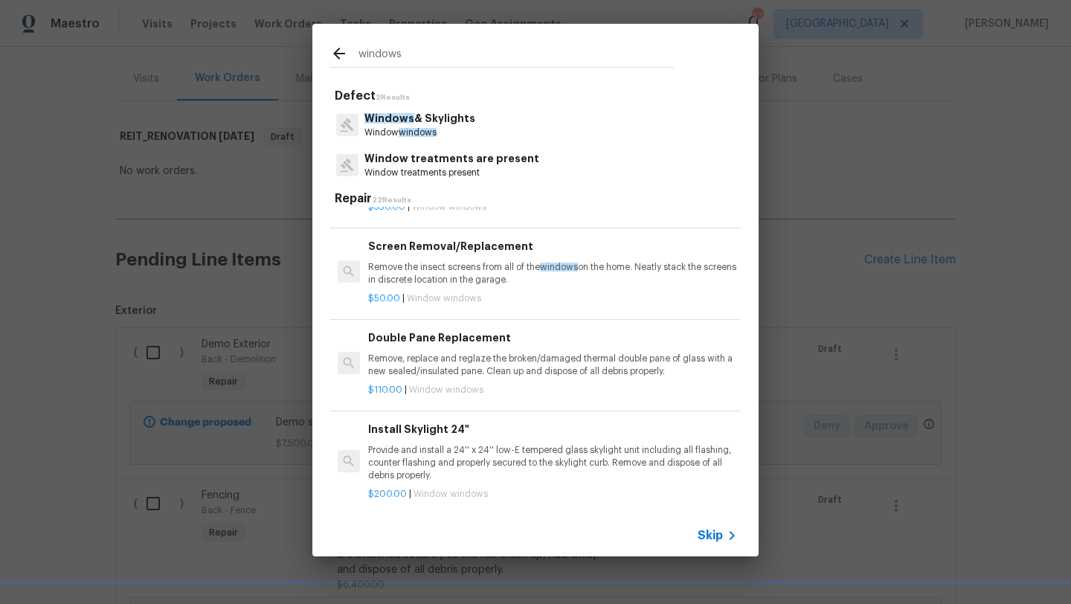
click at [466, 354] on p "Remove, replace and reglaze the broken/damaged thermal double pane of glass wit…" at bounding box center [552, 365] width 369 height 25
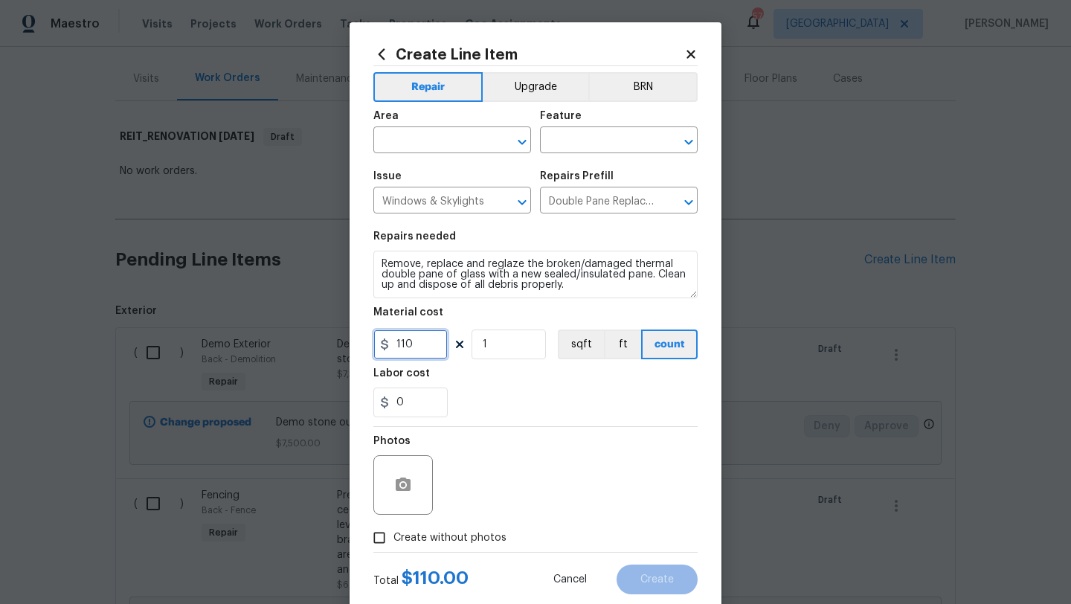
drag, startPoint x: 412, startPoint y: 349, endPoint x: 357, endPoint y: 348, distance: 55.1
click at [357, 348] on div "Create Line Item Repair Upgrade BRN Area ​ Feature ​ Issue Windows & Skylights …" at bounding box center [536, 320] width 372 height 596
drag, startPoint x: 490, startPoint y: 341, endPoint x: 478, endPoint y: 341, distance: 12.6
click at [479, 341] on input "1" at bounding box center [509, 345] width 74 height 30
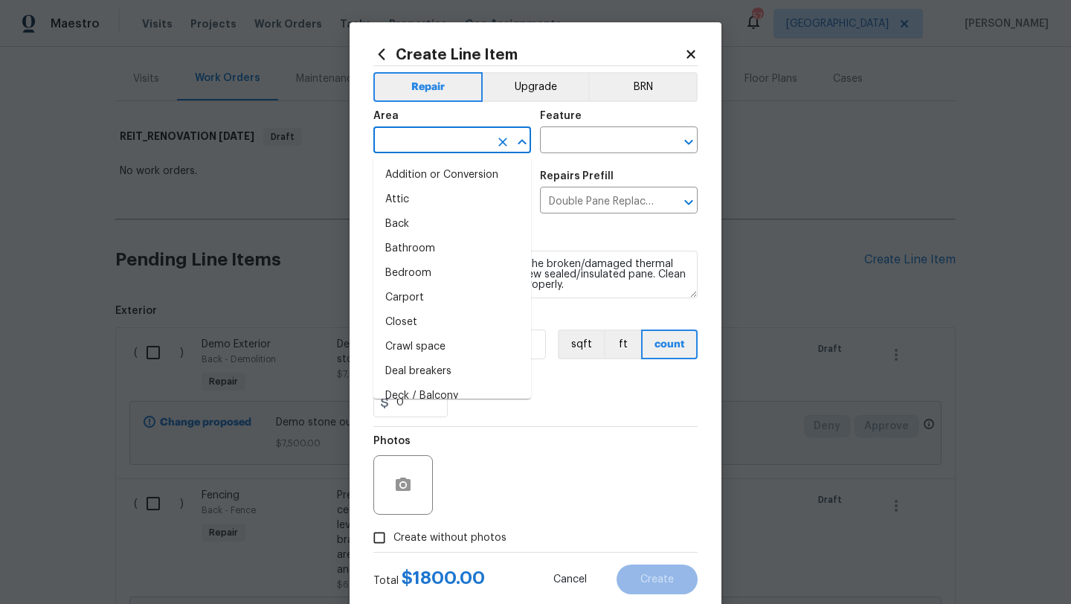
click at [464, 145] on input "text" at bounding box center [432, 141] width 116 height 23
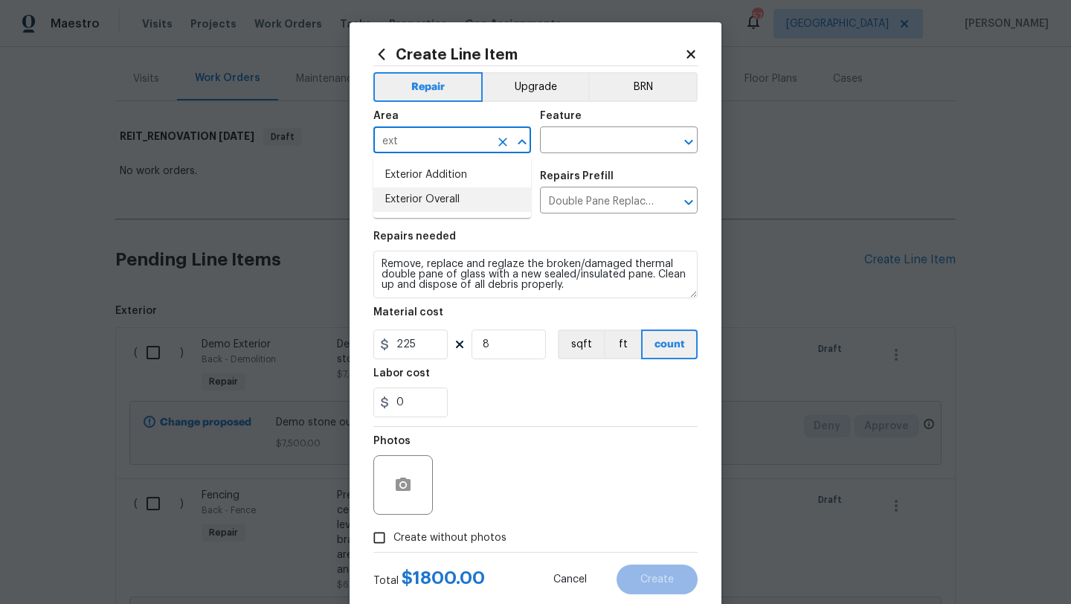
click at [466, 207] on li "Exterior Overall" at bounding box center [453, 200] width 158 height 25
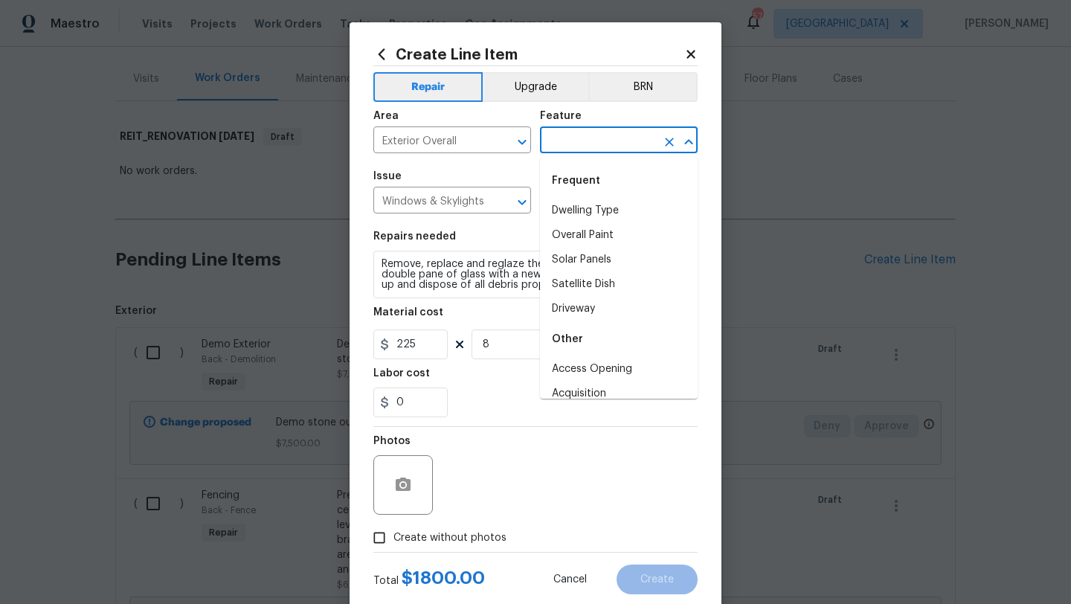
click at [568, 142] on input "text" at bounding box center [598, 141] width 116 height 23
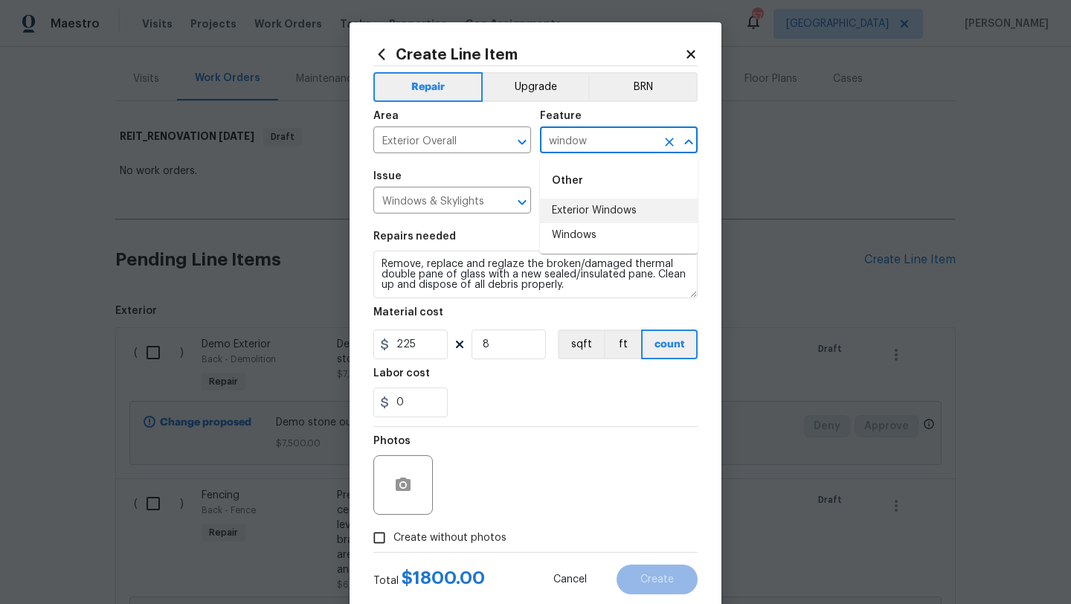
click at [574, 214] on li "Exterior Windows" at bounding box center [619, 211] width 158 height 25
click at [490, 541] on span "Create without photos" at bounding box center [450, 539] width 113 height 16
click at [394, 541] on input "Create without photos" at bounding box center [379, 538] width 28 height 28
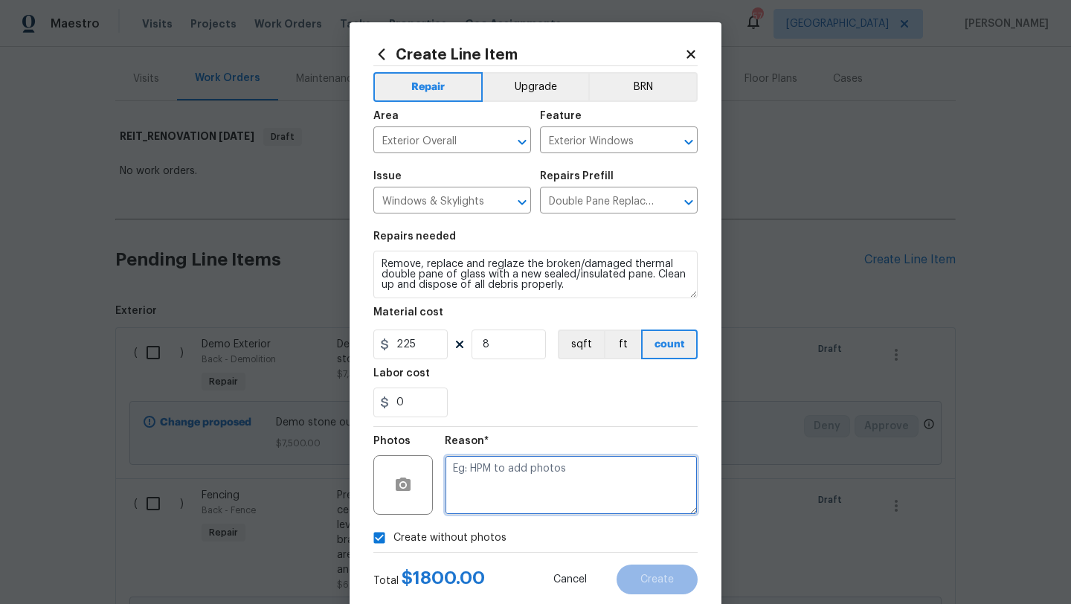
click at [526, 510] on textarea at bounding box center [571, 485] width 253 height 60
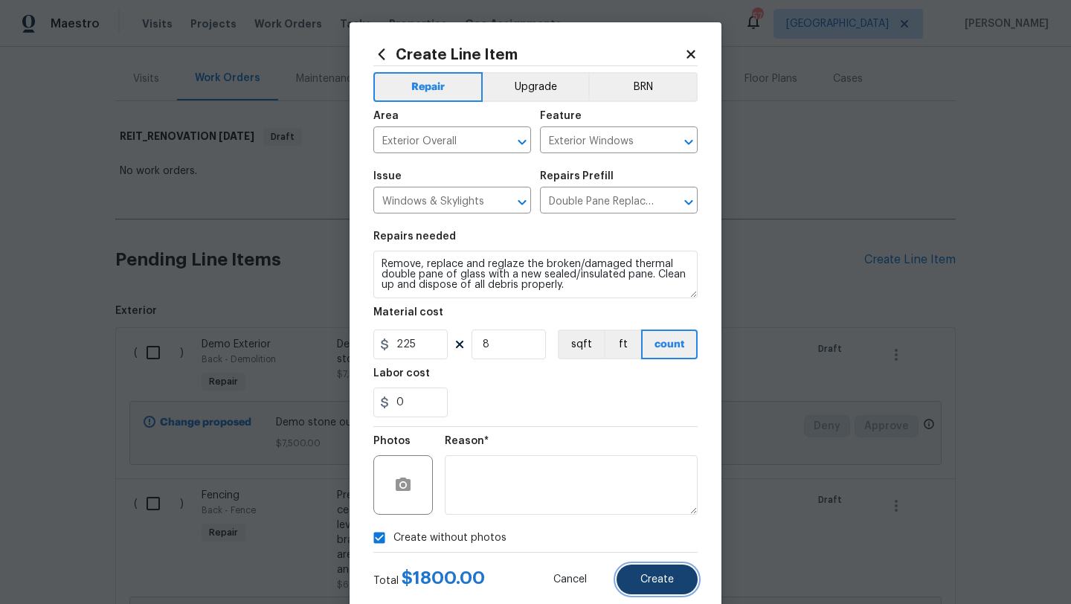
click at [682, 581] on button "Create" at bounding box center [657, 580] width 81 height 30
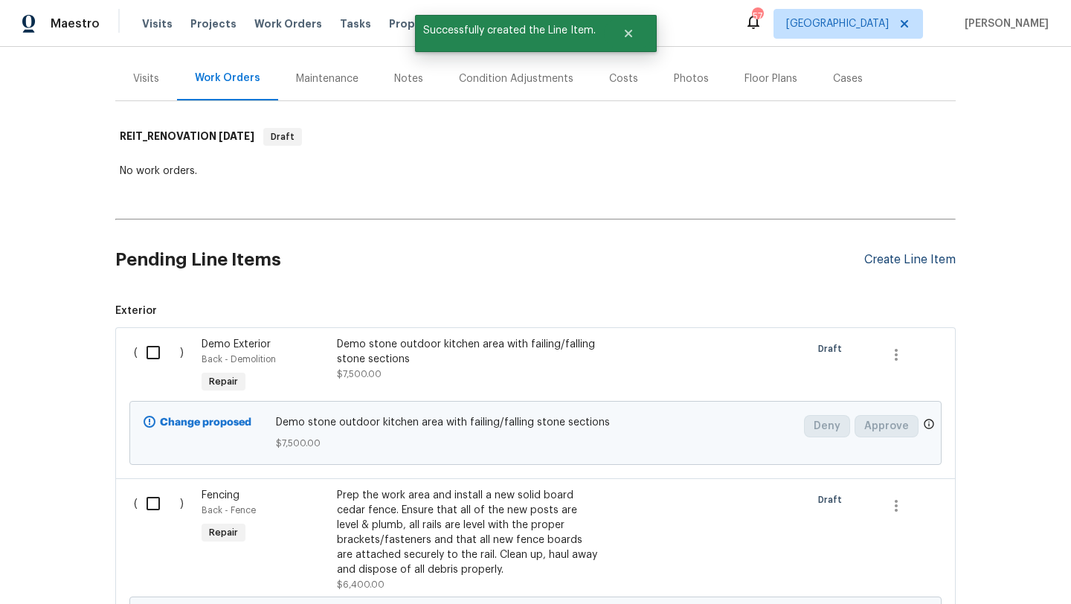
click at [900, 260] on div "Create Line Item" at bounding box center [911, 260] width 92 height 14
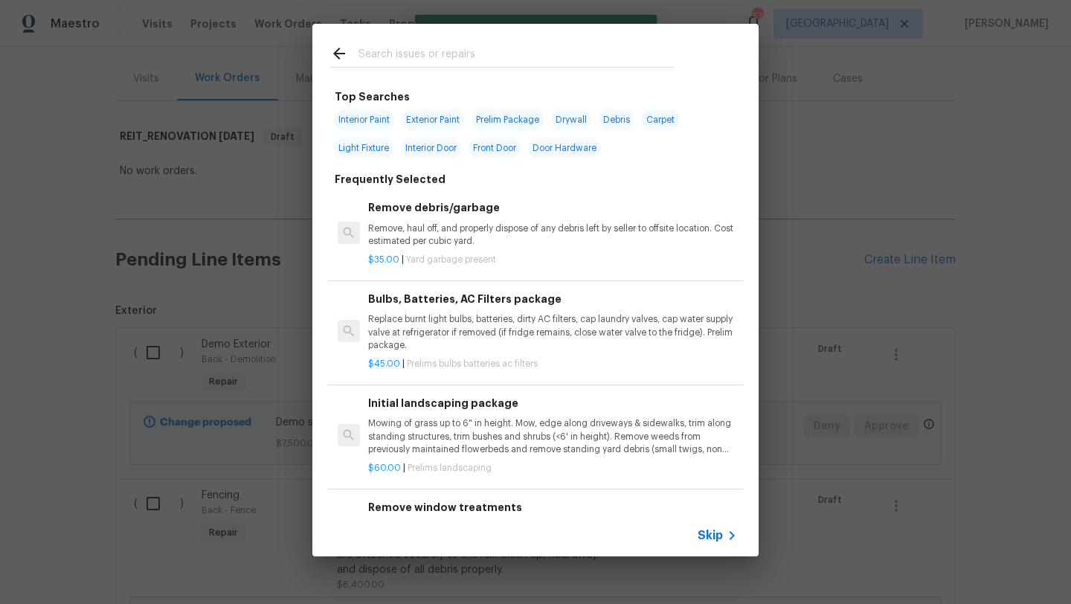
click at [433, 47] on input "text" at bounding box center [516, 56] width 315 height 22
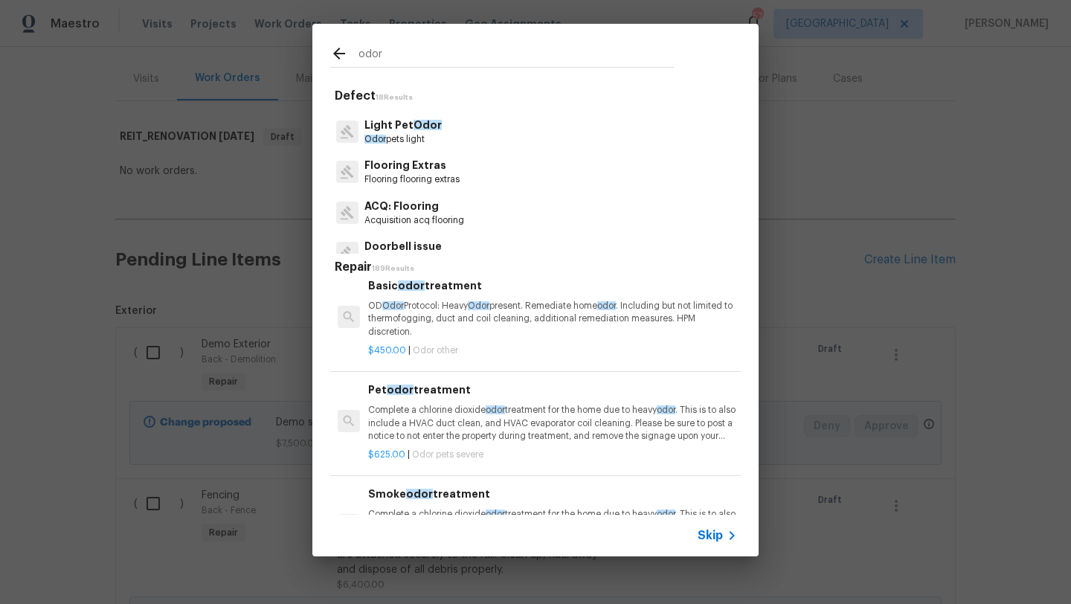
scroll to position [63, 0]
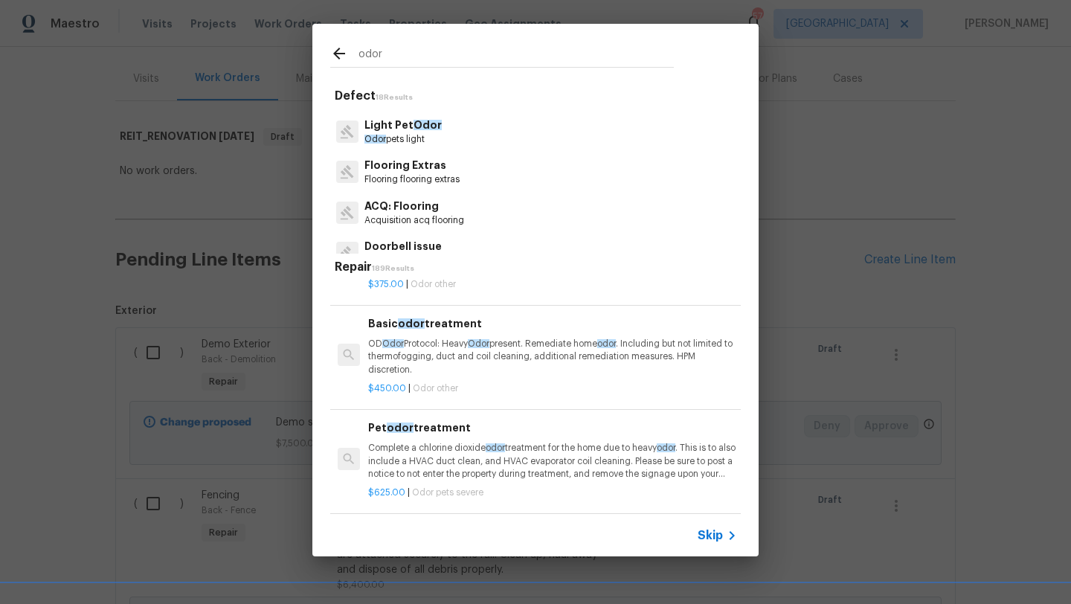
click at [469, 359] on p "OD Odor Protocol: Heavy Odor present. Remediate home odor . Including but not l…" at bounding box center [552, 357] width 369 height 38
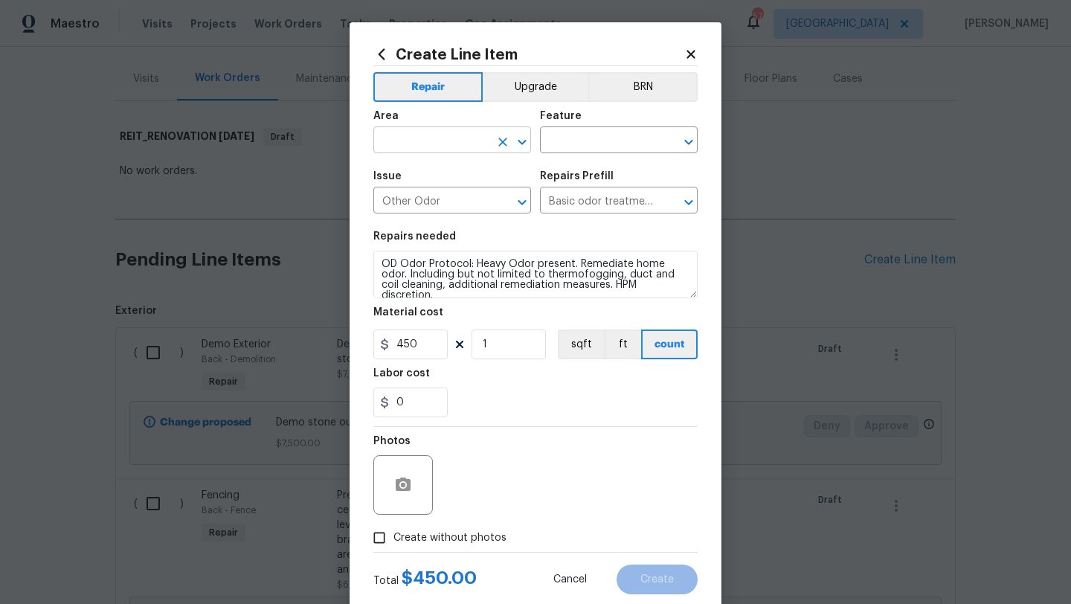
click at [448, 145] on input "text" at bounding box center [432, 141] width 116 height 23
click at [447, 197] on li "Interior Overall" at bounding box center [453, 200] width 158 height 25
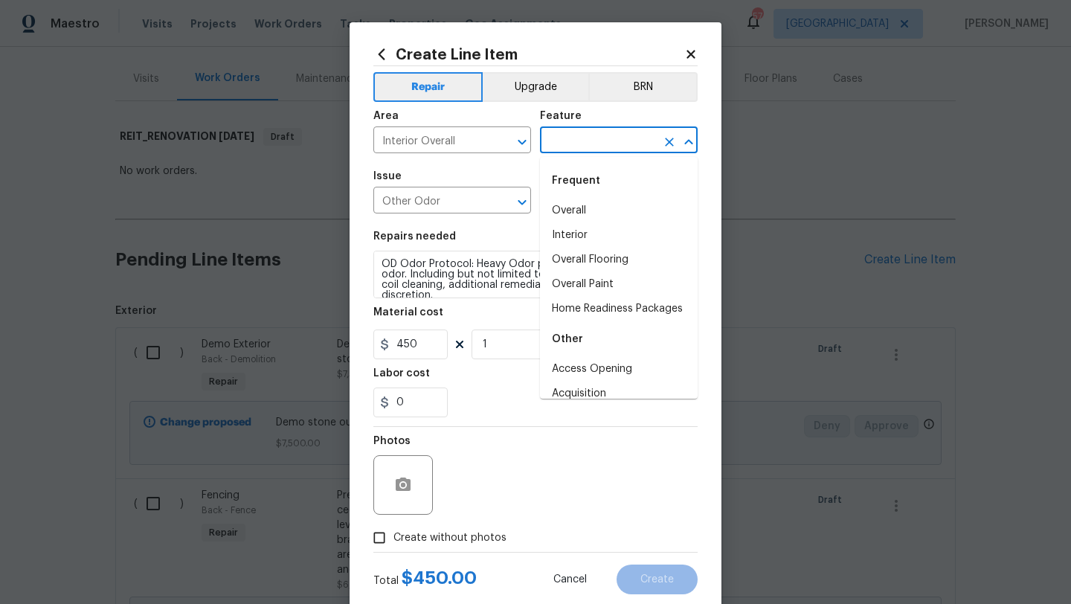
click at [559, 151] on input "text" at bounding box center [598, 141] width 116 height 23
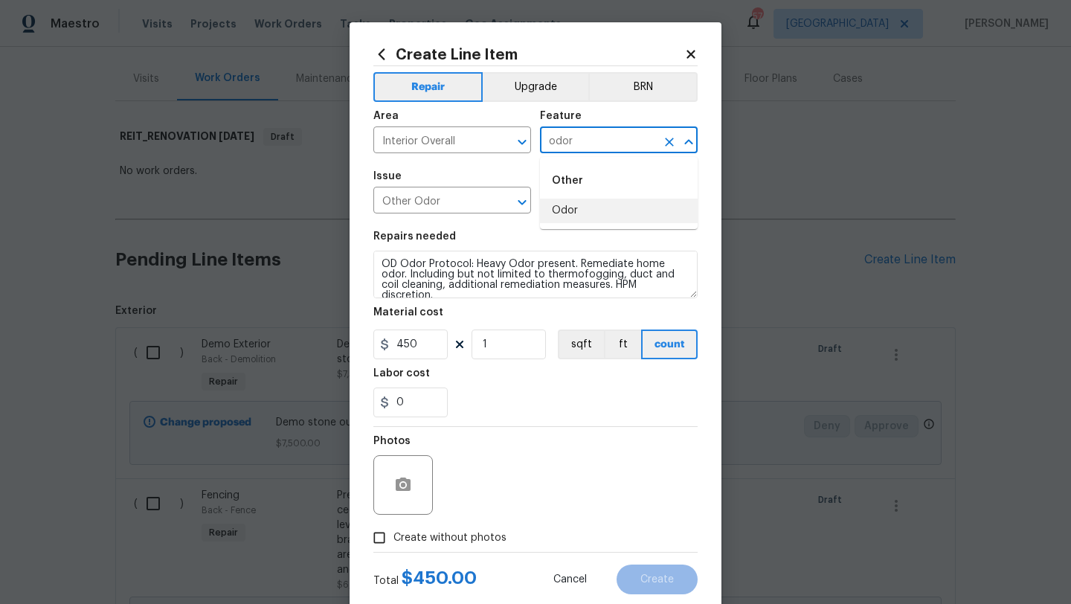
click at [576, 208] on li "Odor" at bounding box center [619, 211] width 158 height 25
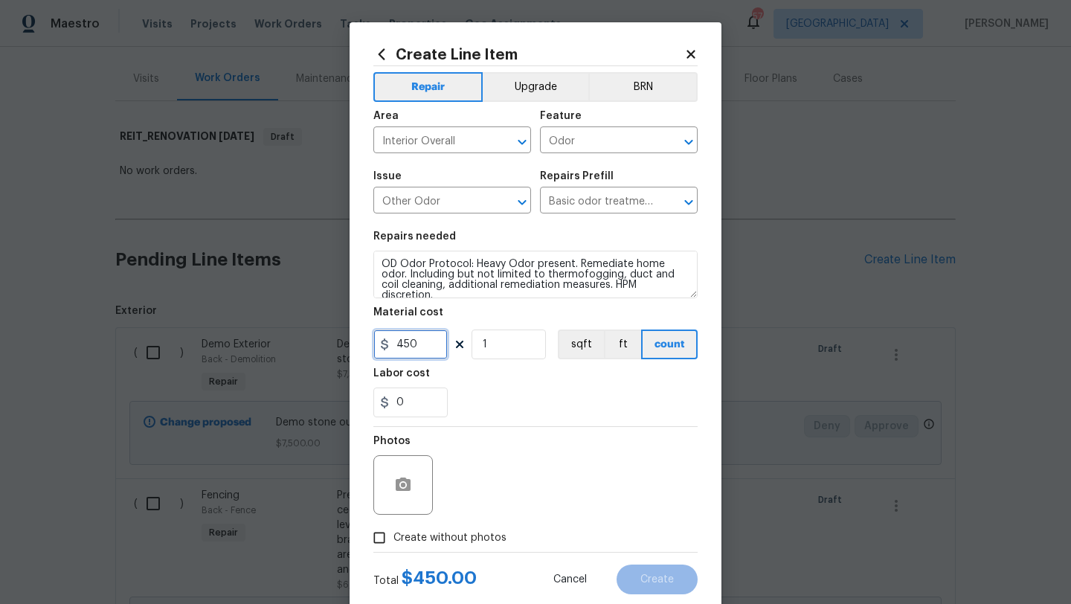
drag, startPoint x: 426, startPoint y: 341, endPoint x: 361, endPoint y: 346, distance: 65.7
click at [361, 346] on div "Create Line Item Repair Upgrade BRN Area Interior Overall ​ Feature Odor ​ Issu…" at bounding box center [536, 320] width 372 height 596
drag, startPoint x: 496, startPoint y: 336, endPoint x: 483, endPoint y: 336, distance: 13.4
click at [484, 336] on input "1" at bounding box center [509, 345] width 74 height 30
click at [473, 535] on span "Create without photos" at bounding box center [450, 539] width 113 height 16
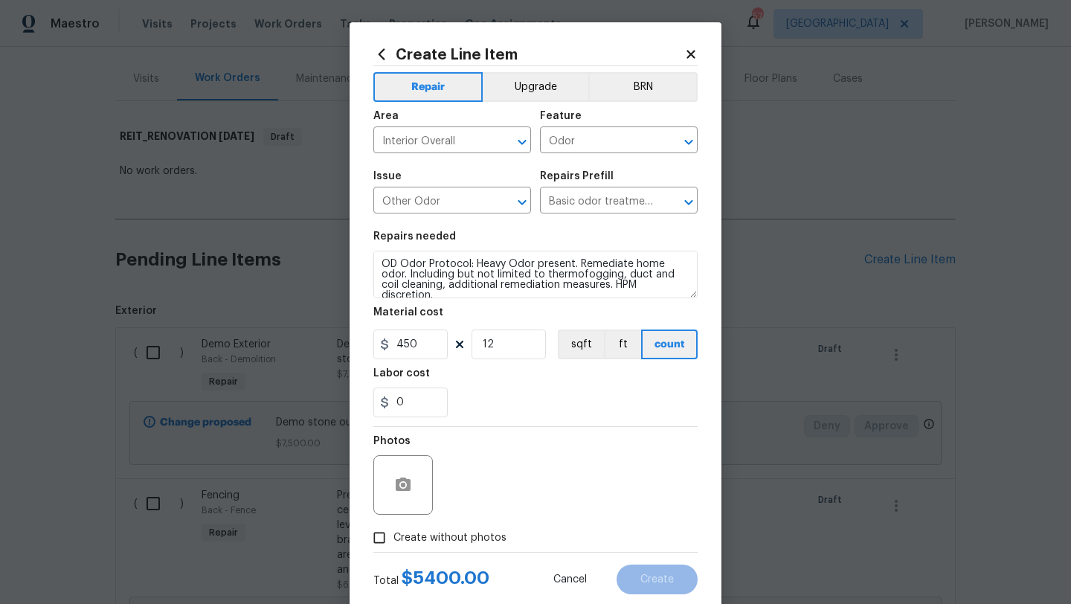
click at [394, 535] on input "Create without photos" at bounding box center [379, 538] width 28 height 28
click at [480, 517] on div "Reason*" at bounding box center [571, 475] width 253 height 97
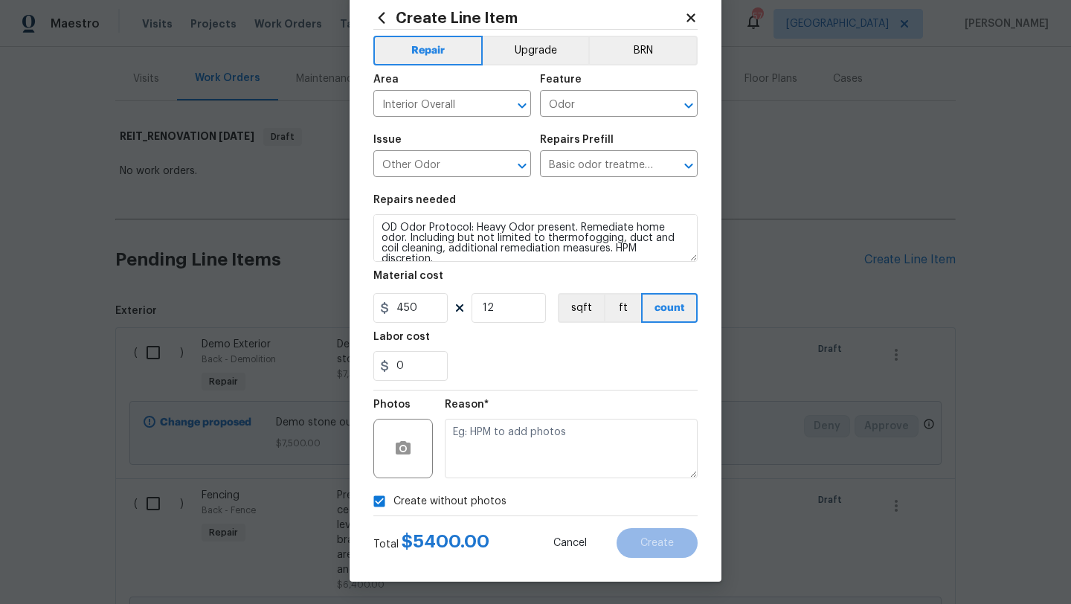
scroll to position [37, 0]
click at [507, 458] on textarea at bounding box center [571, 449] width 253 height 60
click at [627, 540] on button "Create" at bounding box center [657, 543] width 81 height 30
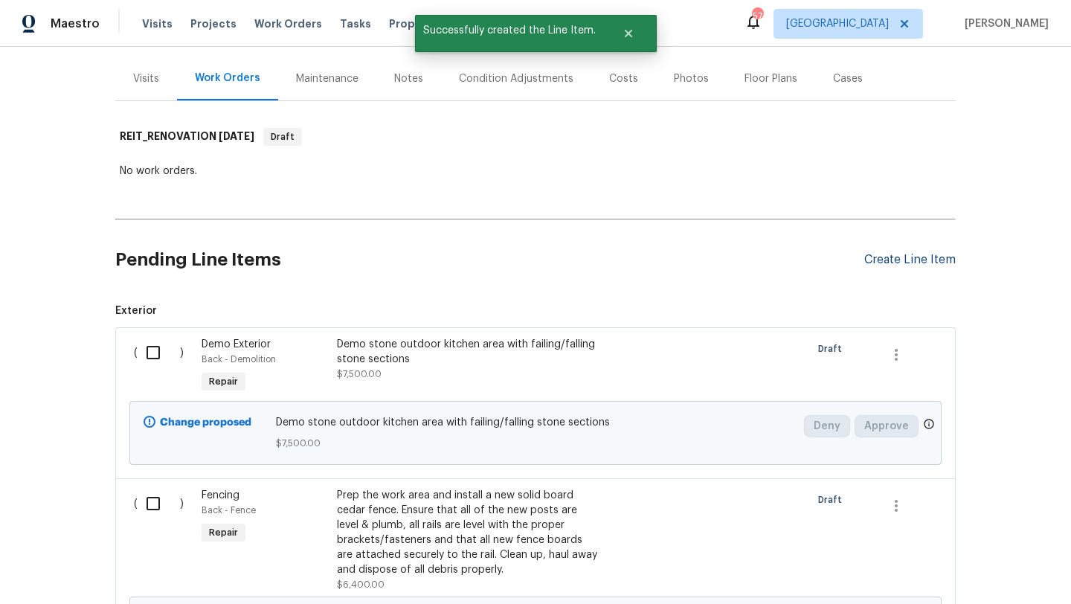
click at [903, 258] on div "Create Line Item" at bounding box center [911, 260] width 92 height 14
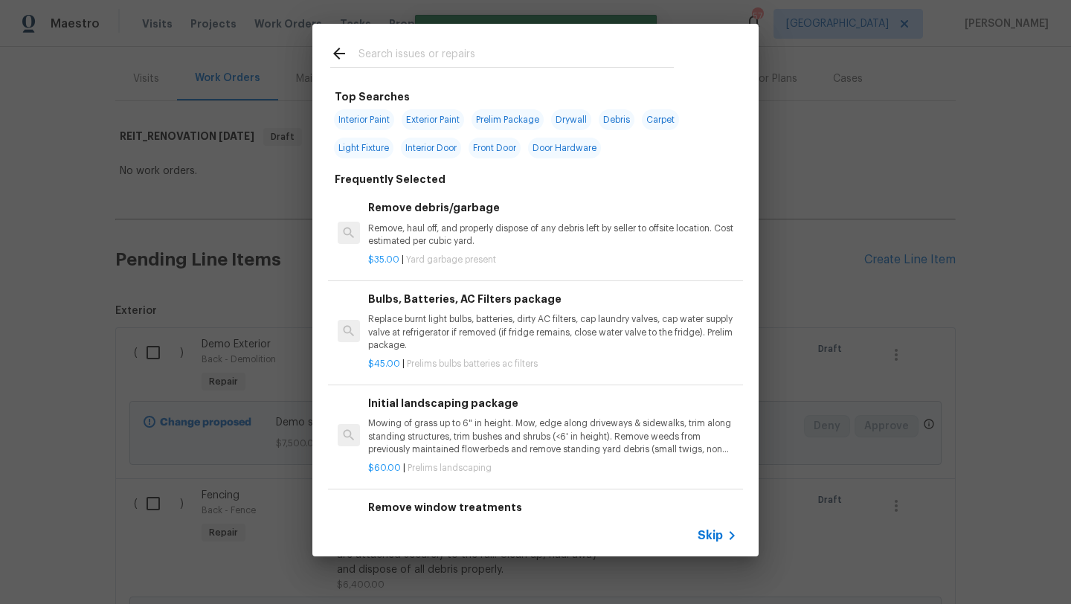
click at [455, 59] on input "text" at bounding box center [516, 56] width 315 height 22
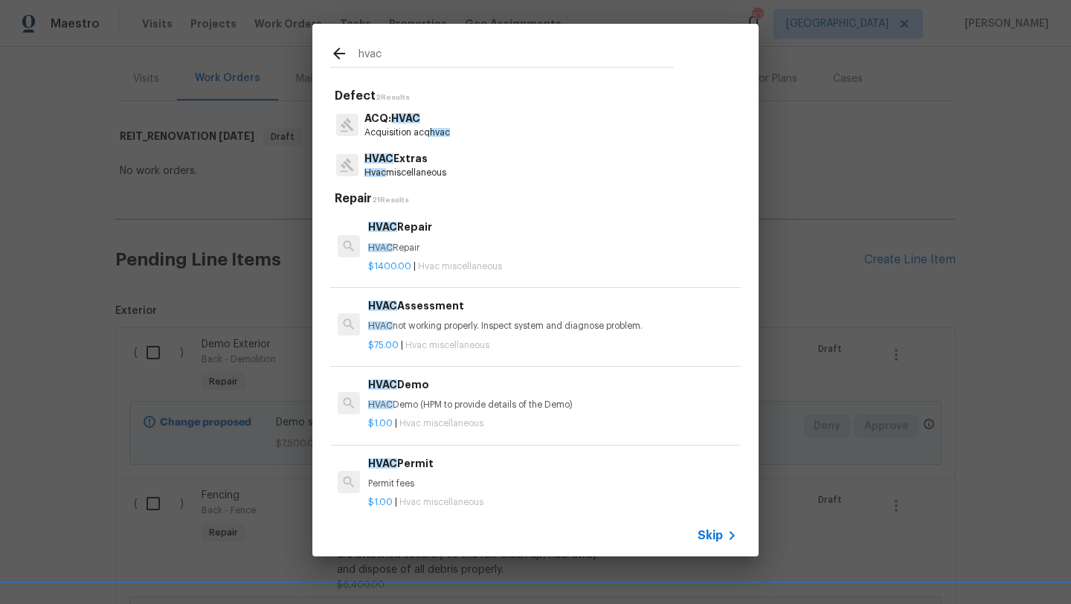
click at [387, 160] on span "HVAC" at bounding box center [379, 158] width 29 height 10
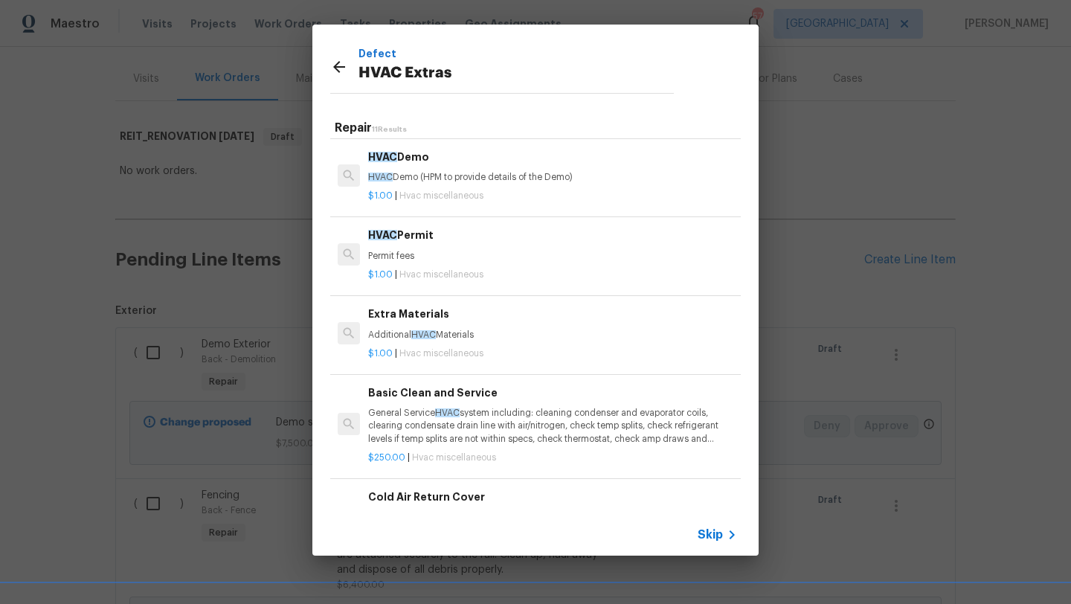
scroll to position [184, 0]
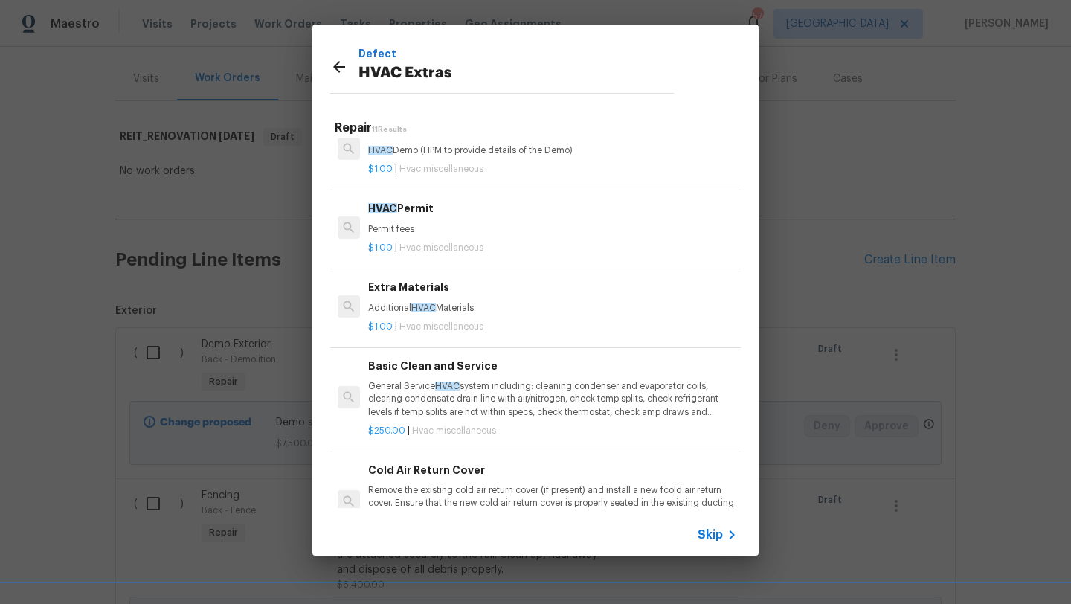
click at [408, 378] on div "Basic Clean and Service General Service HVAC system including: cleaning condens…" at bounding box center [552, 388] width 369 height 61
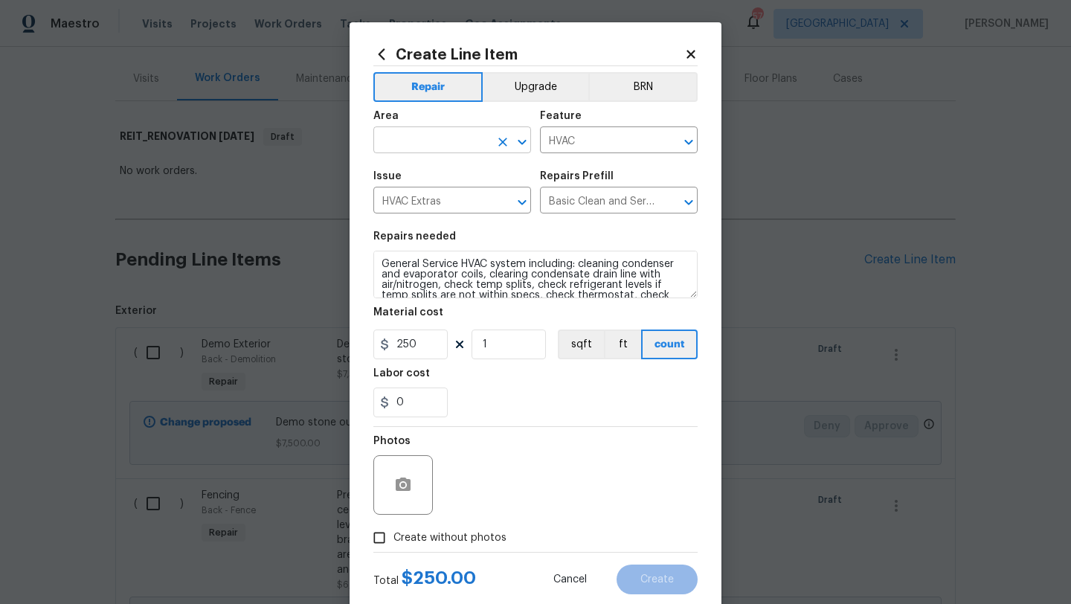
click at [442, 150] on input "text" at bounding box center [432, 141] width 116 height 23
click at [434, 176] on li "HVAC" at bounding box center [453, 175] width 158 height 25
click at [483, 535] on span "Create without photos" at bounding box center [450, 539] width 113 height 16
click at [394, 535] on input "Create without photos" at bounding box center [379, 538] width 28 height 28
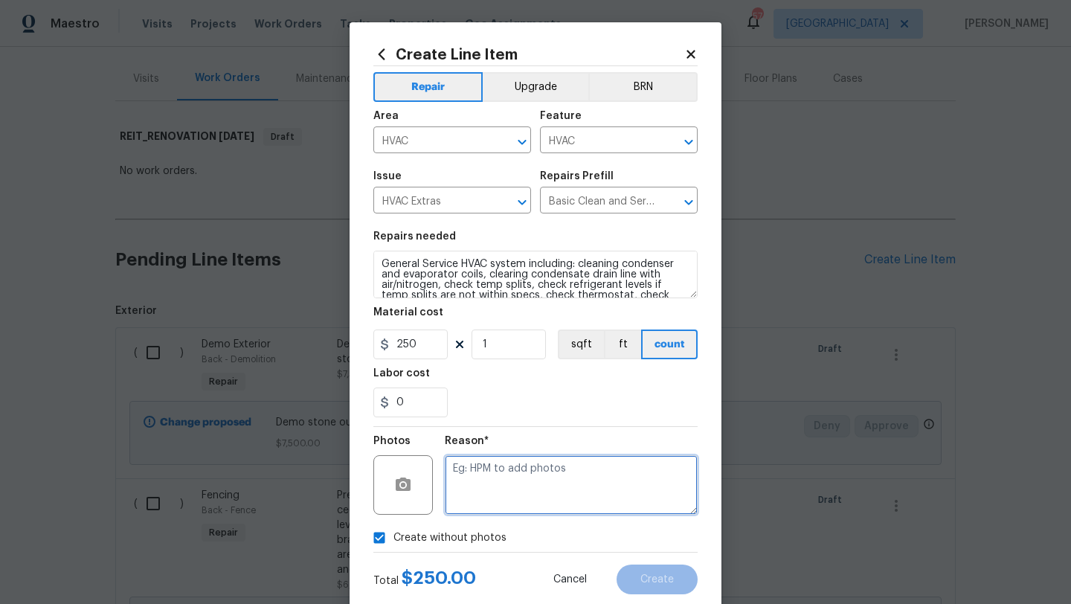
click at [504, 496] on textarea at bounding box center [571, 485] width 253 height 60
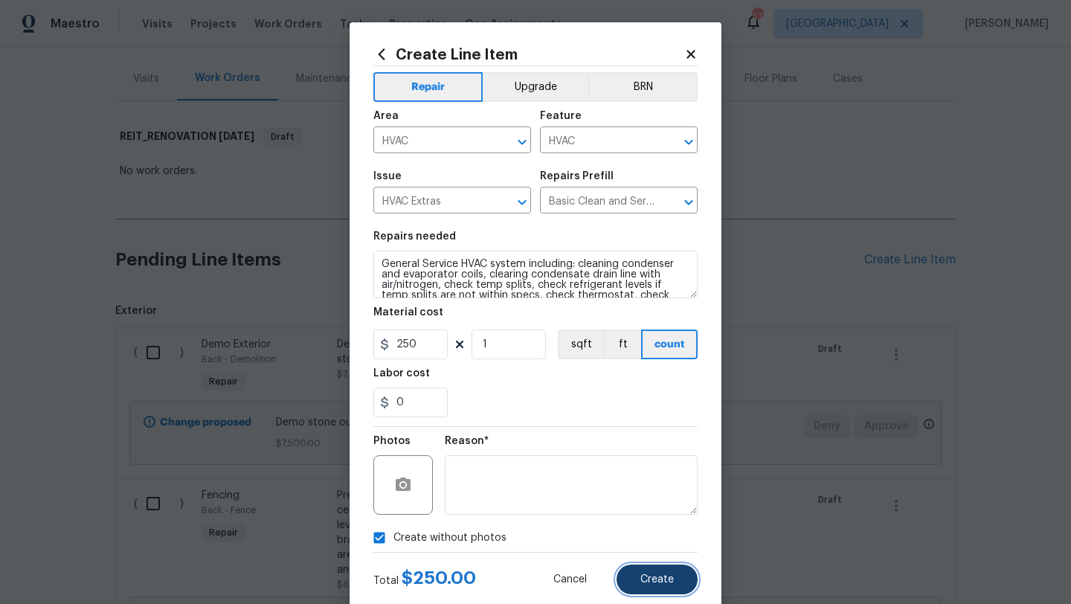
click at [644, 575] on span "Create" at bounding box center [657, 579] width 33 height 11
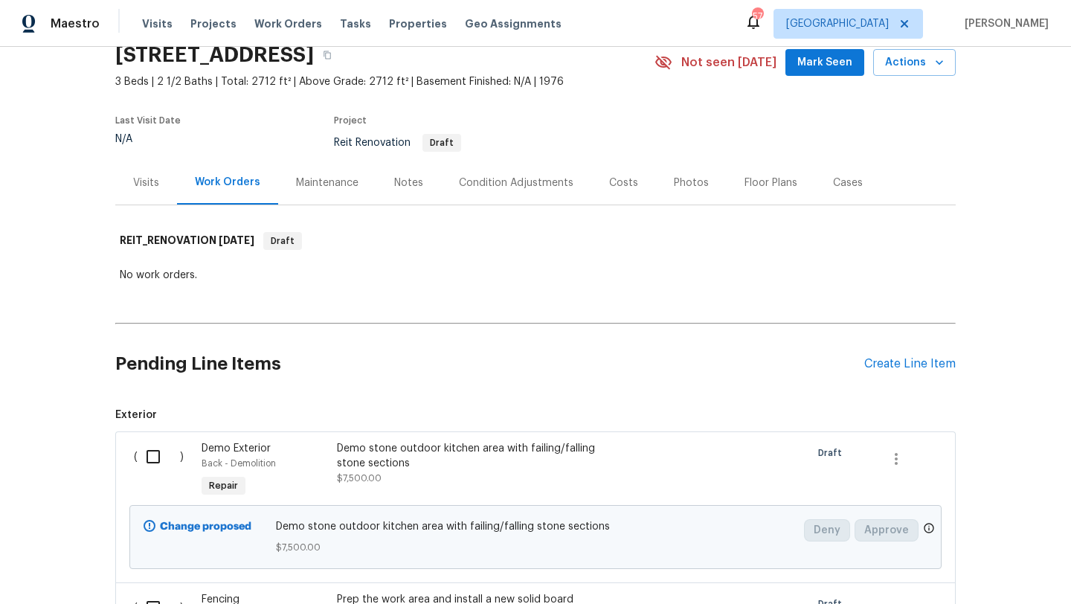
scroll to position [0, 0]
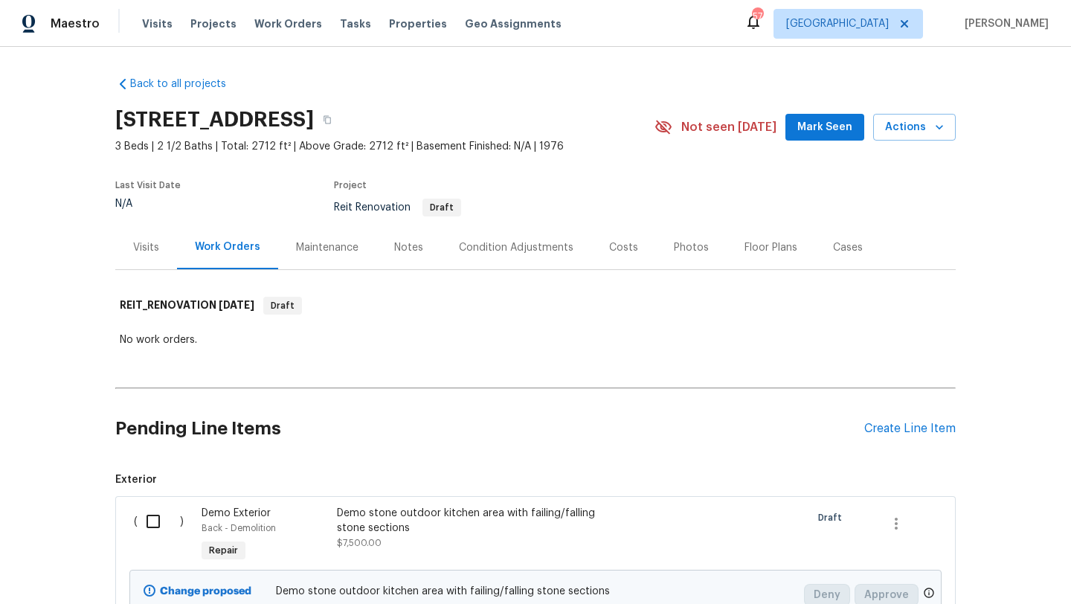
click at [147, 249] on div "Visits" at bounding box center [146, 247] width 26 height 15
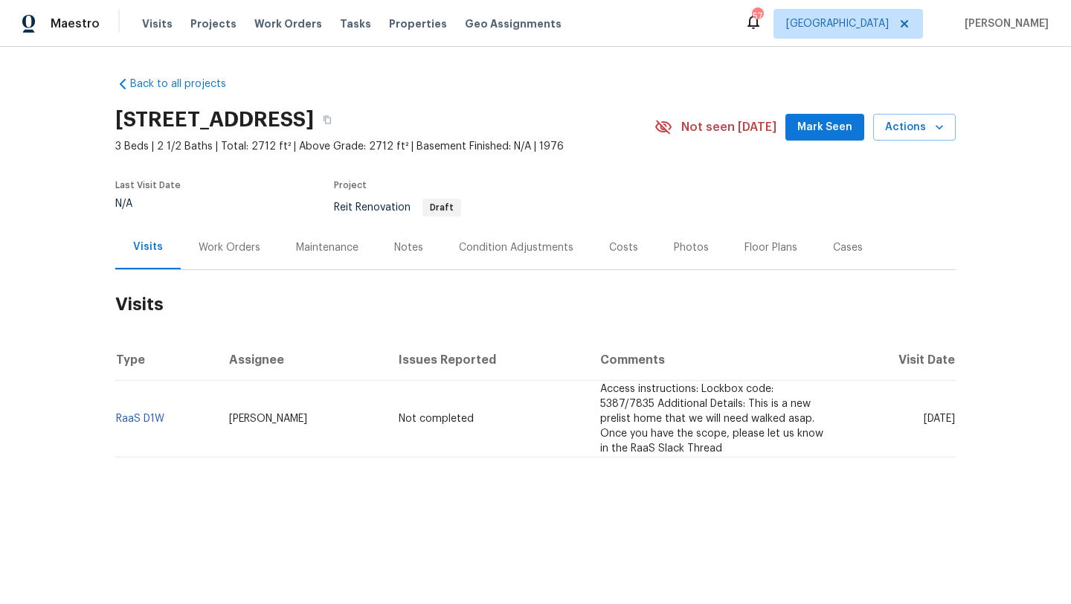
click at [209, 248] on div "Work Orders" at bounding box center [230, 247] width 62 height 15
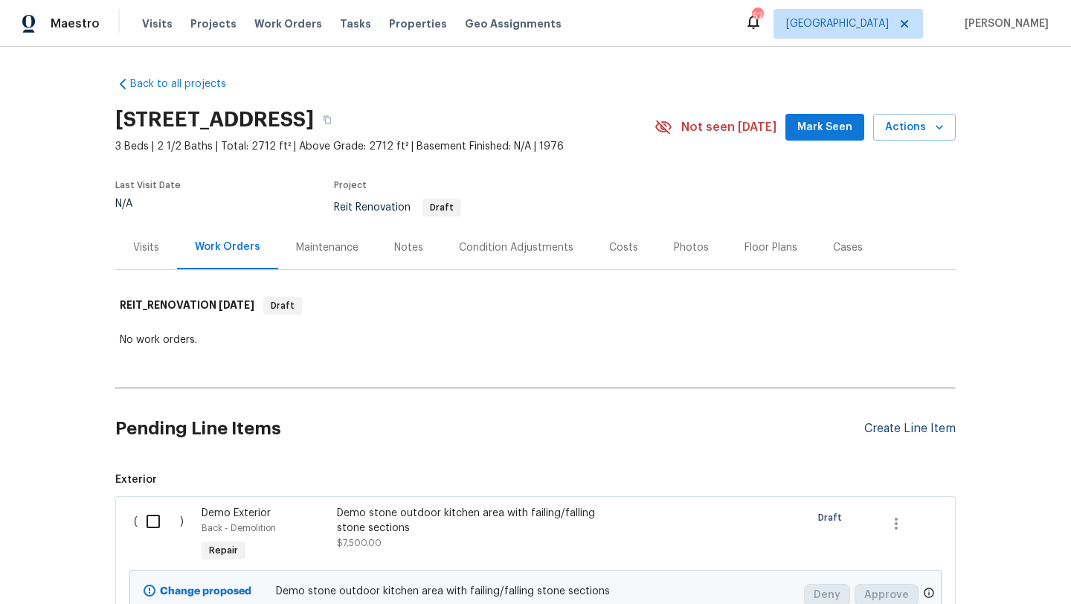
click at [879, 430] on div "Create Line Item" at bounding box center [911, 429] width 92 height 14
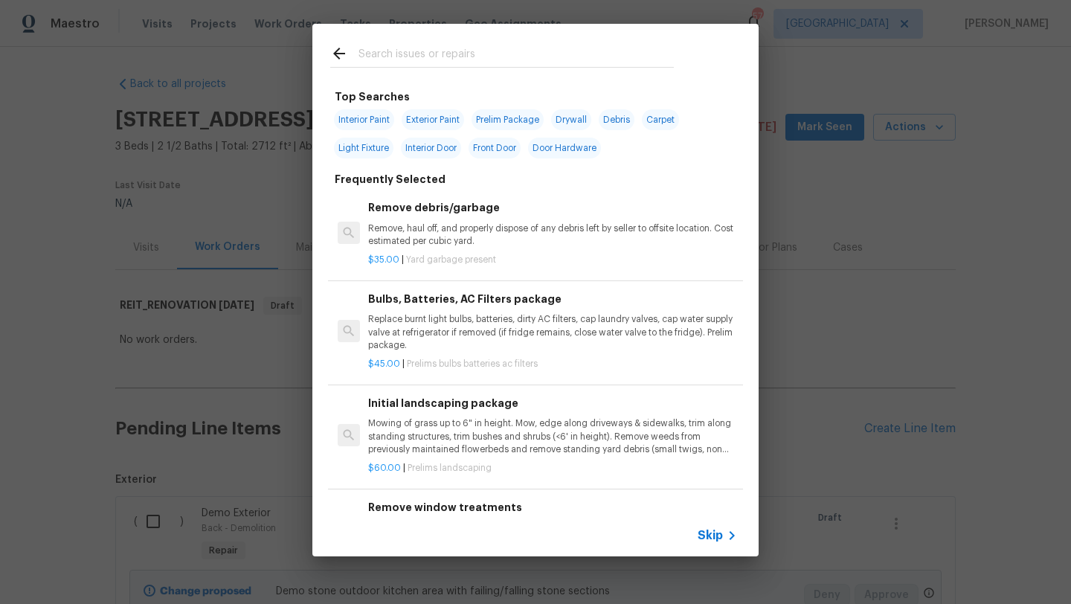
click at [446, 53] on input "text" at bounding box center [516, 56] width 315 height 22
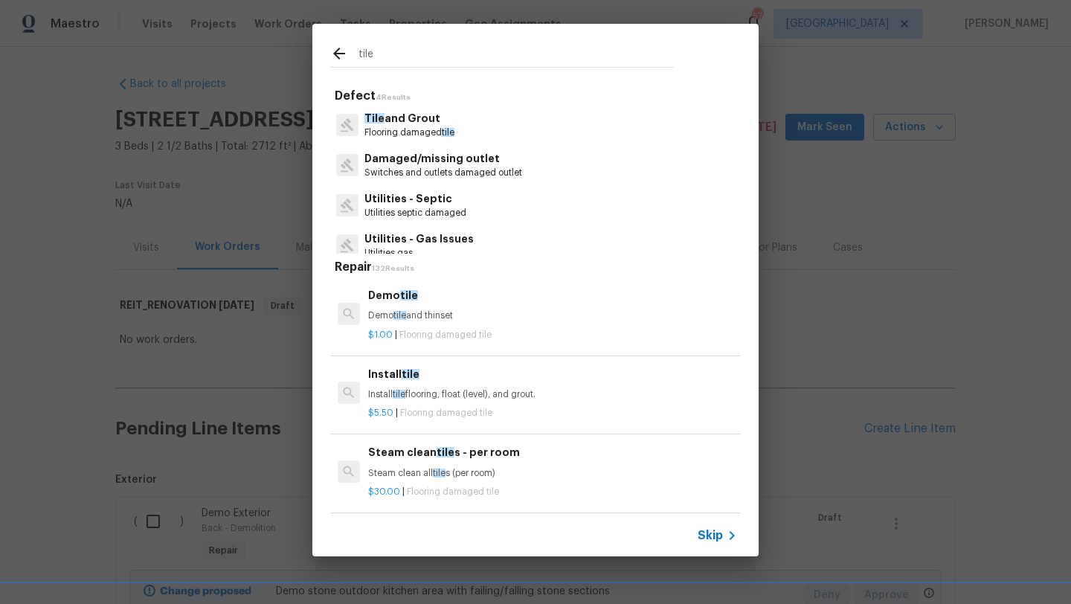
click at [424, 126] on p "Tile and Grout" at bounding box center [410, 119] width 90 height 16
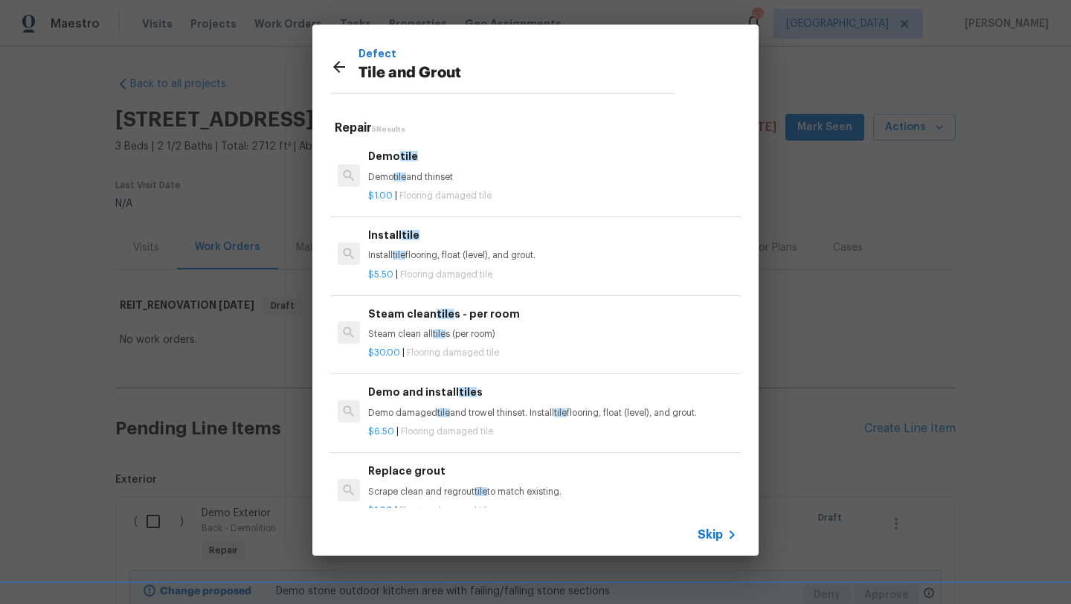
click at [431, 261] on p "Install tile flooring, float (level), and grout." at bounding box center [552, 255] width 369 height 13
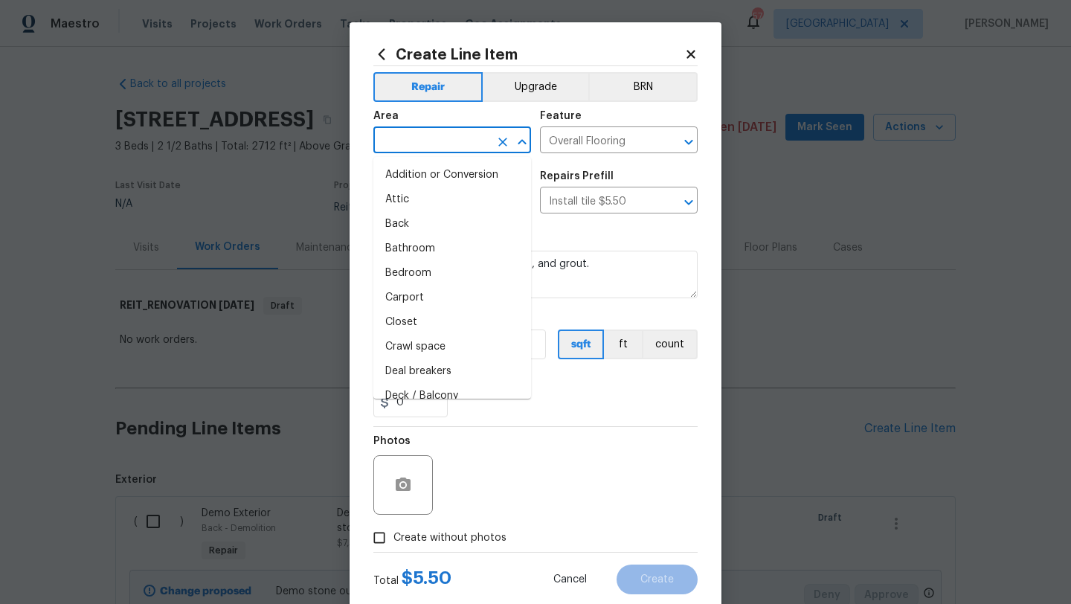
click at [427, 138] on input "text" at bounding box center [432, 141] width 116 height 23
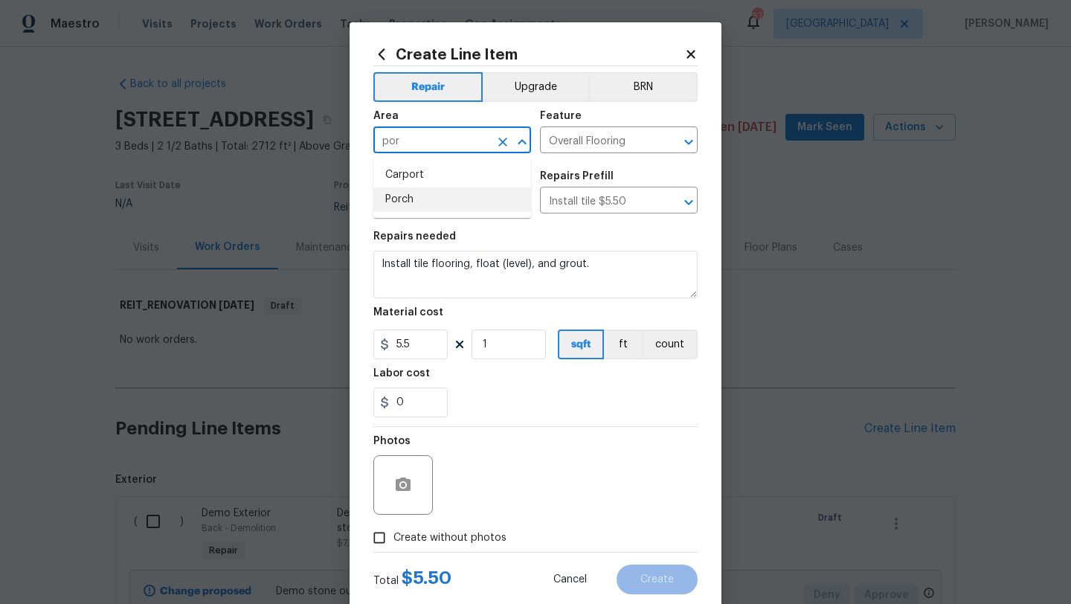
click at [401, 196] on li "Porch" at bounding box center [453, 200] width 158 height 25
drag, startPoint x: 504, startPoint y: 345, endPoint x: 475, endPoint y: 344, distance: 29.0
click at [475, 345] on input "1" at bounding box center [509, 345] width 74 height 30
click at [450, 541] on span "Create without photos" at bounding box center [450, 539] width 113 height 16
click at [394, 541] on input "Create without photos" at bounding box center [379, 538] width 28 height 28
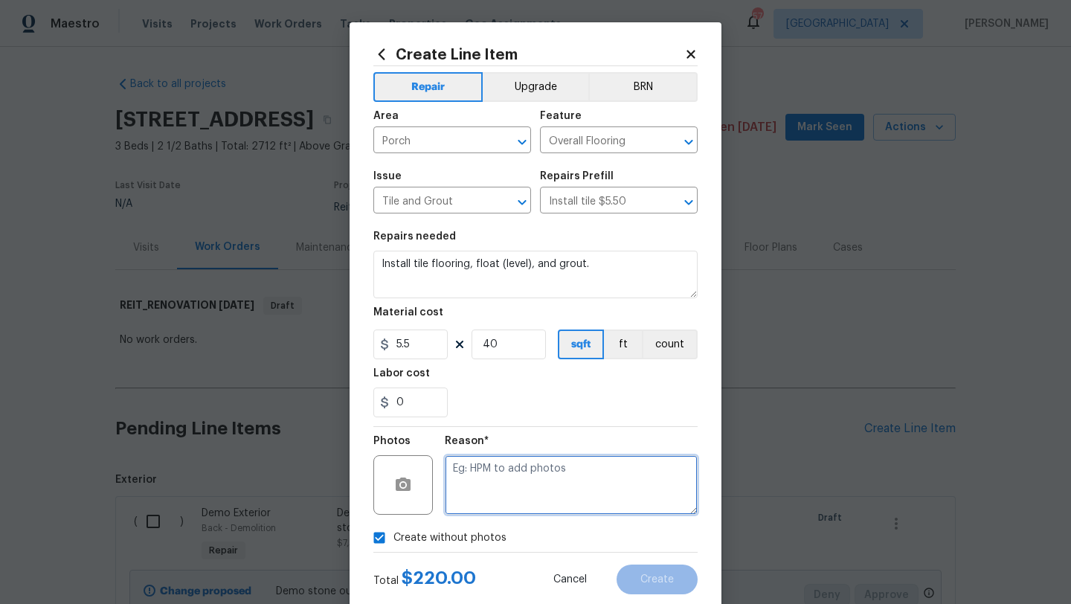
click at [478, 496] on textarea at bounding box center [571, 485] width 253 height 60
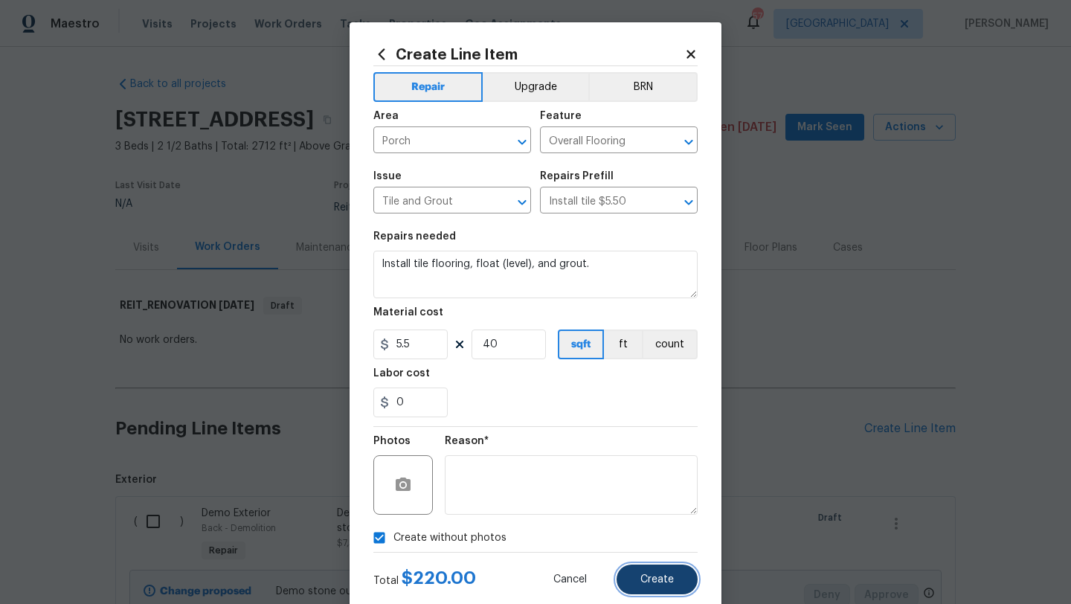
click at [644, 582] on span "Create" at bounding box center [657, 579] width 33 height 11
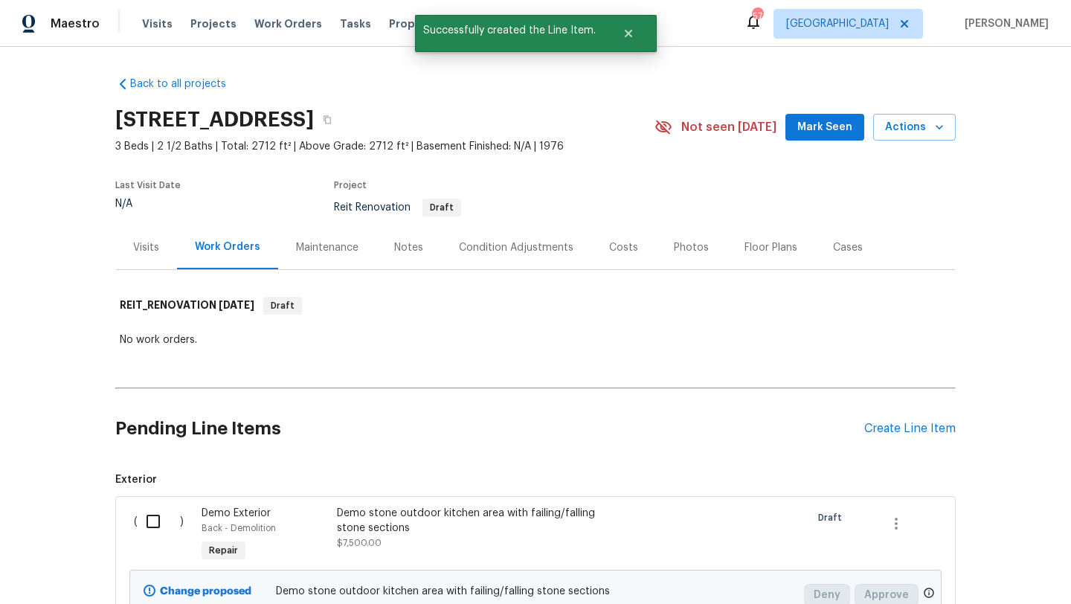
click at [888, 425] on div "Create Line Item" at bounding box center [911, 429] width 92 height 14
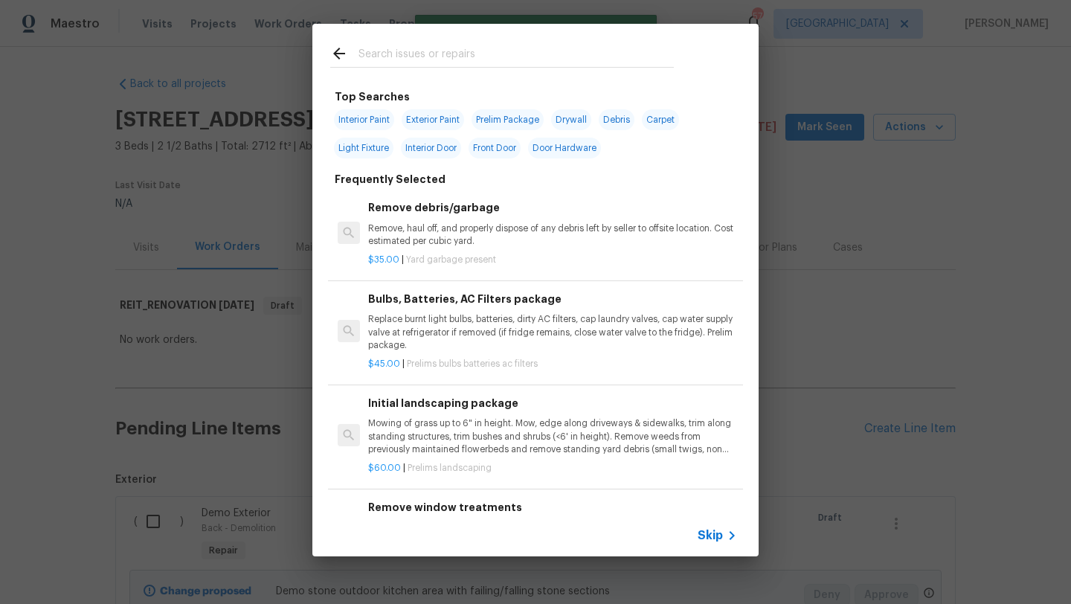
click at [412, 57] on input "text" at bounding box center [516, 56] width 315 height 22
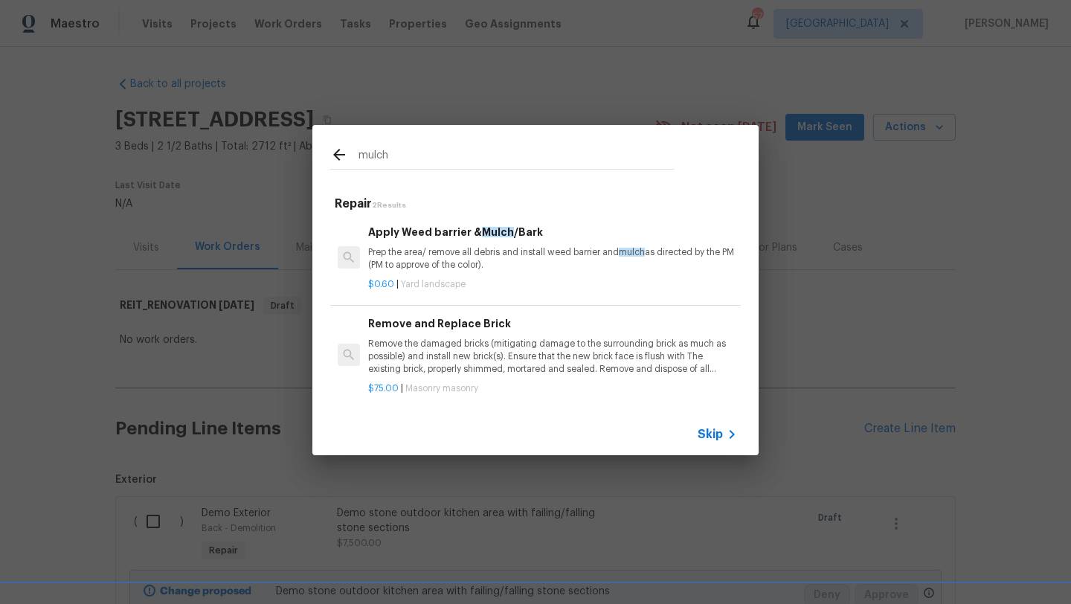
click at [422, 257] on p "Prep the area/ remove all debris and install weed barrier and mulch as directed…" at bounding box center [552, 258] width 369 height 25
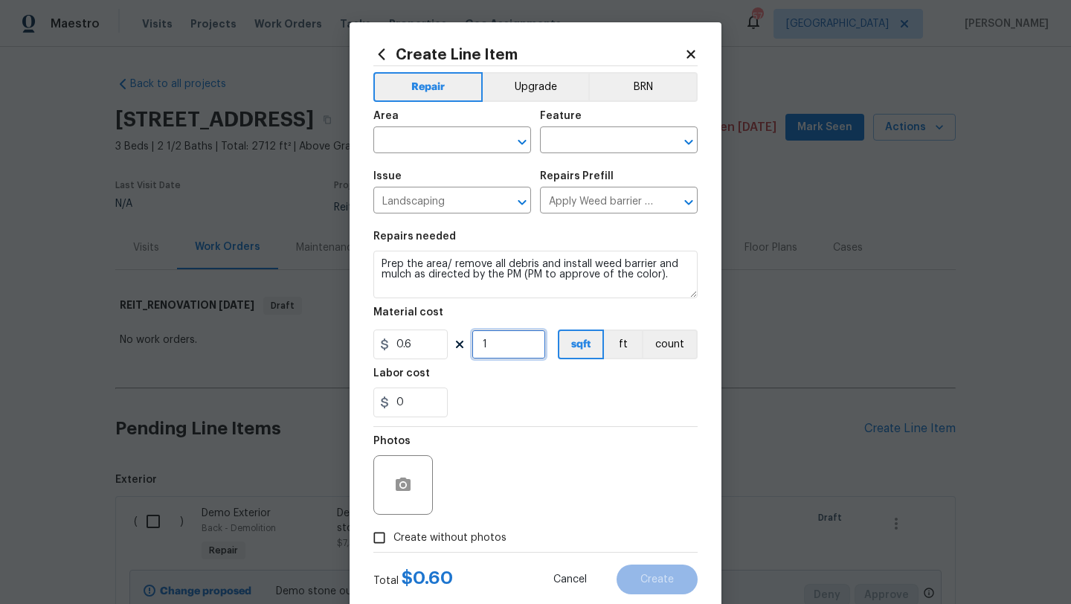
drag, startPoint x: 500, startPoint y: 344, endPoint x: 453, endPoint y: 342, distance: 46.9
click at [453, 343] on div "0.6 1 sqft ft count" at bounding box center [536, 345] width 324 height 30
click at [441, 142] on input "text" at bounding box center [432, 141] width 116 height 23
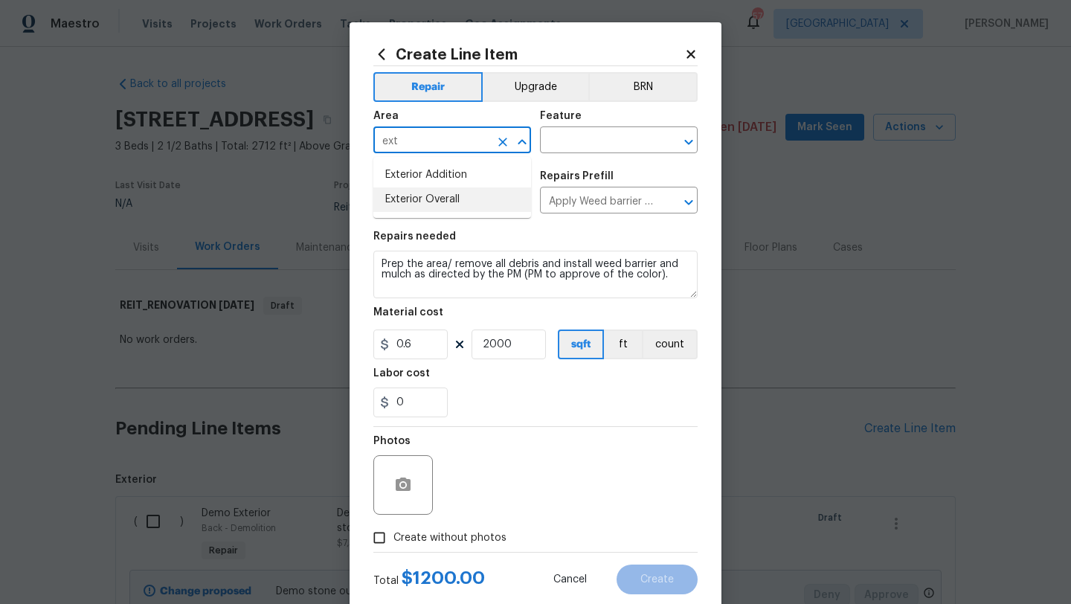
click at [449, 203] on li "Exterior Overall" at bounding box center [453, 200] width 158 height 25
click at [574, 142] on input "text" at bounding box center [598, 141] width 116 height 23
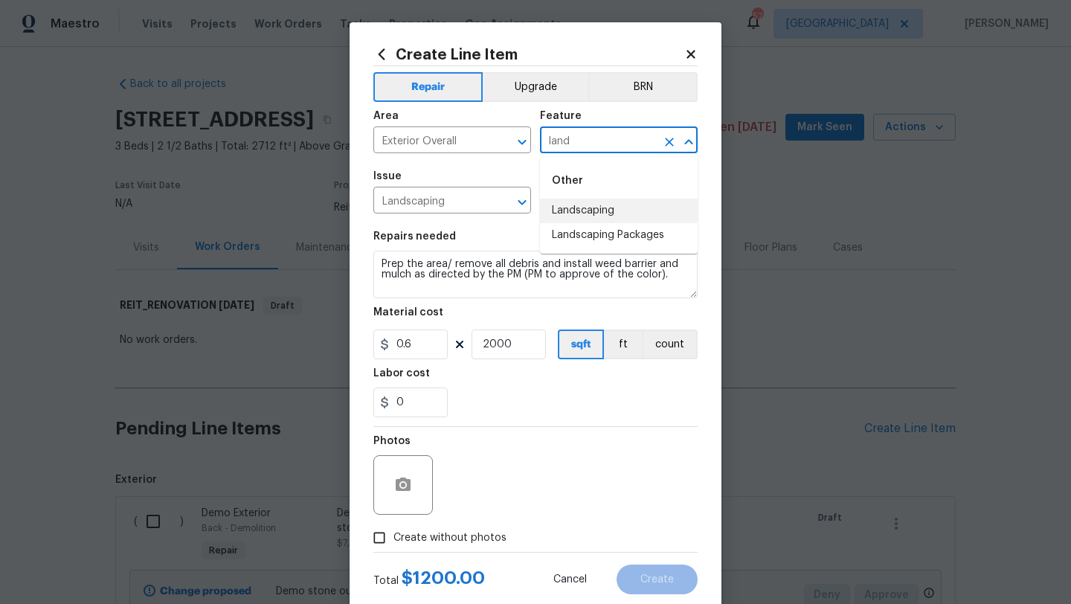
click at [576, 208] on li "Landscaping" at bounding box center [619, 211] width 158 height 25
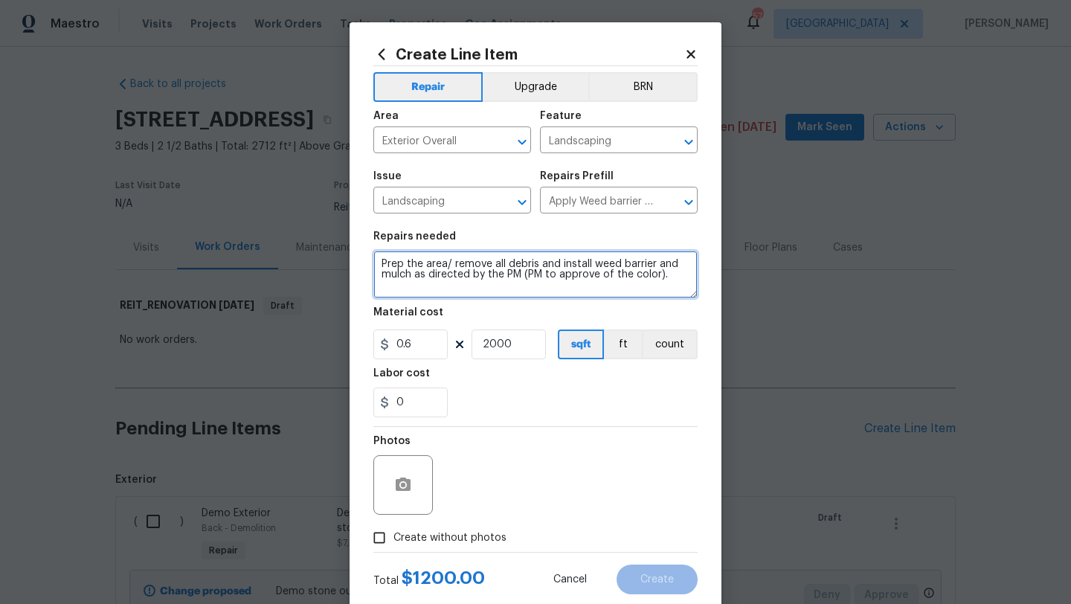
click at [380, 263] on textarea "Prep the area/ remove all debris and install weed barrier and mulch as directed…" at bounding box center [536, 275] width 324 height 48
click at [484, 534] on span "Create without photos" at bounding box center [450, 539] width 113 height 16
click at [394, 534] on input "Create without photos" at bounding box center [379, 538] width 28 height 28
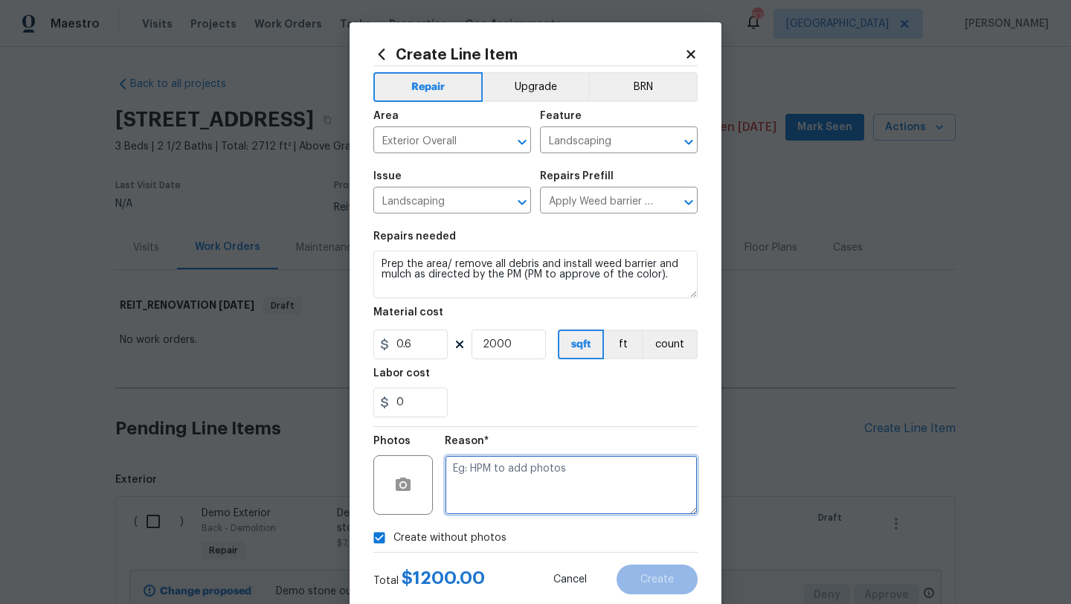
click at [525, 490] on textarea at bounding box center [571, 485] width 253 height 60
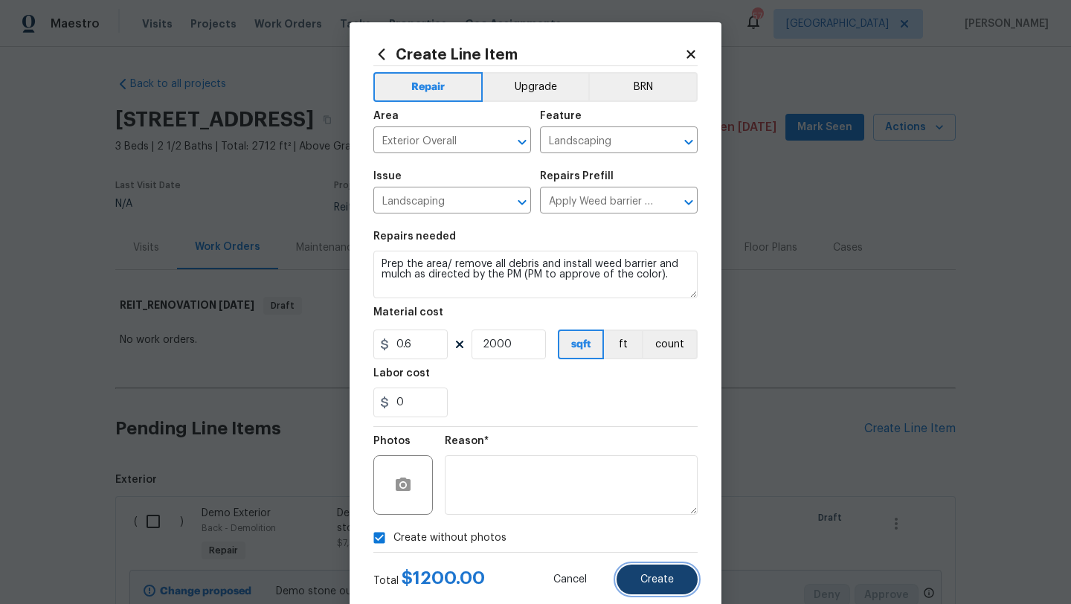
click at [671, 579] on span "Create" at bounding box center [657, 579] width 33 height 11
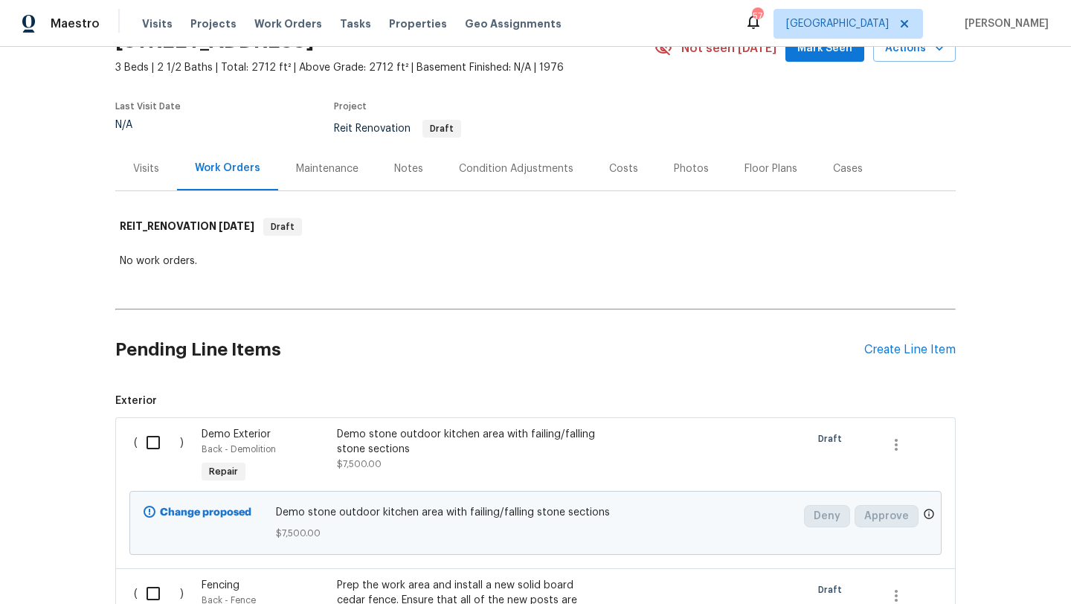
scroll to position [70, 0]
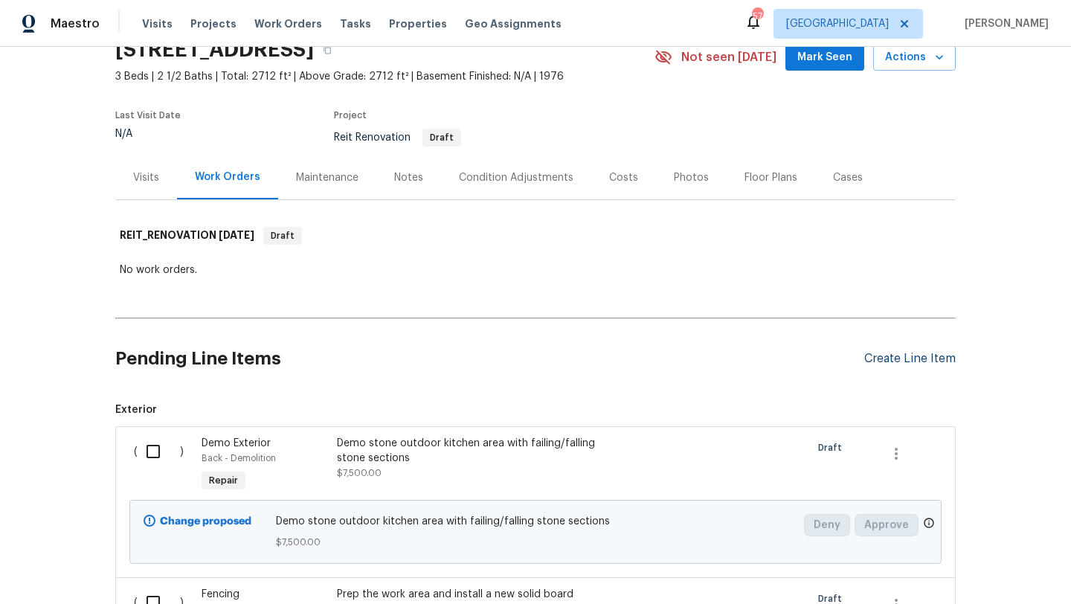
click at [892, 355] on div "Create Line Item" at bounding box center [911, 359] width 92 height 14
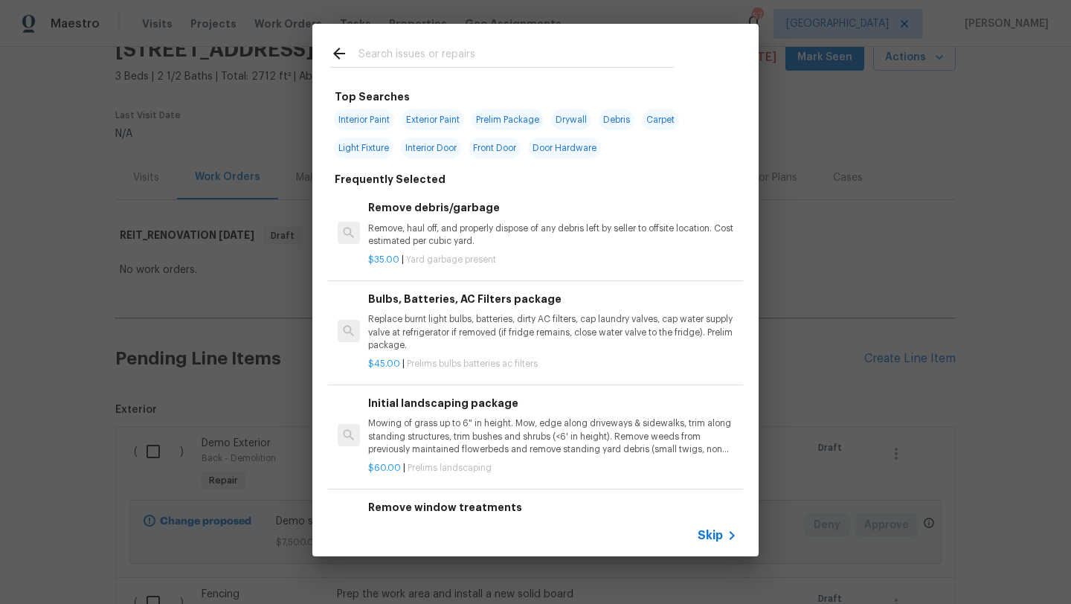
click at [420, 46] on input "text" at bounding box center [516, 56] width 315 height 22
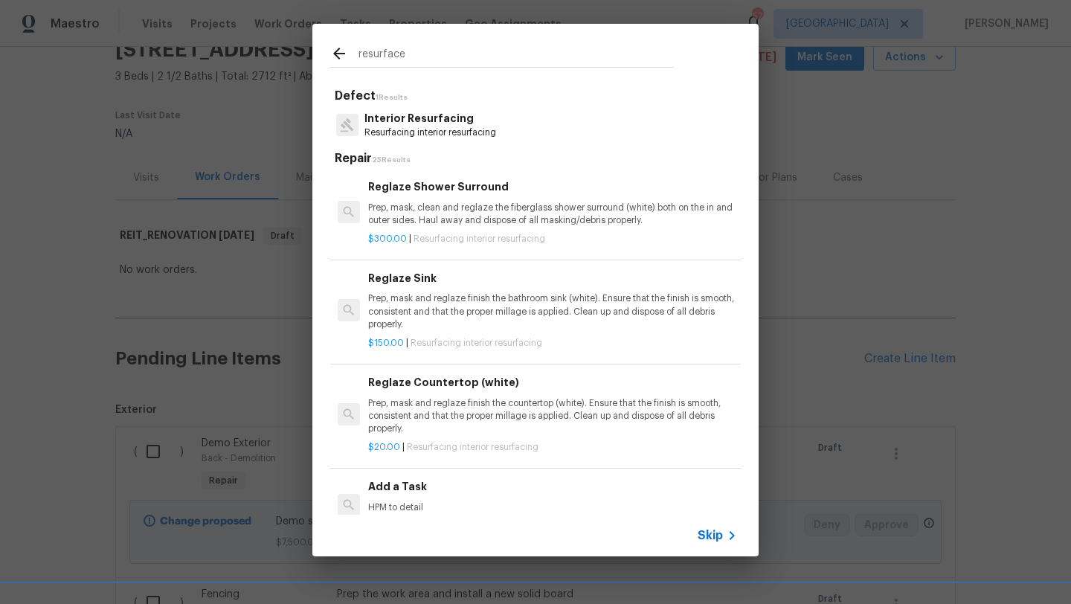
click at [443, 202] on p "Prep, mask, clean and reglaze the fiberglass shower surround (white) both on th…" at bounding box center [552, 214] width 369 height 25
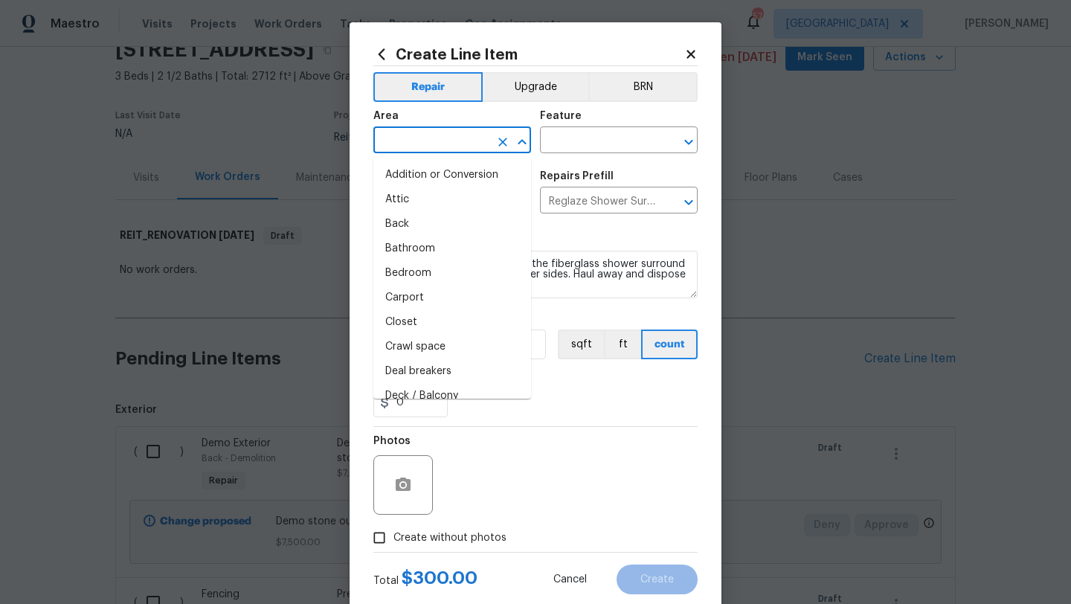
click at [435, 140] on input "text" at bounding box center [432, 141] width 116 height 23
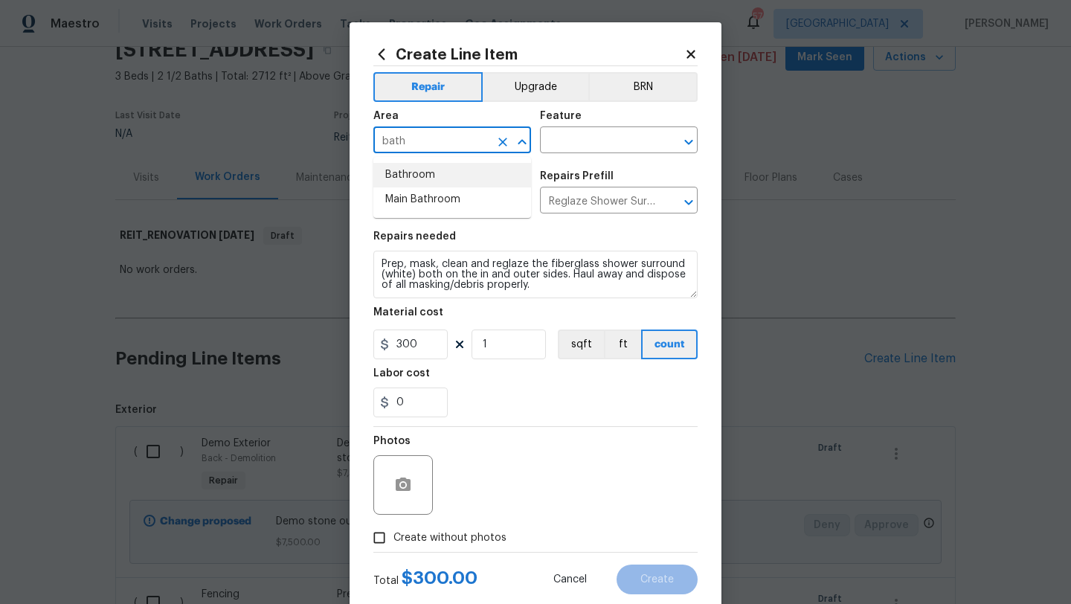
click at [427, 172] on li "Bathroom" at bounding box center [453, 175] width 158 height 25
click at [571, 138] on input "text" at bounding box center [598, 141] width 116 height 23
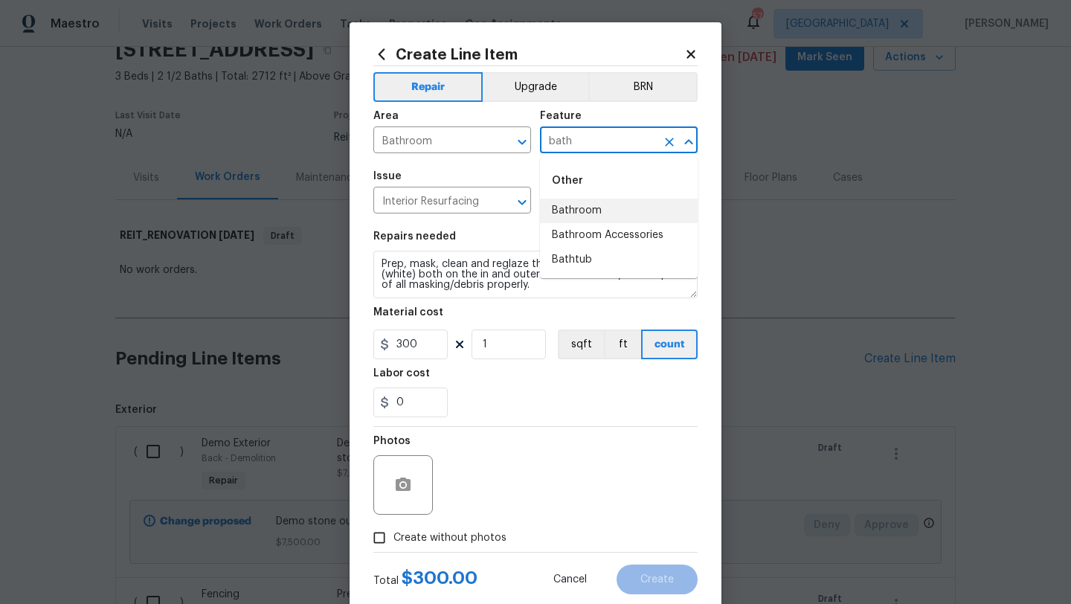
click at [560, 211] on li "Bathroom" at bounding box center [619, 211] width 158 height 25
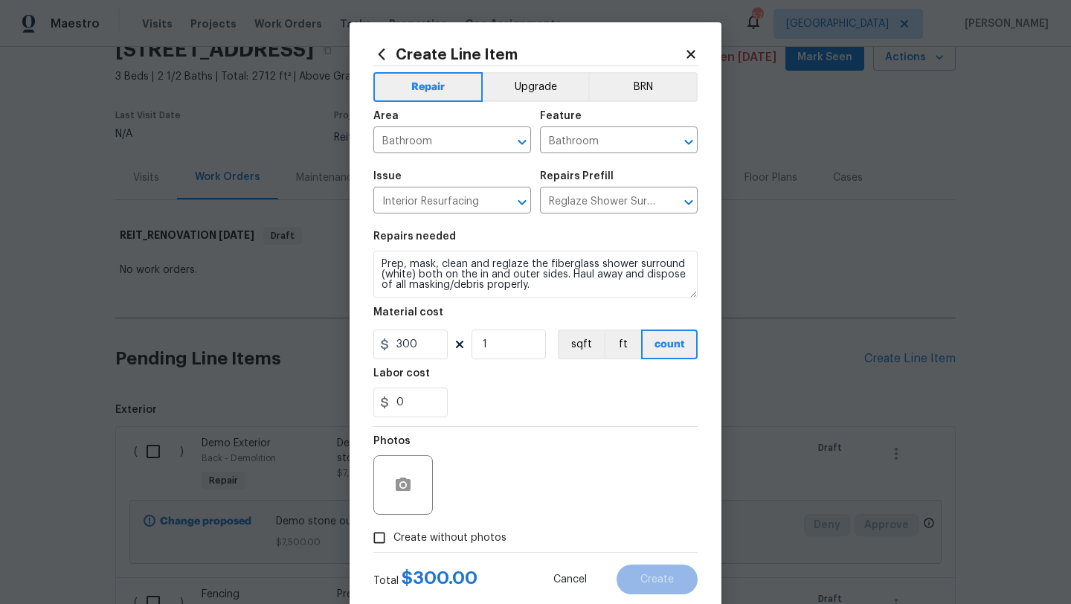
click at [486, 544] on span "Create without photos" at bounding box center [450, 539] width 113 height 16
click at [394, 544] on input "Create without photos" at bounding box center [379, 538] width 28 height 28
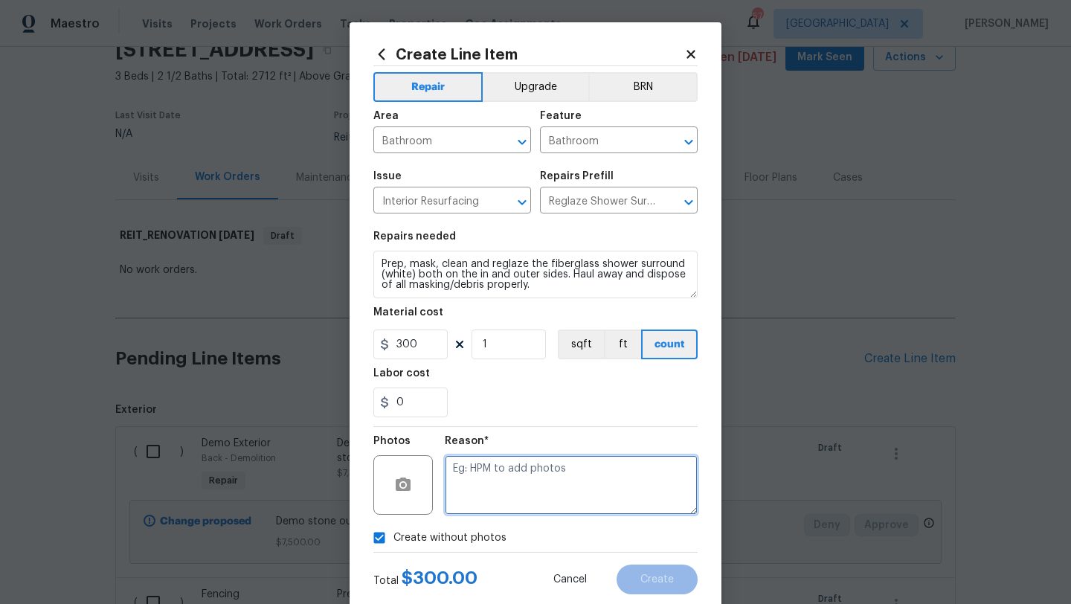
click at [507, 513] on textarea at bounding box center [571, 485] width 253 height 60
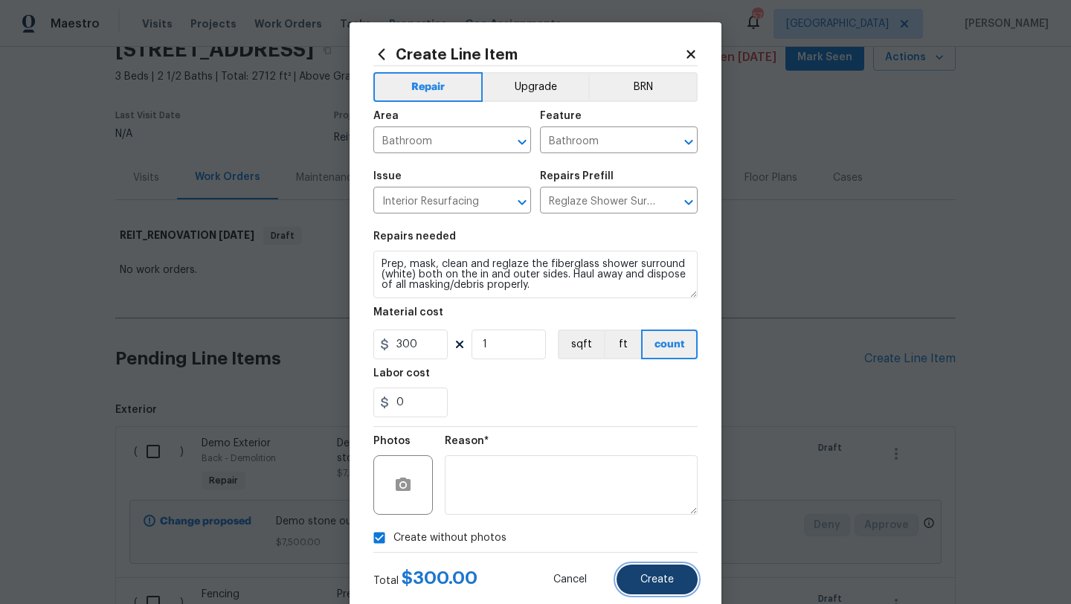
click at [640, 580] on button "Create" at bounding box center [657, 580] width 81 height 30
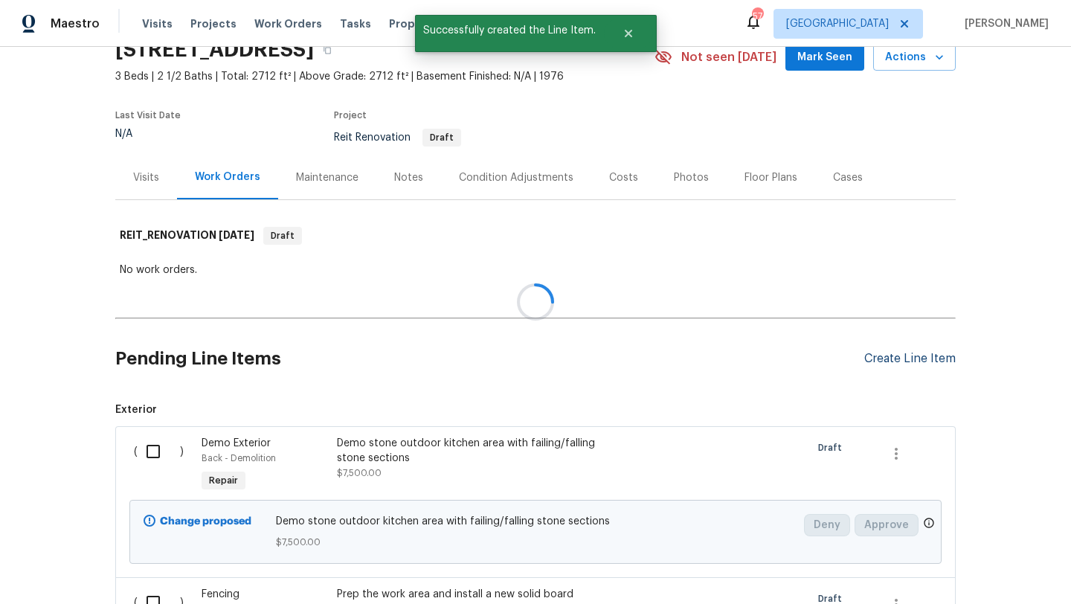
click at [887, 359] on div at bounding box center [535, 302] width 1071 height 604
click at [887, 359] on div "Create Line Item" at bounding box center [911, 359] width 92 height 14
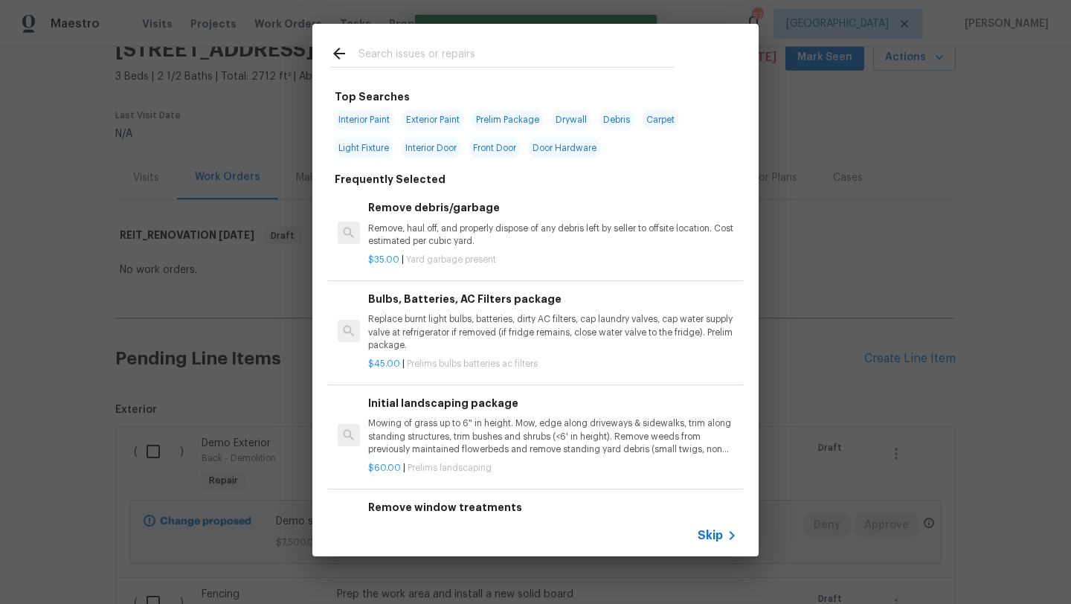
click at [475, 43] on div at bounding box center [502, 53] width 379 height 59
click at [453, 57] on input "text" at bounding box center [516, 56] width 315 height 22
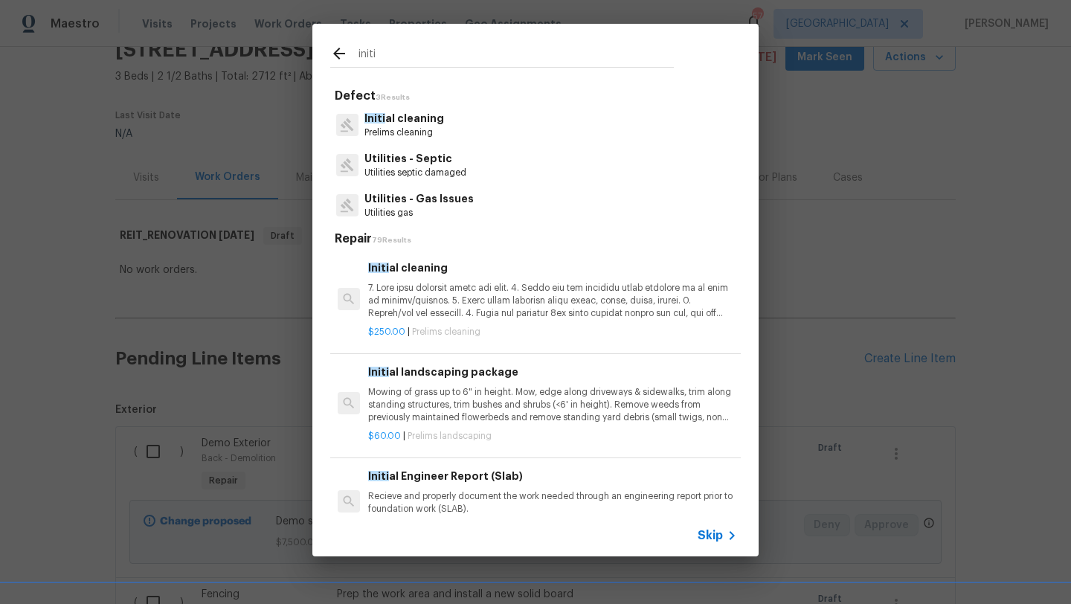
click at [420, 115] on p "Initi al cleaning" at bounding box center [405, 119] width 80 height 16
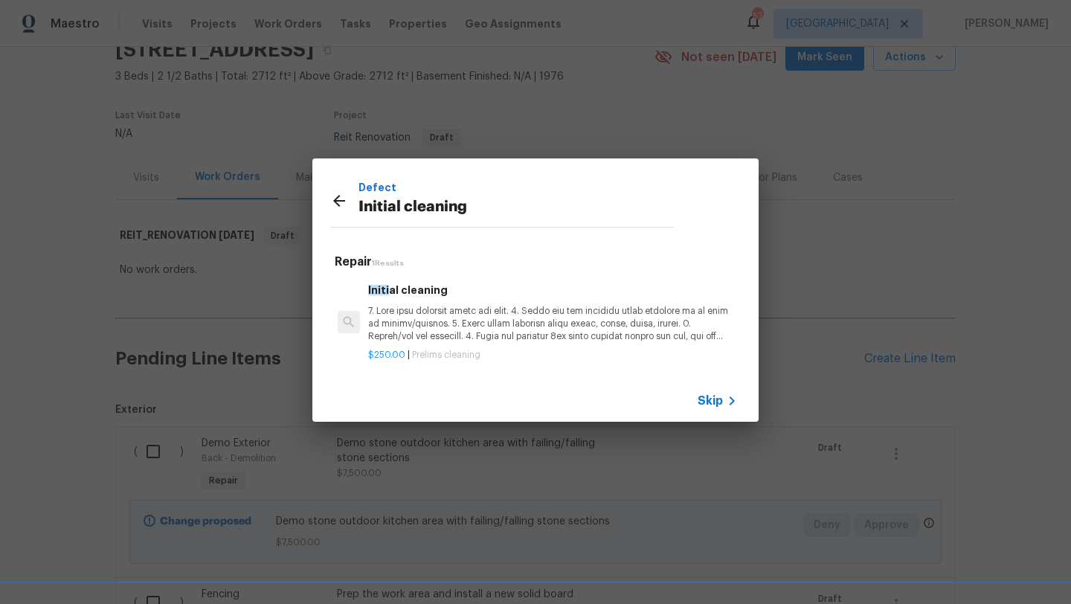
click at [475, 315] on p at bounding box center [552, 324] width 369 height 38
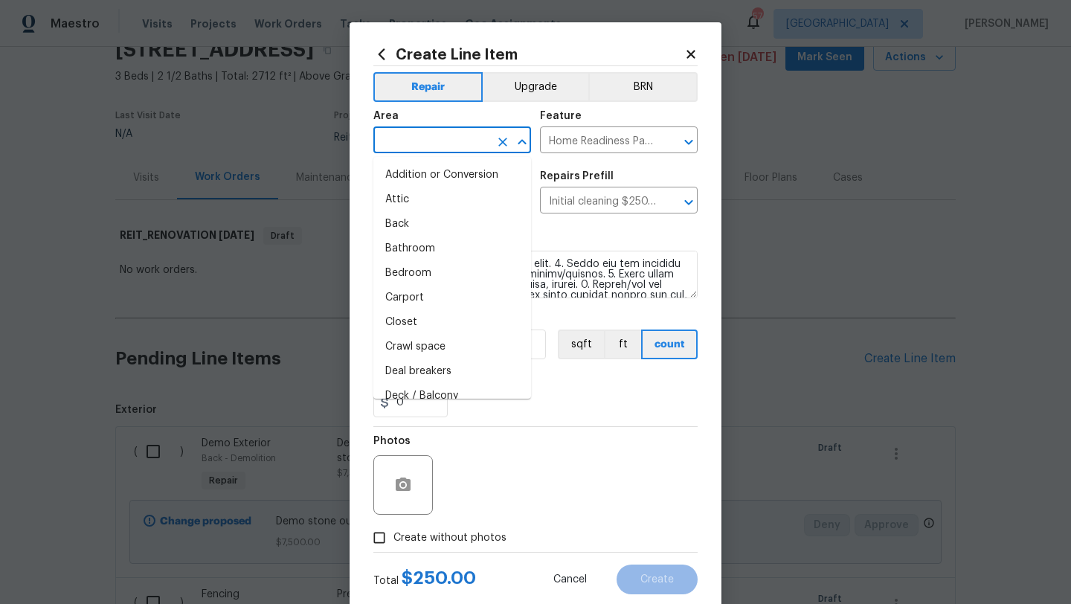
click at [475, 147] on input "text" at bounding box center [432, 141] width 116 height 23
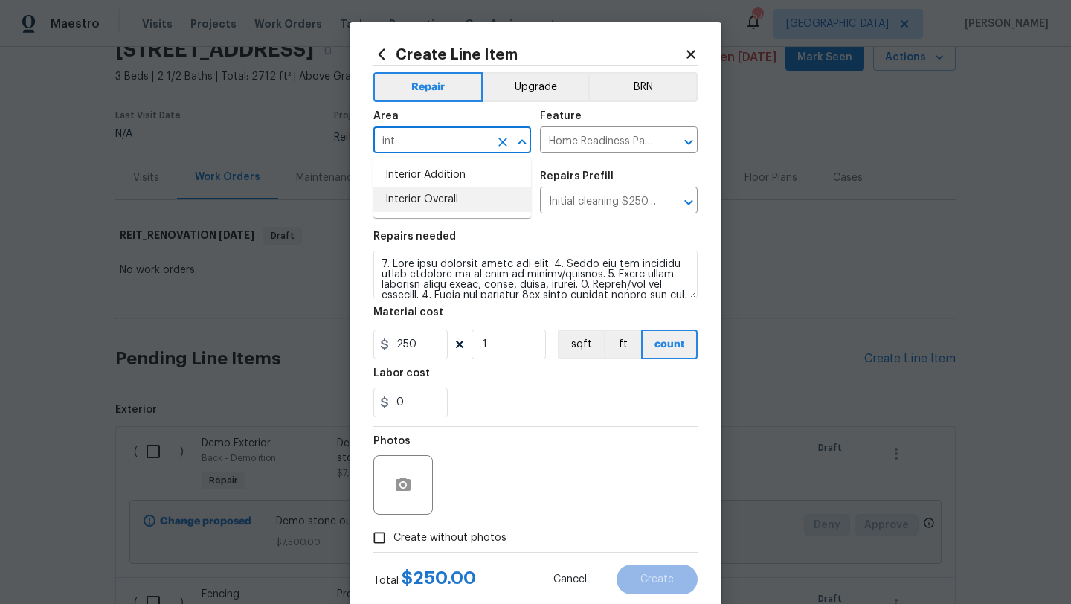
click at [467, 199] on li "Interior Overall" at bounding box center [453, 200] width 158 height 25
click at [491, 538] on span "Create without photos" at bounding box center [450, 539] width 113 height 16
click at [394, 538] on input "Create without photos" at bounding box center [379, 538] width 28 height 28
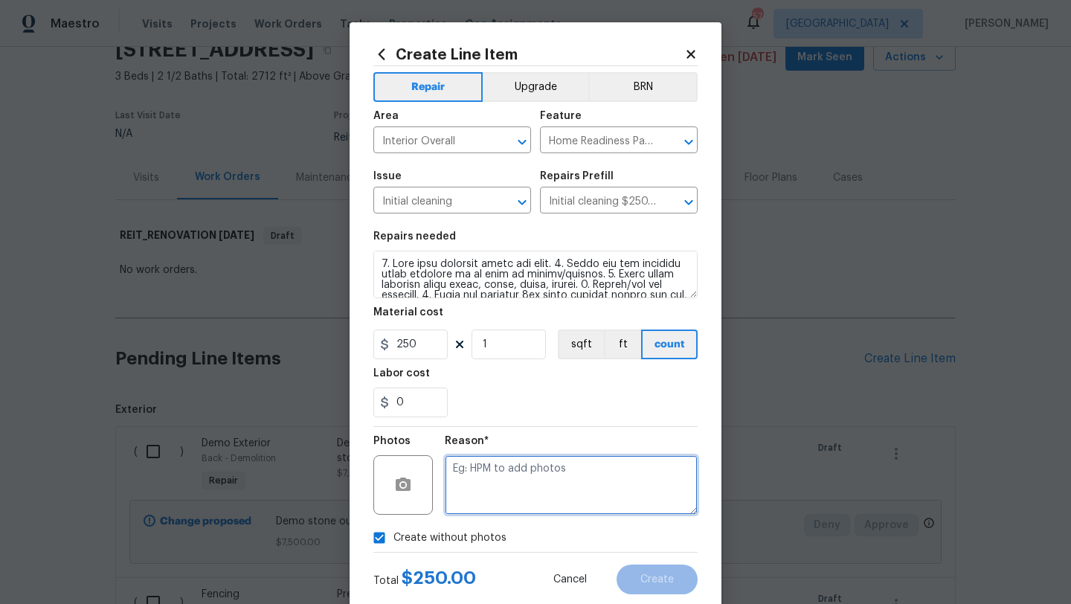
click at [529, 496] on textarea at bounding box center [571, 485] width 253 height 60
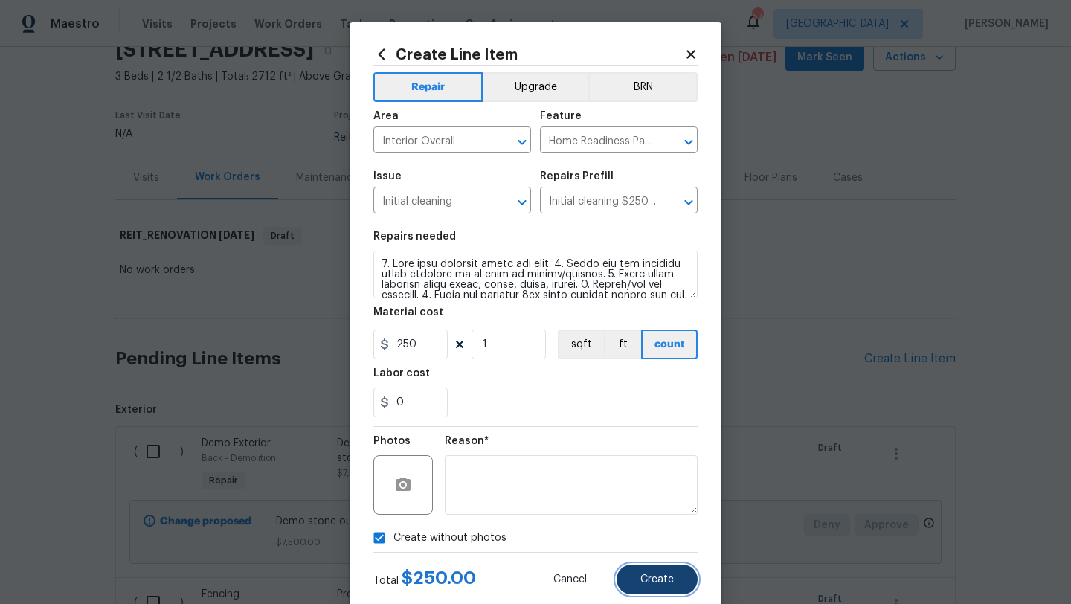
click at [651, 577] on span "Create" at bounding box center [657, 579] width 33 height 11
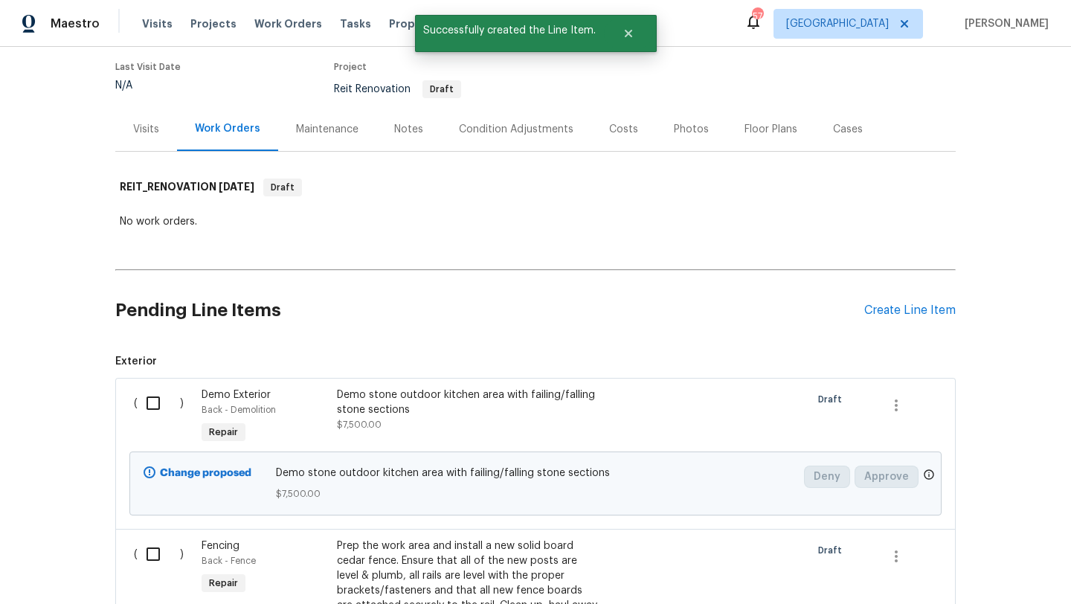
scroll to position [122, 0]
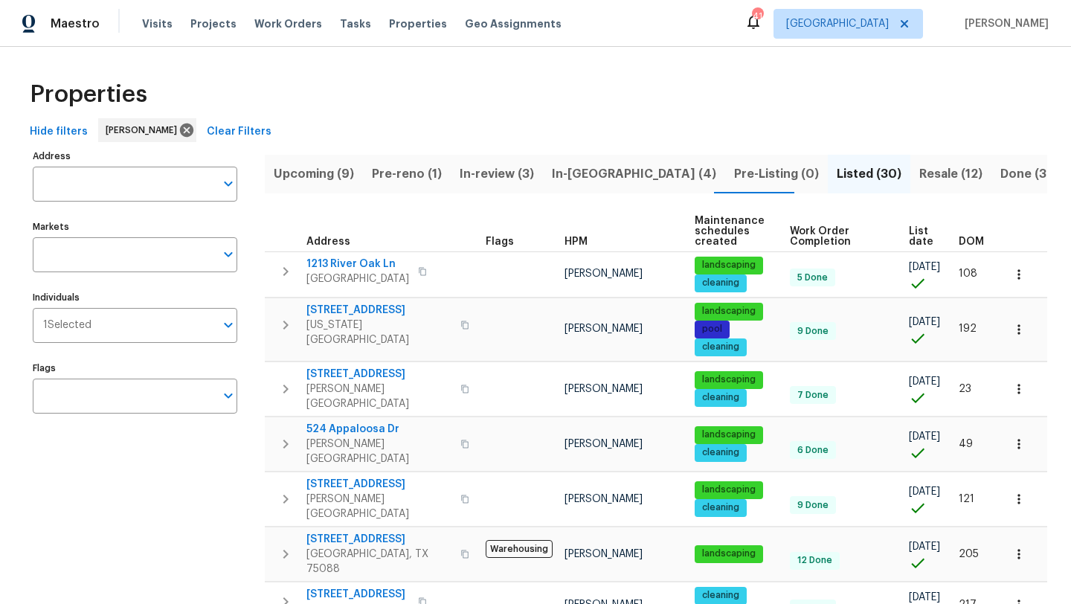
click at [920, 170] on span "Resale (12)" at bounding box center [951, 174] width 63 height 21
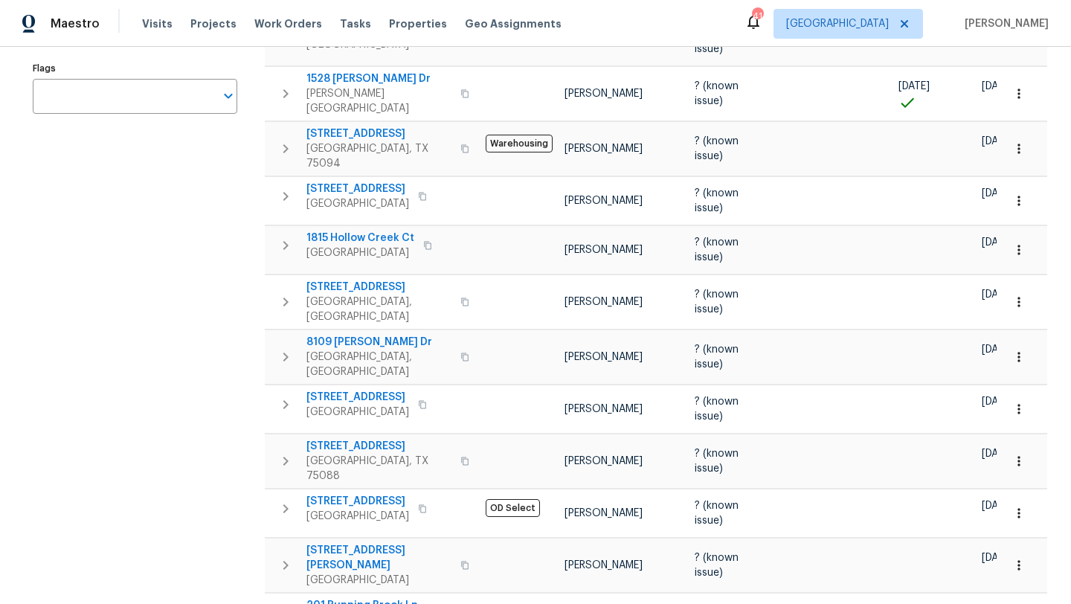
scroll to position [345, 0]
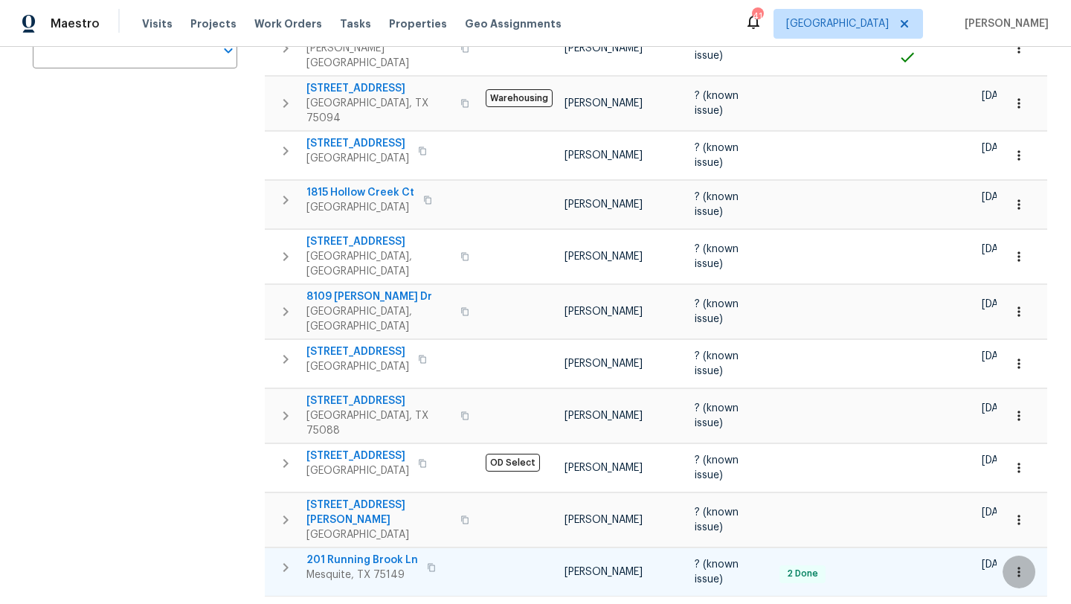
click at [1020, 565] on icon "button" at bounding box center [1019, 572] width 15 height 15
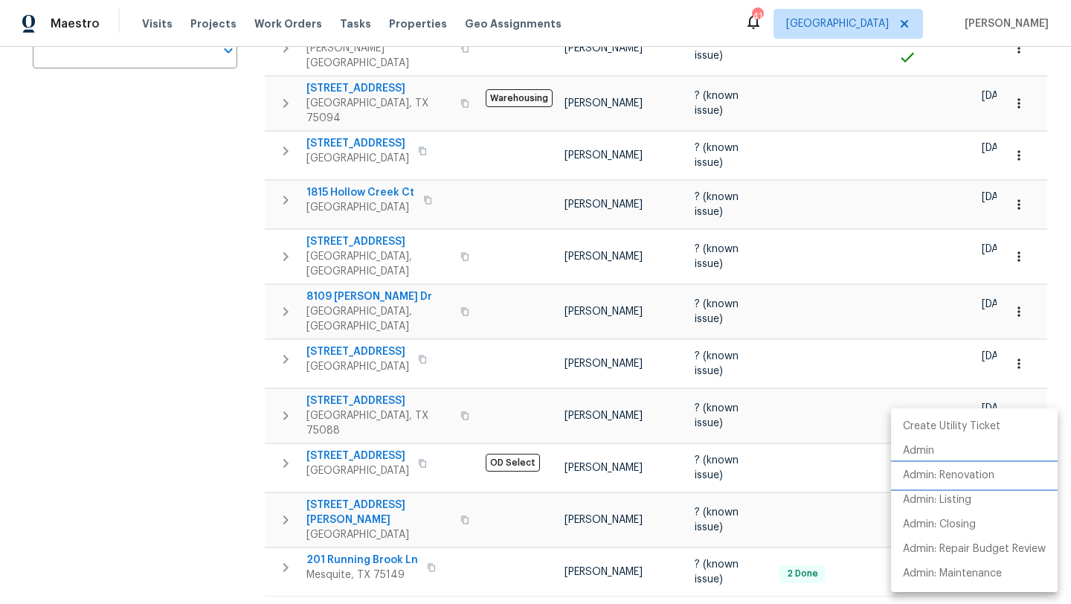
click at [986, 475] on p "Admin: Renovation" at bounding box center [949, 476] width 92 height 16
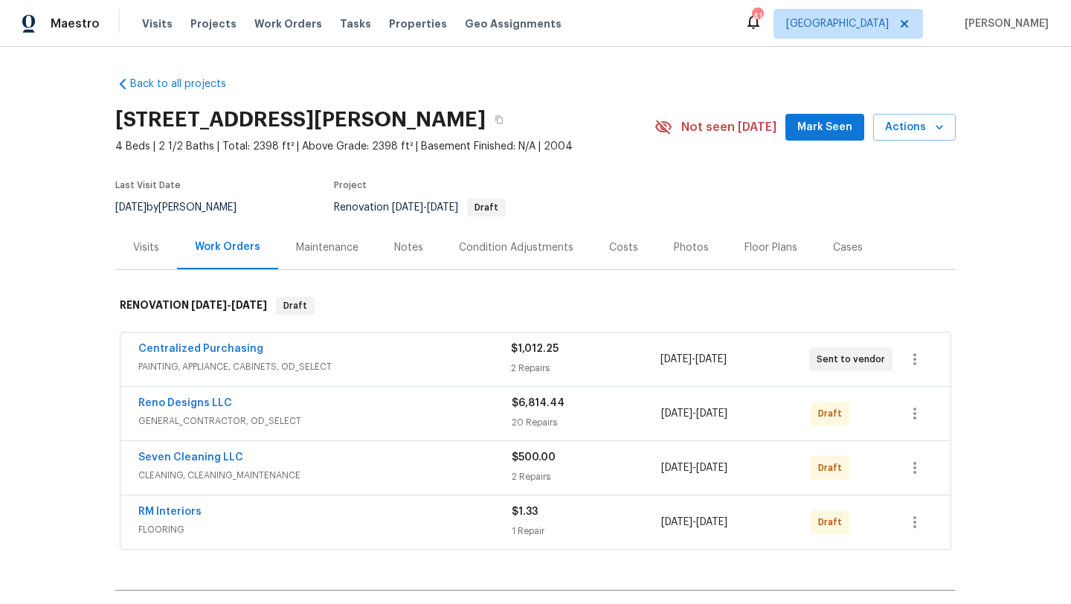
scroll to position [178, 0]
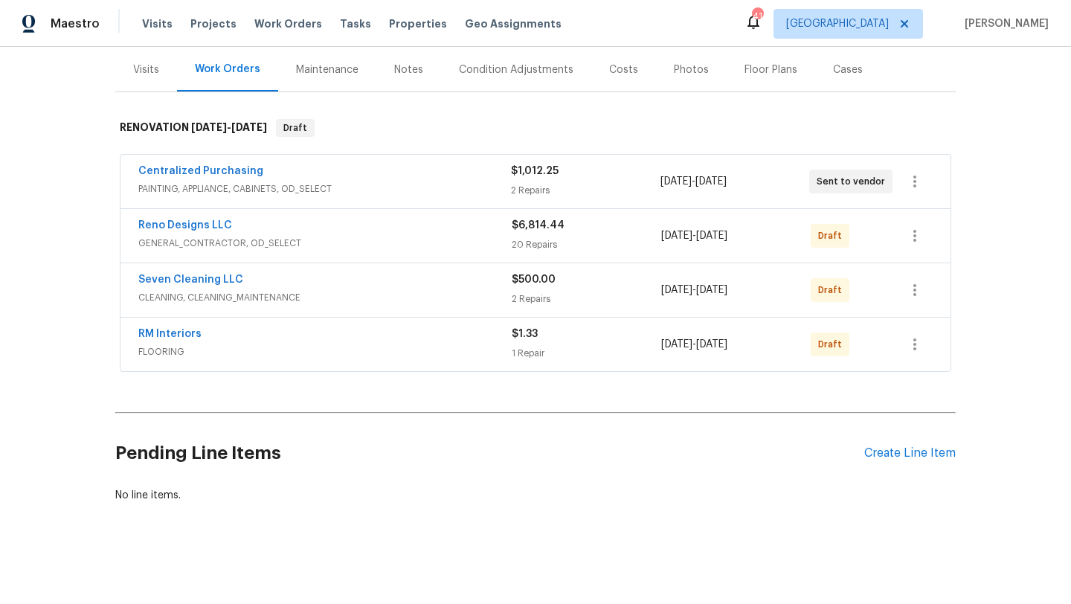
click at [148, 72] on div "Visits" at bounding box center [146, 70] width 26 height 15
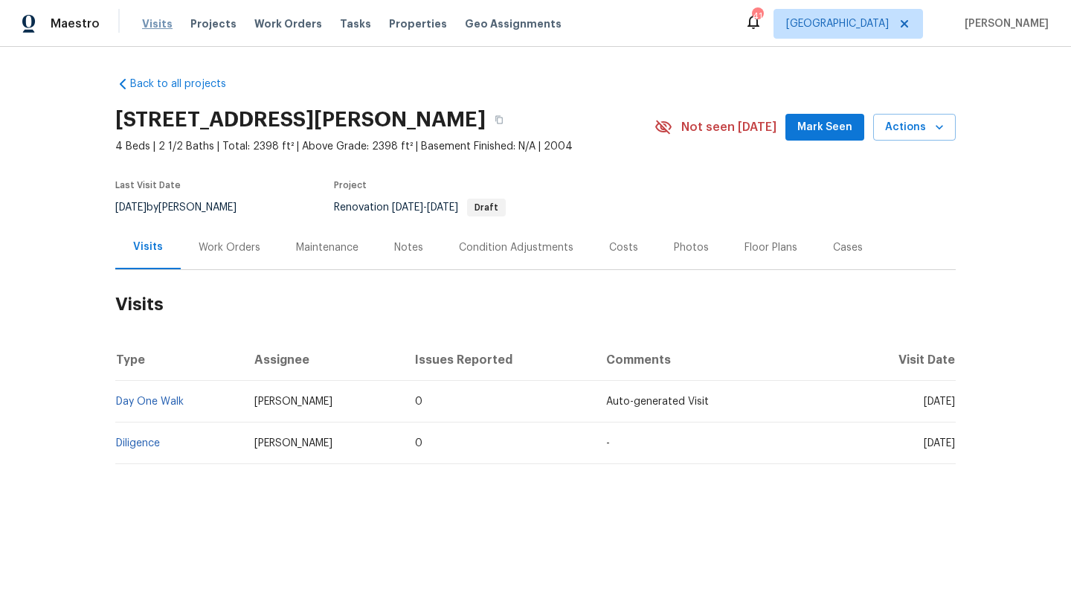
click at [153, 24] on span "Visits" at bounding box center [157, 23] width 31 height 15
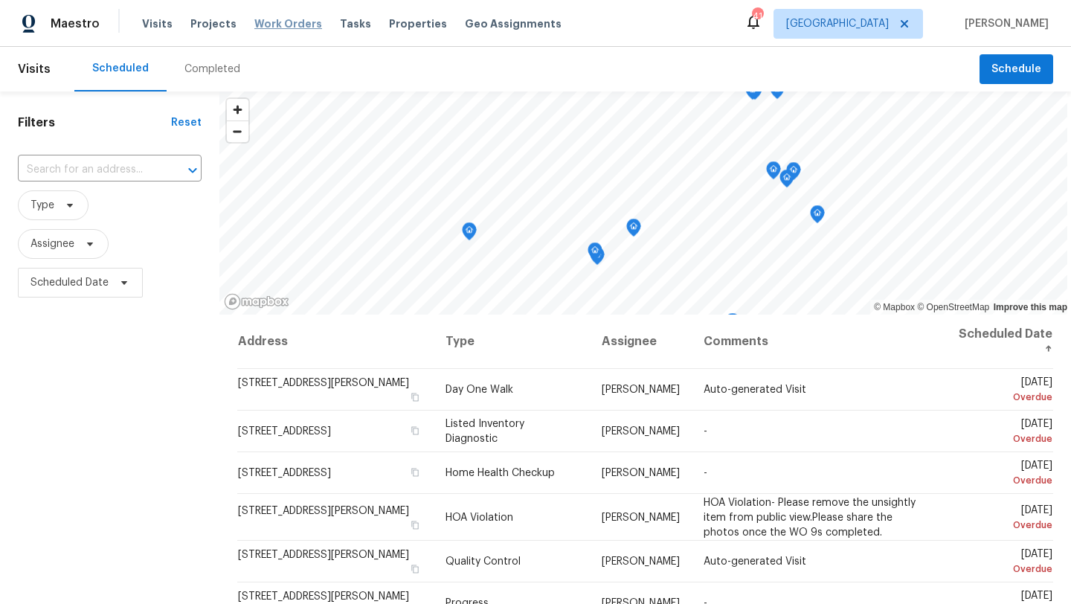
click at [255, 21] on span "Work Orders" at bounding box center [288, 23] width 68 height 15
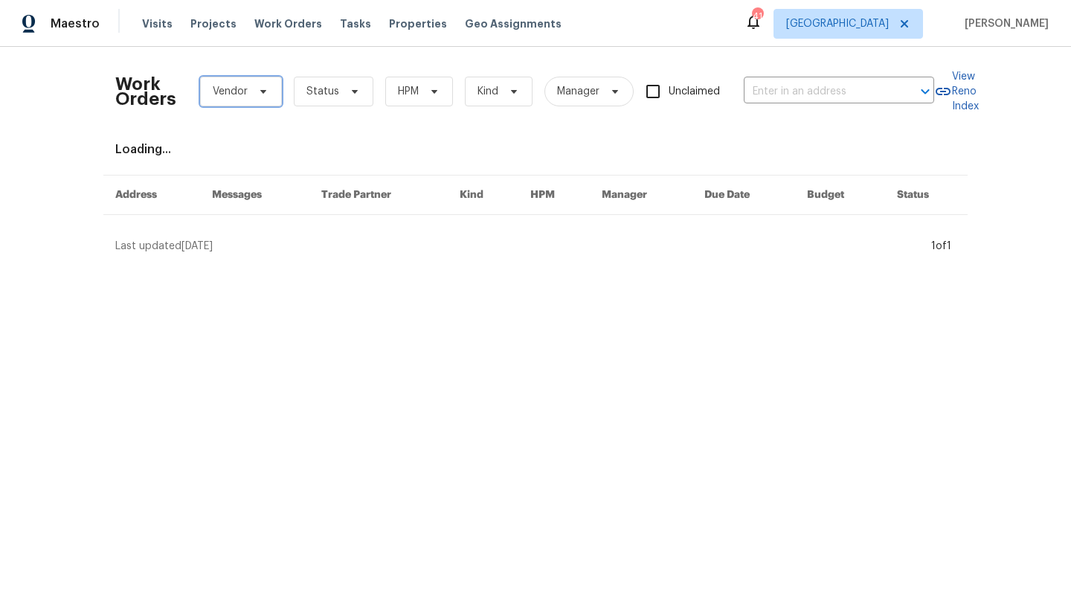
click at [257, 98] on span "Vendor" at bounding box center [241, 92] width 82 height 30
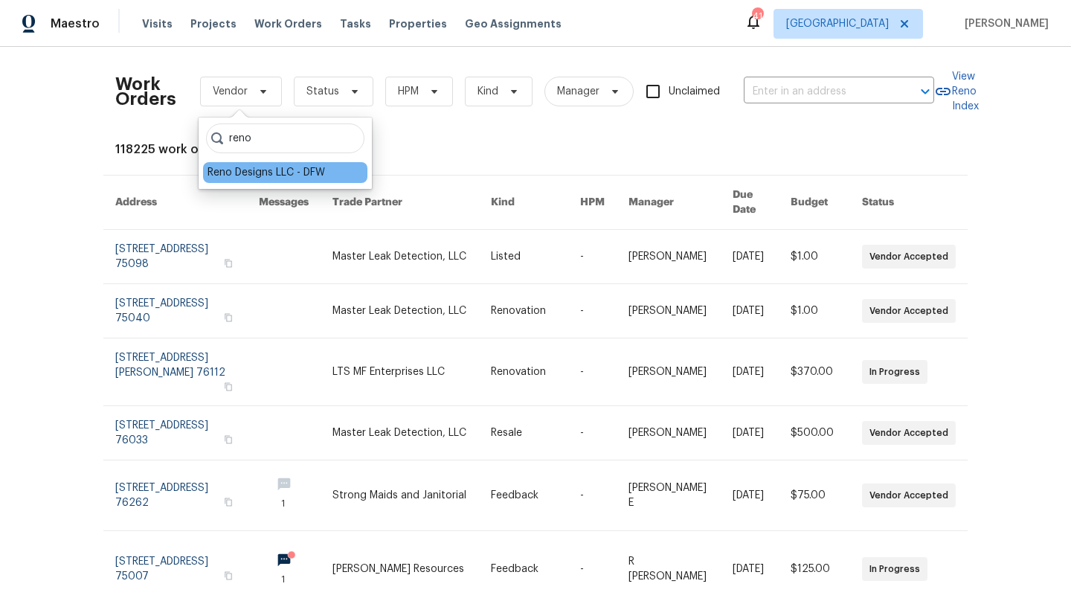
type input "reno"
click at [261, 172] on div "Reno Designs LLC - DFW" at bounding box center [267, 172] width 118 height 15
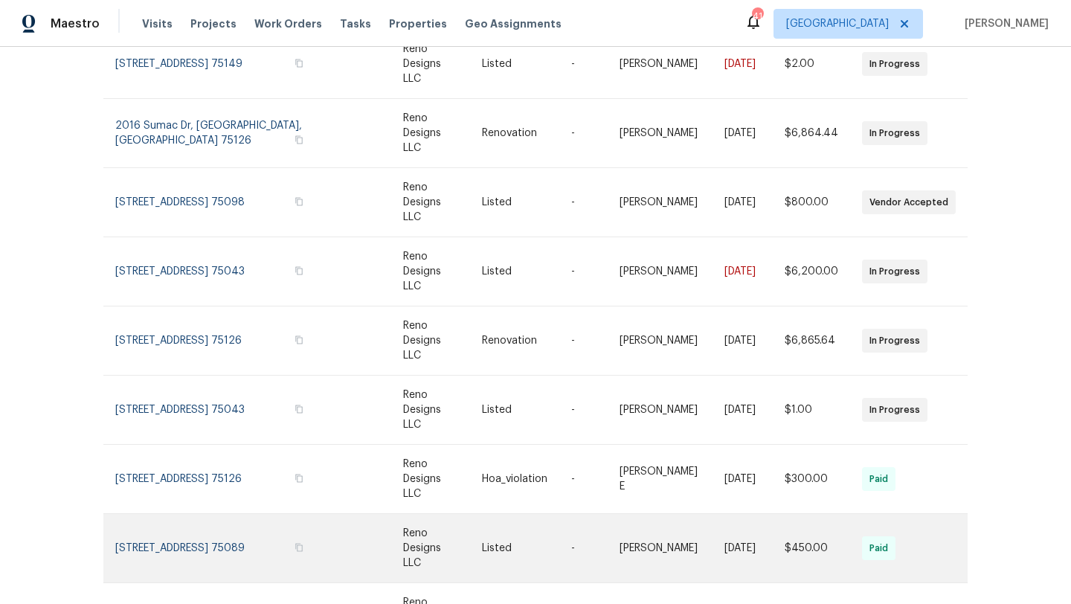
scroll to position [205, 0]
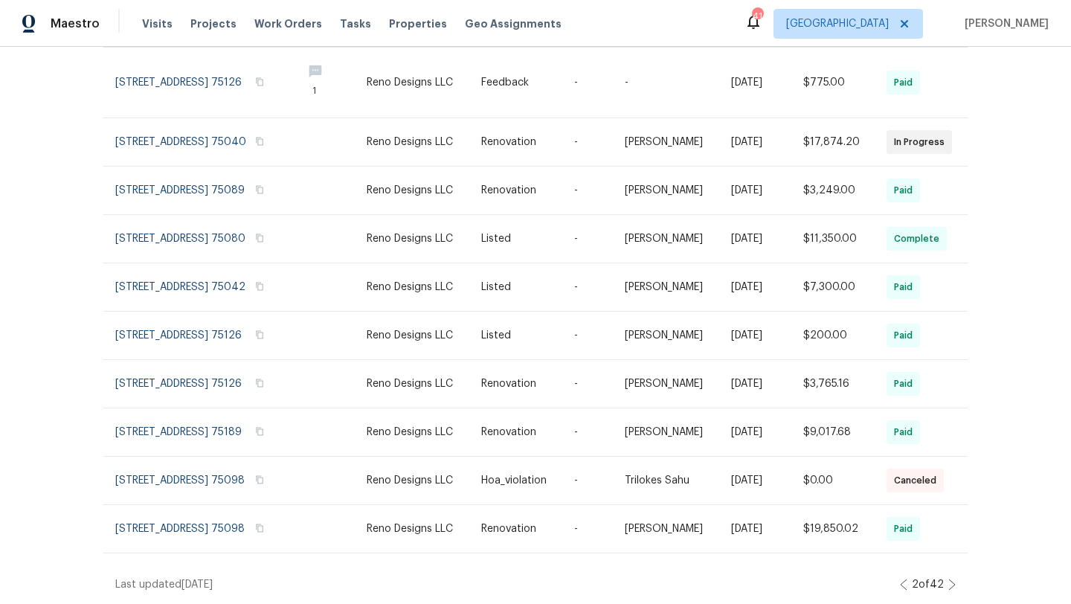
scroll to position [220, 0]
click at [955, 580] on icon at bounding box center [952, 585] width 7 height 12
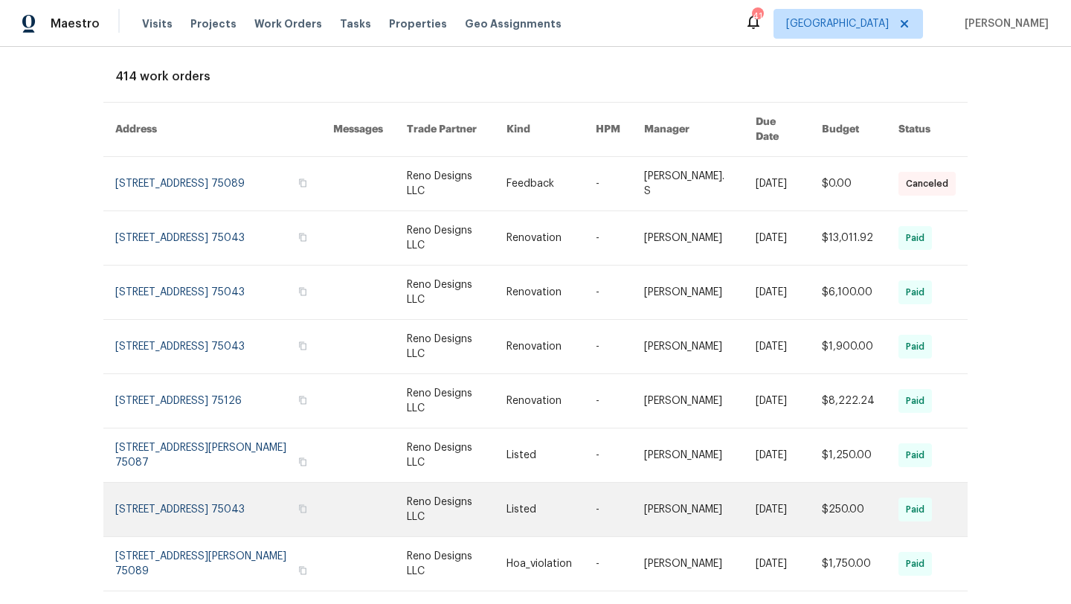
scroll to position [205, 0]
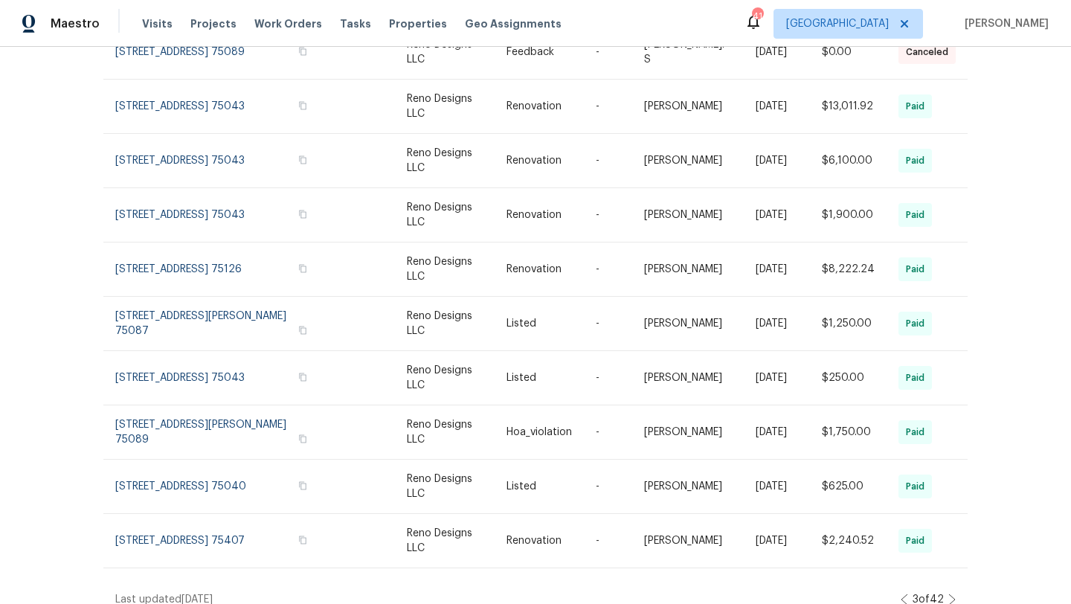
click at [901, 594] on icon at bounding box center [904, 600] width 7 height 12
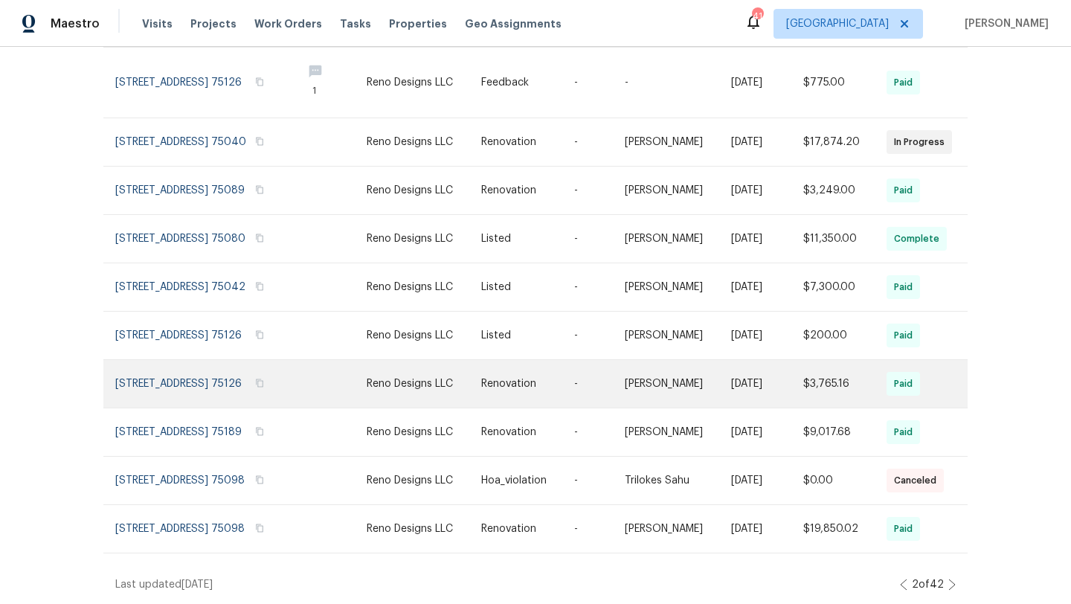
scroll to position [220, 0]
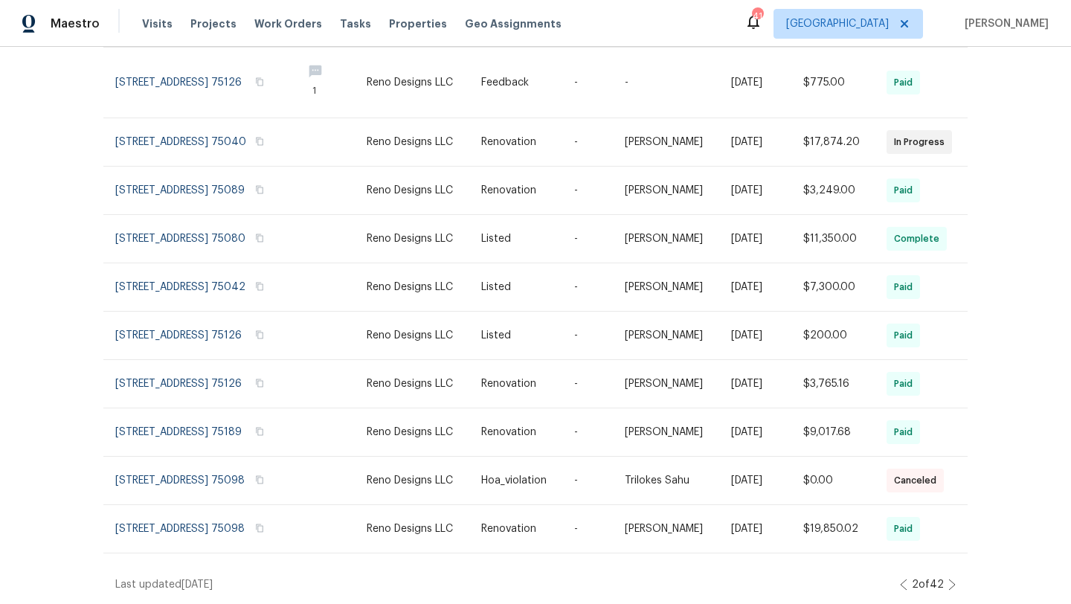
click at [903, 582] on icon at bounding box center [903, 585] width 7 height 12
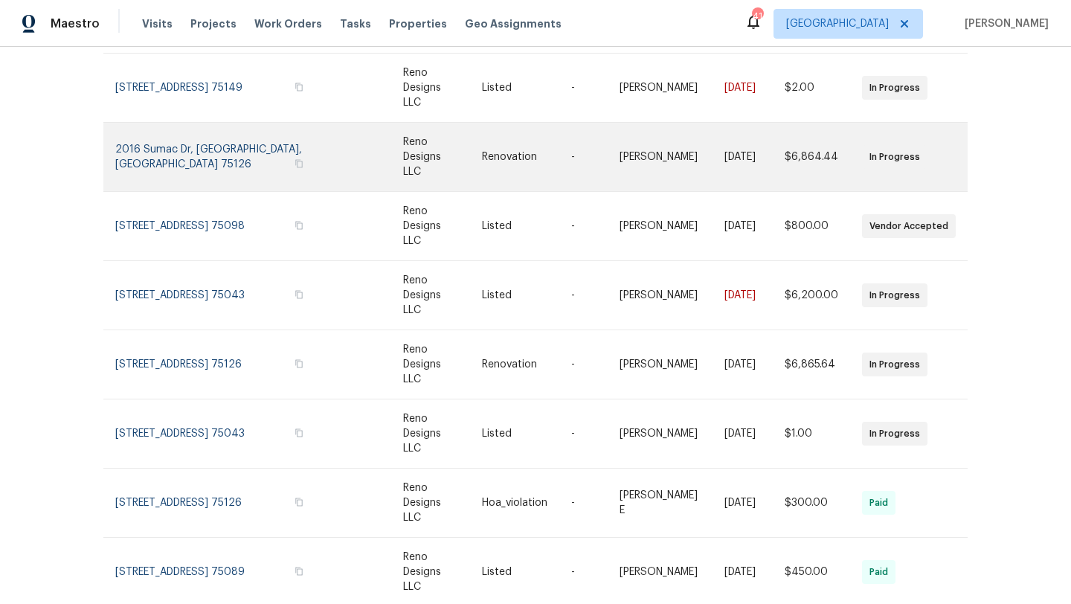
scroll to position [183, 0]
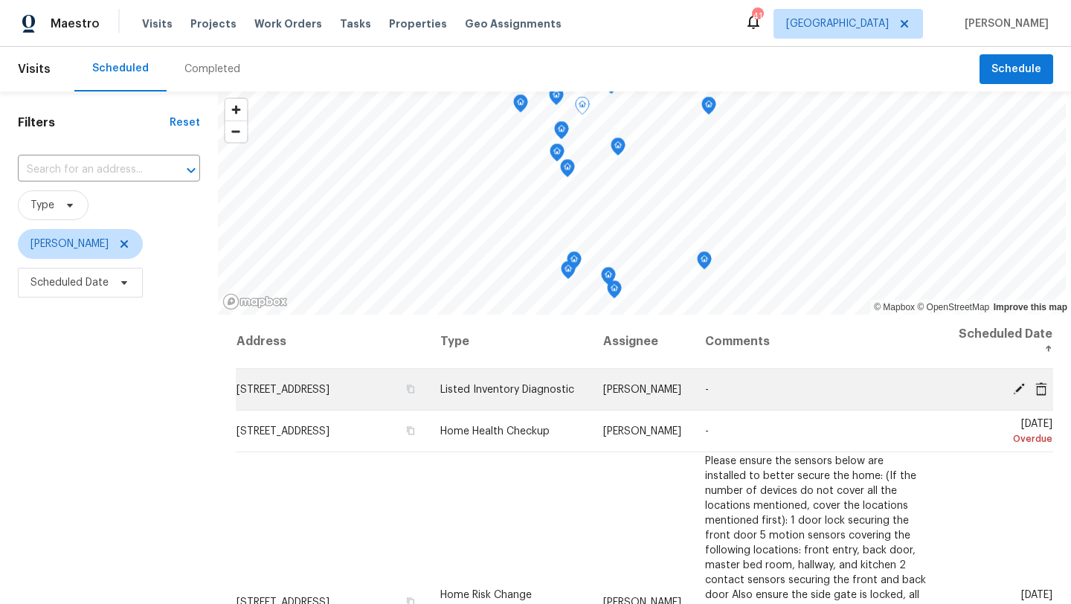
click at [1023, 382] on icon at bounding box center [1019, 388] width 12 height 12
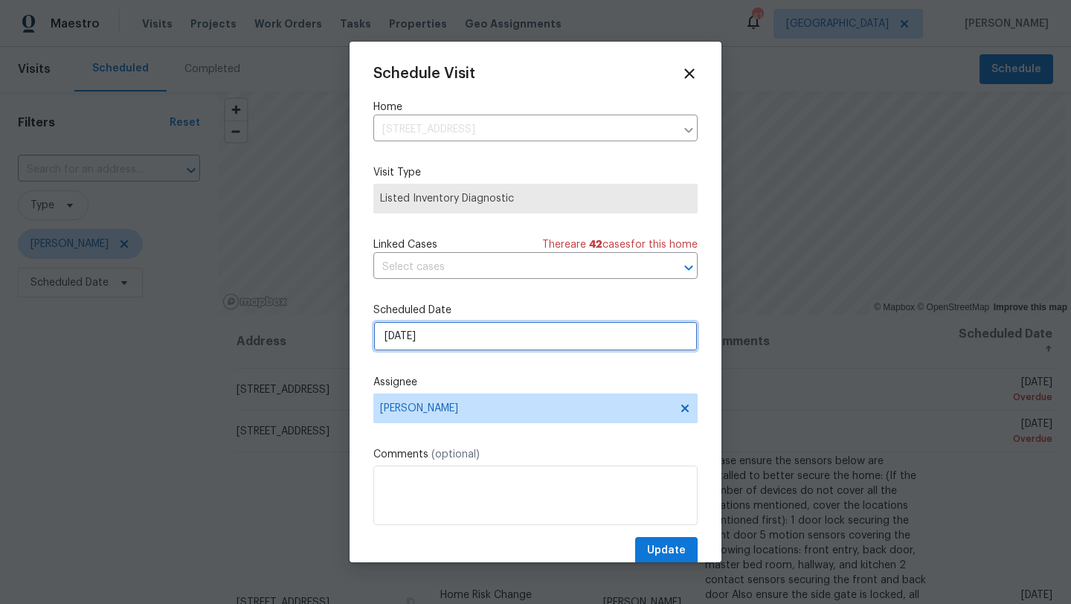
click at [553, 344] on input "[DATE]" at bounding box center [536, 336] width 324 height 30
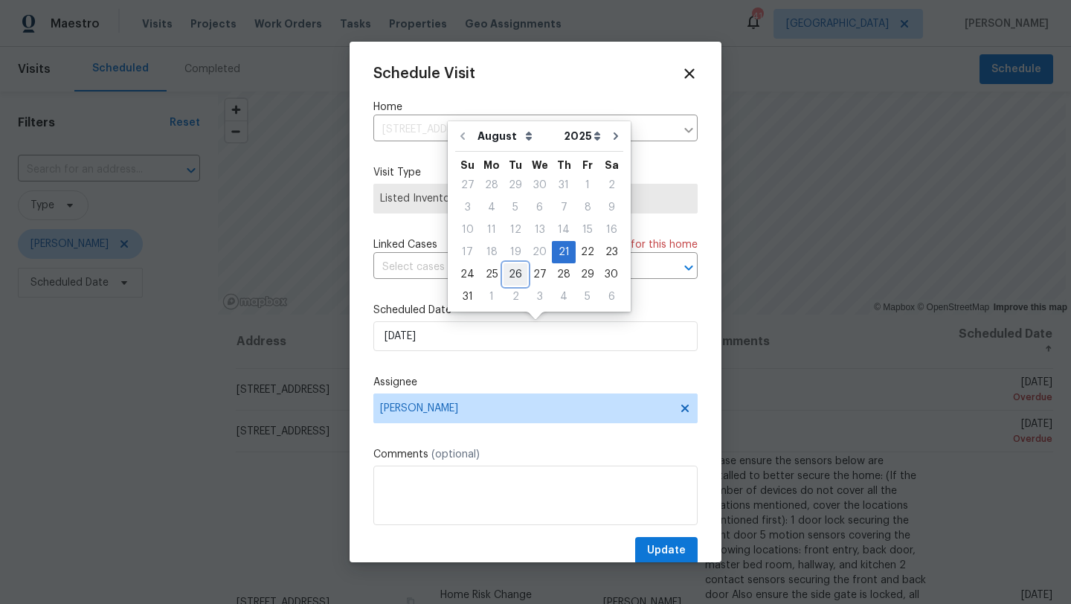
click at [511, 274] on div "26" at bounding box center [516, 274] width 24 height 21
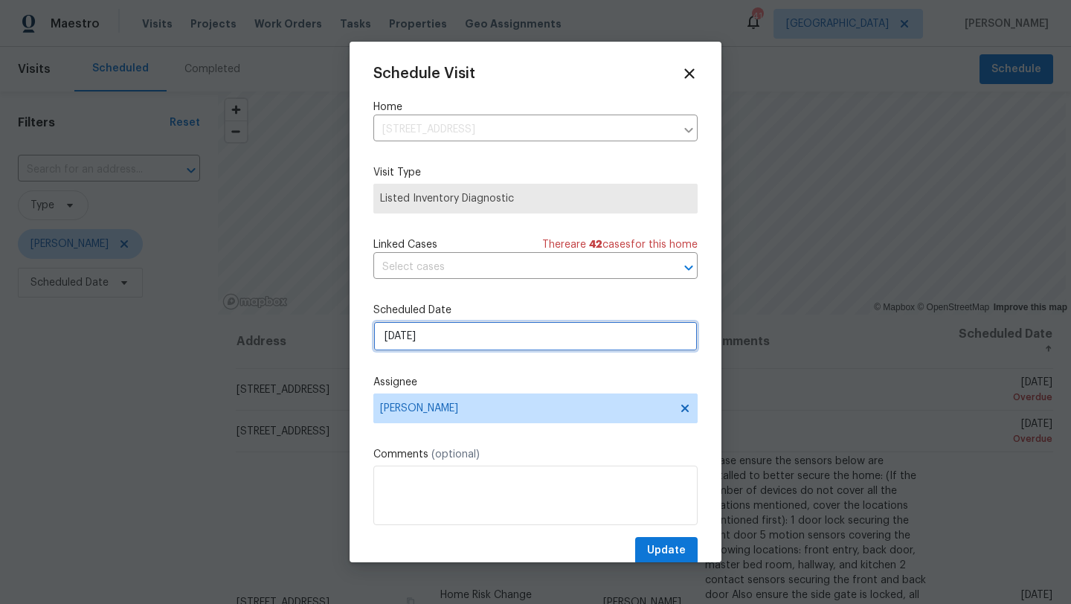
click at [600, 342] on input "[DATE]" at bounding box center [536, 336] width 324 height 30
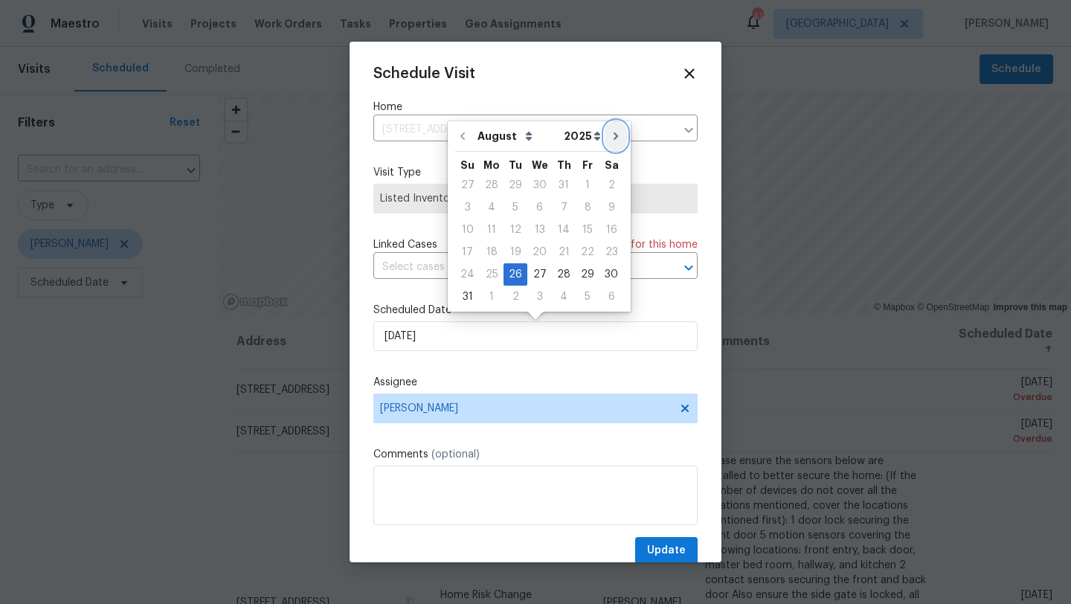
click at [610, 138] on icon "Go to next month" at bounding box center [616, 136] width 12 height 12
type input "[DATE]"
select select "8"
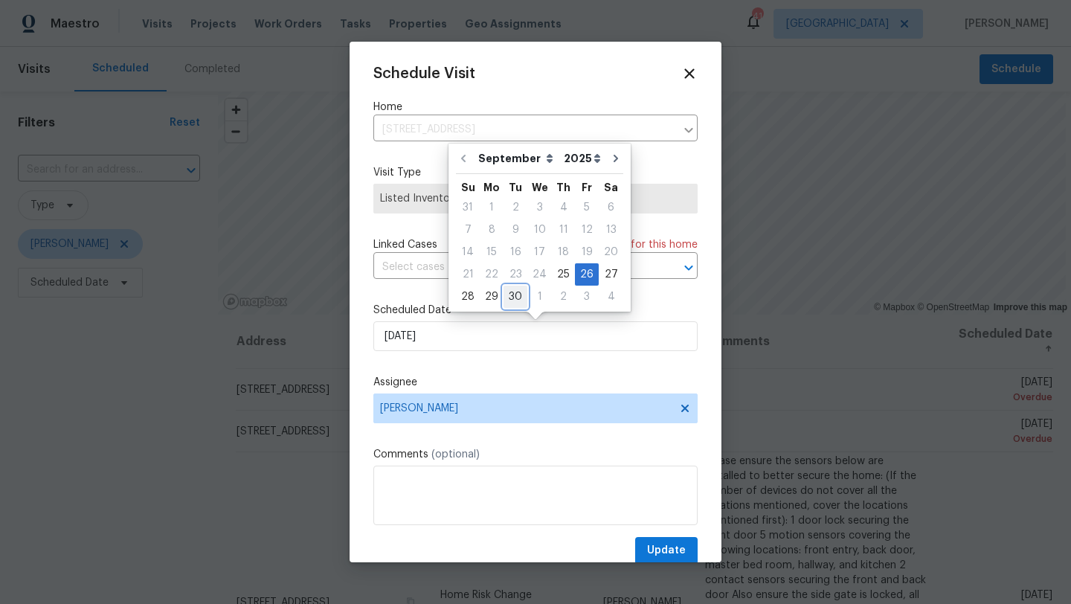
click at [514, 292] on div "30" at bounding box center [516, 296] width 24 height 21
type input "[DATE]"
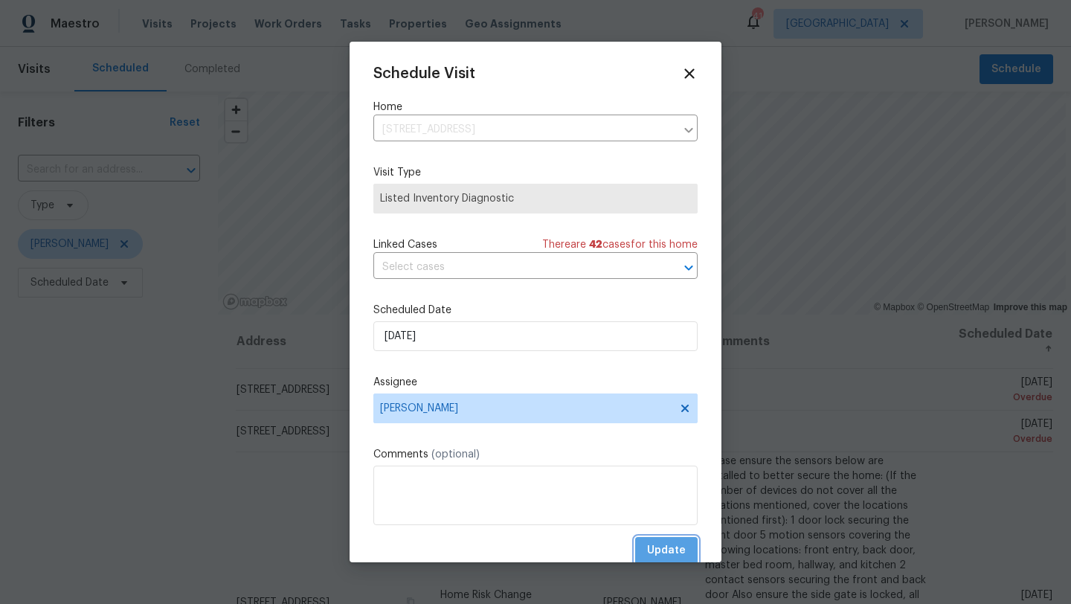
click at [653, 546] on span "Update" at bounding box center [666, 551] width 39 height 19
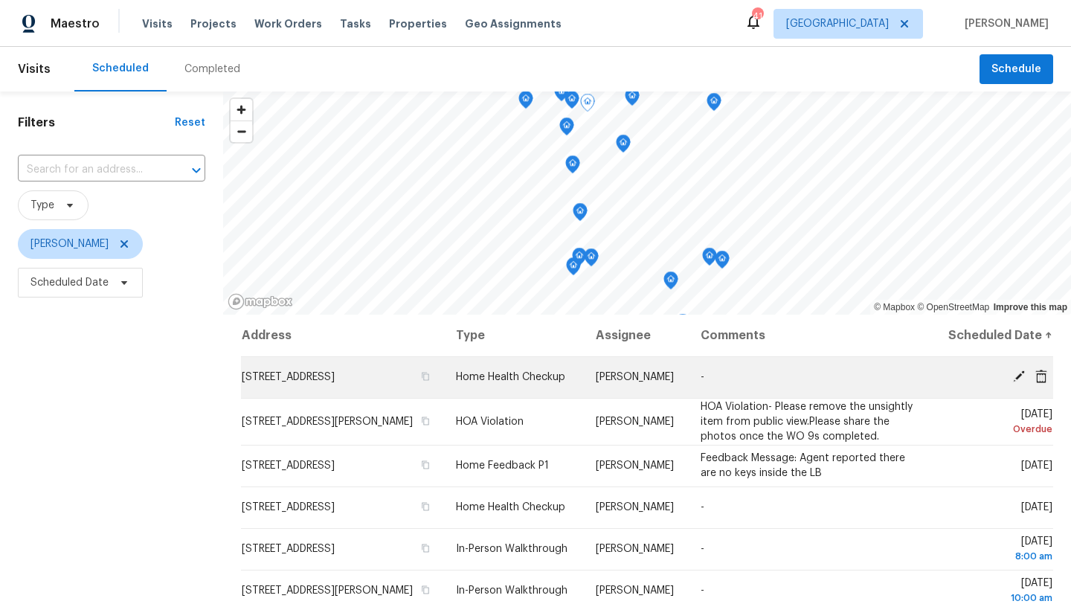
click at [1017, 374] on icon at bounding box center [1019, 376] width 13 height 13
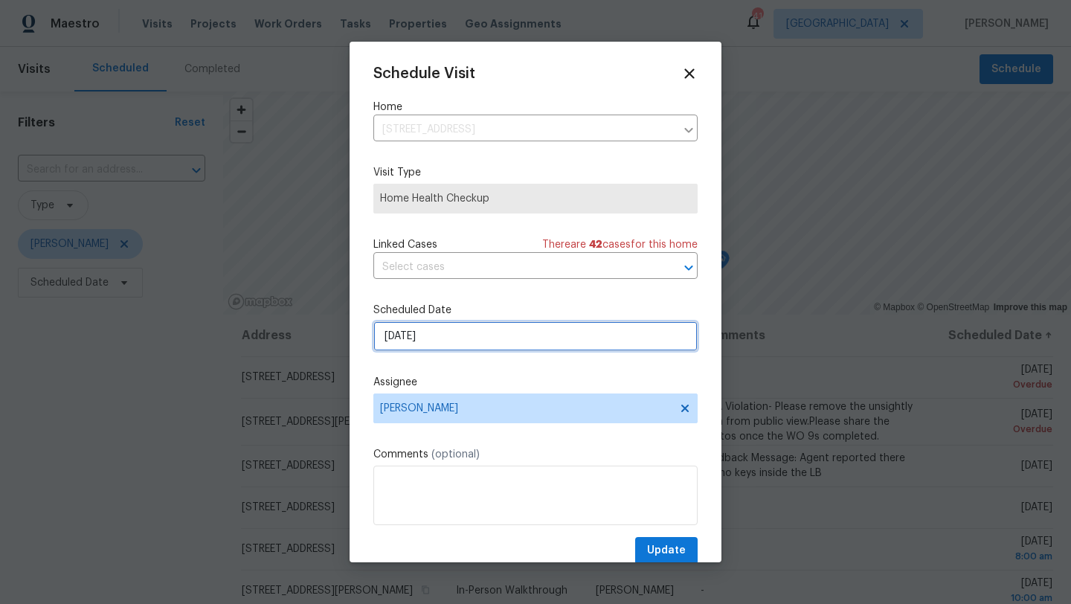
click at [467, 342] on input "9/19/2025" at bounding box center [536, 336] width 324 height 30
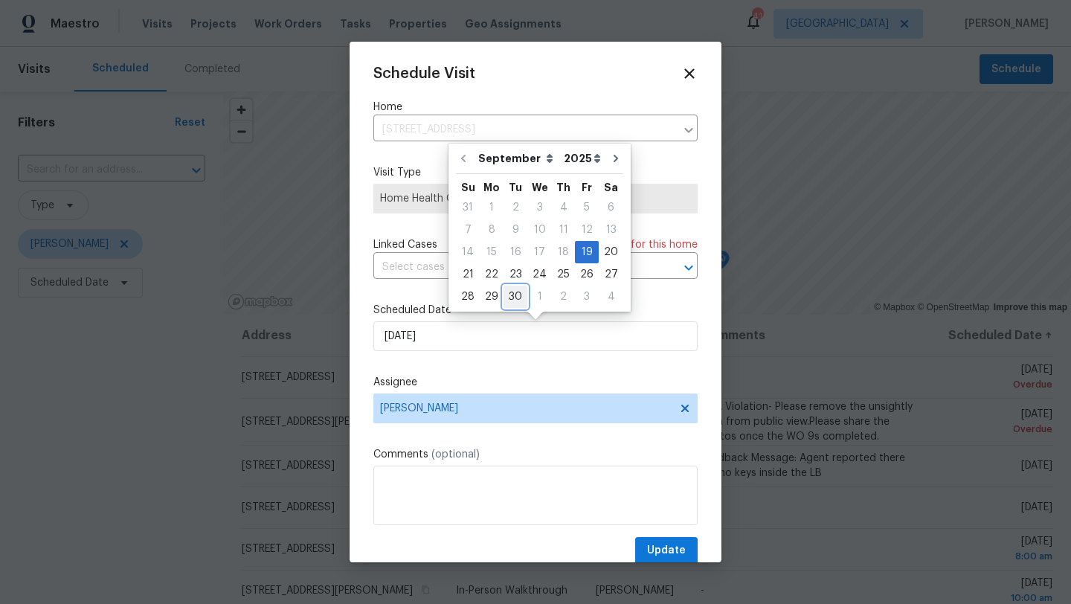
click at [512, 295] on div "30" at bounding box center [516, 296] width 24 height 21
type input "9/30/2025"
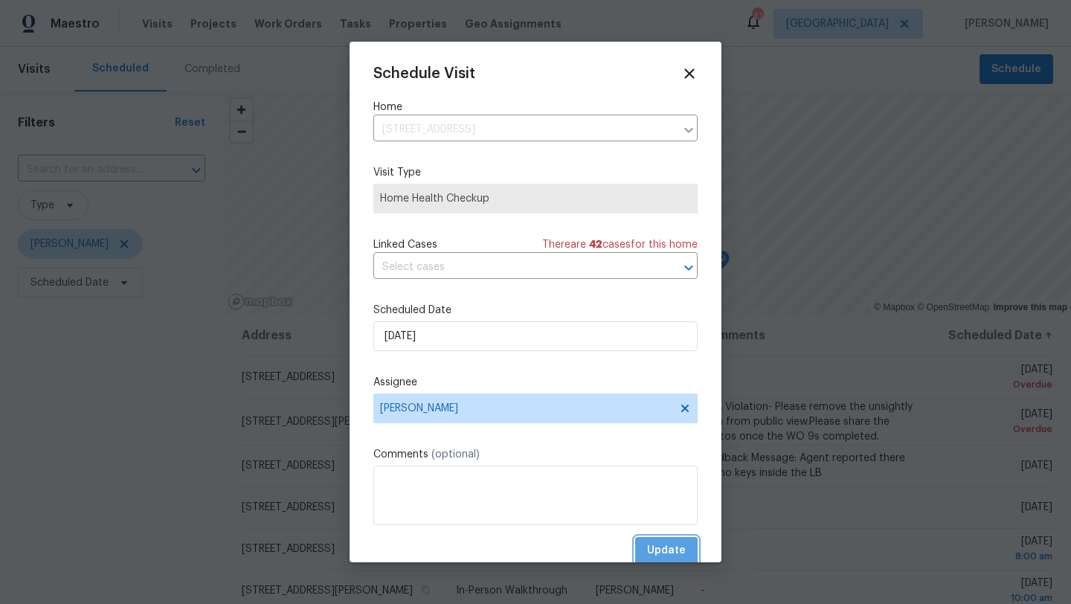
click at [656, 553] on span "Update" at bounding box center [666, 551] width 39 height 19
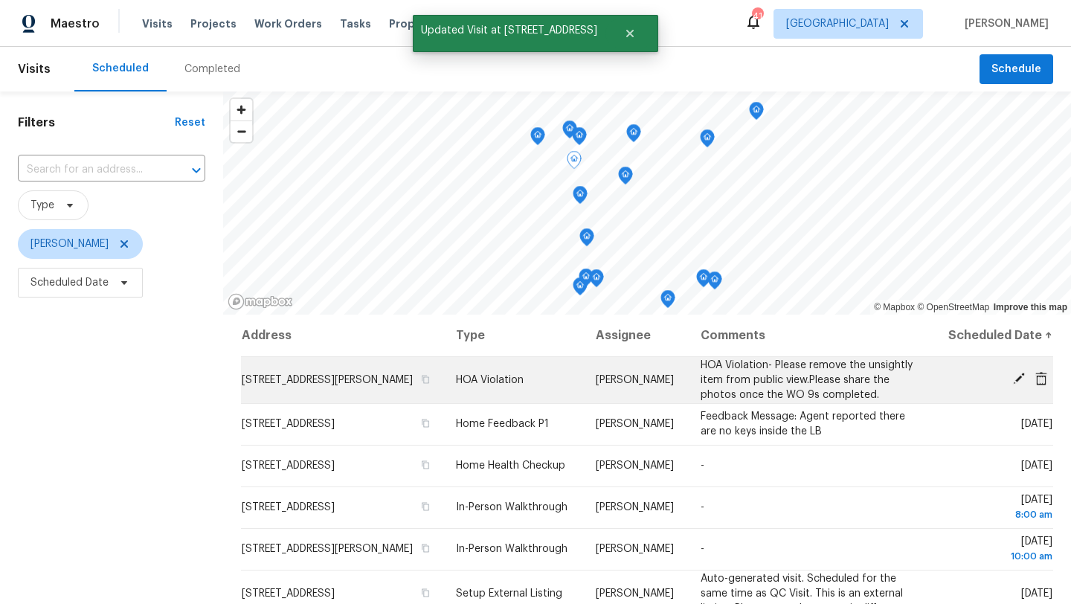
click at [1019, 377] on icon at bounding box center [1019, 379] width 12 height 12
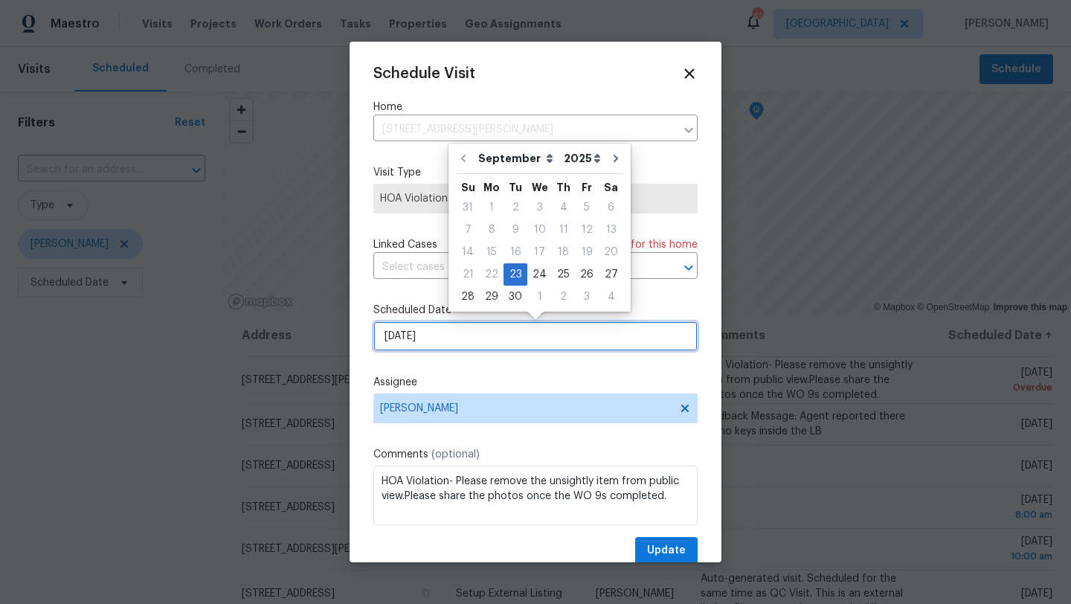
click at [487, 338] on input "9/23/2025" at bounding box center [536, 336] width 324 height 30
click at [582, 275] on div "26" at bounding box center [587, 274] width 24 height 21
type input "[DATE]"
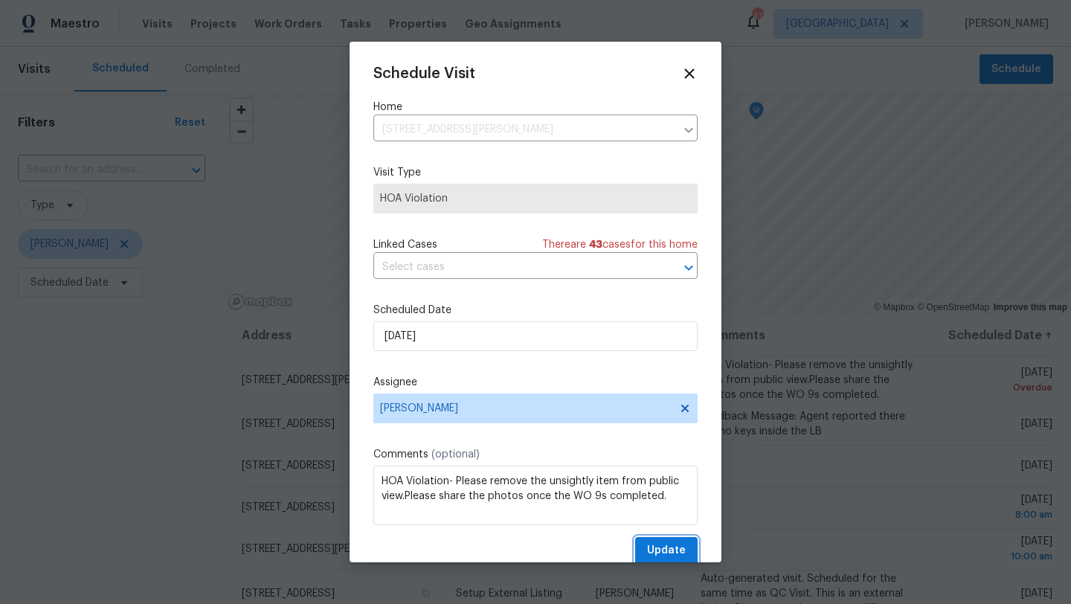
click at [664, 552] on span "Update" at bounding box center [666, 551] width 39 height 19
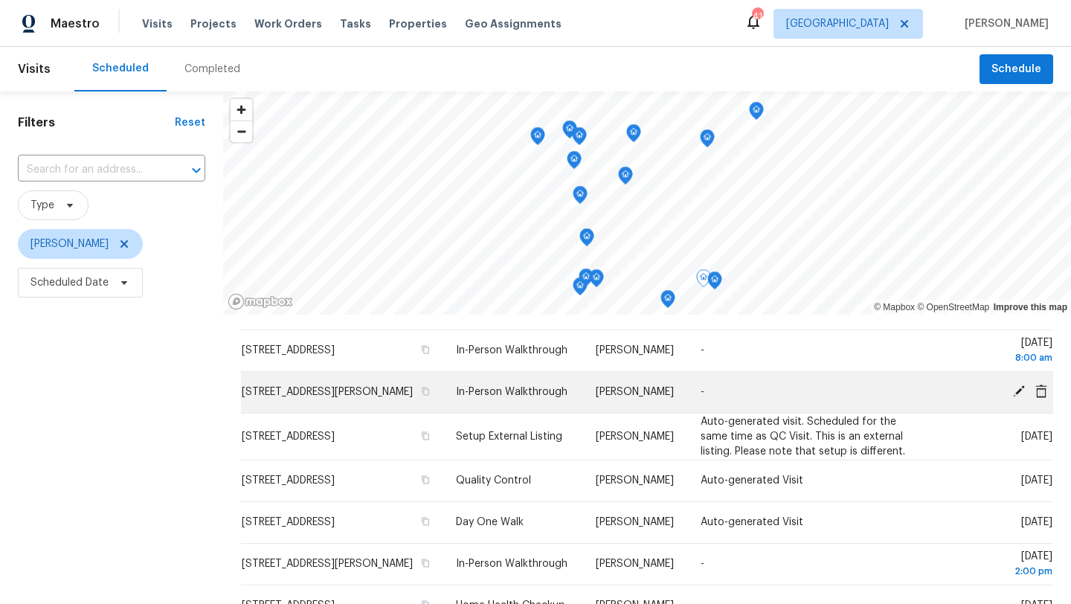
scroll to position [109, 0]
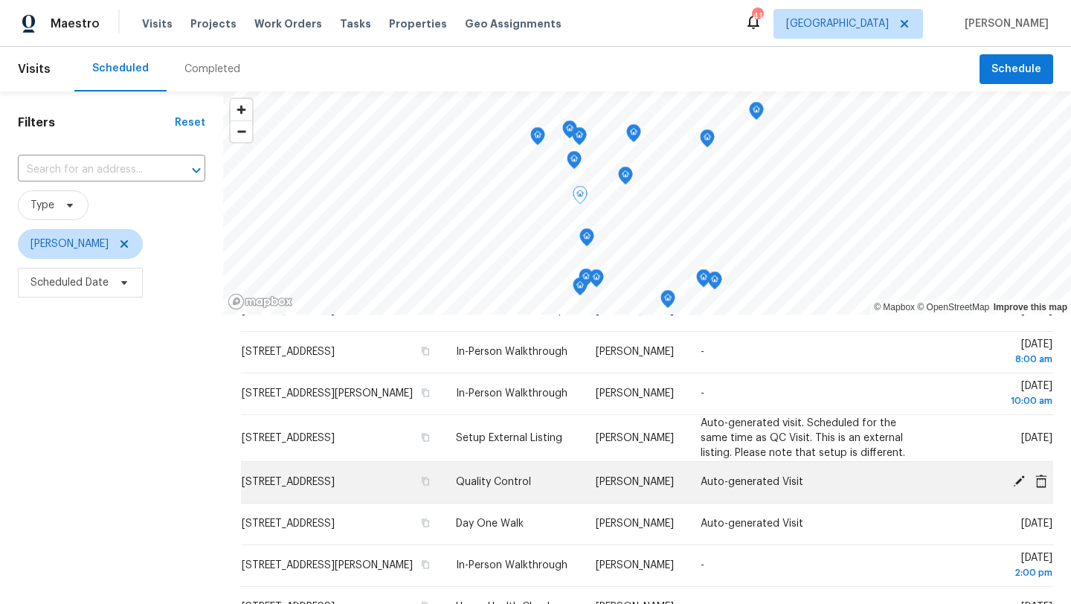
click at [1019, 478] on icon at bounding box center [1019, 481] width 12 height 12
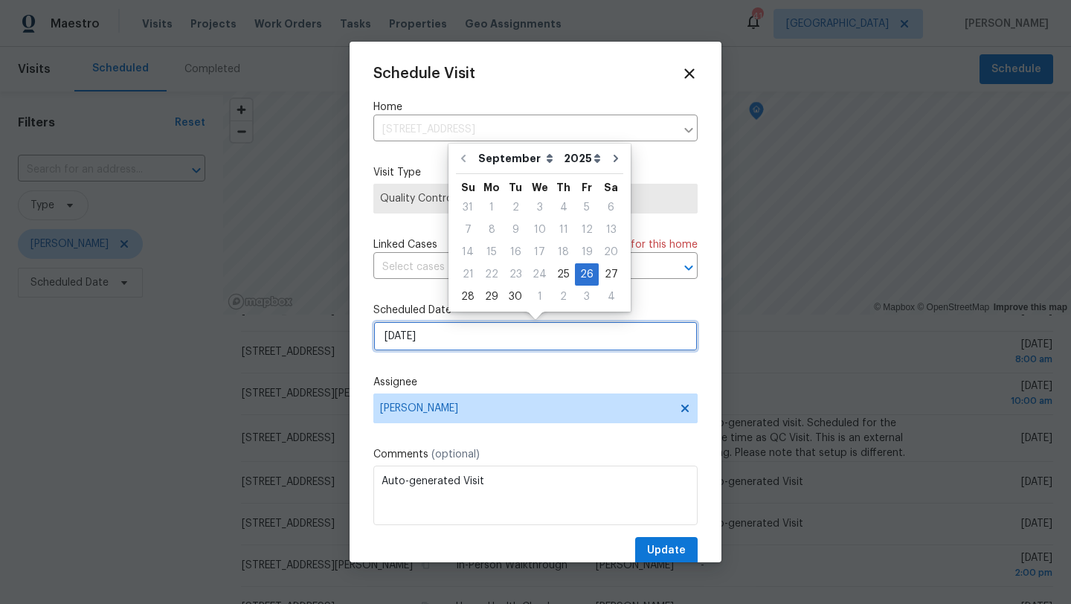
click at [550, 343] on input "9/26/2025" at bounding box center [536, 336] width 324 height 30
click at [490, 295] on div "29" at bounding box center [492, 296] width 24 height 21
type input "9/29/2025"
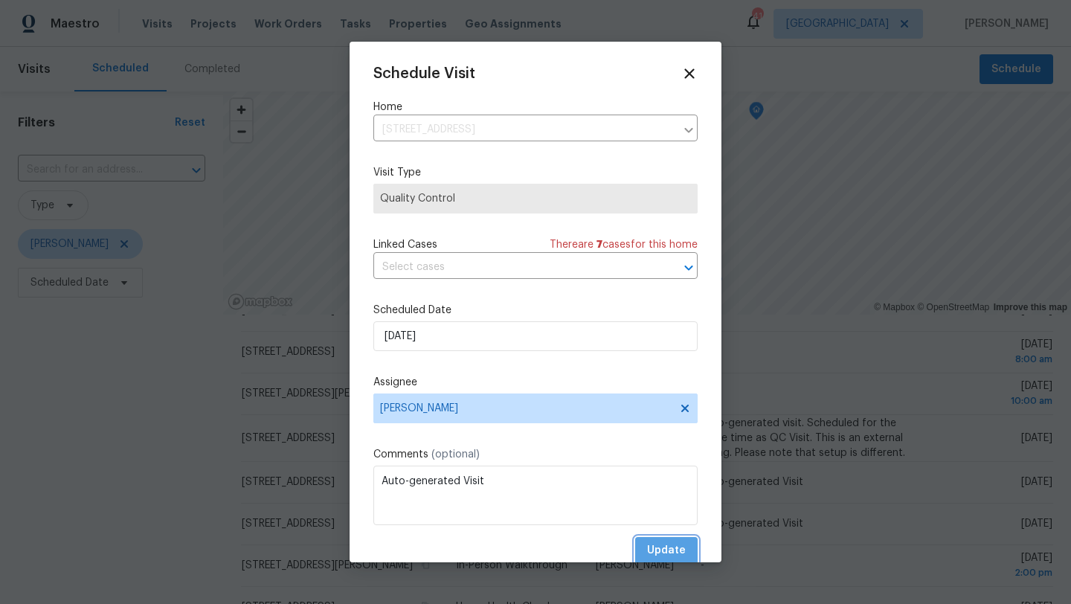
click at [661, 542] on span "Update" at bounding box center [666, 551] width 39 height 19
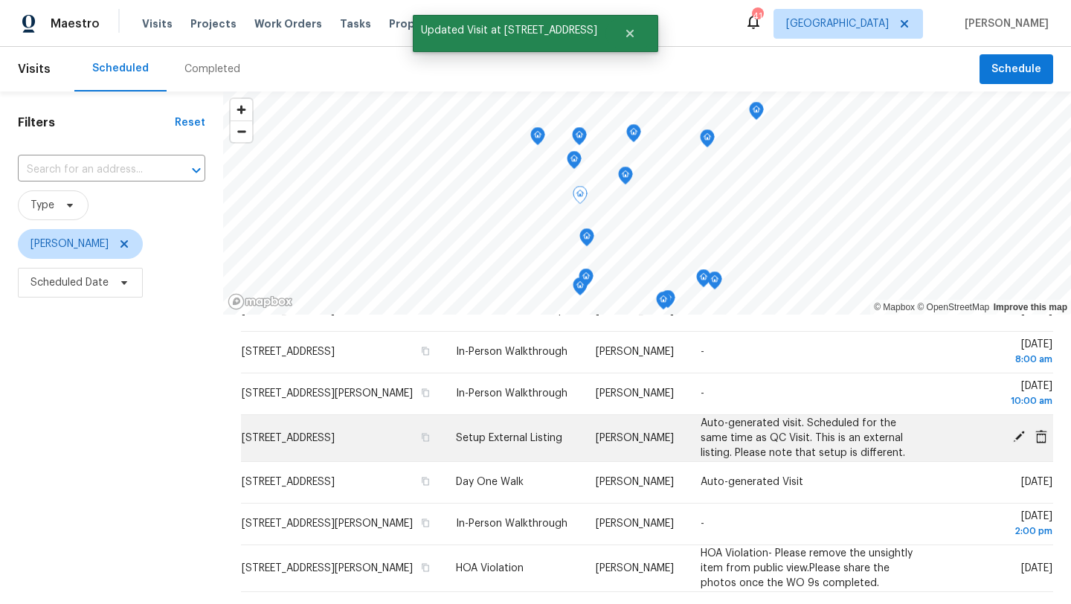
click at [1019, 436] on icon at bounding box center [1019, 437] width 12 height 12
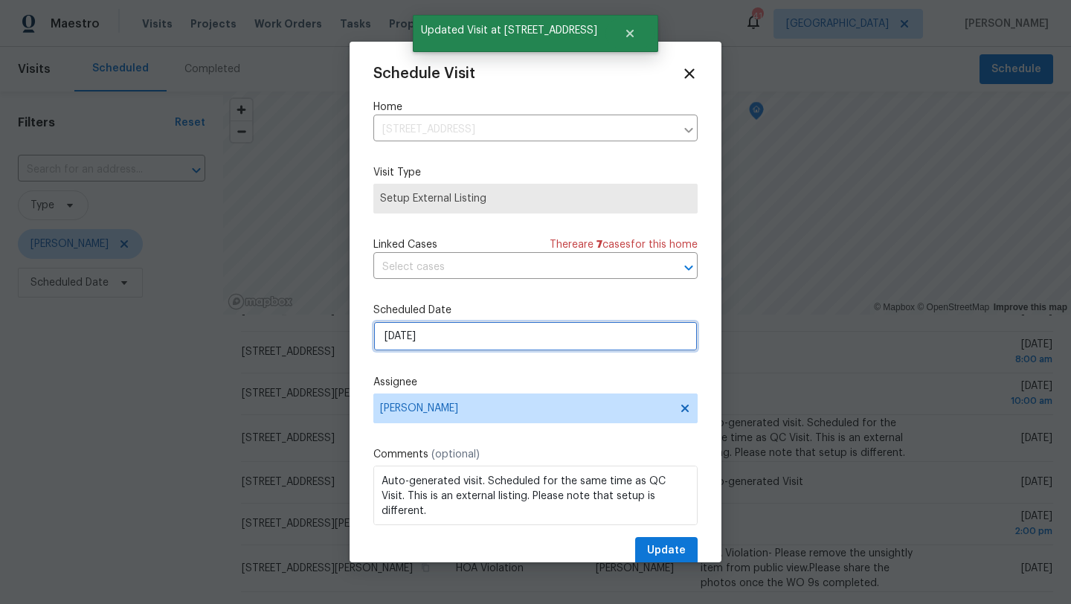
click at [496, 336] on input "9/26/2025" at bounding box center [536, 336] width 324 height 30
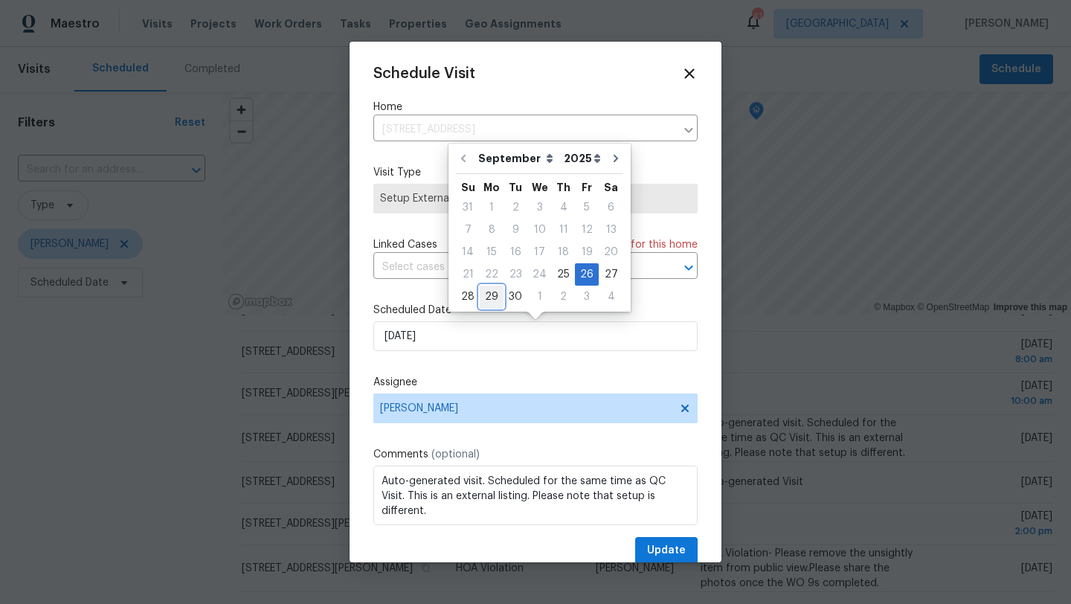
click at [487, 298] on div "29" at bounding box center [492, 296] width 24 height 21
type input "9/29/2025"
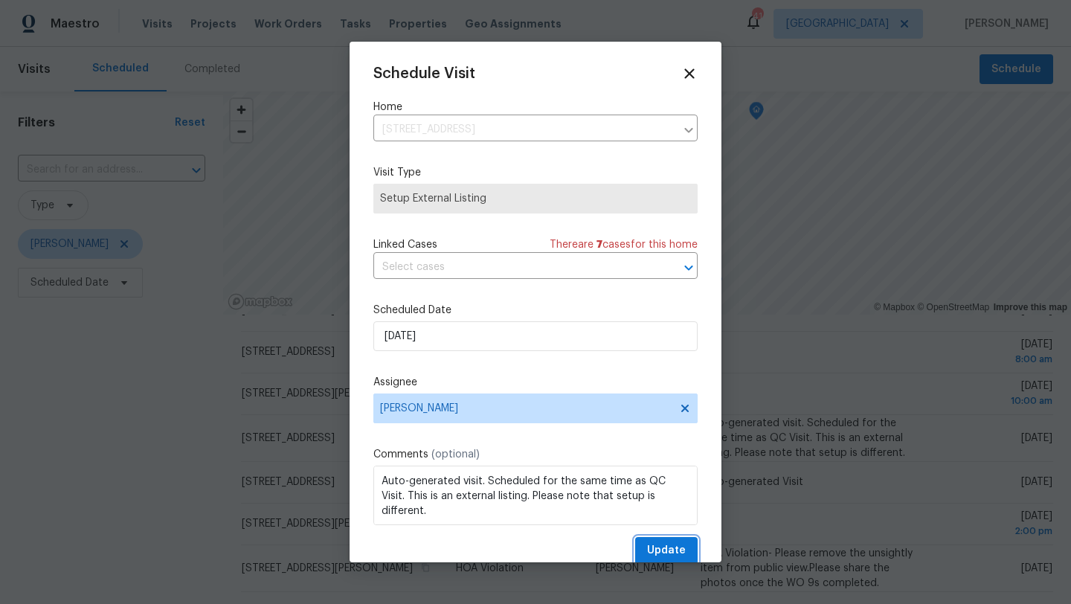
click at [656, 543] on span "Update" at bounding box center [666, 551] width 39 height 19
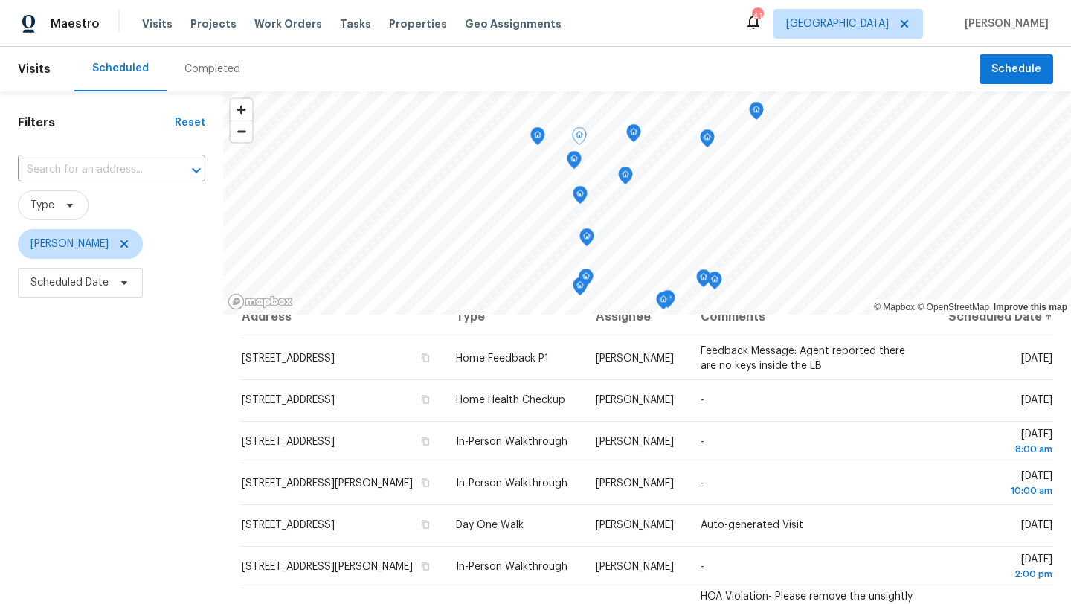
scroll to position [0, 0]
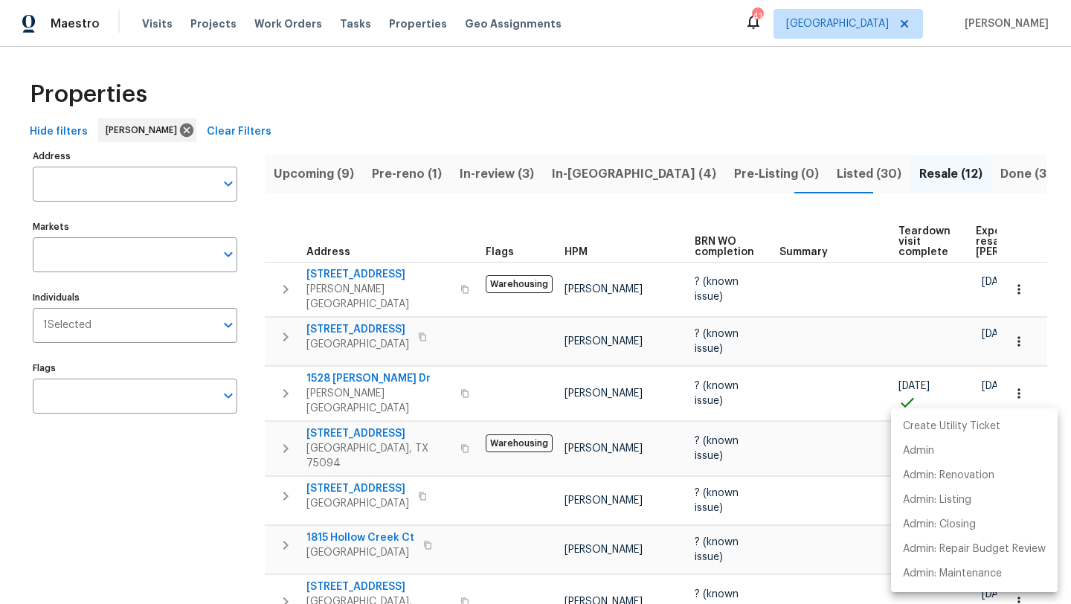
scroll to position [345, 0]
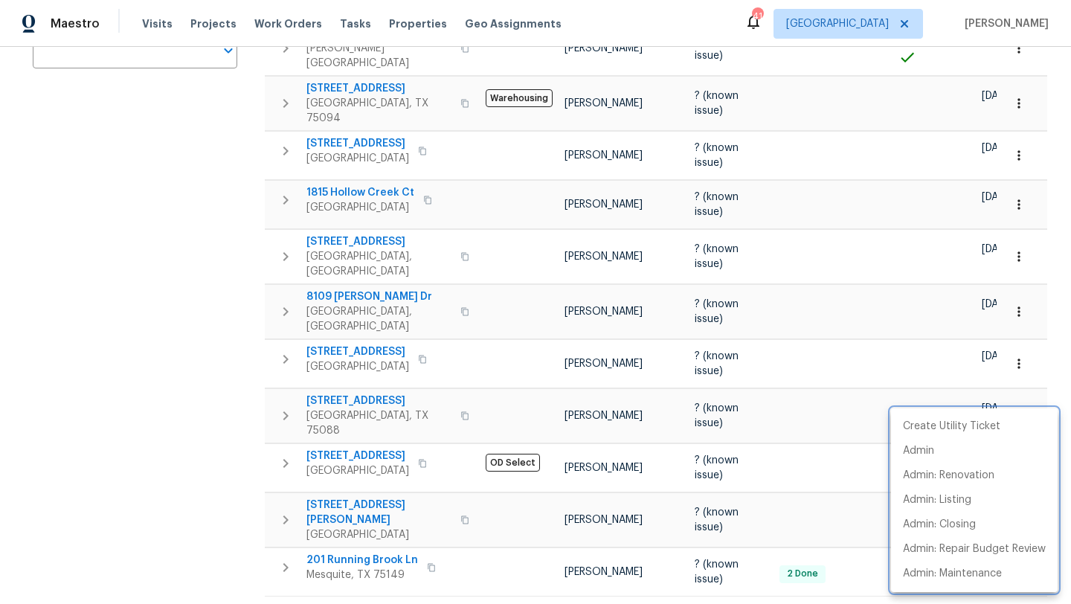
click at [216, 385] on div at bounding box center [535, 302] width 1071 height 604
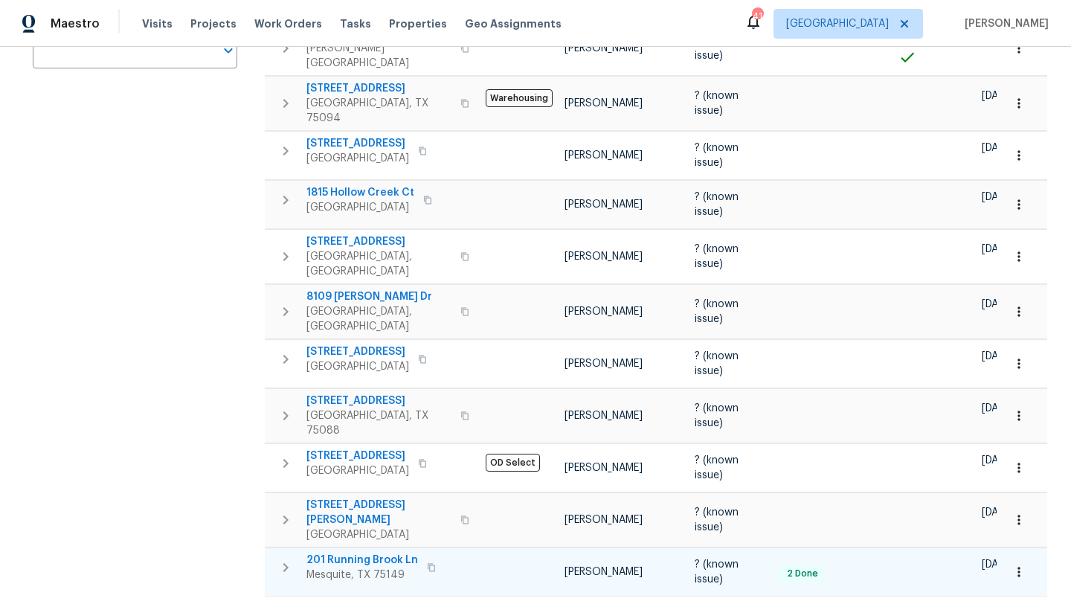
click at [356, 553] on span "201 Running Brook Ln" at bounding box center [363, 560] width 112 height 15
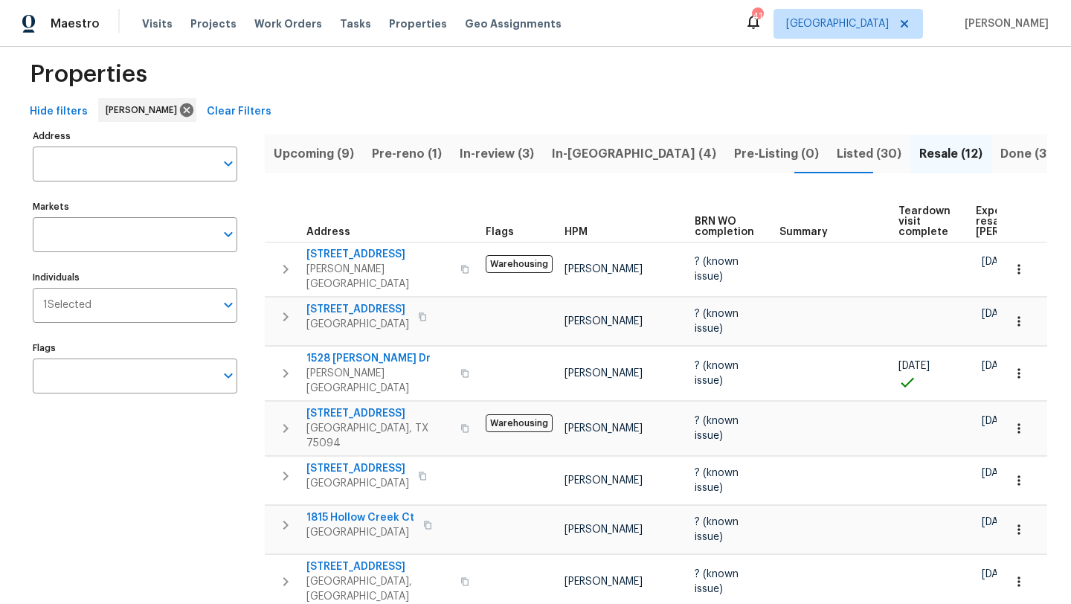
scroll to position [25, 0]
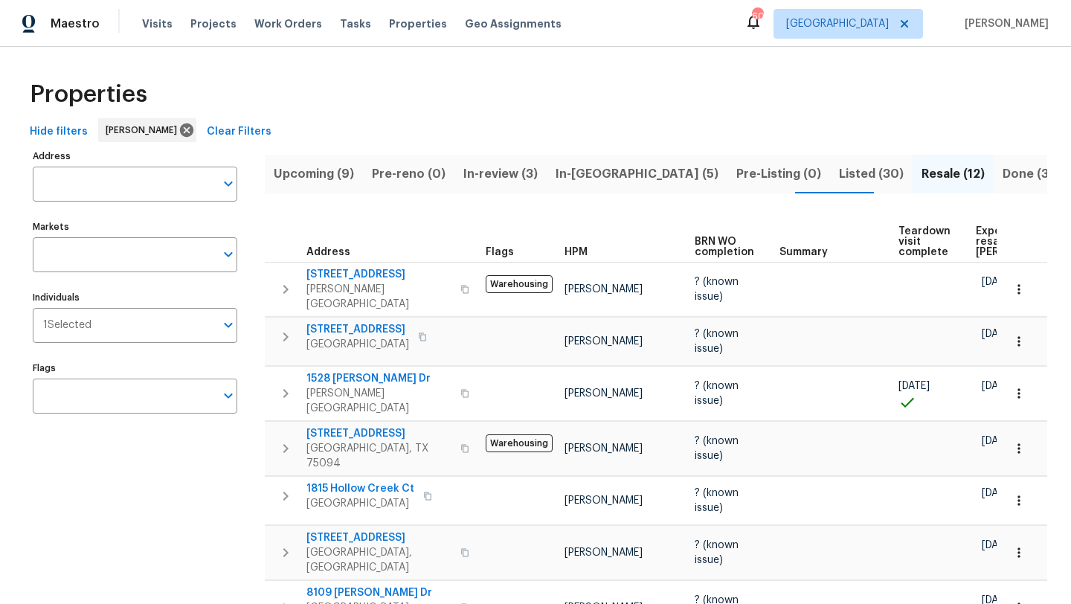
click at [363, 169] on button "Pre-reno (0)" at bounding box center [409, 174] width 92 height 39
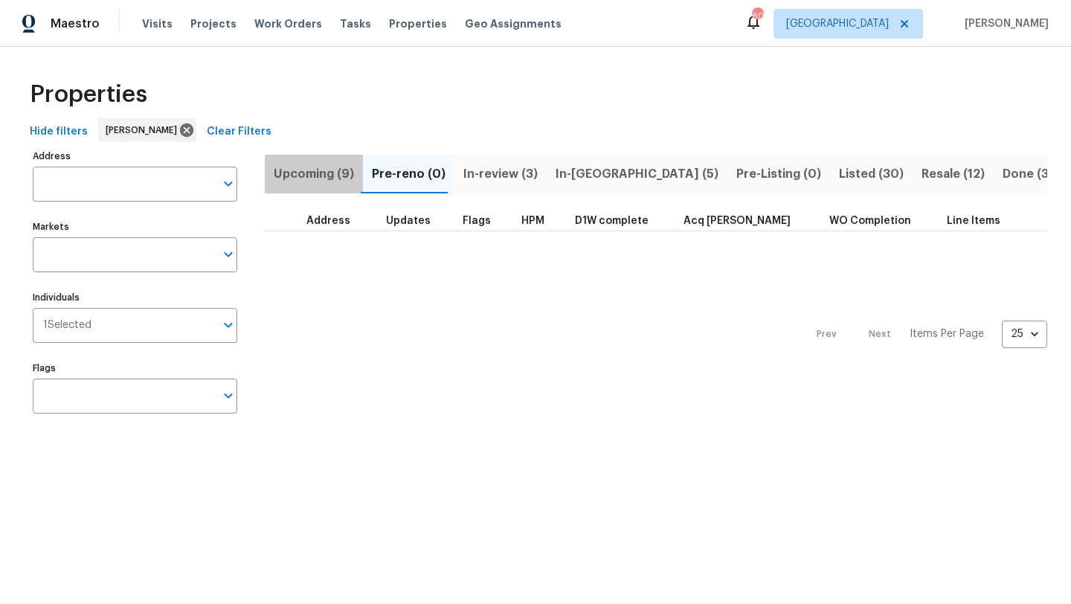
click at [335, 171] on span "Upcoming (9)" at bounding box center [314, 174] width 80 height 21
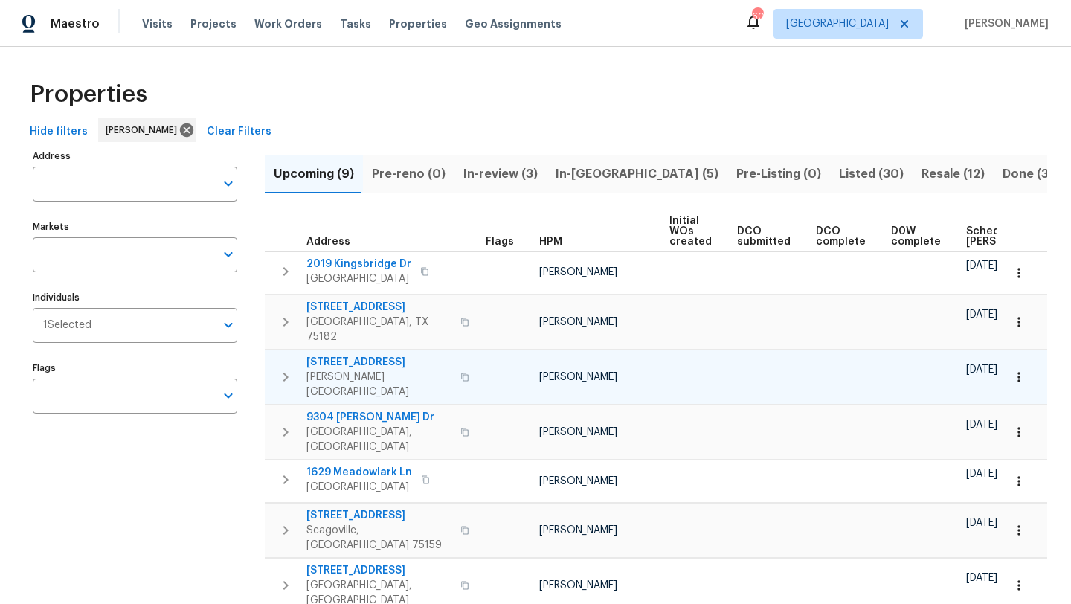
scroll to position [0, 164]
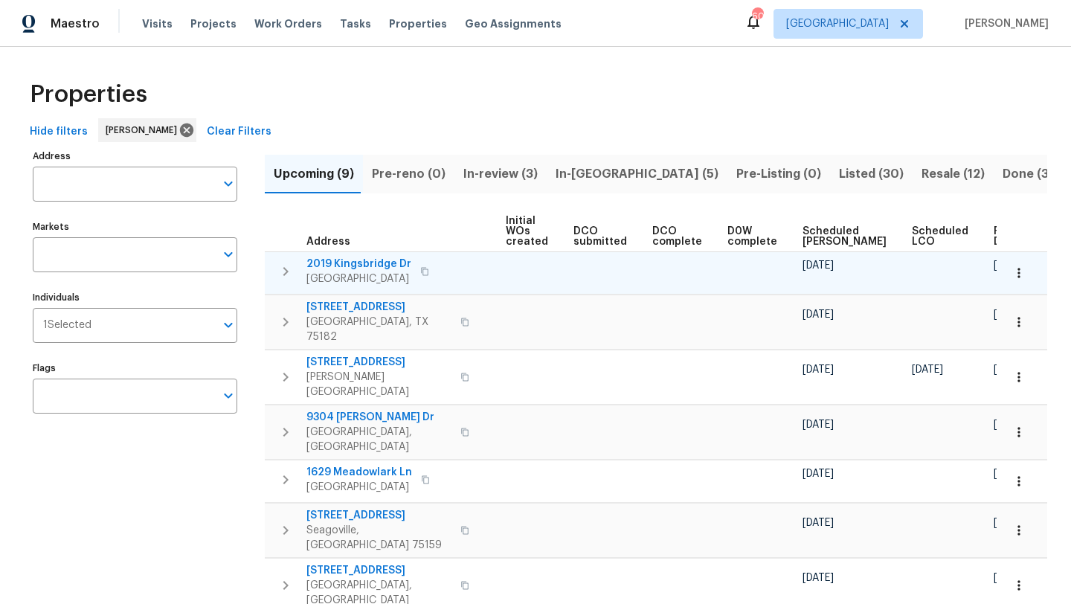
click at [1019, 270] on icon "button" at bounding box center [1019, 273] width 15 height 15
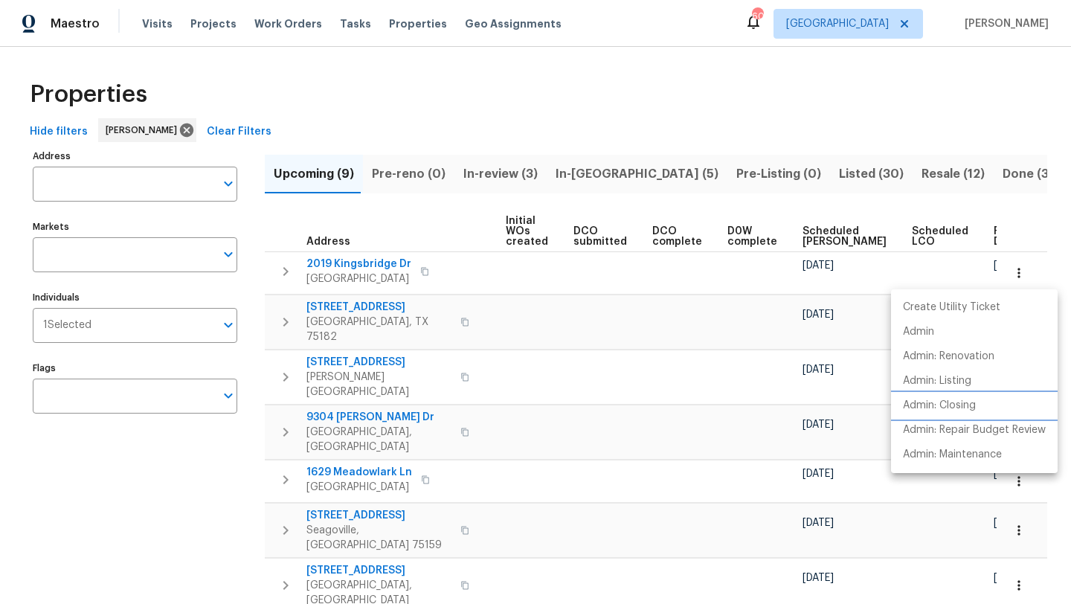
click at [961, 403] on p "Admin: Closing" at bounding box center [939, 406] width 73 height 16
click at [396, 263] on div at bounding box center [535, 302] width 1071 height 604
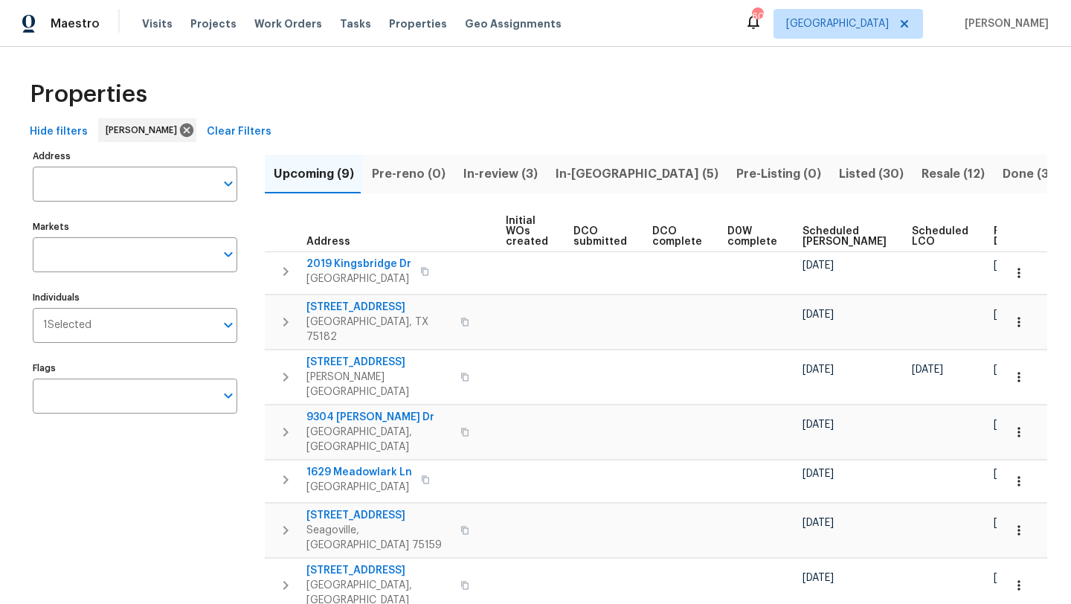
click at [396, 263] on span "2019 Kingsbridge Dr" at bounding box center [359, 264] width 105 height 15
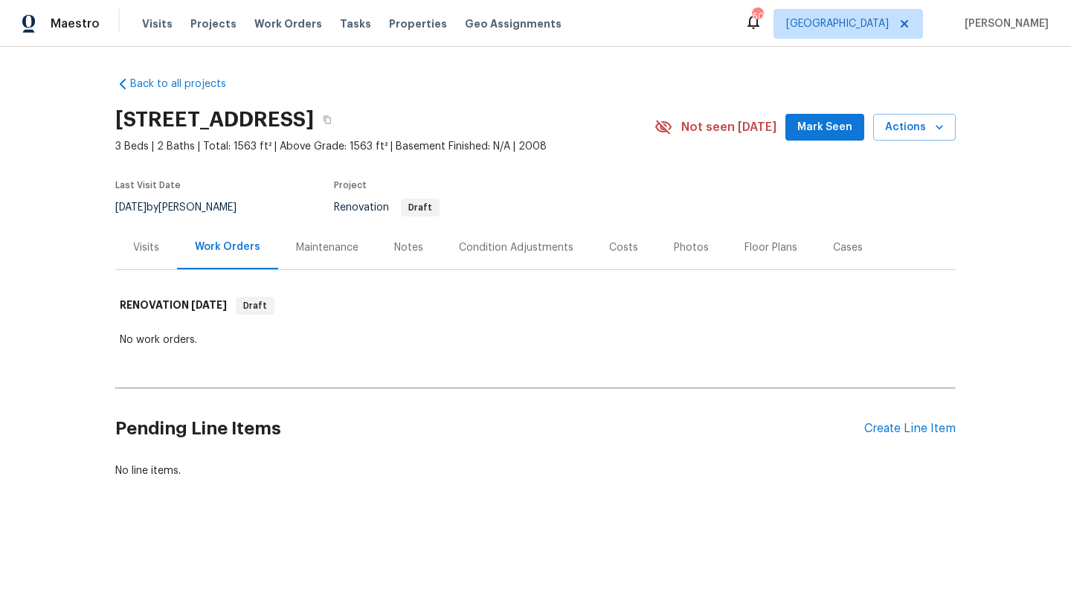
click at [497, 245] on div "Condition Adjustments" at bounding box center [516, 247] width 115 height 15
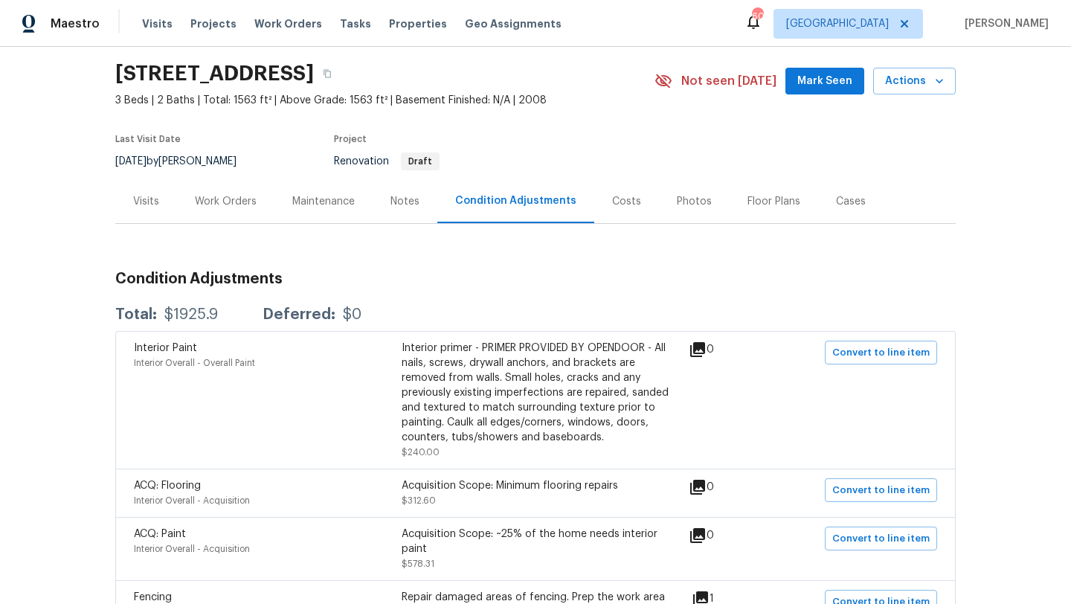
scroll to position [50, 0]
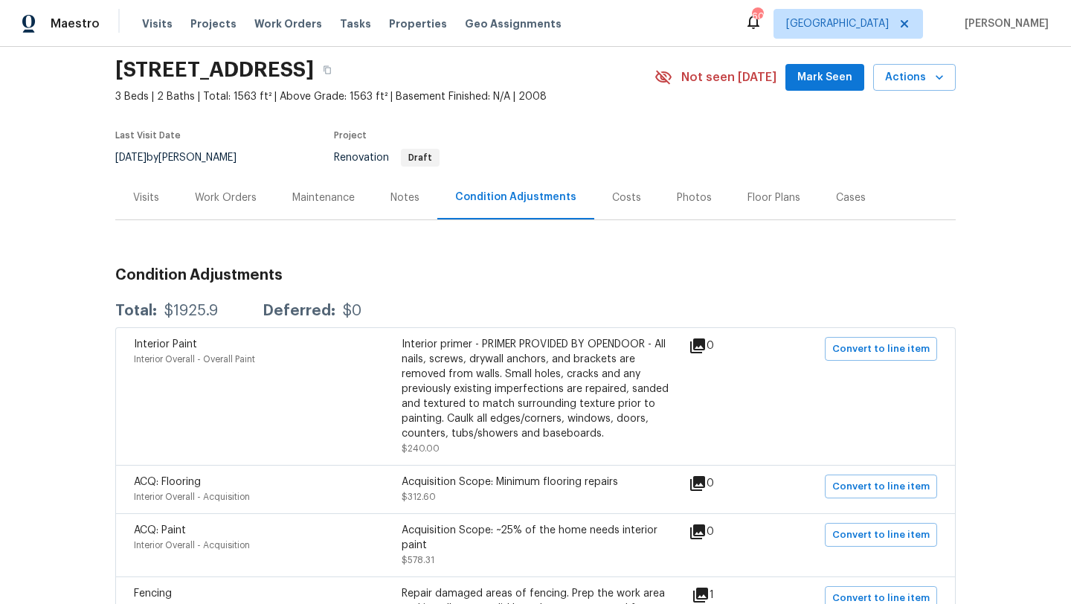
click at [146, 196] on div "Visits" at bounding box center [146, 197] width 26 height 15
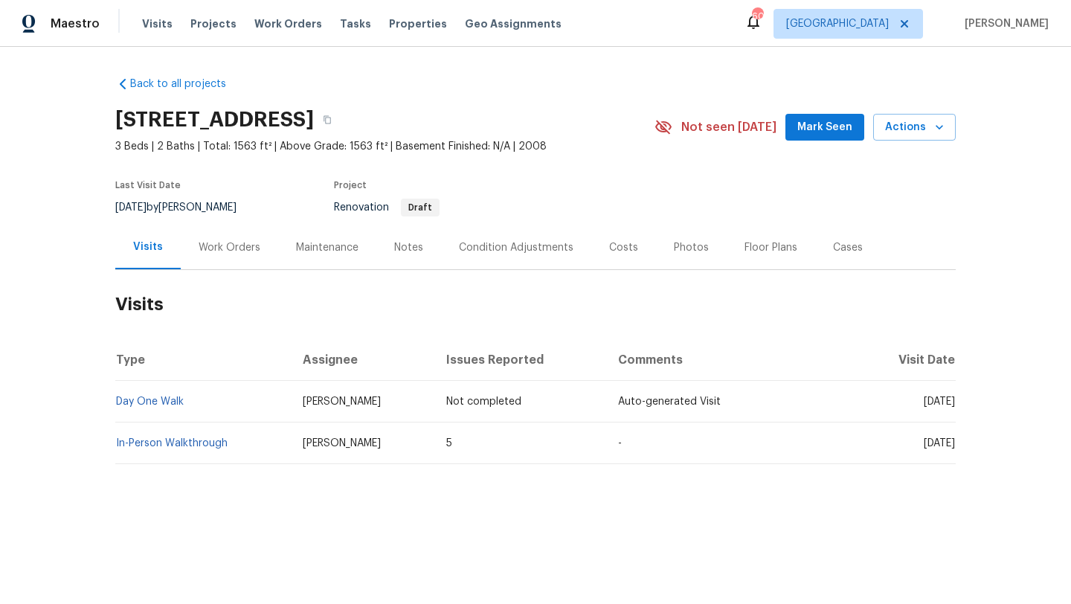
click at [472, 247] on div "Condition Adjustments" at bounding box center [516, 247] width 115 height 15
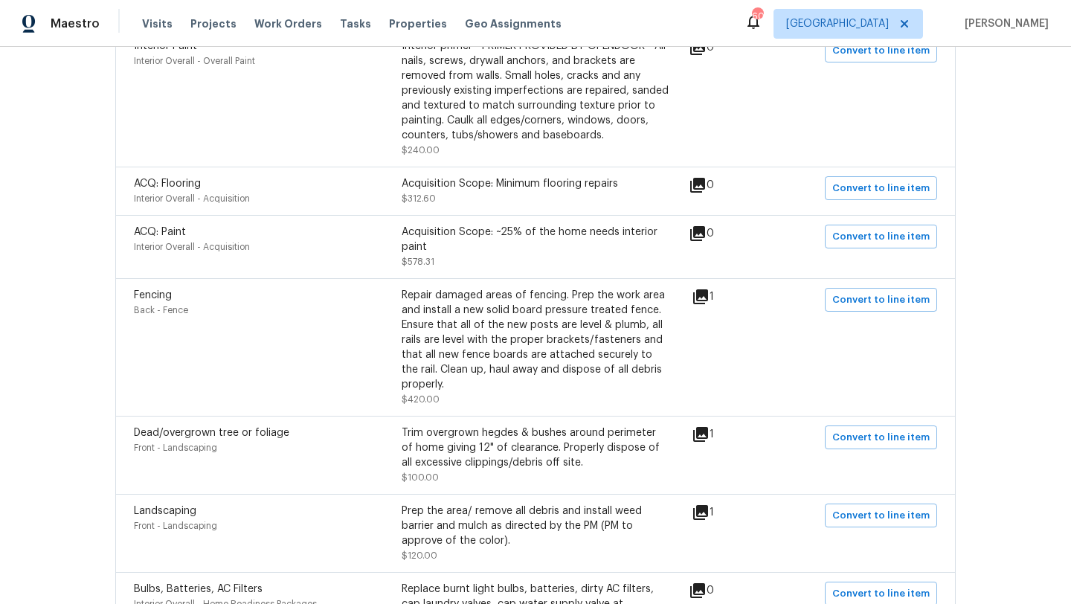
scroll to position [349, 0]
click at [708, 292] on icon at bounding box center [700, 296] width 15 height 15
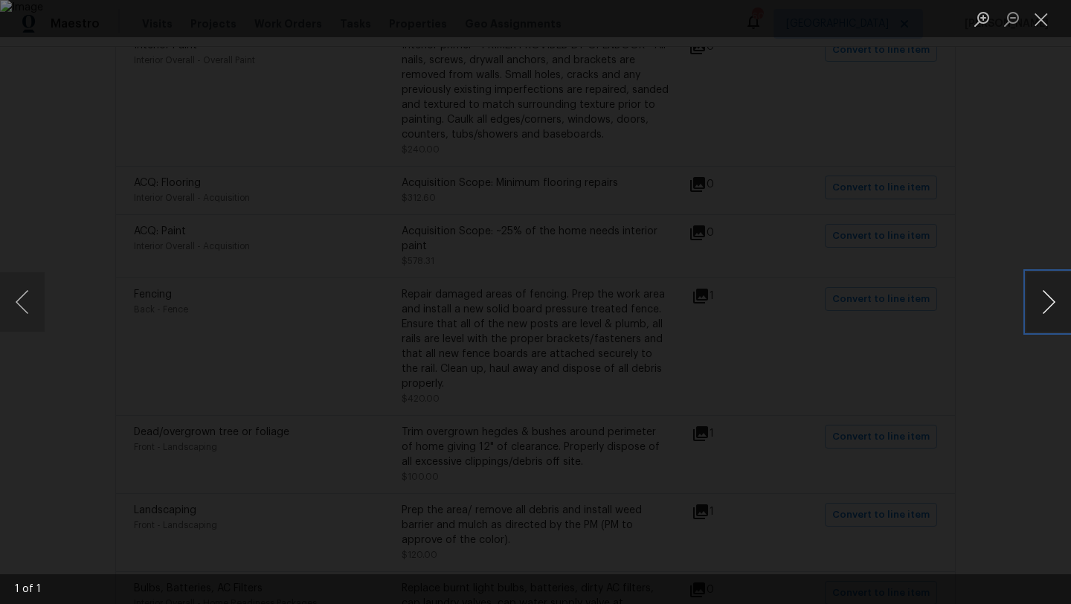
click at [1042, 310] on button "Next image" at bounding box center [1049, 302] width 45 height 60
click at [1043, 308] on button "Next image" at bounding box center [1049, 302] width 45 height 60
click at [1039, 16] on button "Close lightbox" at bounding box center [1042, 19] width 30 height 26
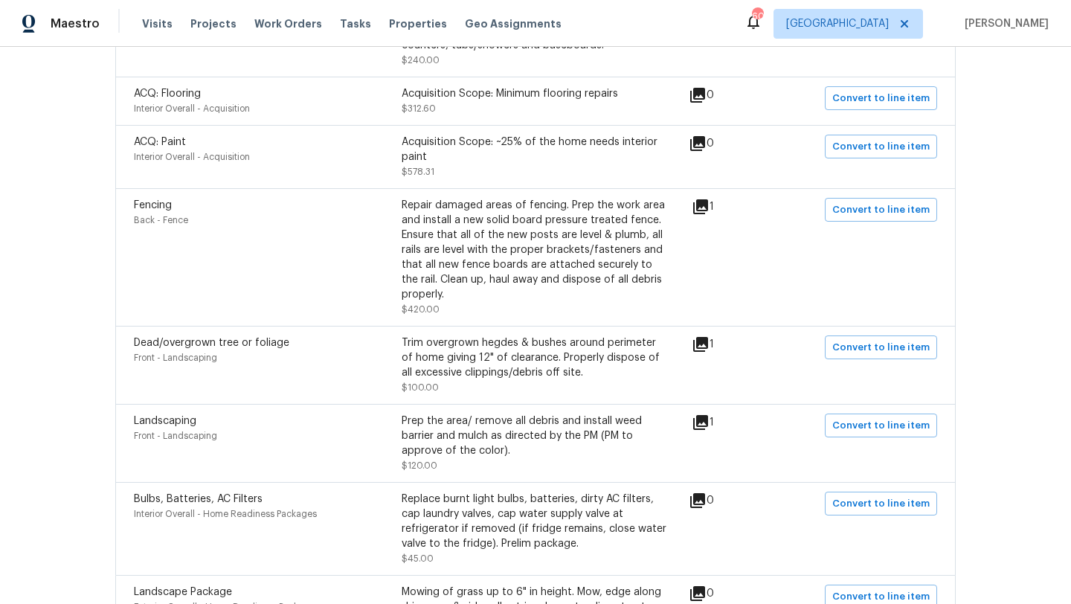
scroll to position [442, 0]
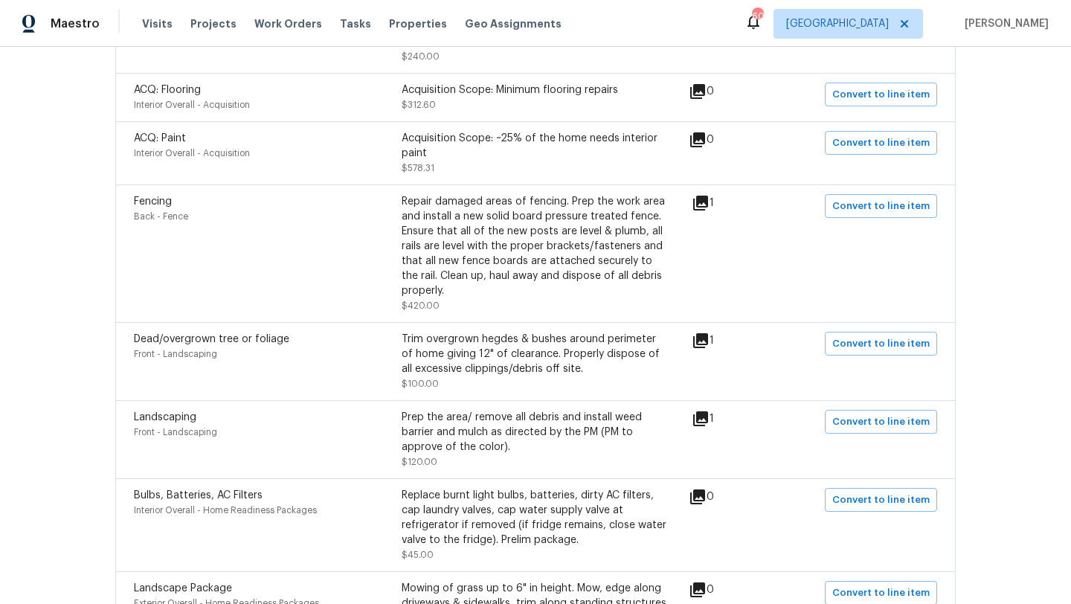
click at [710, 344] on icon at bounding box center [701, 341] width 18 height 18
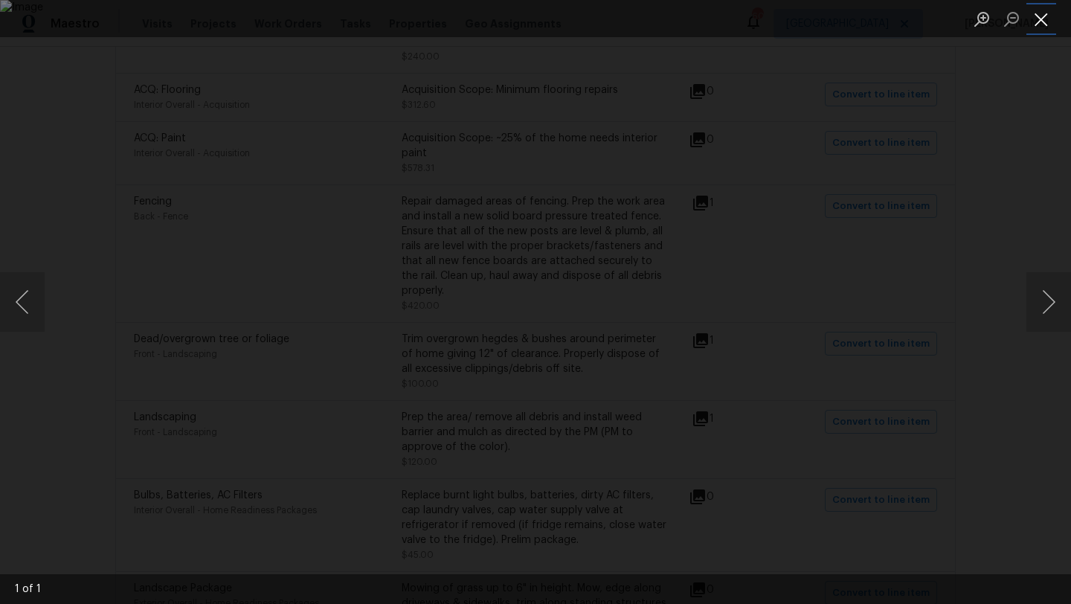
click at [1042, 14] on button "Close lightbox" at bounding box center [1042, 19] width 30 height 26
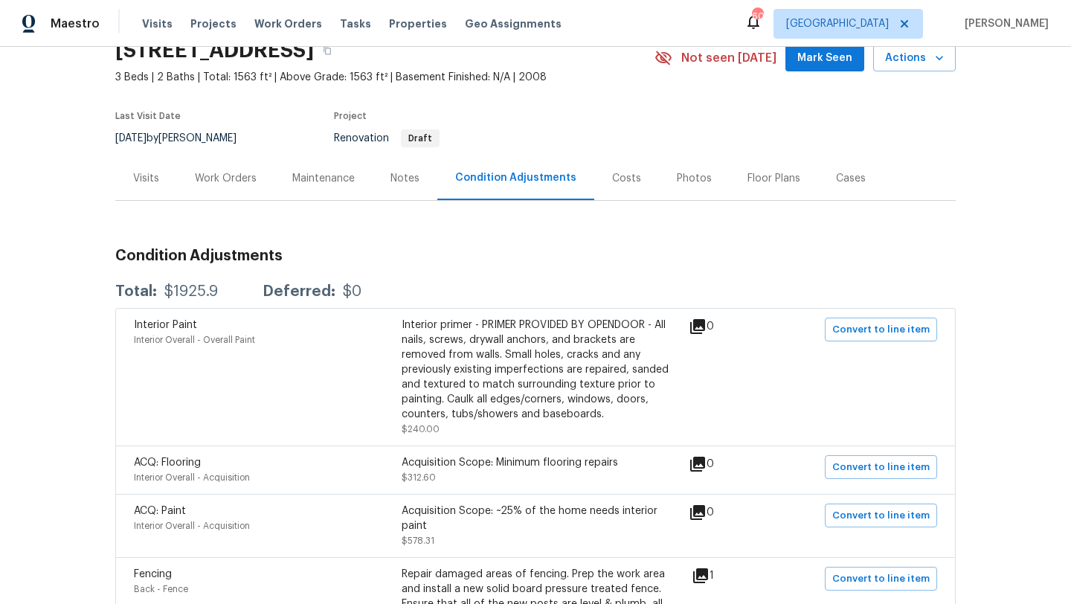
scroll to position [0, 0]
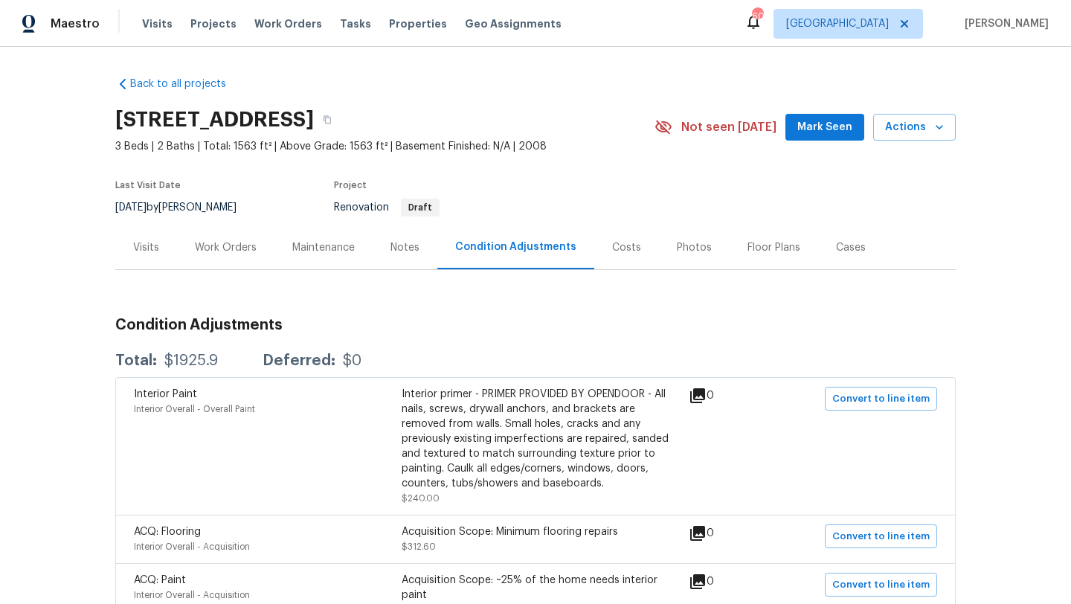
click at [144, 247] on div "Visits" at bounding box center [146, 247] width 26 height 15
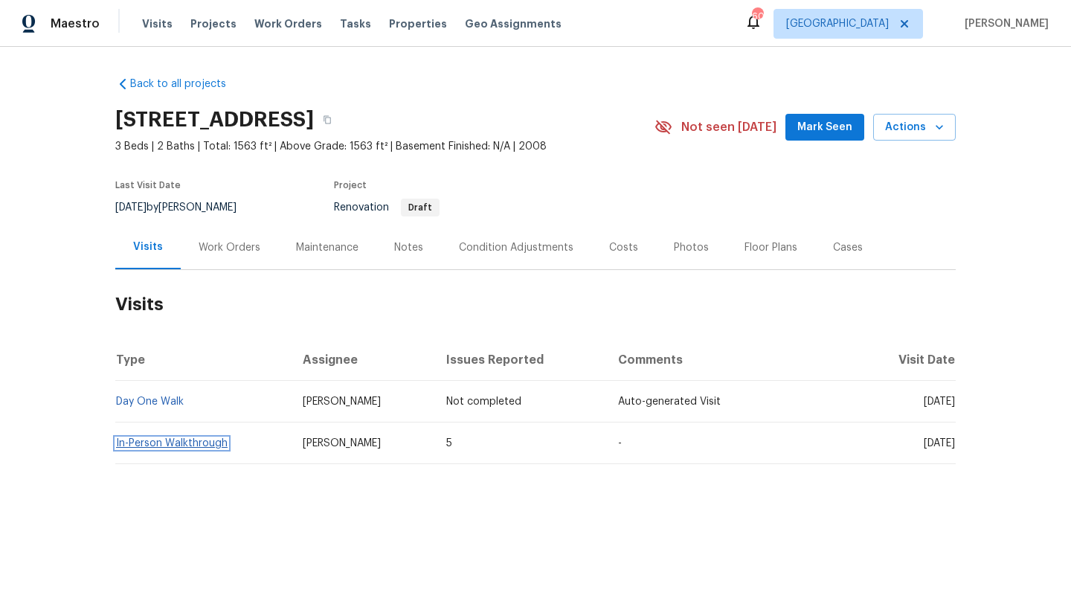
click at [209, 441] on link "In-Person Walkthrough" at bounding box center [172, 443] width 112 height 10
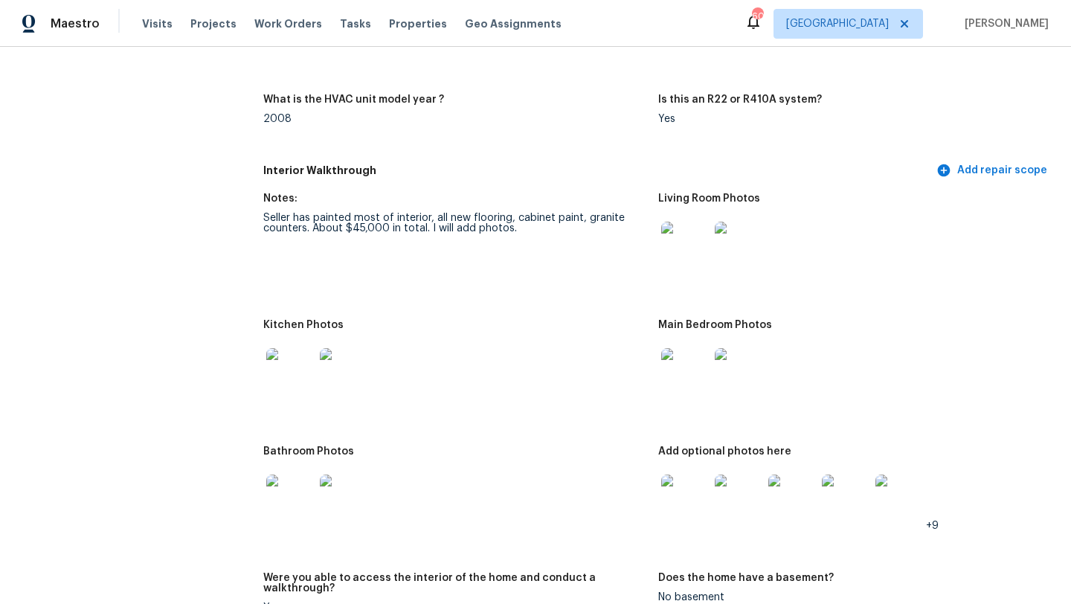
scroll to position [1453, 0]
click at [674, 241] on img at bounding box center [685, 245] width 48 height 48
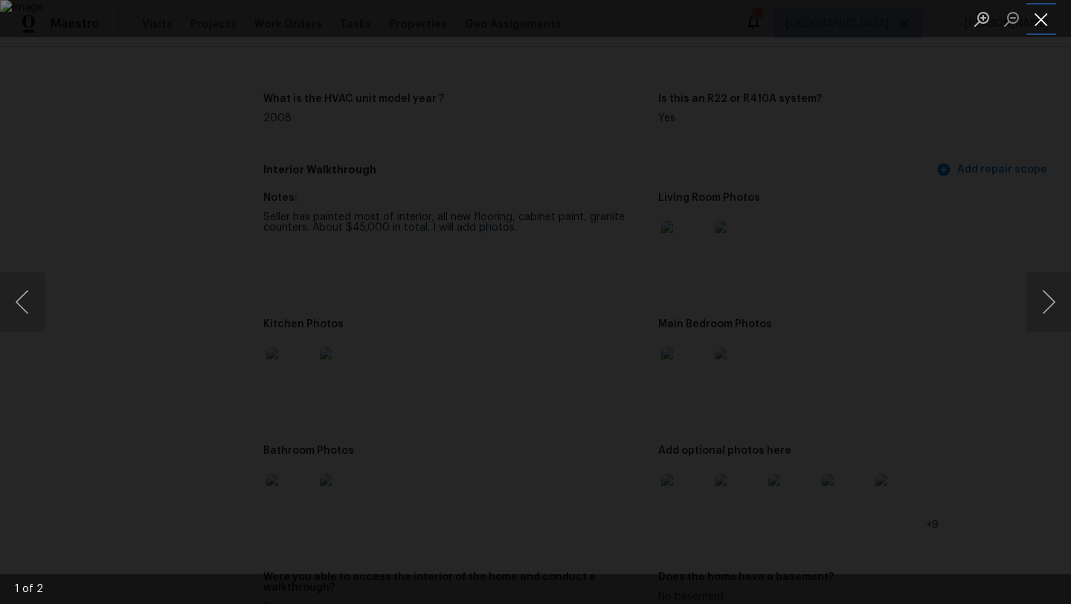
click at [1043, 22] on button "Close lightbox" at bounding box center [1042, 19] width 30 height 26
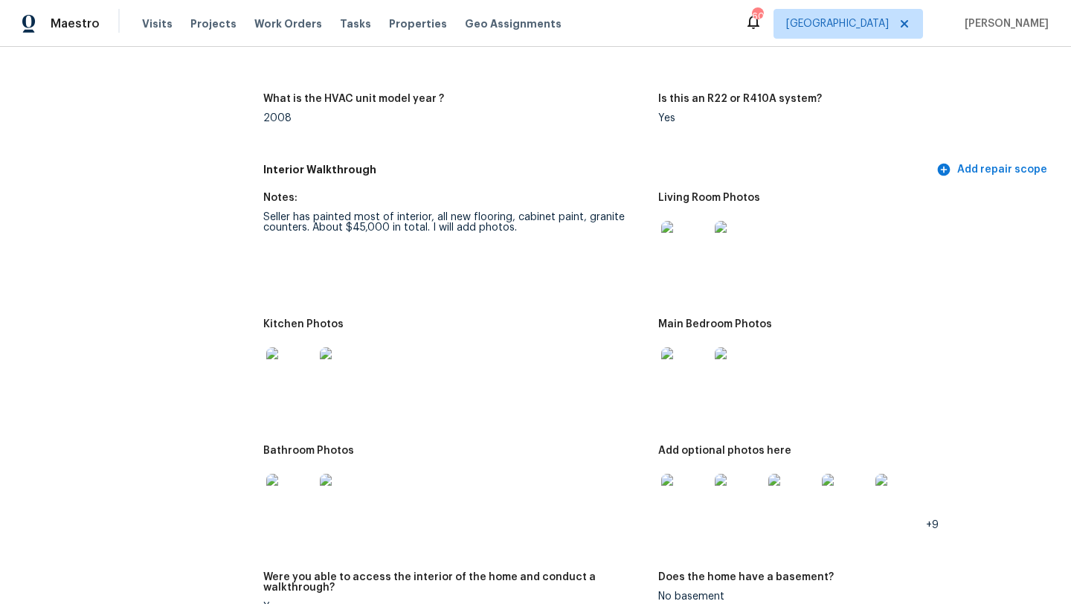
click at [670, 492] on img at bounding box center [685, 498] width 48 height 48
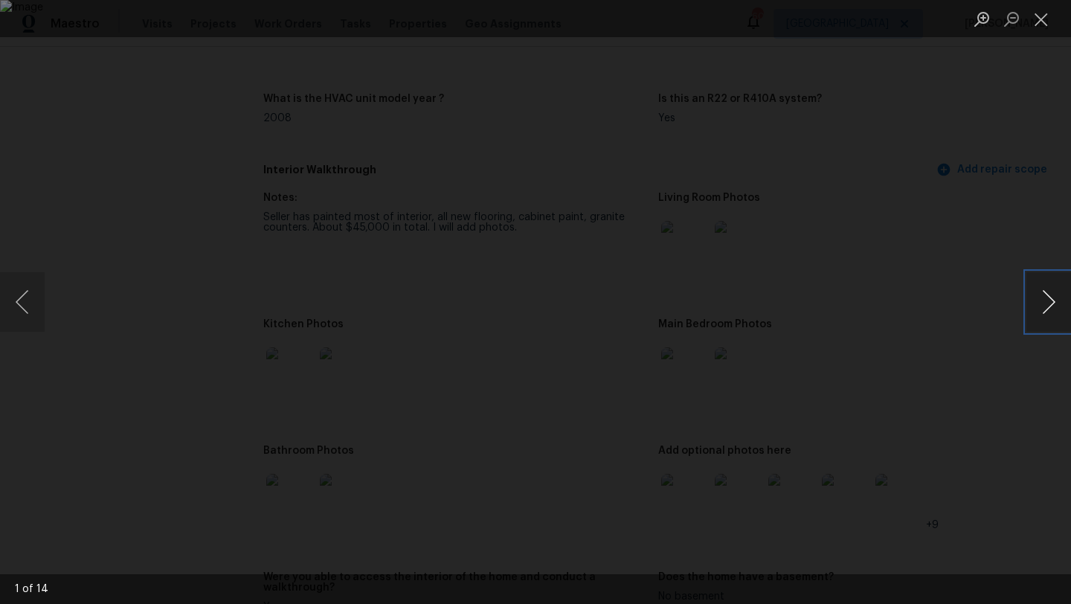
click at [1048, 304] on button "Next image" at bounding box center [1049, 302] width 45 height 60
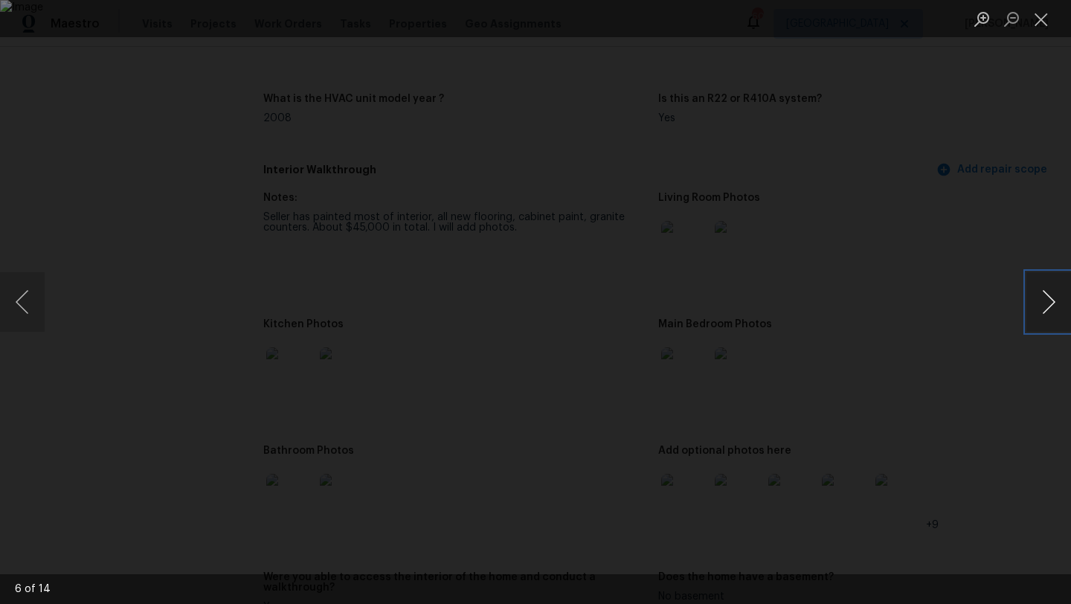
click at [1048, 304] on button "Next image" at bounding box center [1049, 302] width 45 height 60
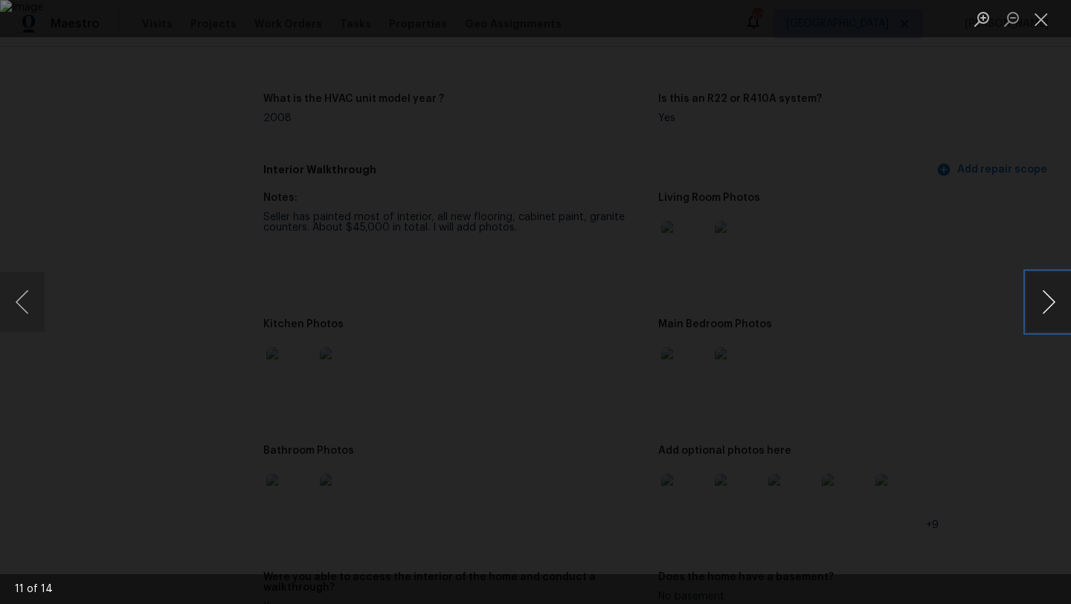
click at [1048, 304] on button "Next image" at bounding box center [1049, 302] width 45 height 60
click at [1052, 295] on button "Next image" at bounding box center [1049, 302] width 45 height 60
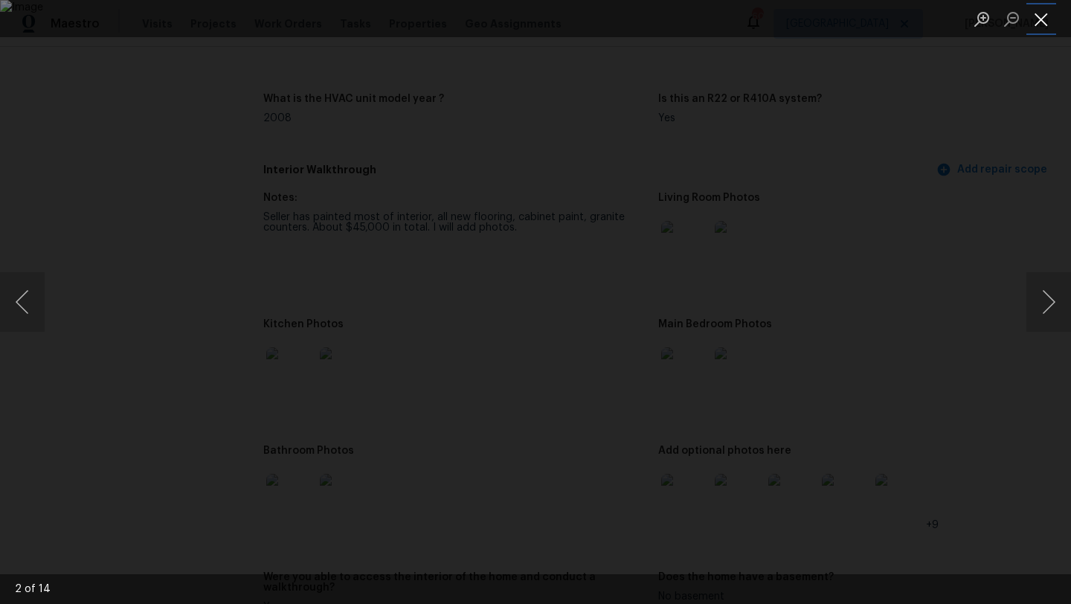
click at [1041, 22] on button "Close lightbox" at bounding box center [1042, 19] width 30 height 26
